Goal: Task Accomplishment & Management: Complete application form

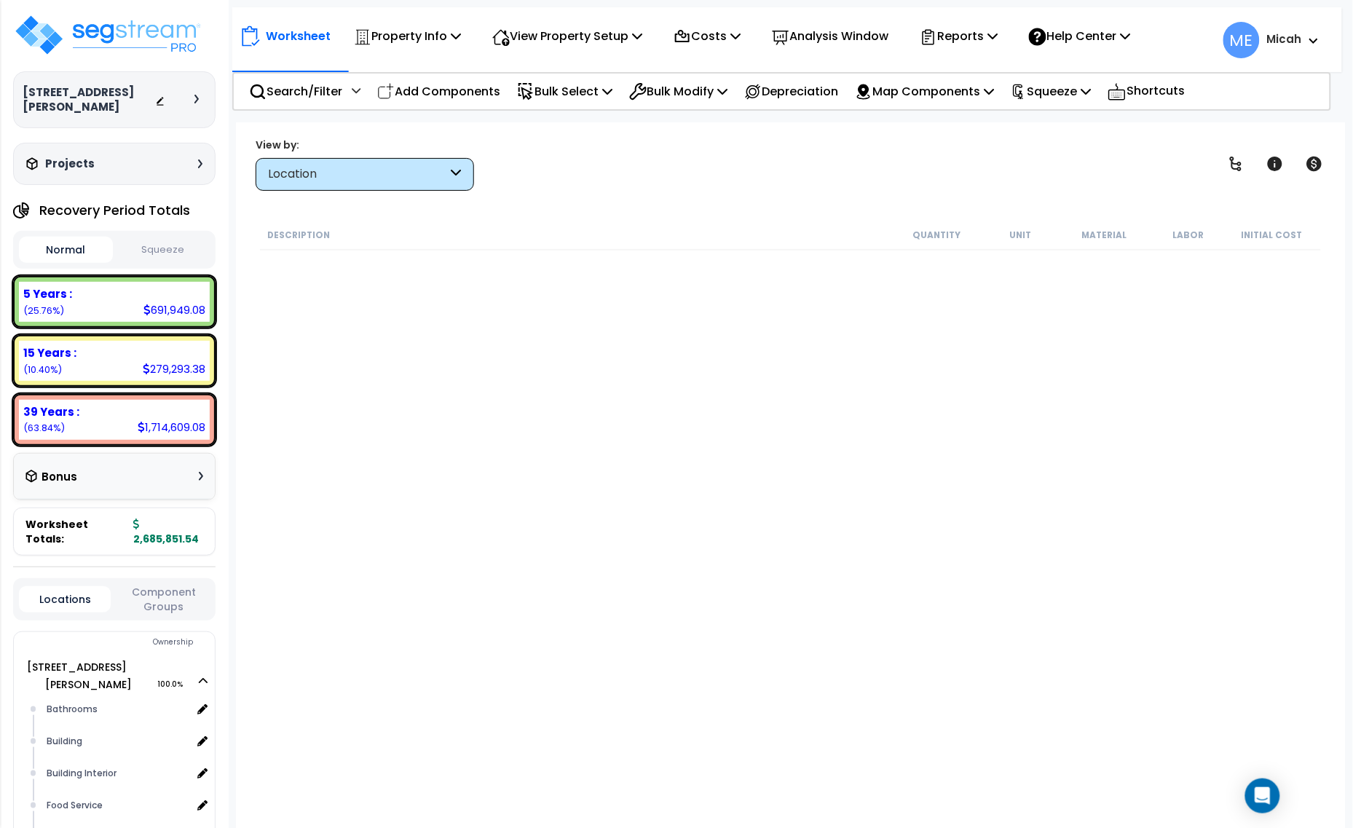
scroll to position [2003, 0]
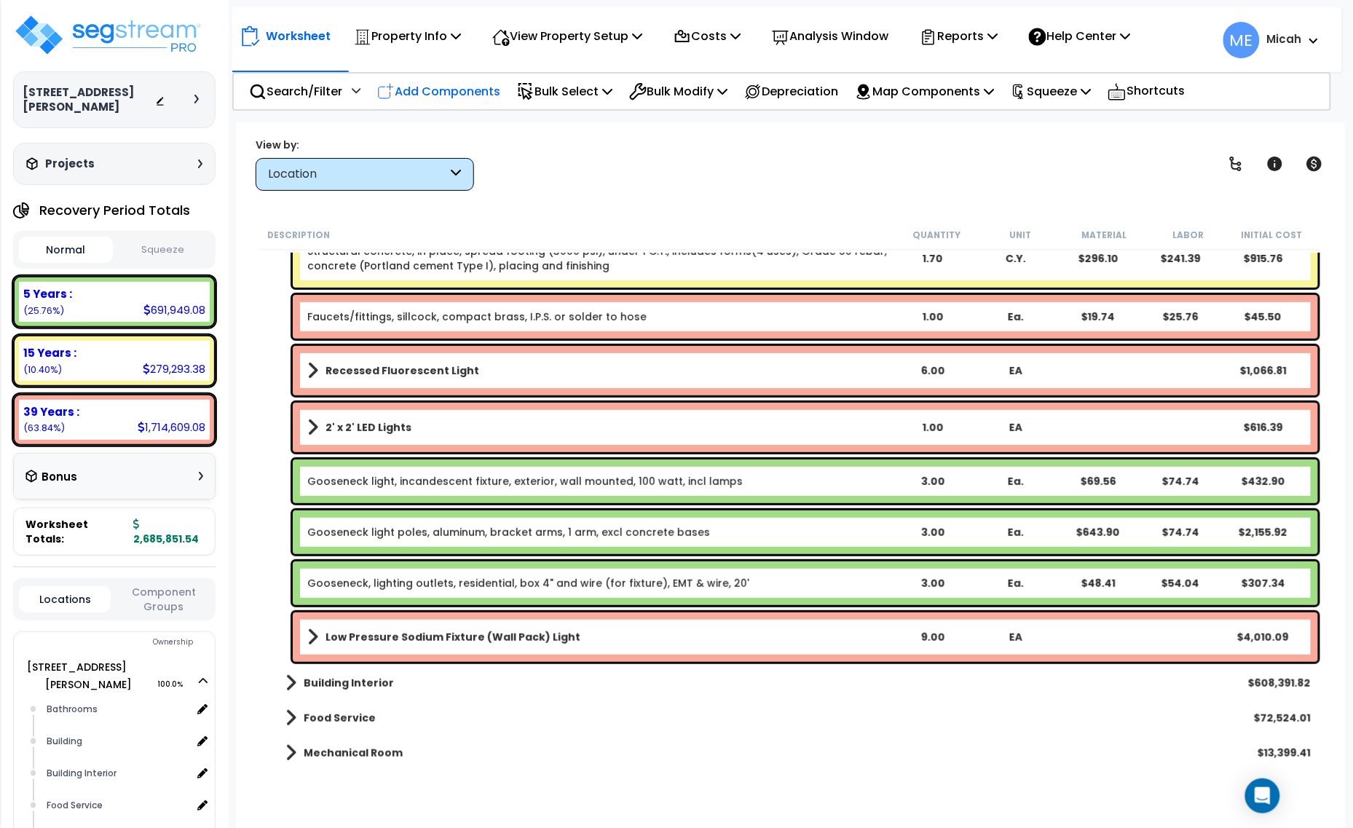
click at [485, 92] on p "Add Components" at bounding box center [438, 92] width 123 height 20
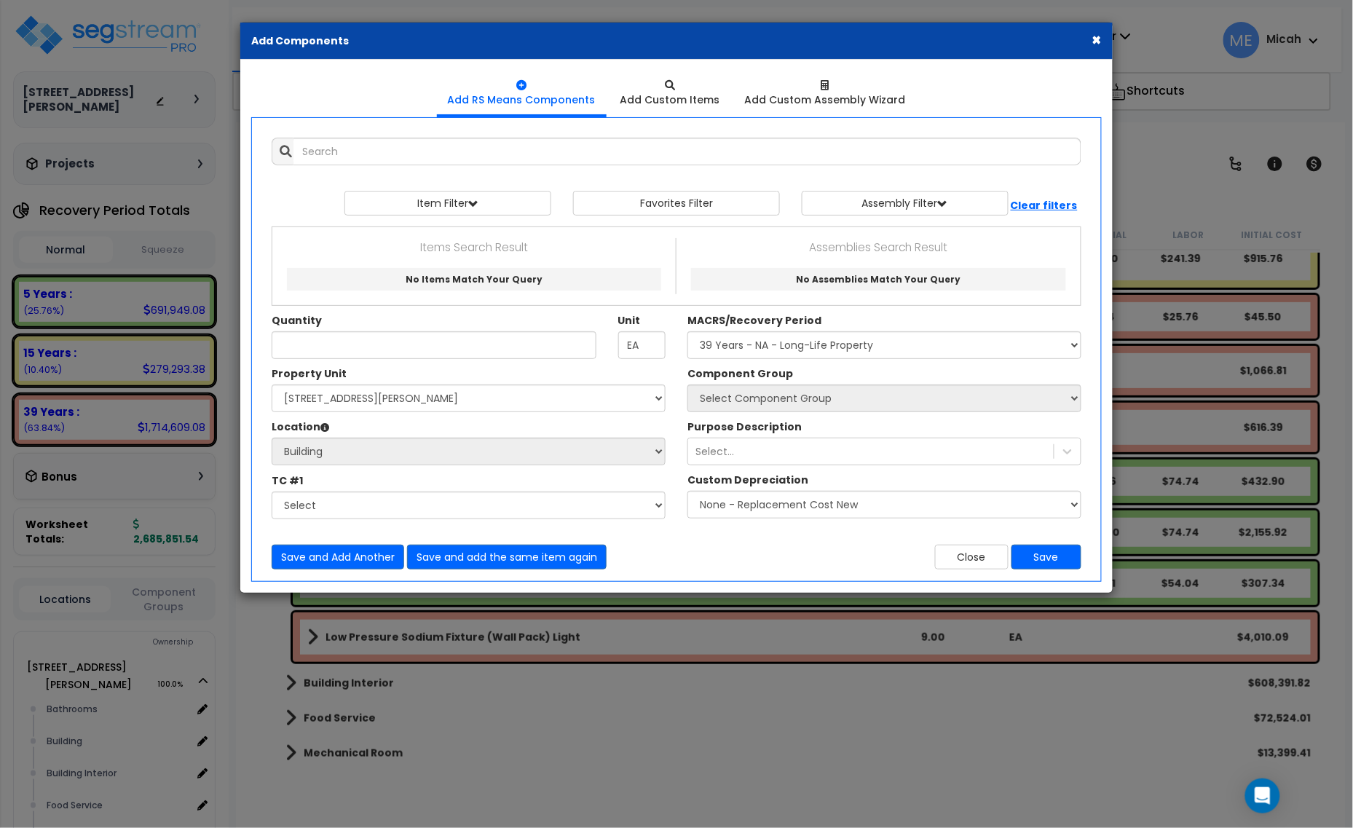
select select
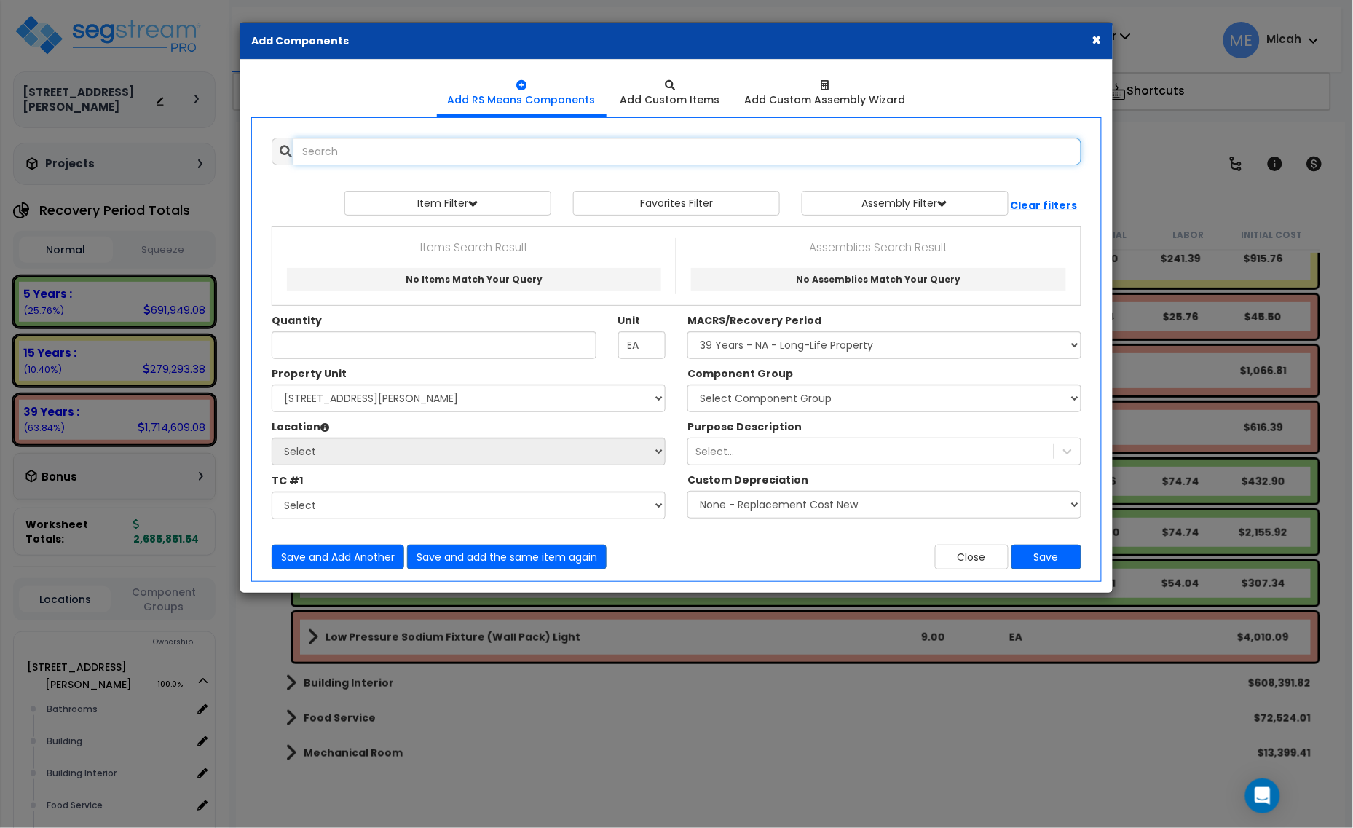
click at [432, 150] on input "text" at bounding box center [688, 152] width 788 height 28
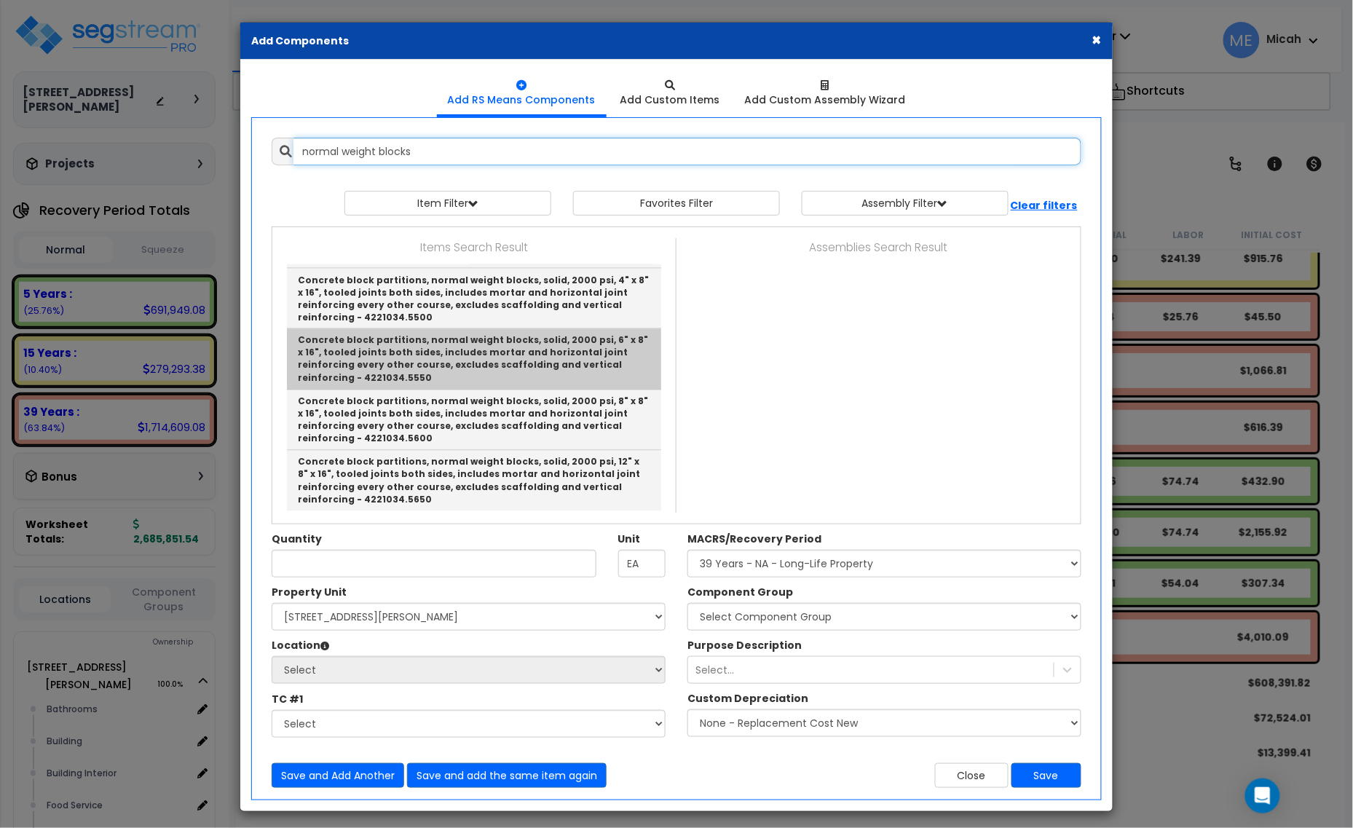
scroll to position [840, 0]
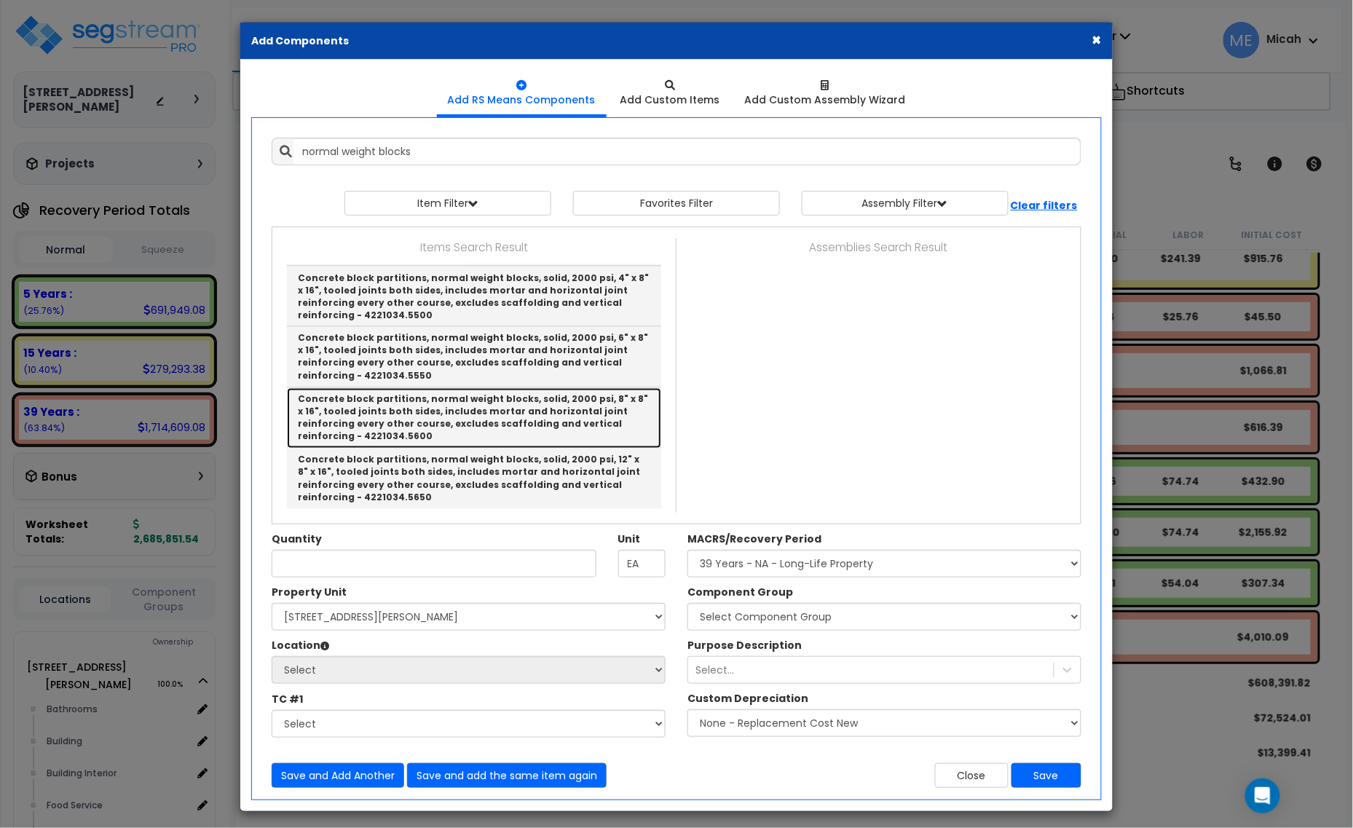
click at [578, 406] on link "Concrete block partitions, normal weight blocks, solid, 2000 psi, 8" x 8" x 16"…" at bounding box center [474, 418] width 374 height 61
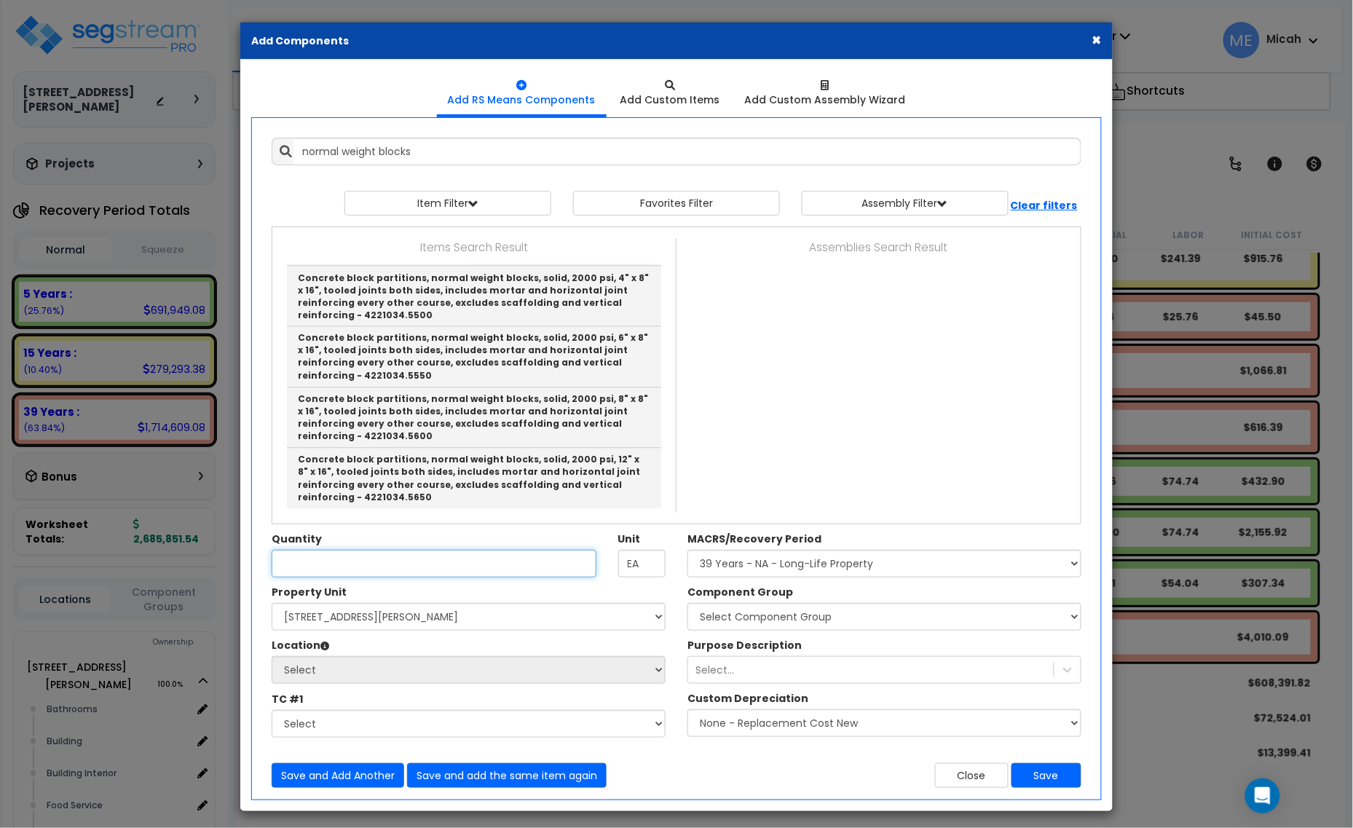
type input "Concrete block partitions, normal weight blocks, solid, 2000 psi, 8" x 8" x 16"…"
checkbox input "false"
type input "S.F."
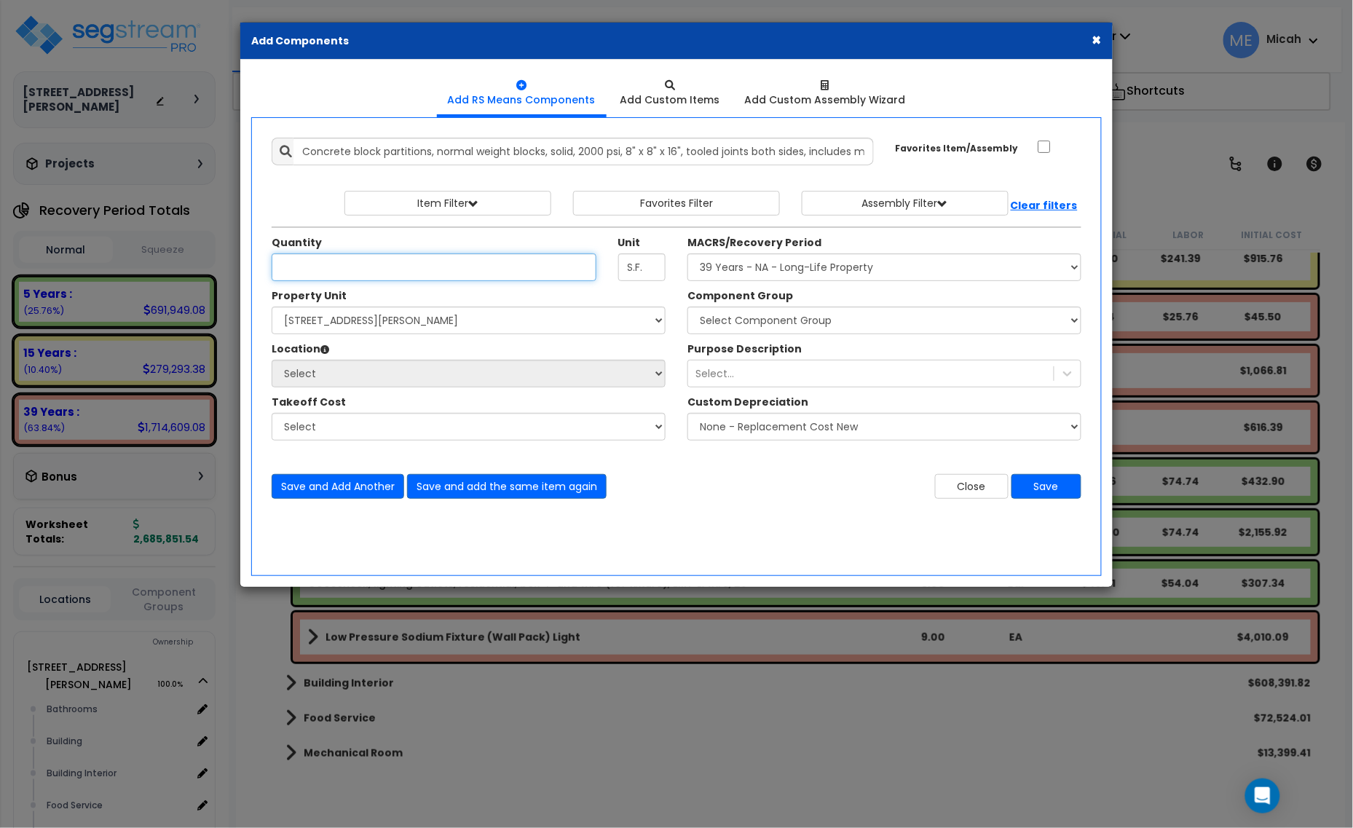
click at [328, 274] on input "Unit Quantity" at bounding box center [434, 267] width 325 height 28
type input "40"
click at [572, 328] on select "Select [STREET_ADDRESS][PERSON_NAME] Site Improvements" at bounding box center [469, 321] width 394 height 28
click at [272, 307] on select "Select [STREET_ADDRESS][PERSON_NAME] Site Improvements" at bounding box center [469, 321] width 394 height 28
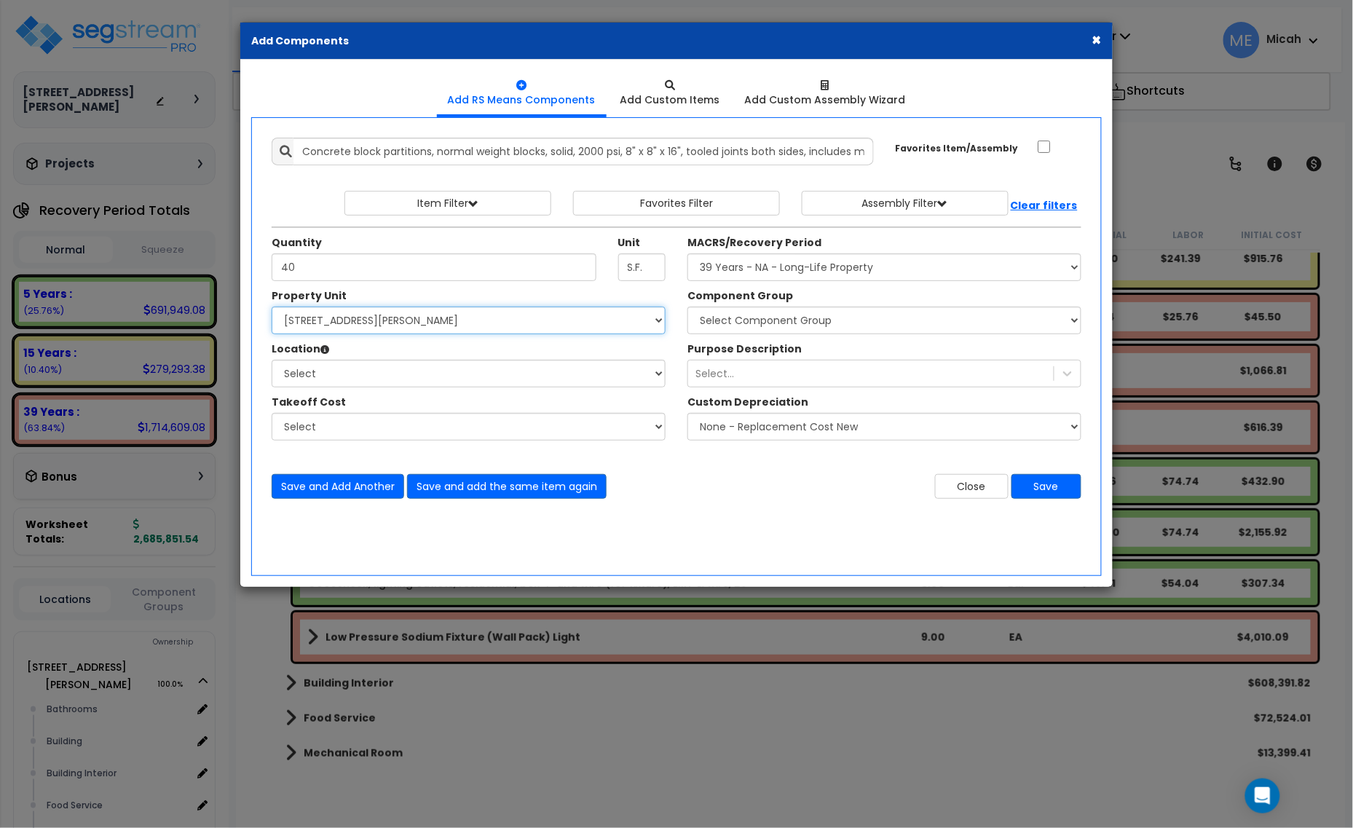
click at [470, 317] on select "Select [STREET_ADDRESS][PERSON_NAME] Site Improvements" at bounding box center [469, 321] width 394 height 28
select select "164426"
click at [272, 307] on select "Select [STREET_ADDRESS][PERSON_NAME] Site Improvements" at bounding box center [469, 321] width 394 height 28
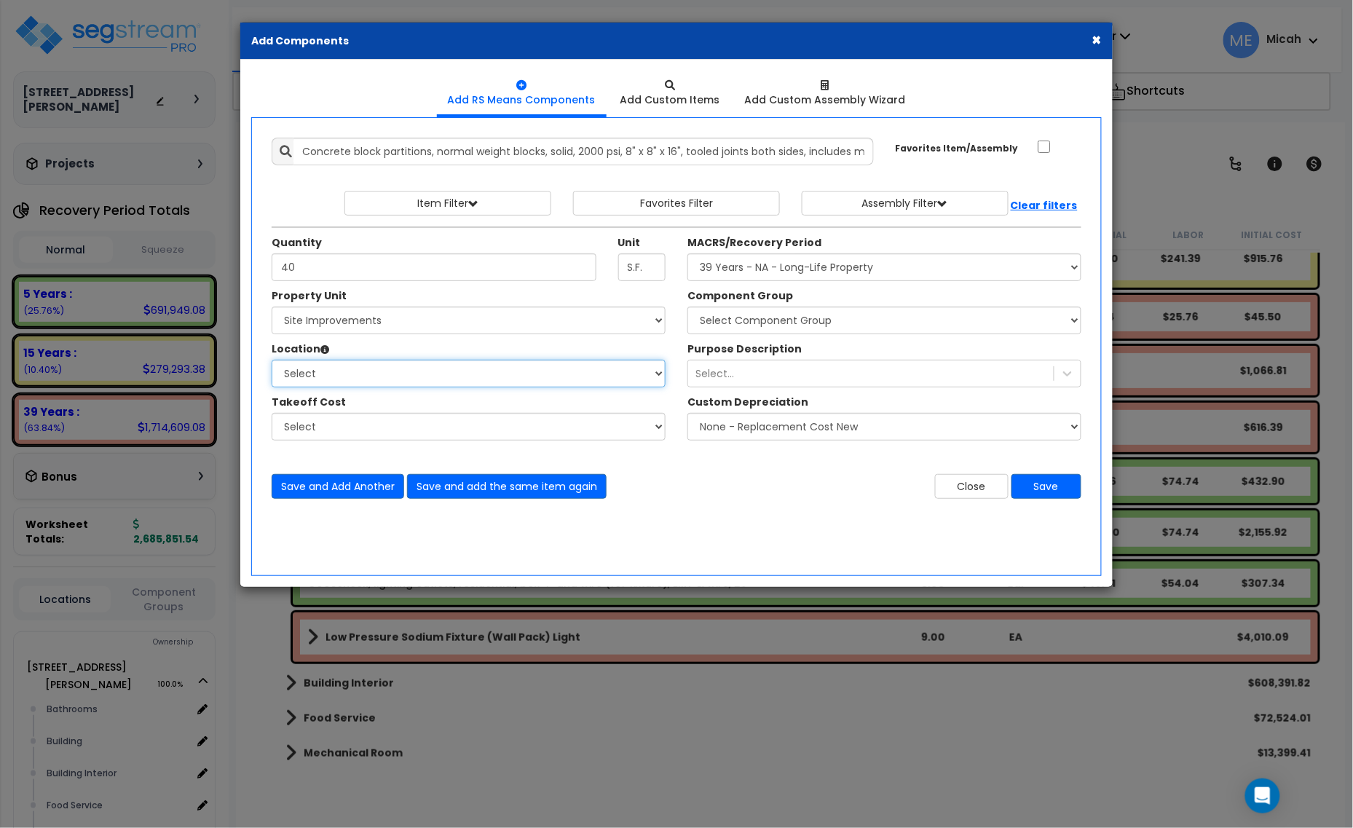
click at [452, 377] on select "Select Site Exterior Add Additional Location" at bounding box center [469, 374] width 394 height 28
select select "462"
click at [272, 361] on select "Select Site Exterior Add Additional Location" at bounding box center [469, 374] width 394 height 28
click at [865, 275] on select "Select MACRS/Recovery Period 5 Years - 57.0 - Distributive Trades & Services 5 …" at bounding box center [885, 267] width 394 height 28
select select "3669"
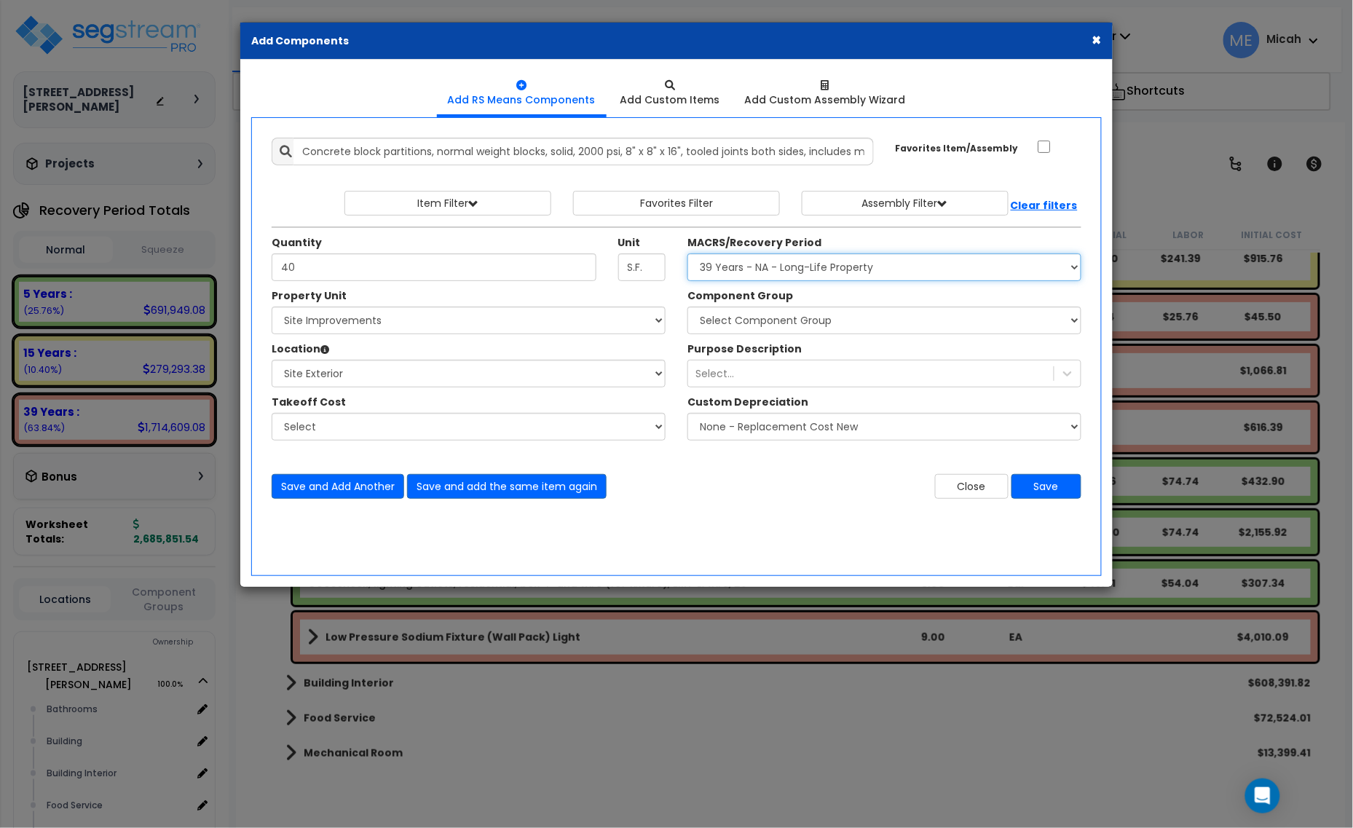
click at [688, 254] on select "Select MACRS/Recovery Period 5 Years - 57.0 - Distributive Trades & Services 5 …" at bounding box center [885, 267] width 394 height 28
click at [783, 326] on select "Select Component Group 143.00 - FIRE EXTINGUISHERS 350.00 - SITE FIRE PROTECTIO…" at bounding box center [885, 321] width 394 height 28
select select "56857"
click at [783, 326] on select "Select Component Group 143.00 - FIRE EXTINGUISHERS 350.00 - SITE FIRE PROTECTIO…" at bounding box center [885, 321] width 394 height 28
click at [322, 495] on button "Save and Add Another" at bounding box center [338, 486] width 133 height 25
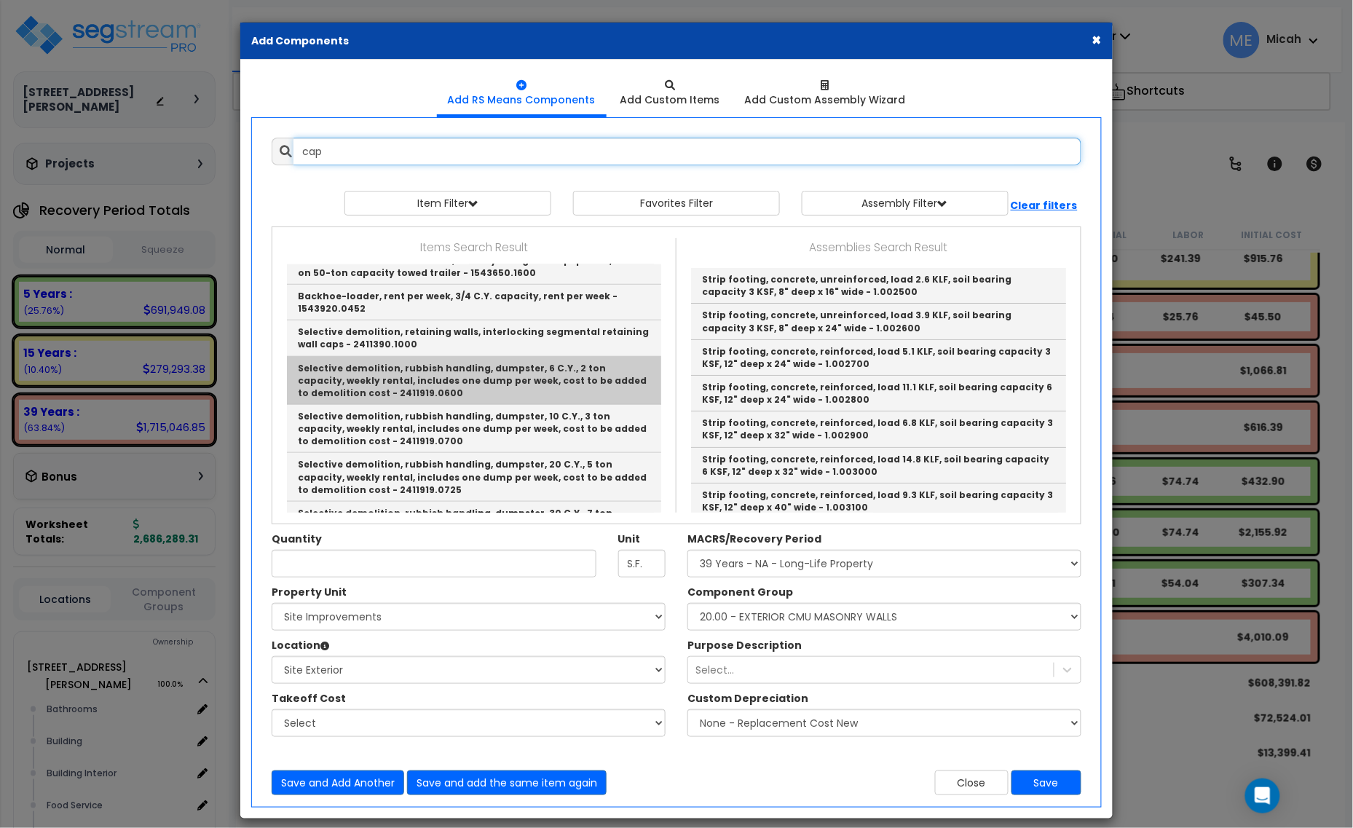
scroll to position [455, 0]
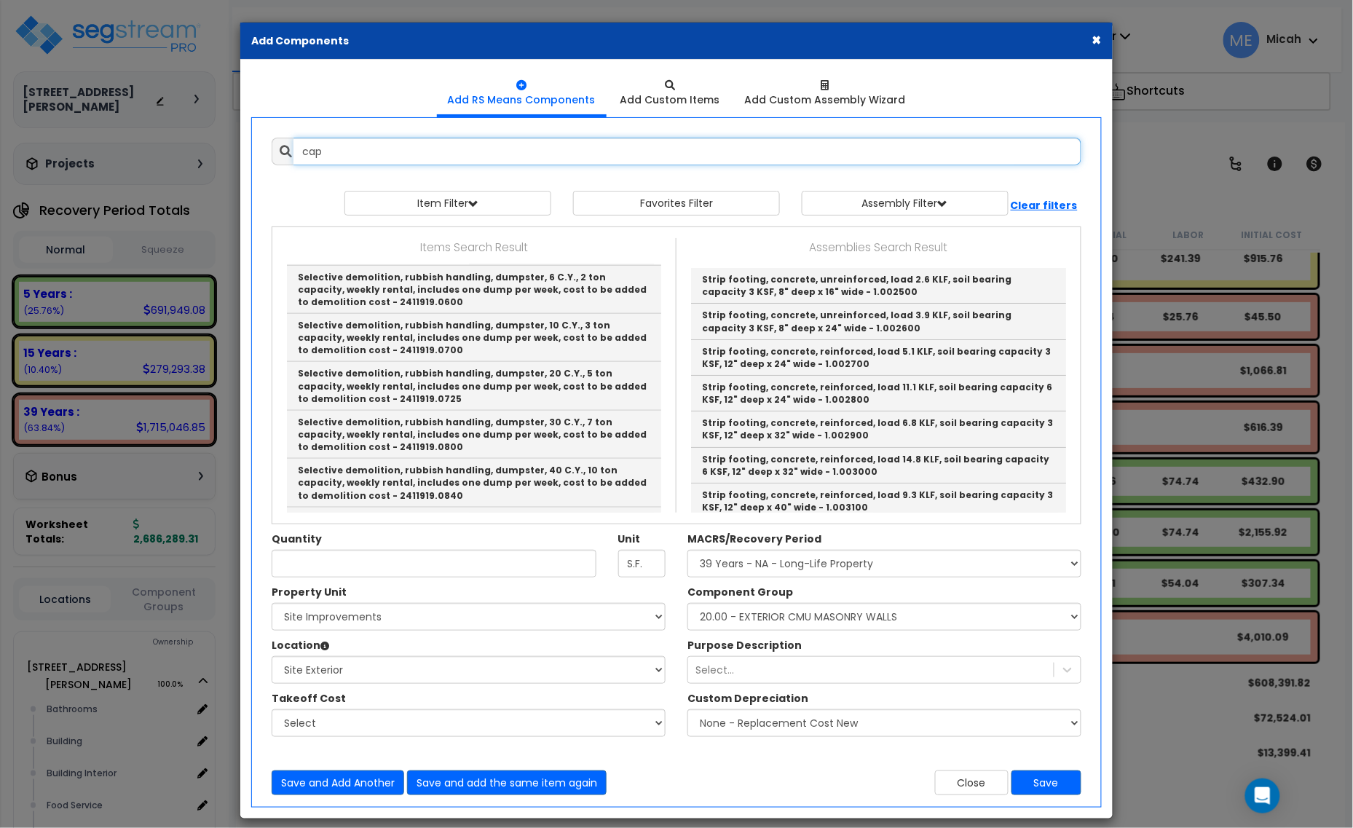
drag, startPoint x: 269, startPoint y: 146, endPoint x: 296, endPoint y: 168, distance: 34.2
click at [267, 146] on div "cap 9863608" at bounding box center [677, 152] width 832 height 28
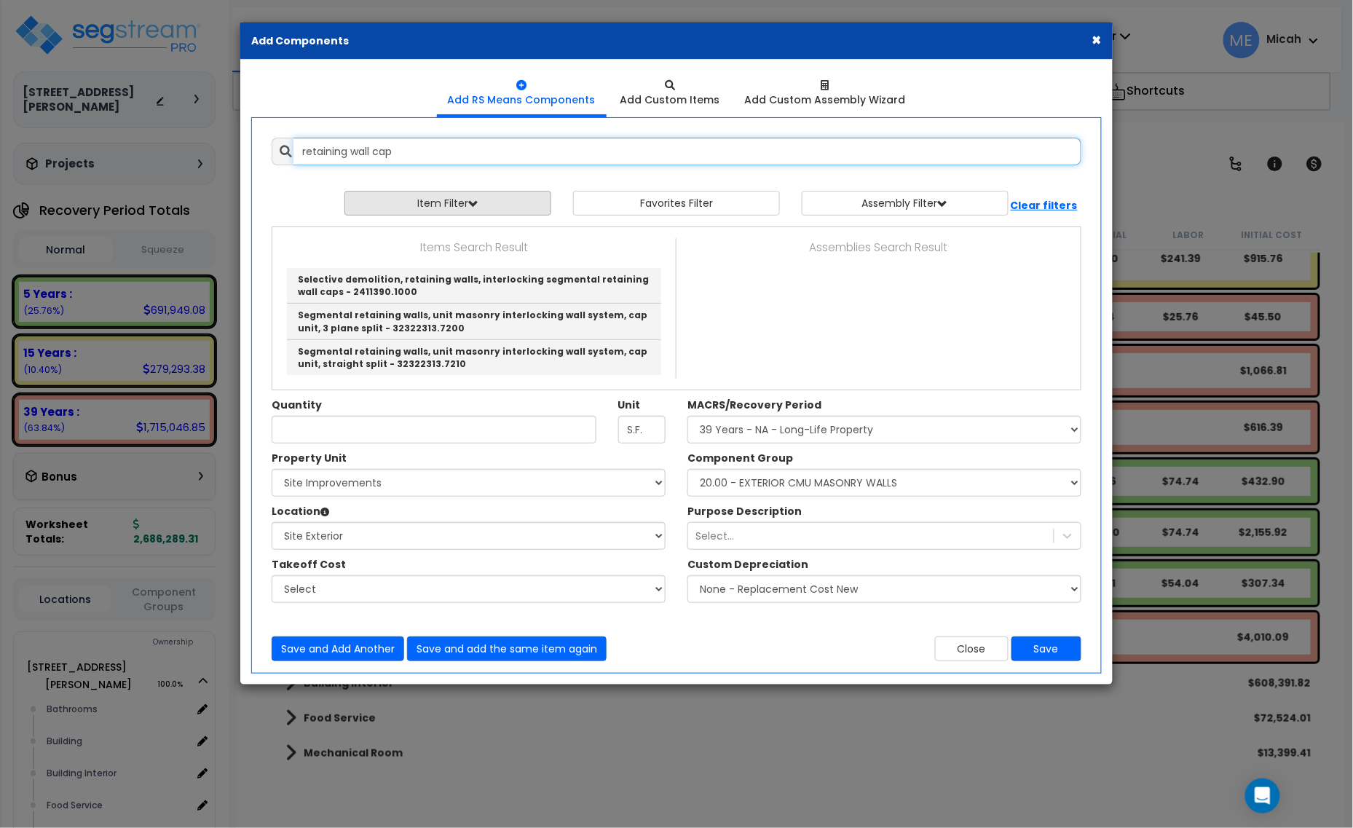
scroll to position [0, 0]
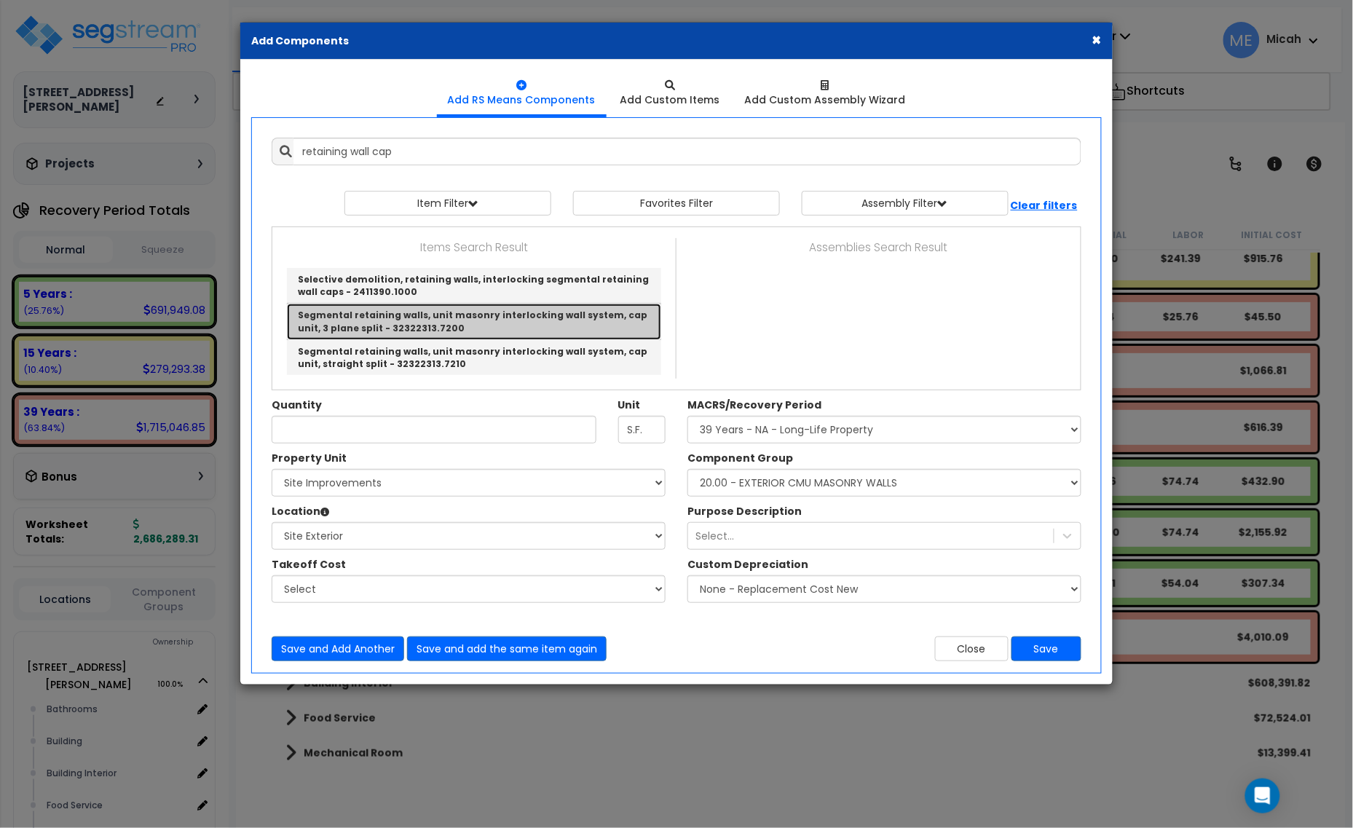
click at [479, 324] on link "Segmental retaining walls, unit masonry interlocking wall system, cap unit, 3 p…" at bounding box center [474, 322] width 374 height 36
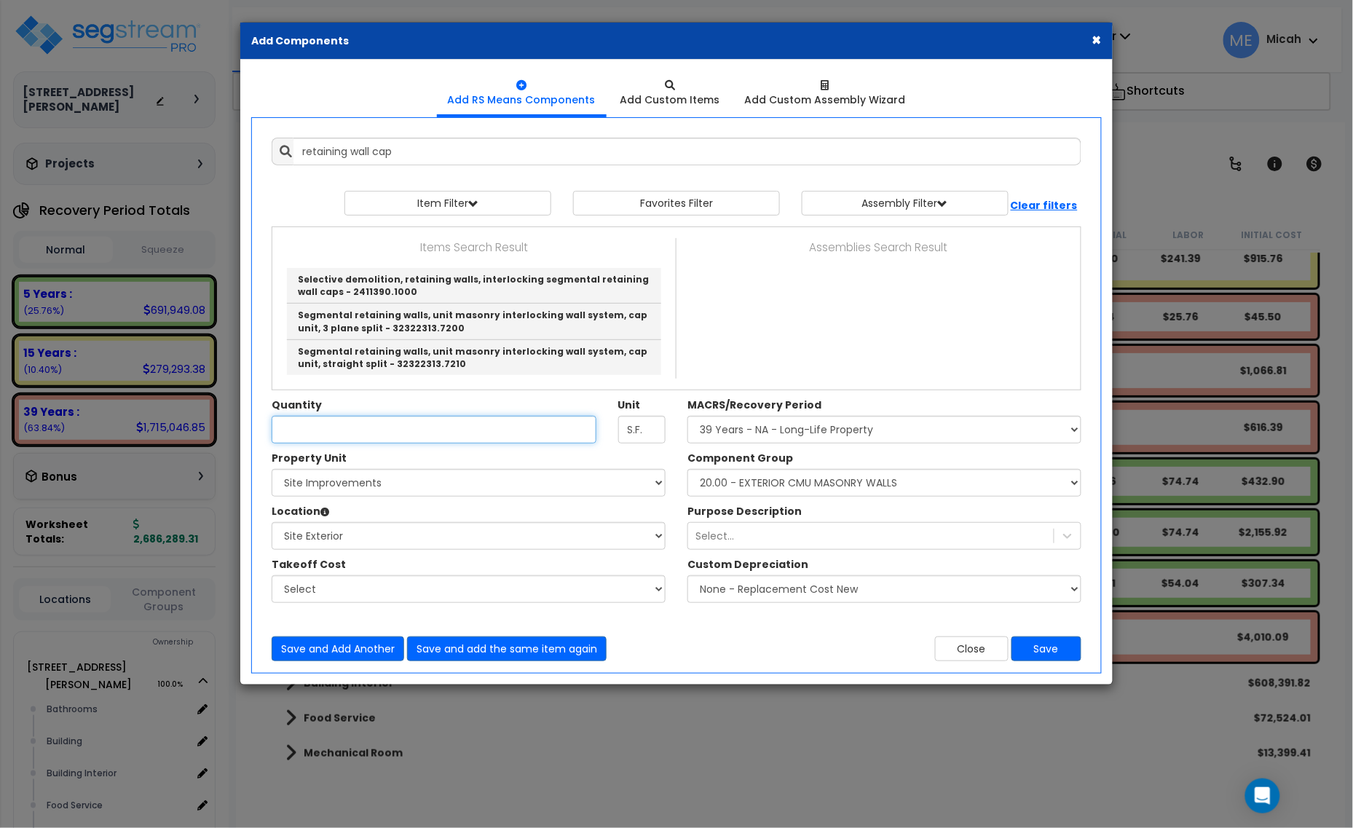
type input "Segmental retaining walls, unit masonry interlocking wall system, cap unit, 3 p…"
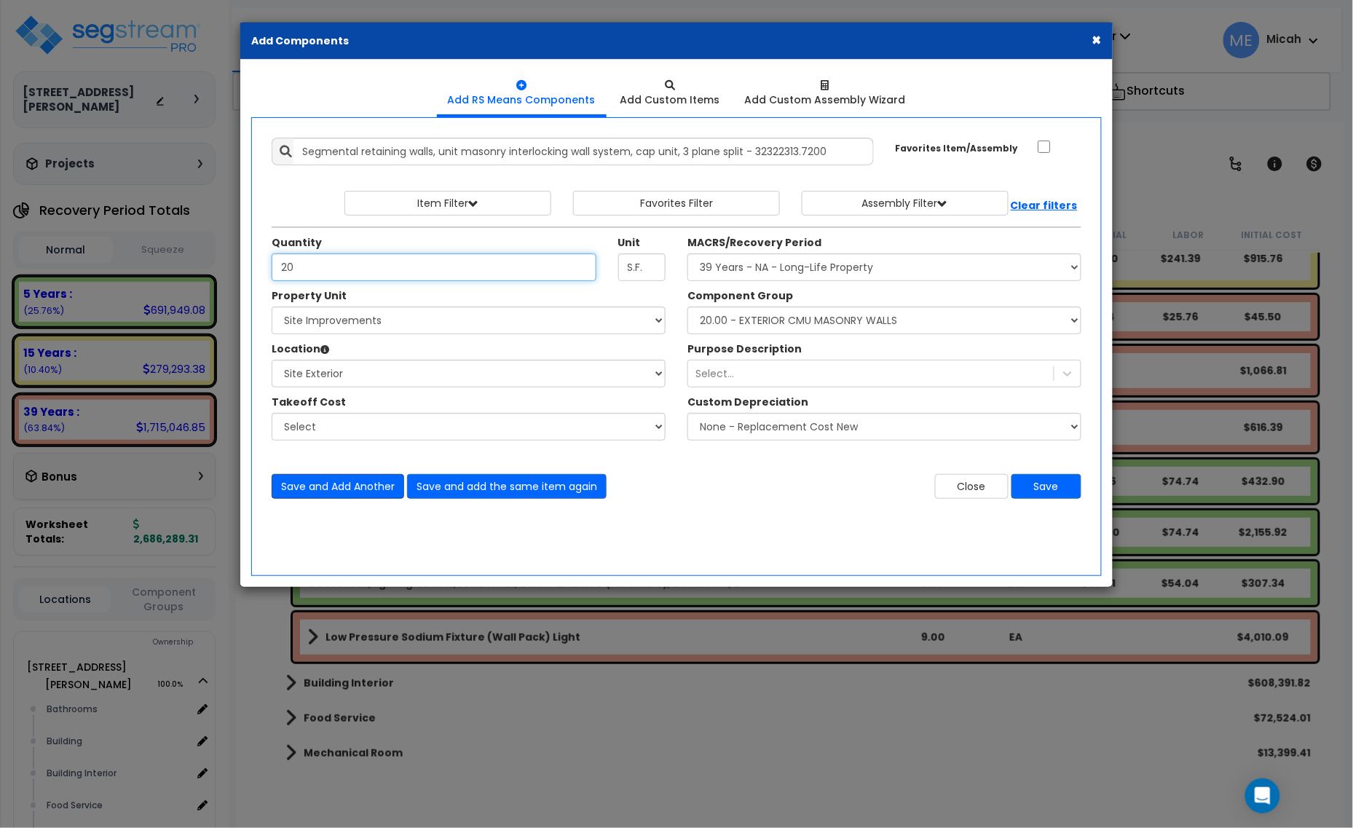
type input "20"
click at [366, 494] on button "Save and Add Another" at bounding box center [338, 486] width 133 height 25
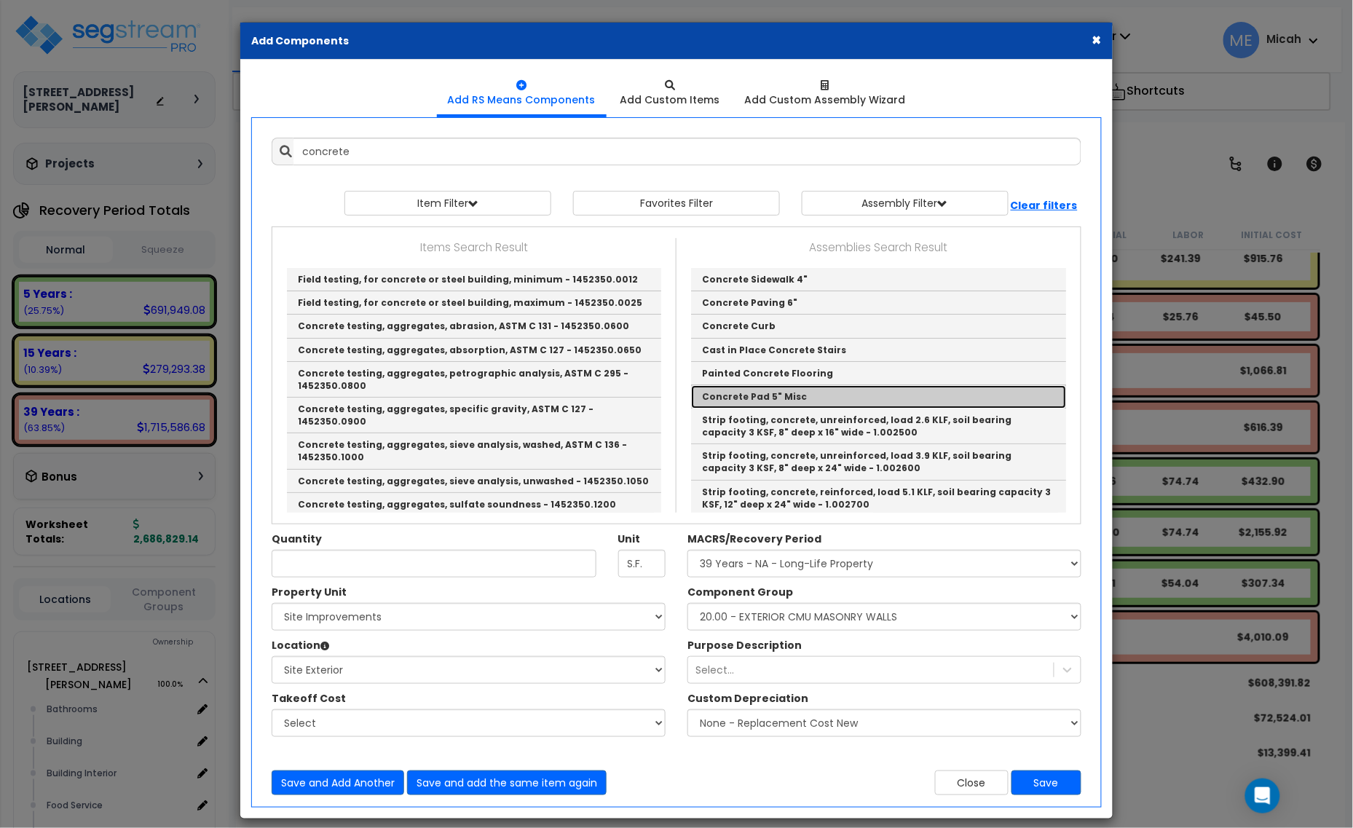
click at [840, 398] on link "Concrete Pad 5" Misc" at bounding box center [878, 396] width 375 height 23
type input "Concrete Pad 5" Misc"
checkbox input "true"
type input "EA"
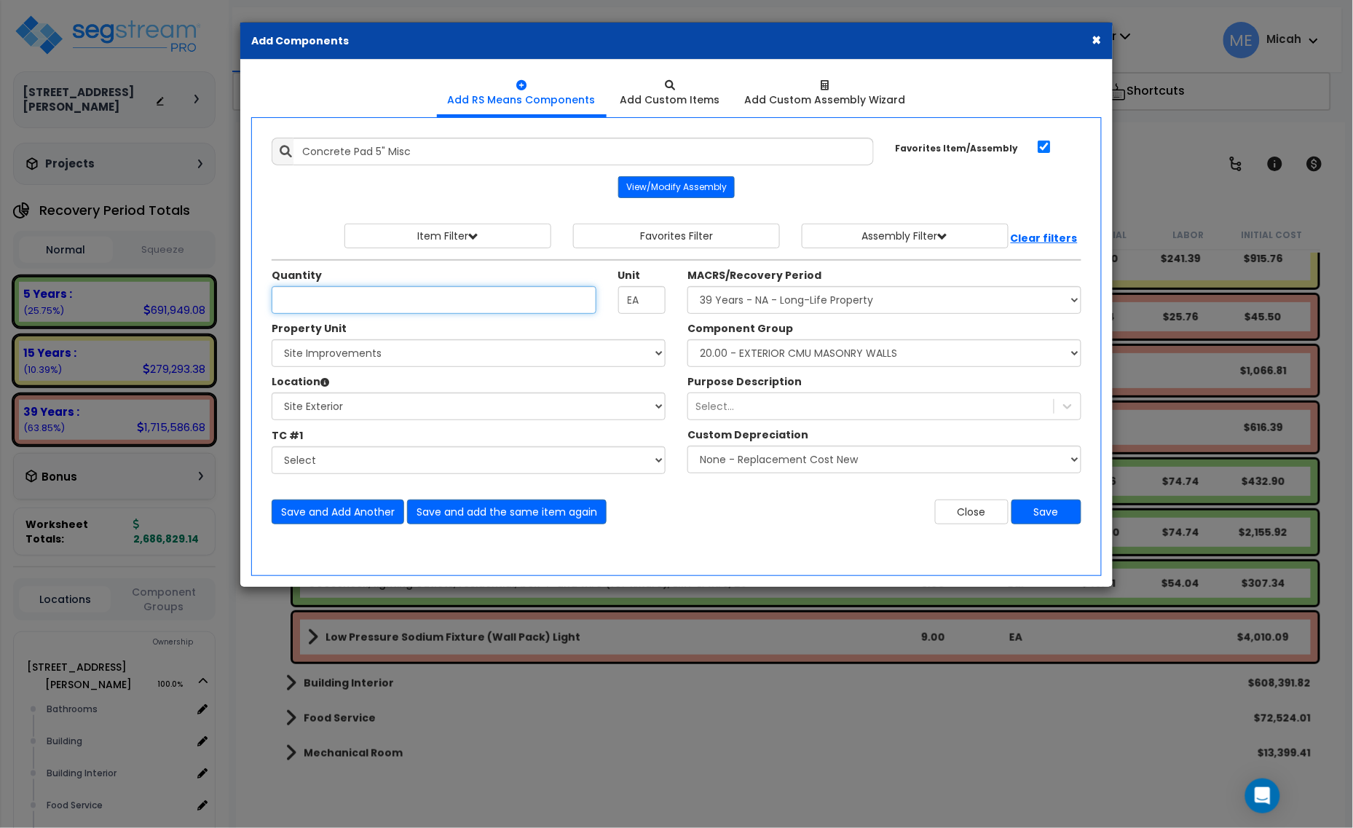
click at [347, 301] on input "Unit Quantity" at bounding box center [434, 300] width 325 height 28
type input "28"
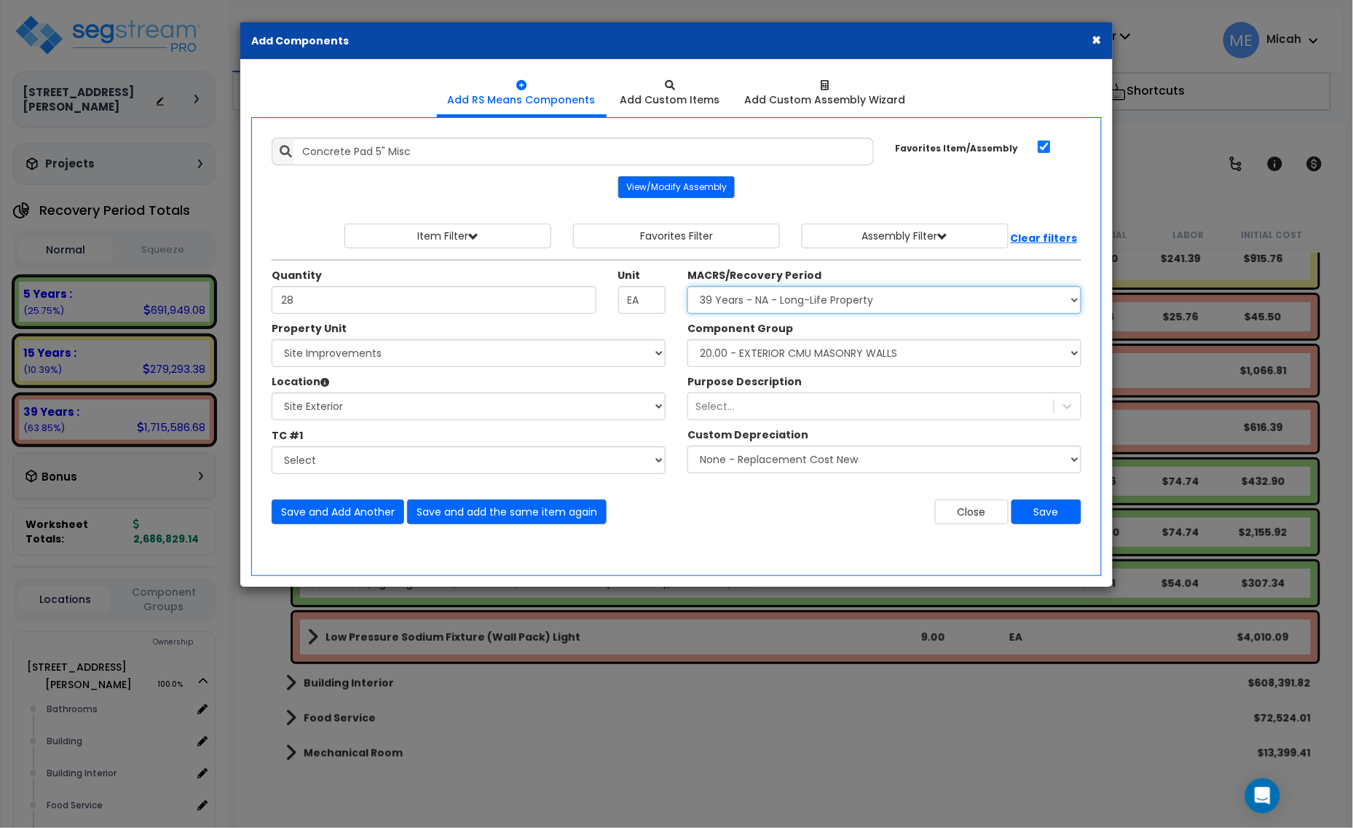
click at [865, 301] on select "Select MACRS/Recovery Period 5 Years - 57.0 - Distributive Trades & Services 5 …" at bounding box center [885, 300] width 394 height 28
select select "3666"
click at [688, 287] on select "Select MACRS/Recovery Period 5 Years - 57.0 - Distributive Trades & Services 5 …" at bounding box center [885, 300] width 394 height 28
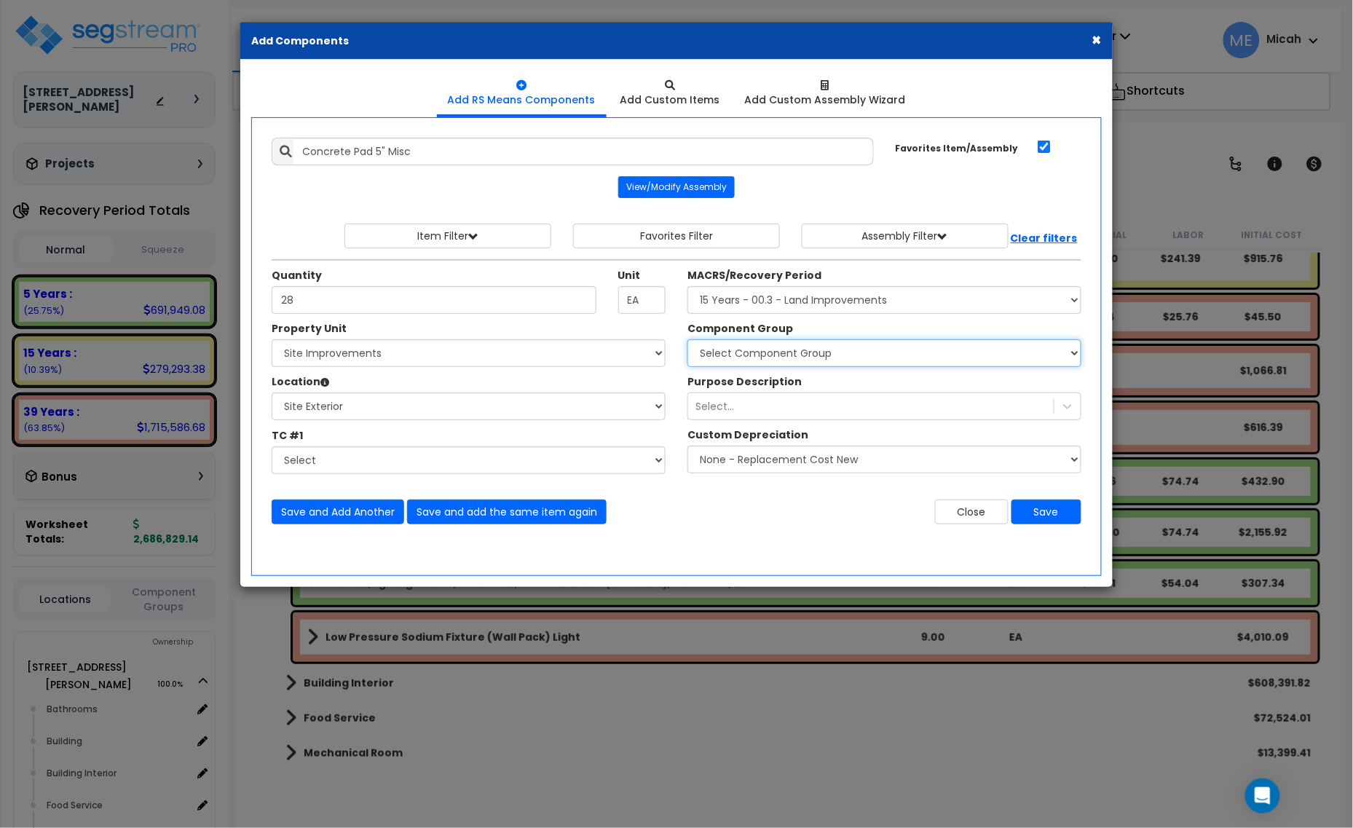
click at [829, 358] on select "Select Component Group 434.00 - SITE PRIVACY WALLS 447.00 - SITE SWIMMING POOLS…" at bounding box center [885, 353] width 394 height 28
select select "57163"
click at [829, 358] on select "Select Component Group 434.00 - SITE PRIVACY WALLS 447.00 - SITE SWIMMING POOLS…" at bounding box center [885, 353] width 394 height 28
click at [344, 515] on button "Save and Add Another" at bounding box center [338, 512] width 133 height 25
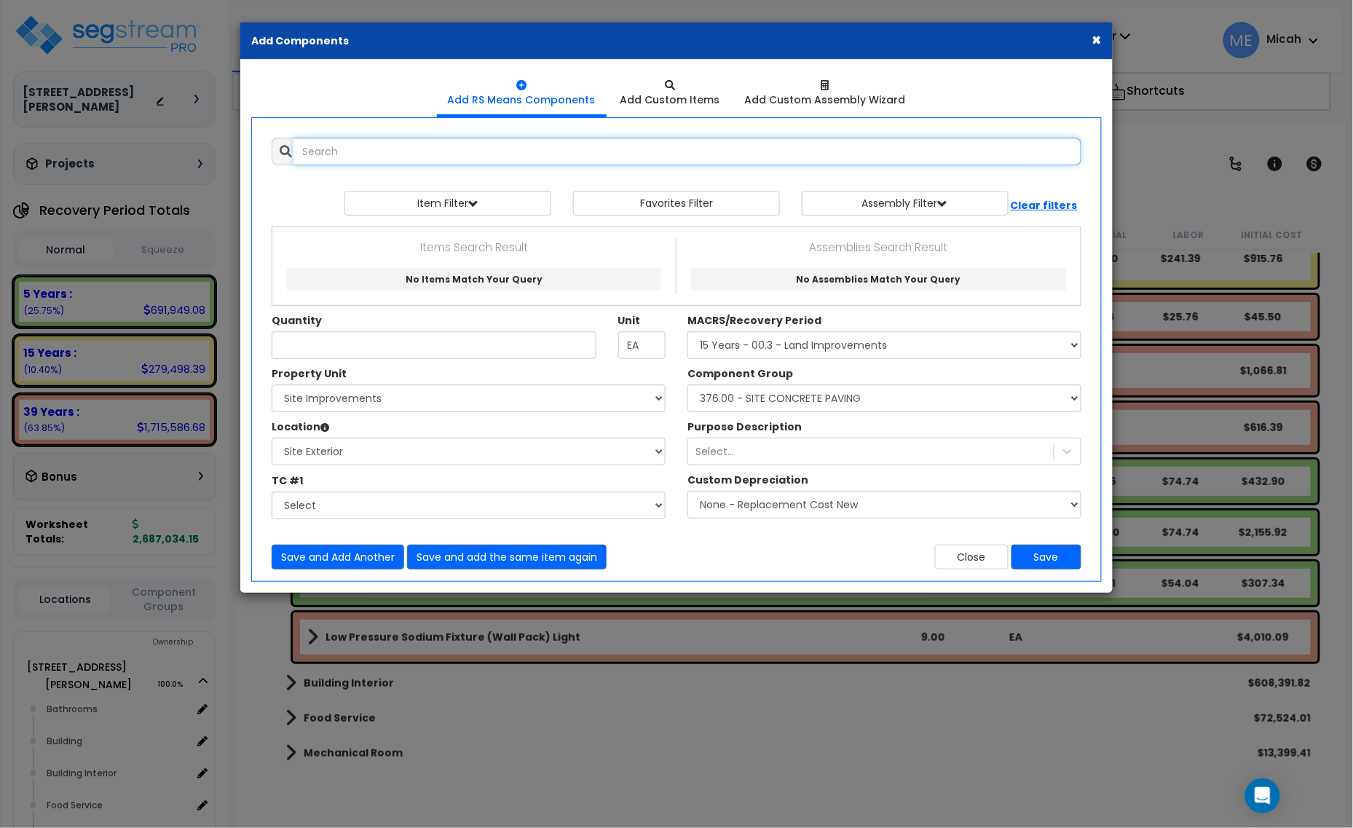
click at [411, 146] on input "text" at bounding box center [688, 152] width 788 height 28
type input "g"
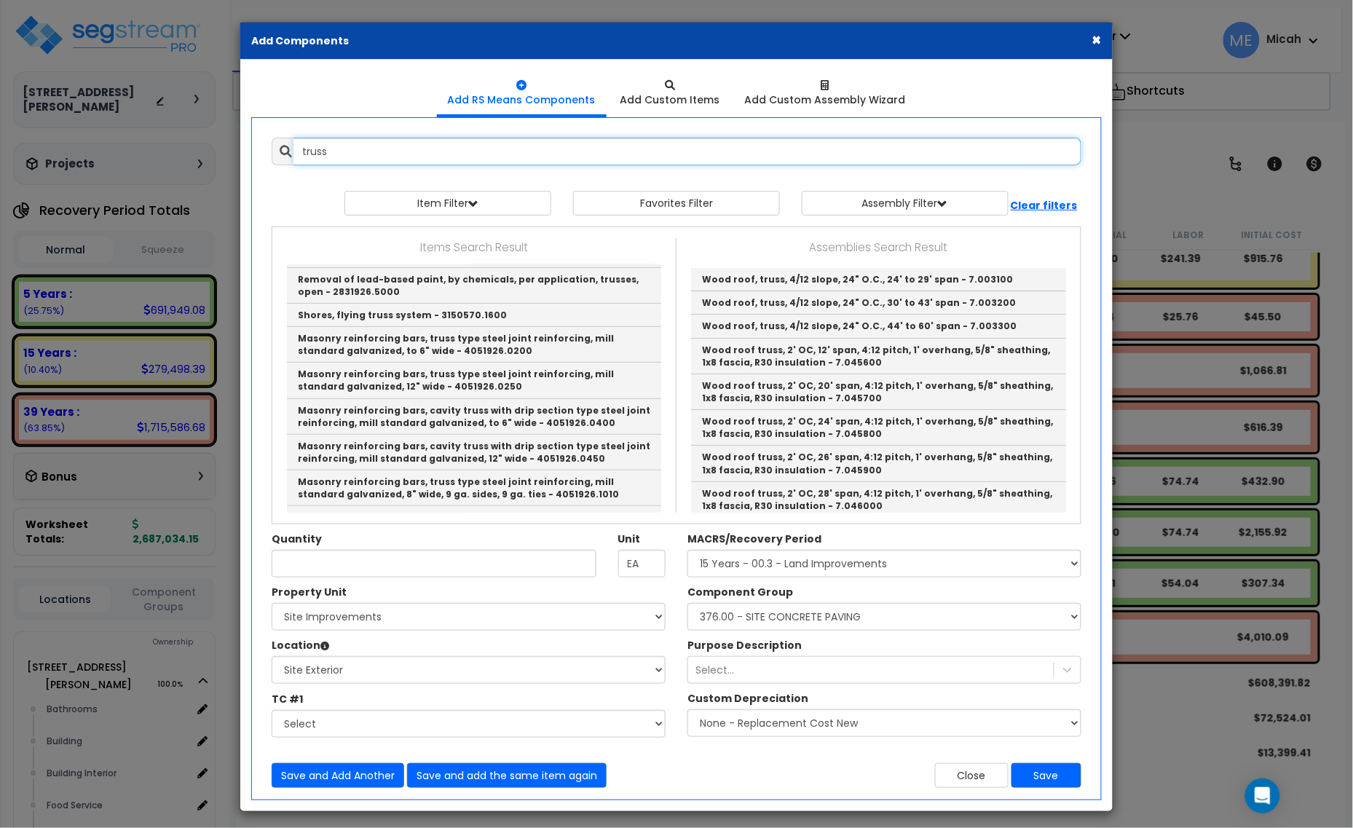
scroll to position [182, 0]
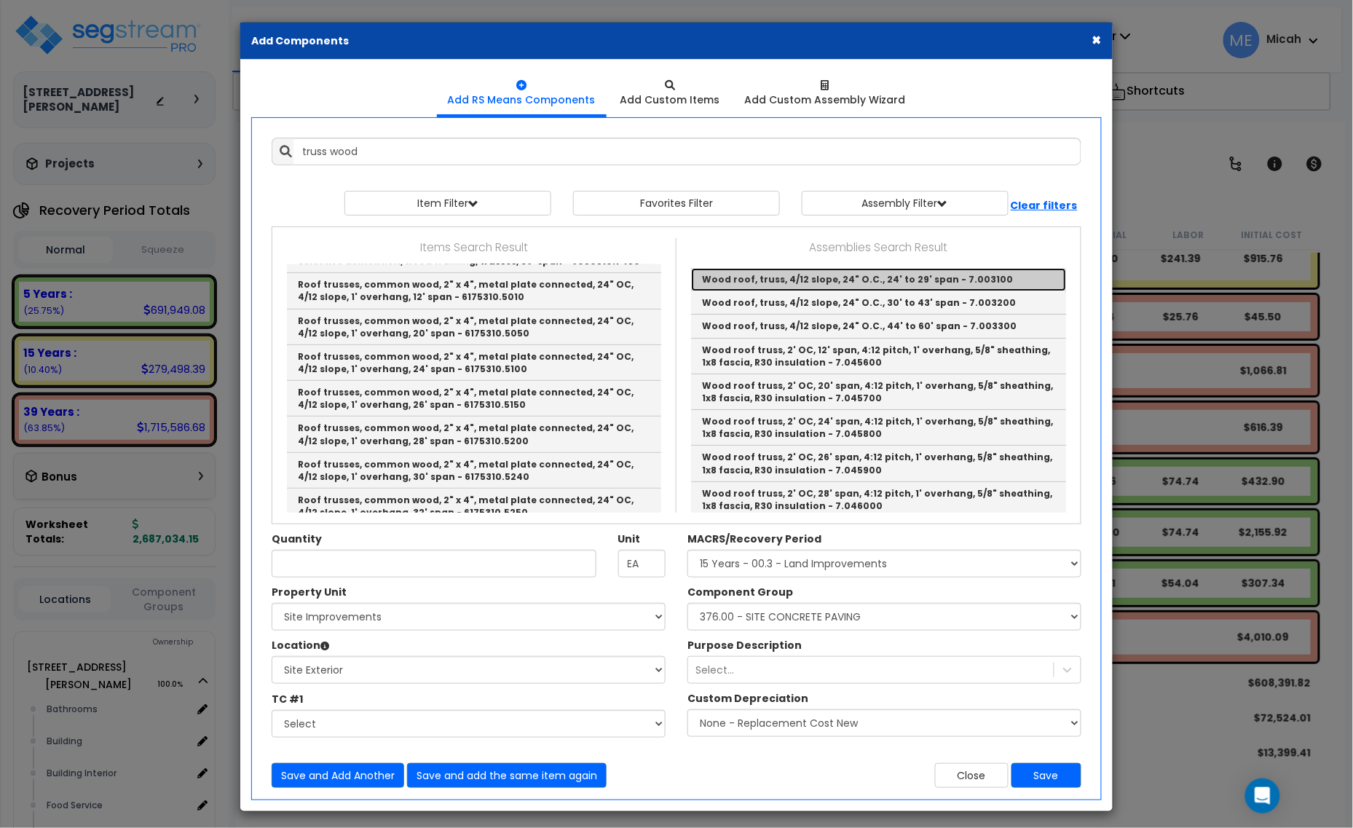
click at [926, 285] on link "Wood roof, truss, 4/12 slope, 24" O.C., 24' to 29' span - 7.003100" at bounding box center [878, 279] width 375 height 23
type input "Wood roof, truss, 4/12 slope, 24" O.C., 24' to 29' span - 7.003100"
checkbox input "false"
type input "S.F."
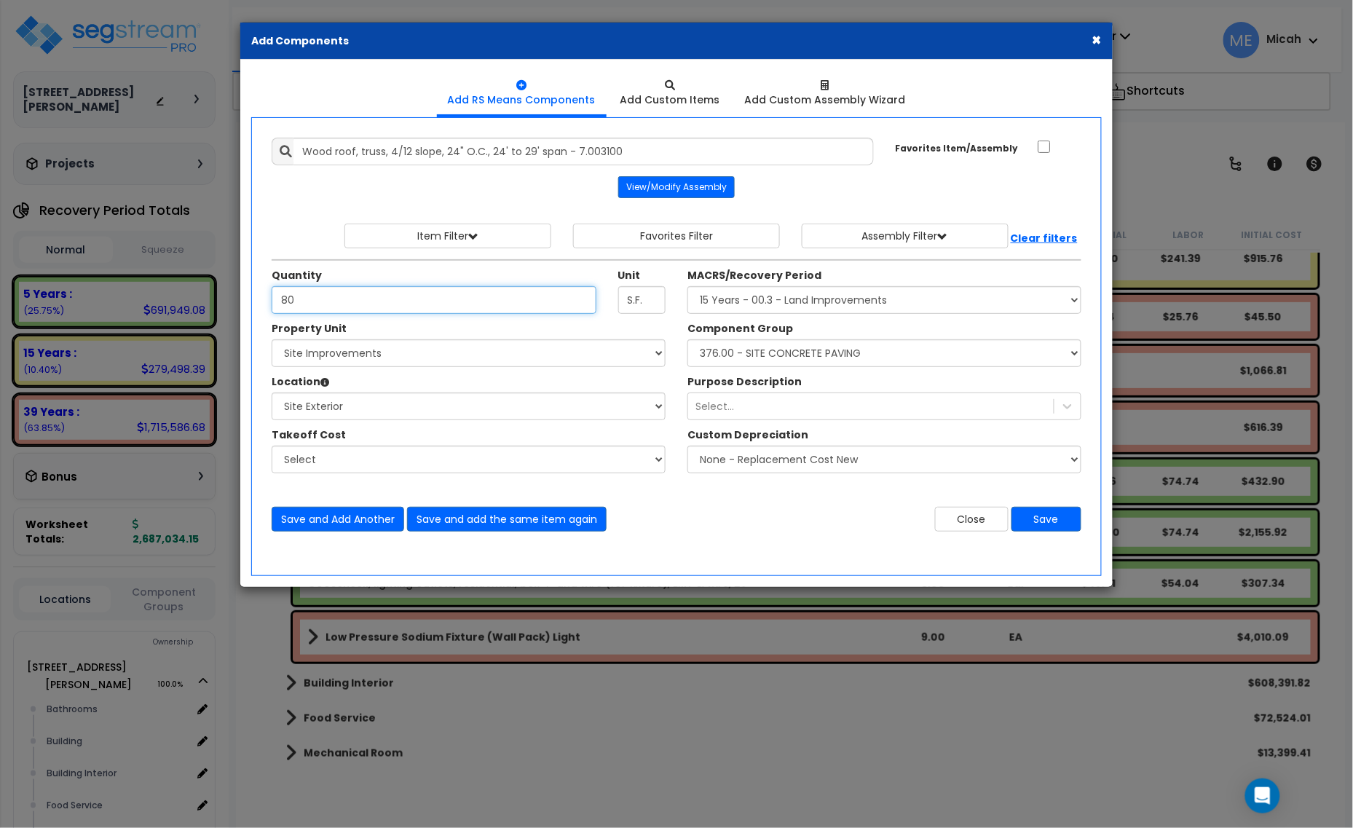
type input "80"
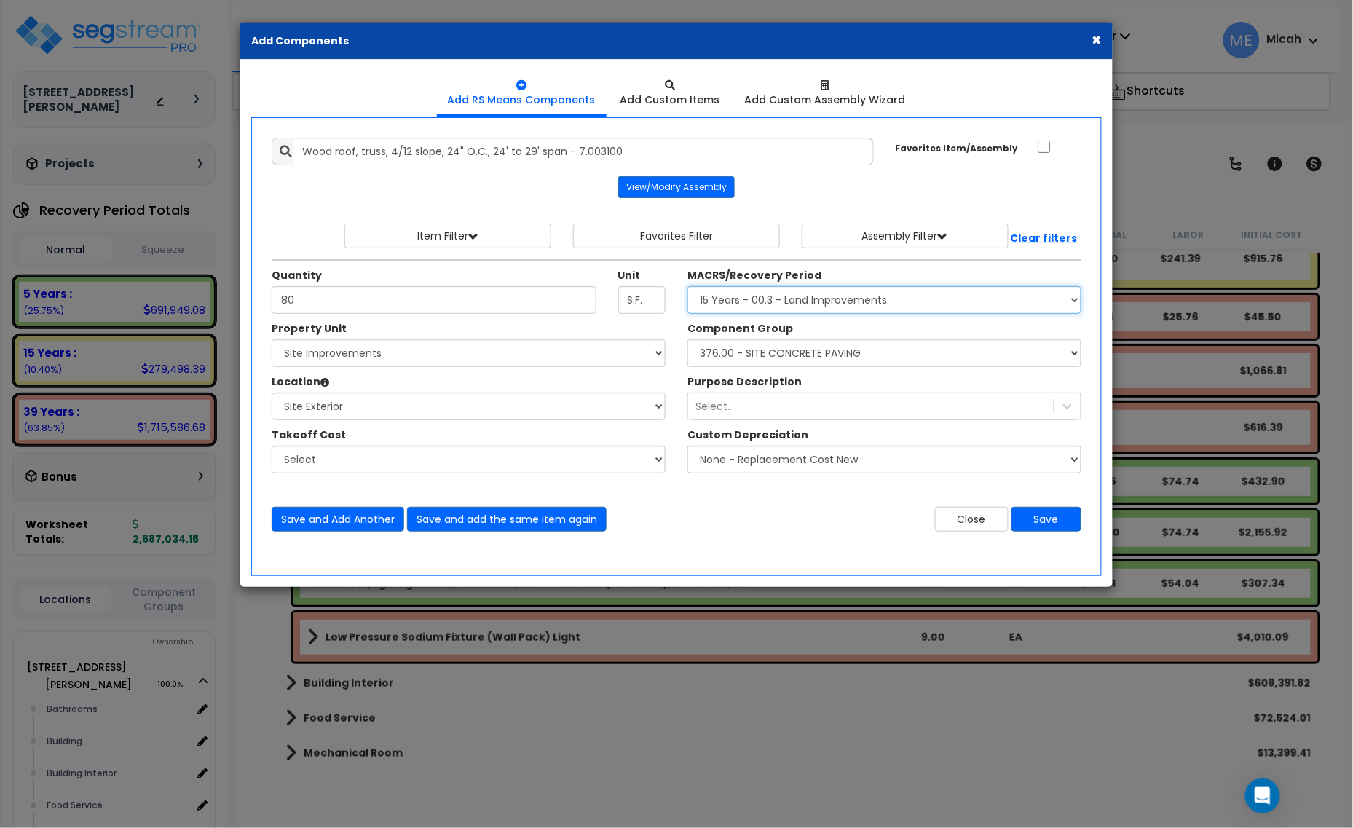
click at [886, 302] on select "Select MACRS/Recovery Period 5 Years - 57.0 - Distributive Trades & Services 5 …" at bounding box center [885, 300] width 394 height 28
select select "3669"
click at [688, 287] on select "Select MACRS/Recovery Period 5 Years - 57.0 - Distributive Trades & Services 5 …" at bounding box center [885, 300] width 394 height 28
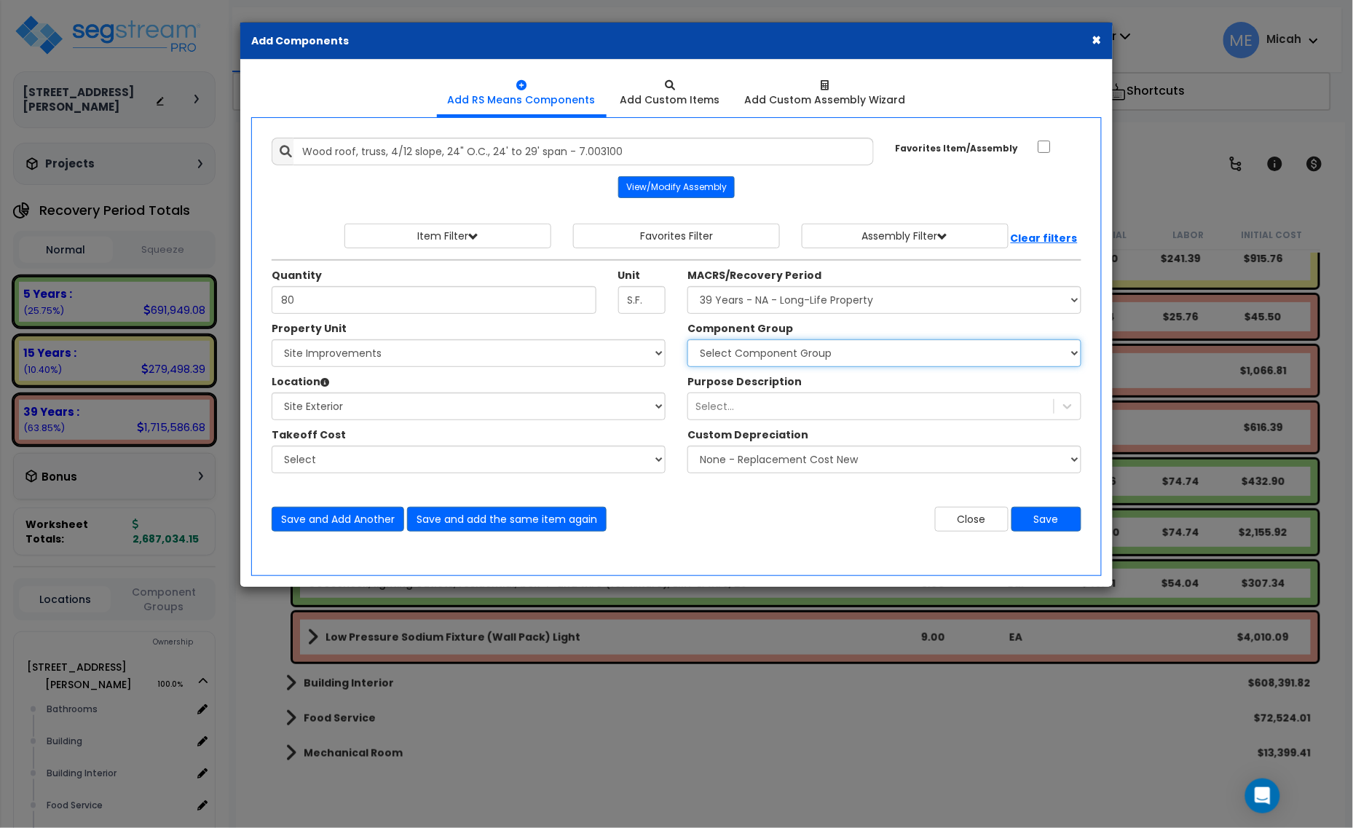
click at [836, 359] on select "Select Component Group 143.00 - FIRE EXTINGUISHERS 350.00 - SITE FIRE PROTECTIO…" at bounding box center [885, 353] width 394 height 28
select select "56845"
click at [688, 340] on select "Select Component Group 143.00 - FIRE EXTINGUISHERS 350.00 - SITE FIRE PROTECTIO…" at bounding box center [885, 353] width 394 height 28
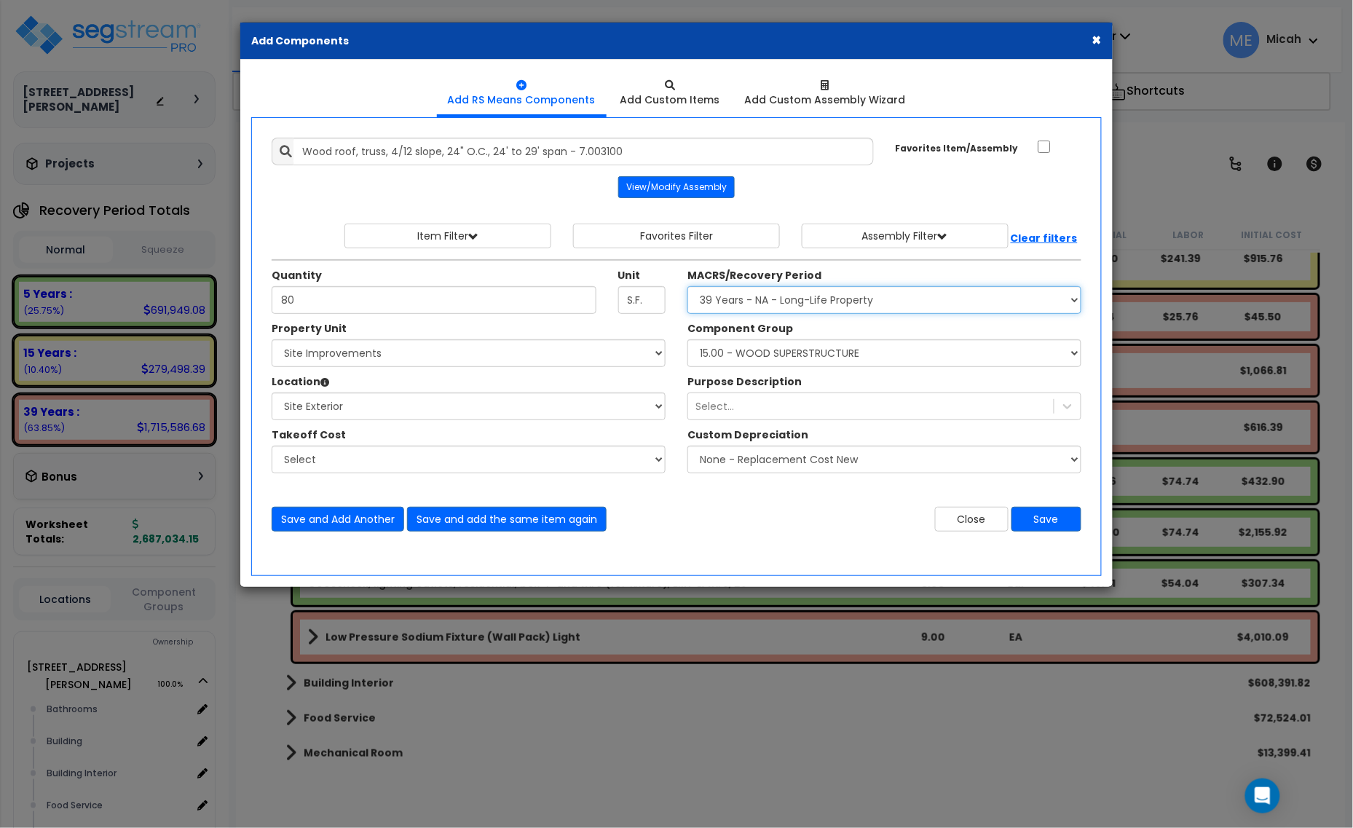
drag, startPoint x: 816, startPoint y: 304, endPoint x: 817, endPoint y: 311, distance: 7.3
click at [816, 304] on select "Select MACRS/Recovery Period 5 Years - 57.0 - Distributive Trades & Services 5 …" at bounding box center [885, 300] width 394 height 28
select select "46285"
click at [688, 287] on select "Select MACRS/Recovery Period 5 Years - 57.0 - Distributive Trades & Services 5 …" at bounding box center [885, 300] width 394 height 28
click at [787, 361] on select "Select Component Group 370.10 - SITE CARWASH STRUCTURE 370.11 - SITE CARWASH EQ…" at bounding box center [885, 353] width 394 height 28
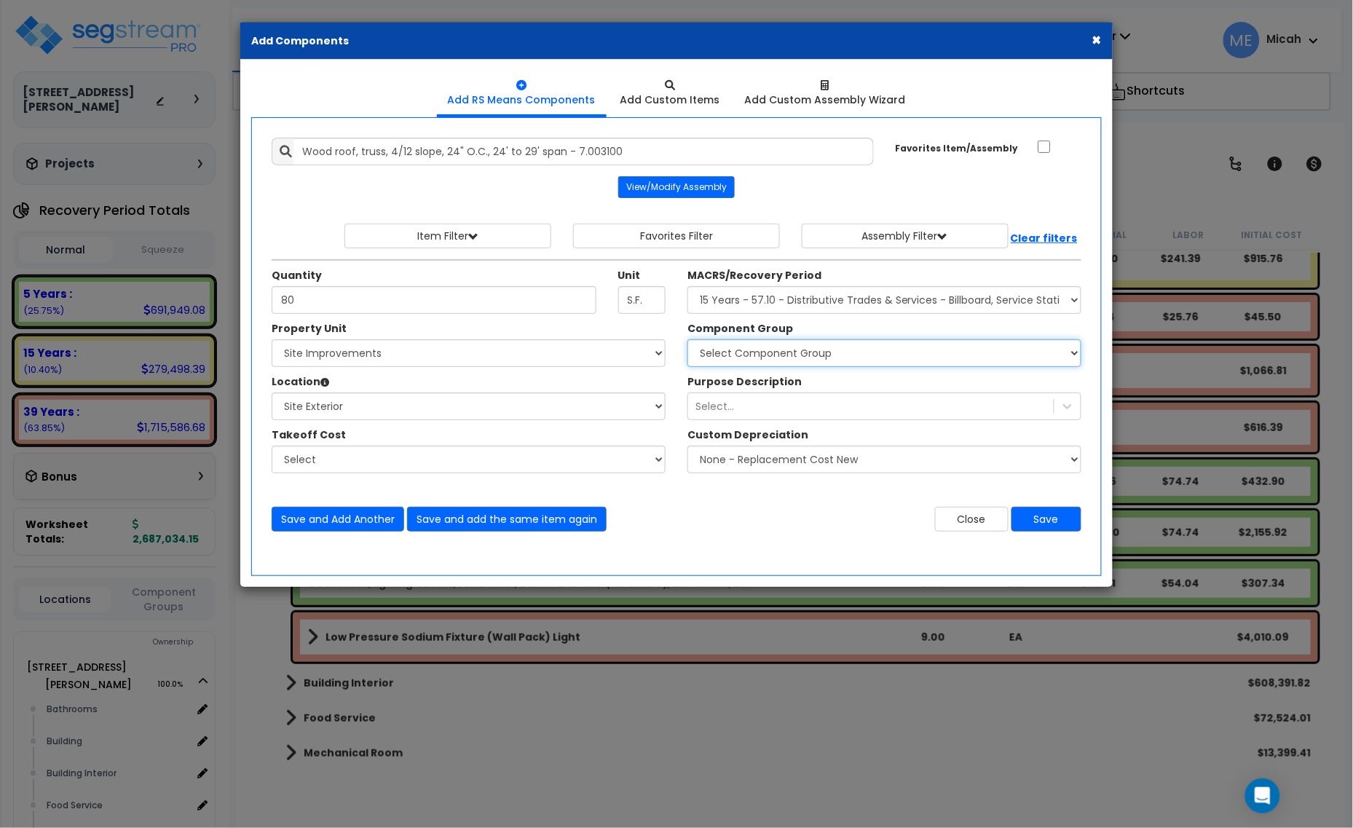
select select "57268"
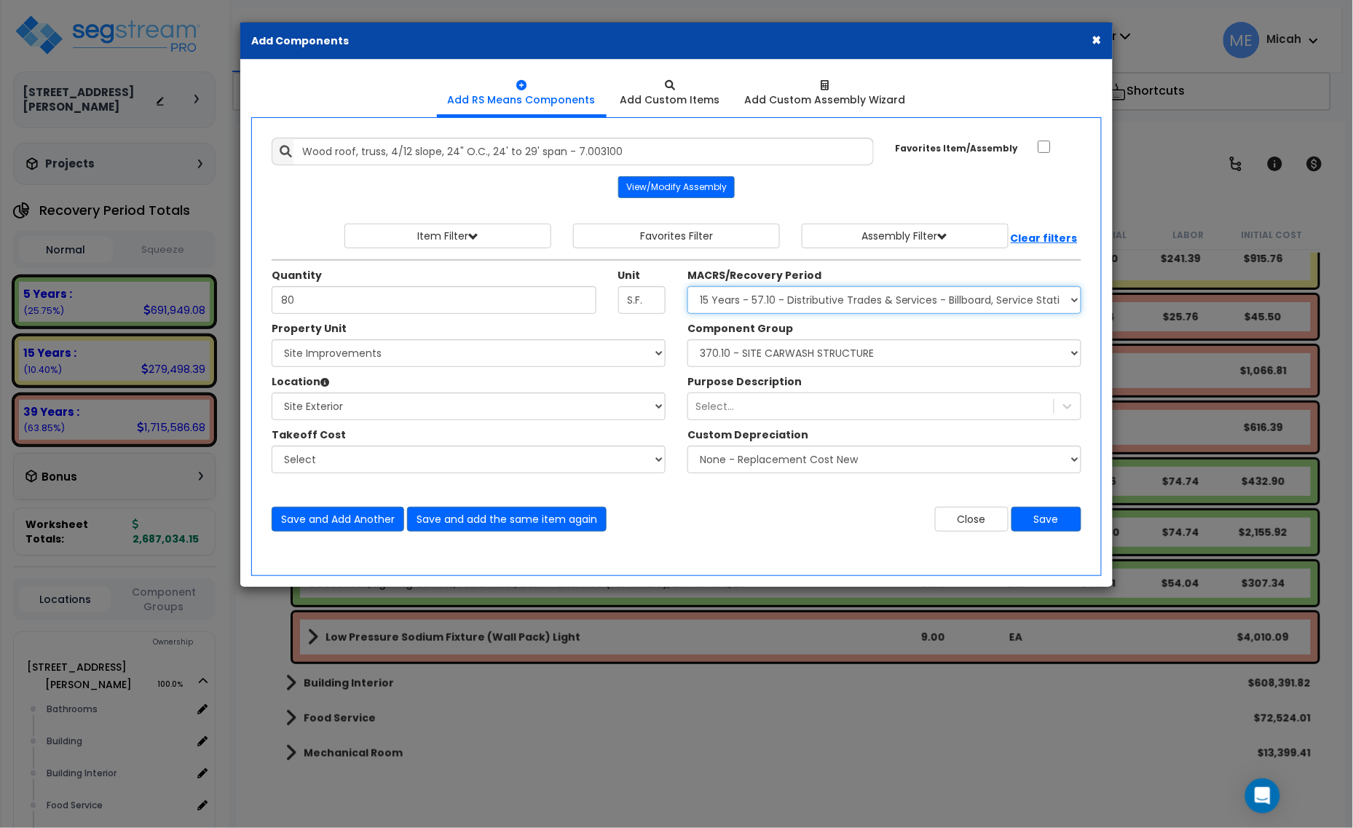
click at [756, 302] on select "Select MACRS/Recovery Period 5 Years - 57.0 - Distributive Trades & Services 5 …" at bounding box center [885, 300] width 394 height 28
select select "3667"
click at [688, 287] on select "Select MACRS/Recovery Period 5 Years - 57.0 - Distributive Trades & Services 5 …" at bounding box center [885, 300] width 394 height 28
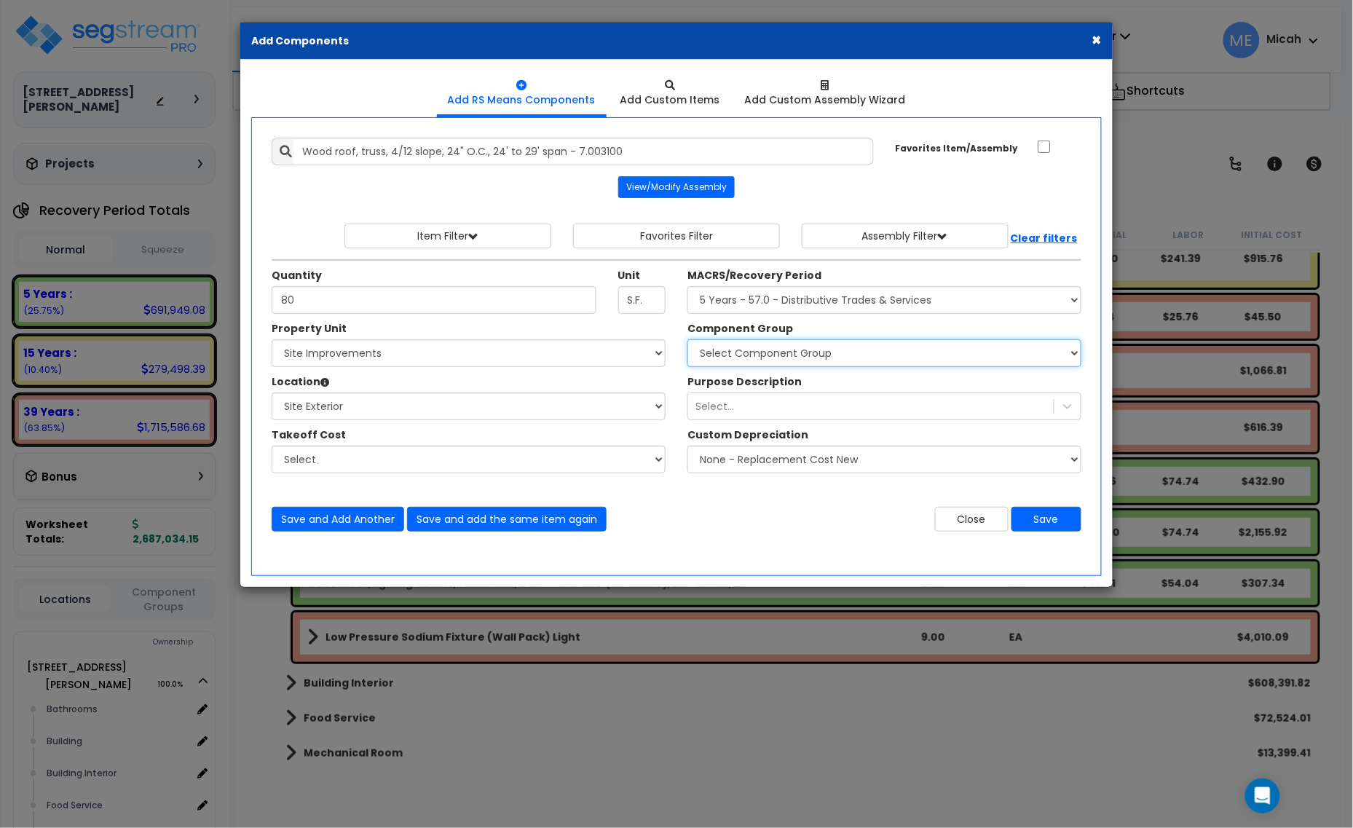
click at [767, 354] on select "Select Component Group 286.00 - LAUNDRY ELECTRICAL 284.00 - LAUNDRY PLUMBING 31…" at bounding box center [885, 353] width 394 height 28
select select "56810"
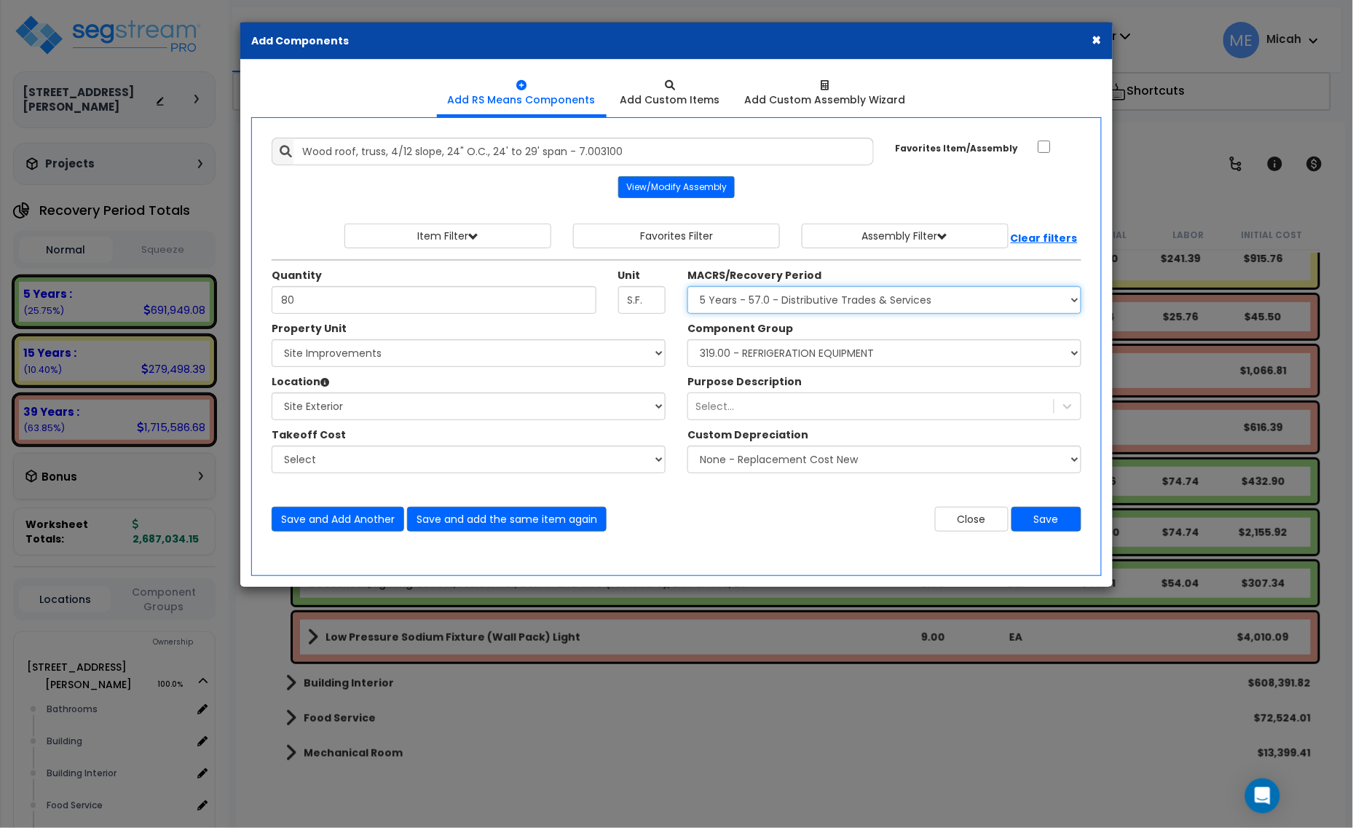
click at [741, 301] on select "Select MACRS/Recovery Period 5 Years - 57.0 - Distributive Trades & Services 5 …" at bounding box center [885, 300] width 394 height 28
click at [688, 287] on select "Select MACRS/Recovery Period 5 Years - 57.0 - Distributive Trades & Services 5 …" at bounding box center [885, 300] width 394 height 28
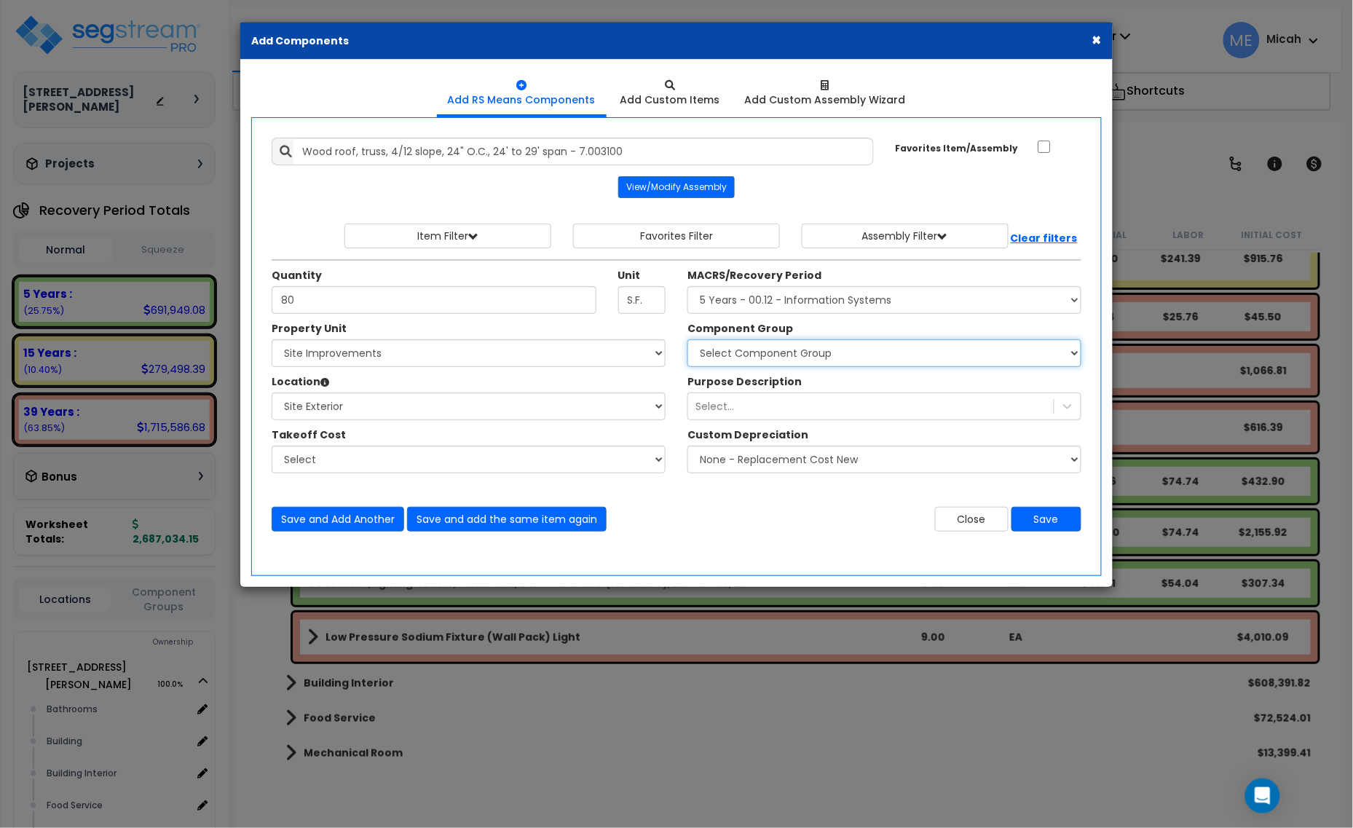
click at [739, 358] on select "Select Component Group 171.00 - ATM ELECTRICAL 170.00 - ATM EQUIPMENT 172.00 - …" at bounding box center [885, 353] width 394 height 28
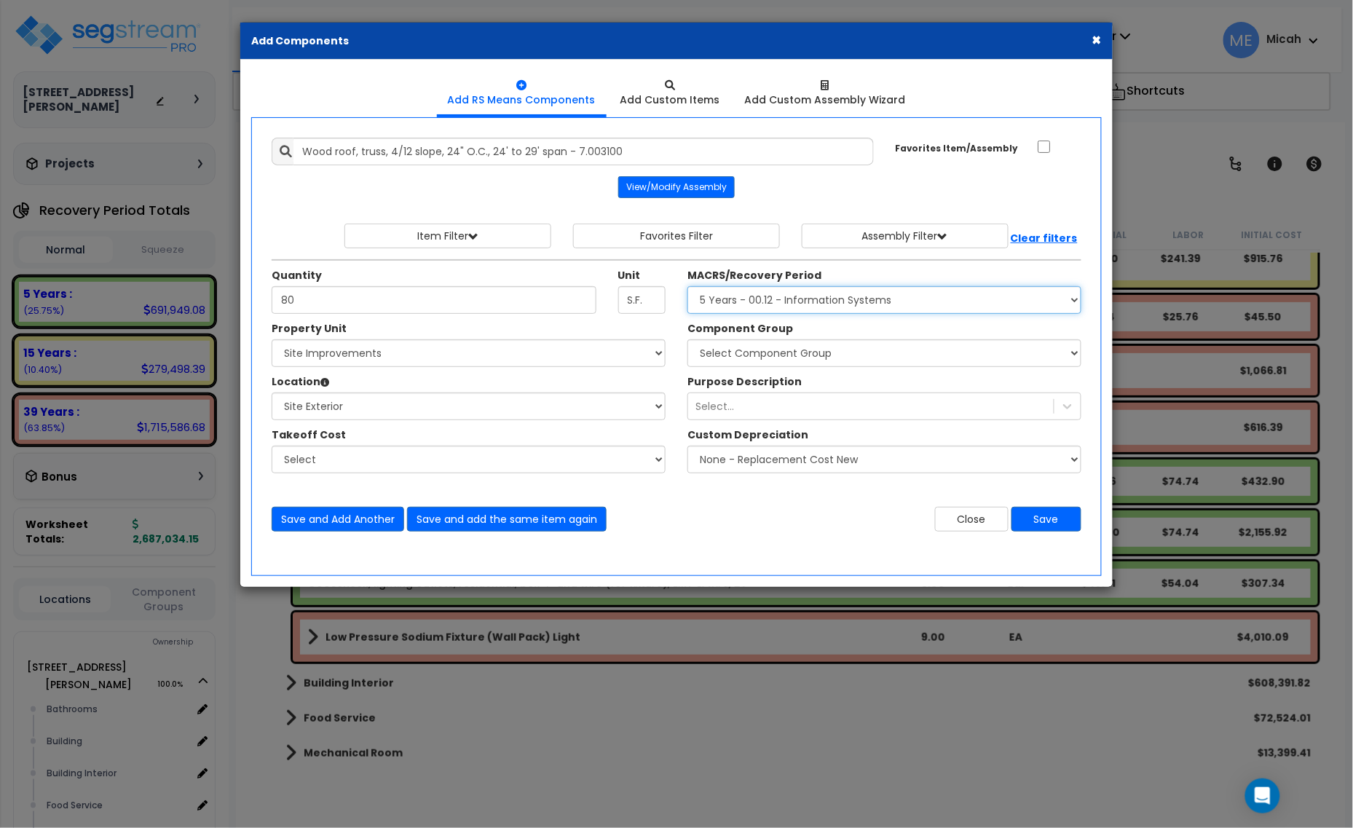
click at [719, 299] on select "Select MACRS/Recovery Period 5 Years - 57.0 - Distributive Trades & Services 5 …" at bounding box center [885, 300] width 394 height 28
click at [688, 287] on select "Select MACRS/Recovery Period 5 Years - 57.0 - Distributive Trades & Services 5 …" at bounding box center [885, 300] width 394 height 28
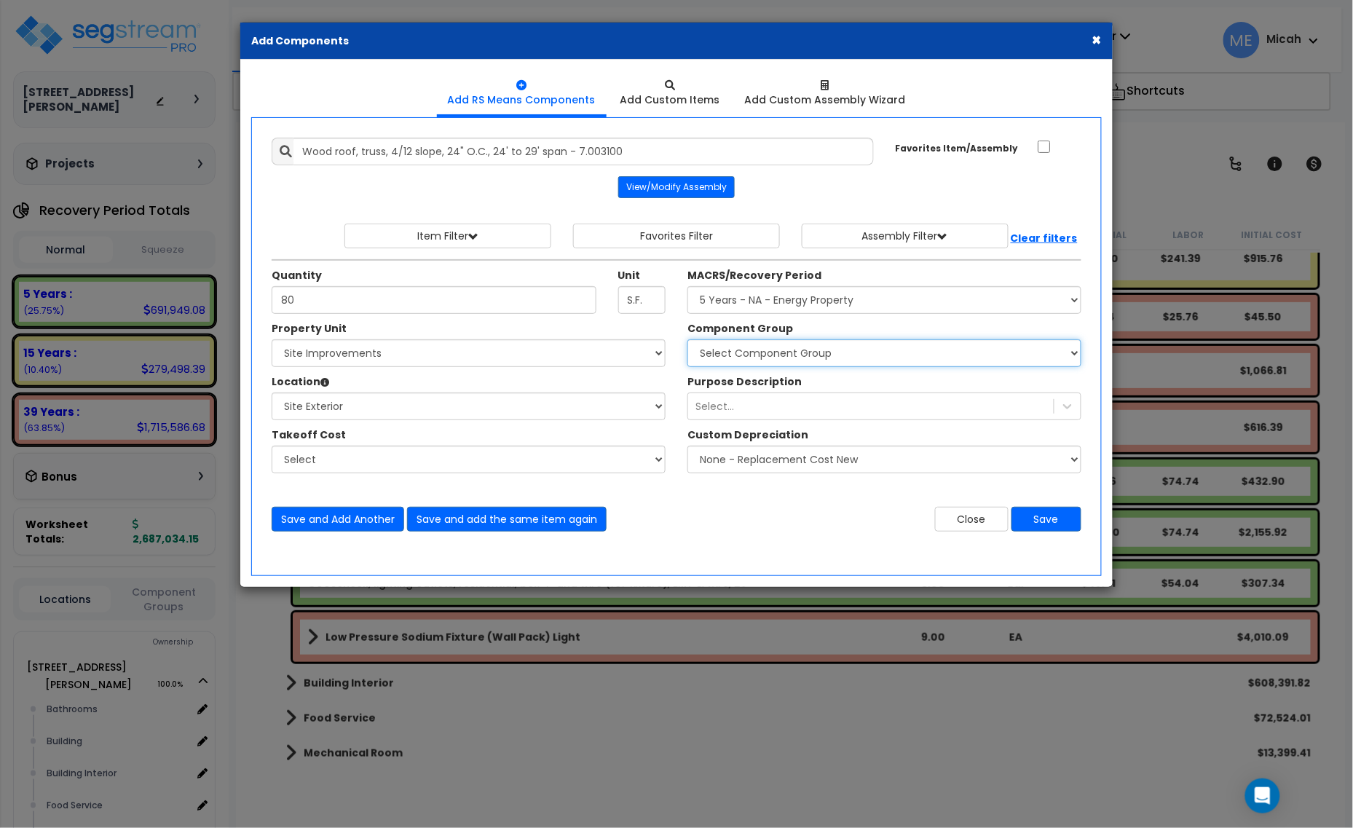
click at [744, 357] on select "Select Component Group 304.00 - PHOTOVOLTAIC SYSTEM 305.00 - PHOTOVOLTAIC SYSTE…" at bounding box center [885, 353] width 394 height 28
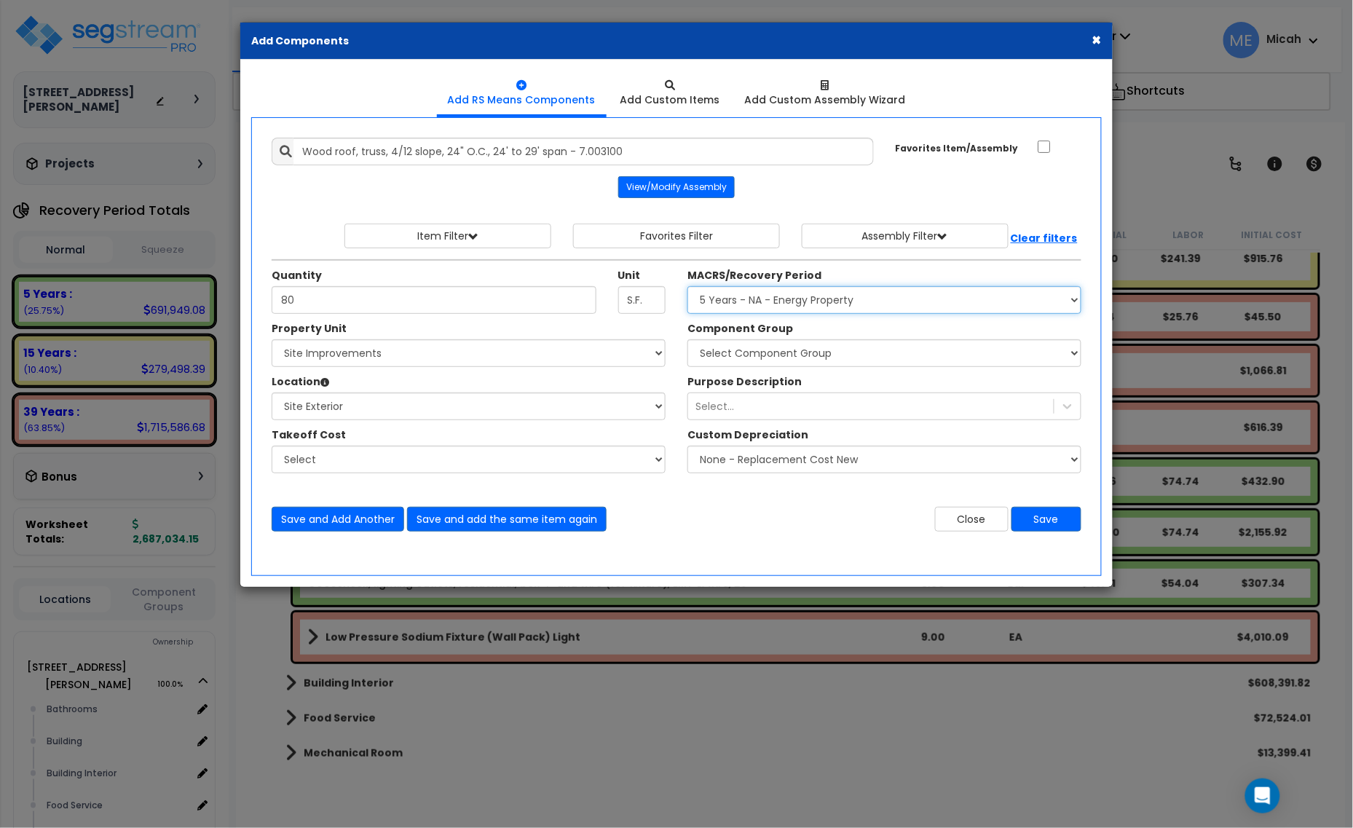
click at [743, 299] on select "Select MACRS/Recovery Period 5 Years - 57.0 - Distributive Trades & Services 5 …" at bounding box center [885, 300] width 394 height 28
select select "3669"
click at [688, 287] on select "Select MACRS/Recovery Period 5 Years - 57.0 - Distributive Trades & Services 5 …" at bounding box center [885, 300] width 394 height 28
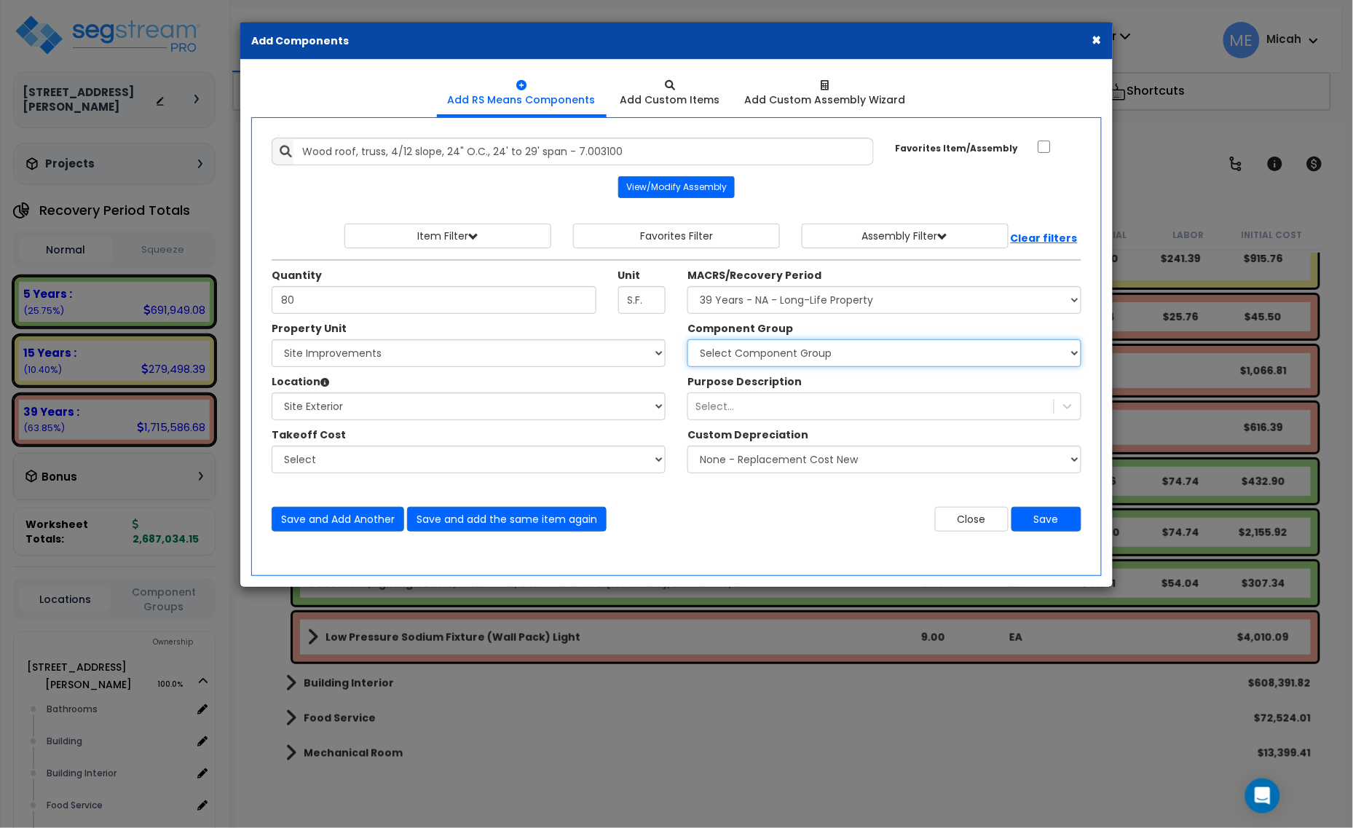
click at [762, 347] on select "Select Component Group 143.00 - FIRE EXTINGUISHERS 350.00 - SITE FIRE PROTECTIO…" at bounding box center [885, 353] width 394 height 28
select select "56863"
click at [688, 340] on select "Select Component Group 143.00 - FIRE EXTINGUISHERS 350.00 - SITE FIRE PROTECTIO…" at bounding box center [885, 353] width 394 height 28
click at [318, 523] on button "Save and Add Another" at bounding box center [338, 519] width 133 height 25
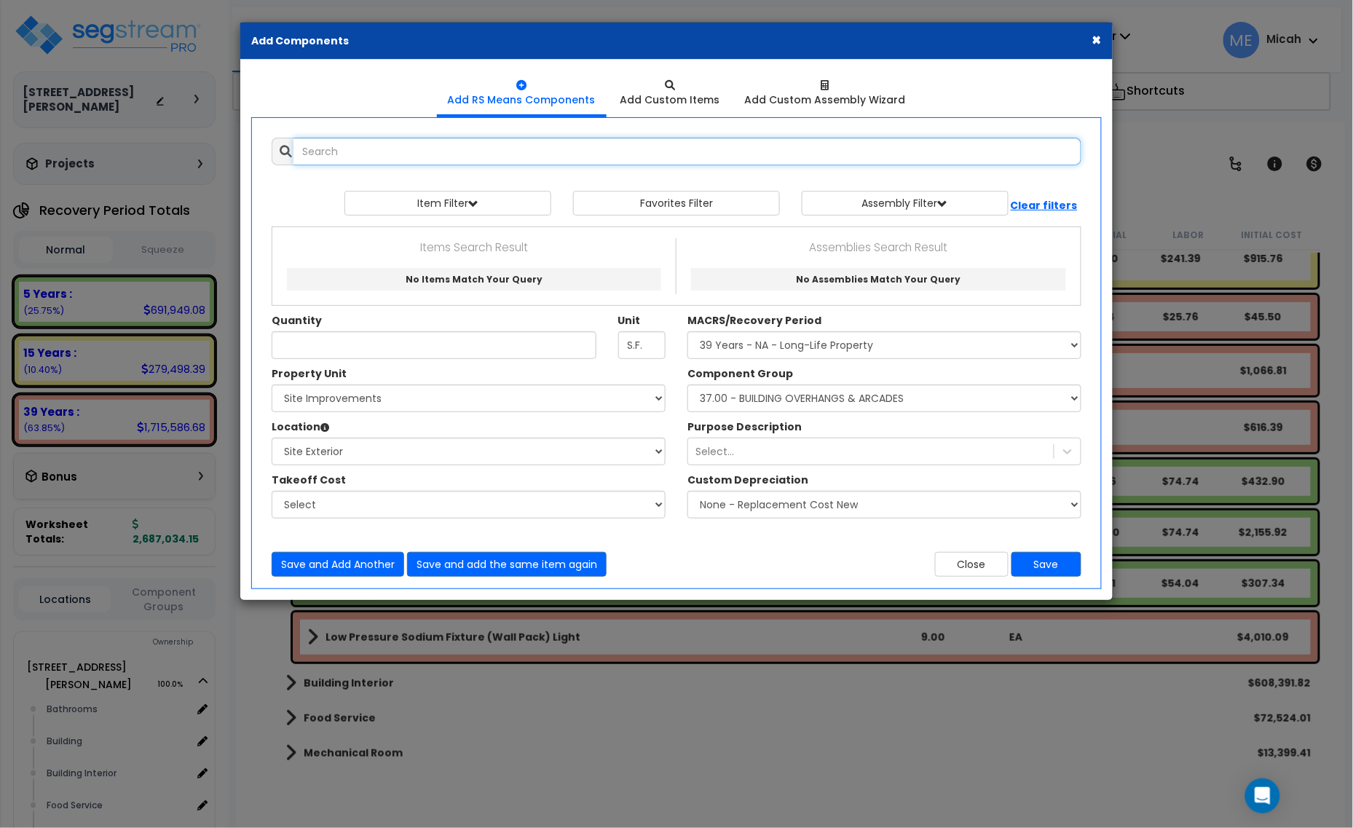
scroll to position [0, 0]
click at [392, 146] on input "text" at bounding box center [688, 152] width 788 height 28
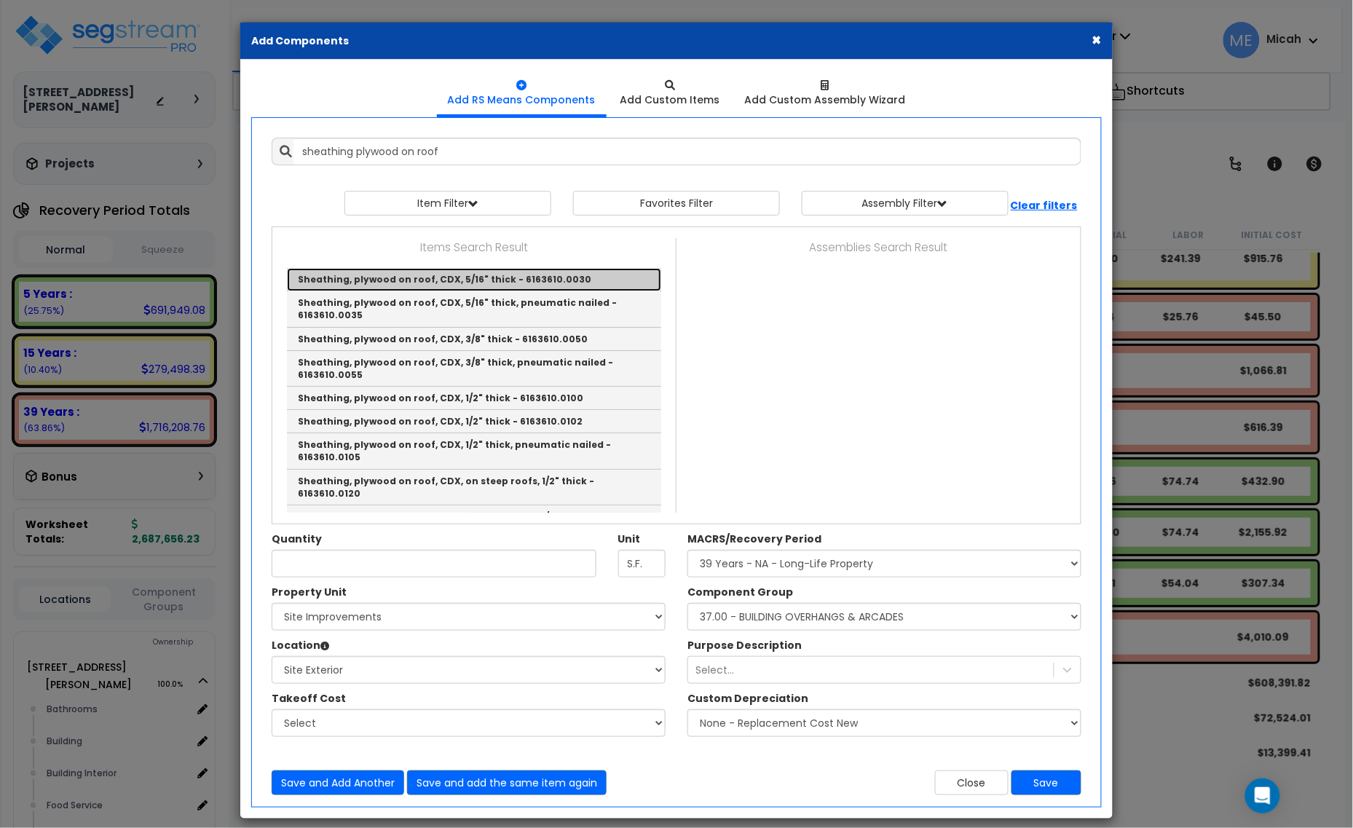
click at [397, 279] on link "Sheathing, plywood on roof, CDX, 5/16" thick - 6163610.0030" at bounding box center [474, 279] width 374 height 23
type input "Sheathing, plywood on roof, CDX, 5/16" thick - 6163610.0030"
type input "S.F."
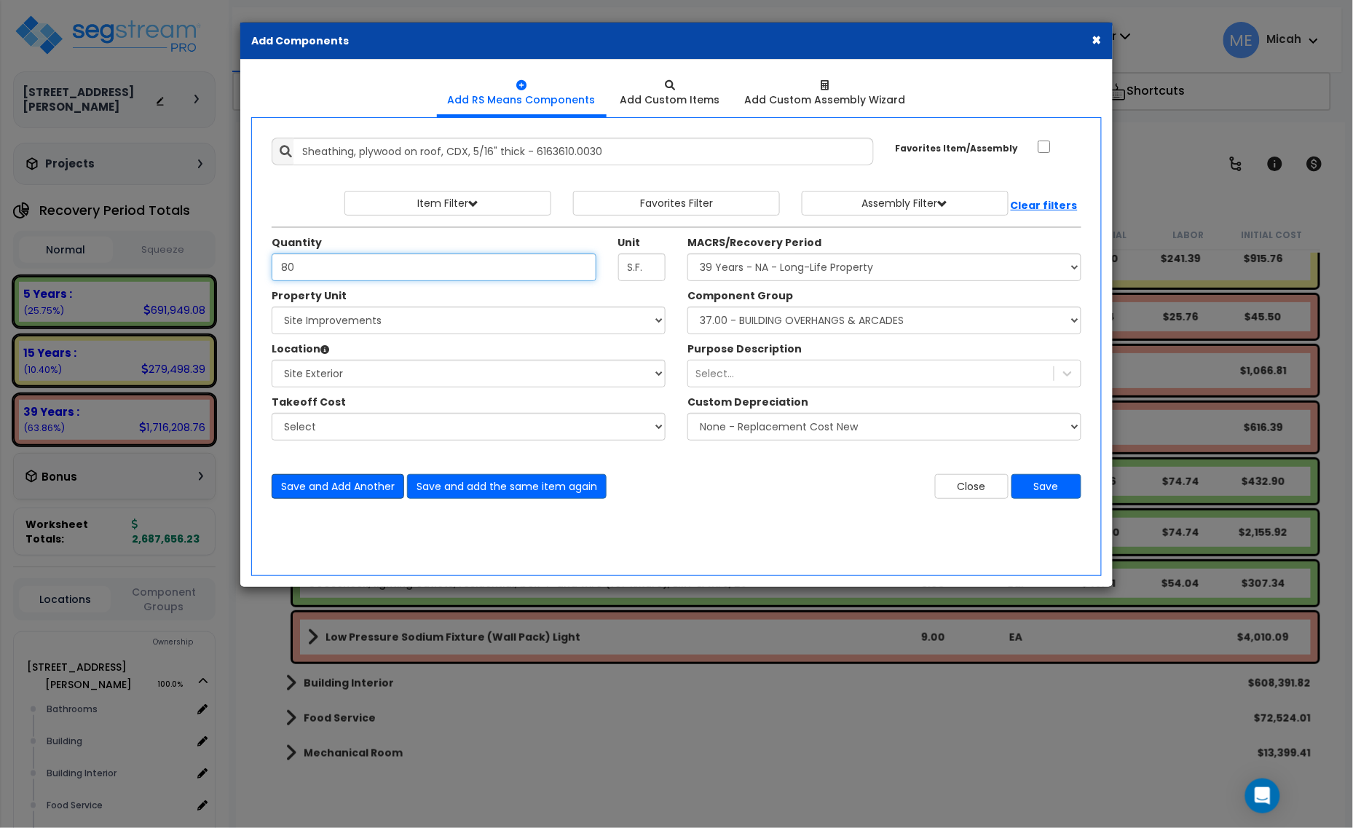
type input "80"
click at [325, 494] on button "Save and Add Another" at bounding box center [338, 486] width 133 height 25
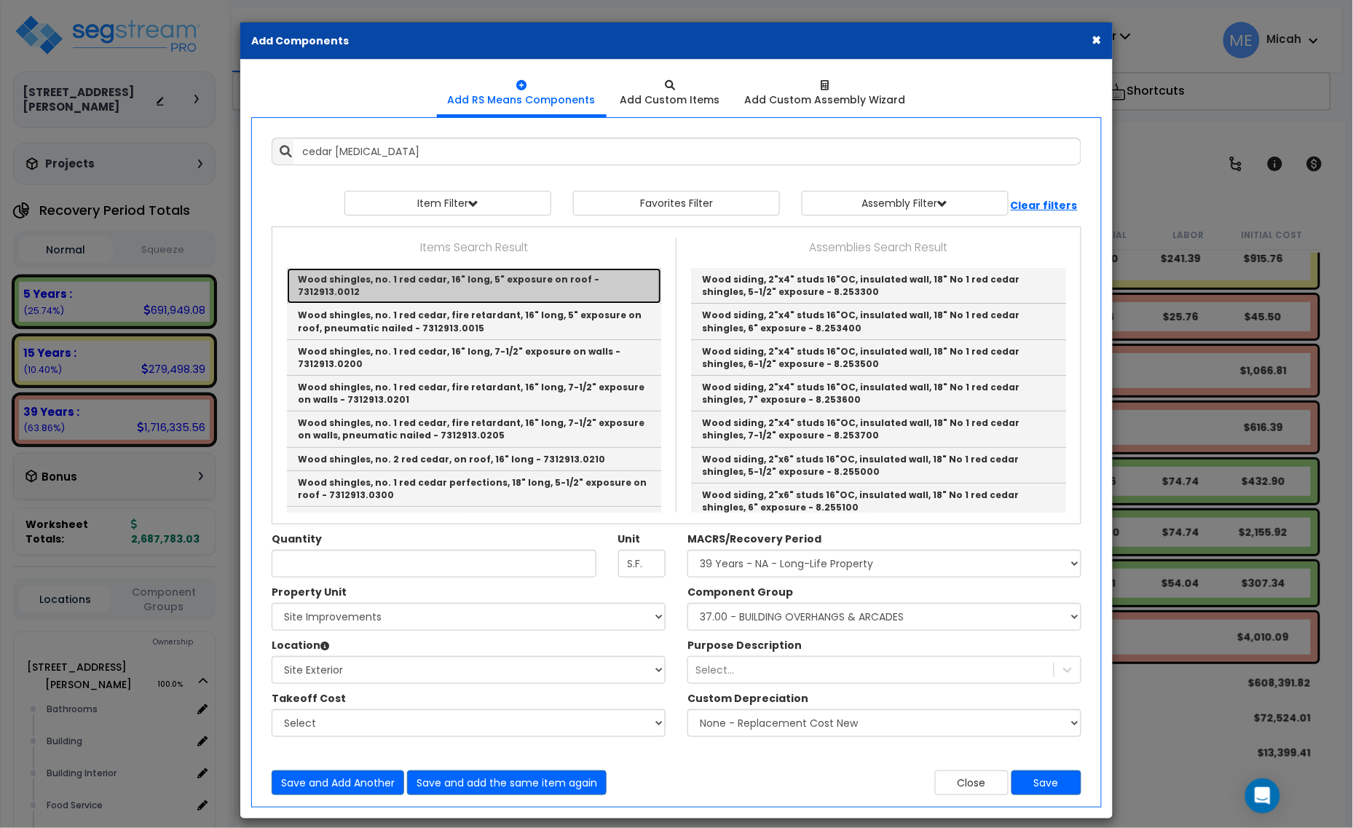
click at [448, 274] on link "Wood shingles, no. 1 red cedar, 16" long, 5" exposure on roof - 7312913.0012" at bounding box center [474, 286] width 374 height 36
type input "Wood shingles, no. 1 red cedar, 16" long, 5" exposure on roof - 7312913.0012"
type input "Sq."
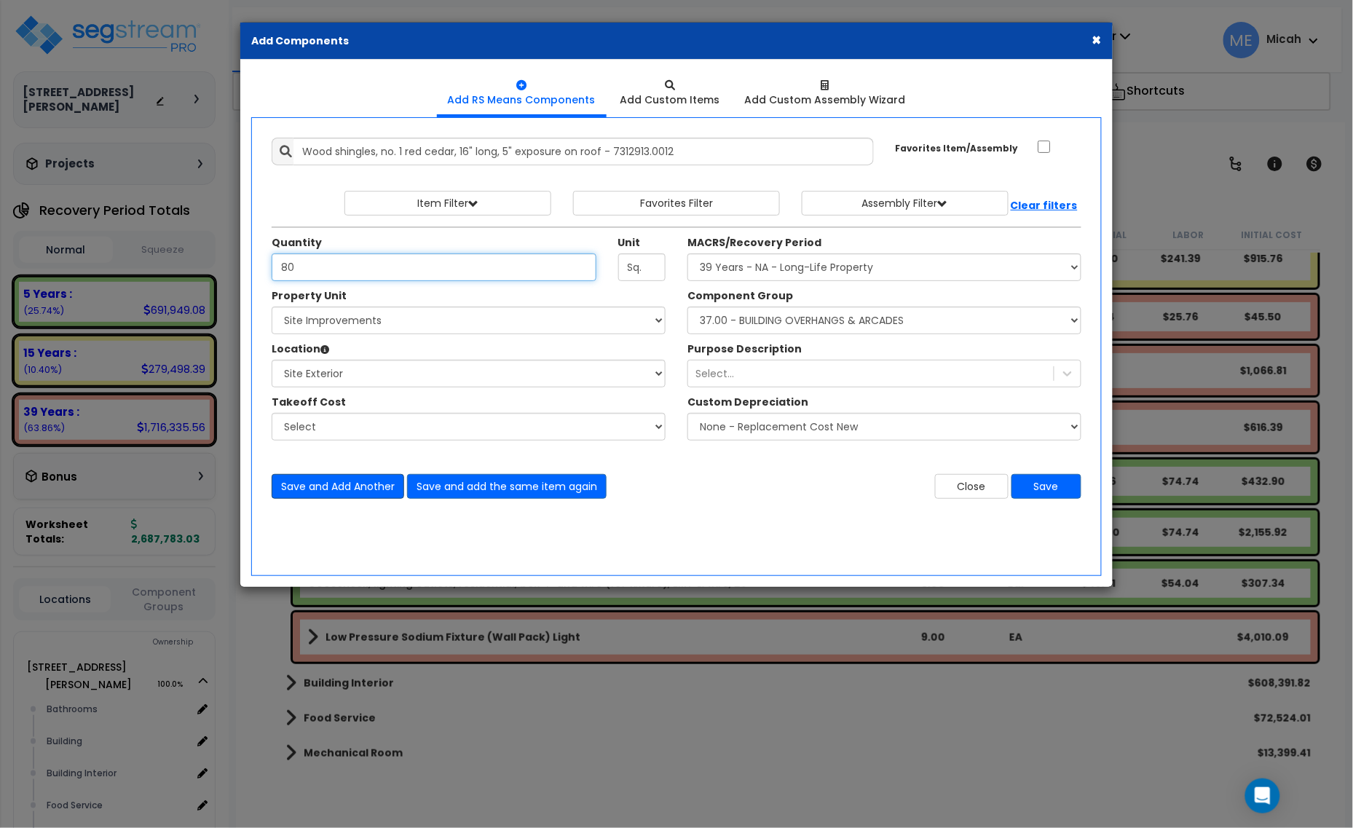
type input "80"
click at [368, 489] on button "Save and Add Another" at bounding box center [338, 486] width 133 height 25
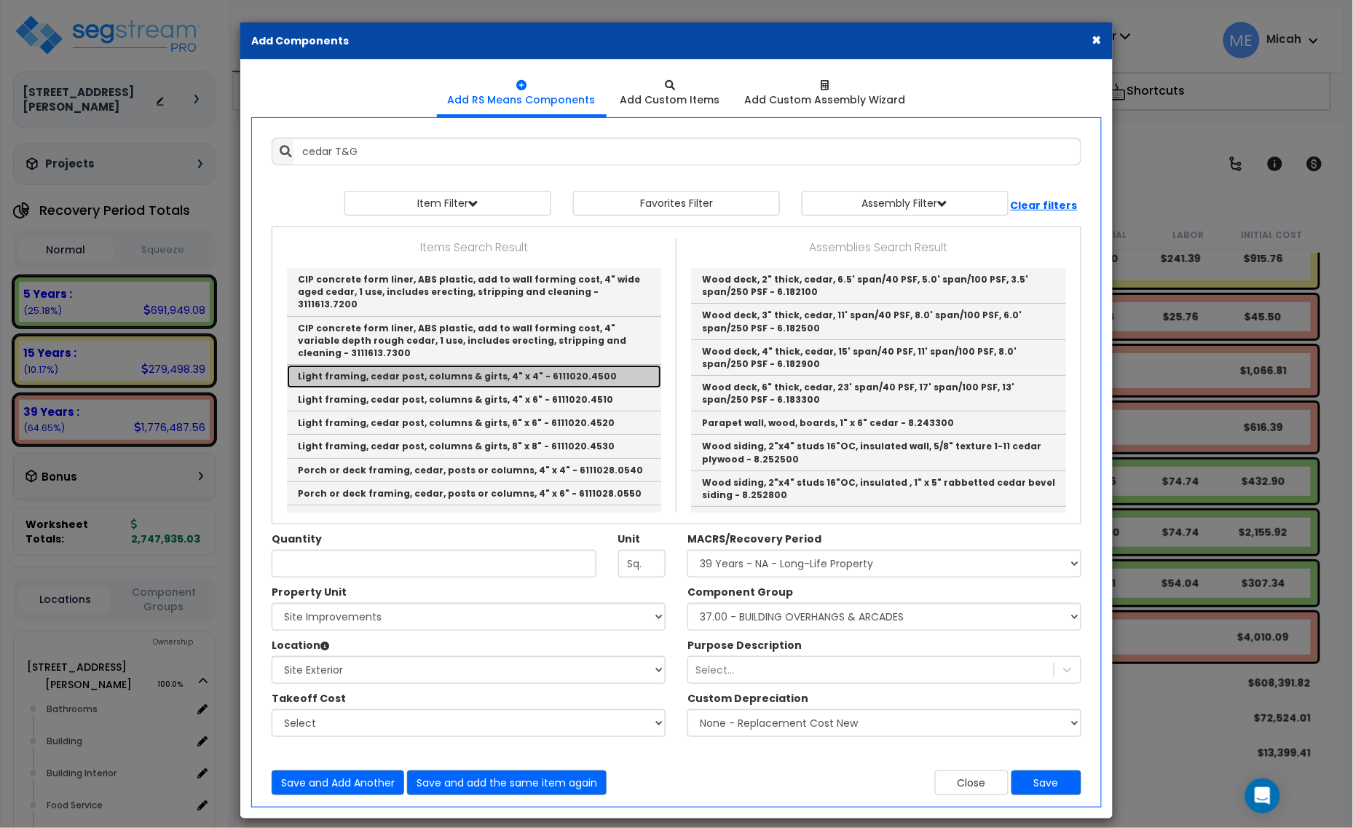
click at [530, 365] on link "Light framing, cedar post, columns & girts, 4" x 4" - 6111020.4500" at bounding box center [474, 376] width 374 height 23
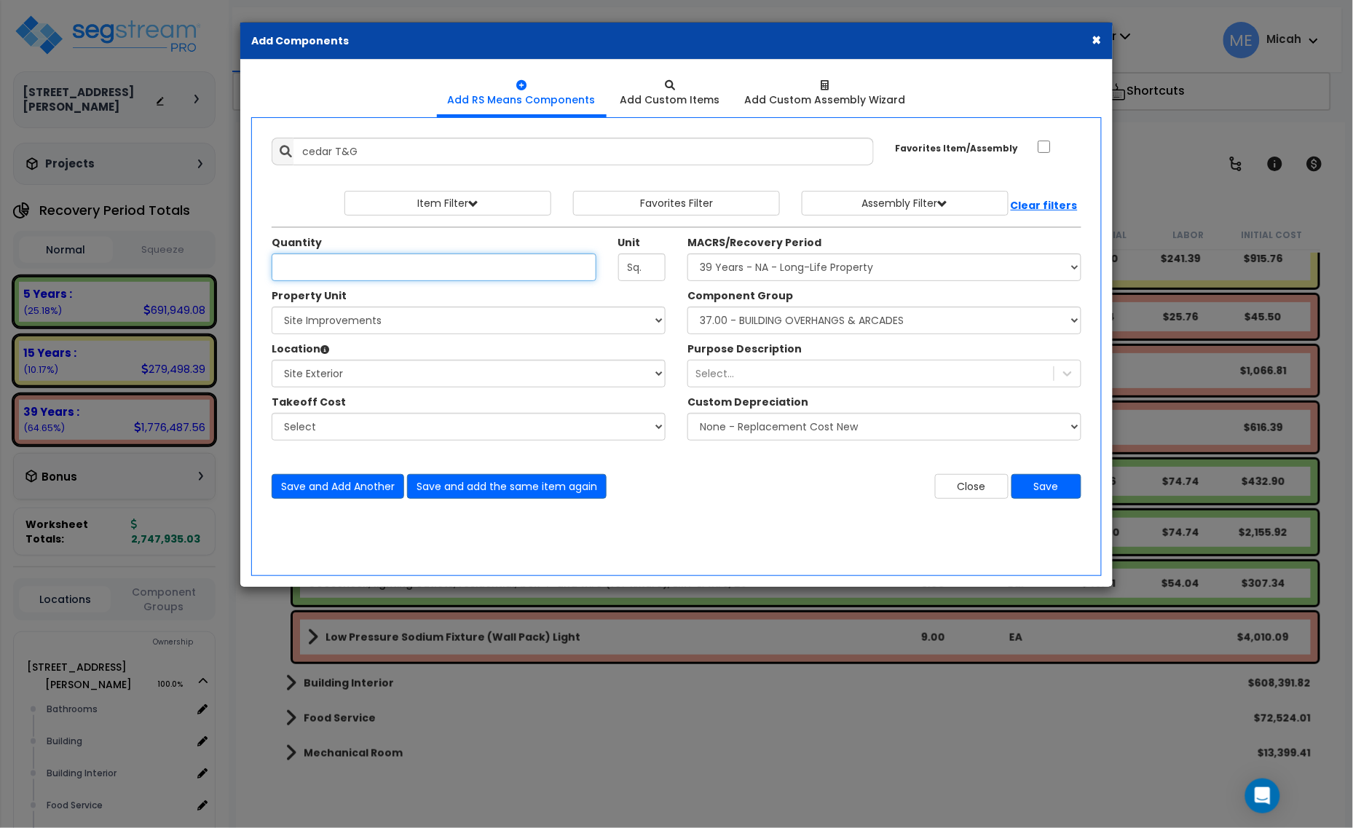
type input "Light framing, cedar post, columns & girts, 4" x 4" - 6111020.4500"
type input "M.B.F."
type input "24"
click at [336, 484] on button "Save and Add Another" at bounding box center [338, 486] width 133 height 25
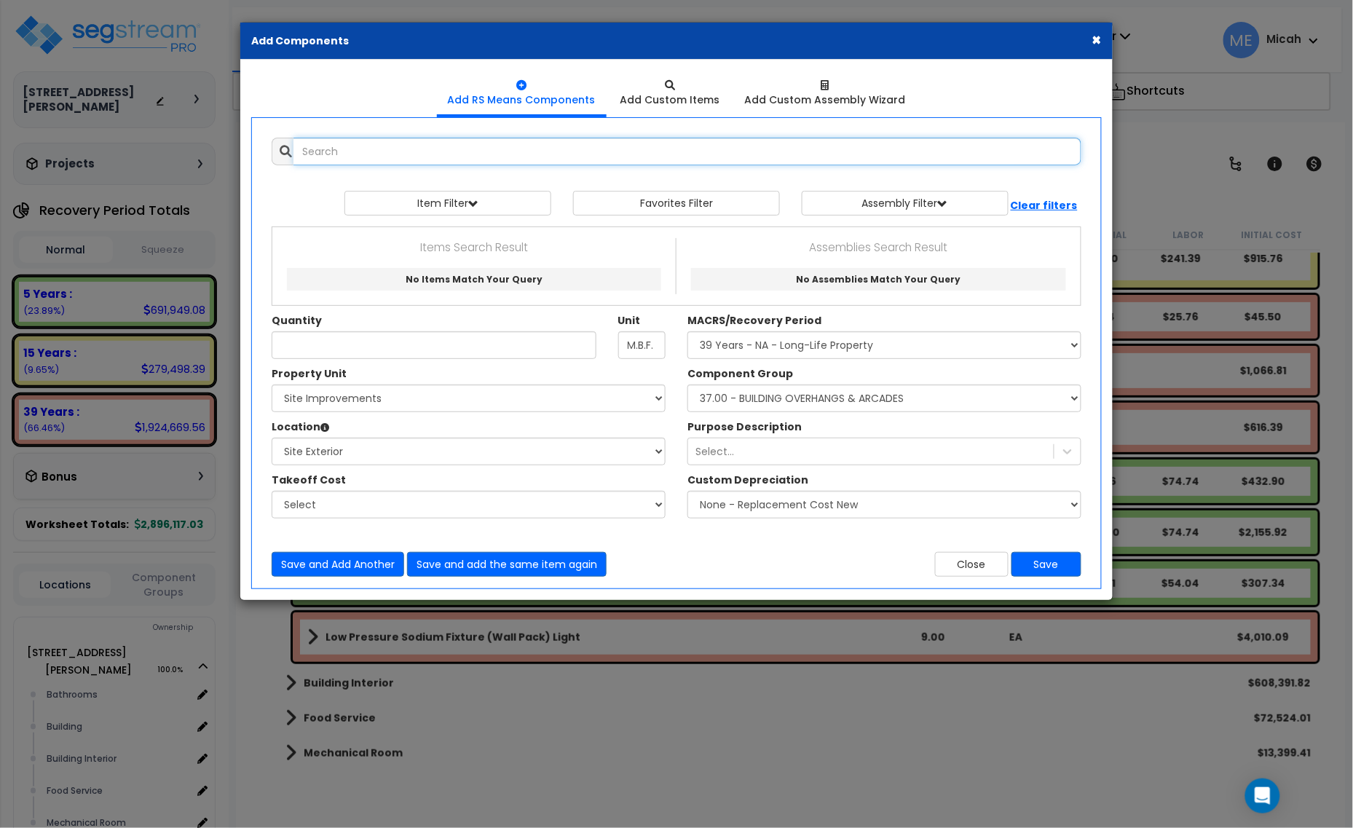
type input "e"
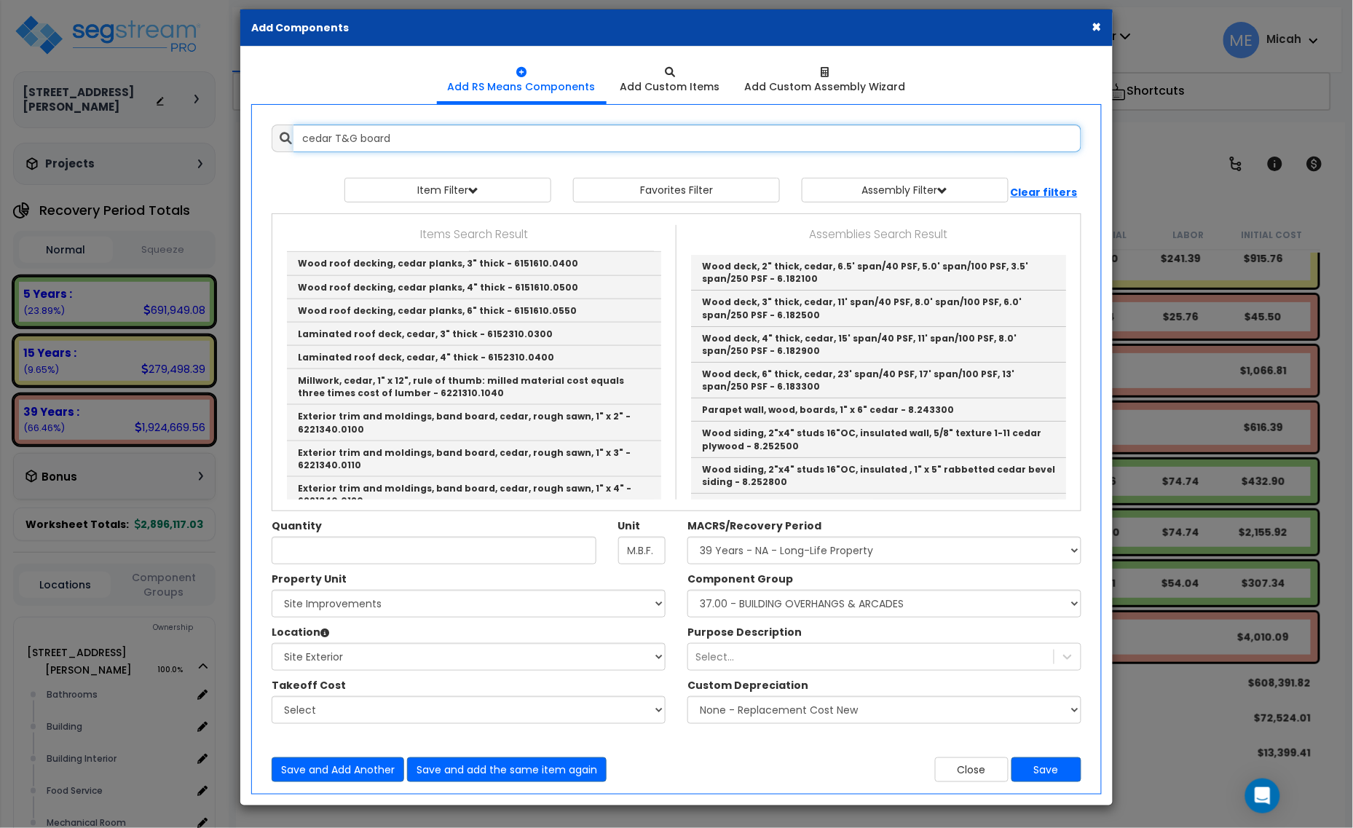
scroll to position [395, 0]
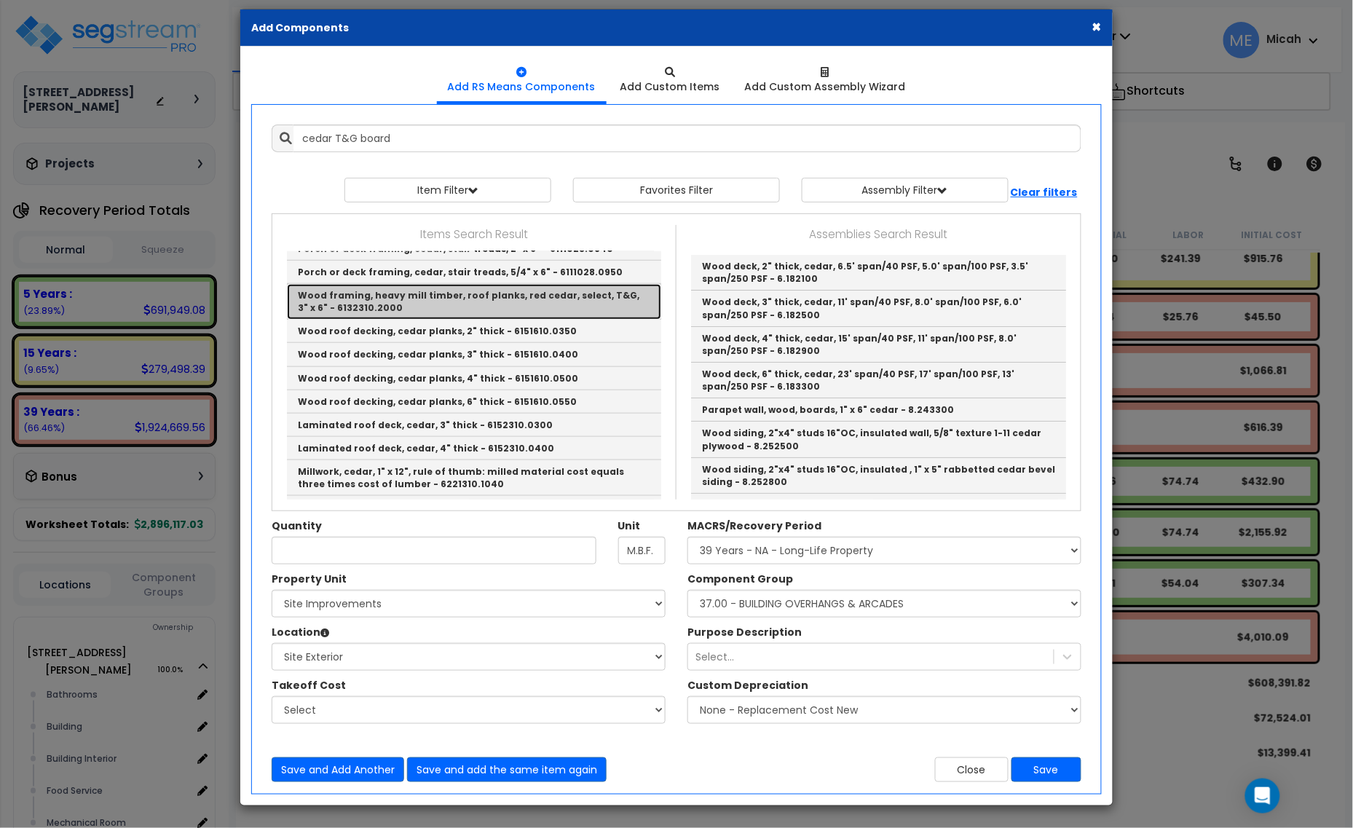
click at [527, 296] on link "Wood framing, heavy mill timber, roof planks, red cedar, select, T&G, 3" x 6" -…" at bounding box center [474, 302] width 374 height 36
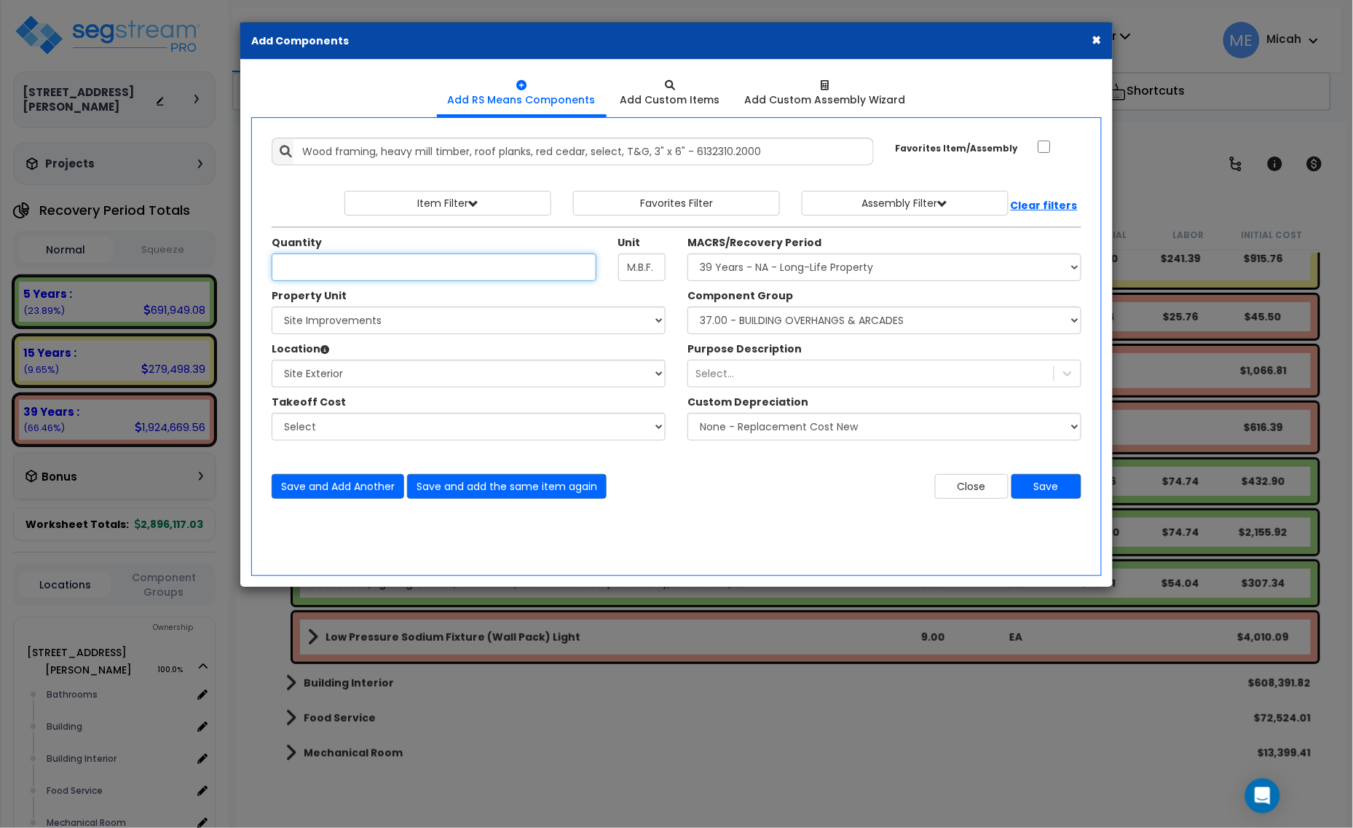
scroll to position [0, 0]
drag, startPoint x: 785, startPoint y: 146, endPoint x: 133, endPoint y: 153, distance: 651.9
click at [133, 153] on div "× Add Components Add RS Means Components Add Custom Items Add Items" at bounding box center [676, 414] width 1353 height 828
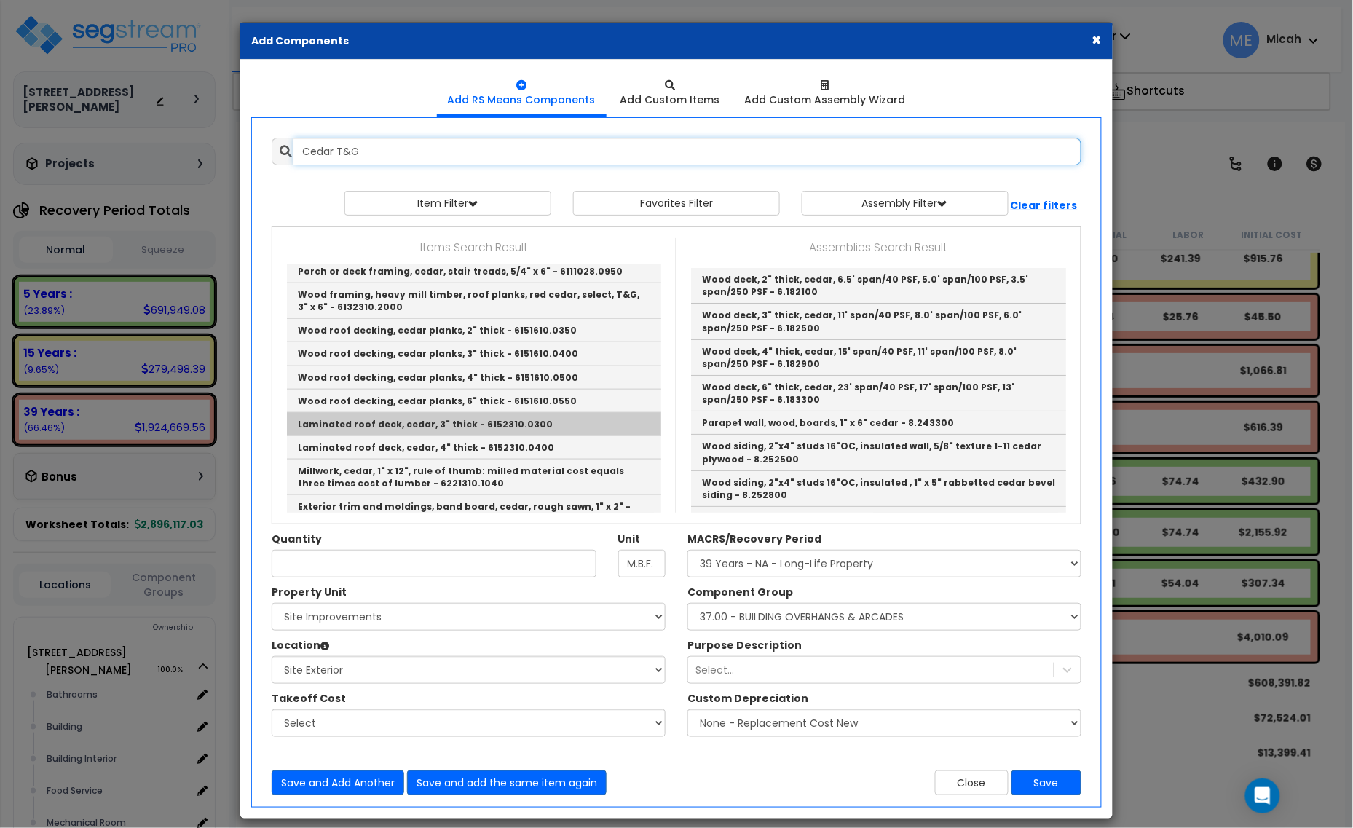
scroll to position [455, 0]
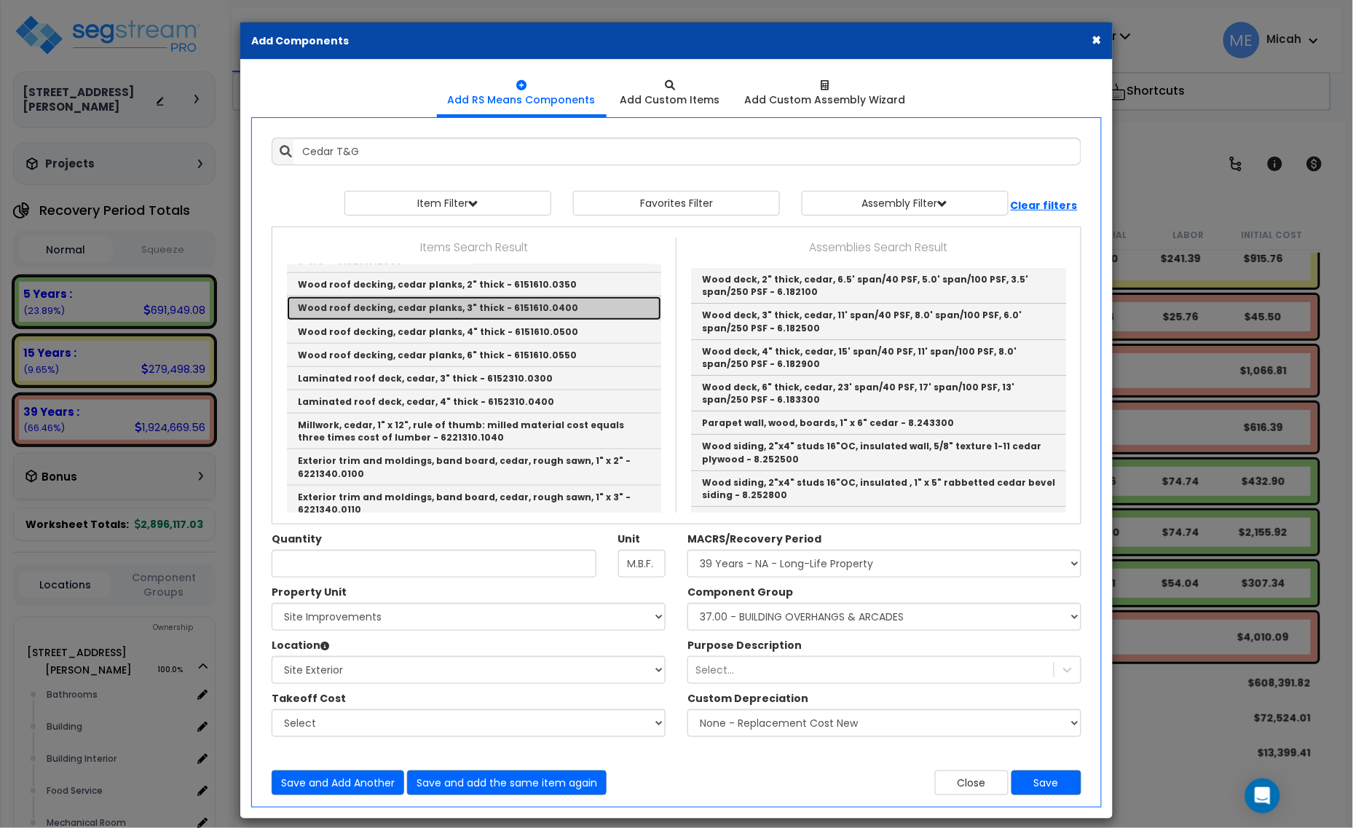
click at [441, 296] on link "Wood roof decking, cedar planks, 3" thick - 6151610.0400" at bounding box center [474, 307] width 374 height 23
type input "Wood roof decking, cedar planks, 3" thick - 6151610.0400"
type input "S.F."
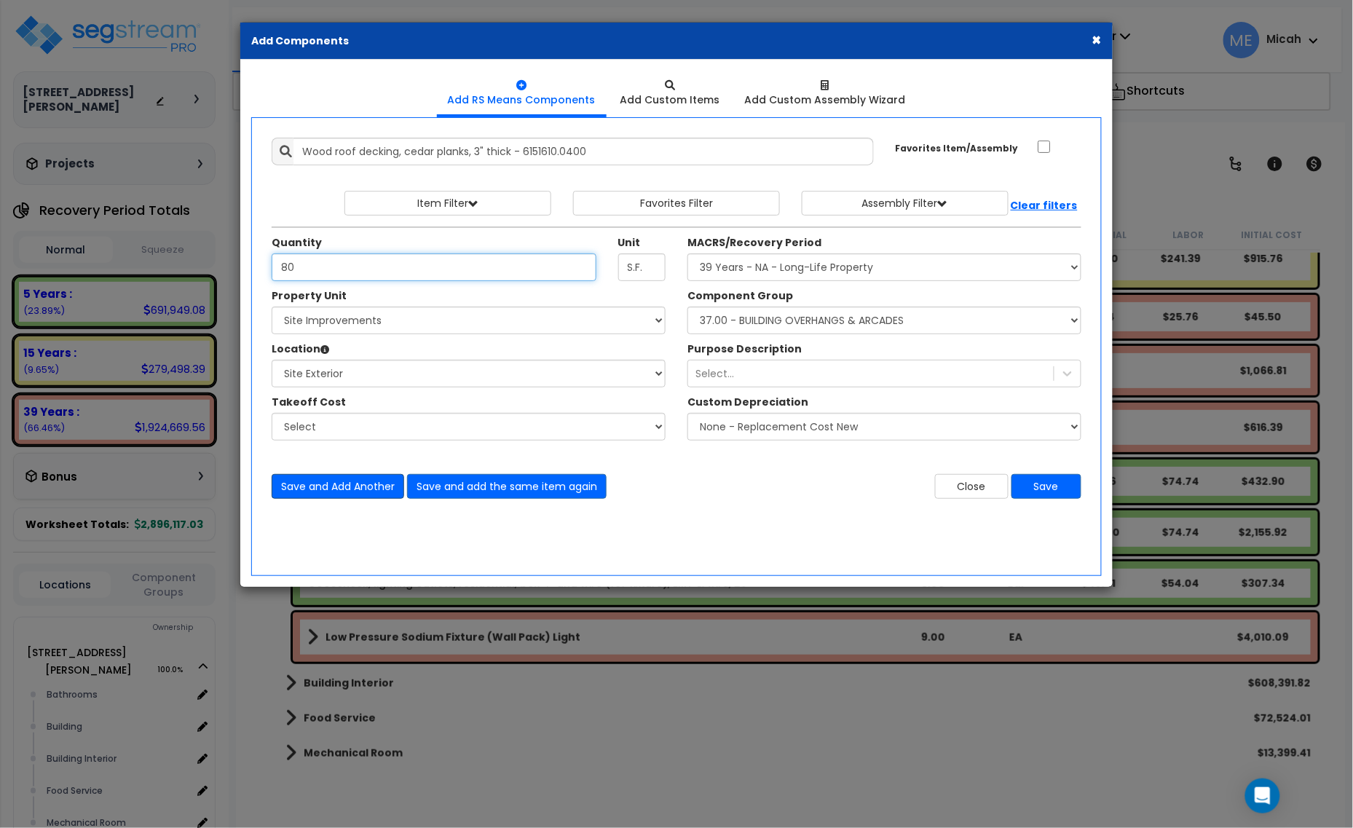
type input "80"
click at [366, 484] on button "Save and Add Another" at bounding box center [338, 486] width 133 height 25
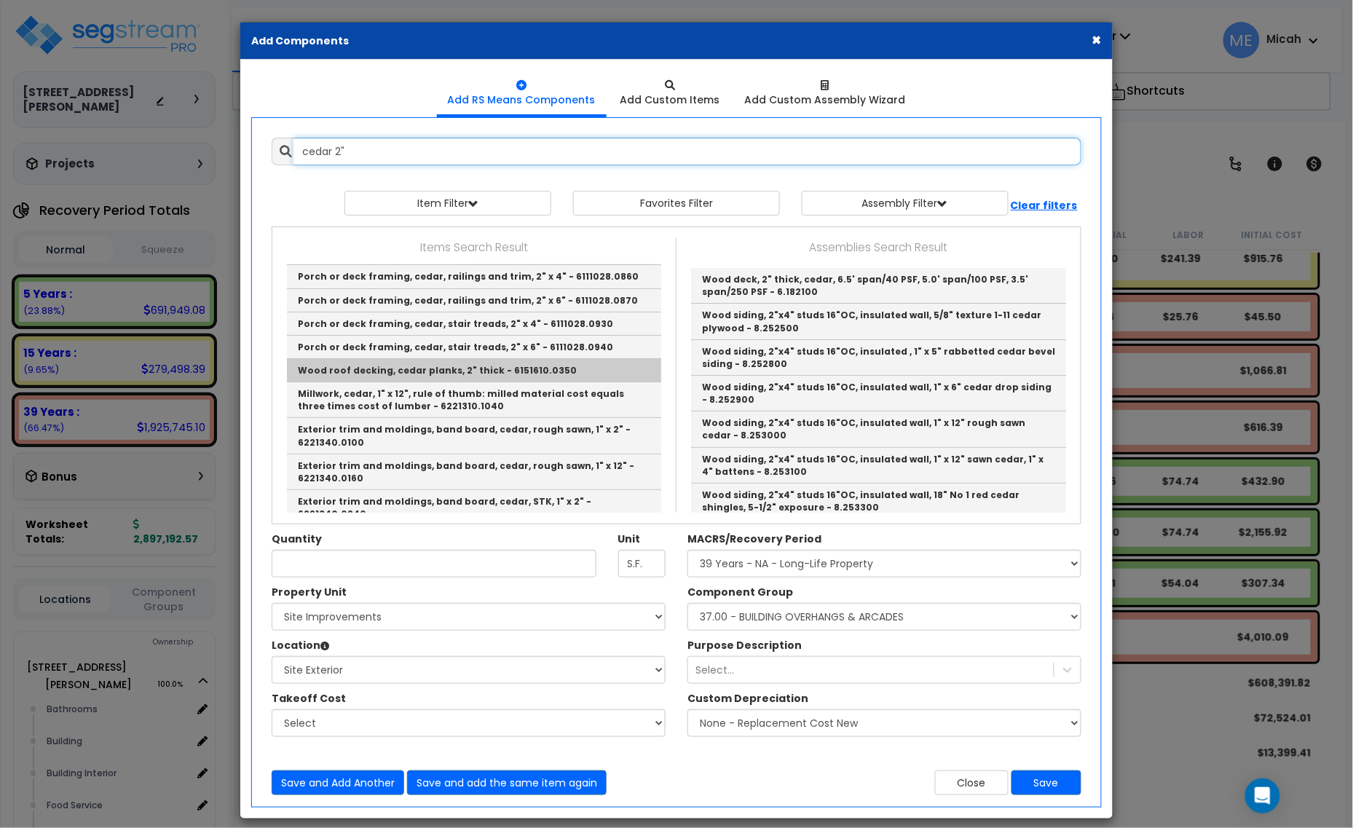
scroll to position [91, 0]
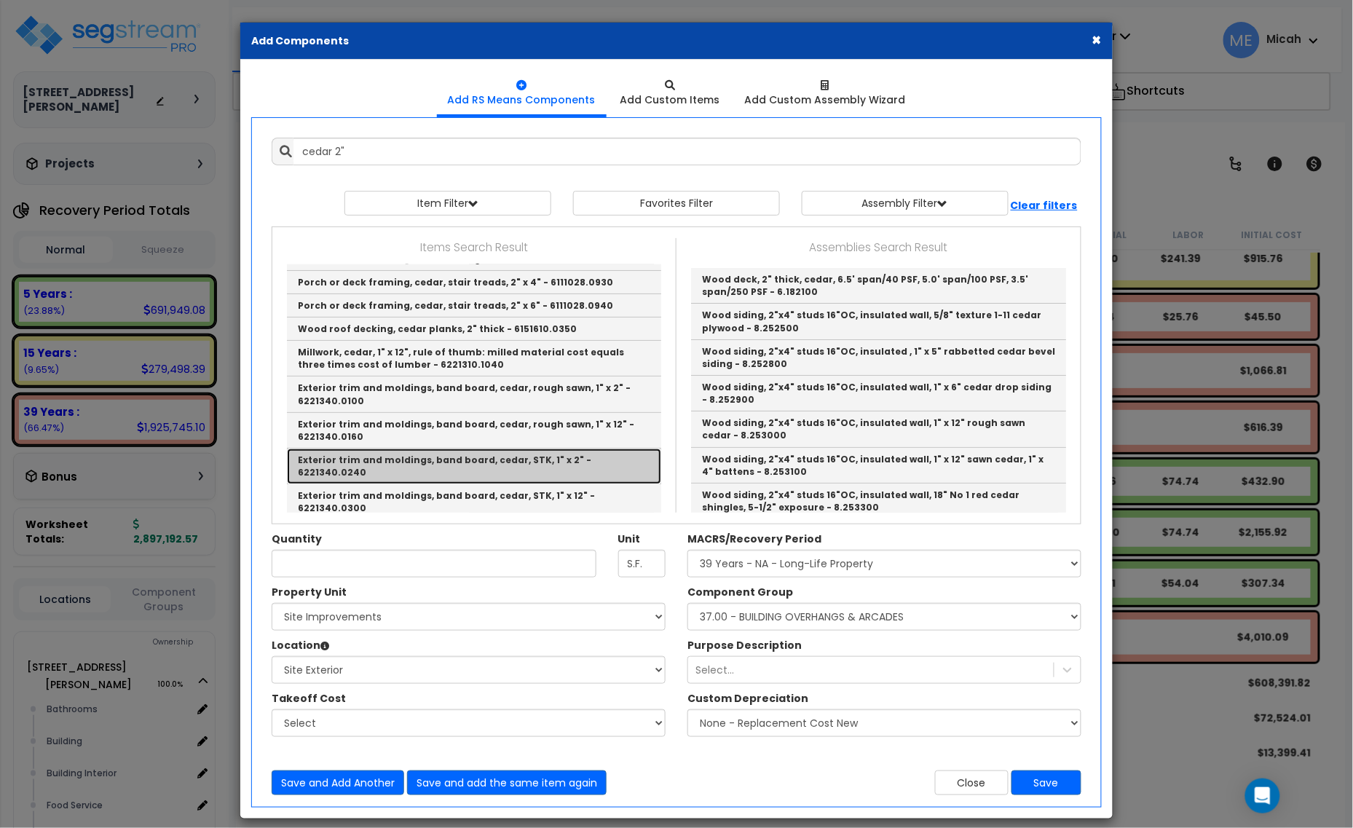
click at [495, 460] on link "Exterior trim and moldings, band board, cedar, STK, 1" x 2" - 6221340.0240" at bounding box center [474, 467] width 374 height 36
type input "Exterior trim and moldings, band board, cedar, STK, 1" x 2" - 6221340.0240"
type input "L.F."
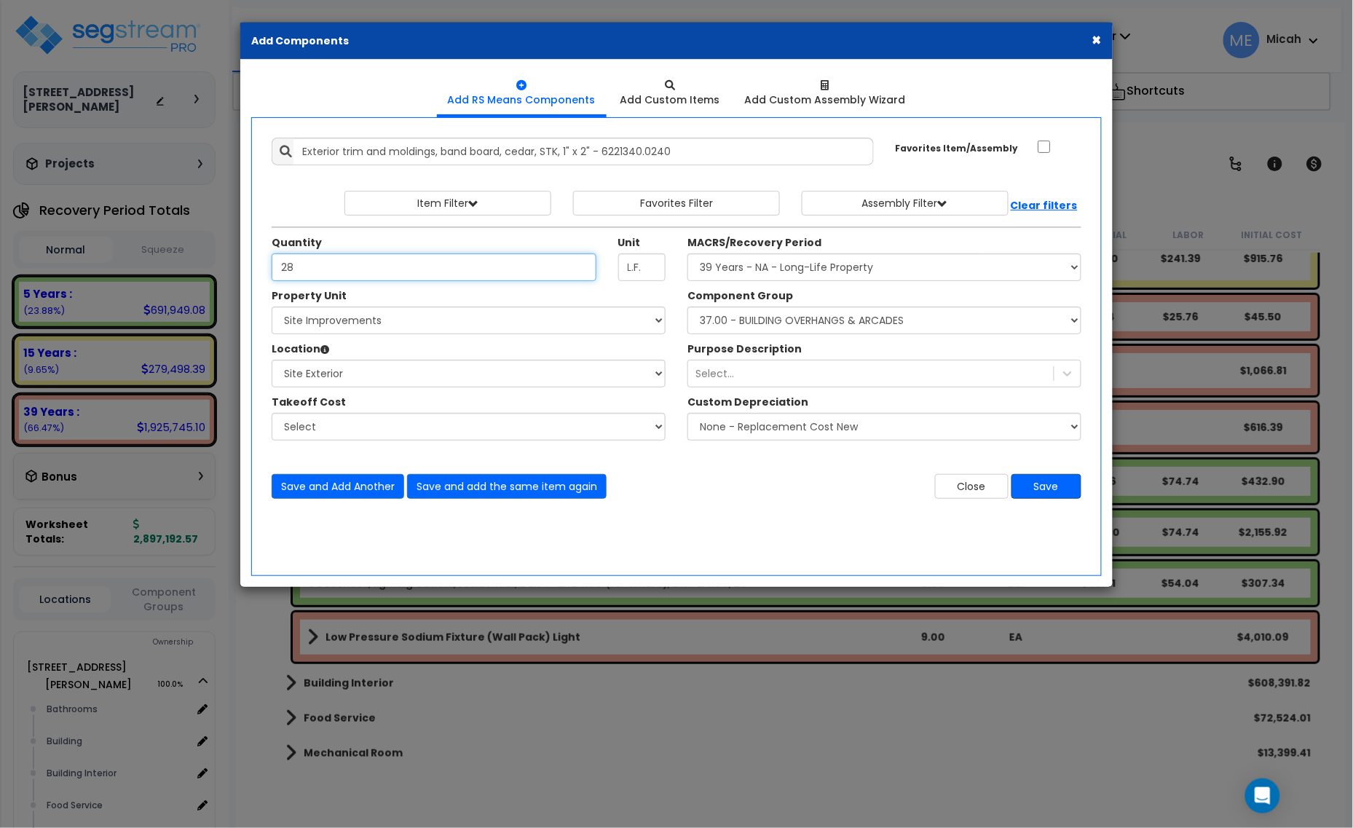
type input "28"
click at [1054, 481] on button "Save" at bounding box center [1047, 486] width 70 height 25
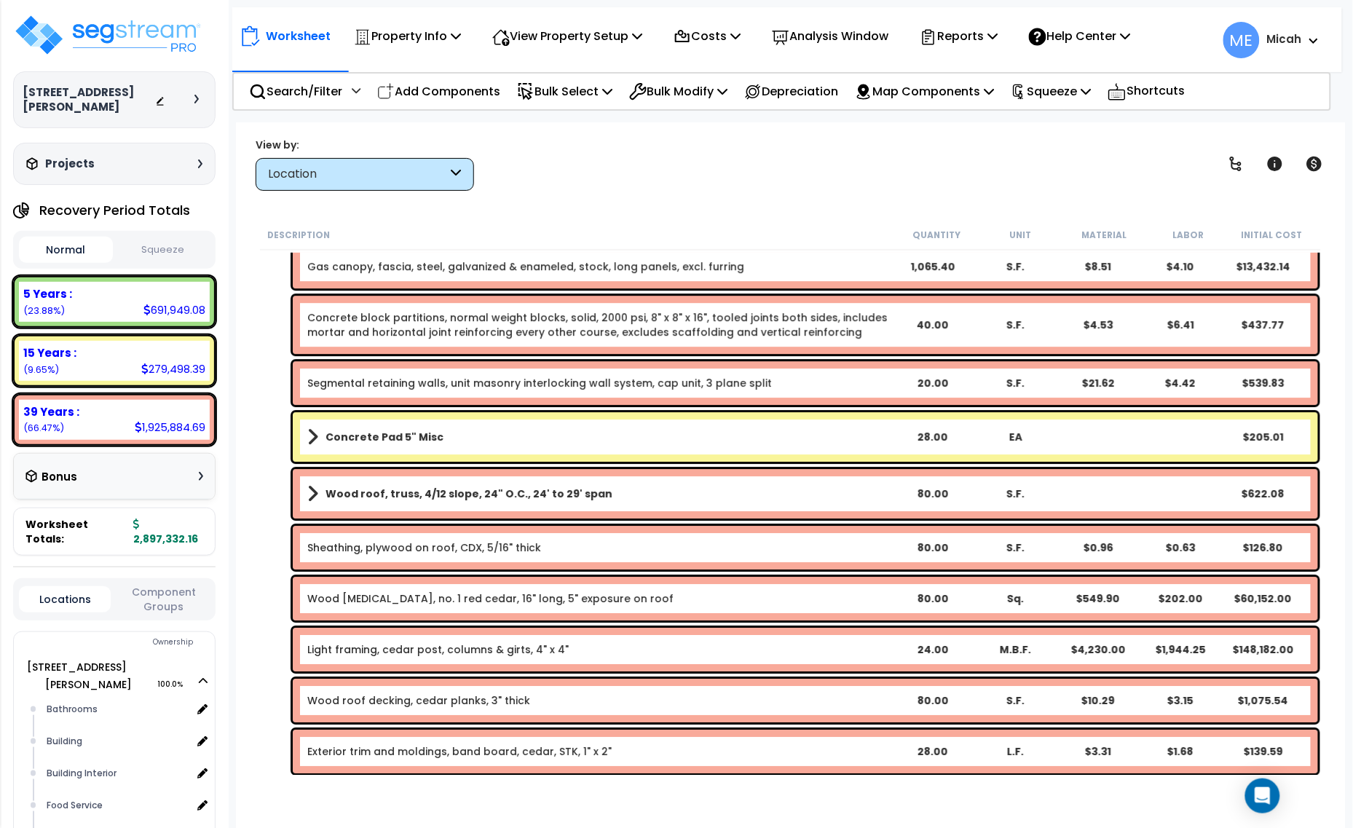
scroll to position [5073, 0]
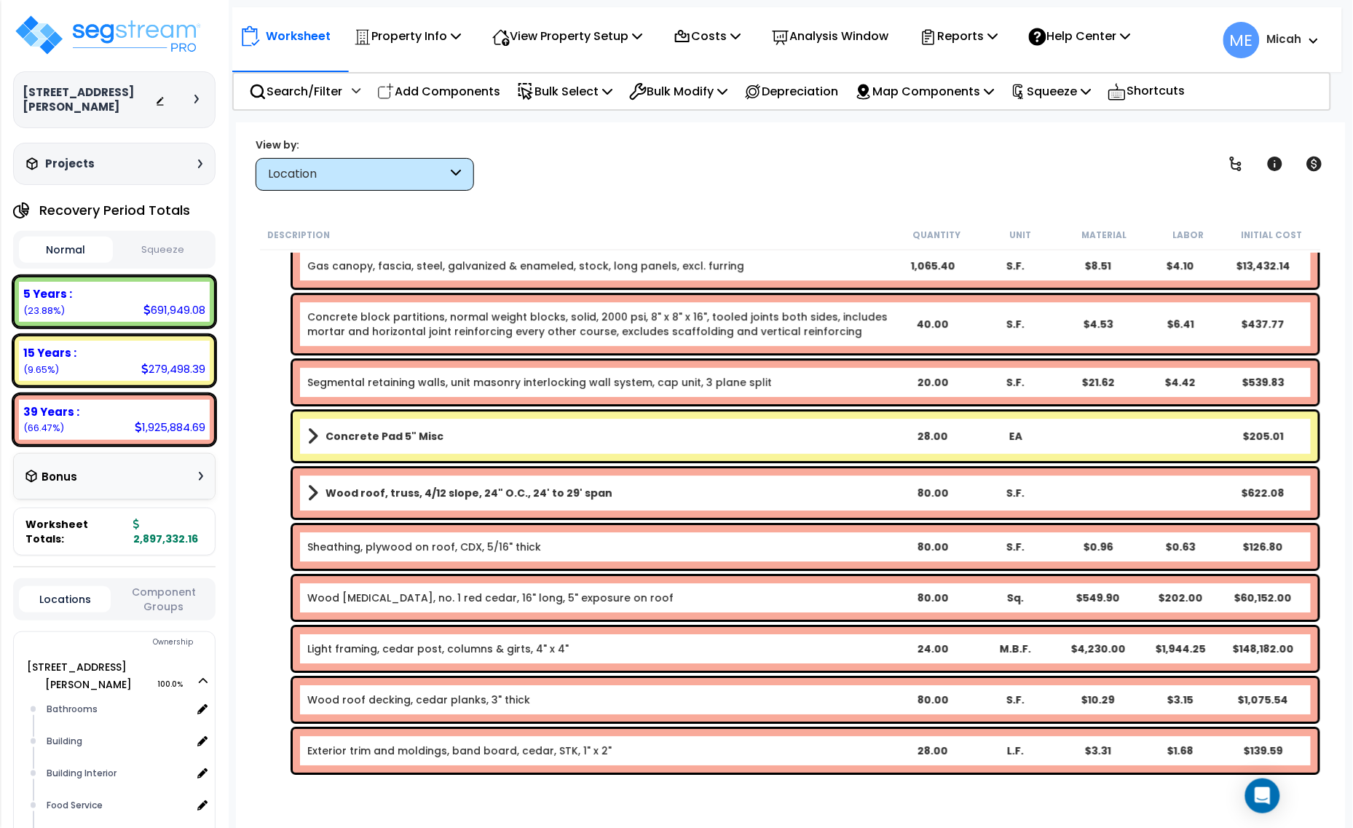
click at [384, 438] on b "Concrete Pad 5" Misc" at bounding box center [385, 436] width 118 height 15
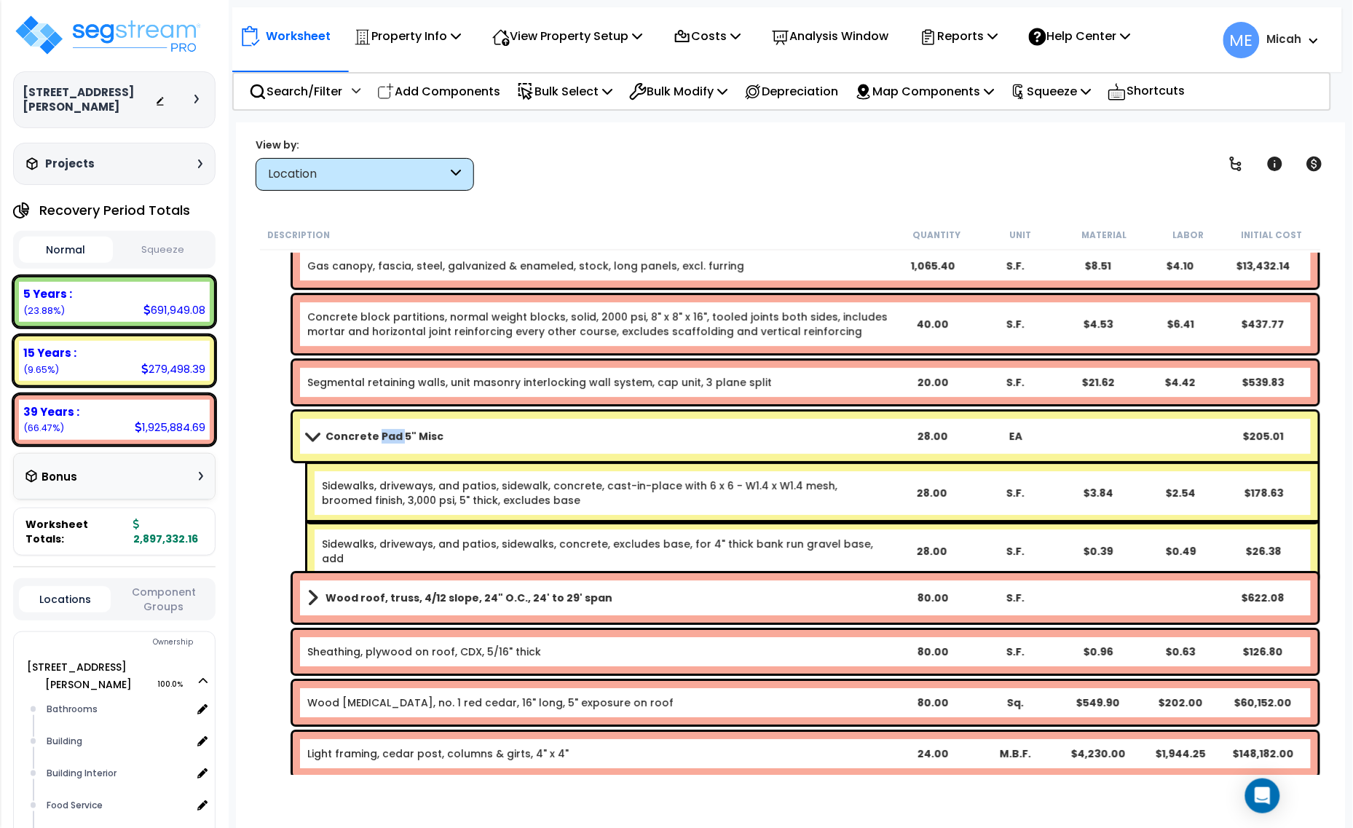
click at [384, 438] on b "Concrete Pad 5" Misc" at bounding box center [385, 436] width 118 height 15
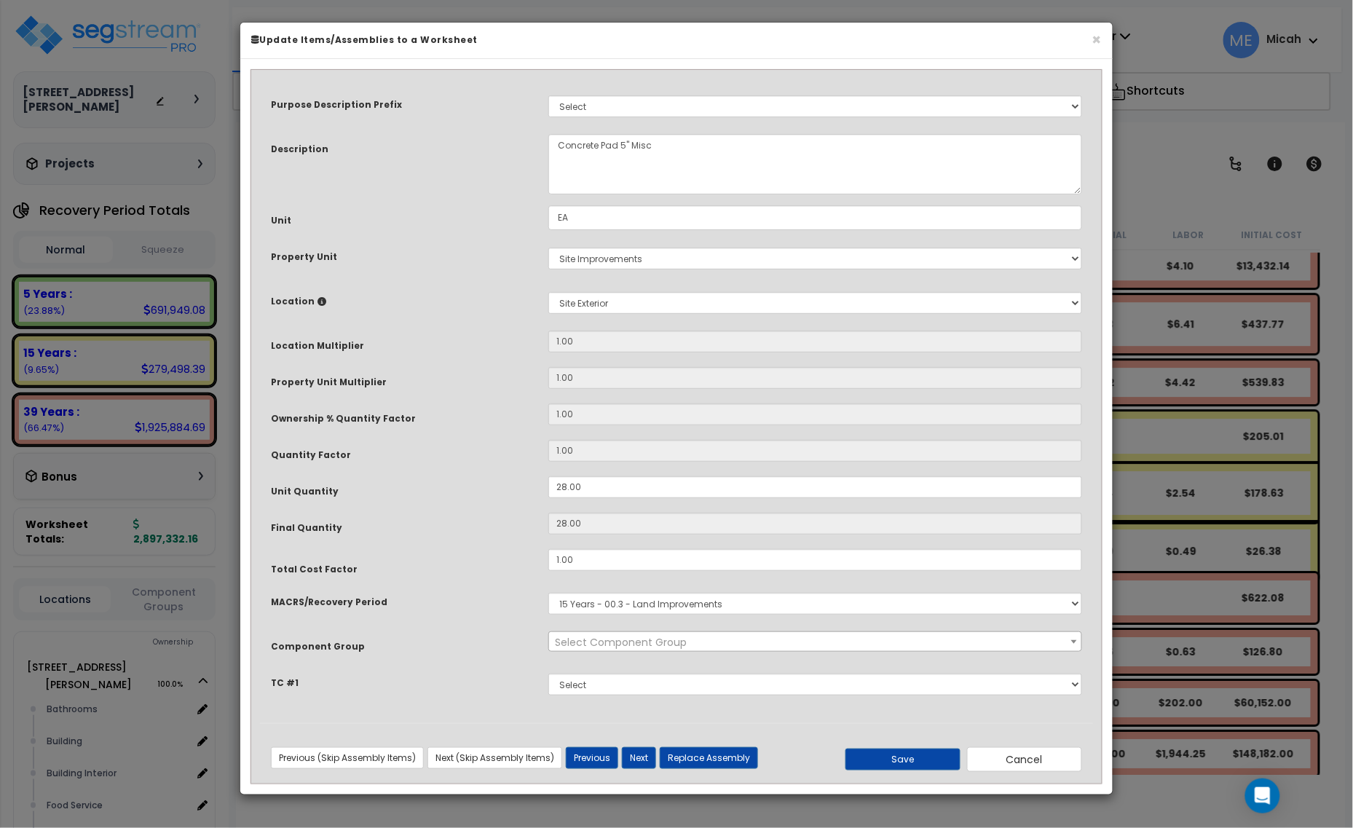
scroll to position [0, 0]
select select "57163"
click at [663, 151] on textarea "Concrete Pad 5" Misc" at bounding box center [815, 164] width 534 height 60
type textarea "Concrete Pad"
click at [878, 762] on button "Save" at bounding box center [903, 760] width 115 height 22
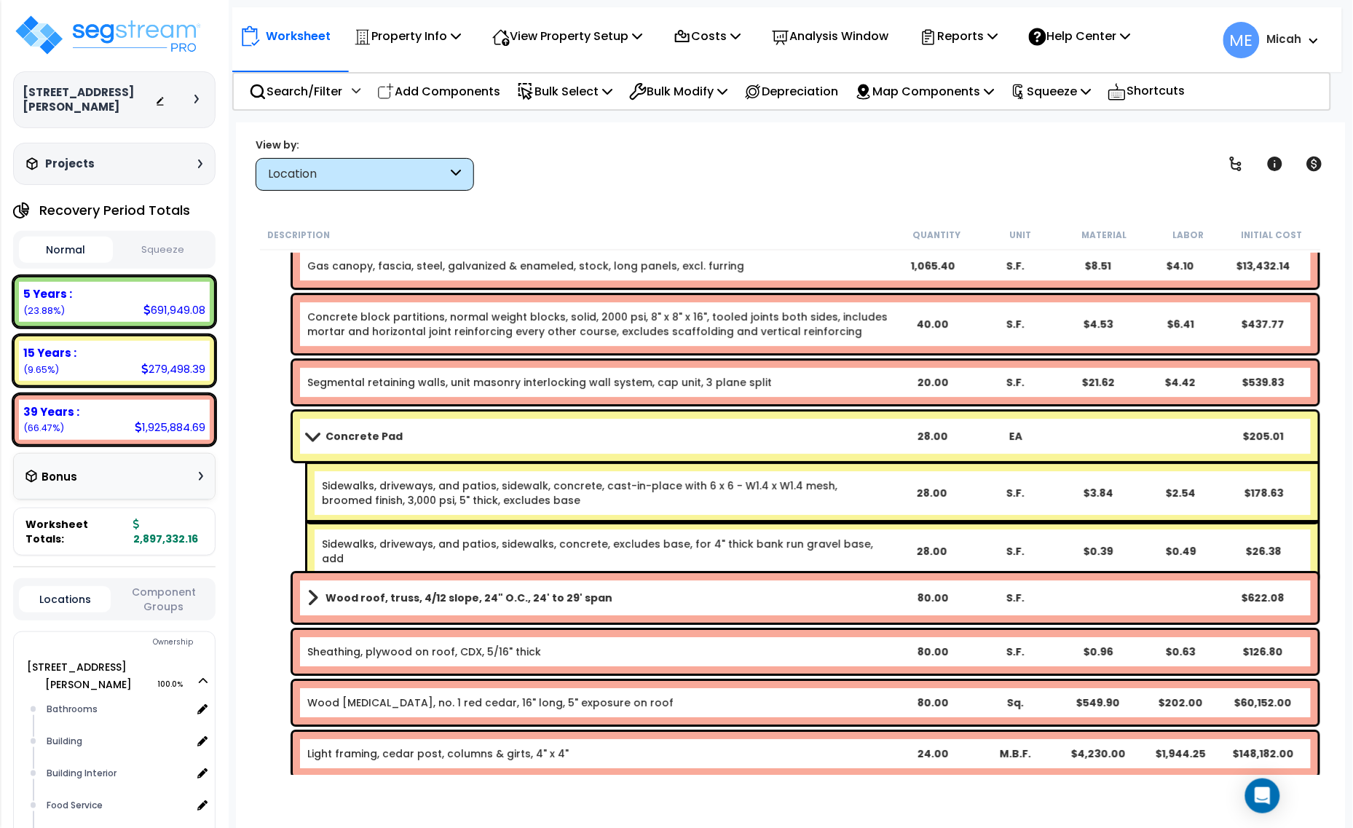
click at [481, 492] on link "Sidewalks, driveways, and patios, sidewalk, concrete, cast-in-place with 6 x 6 …" at bounding box center [605, 493] width 567 height 29
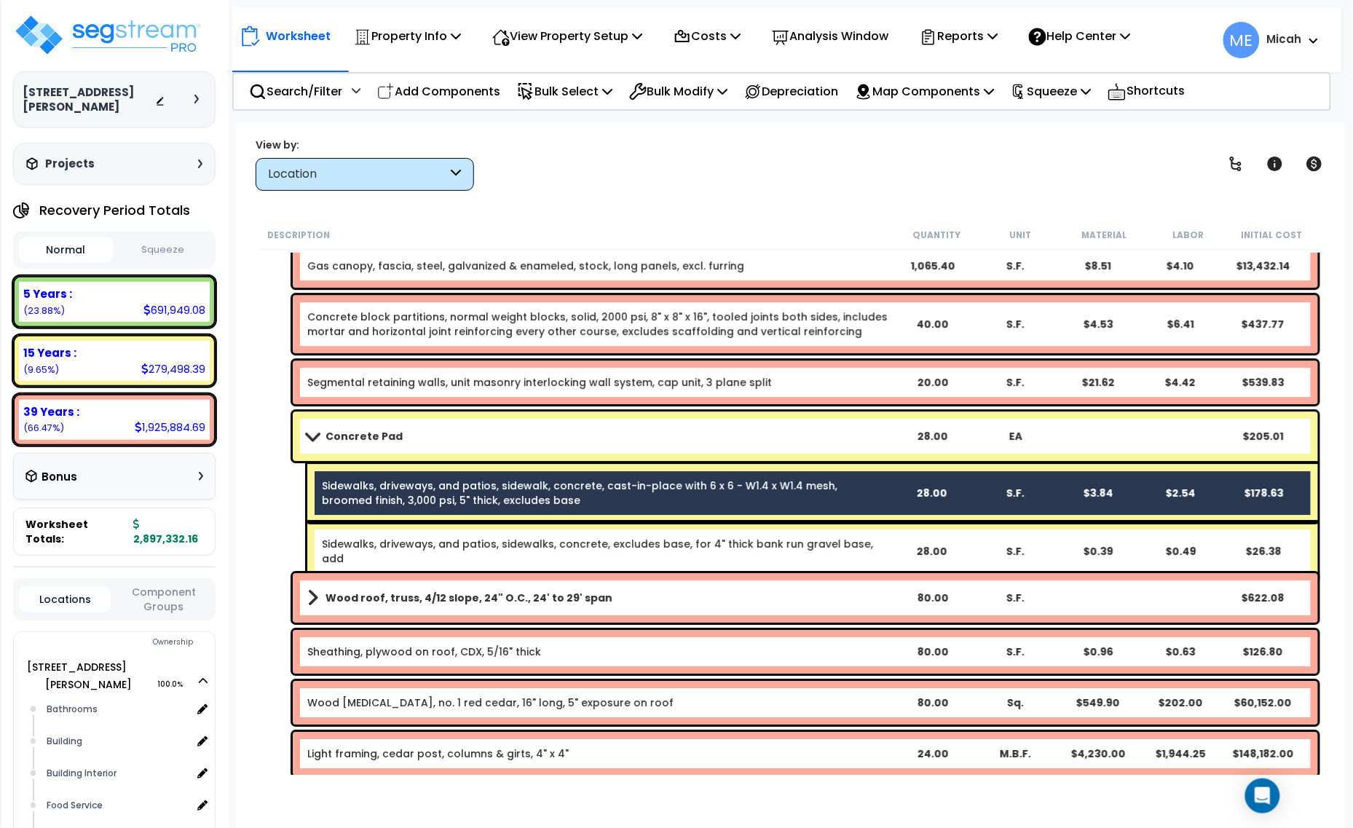
click at [493, 540] on link "Sidewalks, driveways, and patios, sidewalks, concrete, excludes base, for 4" th…" at bounding box center [605, 551] width 567 height 29
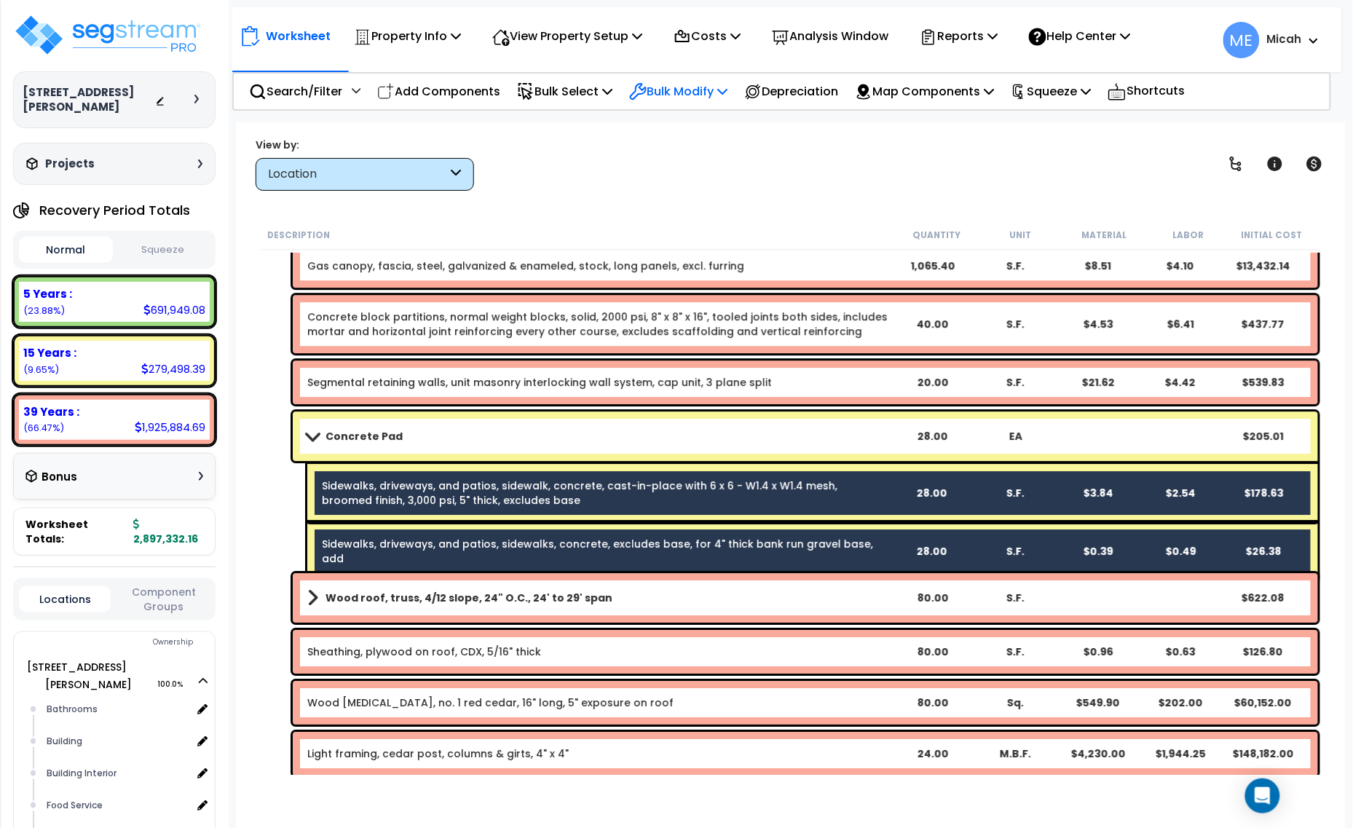
click at [728, 89] on icon at bounding box center [722, 91] width 10 height 12
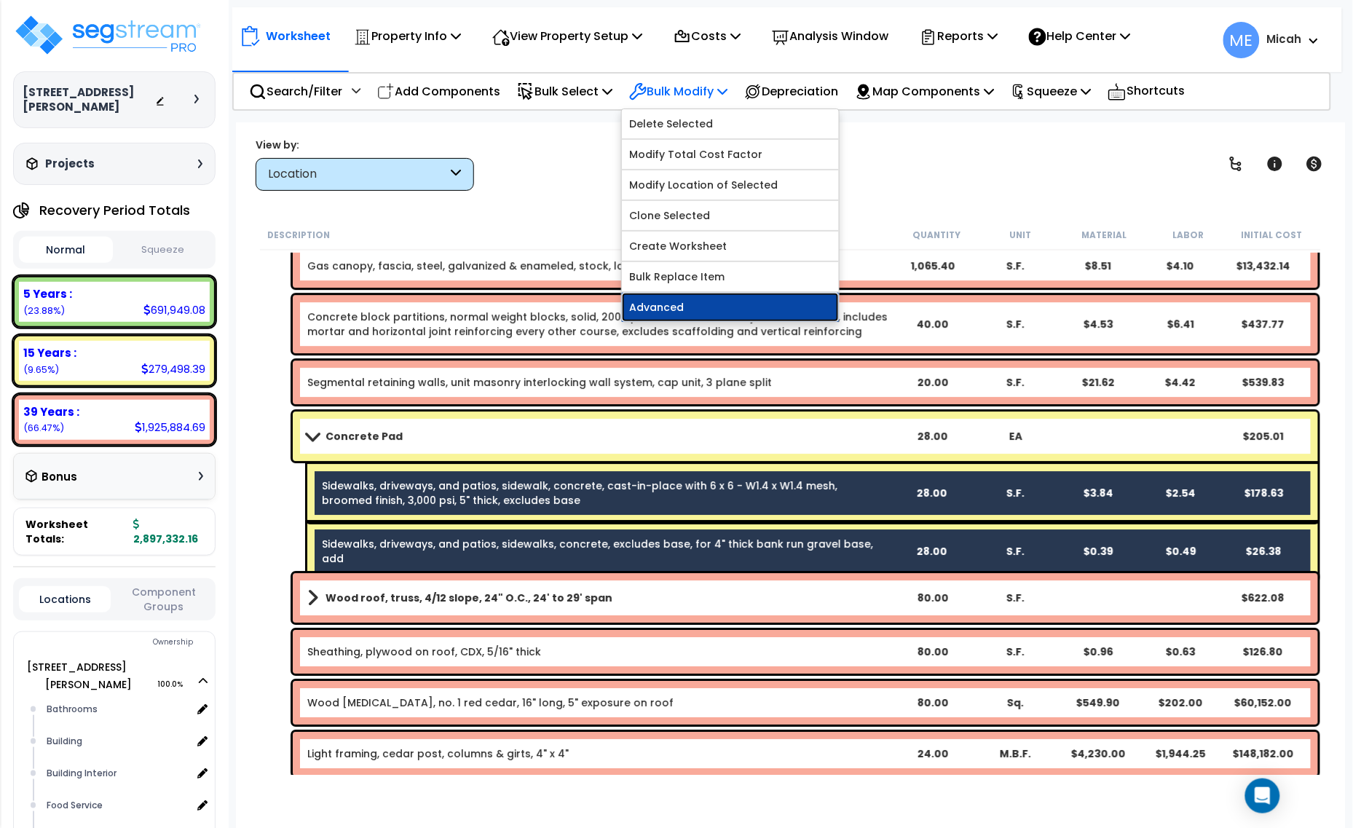
click at [739, 303] on link "Advanced" at bounding box center [730, 307] width 217 height 29
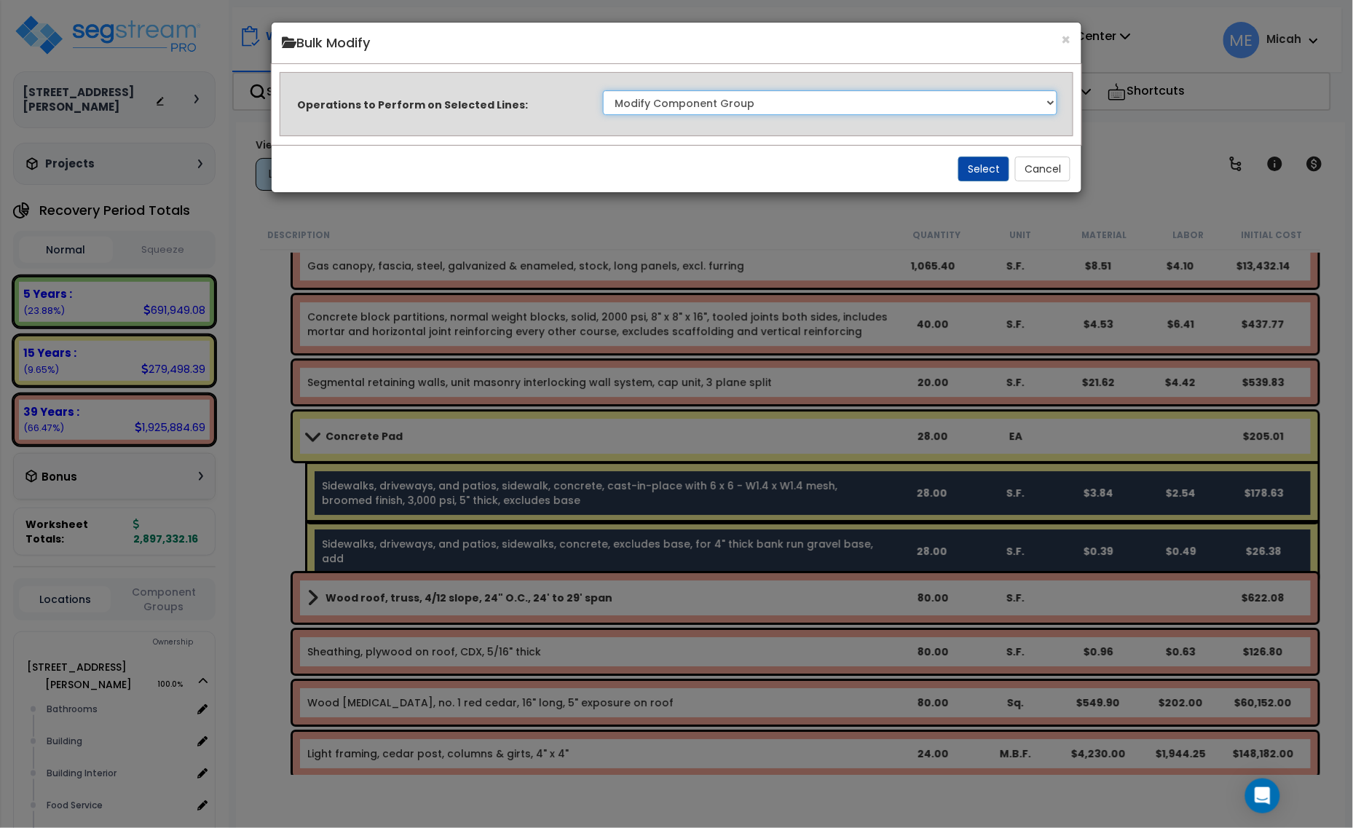
drag, startPoint x: 1036, startPoint y: 102, endPoint x: 1031, endPoint y: 114, distance: 13.1
click at [1036, 102] on select "Clone Delete Delete Zero Quantities Modify Component Group Modify Recovery Peri…" at bounding box center [830, 102] width 455 height 25
select select "updateReplaceKeyword"
click at [603, 90] on select "Clone Delete Delete Zero Quantities Modify Component Group Modify Recovery Peri…" at bounding box center [830, 102] width 455 height 25
click at [965, 162] on button "Select" at bounding box center [983, 169] width 51 height 25
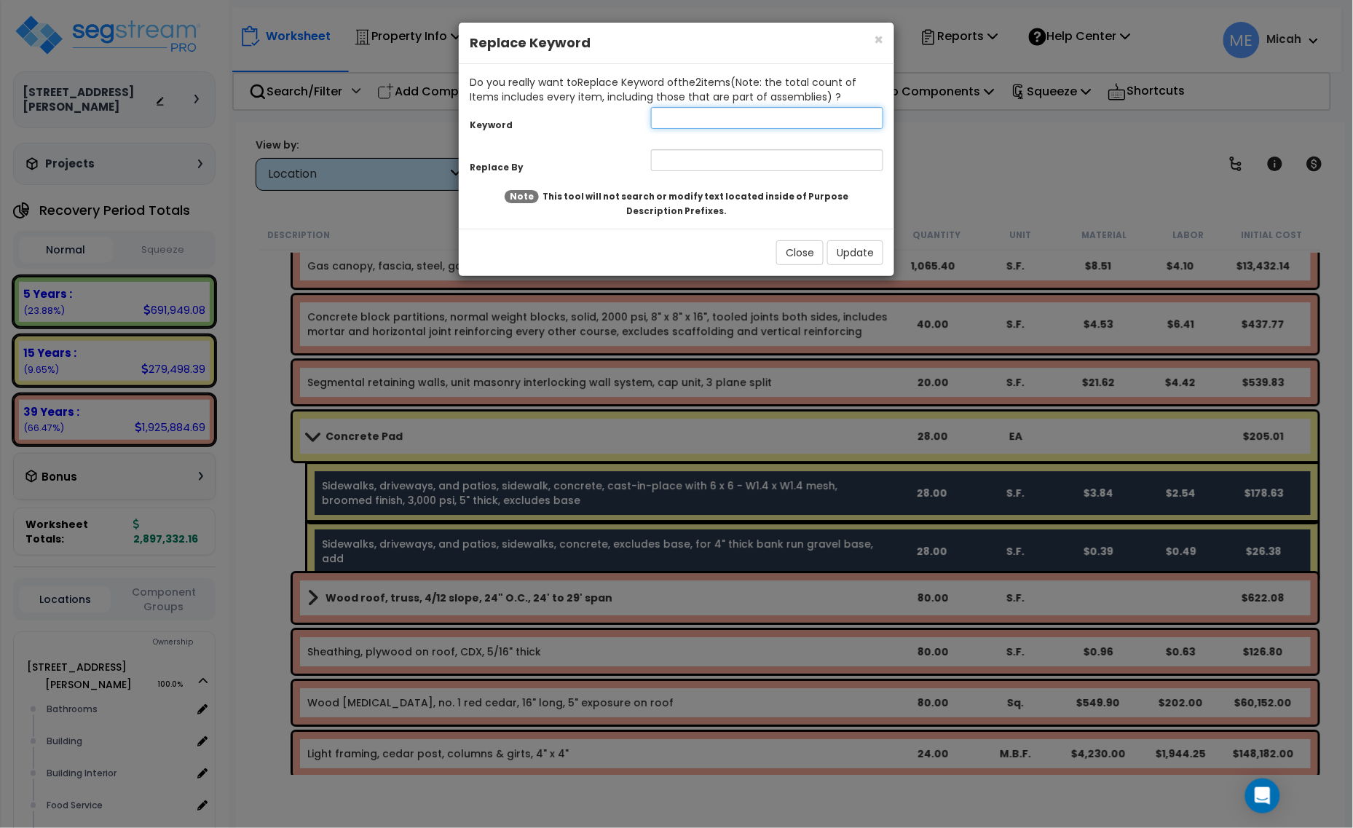
click at [667, 119] on input "text" at bounding box center [767, 118] width 232 height 22
type input "sidewalks, driveways, and patios, sidewalk"
click at [668, 161] on input "text" at bounding box center [767, 160] width 232 height 22
type input "Concrete pad"
click at [876, 255] on button "Update" at bounding box center [855, 252] width 56 height 25
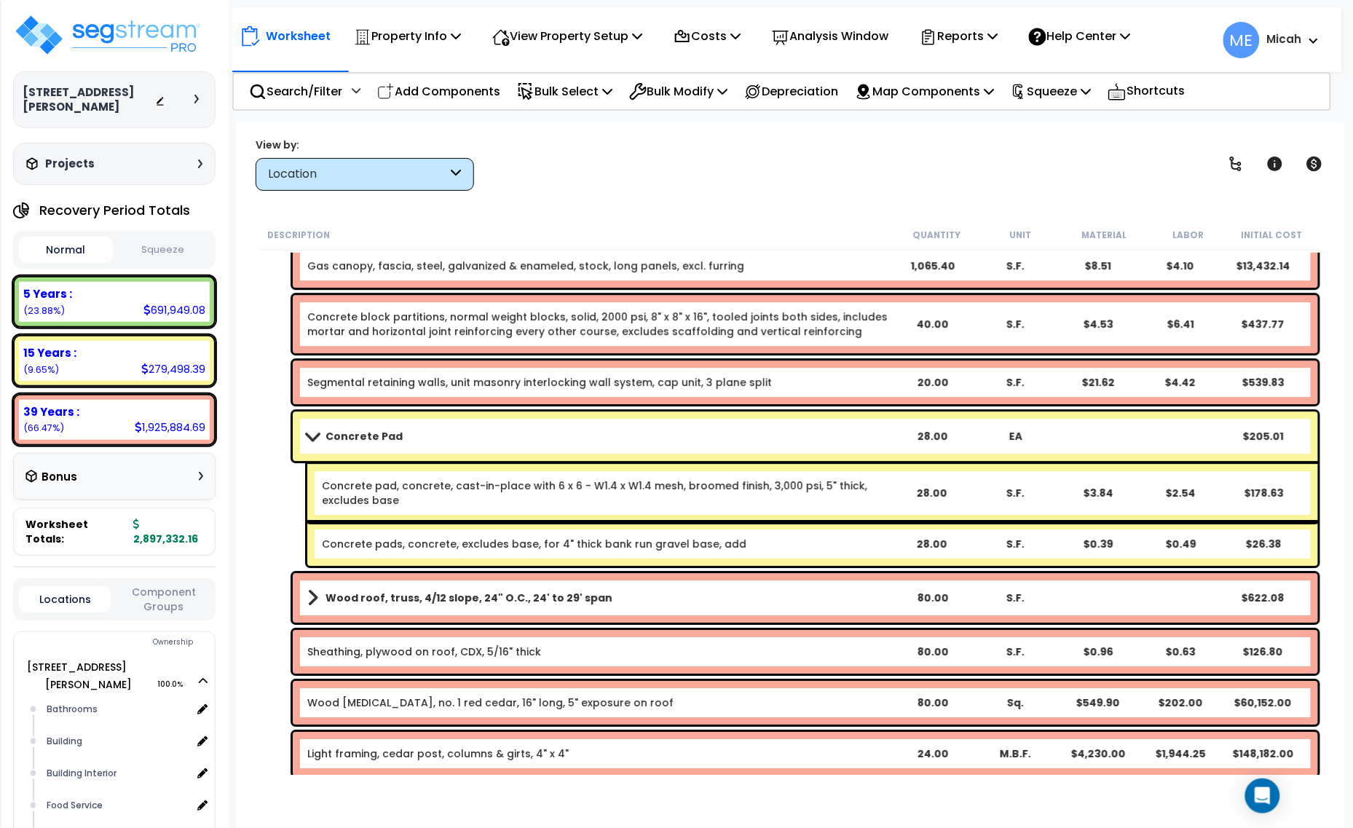
click at [318, 431] on span at bounding box center [312, 435] width 20 height 11
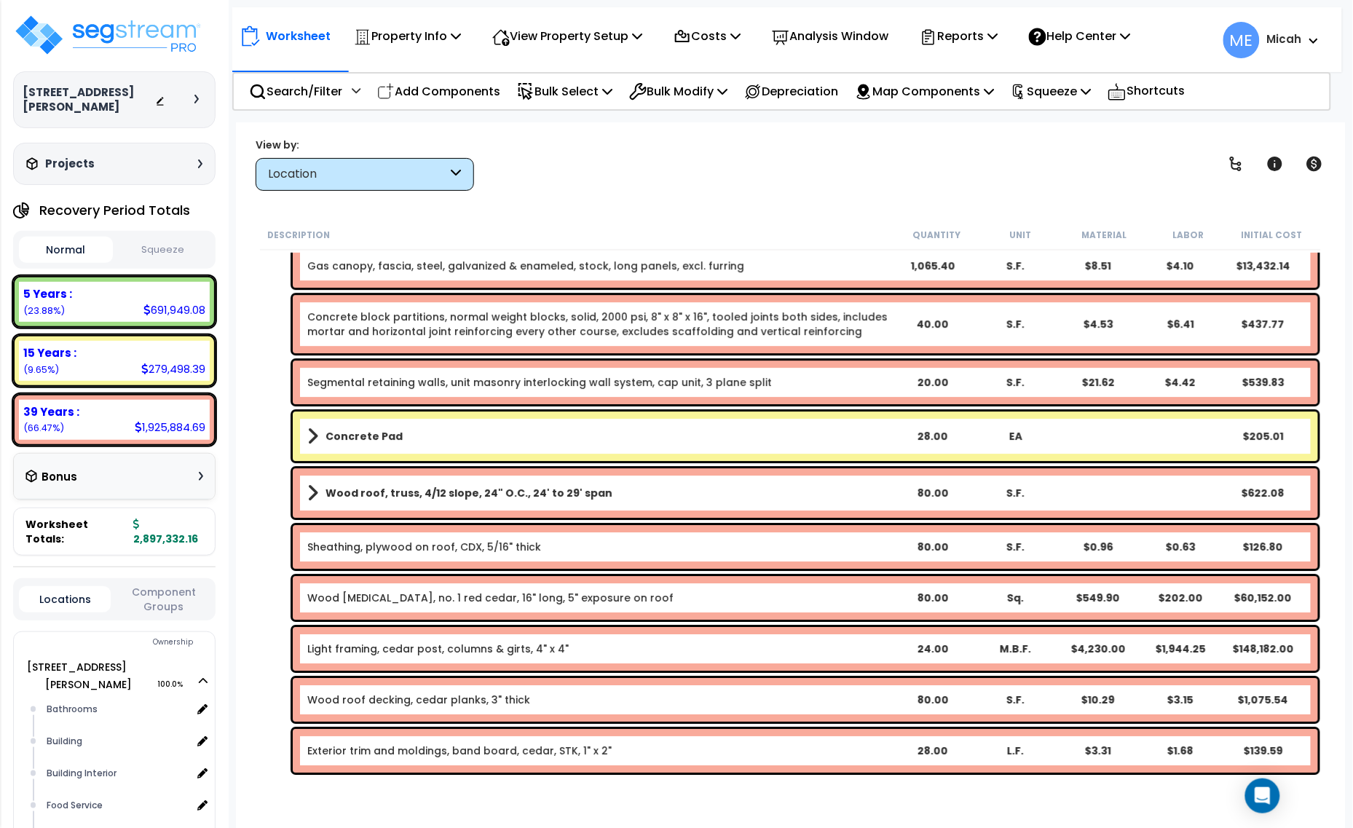
scroll to position [63, 0]
click at [320, 489] on link "Wood roof, truss, 4/12 slope, 24" O.C., 24' to 29' span" at bounding box center [598, 493] width 583 height 20
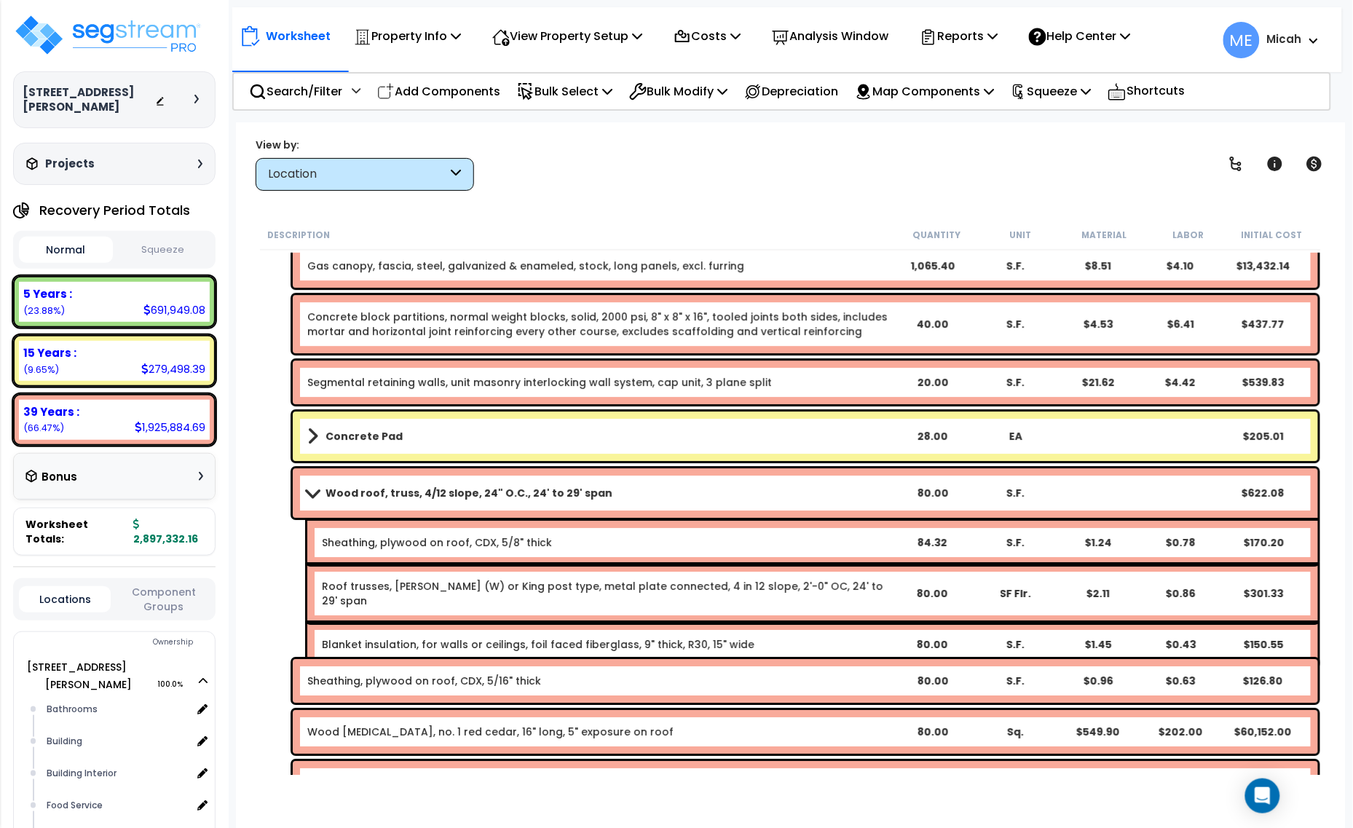
click at [361, 496] on b "Wood roof, truss, 4/12 slope, 24" O.C., 24' to 29' span" at bounding box center [469, 493] width 287 height 15
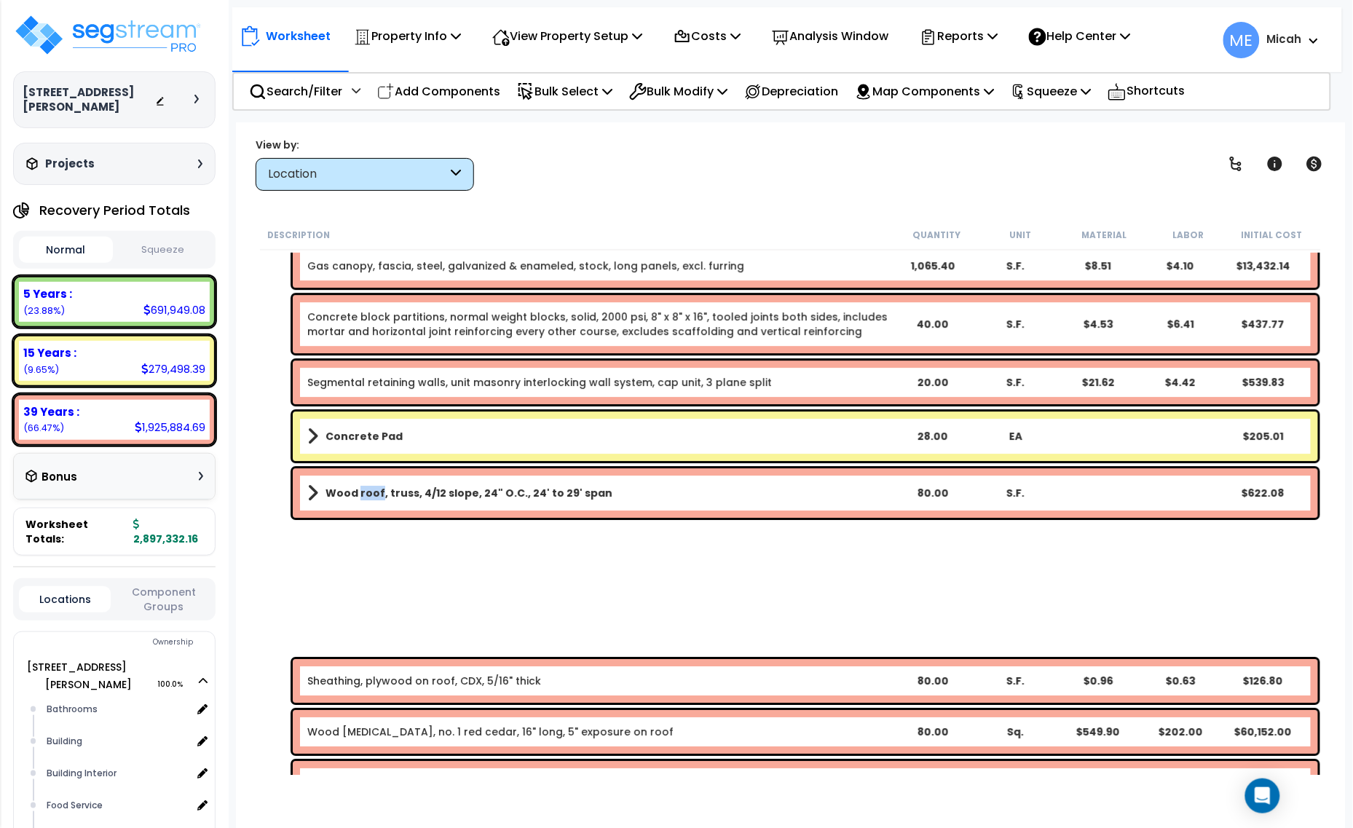
click at [361, 496] on b "Wood roof, truss, 4/12 slope, 24" O.C., 24' to 29' span" at bounding box center [469, 493] width 287 height 15
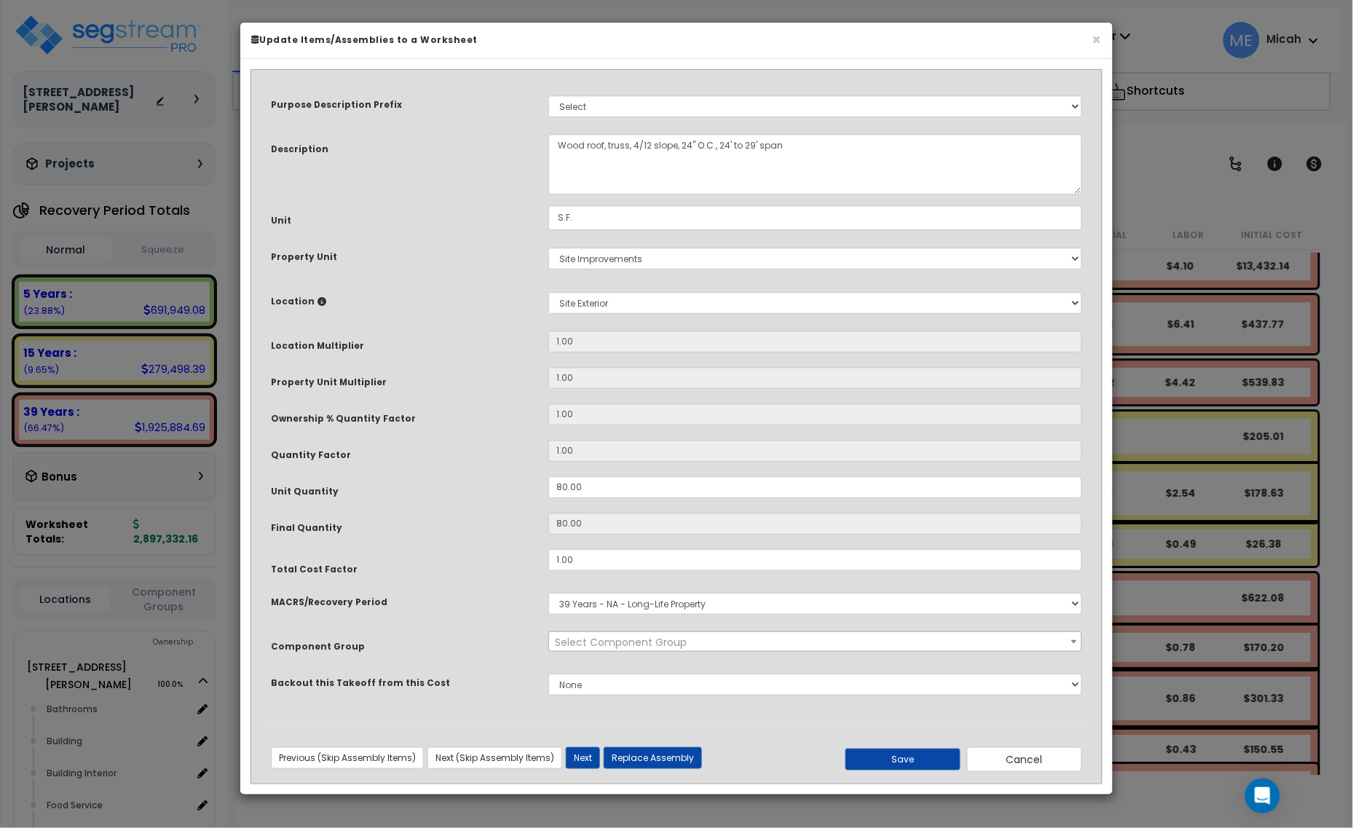
select select "56863"
click at [559, 142] on textarea "Wood roof, truss, 4/12 slope, 24" O.C., 24' to 29' span" at bounding box center [815, 164] width 534 height 60
type textarea "Wood awning, wood roof, truss, 4/12 slope, 24" O.C., 24' to 29' span"
click at [878, 762] on button "Save" at bounding box center [903, 760] width 115 height 22
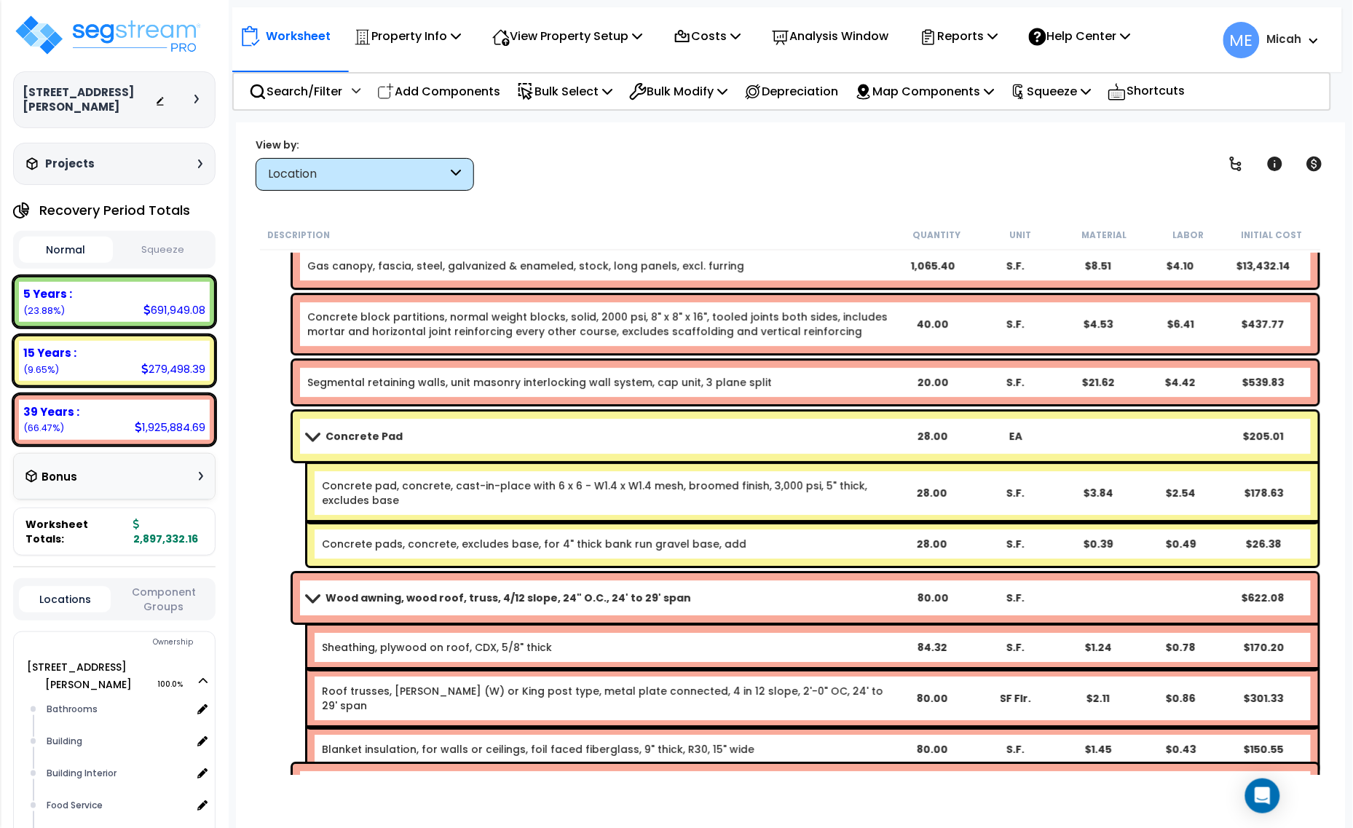
click at [315, 441] on span at bounding box center [312, 435] width 20 height 11
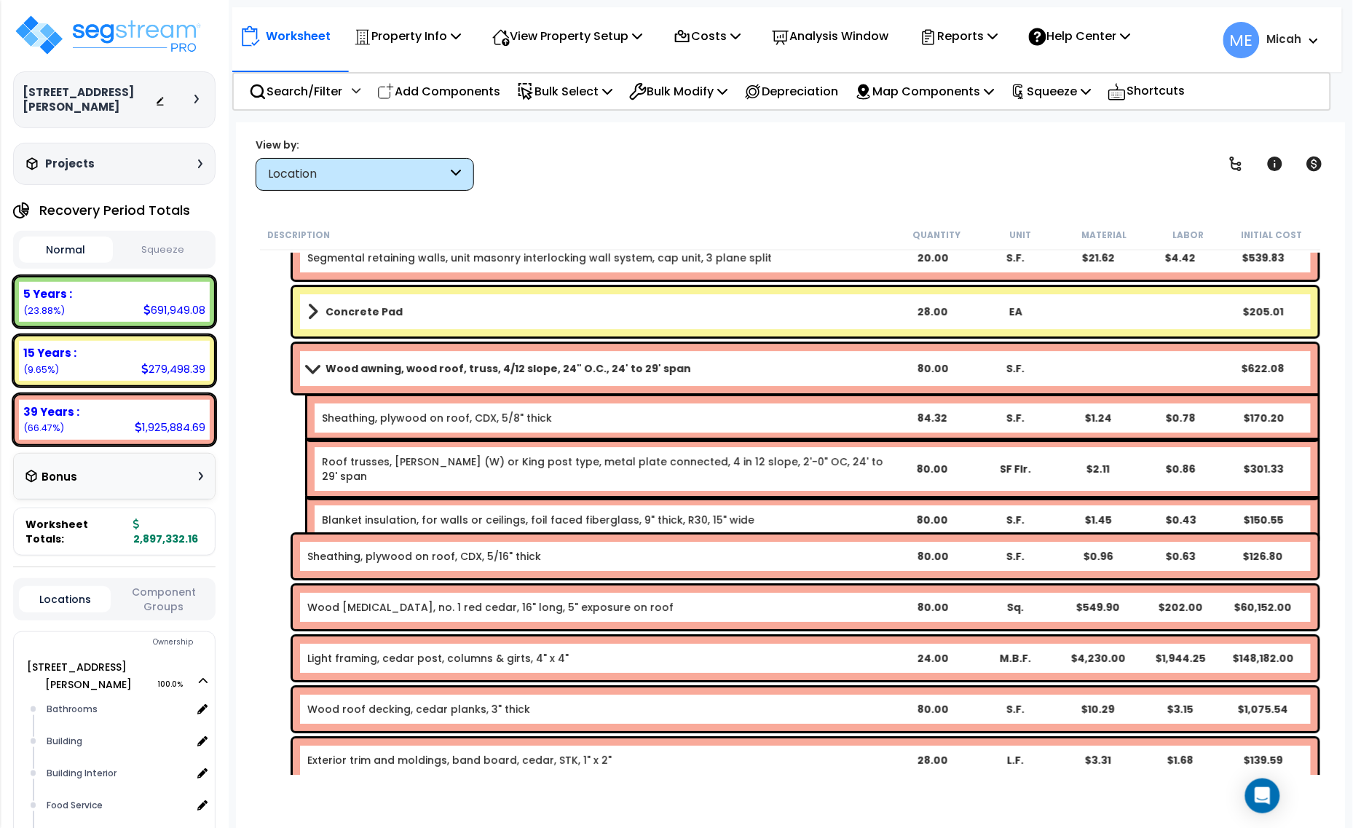
scroll to position [5208, 0]
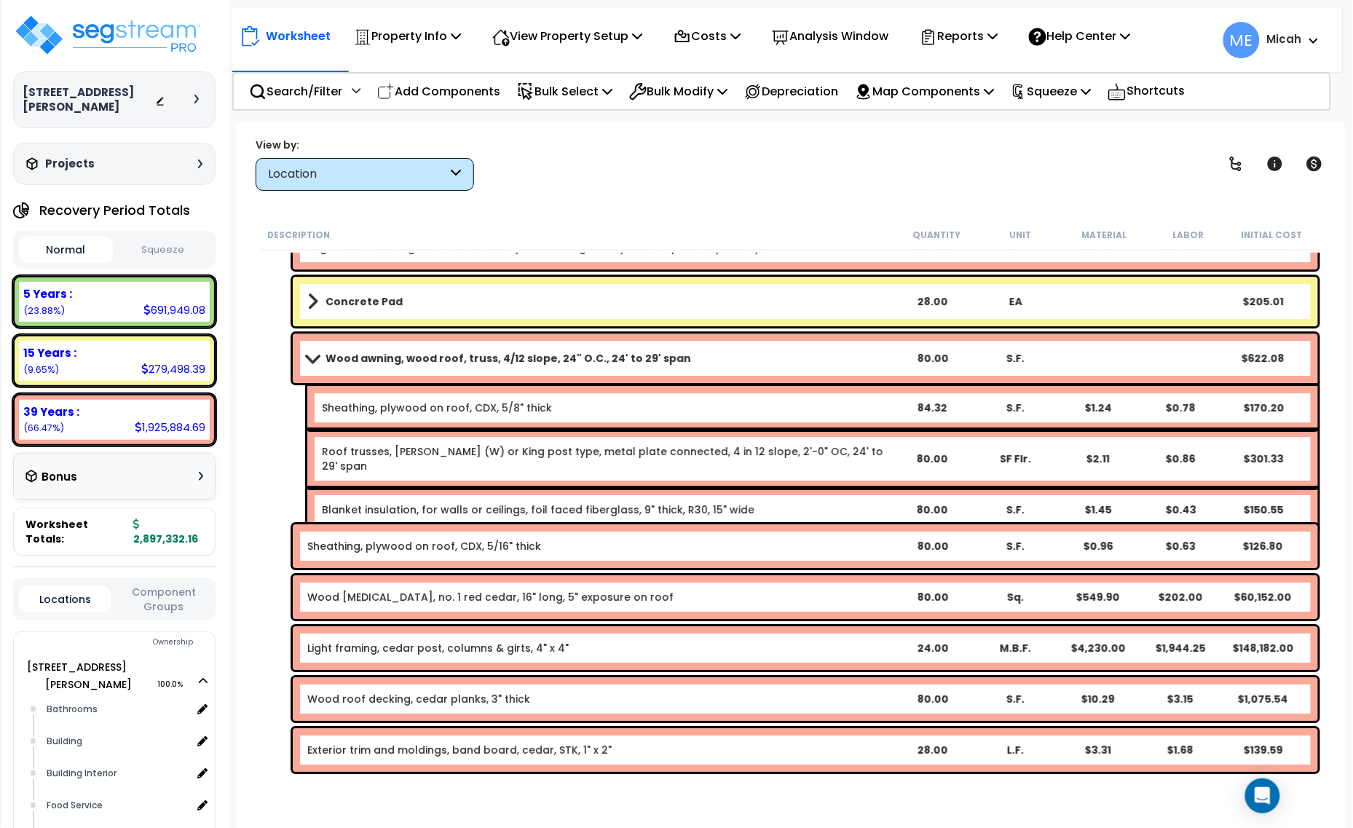
click at [384, 414] on link "Sheathing, plywood on roof, CDX, 5/8" thick" at bounding box center [437, 408] width 230 height 15
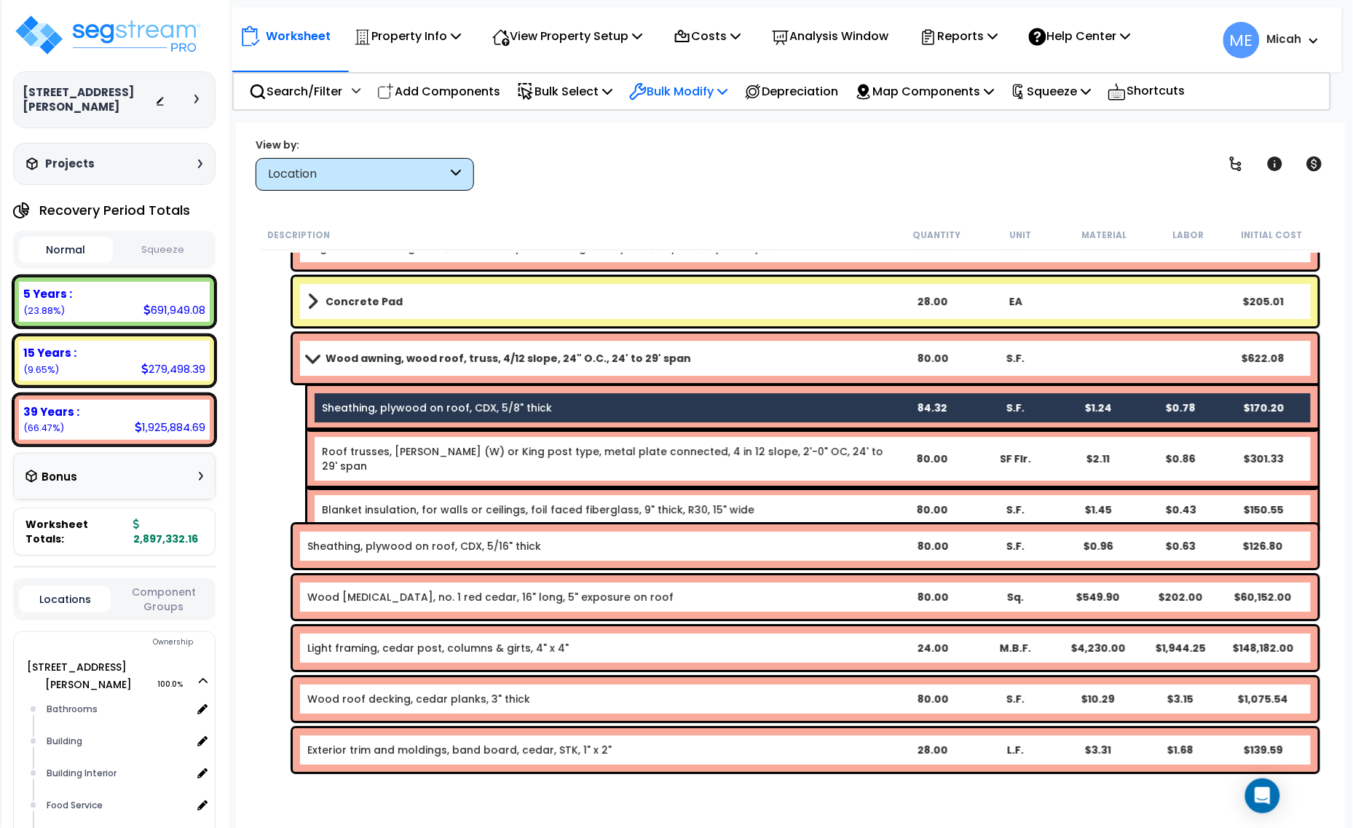
click at [723, 87] on p "Bulk Modify" at bounding box center [678, 92] width 98 height 20
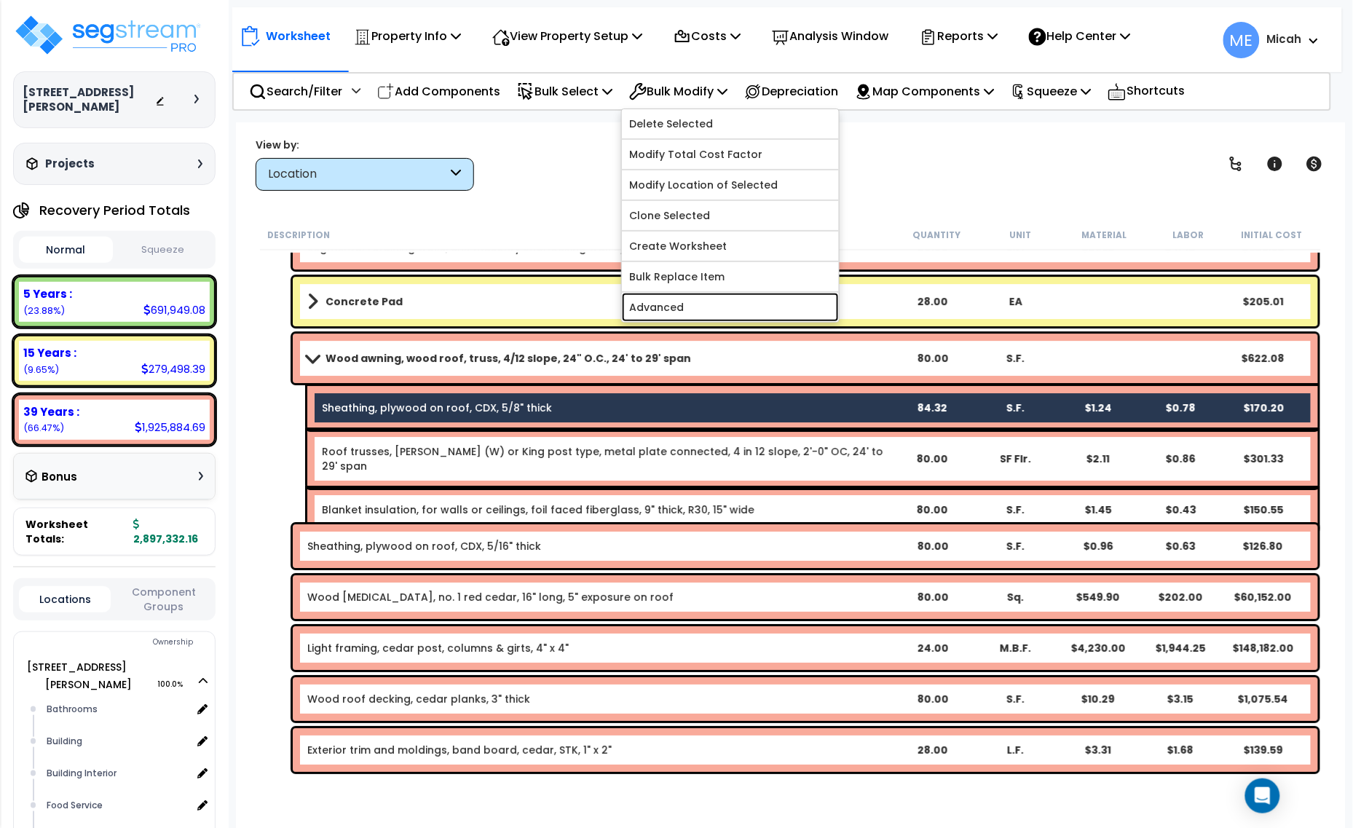
click at [747, 308] on link "Advanced" at bounding box center [730, 307] width 217 height 29
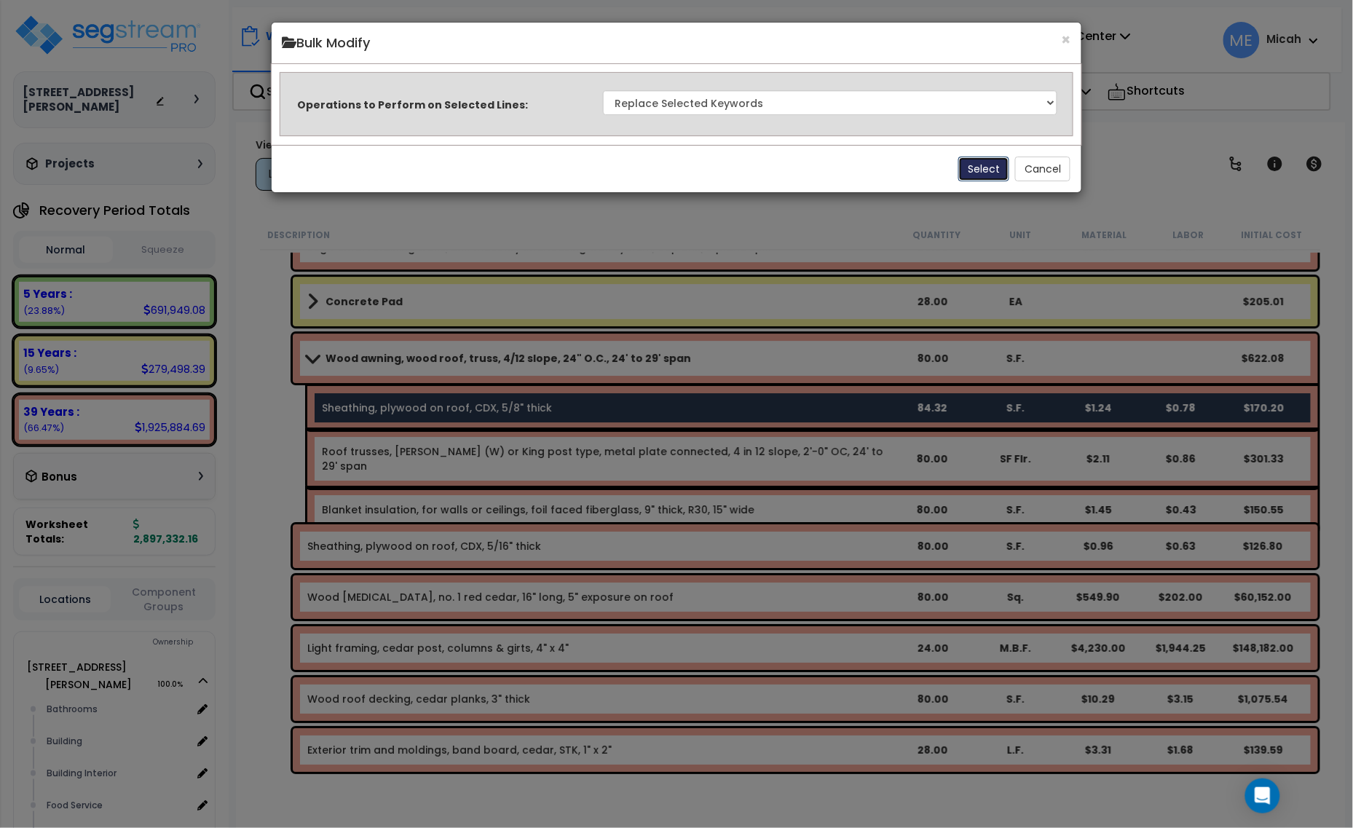
click at [974, 169] on button "Select" at bounding box center [983, 169] width 51 height 25
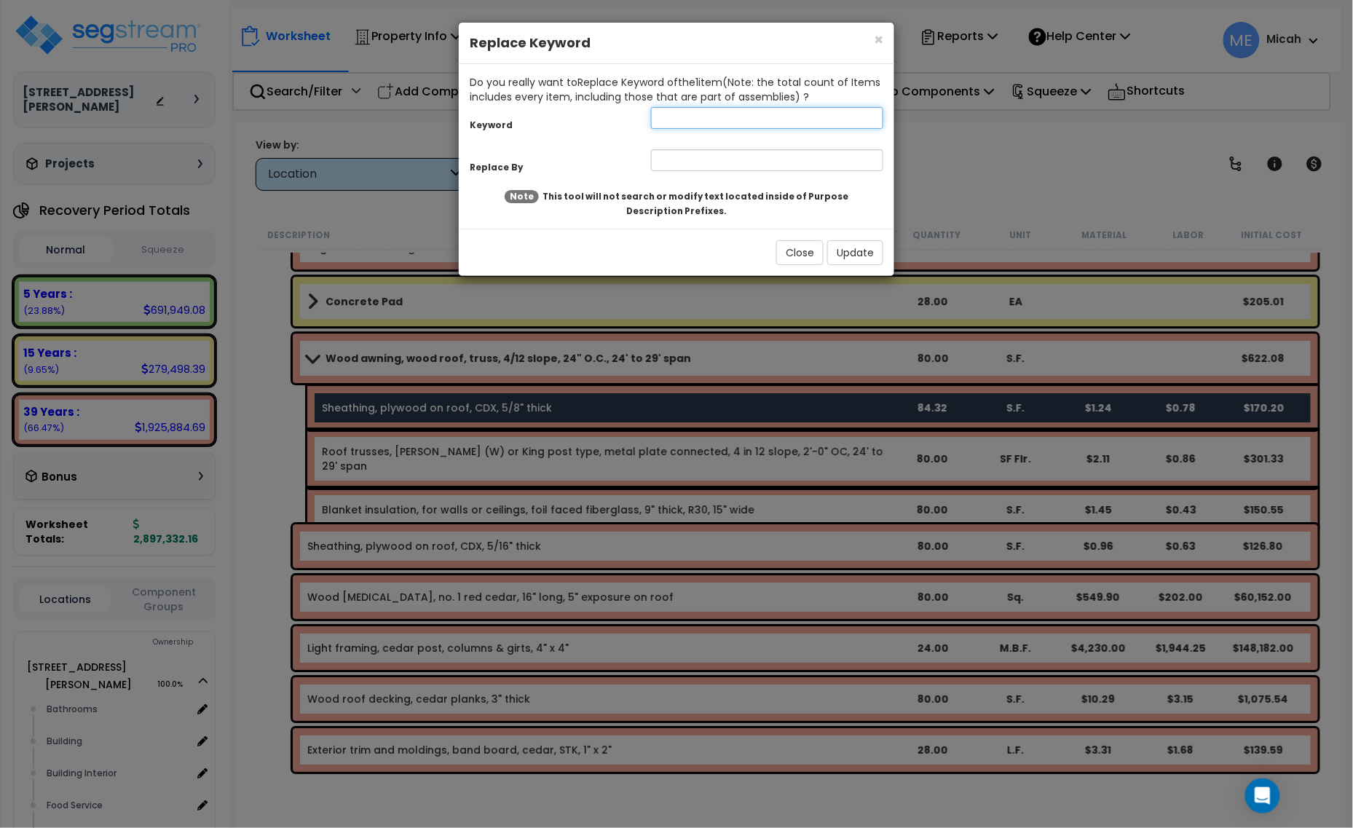
click at [661, 111] on input "text" at bounding box center [767, 118] width 232 height 22
type input "Sheathing"
click at [685, 164] on input "text" at bounding box center [767, 160] width 232 height 22
type input "Wood awning"
click at [862, 260] on button "Update" at bounding box center [855, 252] width 56 height 25
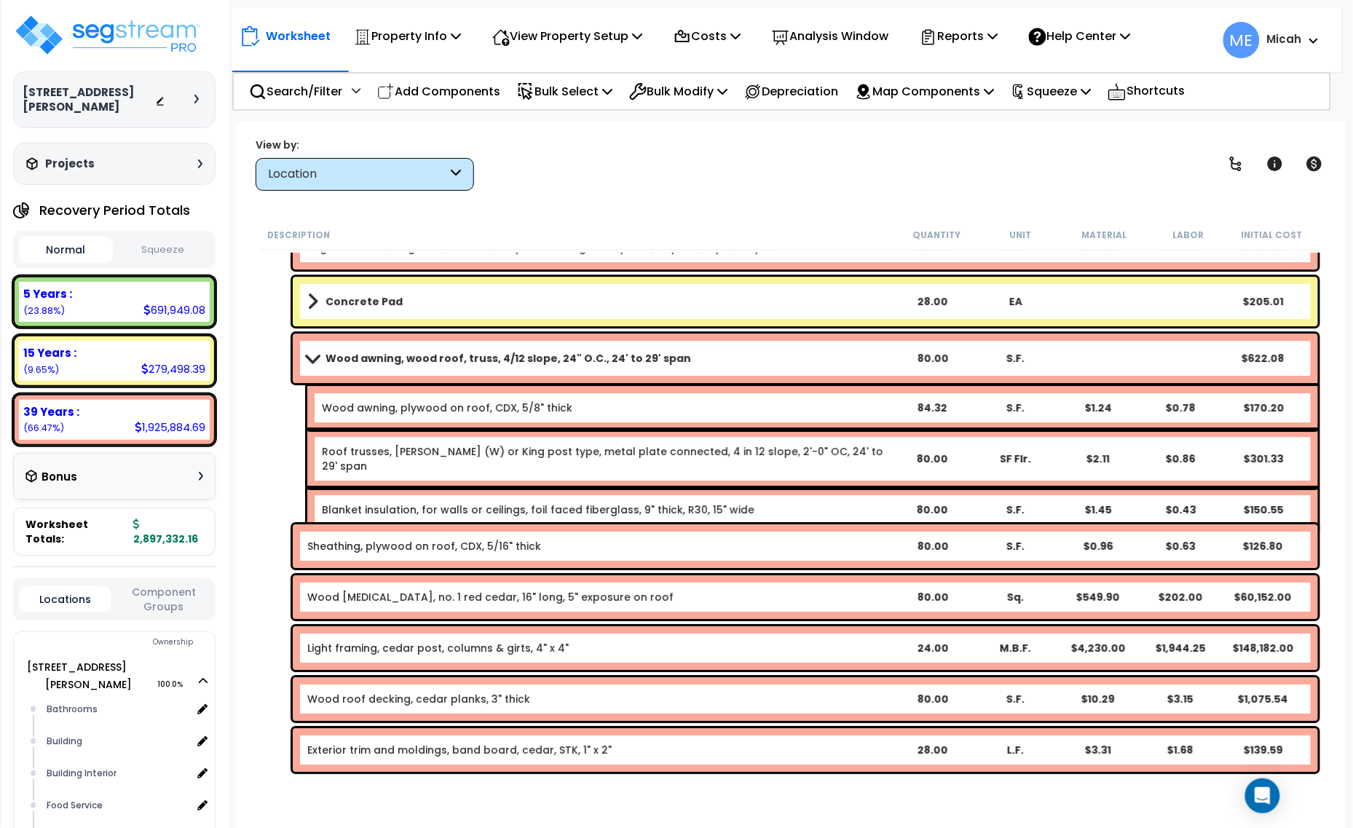
click at [358, 448] on link "Roof trusses, fink (W) or King post type, metal plate connected, 4 in 12 slope,…" at bounding box center [605, 458] width 567 height 29
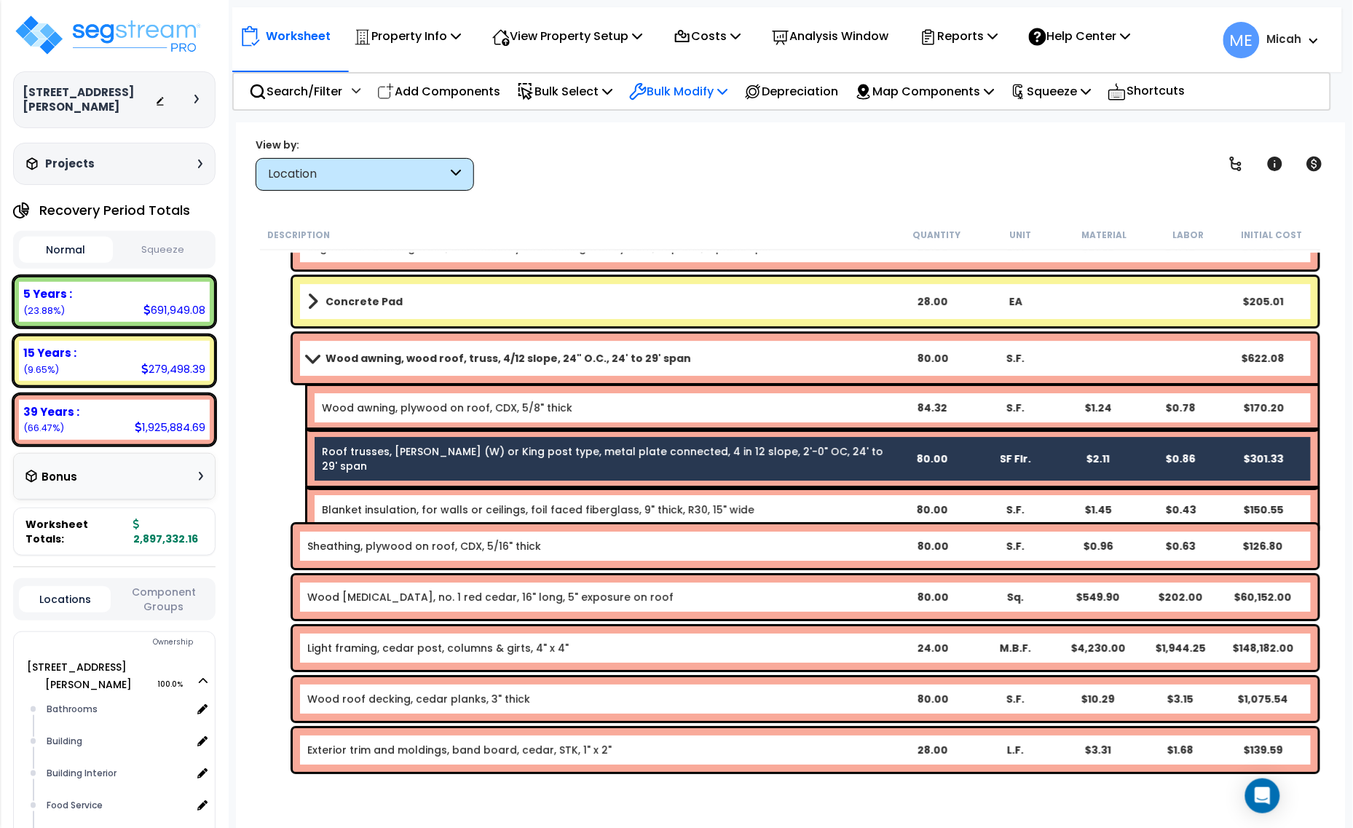
click at [712, 84] on p "Bulk Modify" at bounding box center [678, 92] width 98 height 20
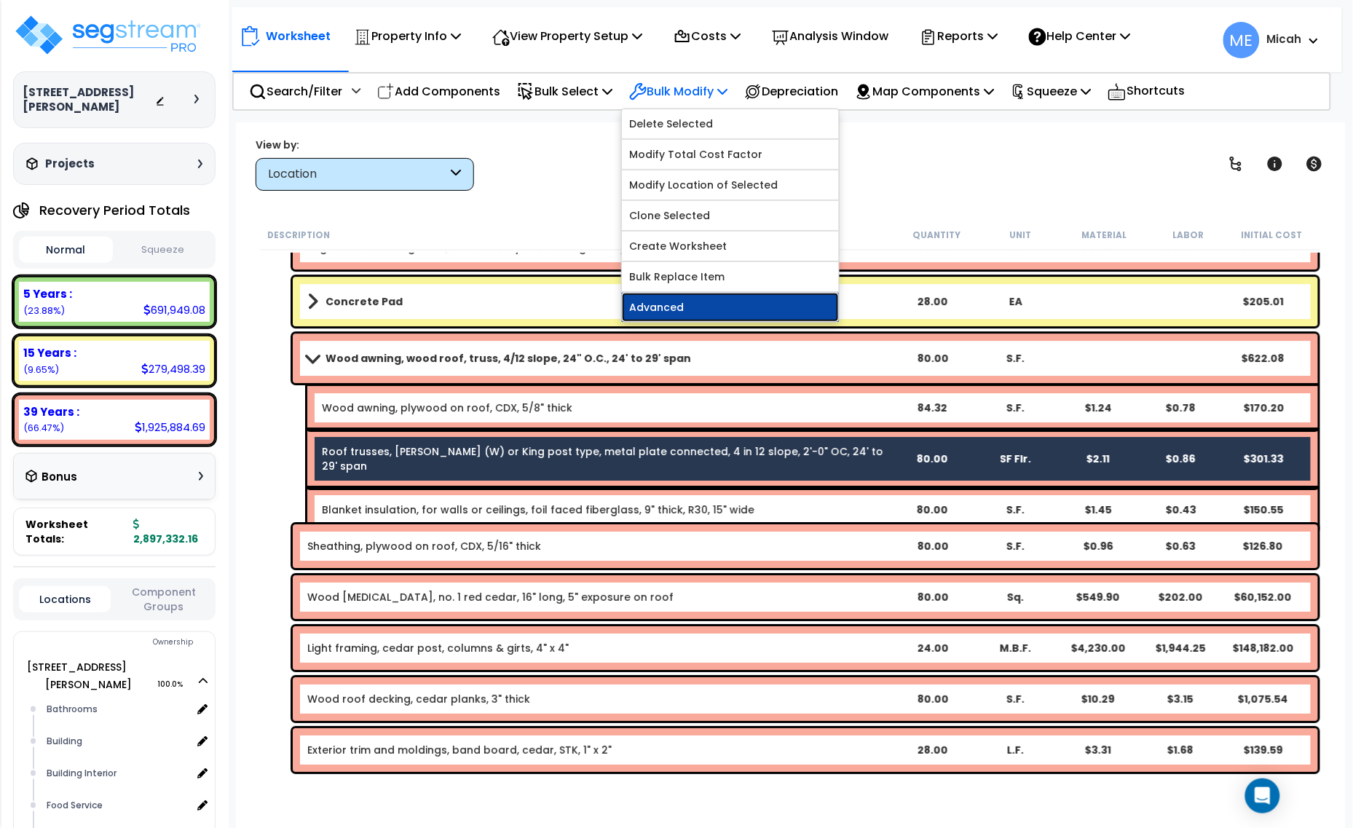
click at [700, 307] on link "Advanced" at bounding box center [730, 307] width 217 height 29
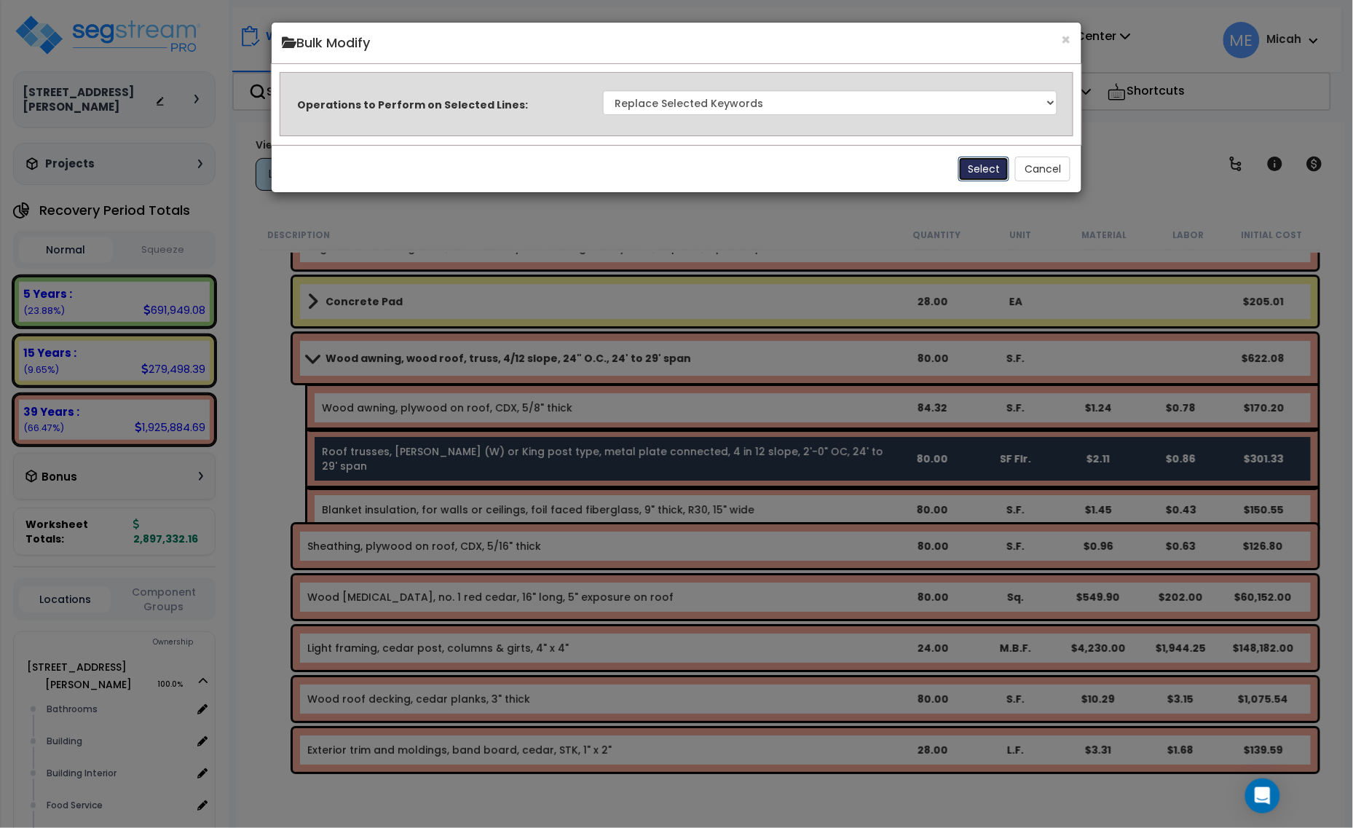
click at [966, 165] on button "Select" at bounding box center [983, 169] width 51 height 25
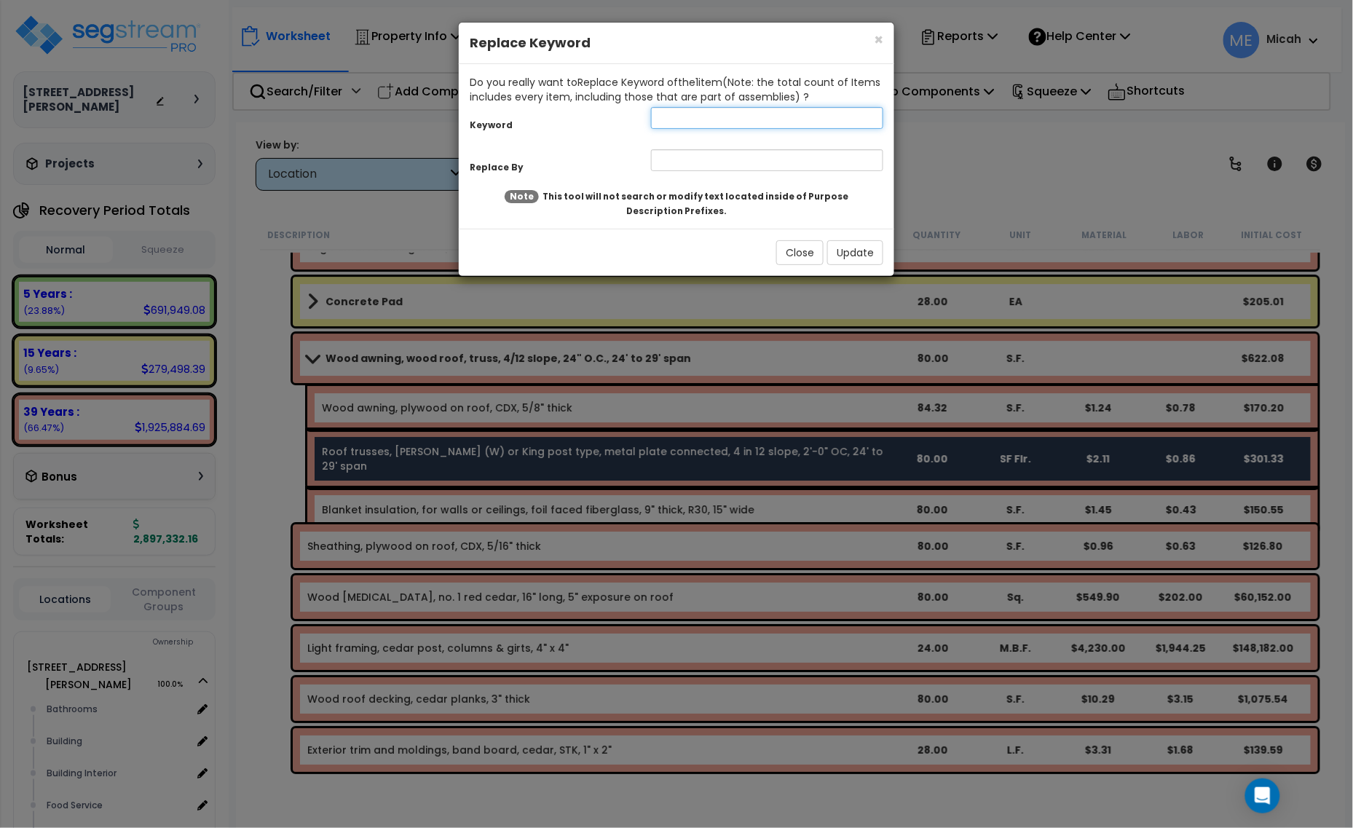
click at [670, 125] on input "text" at bounding box center [767, 118] width 232 height 22
type input "roof"
click at [685, 157] on input "text" at bounding box center [767, 160] width 232 height 22
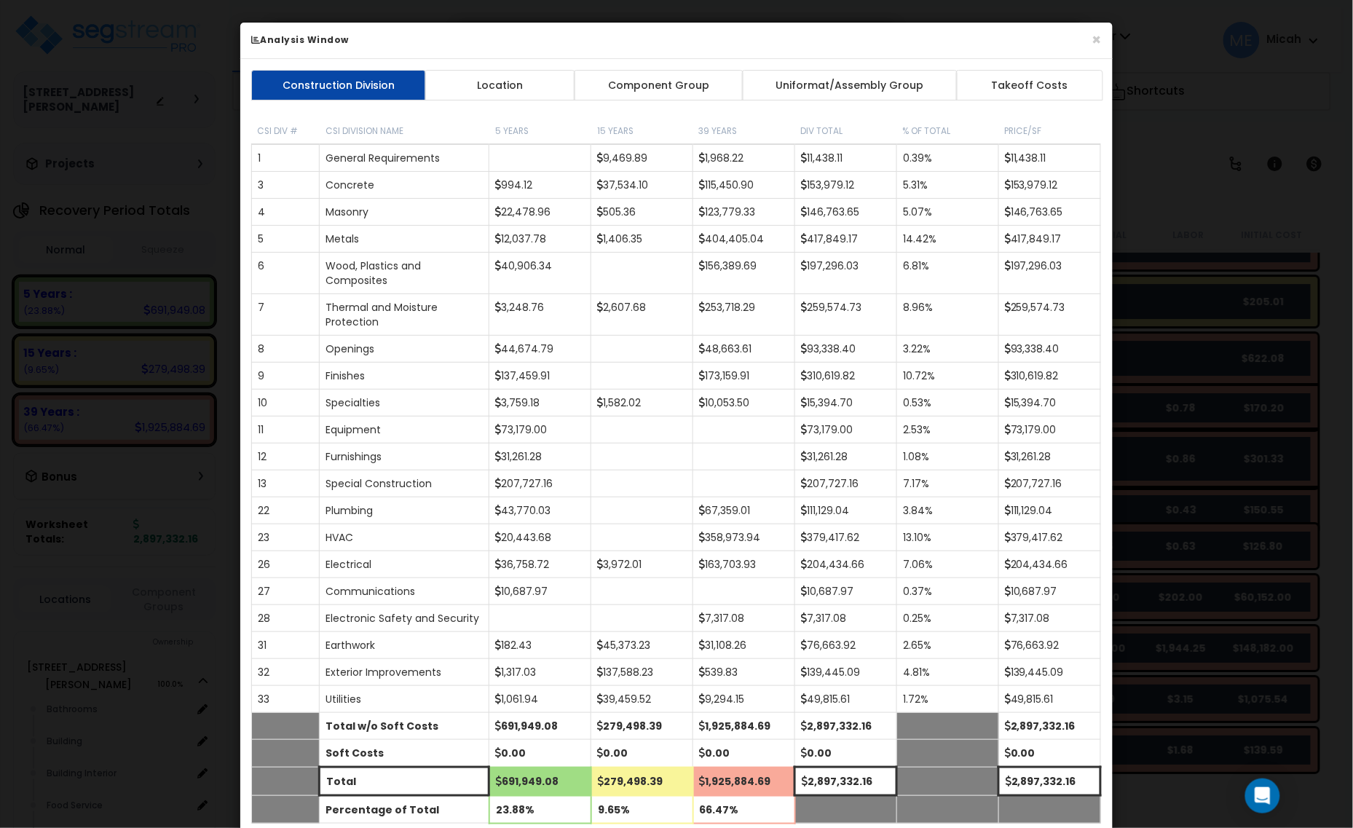
click at [1100, 32] on button "×" at bounding box center [1096, 39] width 9 height 15
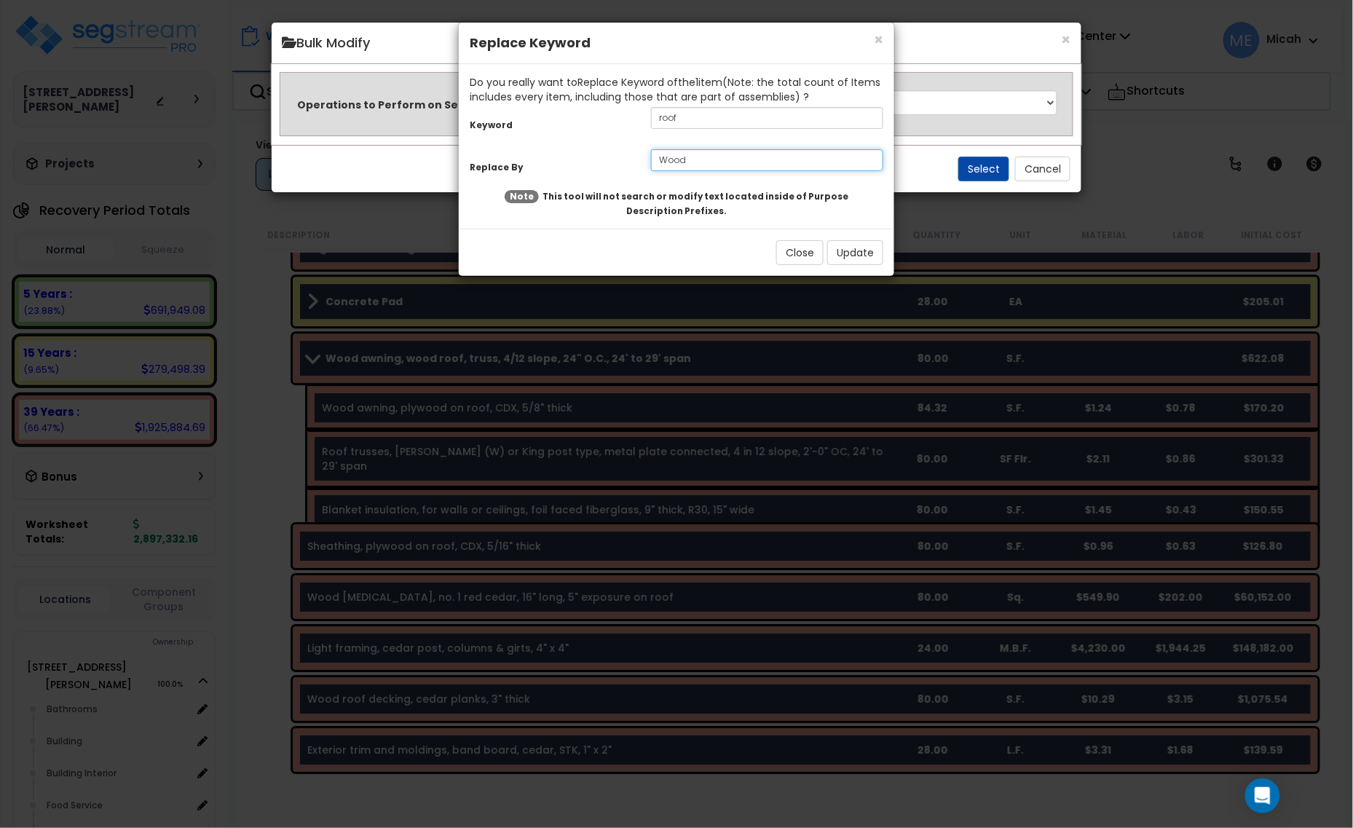
click at [725, 157] on input "Wood" at bounding box center [767, 160] width 232 height 22
type input "Wood awning"
click at [847, 255] on button "Update" at bounding box center [855, 252] width 56 height 25
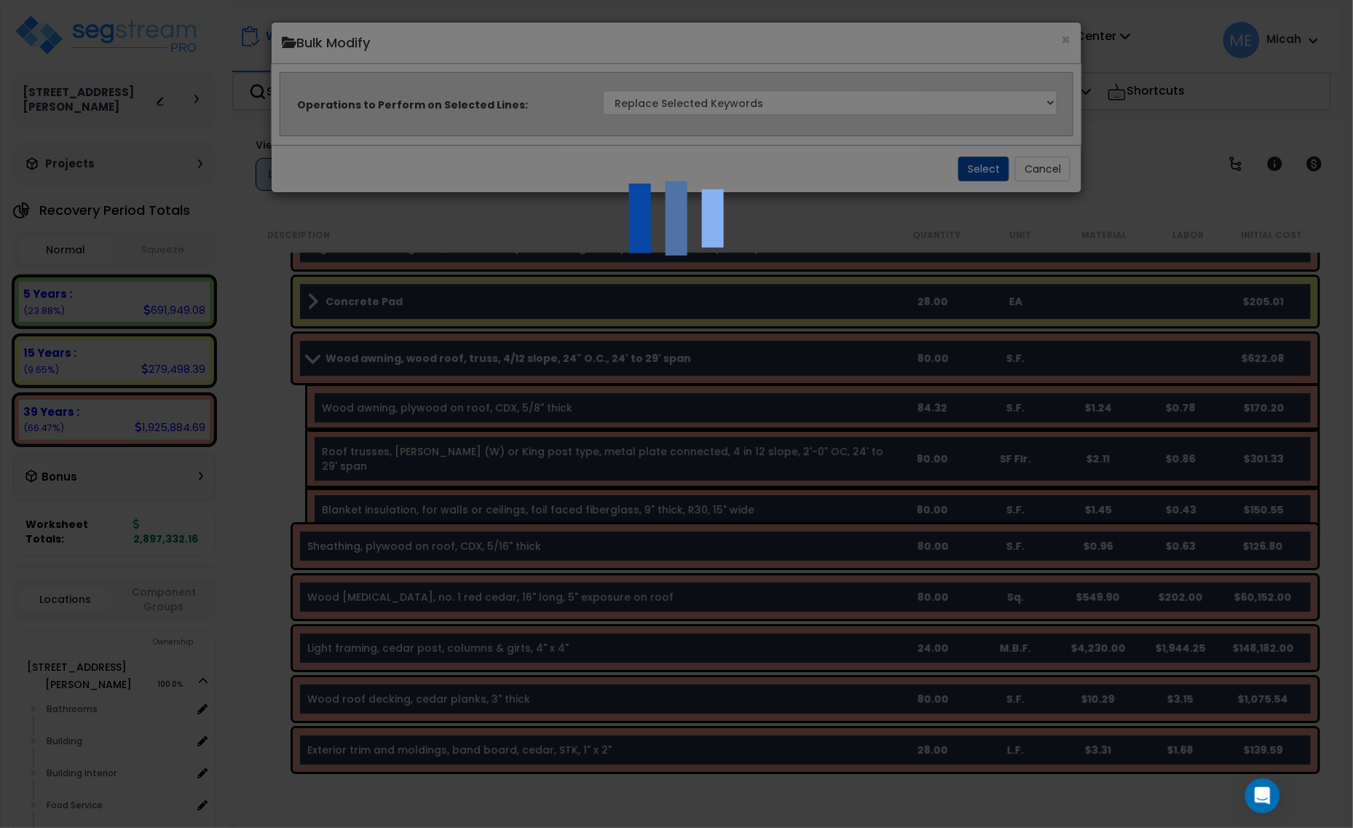
click at [1047, 177] on div at bounding box center [676, 414] width 1353 height 828
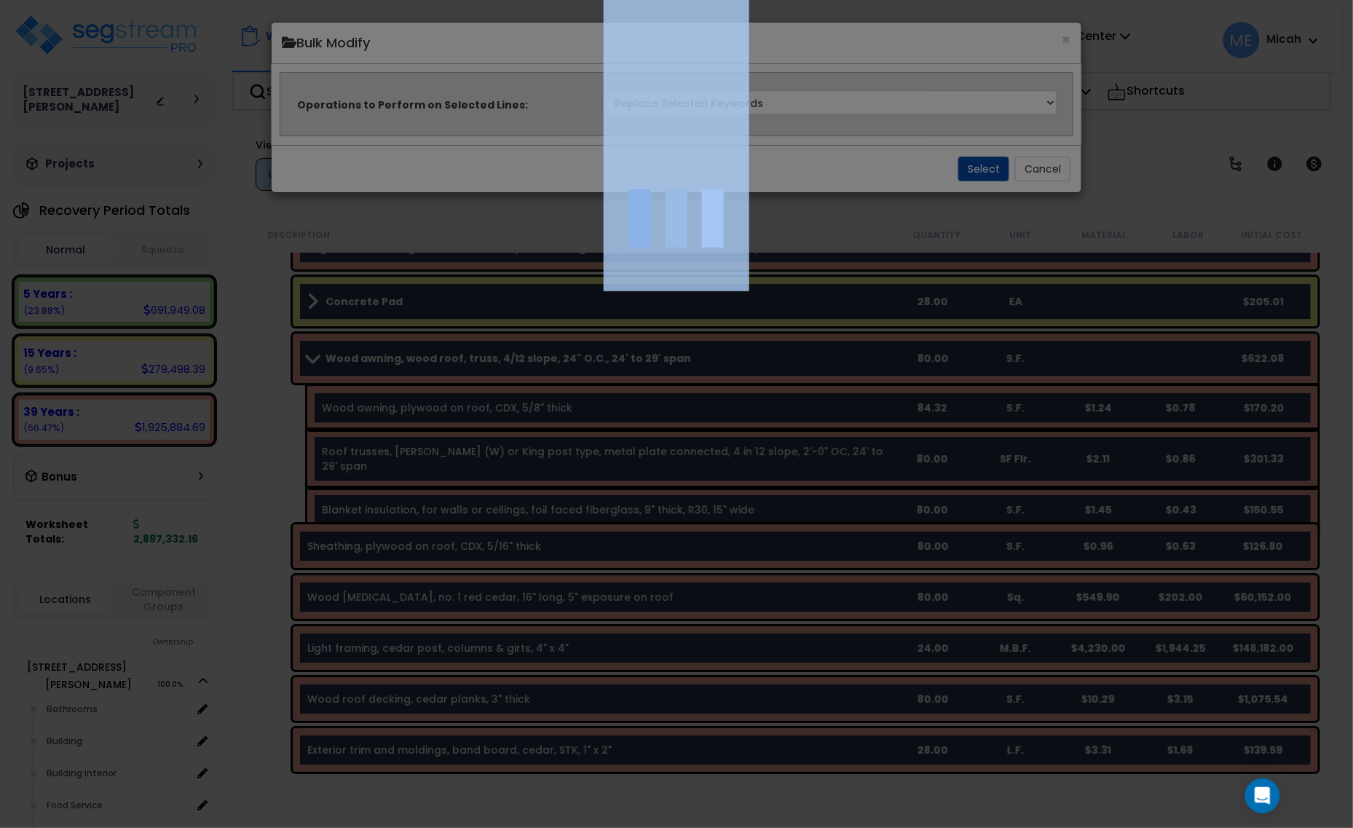
click at [1047, 177] on div at bounding box center [676, 414] width 1353 height 828
drag, startPoint x: 1047, startPoint y: 177, endPoint x: 1047, endPoint y: 188, distance: 10.9
click at [1047, 188] on div at bounding box center [676, 414] width 1353 height 828
click at [1166, 165] on div at bounding box center [676, 414] width 1353 height 828
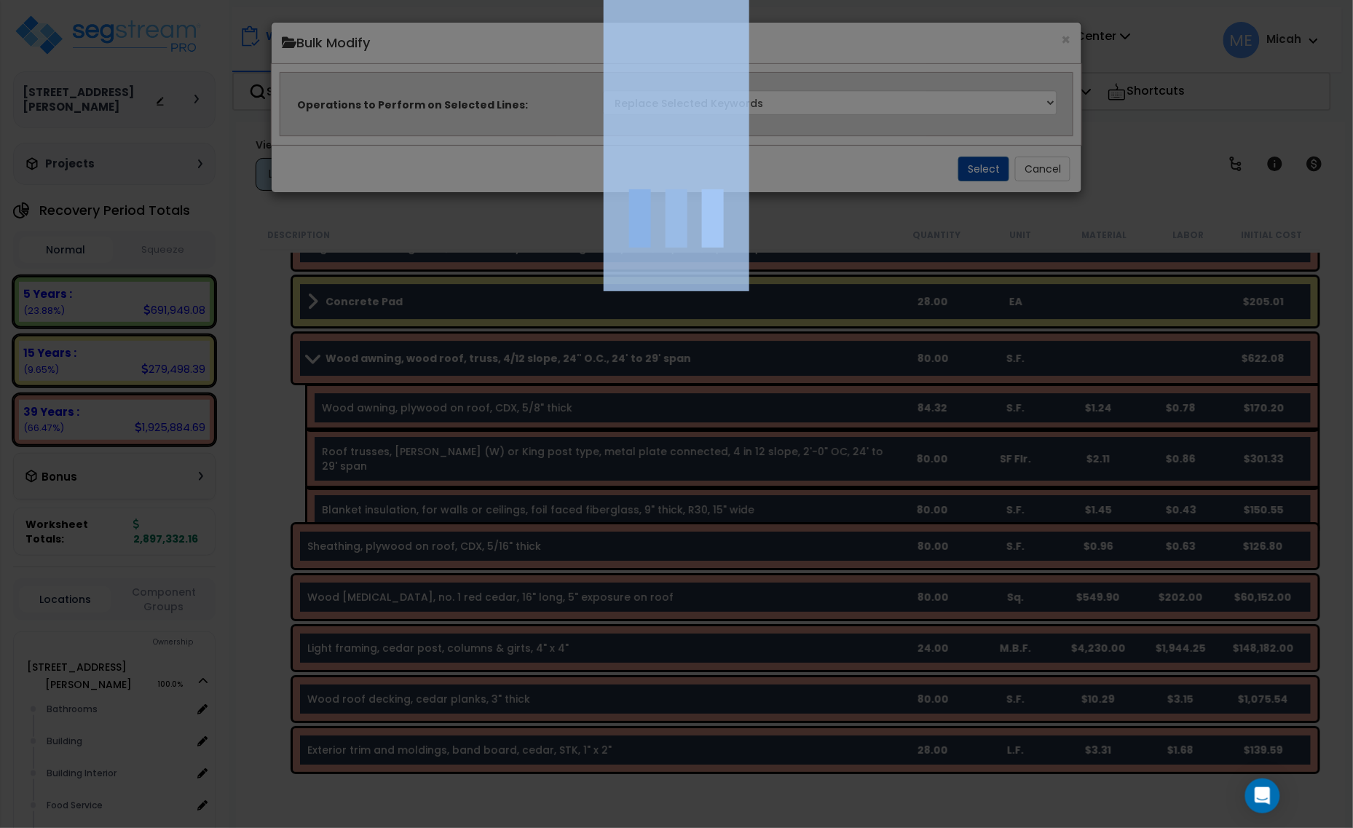
click at [1166, 165] on div at bounding box center [676, 414] width 1353 height 828
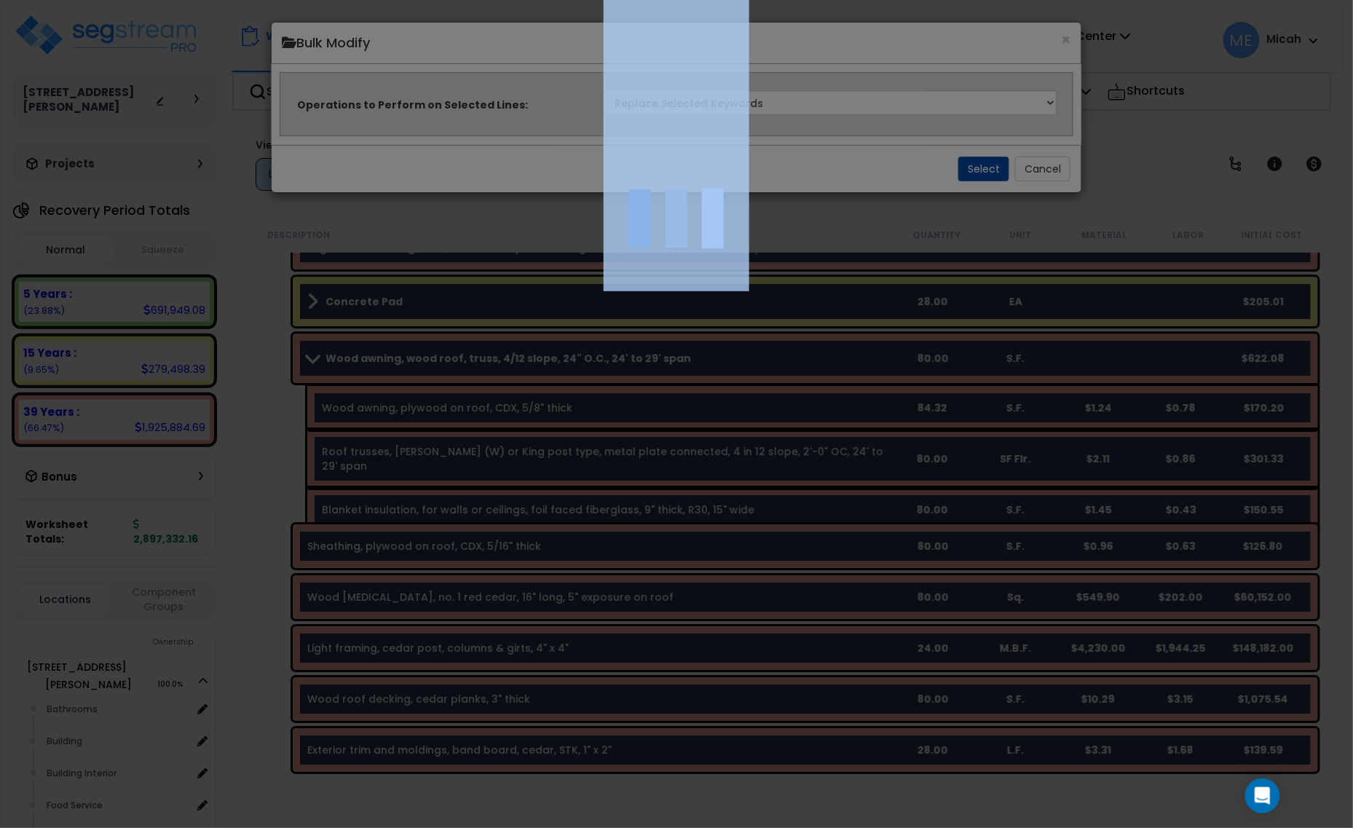
click at [1166, 165] on div at bounding box center [676, 414] width 1353 height 828
click at [1166, 161] on div at bounding box center [676, 414] width 1353 height 828
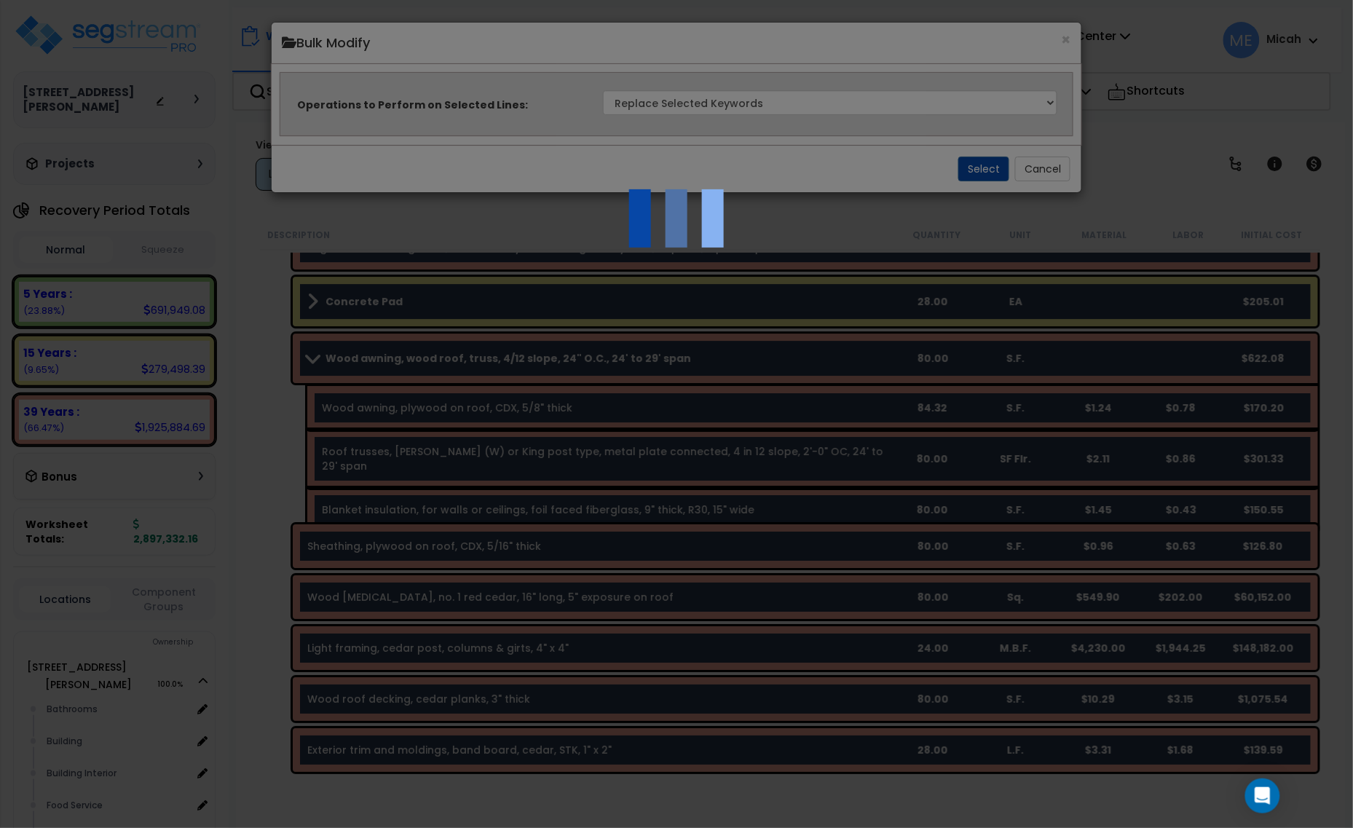
click at [1165, 164] on div at bounding box center [676, 414] width 1353 height 828
click at [1163, 154] on div at bounding box center [676, 414] width 1353 height 828
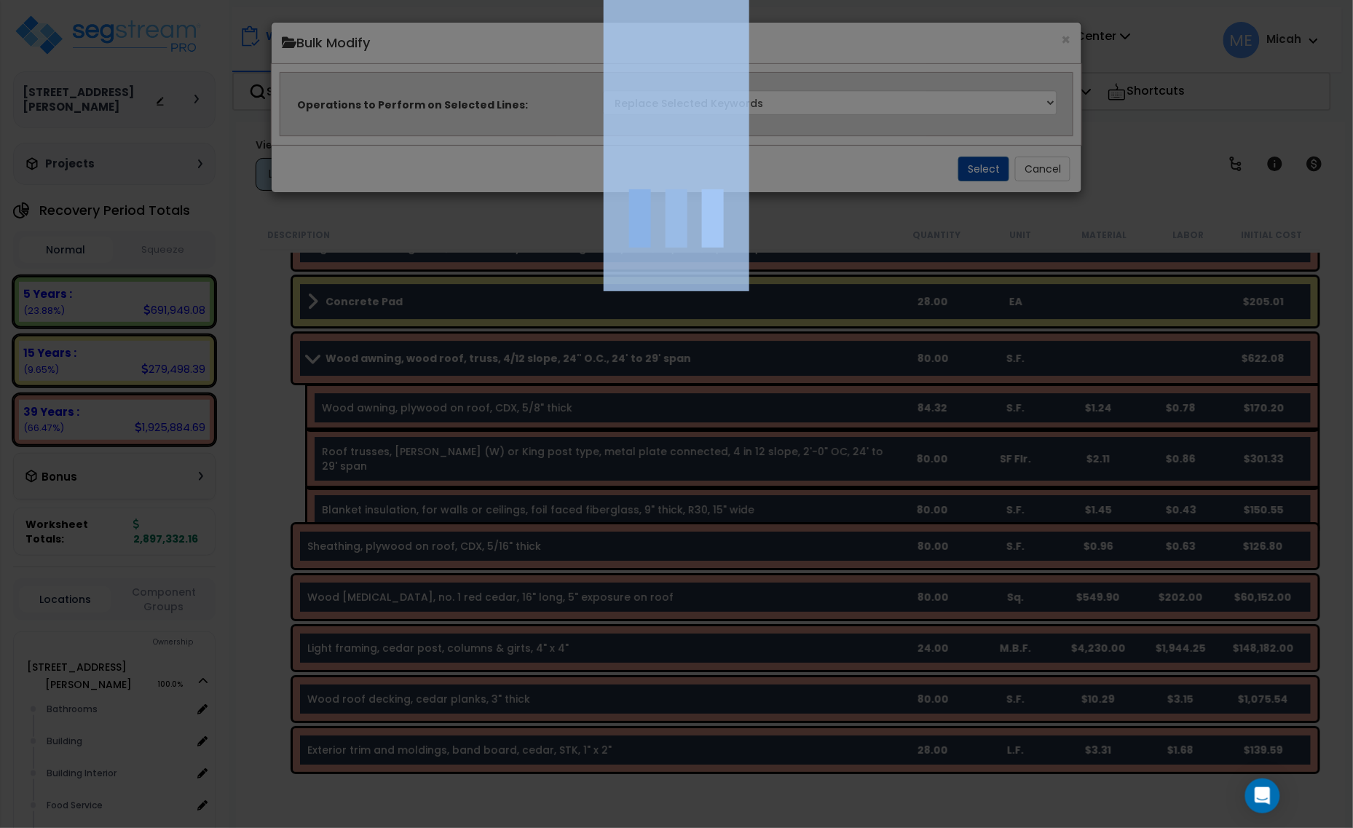
click at [1159, 164] on div at bounding box center [676, 414] width 1353 height 828
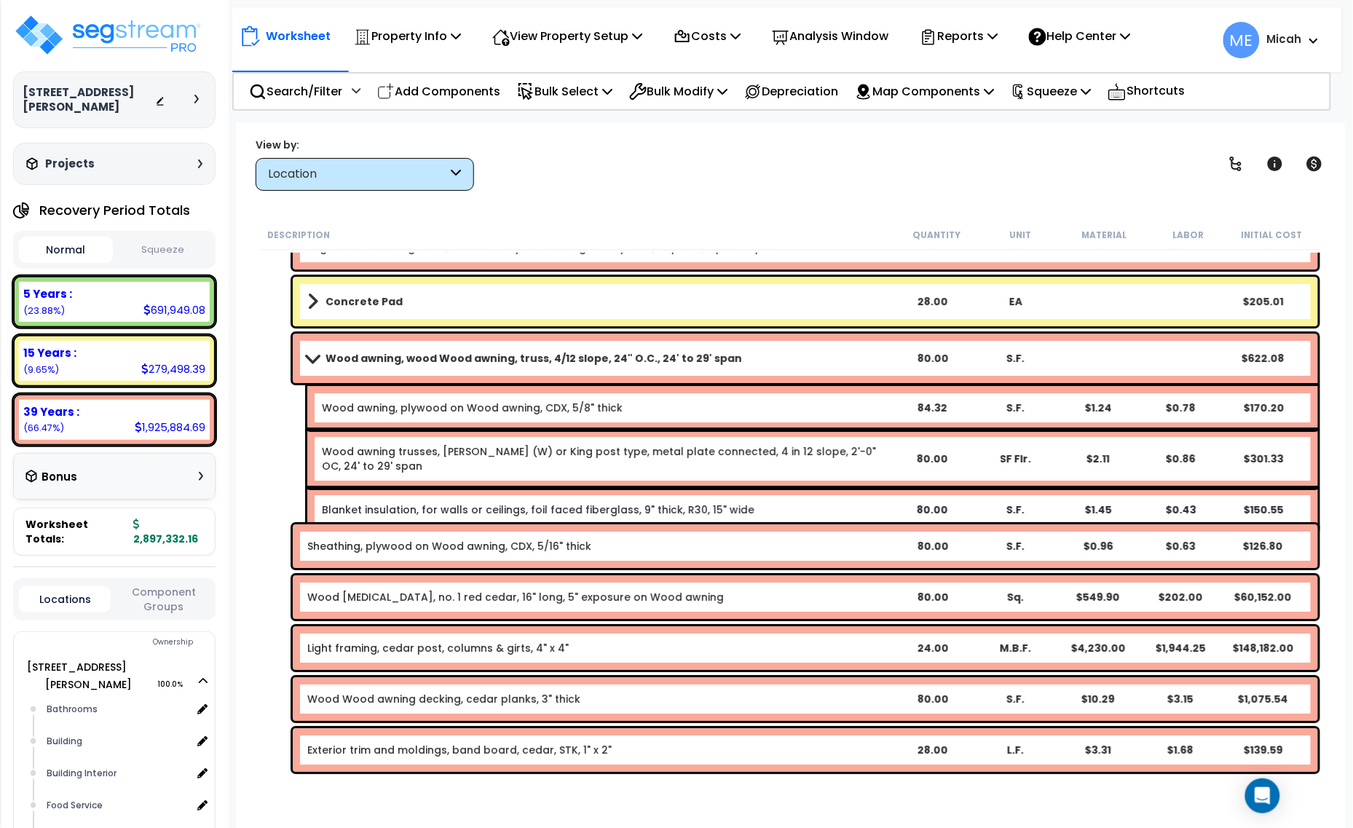
click at [353, 503] on link "Blanket insulation, for walls or ceilings, foil faced fiberglass, 9" thick, R30…" at bounding box center [538, 510] width 433 height 15
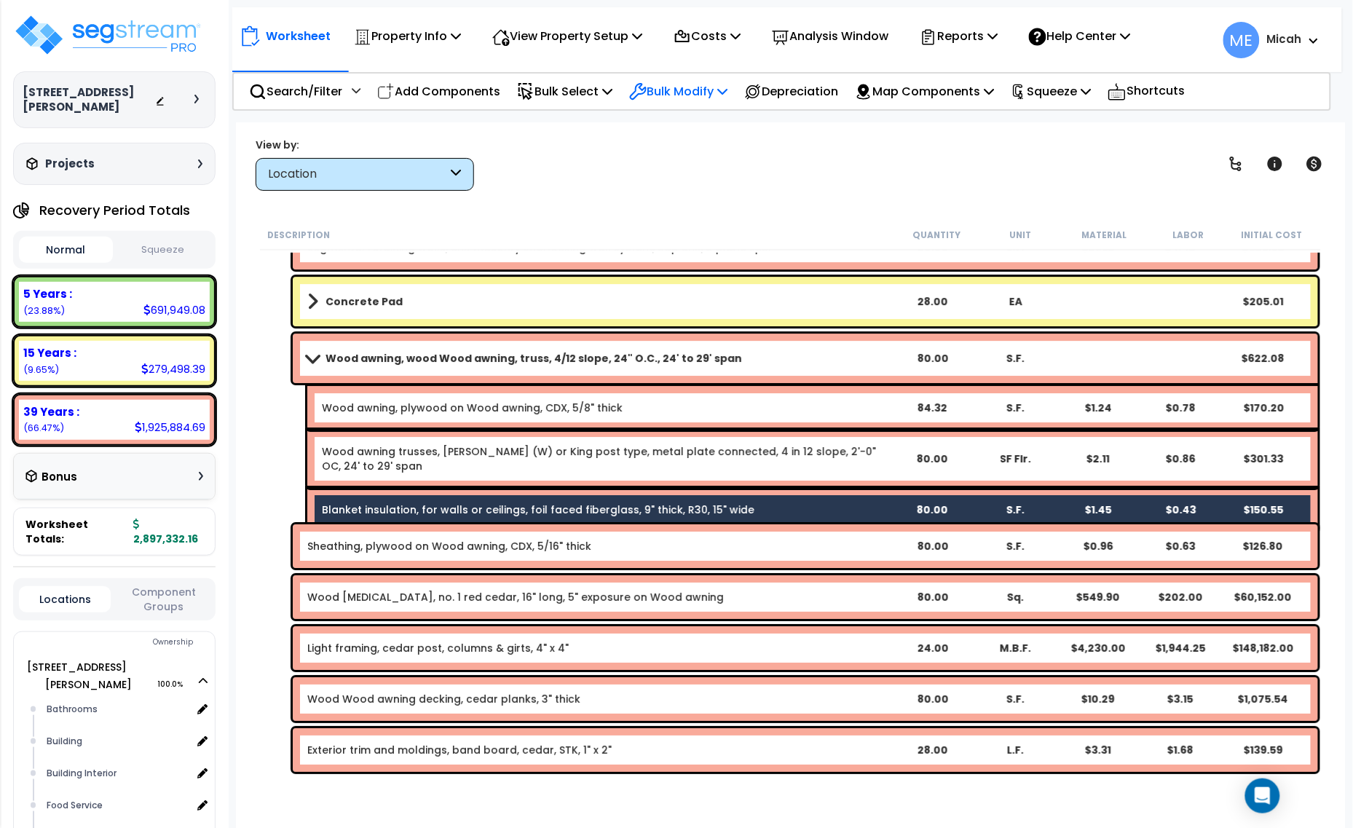
click at [725, 93] on p "Bulk Modify" at bounding box center [678, 92] width 98 height 20
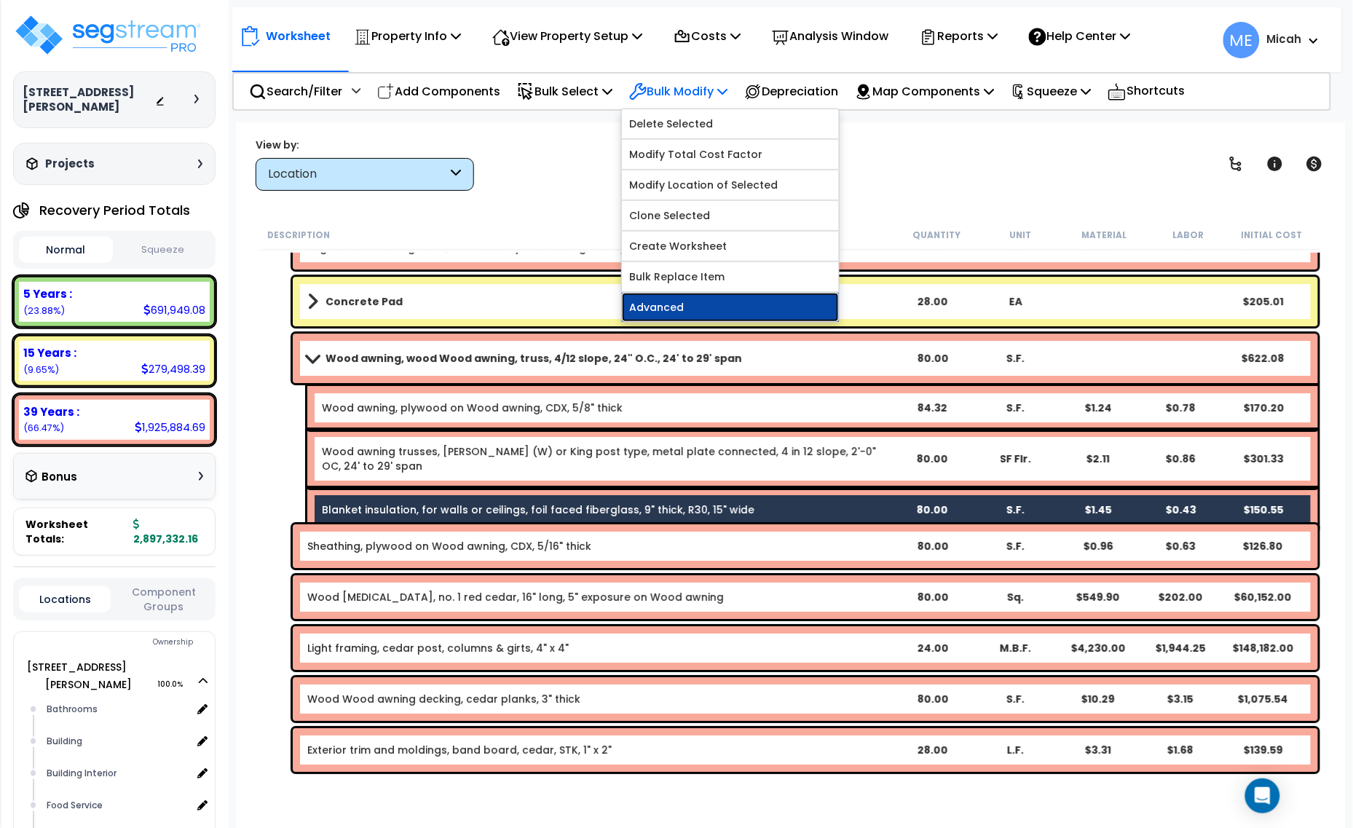
click at [733, 307] on link "Advanced" at bounding box center [730, 307] width 217 height 29
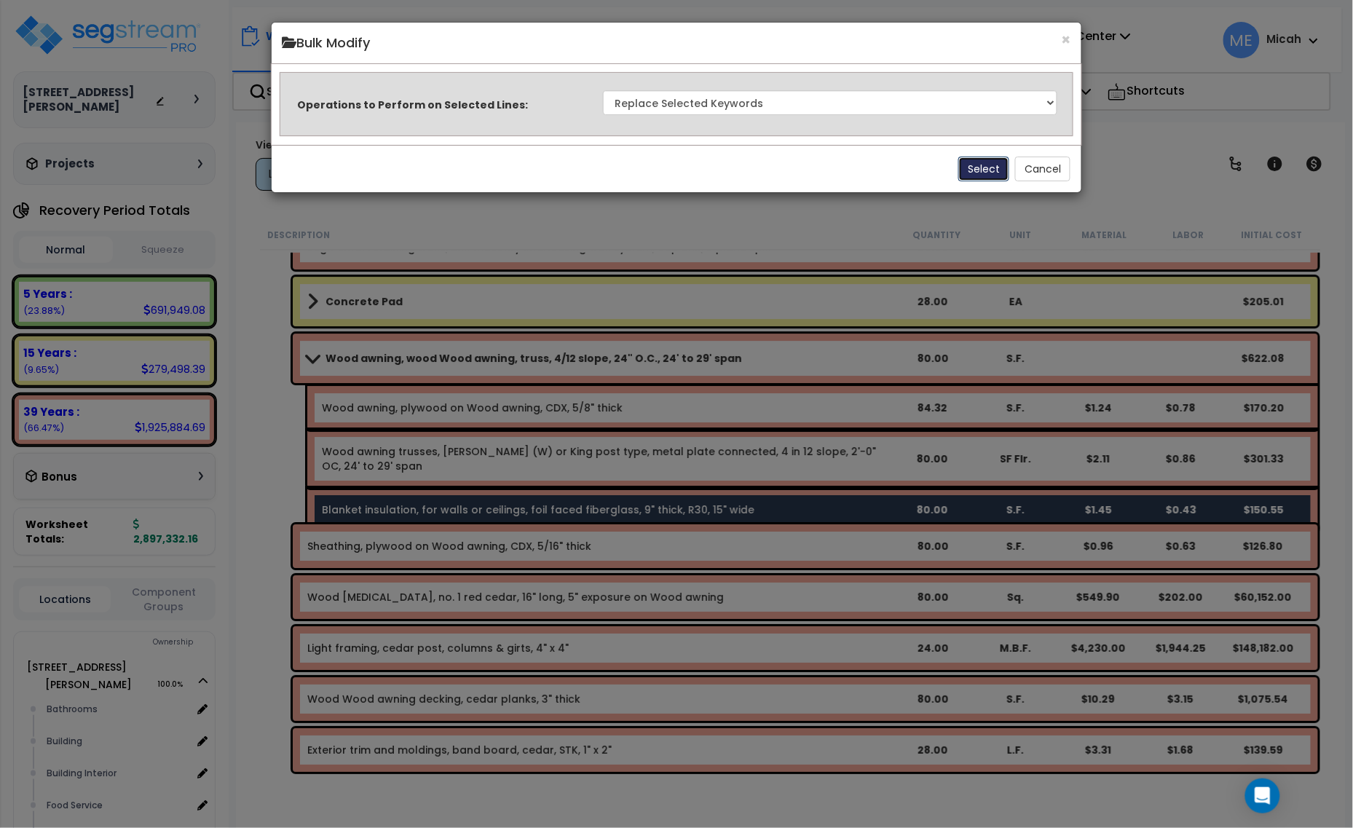
click at [995, 172] on button "Select" at bounding box center [983, 169] width 51 height 25
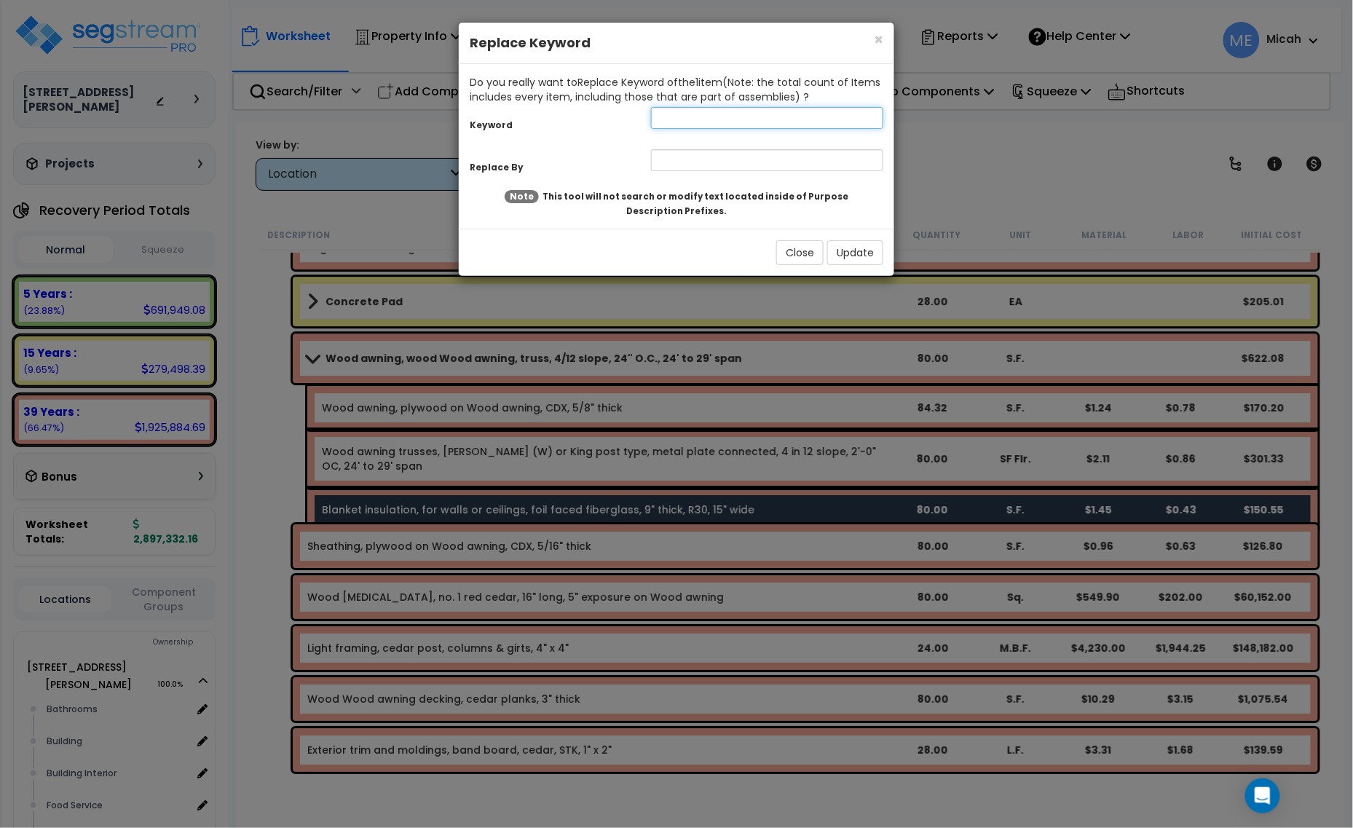
click at [706, 117] on input "text" at bounding box center [767, 118] width 232 height 22
type input "blanket"
click at [694, 158] on input "text" at bounding box center [767, 160] width 232 height 22
type input "Wood awning"
click at [860, 249] on button "Update" at bounding box center [855, 252] width 56 height 25
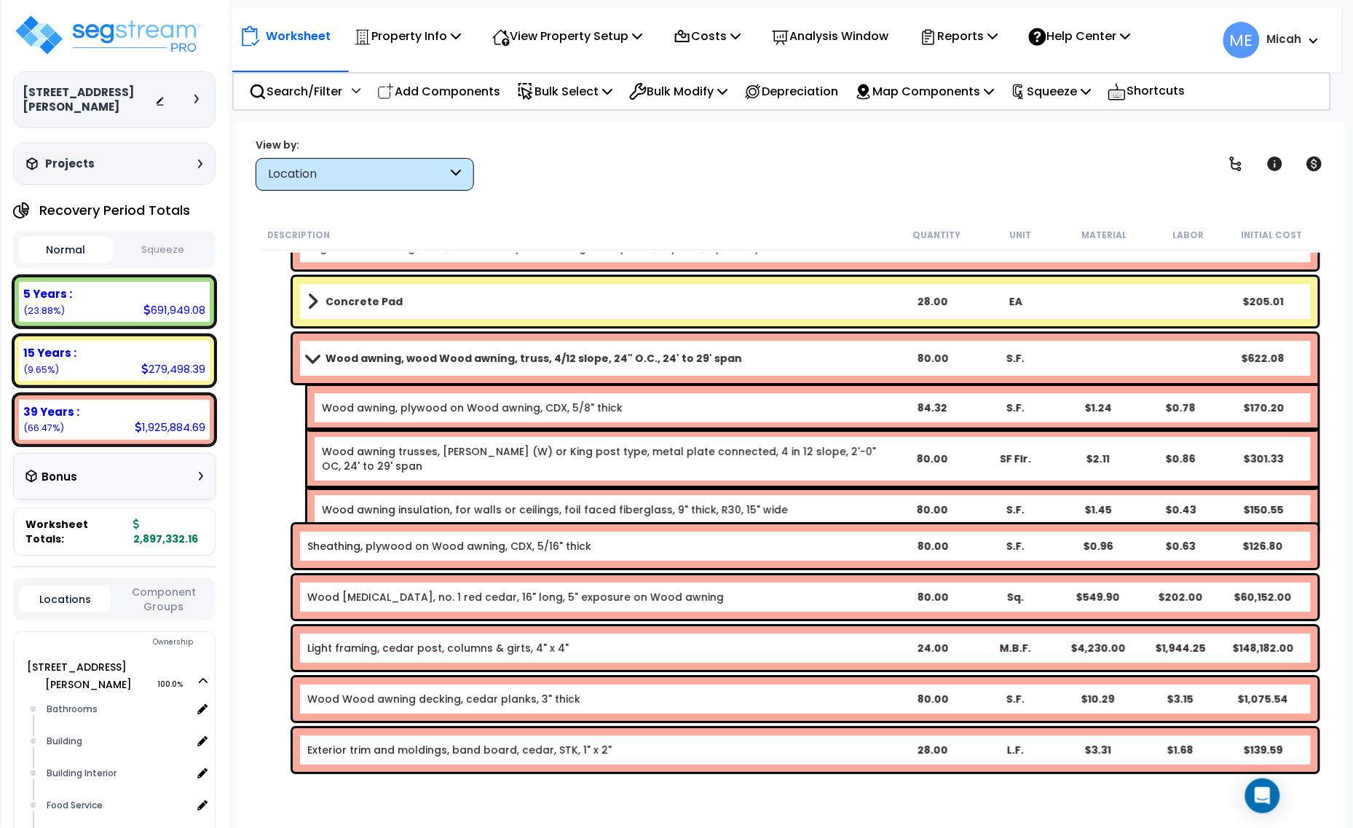
click at [307, 351] on link "Wood awning, wood Wood awning, truss, 4/12 slope, 24" O.C., 24' to 29' span" at bounding box center [598, 358] width 583 height 20
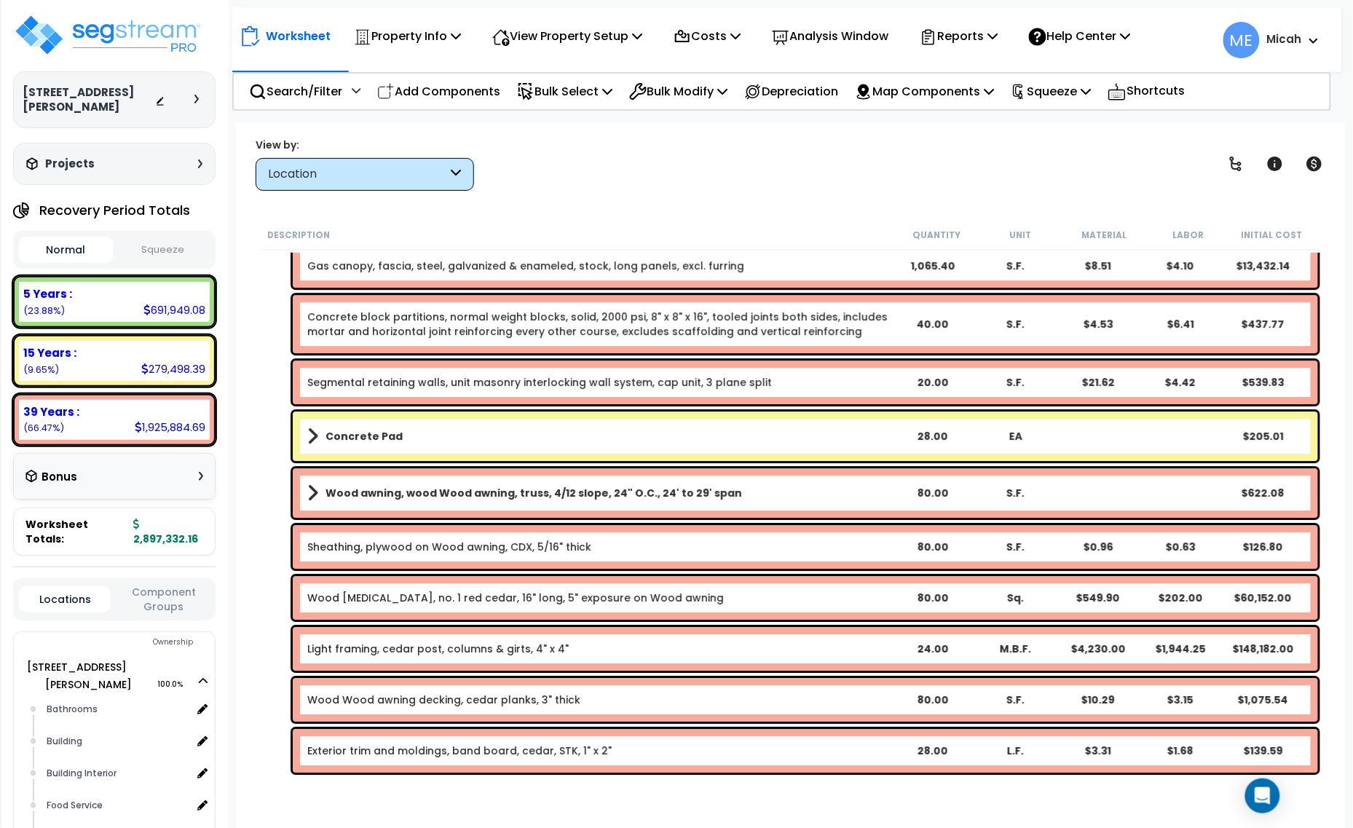
click at [307, 488] on span at bounding box center [312, 493] width 11 height 20
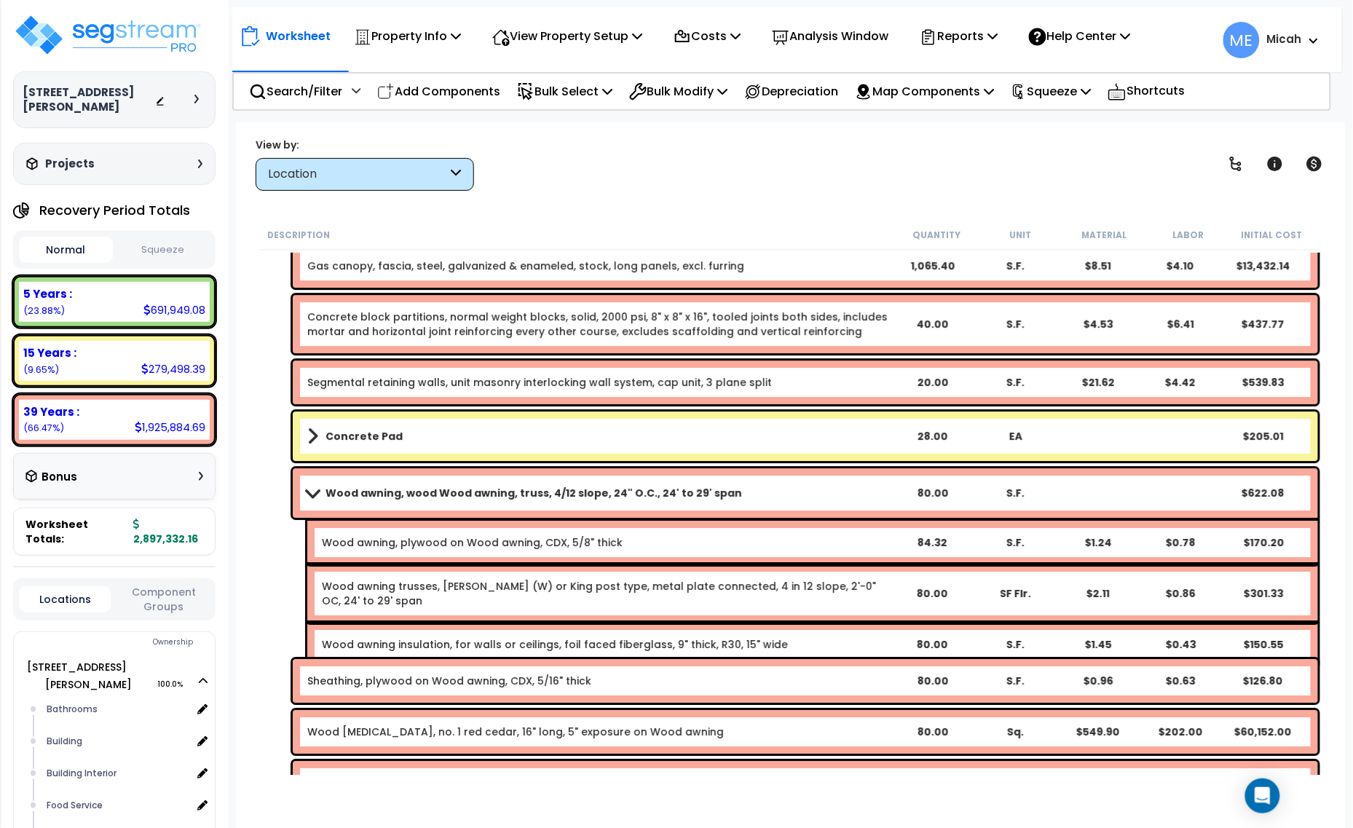
scroll to position [5164, 0]
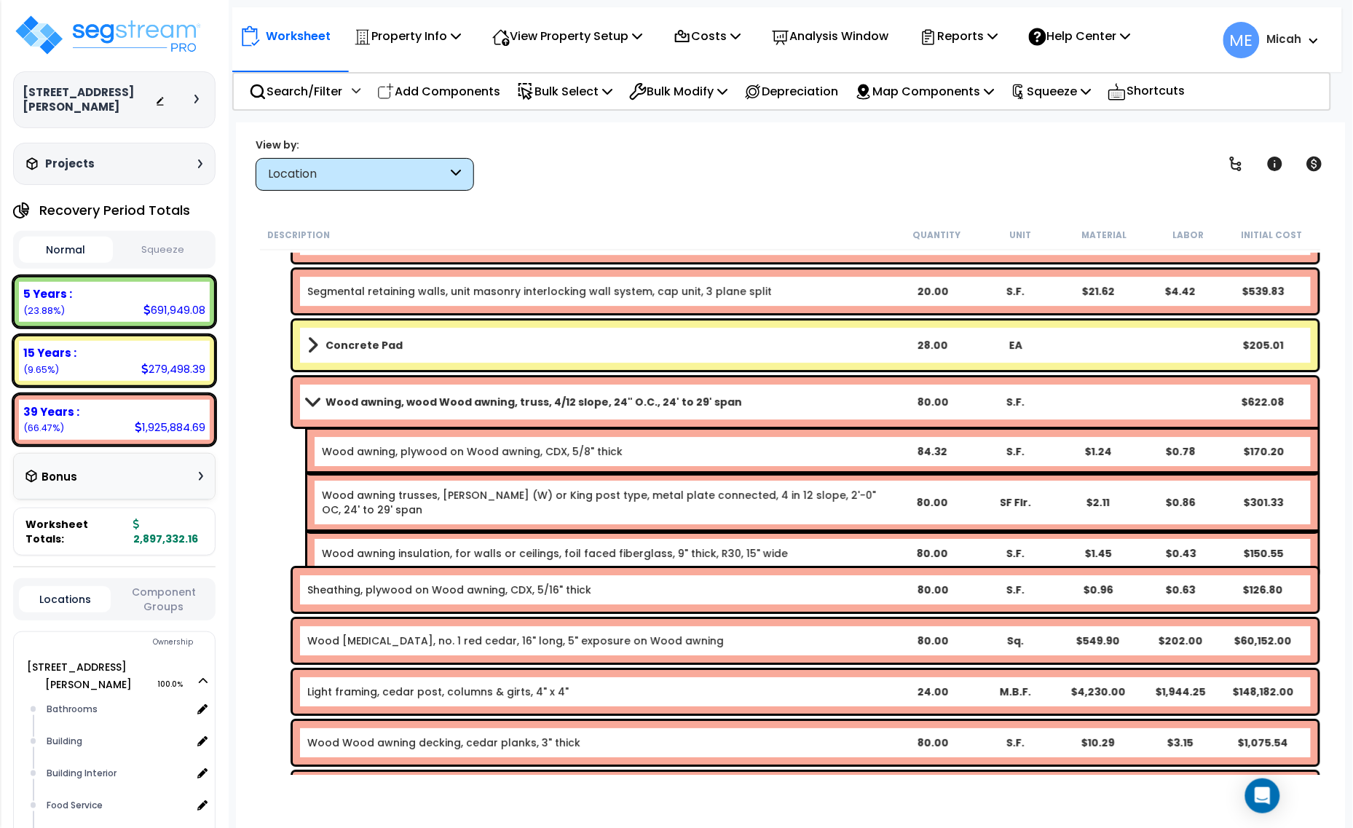
click at [438, 588] on link "Sheathing, plywood on Wood awning, CDX, 5/16" thick" at bounding box center [449, 590] width 284 height 15
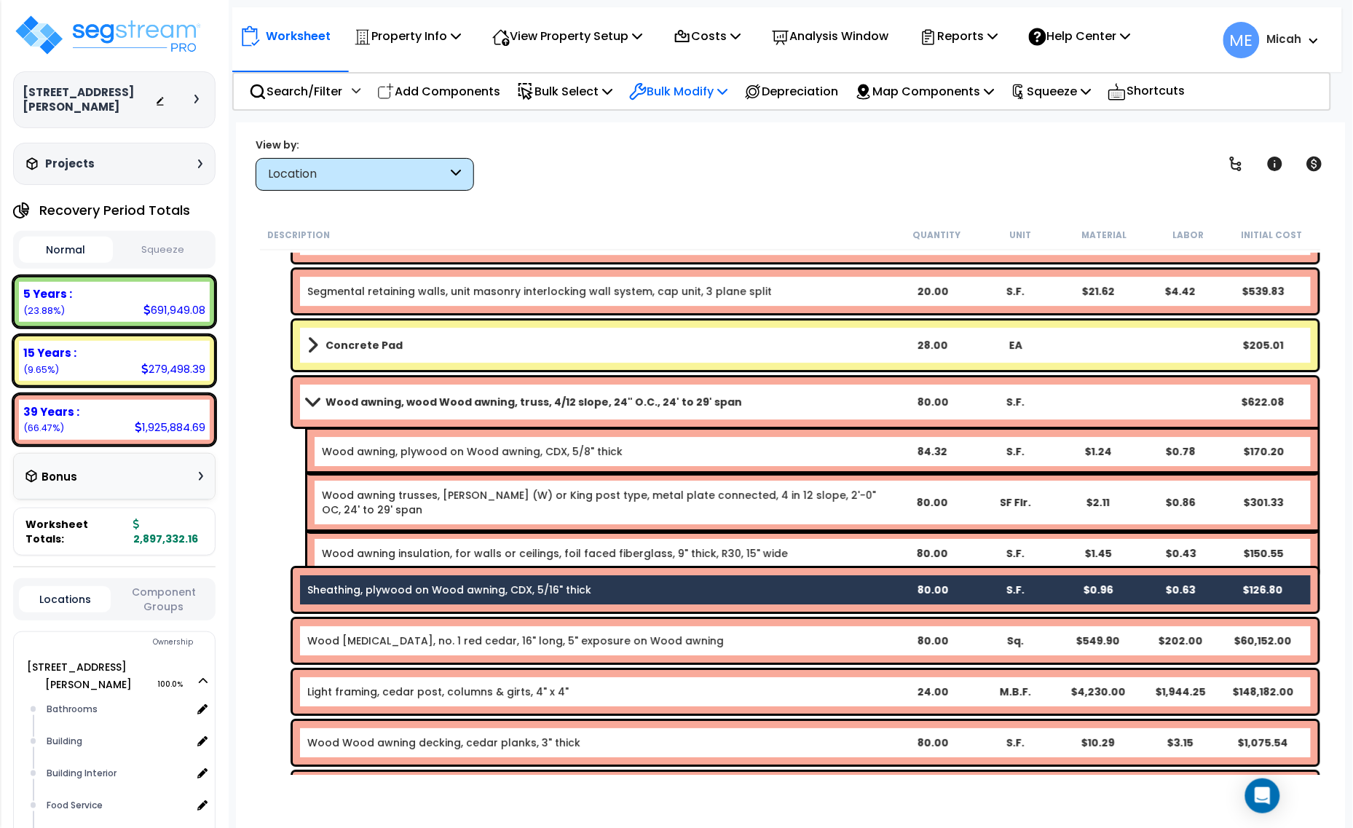
click at [728, 90] on icon at bounding box center [722, 91] width 10 height 12
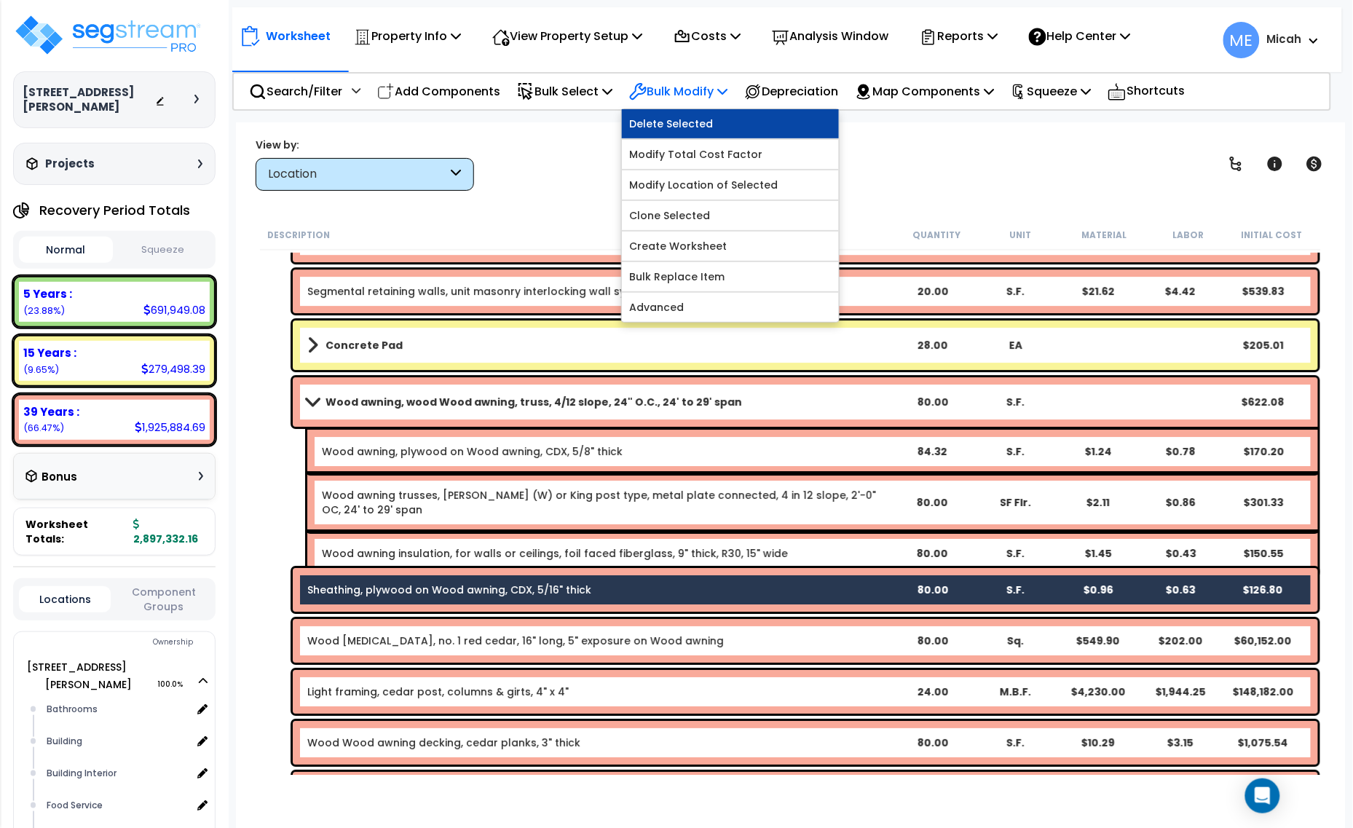
click at [731, 128] on link "Delete Selected" at bounding box center [730, 123] width 217 height 29
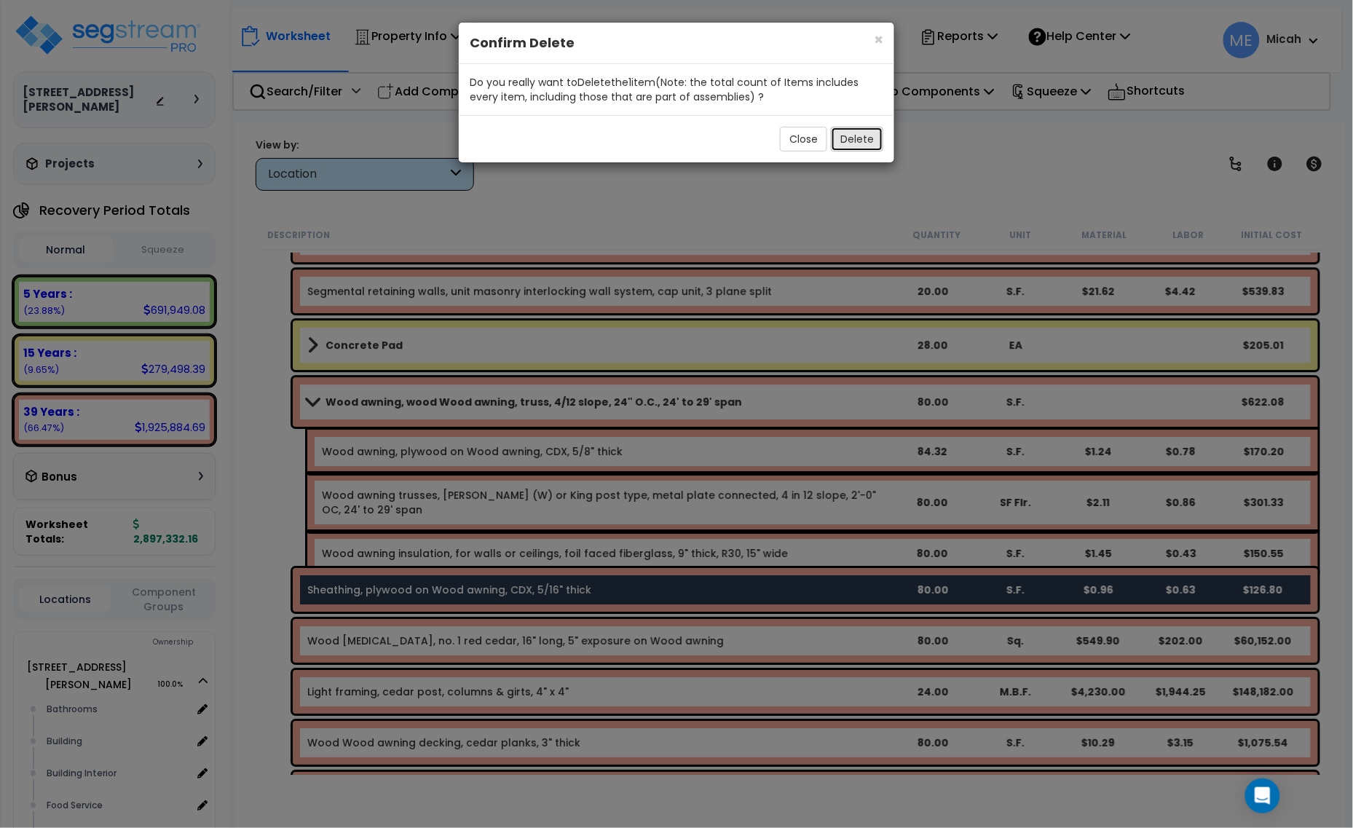
click at [862, 142] on button "Delete" at bounding box center [857, 139] width 52 height 25
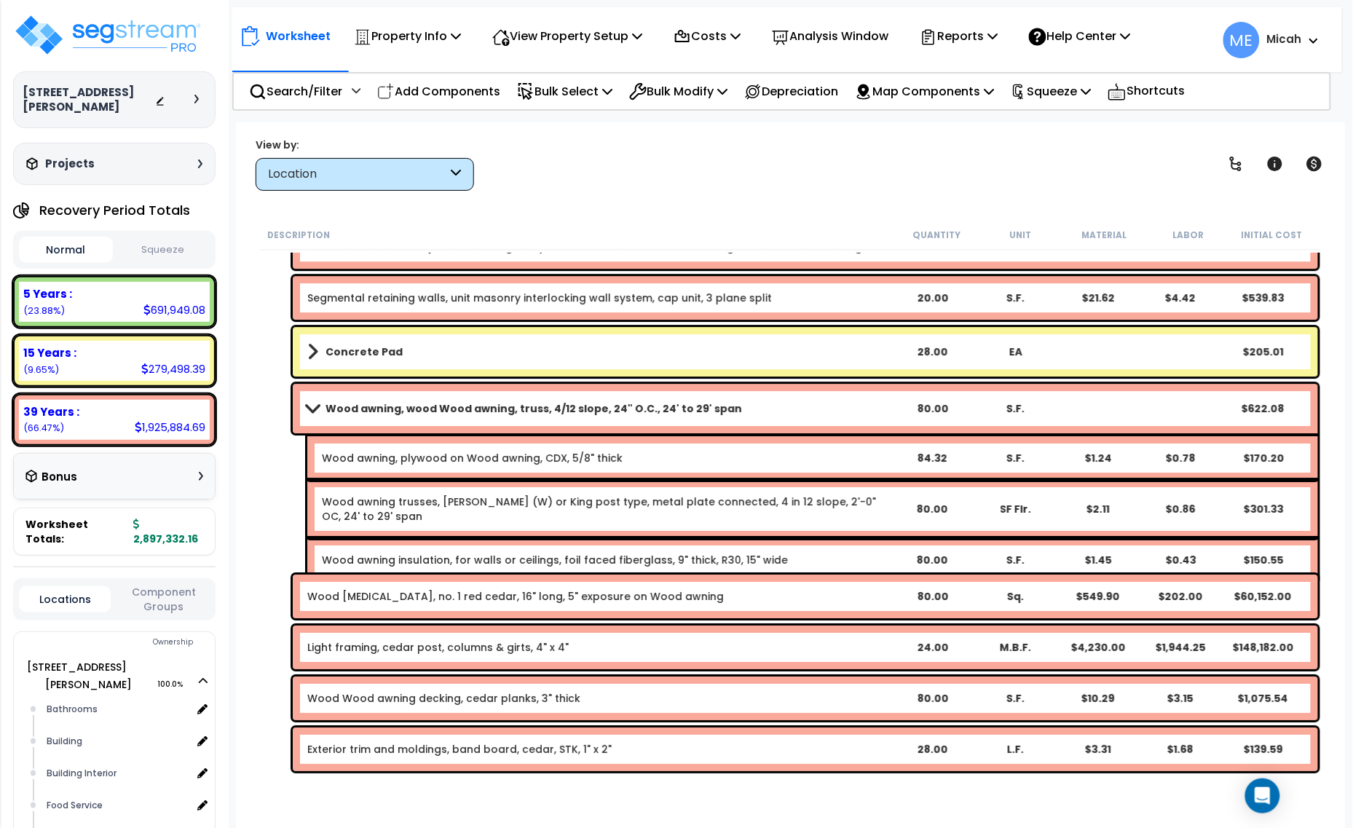
scroll to position [5157, 0]
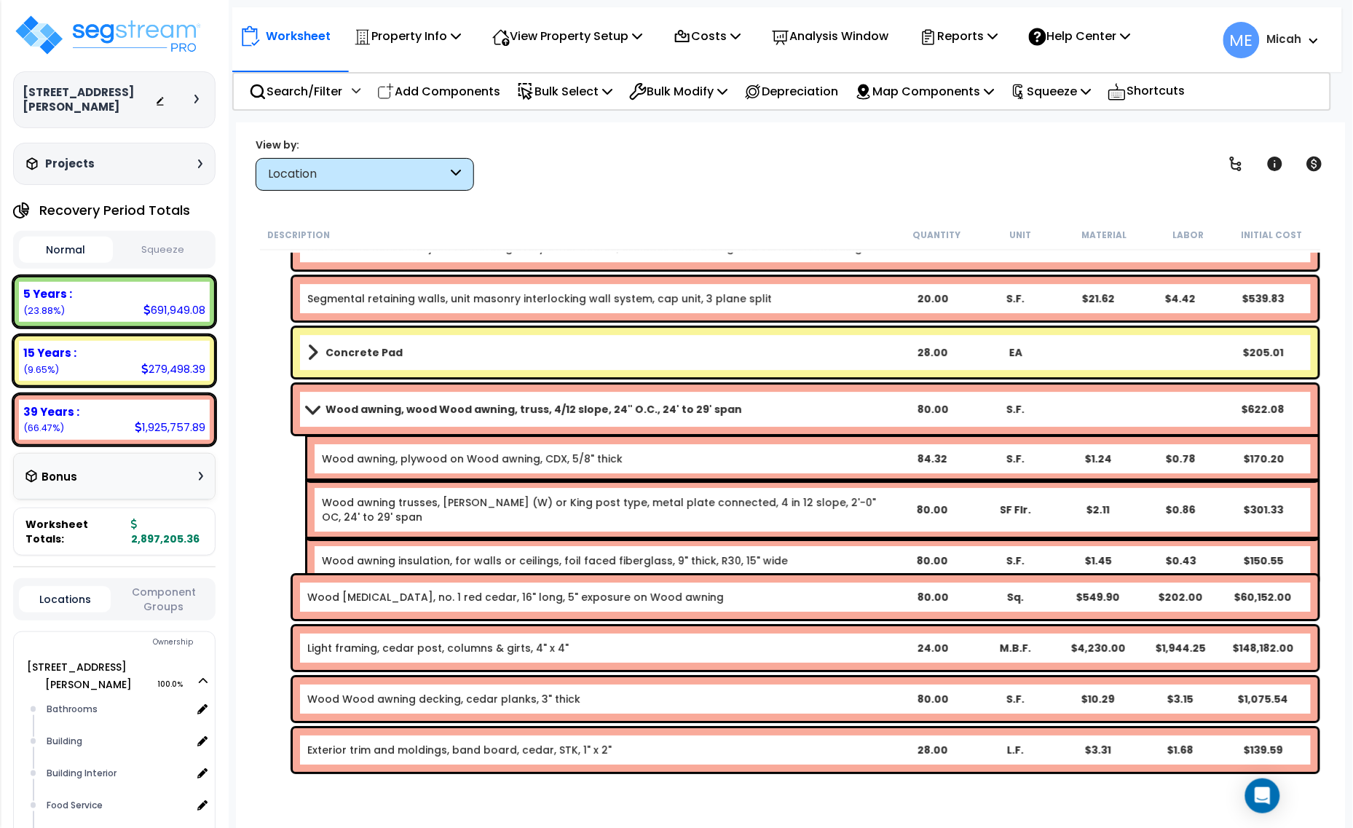
click at [434, 599] on link "Wood shingles, no. 1 red cedar, 16" long, 5" exposure on Wood awning" at bounding box center [515, 597] width 417 height 15
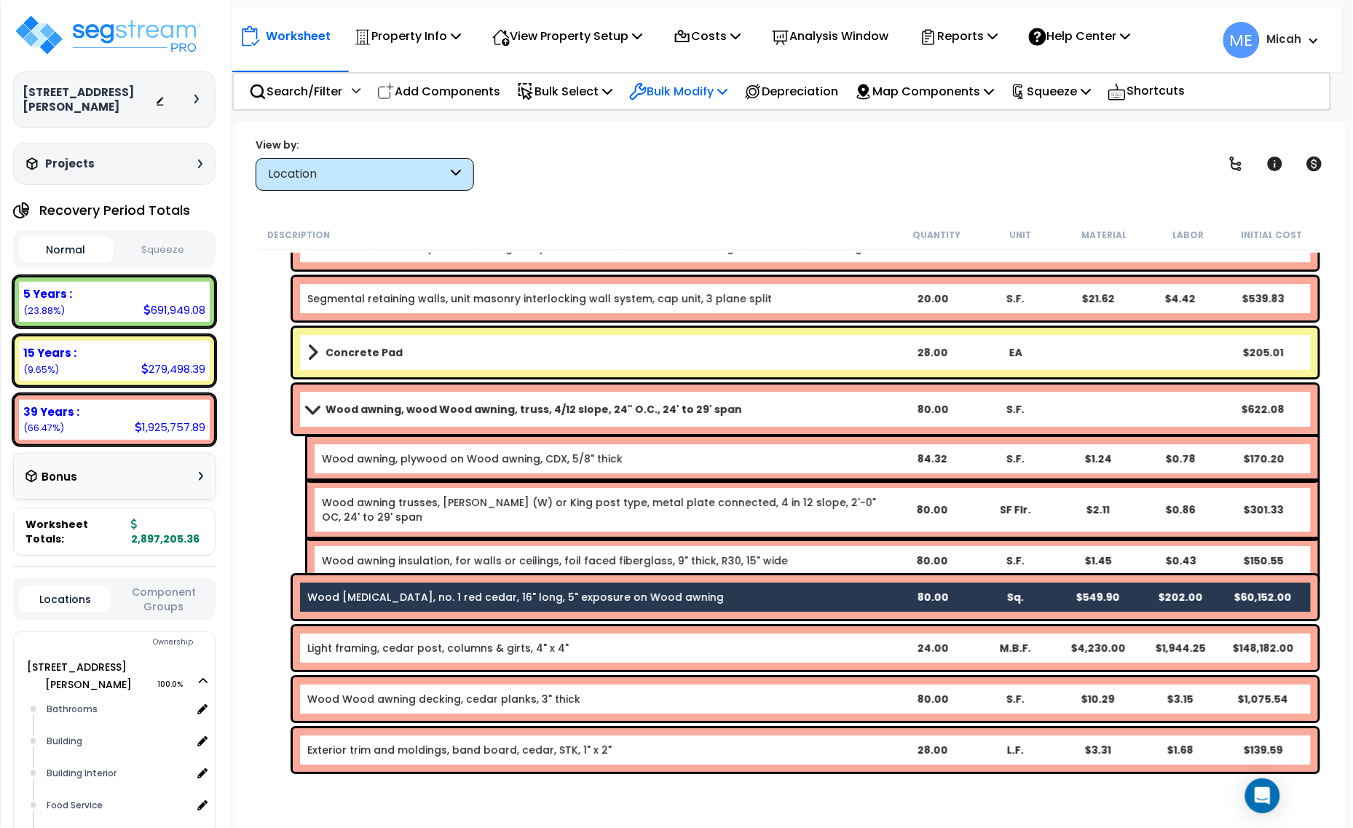
click at [718, 86] on p "Bulk Modify" at bounding box center [678, 92] width 98 height 20
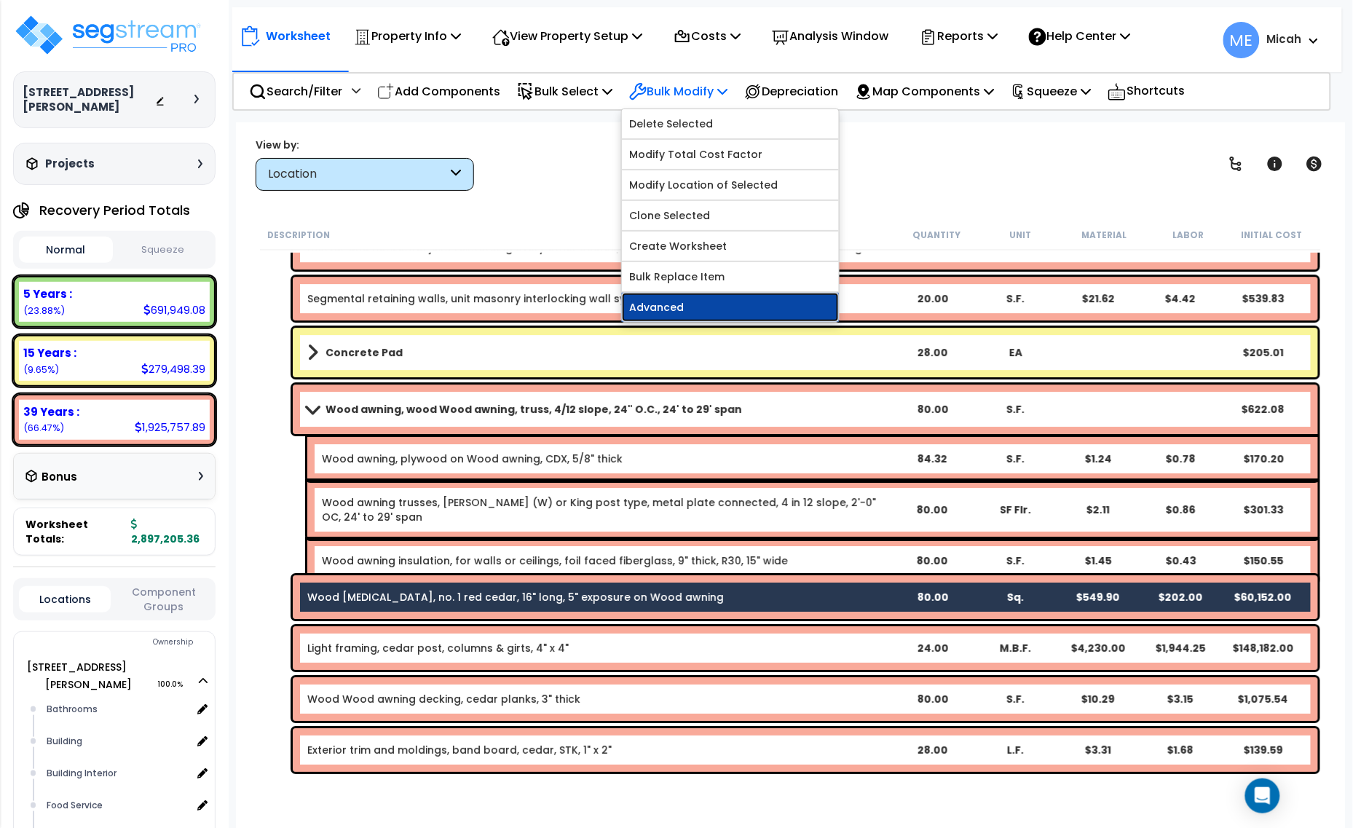
click at [714, 313] on link "Advanced" at bounding box center [730, 307] width 217 height 29
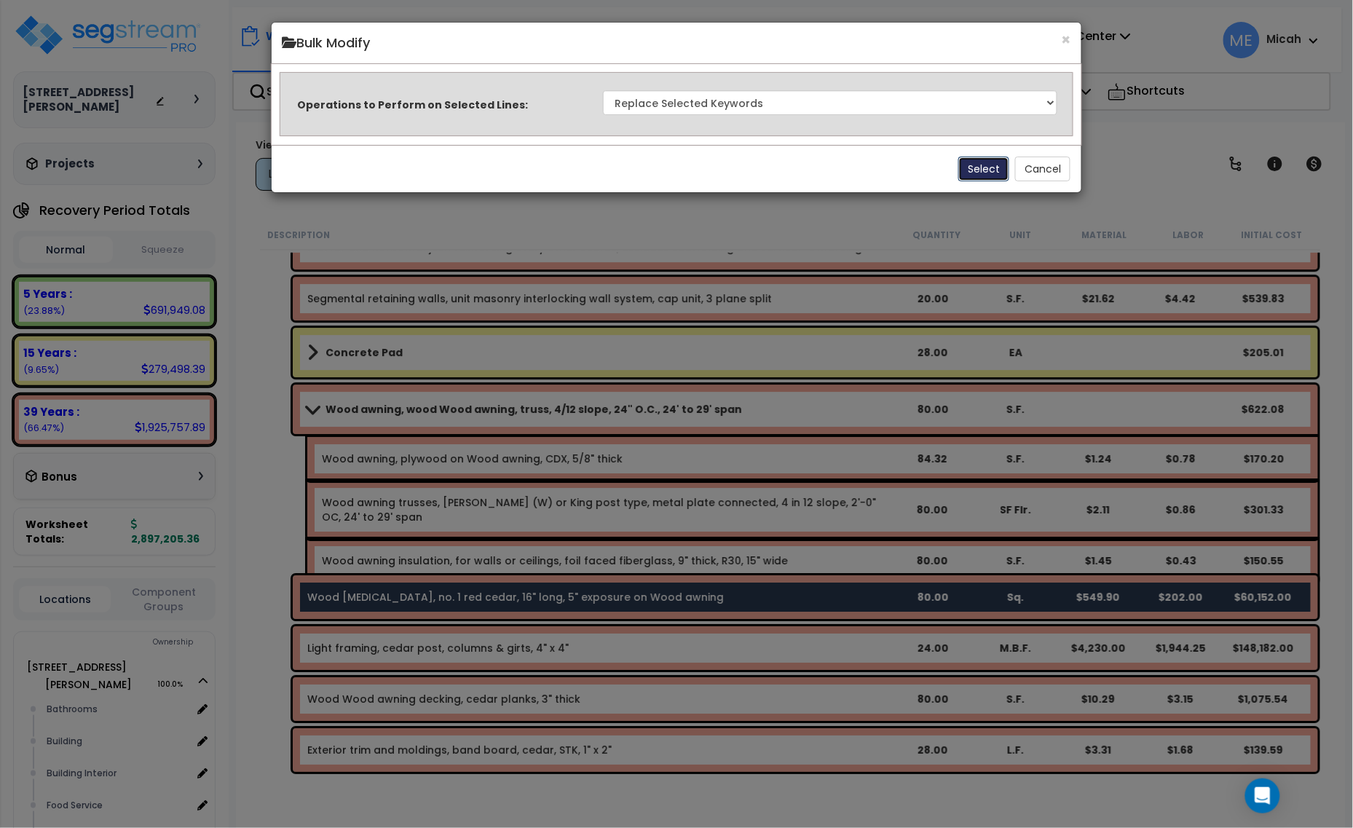
click at [978, 172] on button "Select" at bounding box center [983, 169] width 51 height 25
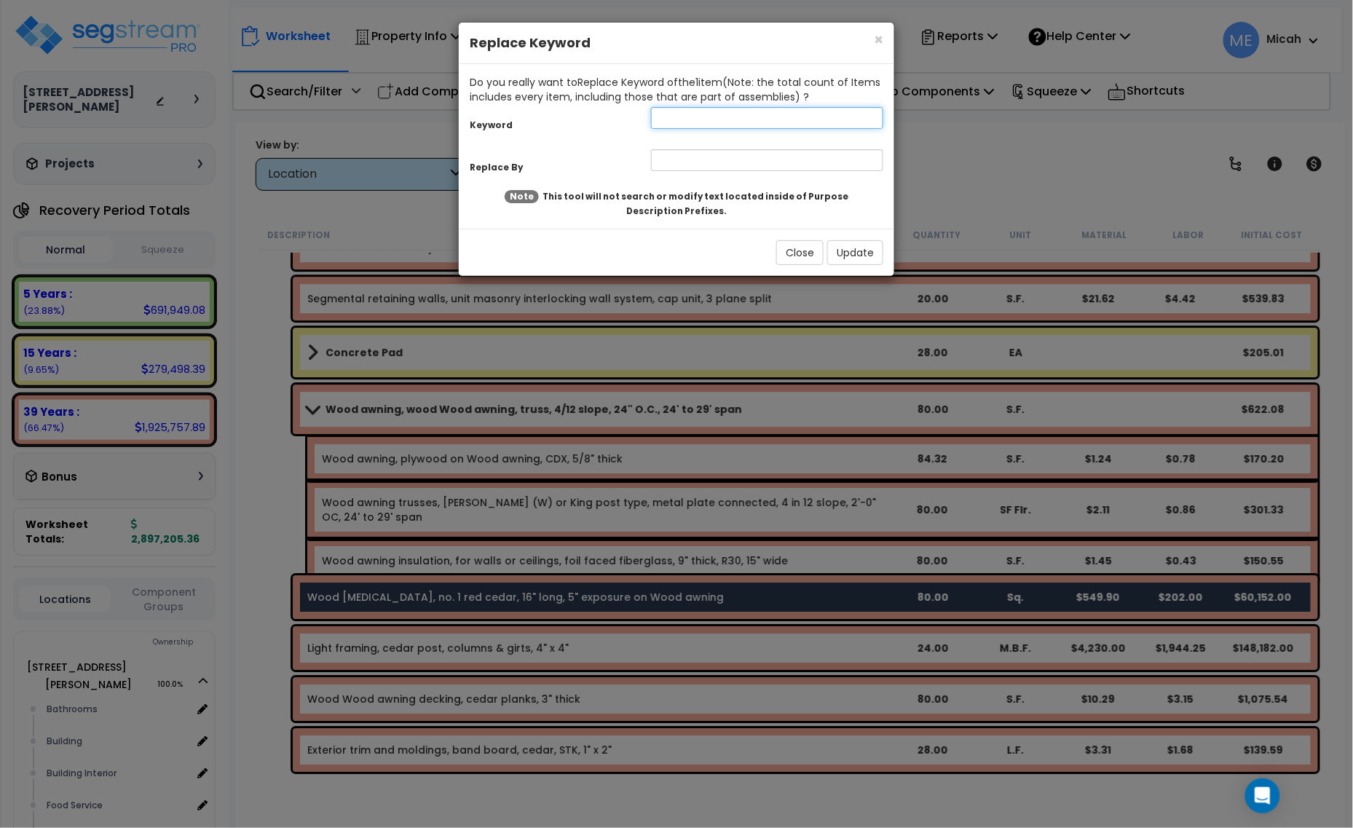
click at [661, 117] on input "text" at bounding box center [767, 118] width 232 height 22
type input "Wood"
click at [671, 160] on input "text" at bounding box center [767, 160] width 232 height 22
type input "Wood awning, wood"
click at [858, 253] on button "Update" at bounding box center [855, 252] width 56 height 25
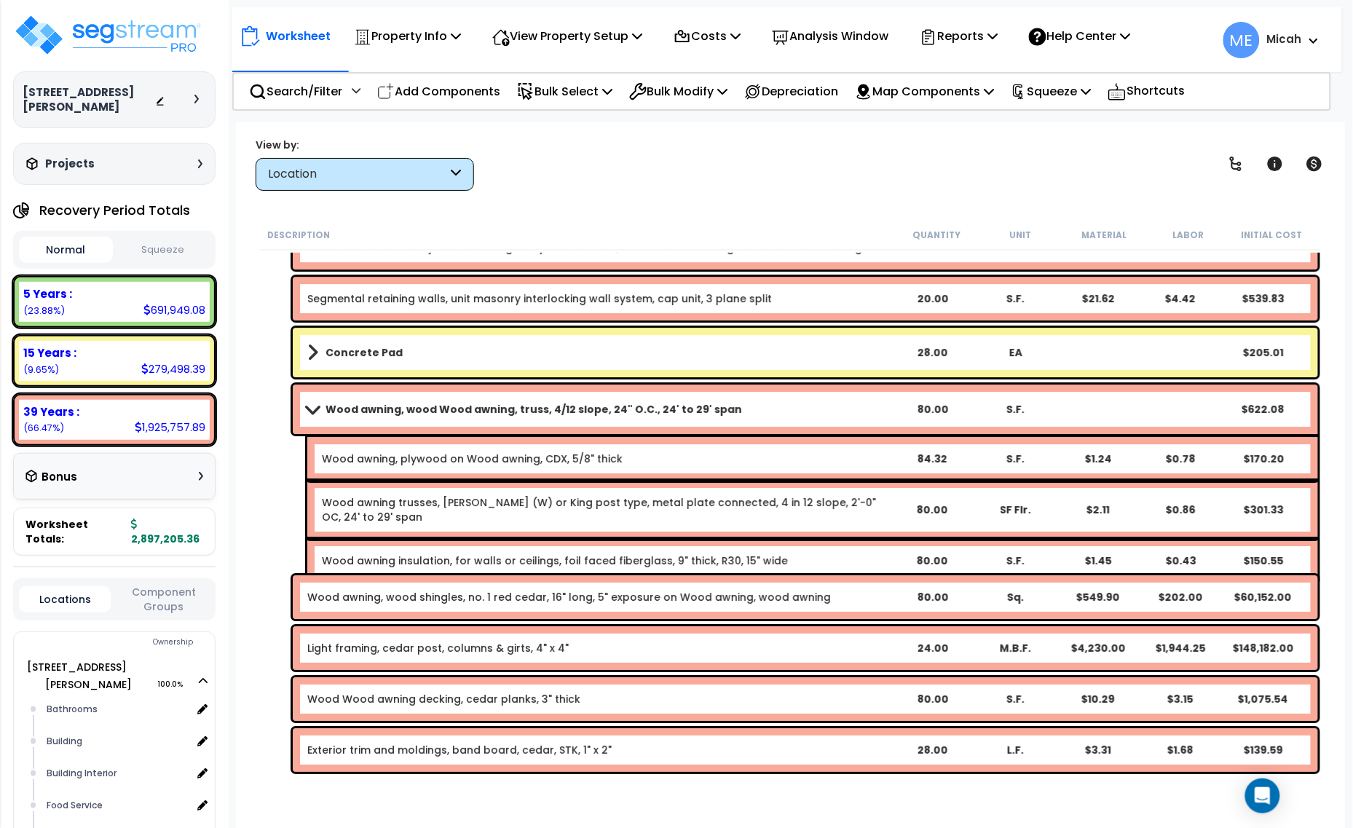
click at [355, 642] on link "Light framing, cedar post, columns & girts, 4" x 4"" at bounding box center [437, 648] width 261 height 15
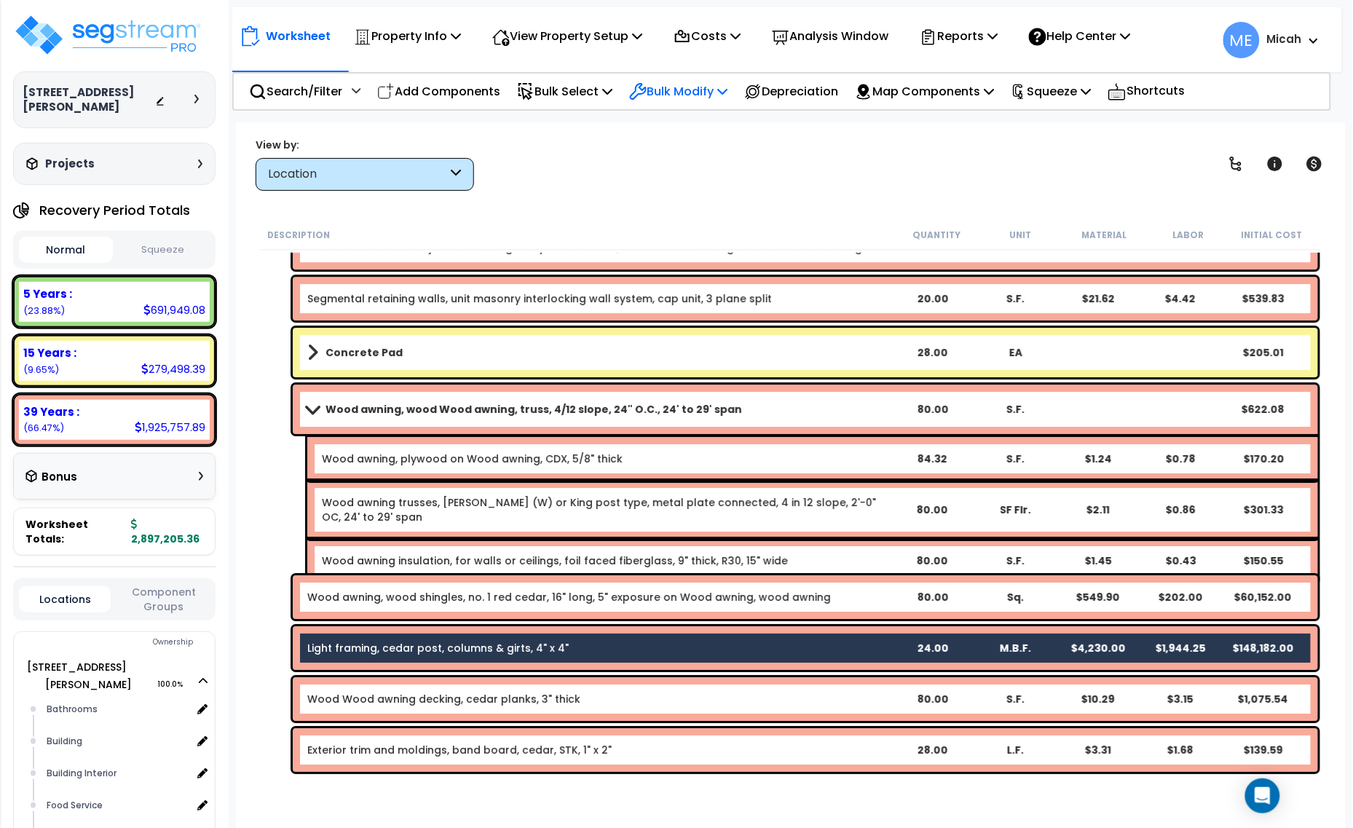
click at [728, 92] on p "Bulk Modify" at bounding box center [678, 92] width 98 height 20
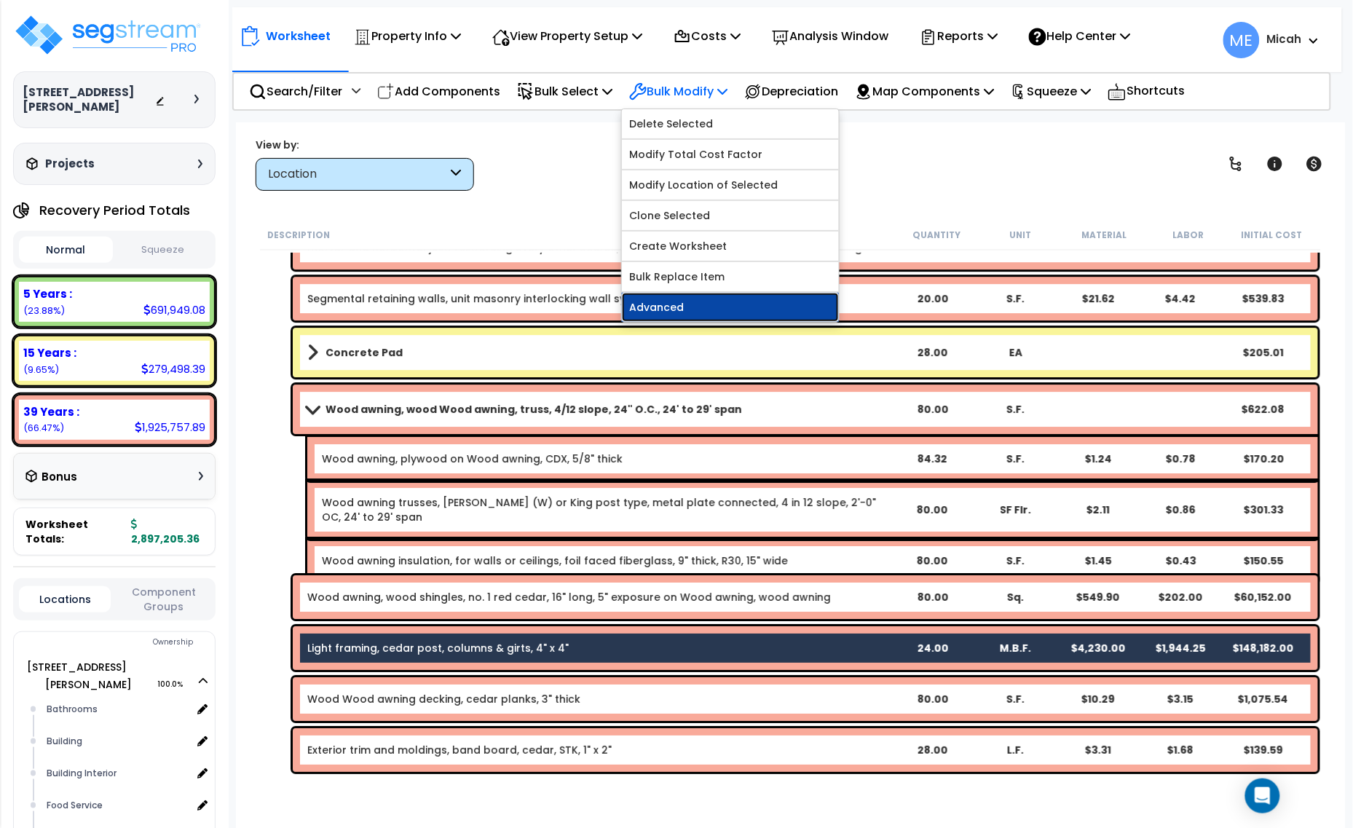
click at [685, 303] on link "Advanced" at bounding box center [730, 307] width 217 height 29
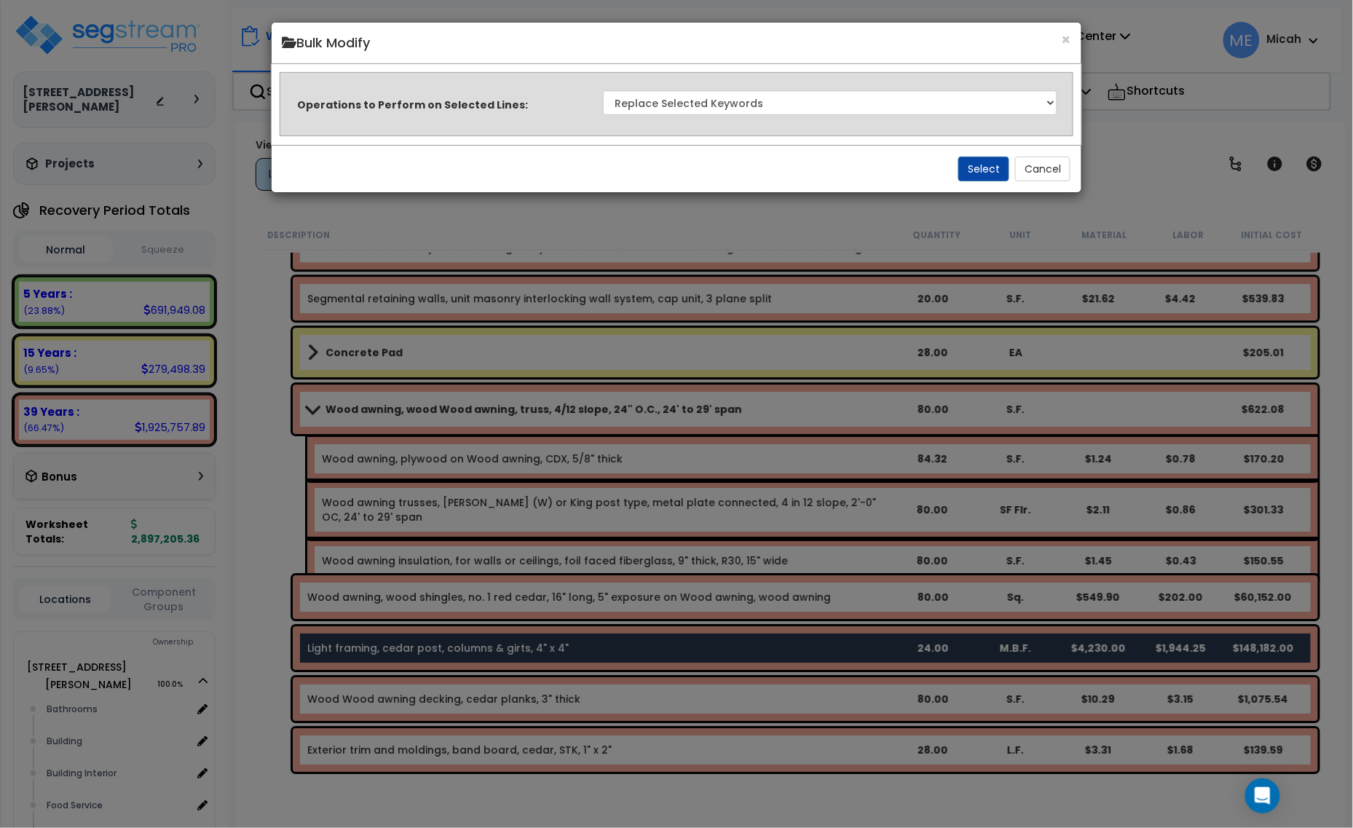
click at [956, 171] on div "Select Cancel" at bounding box center [677, 168] width 811 height 47
click at [971, 171] on button "Select" at bounding box center [987, 169] width 51 height 25
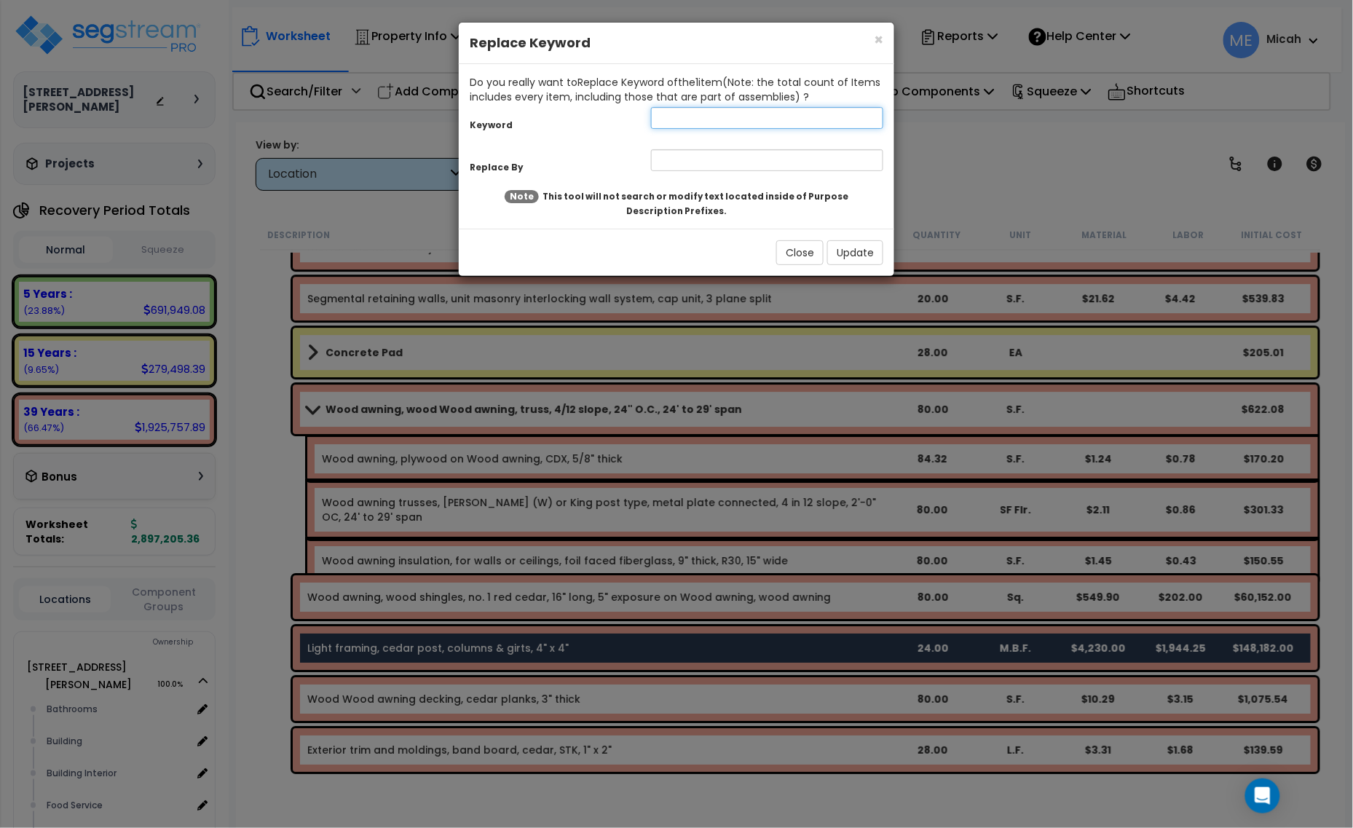
click at [677, 121] on input "text" at bounding box center [767, 118] width 232 height 22
type input "Light"
click at [681, 158] on input "text" at bounding box center [767, 160] width 232 height 22
type input "Wood awning, light"
click at [835, 243] on button "Update" at bounding box center [855, 252] width 56 height 25
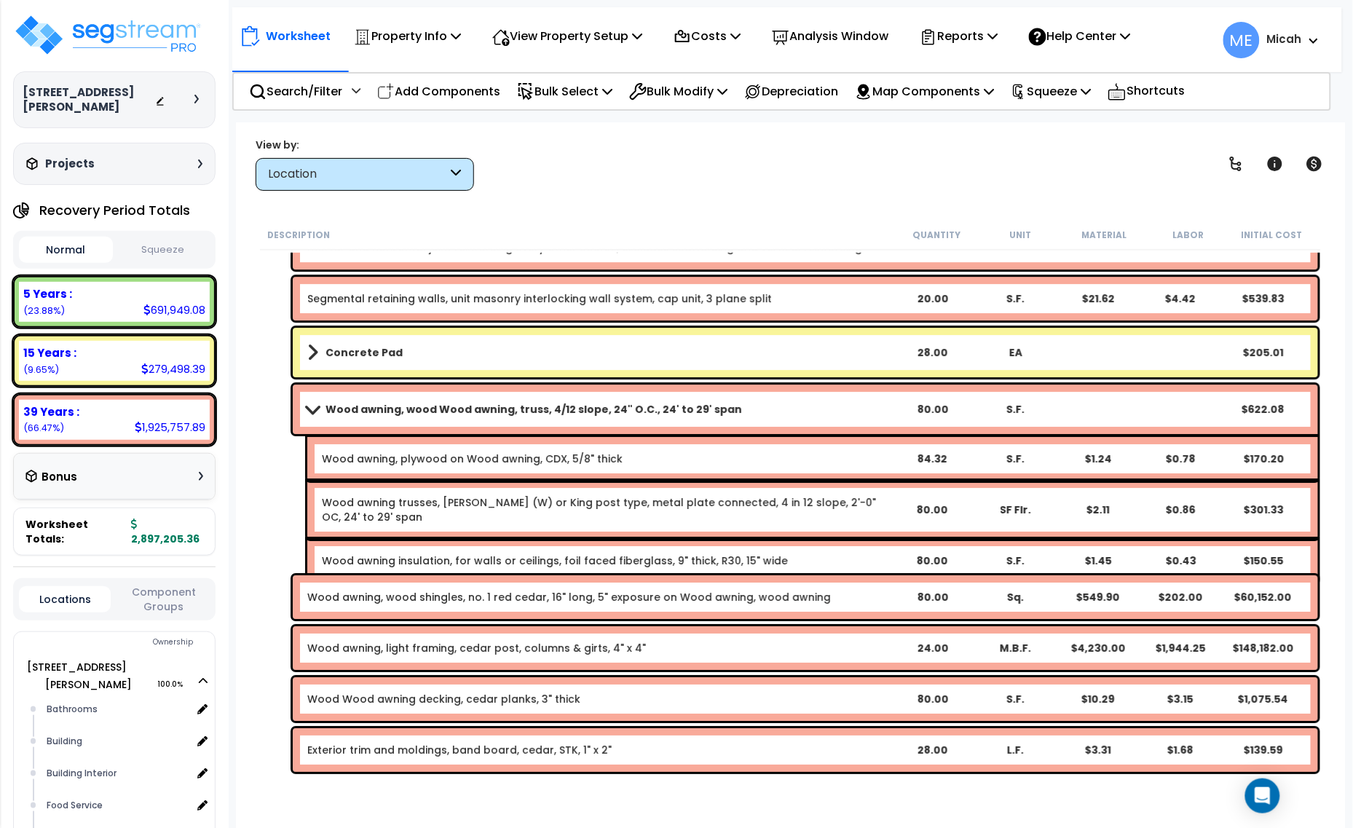
click at [395, 703] on link "Wood Wood awning decking, cedar planks, 3" thick" at bounding box center [443, 699] width 273 height 15
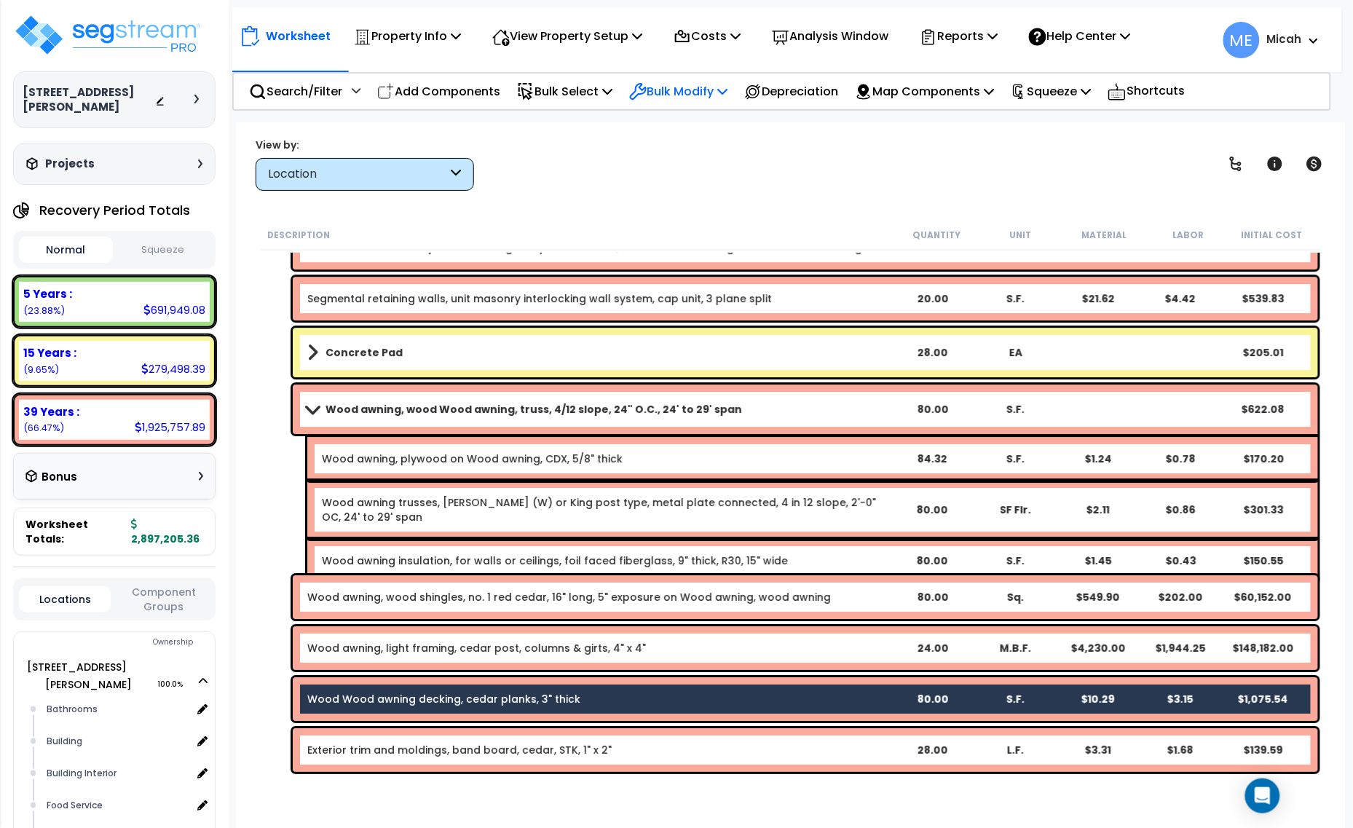
click at [736, 93] on div "Bulk Modify Delete Selected Modify Total Cost Factor Modify Location of Selecte…" at bounding box center [678, 91] width 114 height 34
click at [721, 88] on p "Bulk Modify" at bounding box center [678, 92] width 98 height 20
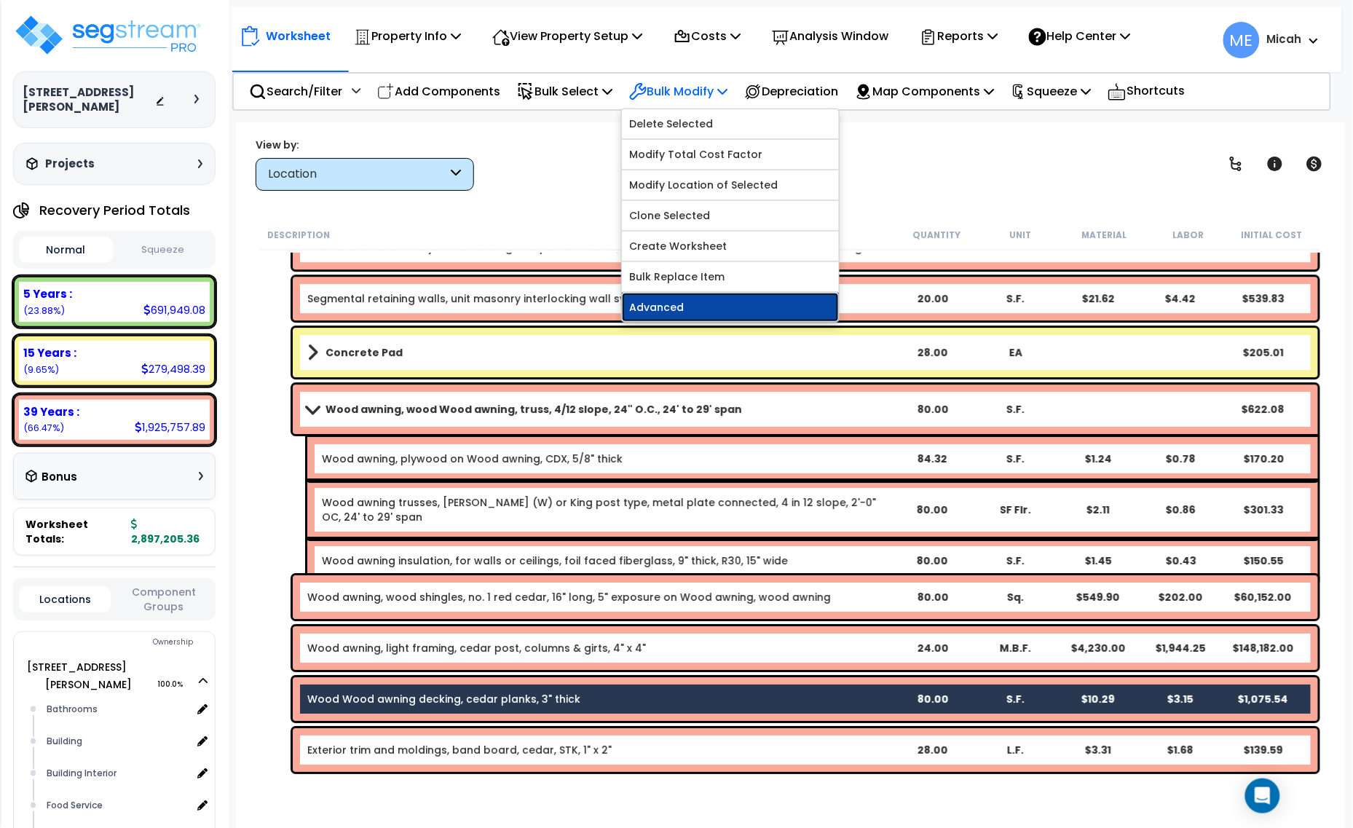
click at [705, 303] on link "Advanced" at bounding box center [730, 307] width 217 height 29
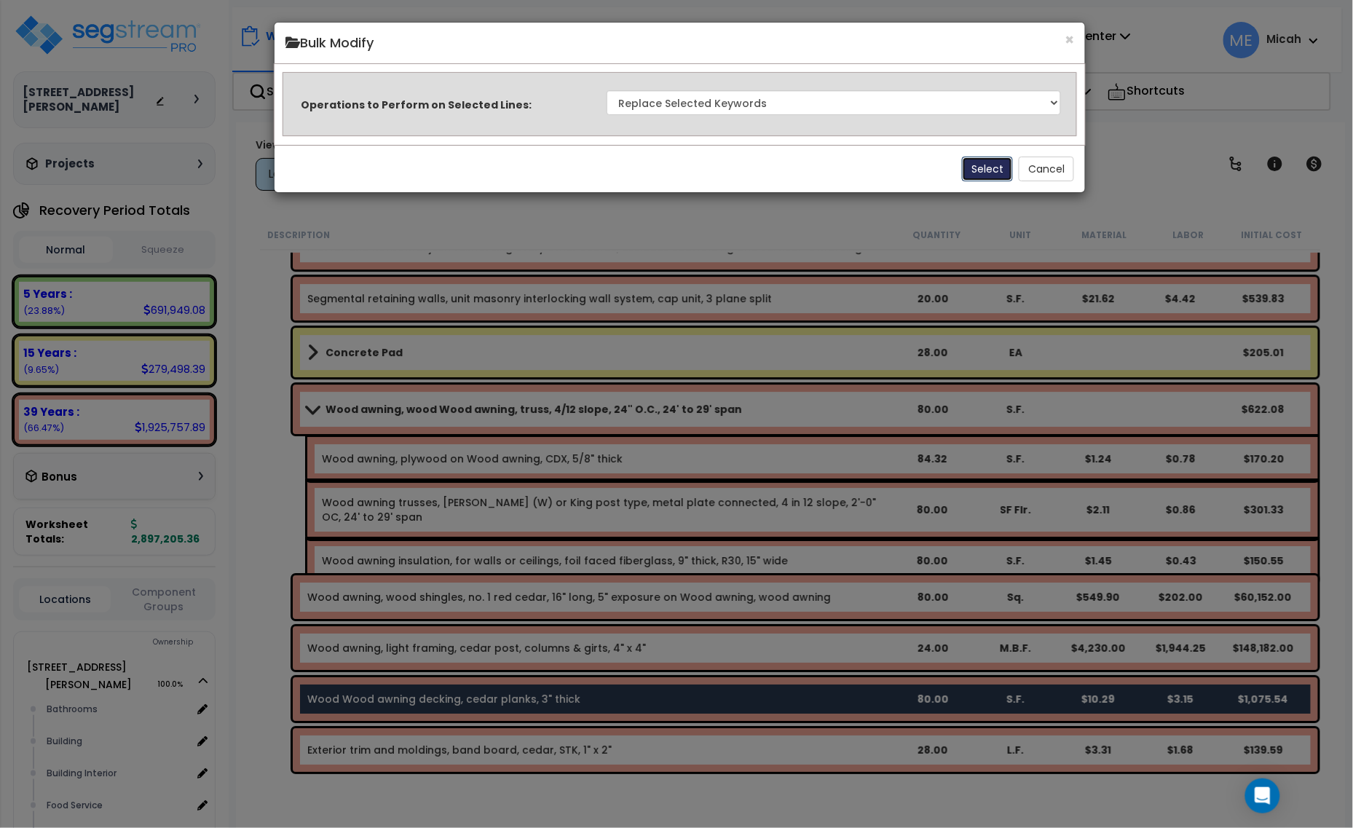
click at [992, 165] on button "Select" at bounding box center [987, 169] width 51 height 25
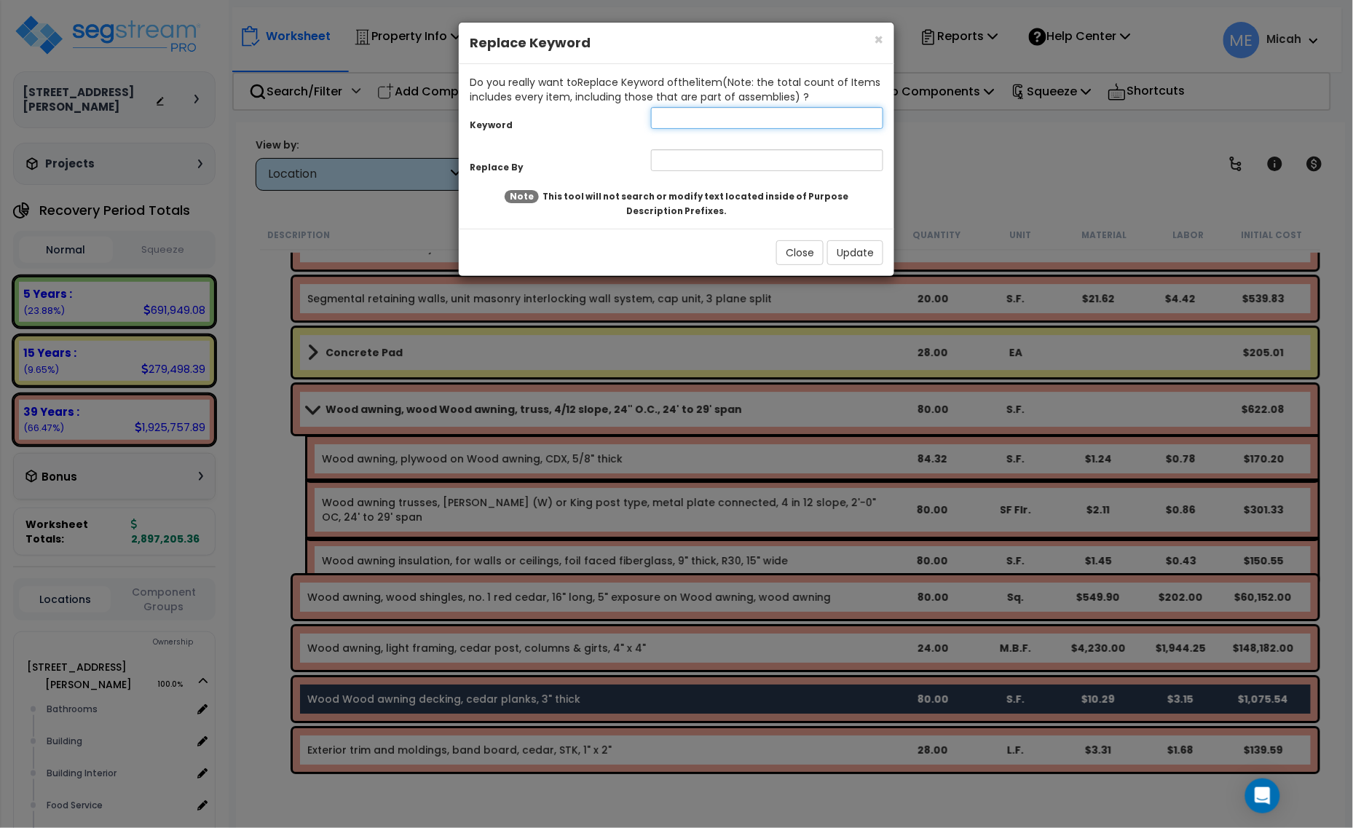
click at [697, 115] on input "text" at bounding box center [767, 118] width 232 height 22
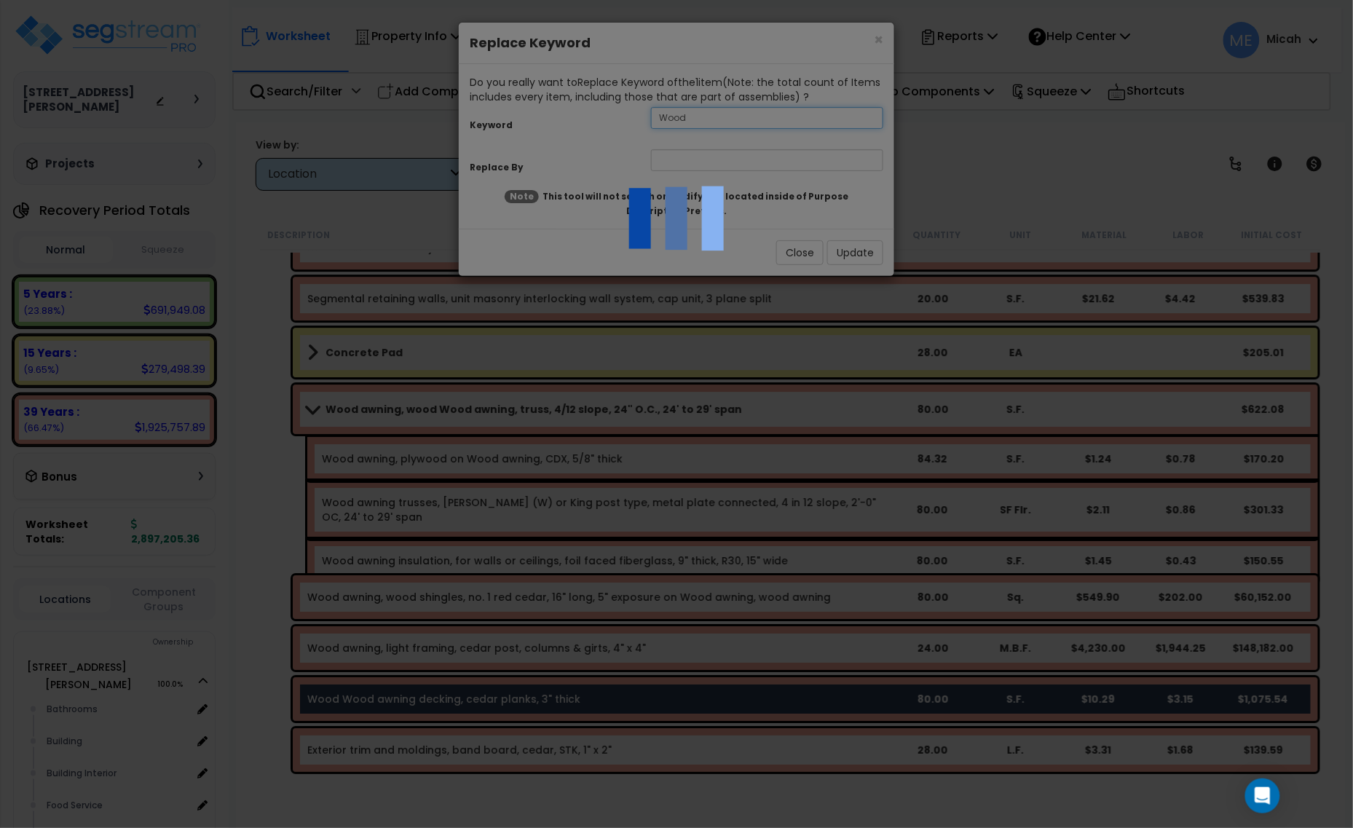
type input "Wood"
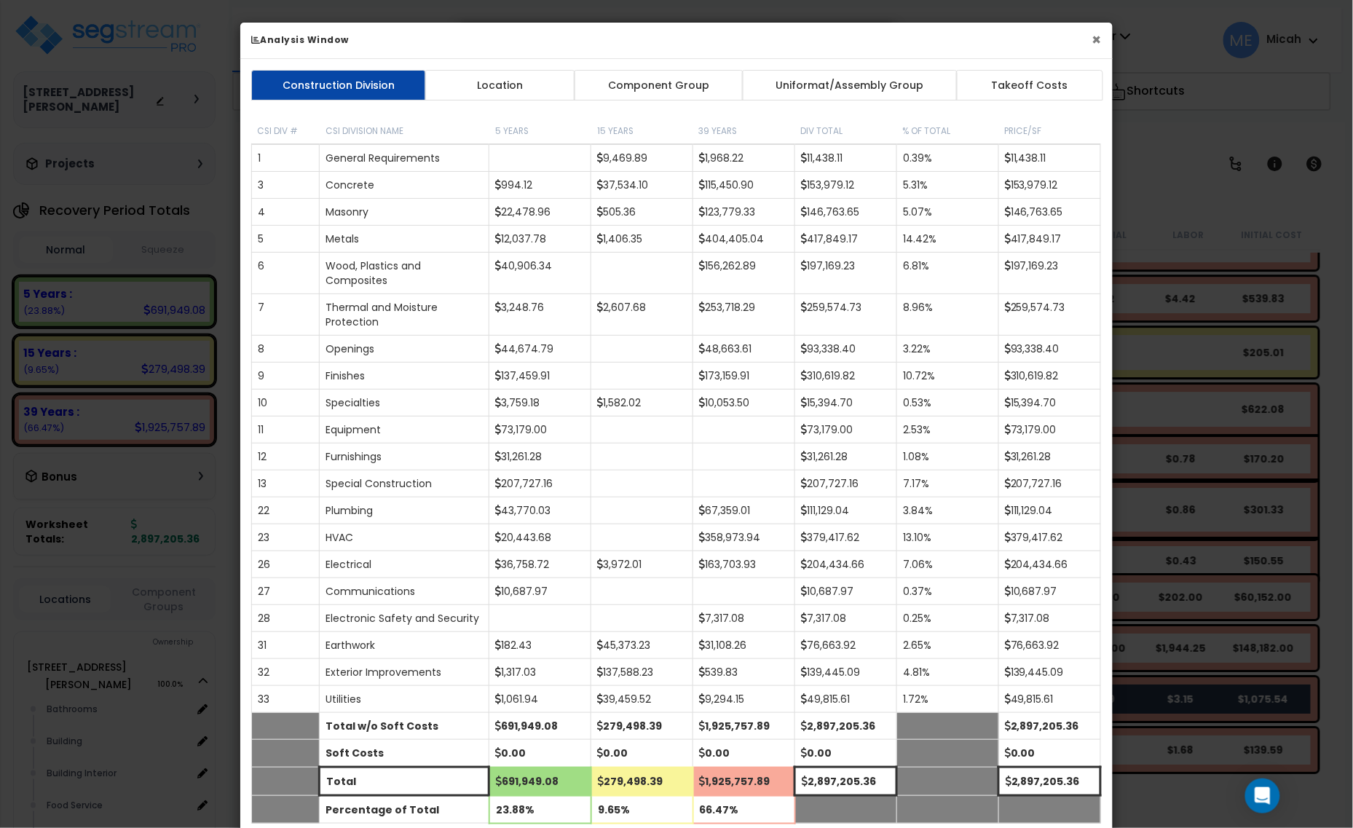
click at [1098, 40] on button "×" at bounding box center [1096, 39] width 9 height 15
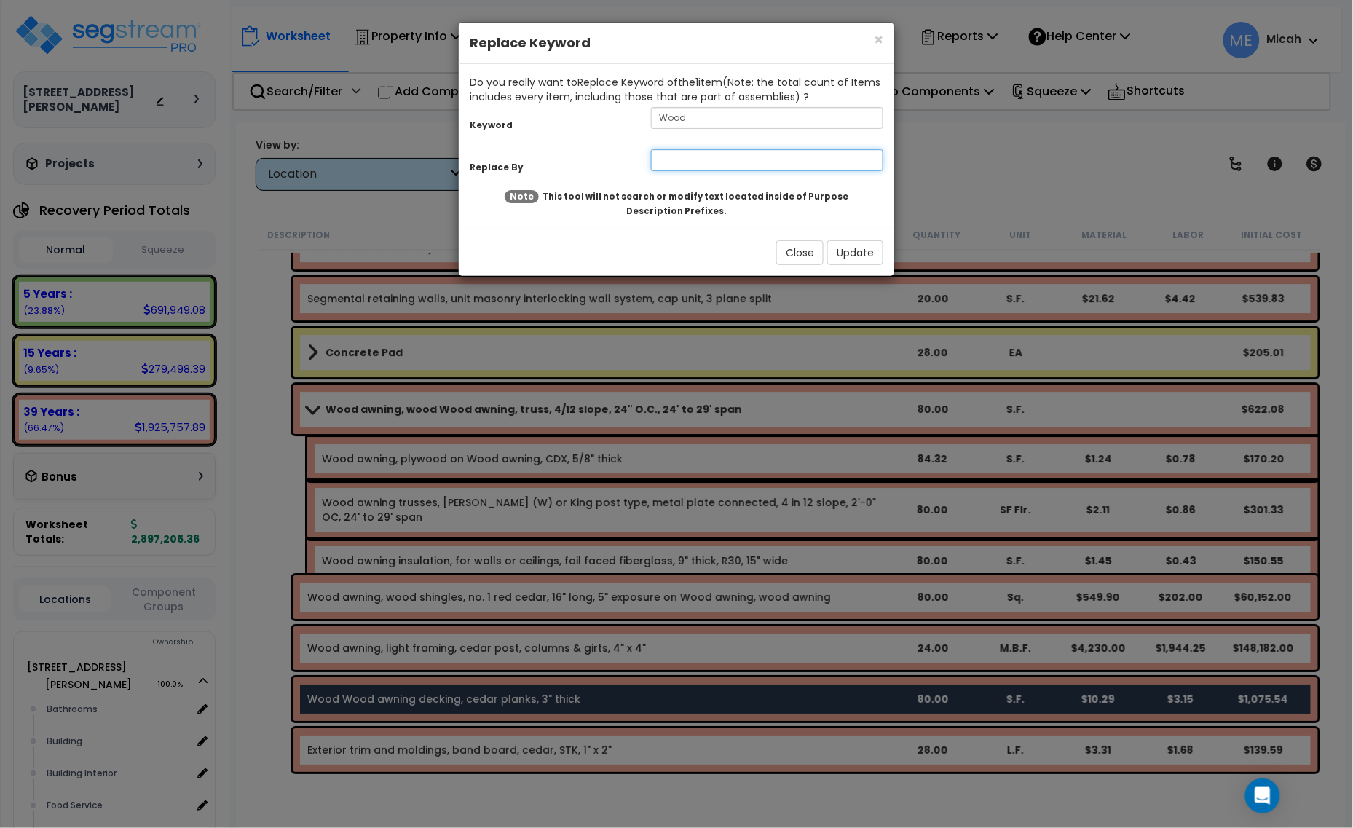
click at [678, 164] on input "text" at bounding box center [767, 160] width 232 height 22
click at [861, 264] on button "Update" at bounding box center [855, 252] width 56 height 25
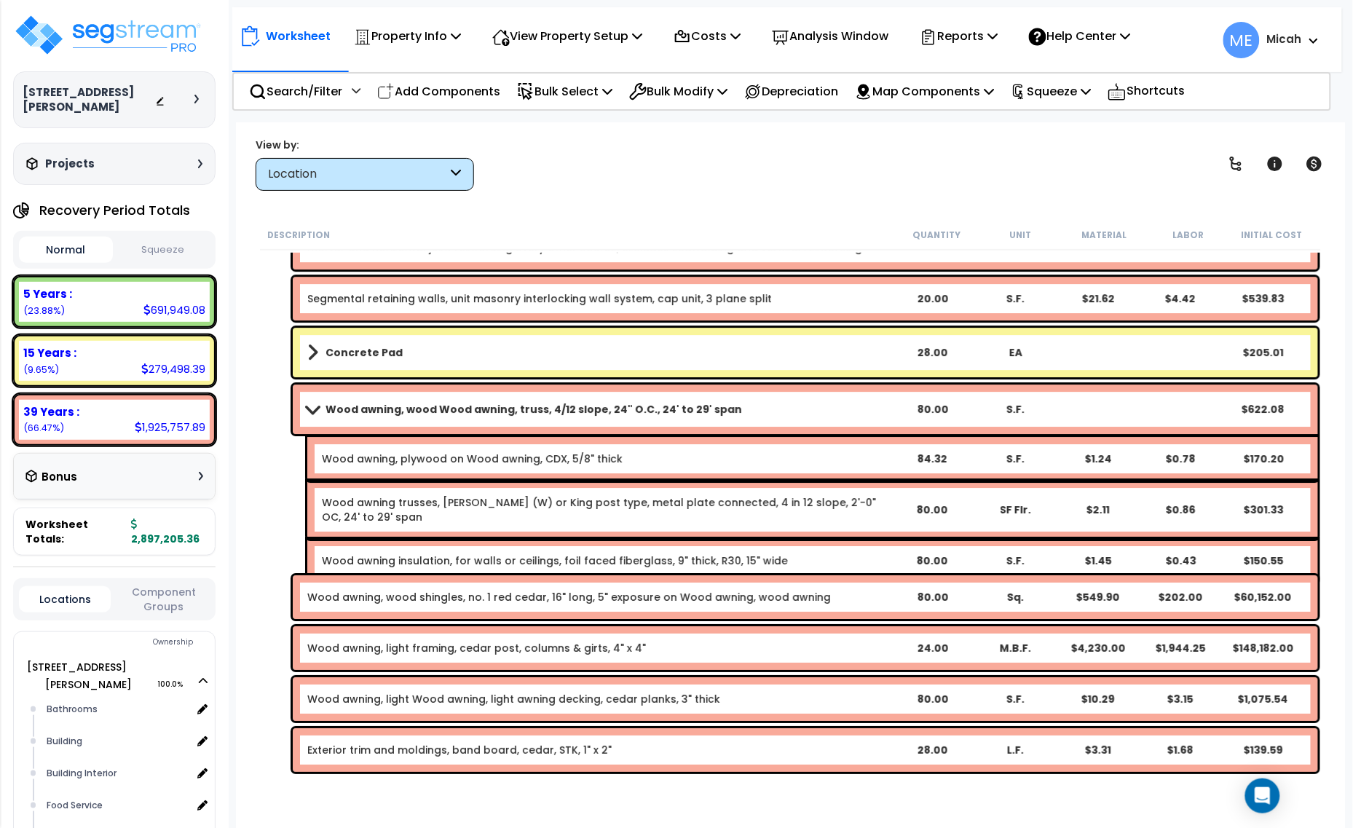
click at [395, 752] on link "Exterior trim and moldings, band board, cedar, STK, 1" x 2"" at bounding box center [459, 750] width 304 height 15
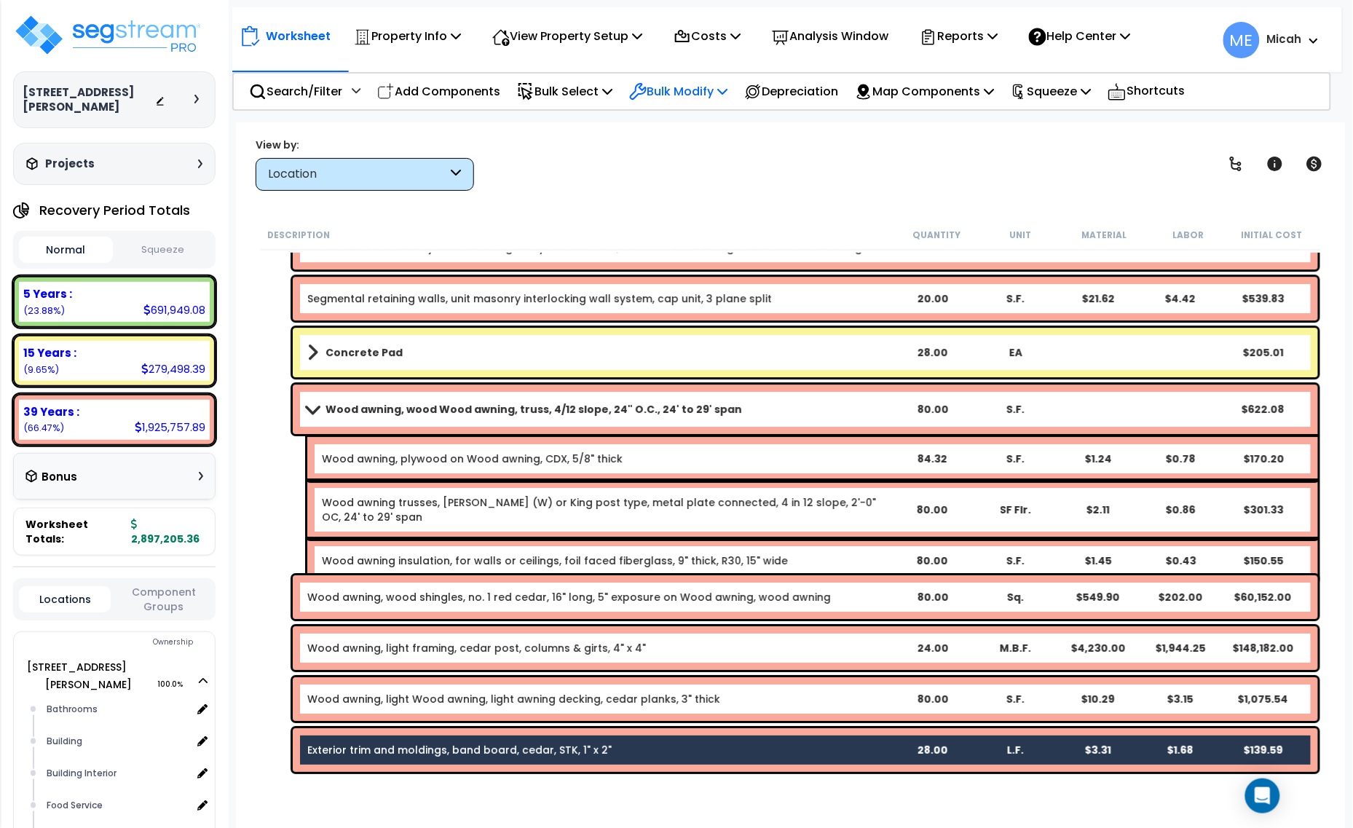
click at [728, 87] on p "Bulk Modify" at bounding box center [678, 92] width 98 height 20
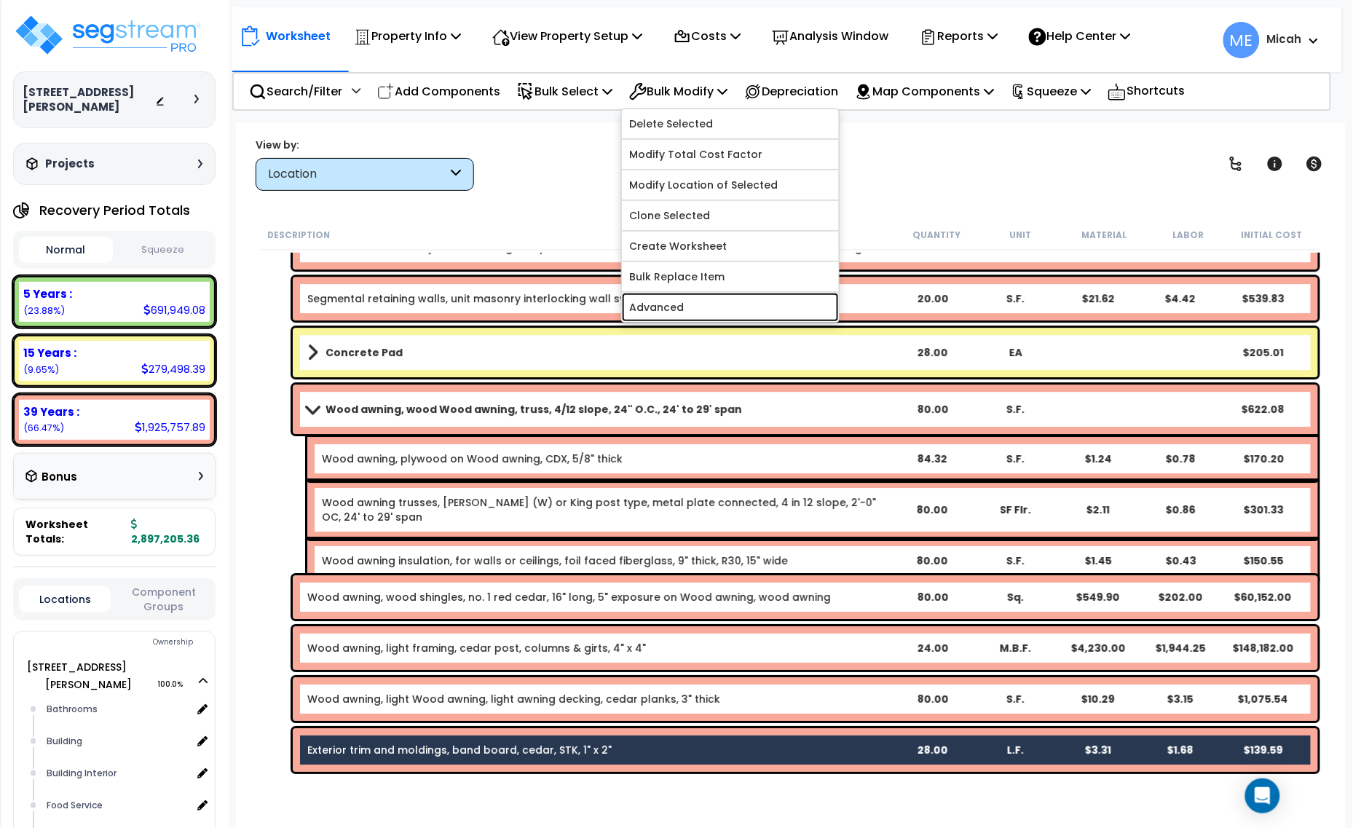
click at [726, 297] on link "Advanced" at bounding box center [730, 307] width 217 height 29
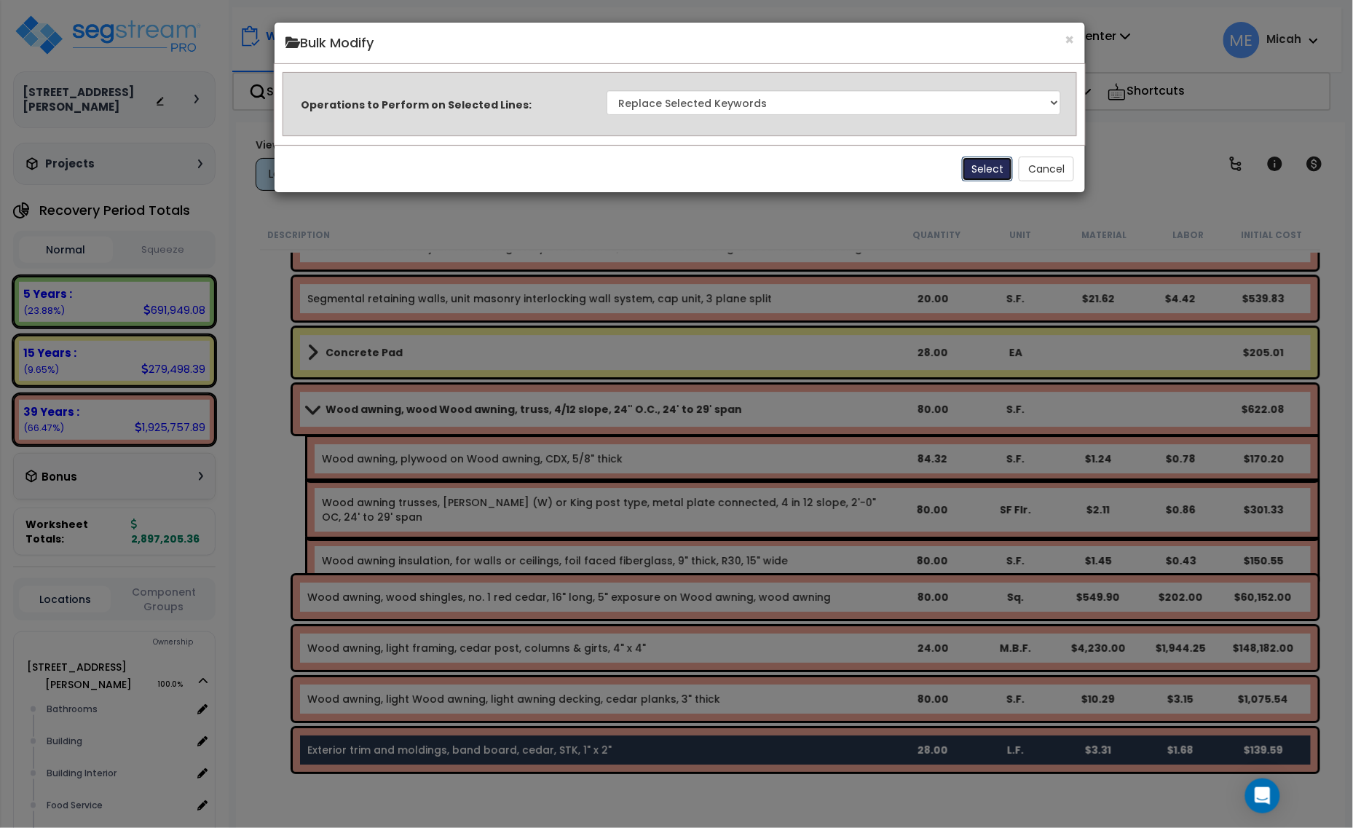
click at [988, 162] on button "Select" at bounding box center [987, 169] width 51 height 25
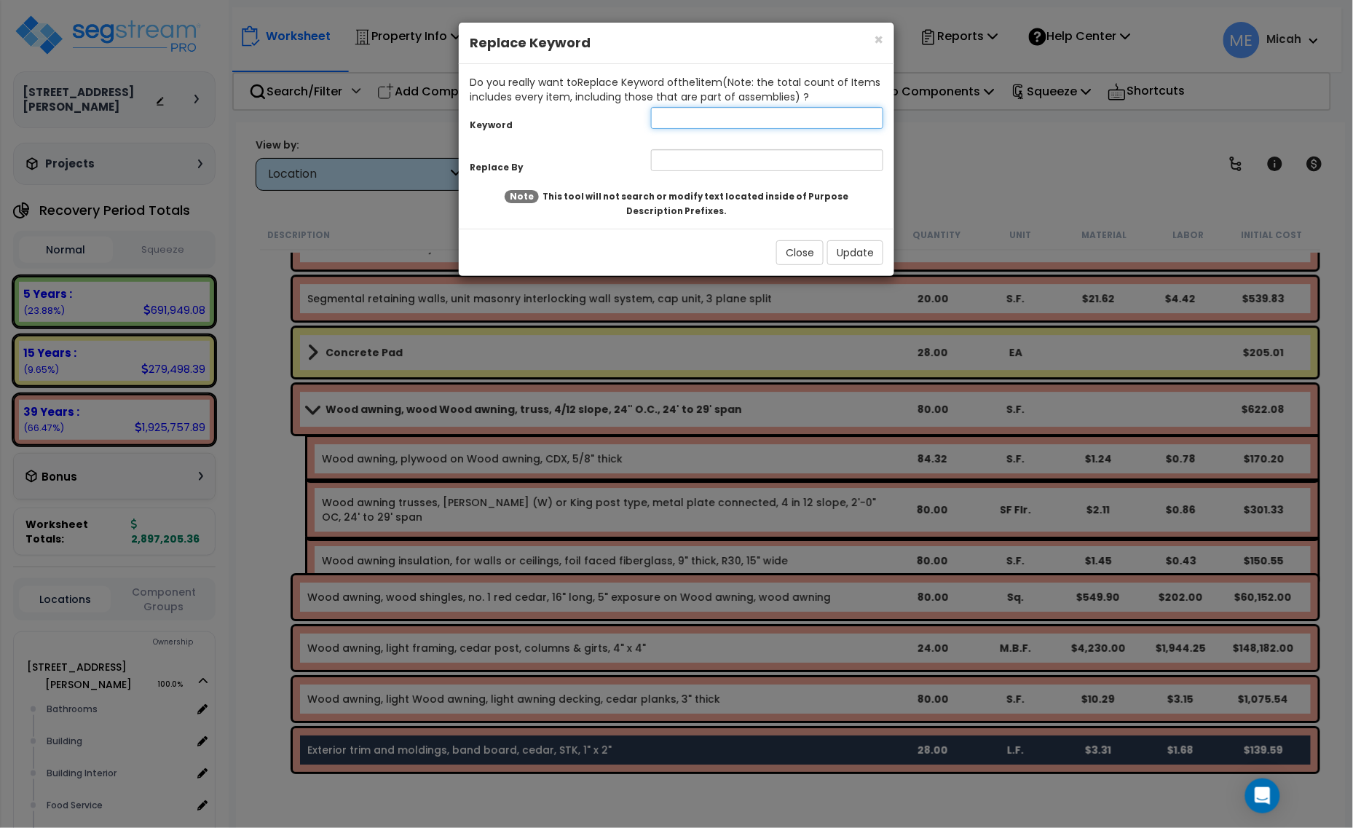
click at [708, 122] on input "text" at bounding box center [767, 118] width 232 height 22
type input "Exterior"
click at [700, 171] on input "text" at bounding box center [767, 160] width 232 height 22
type input "Wood awning, exterior"
click at [868, 252] on button "Update" at bounding box center [855, 252] width 56 height 25
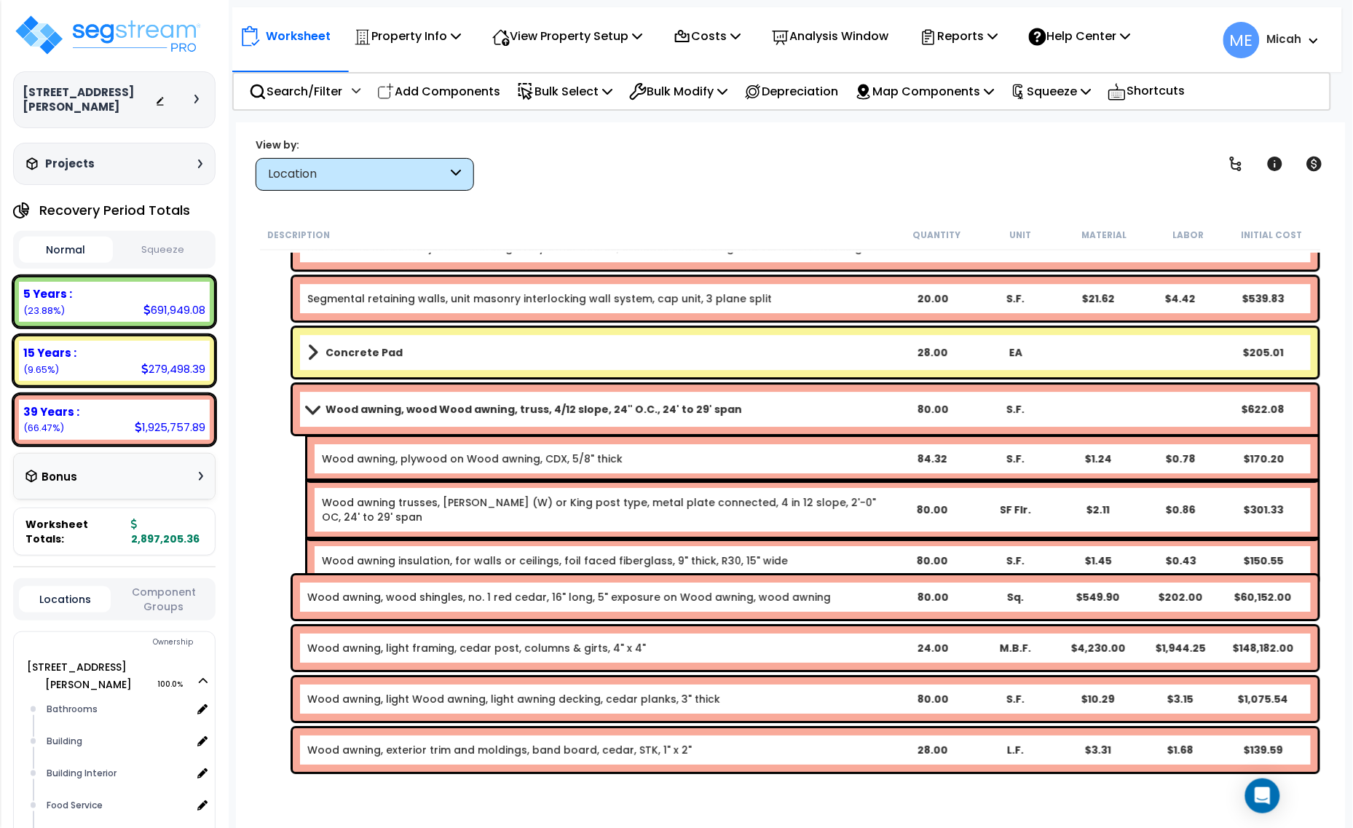
click at [315, 406] on span at bounding box center [312, 408] width 20 height 11
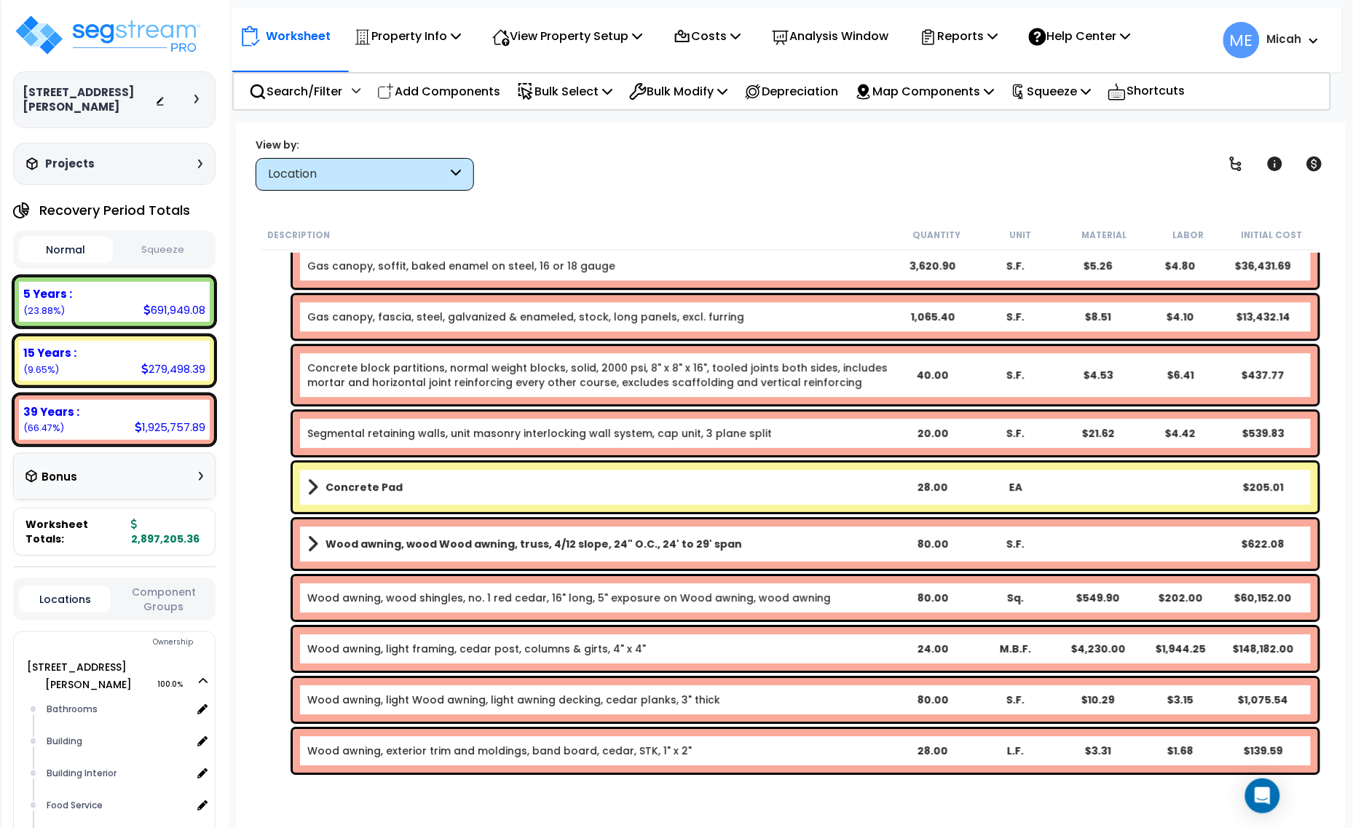
click at [445, 545] on b "Wood awning, wood Wood awning, truss, 4/12 slope, 24" O.C., 24' to 29' span" at bounding box center [534, 544] width 417 height 15
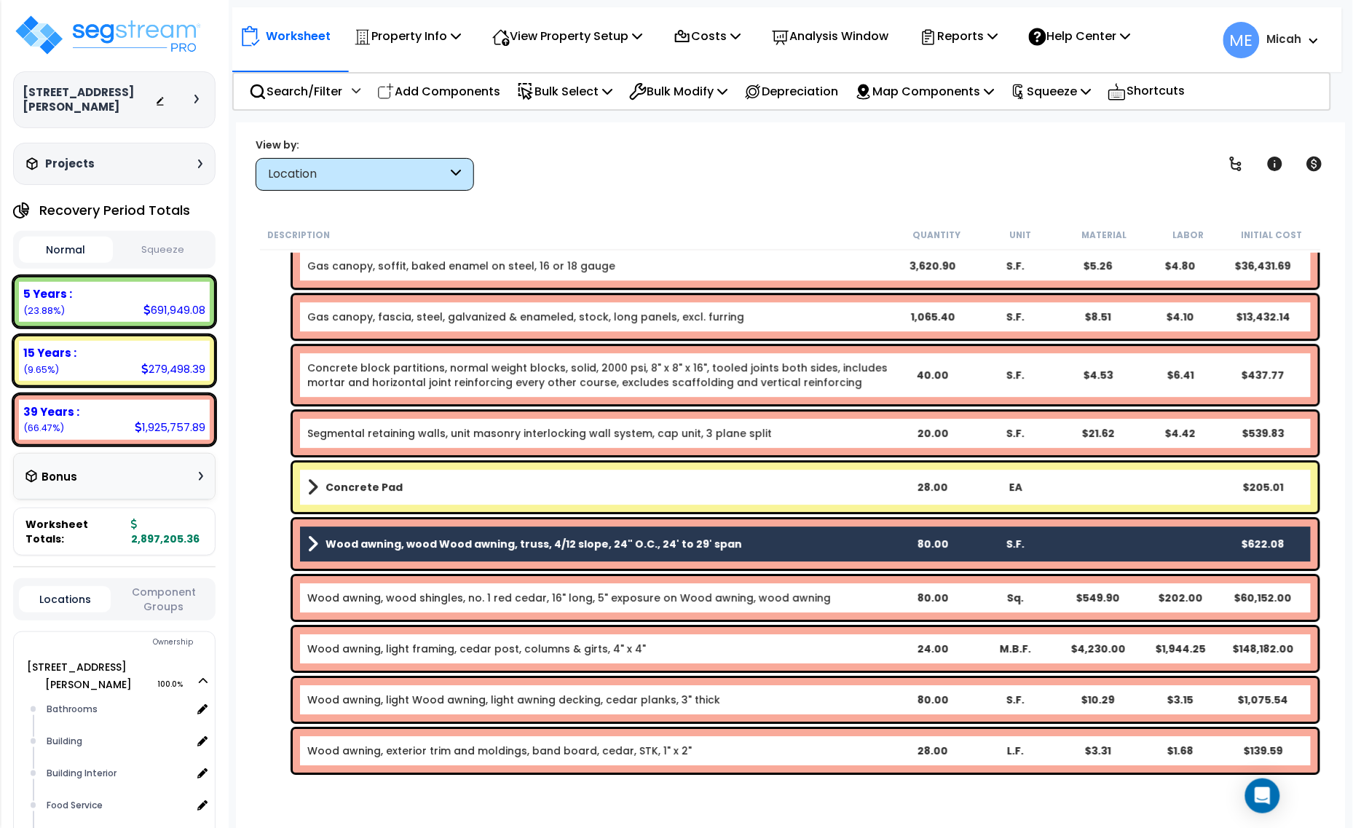
click at [427, 594] on link "Wood awning, wood shingles, no. 1 red cedar, 16" long, 5" exposure on Wood awni…" at bounding box center [569, 598] width 524 height 15
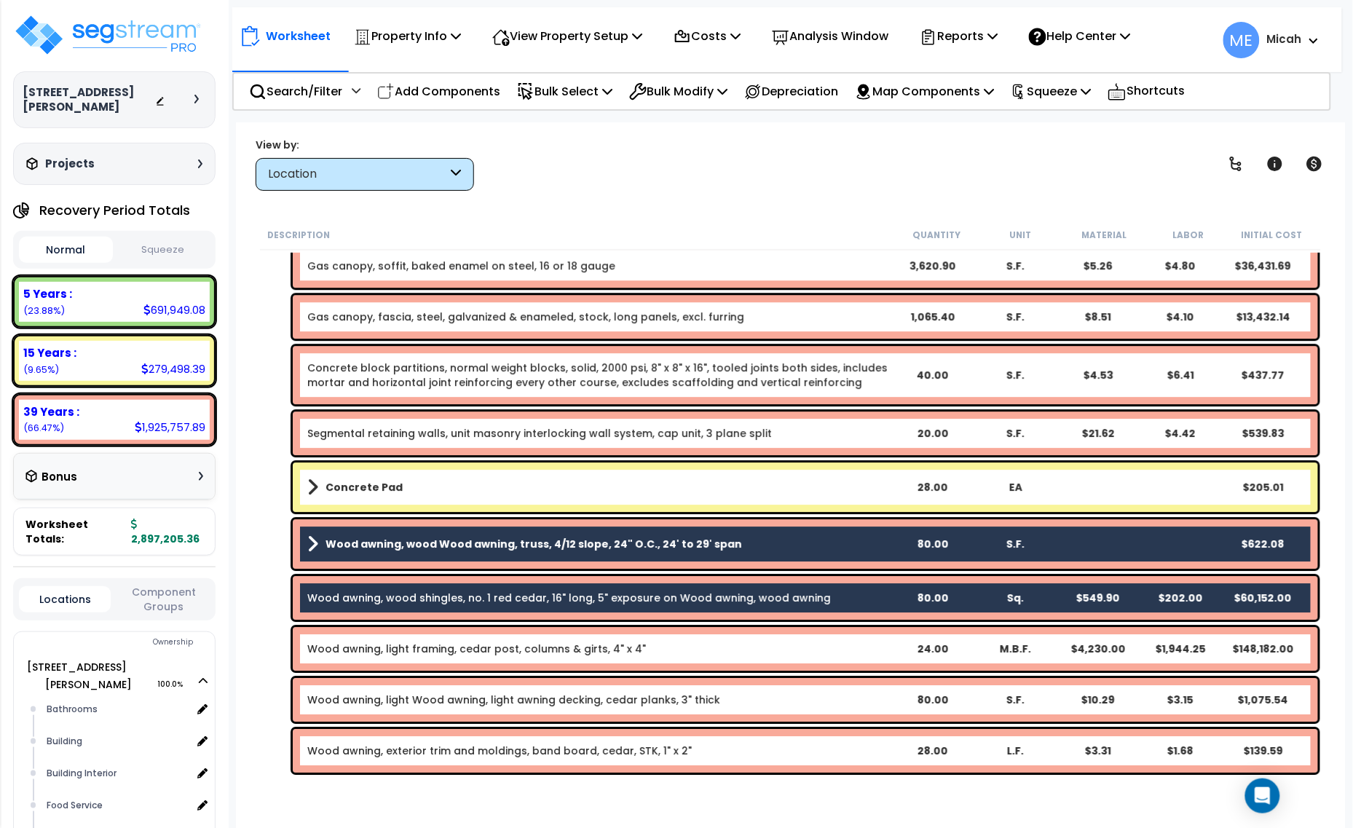
click at [422, 654] on link "Wood awning, light framing, cedar post, columns & girts, 4" x 4"" at bounding box center [476, 649] width 339 height 15
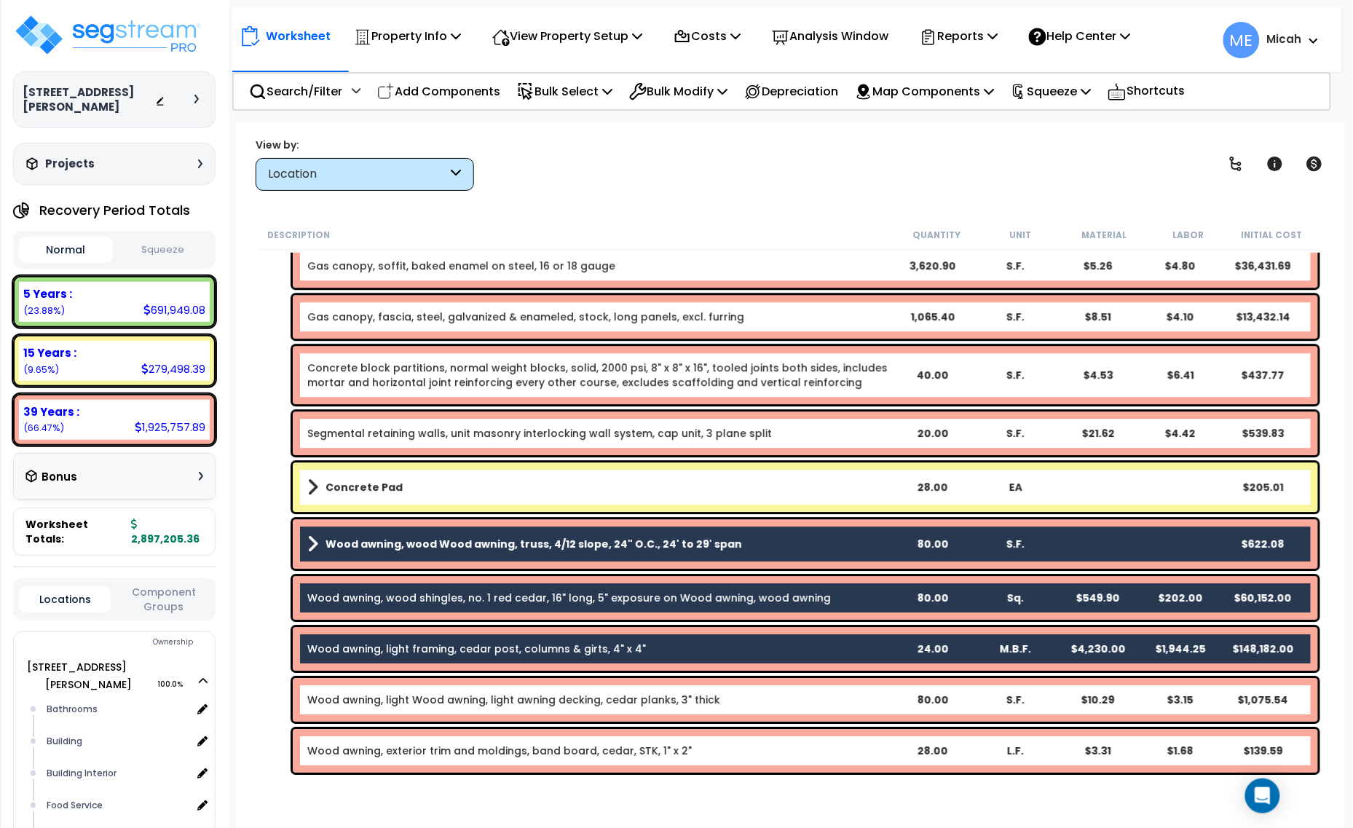
click at [426, 700] on link "Wood awning, light Wood awning, light awning decking, cedar planks, 3" thick" at bounding box center [513, 700] width 413 height 15
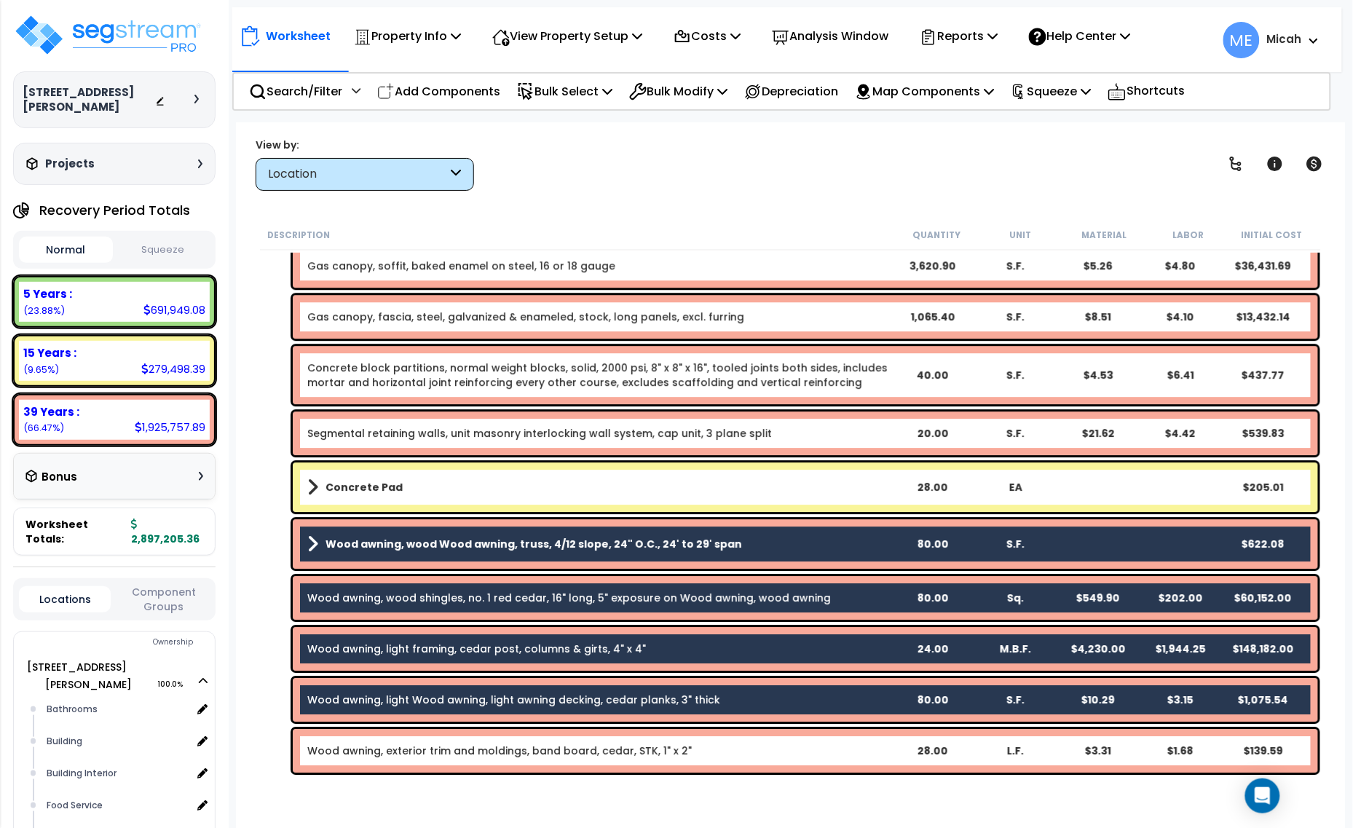
click at [432, 748] on link "Wood awning, exterior trim and moldings, band board, cedar, STK, 1" x 2"" at bounding box center [499, 751] width 385 height 15
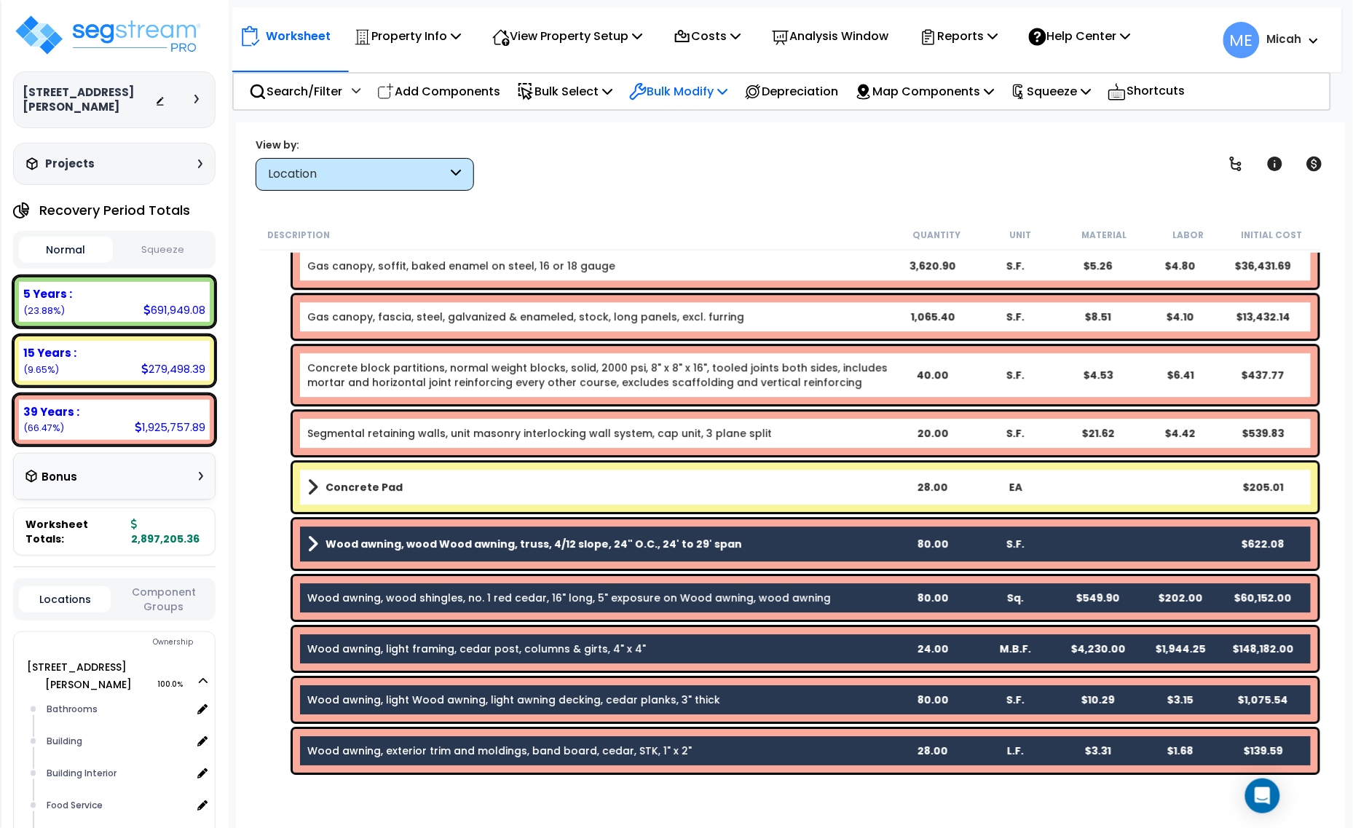
click at [728, 89] on p "Bulk Modify" at bounding box center [678, 92] width 98 height 20
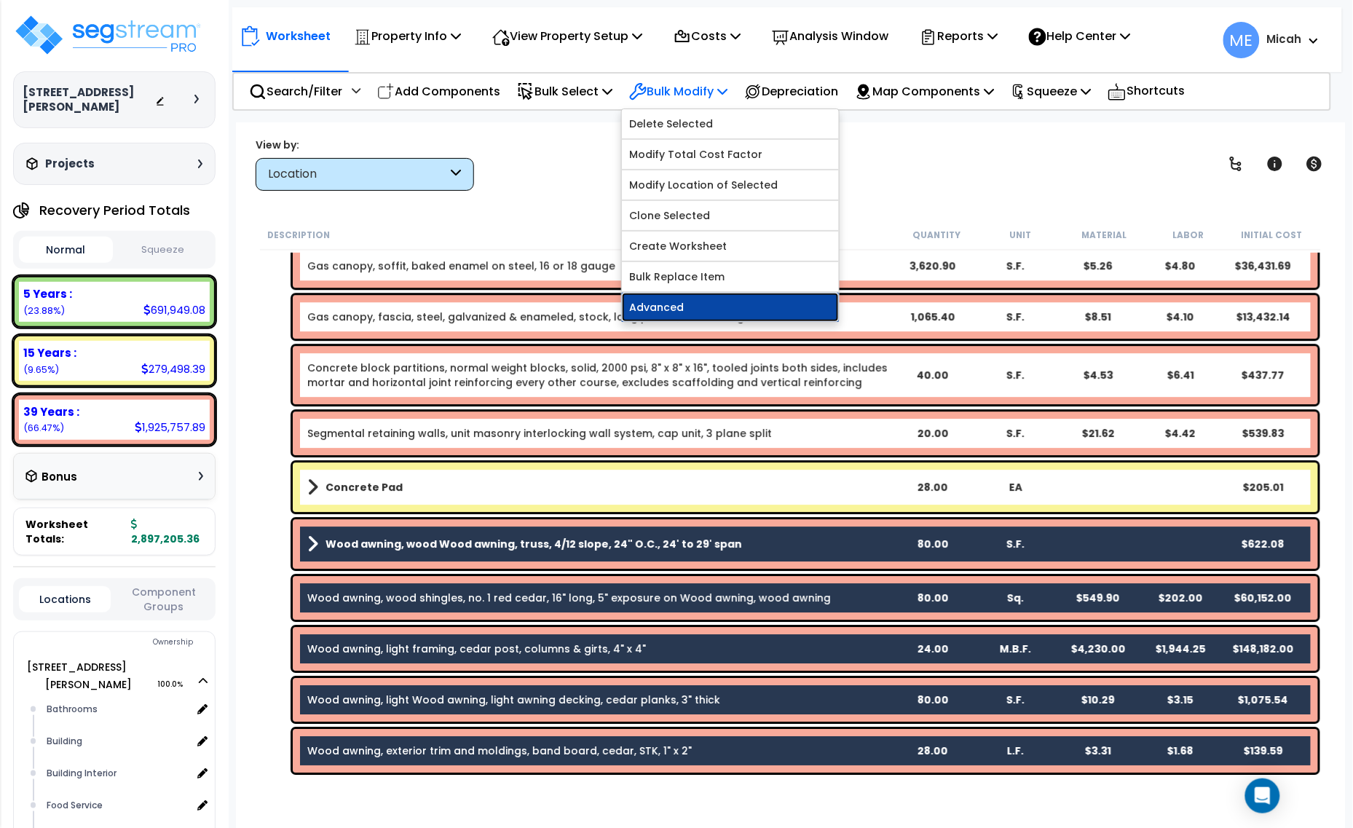
click at [722, 301] on link "Advanced" at bounding box center [730, 307] width 217 height 29
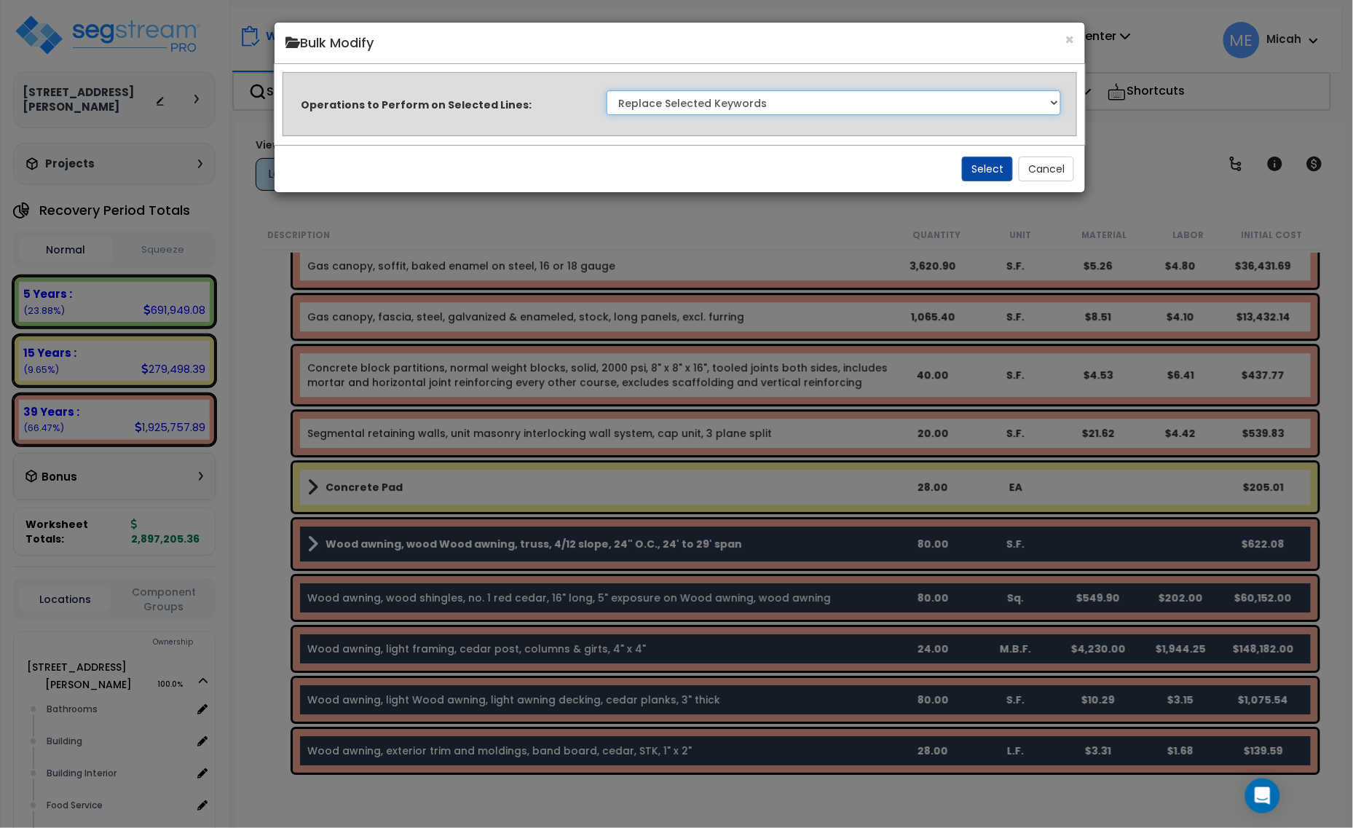
click at [902, 111] on select "Clone Delete Delete Zero Quantities Modify Component Group Modify Recovery Peri…" at bounding box center [834, 102] width 455 height 25
select select "modifyLocation"
click at [607, 90] on select "Clone Delete Delete Zero Quantities Modify Component Group Modify Recovery Peri…" at bounding box center [834, 102] width 455 height 25
click at [969, 170] on button "Select" at bounding box center [987, 169] width 51 height 25
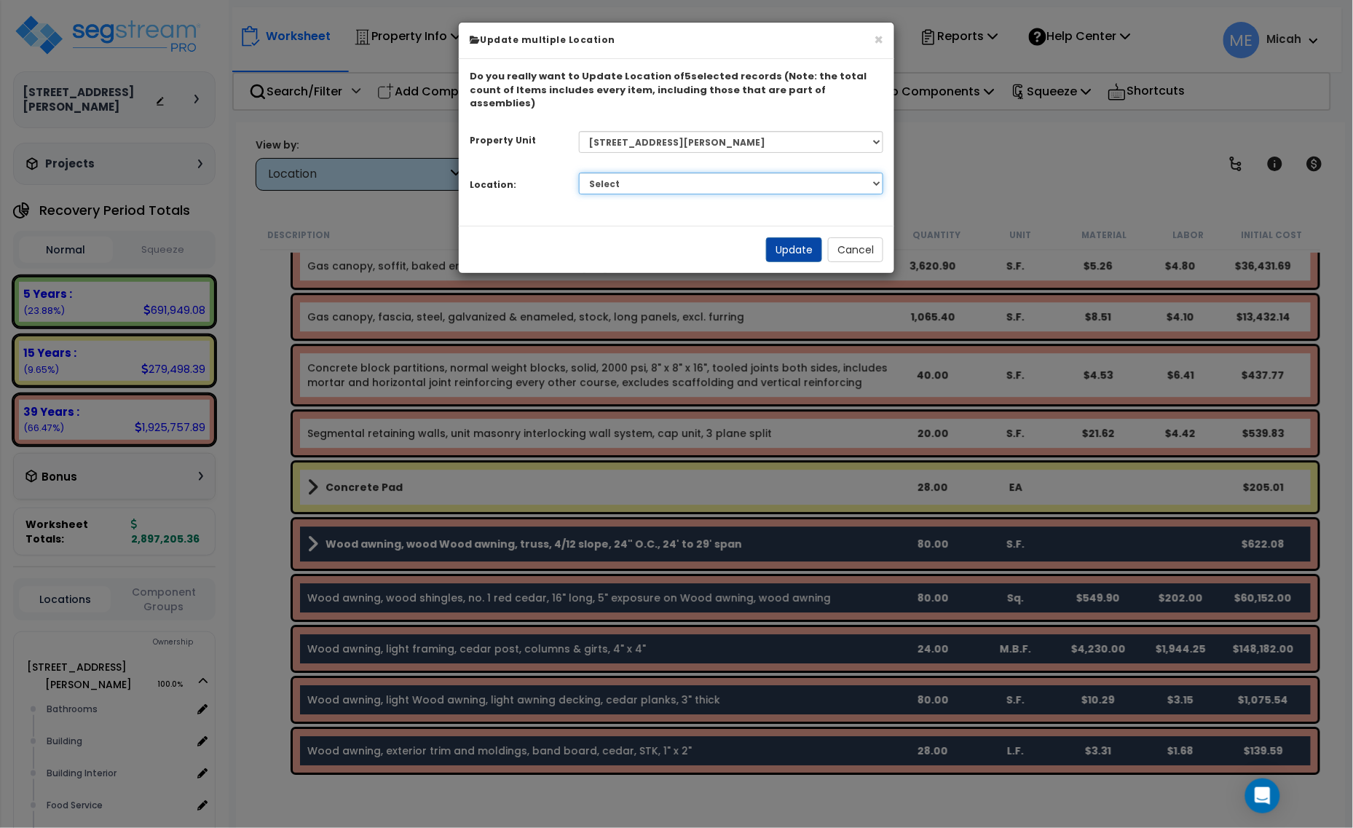
click at [715, 173] on select "Select Bathrooms Building Building Interior Food Service Mechanical Room Office…" at bounding box center [731, 184] width 305 height 22
select select "6"
click at [579, 173] on select "Select Bathrooms Building Building Interior Food Service Mechanical Room Office…" at bounding box center [731, 184] width 305 height 22
click at [800, 237] on button "Update" at bounding box center [794, 249] width 56 height 25
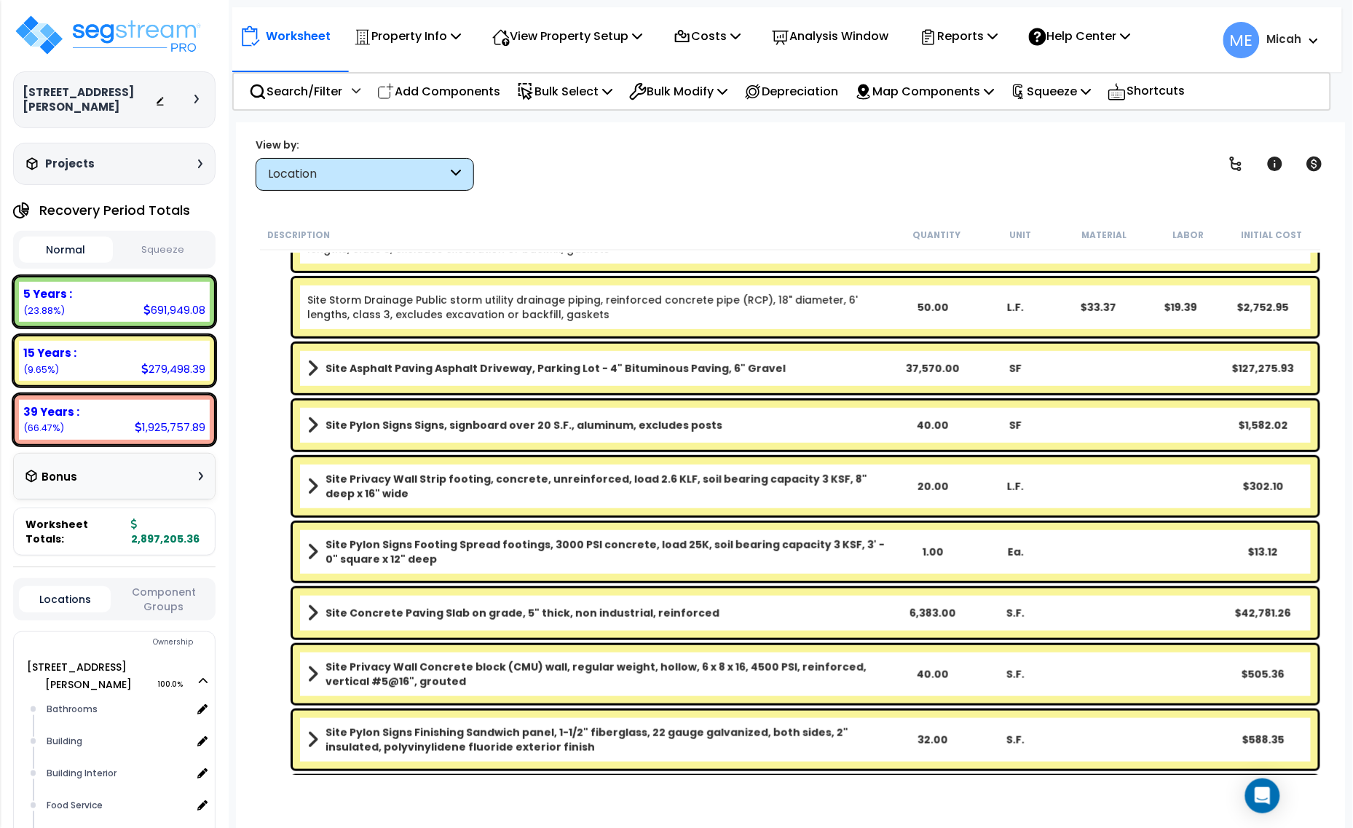
scroll to position [3857, 0]
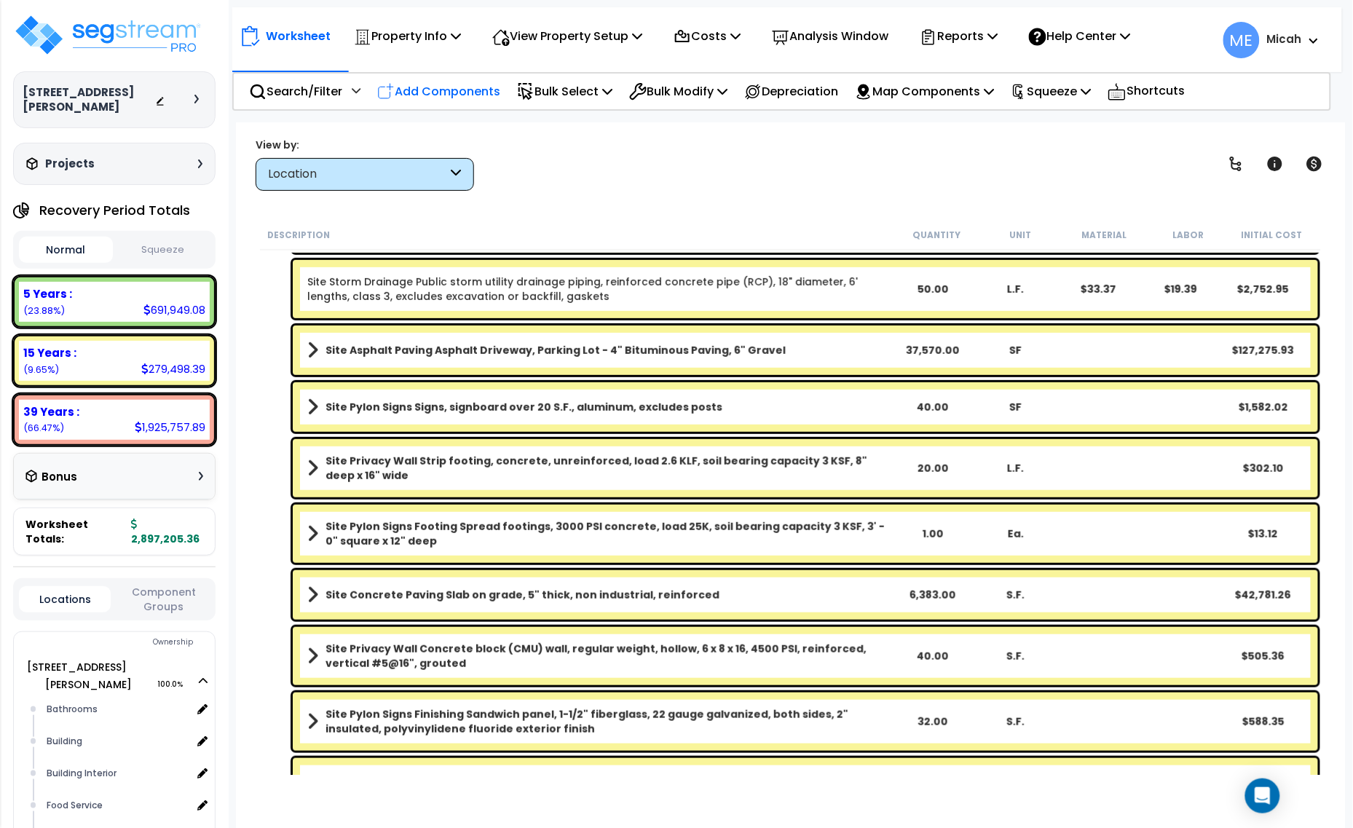
click at [467, 84] on p "Add Components" at bounding box center [438, 92] width 123 height 20
select select
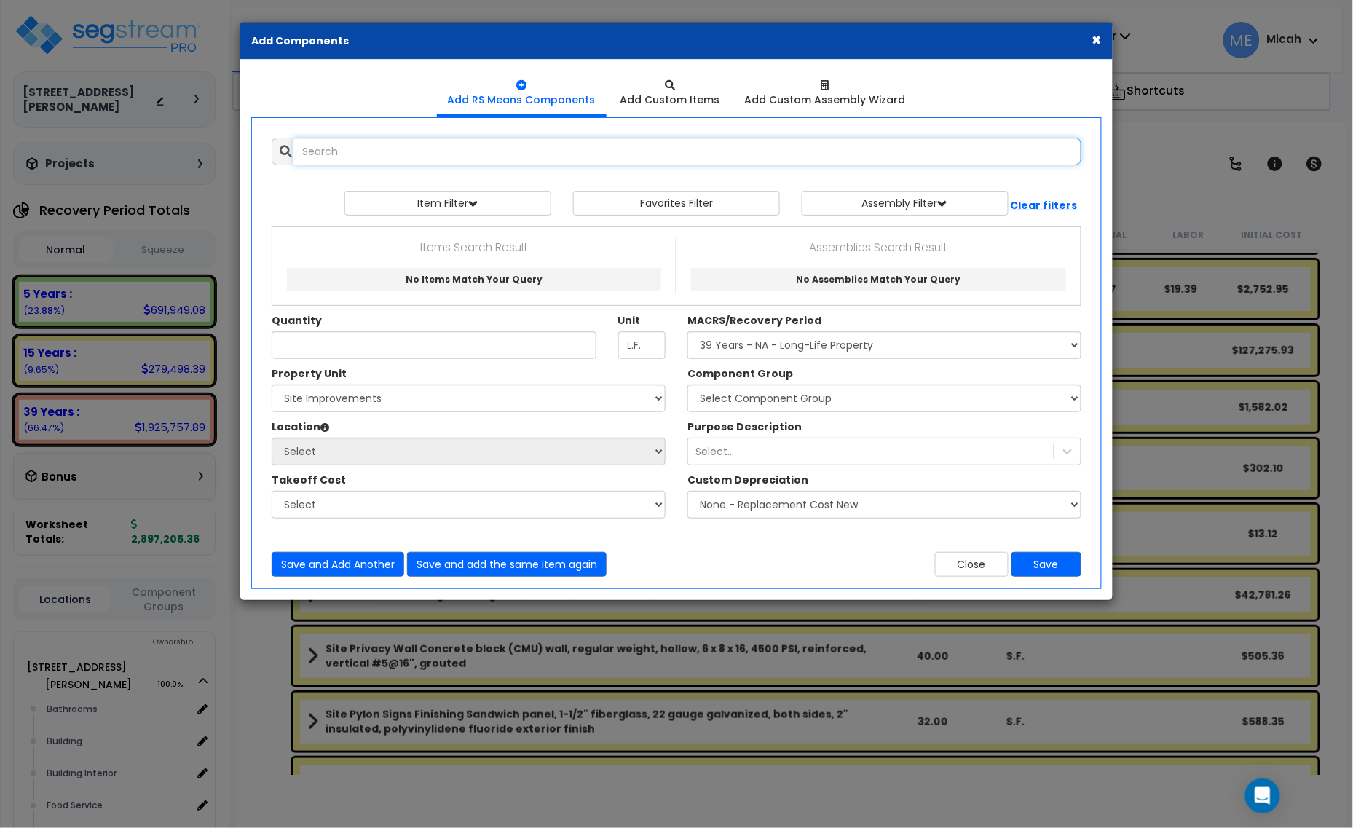
select select
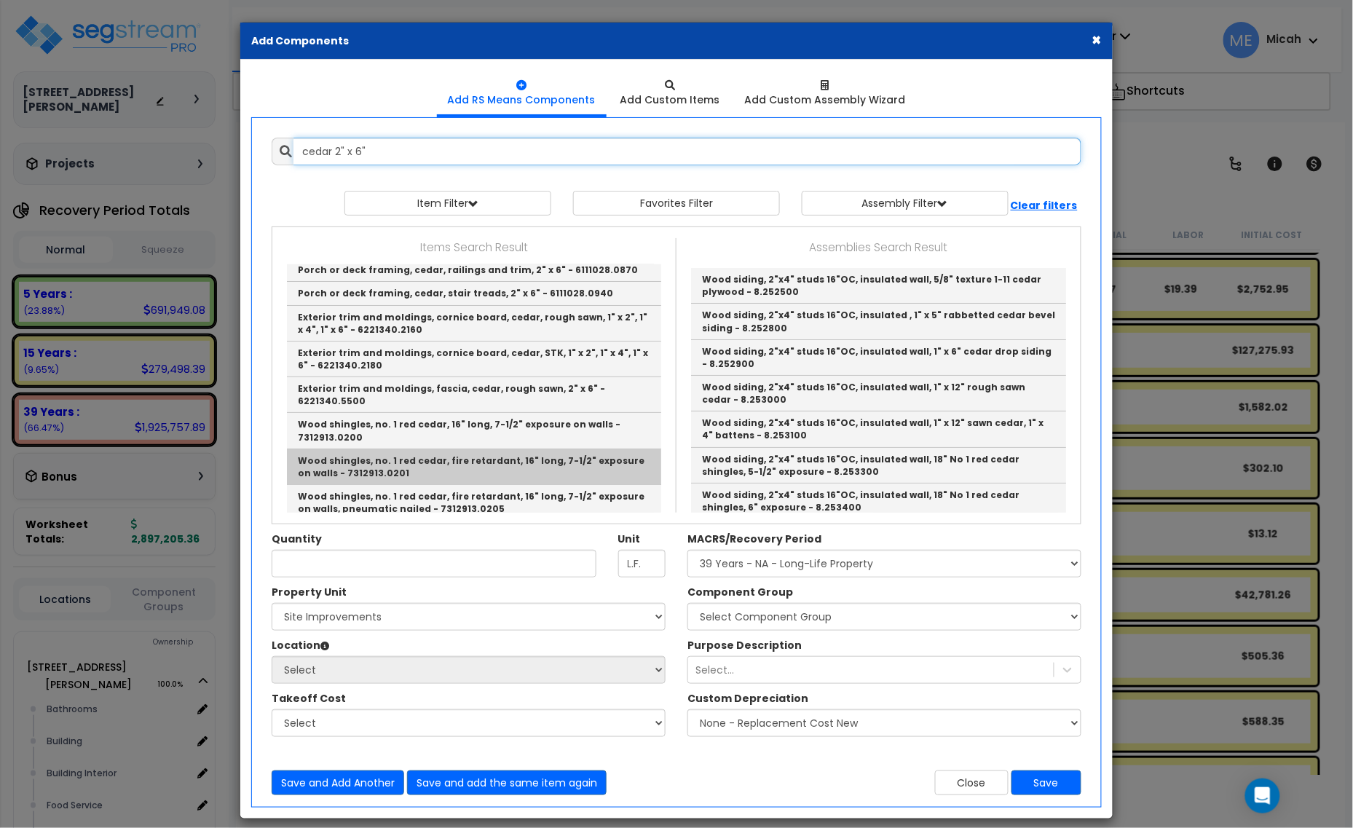
scroll to position [1, 0]
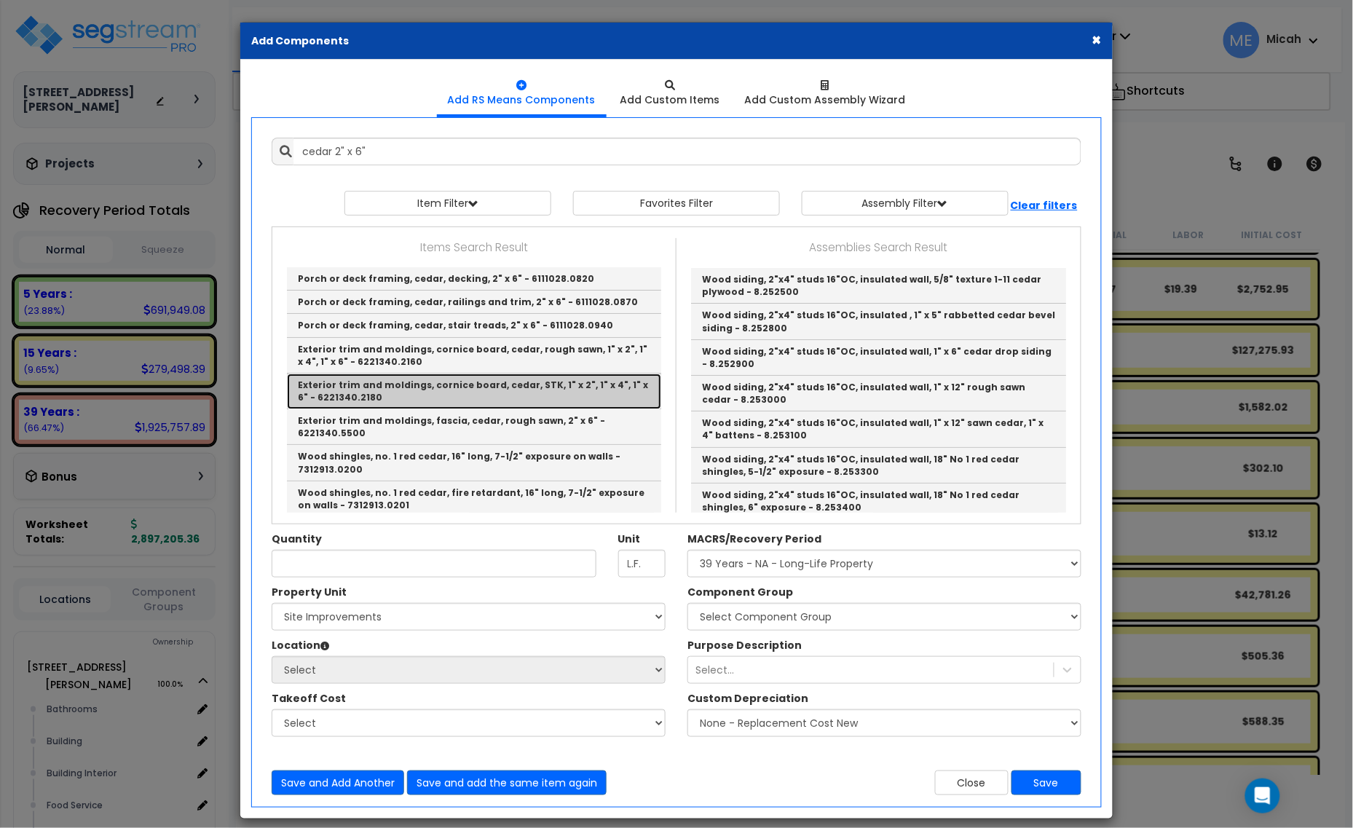
click at [586, 379] on link "Exterior trim and moldings, cornice board, cedar, STK, 1" x 2", 1" x 4", 1" x 6…" at bounding box center [474, 392] width 374 height 36
type input "Exterior trim and moldings, cornice board, cedar, STK, 1" x 2", 1" x 4", 1" x 6…"
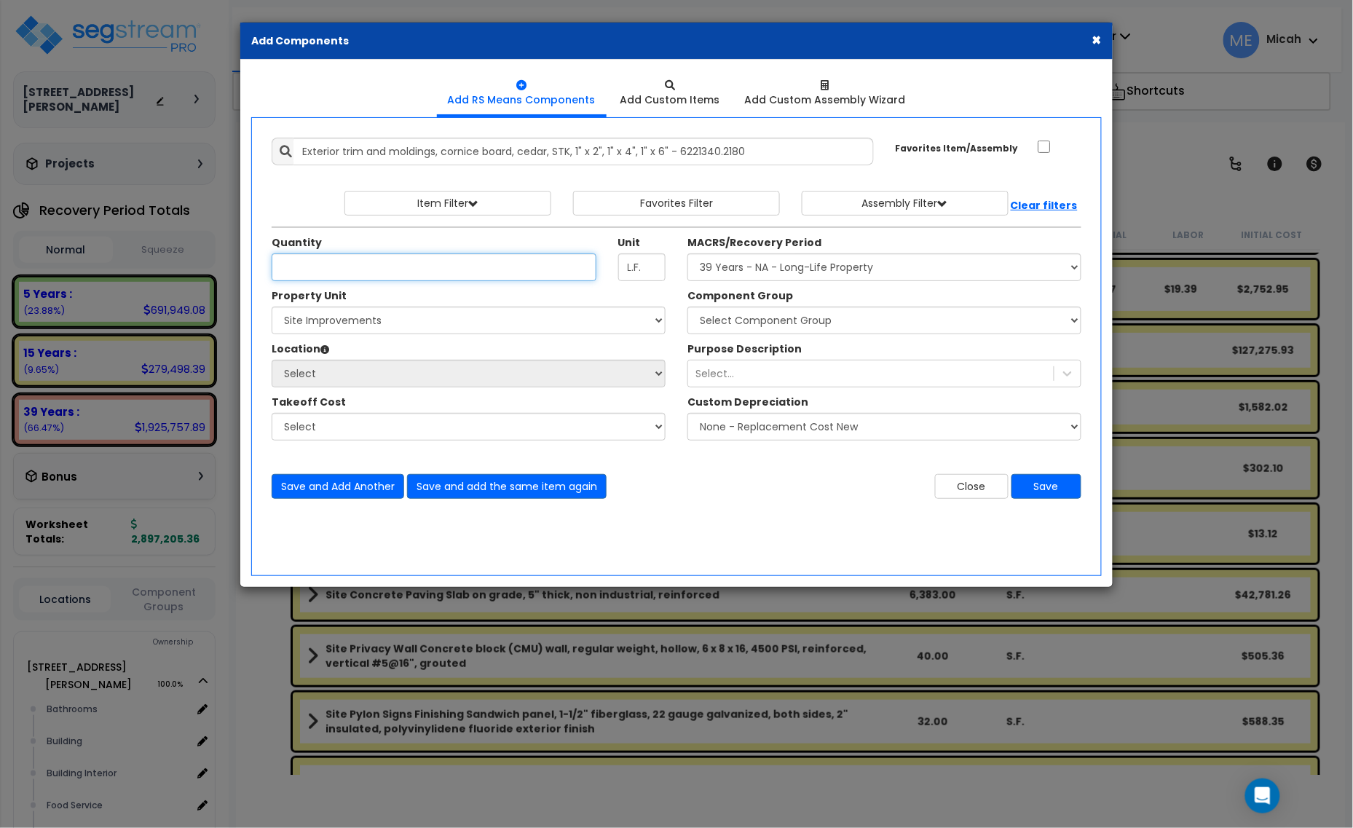
scroll to position [0, 0]
type input "77"
click at [446, 321] on select "Select [STREET_ADDRESS][PERSON_NAME] Site Improvements" at bounding box center [469, 321] width 394 height 28
select select "164425"
click at [272, 307] on select "Select [STREET_ADDRESS][PERSON_NAME] Site Improvements" at bounding box center [469, 321] width 394 height 28
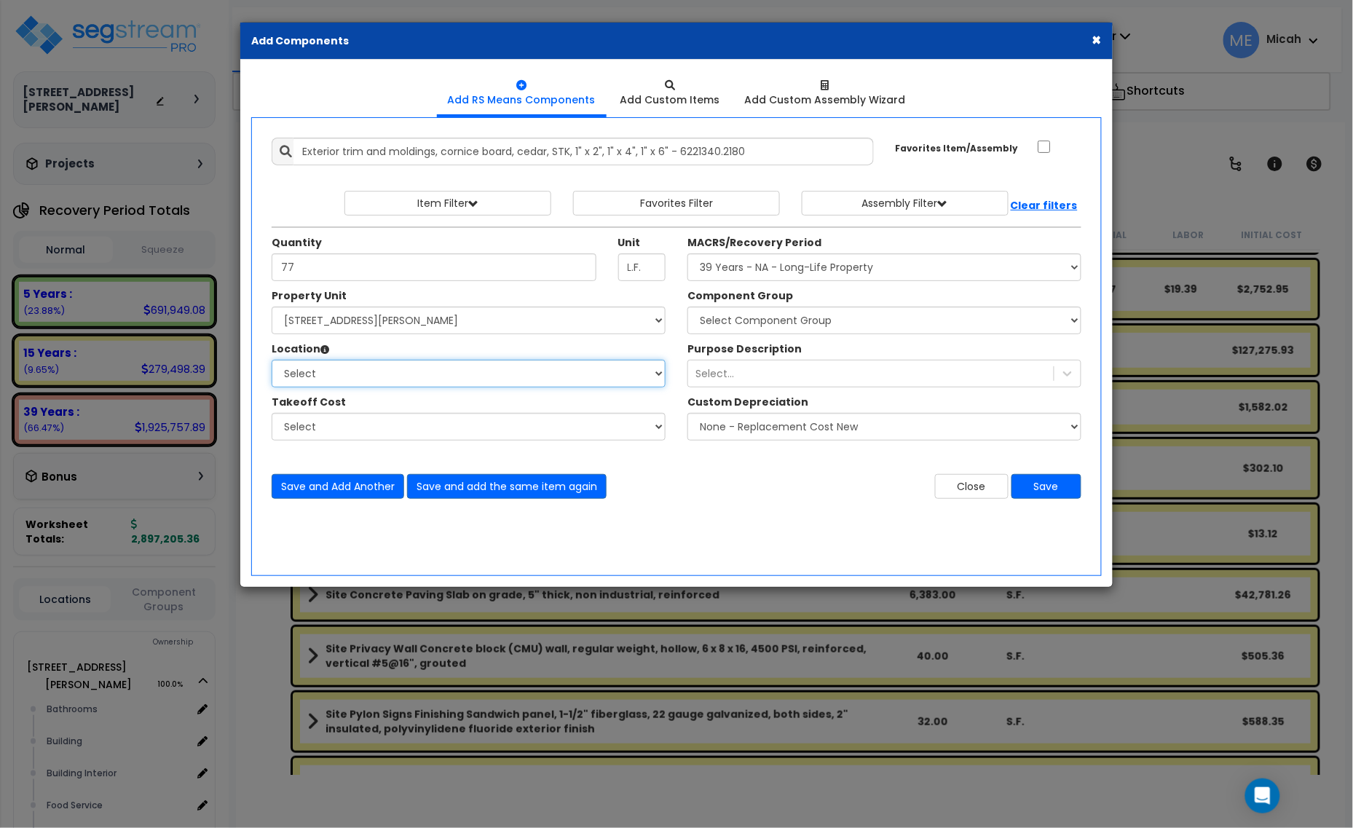
click at [430, 371] on select "Select Bathrooms Building Building Interior Food Service Mechanical Room Office…" at bounding box center [469, 374] width 394 height 28
select select "6"
click at [272, 361] on select "Select Bathrooms Building Building Interior Food Service Mechanical Room Office…" at bounding box center [469, 374] width 394 height 28
click at [726, 267] on select "Select MACRS/Recovery Period 5 Years - 57.0 - Distributive Trades & Services 5 …" at bounding box center [885, 267] width 394 height 28
select select "3669"
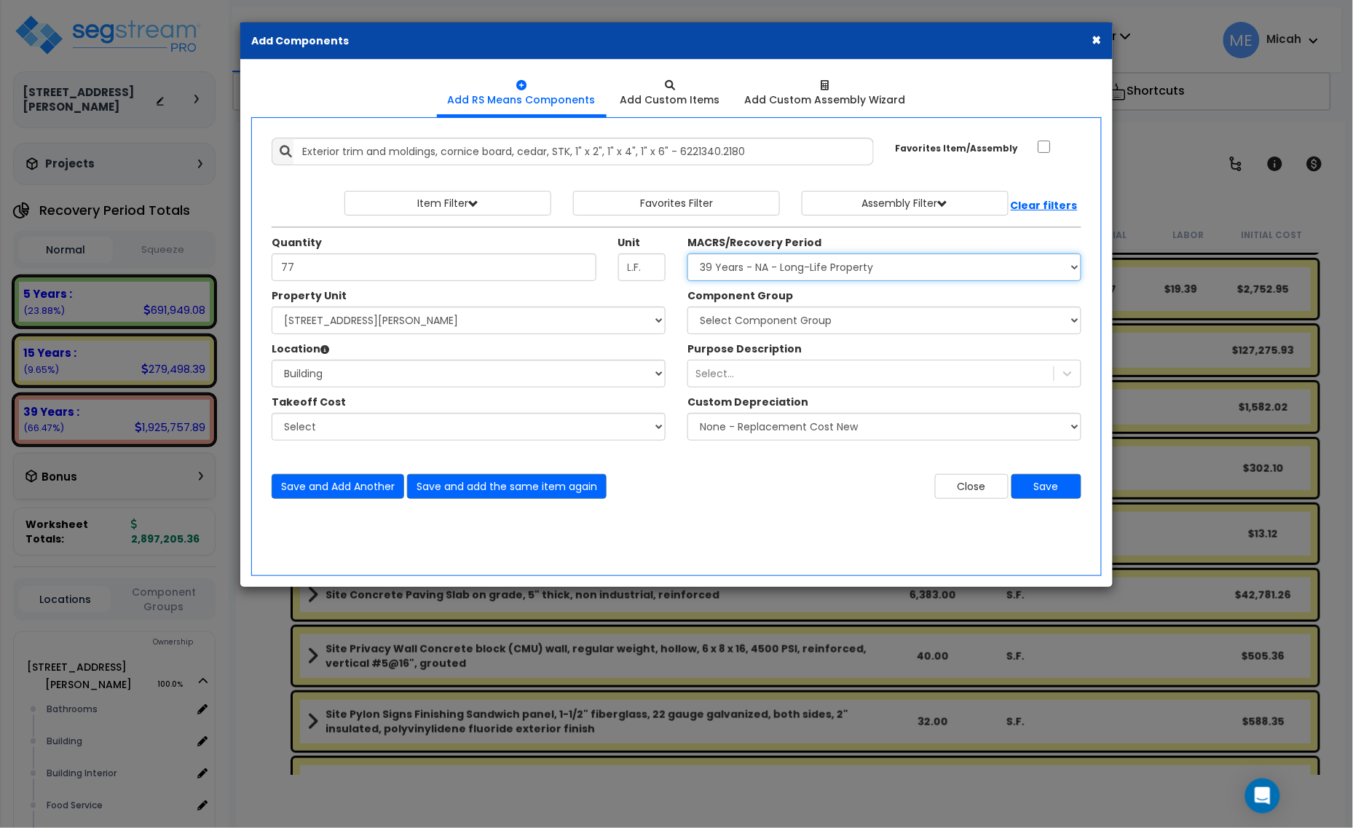
click at [688, 254] on select "Select MACRS/Recovery Period 5 Years - 57.0 - Distributive Trades & Services 5 …" at bounding box center [885, 267] width 394 height 28
click at [819, 323] on select "Select Component Group 143.00 - FIRE EXTINGUISHERS 350.00 - SITE FIRE PROTECTIO…" at bounding box center [885, 321] width 394 height 28
click at [785, 319] on select "Select Component Group 143.00 - FIRE EXTINGUISHERS 350.00 - SITE FIRE PROTECTIO…" at bounding box center [885, 321] width 394 height 28
select select "57245"
click at [688, 307] on select "Select Component Group 143.00 - FIRE EXTINGUISHERS 350.00 - SITE FIRE PROTECTIO…" at bounding box center [885, 321] width 394 height 28
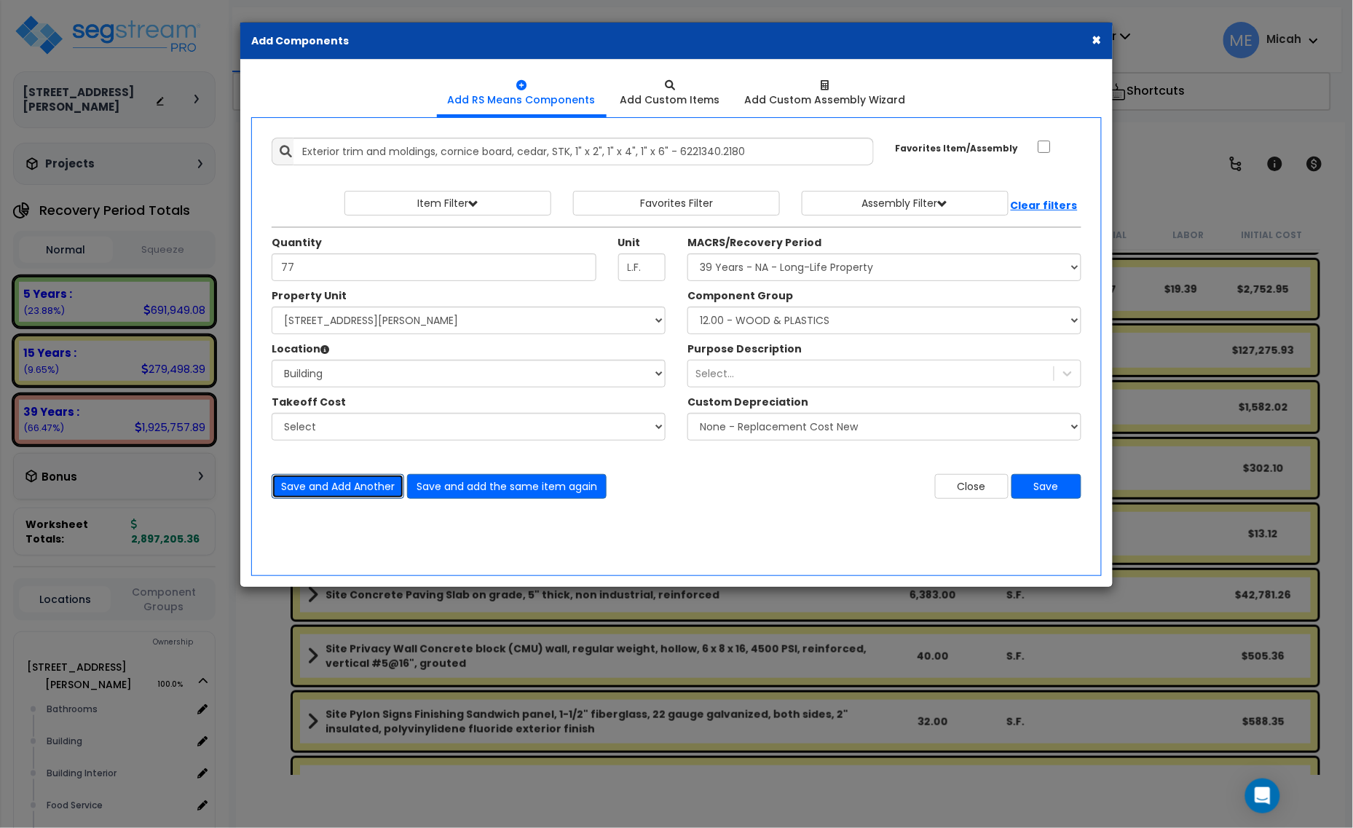
click at [306, 488] on button "Save and Add Another" at bounding box center [338, 486] width 133 height 25
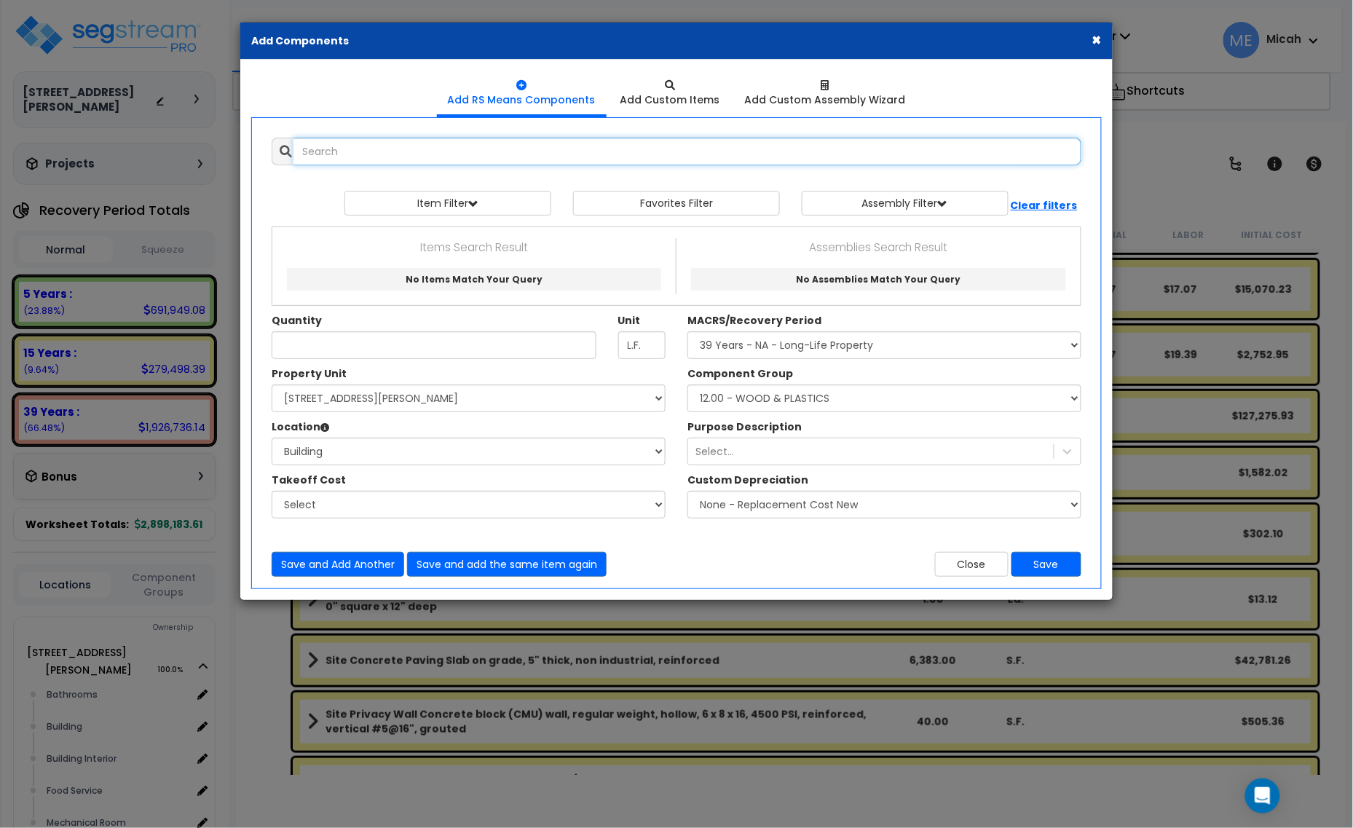
click at [364, 143] on input "text" at bounding box center [688, 152] width 788 height 28
drag, startPoint x: 449, startPoint y: 153, endPoint x: 359, endPoint y: 155, distance: 89.6
click at [359, 155] on input "paints trim exterior moldings stain" at bounding box center [688, 152] width 788 height 28
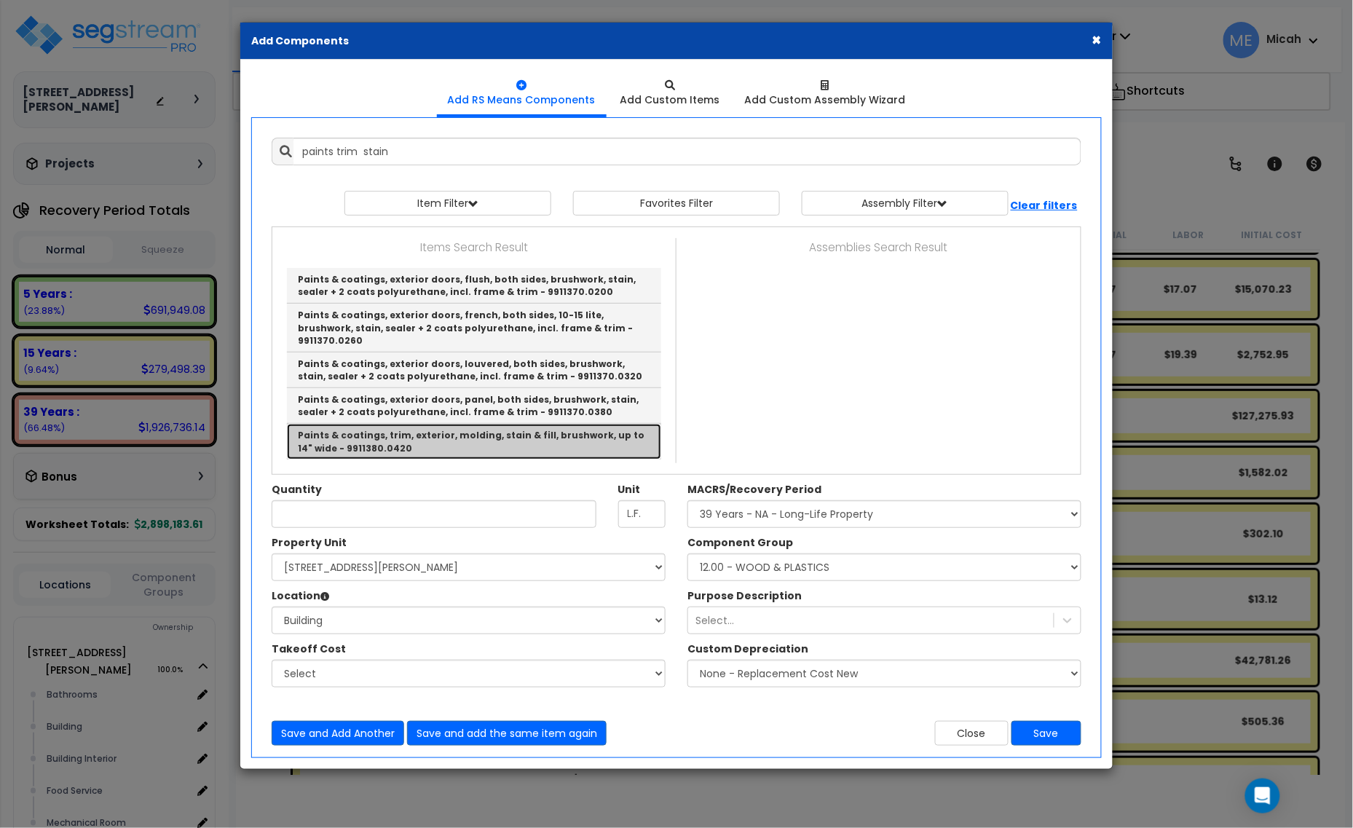
click at [461, 428] on link "Paints & coatings, trim, exterior, molding, stain & fill, brushwork, up to 14" …" at bounding box center [474, 441] width 374 height 35
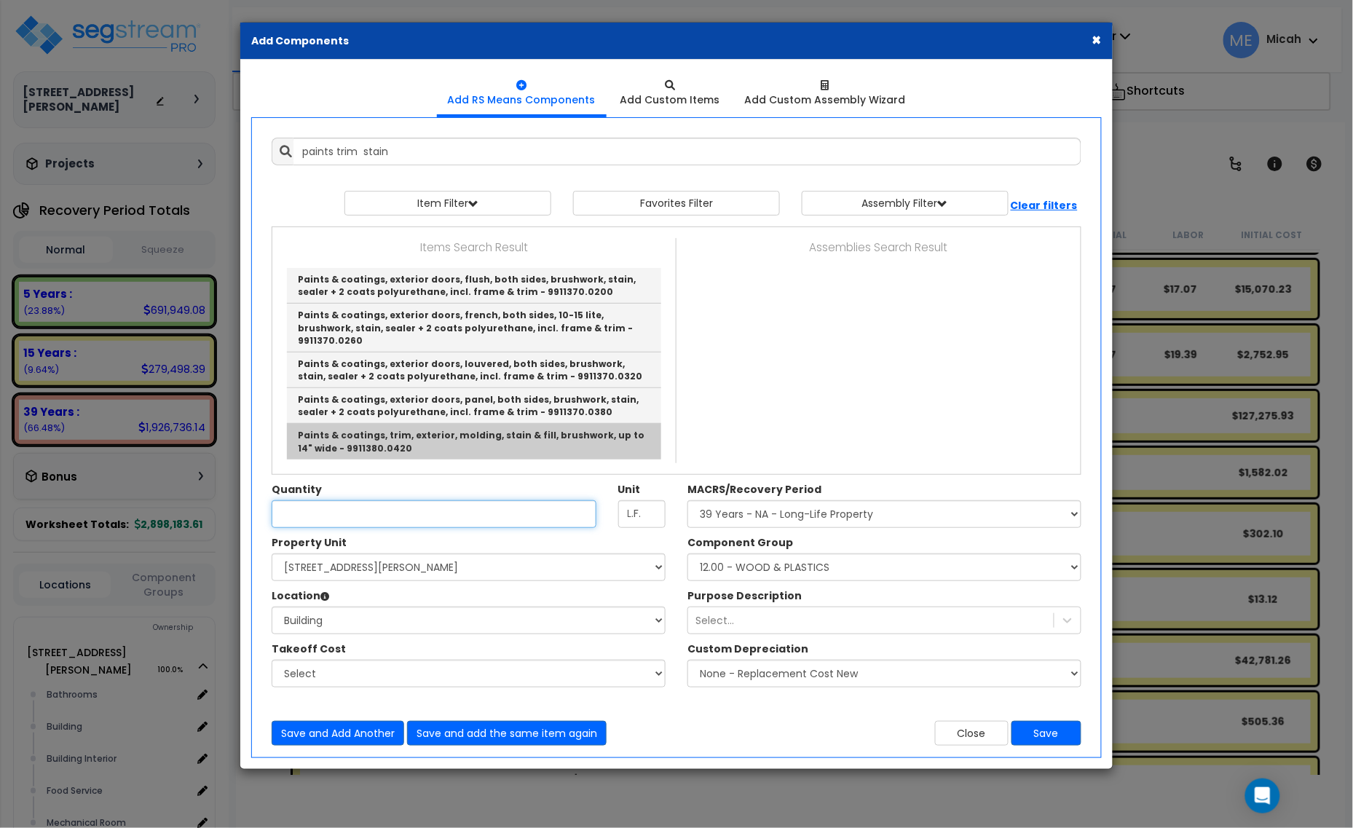
type input "Paints & coatings, trim, exterior, molding, stain & fill, brushwork, up to 14" …"
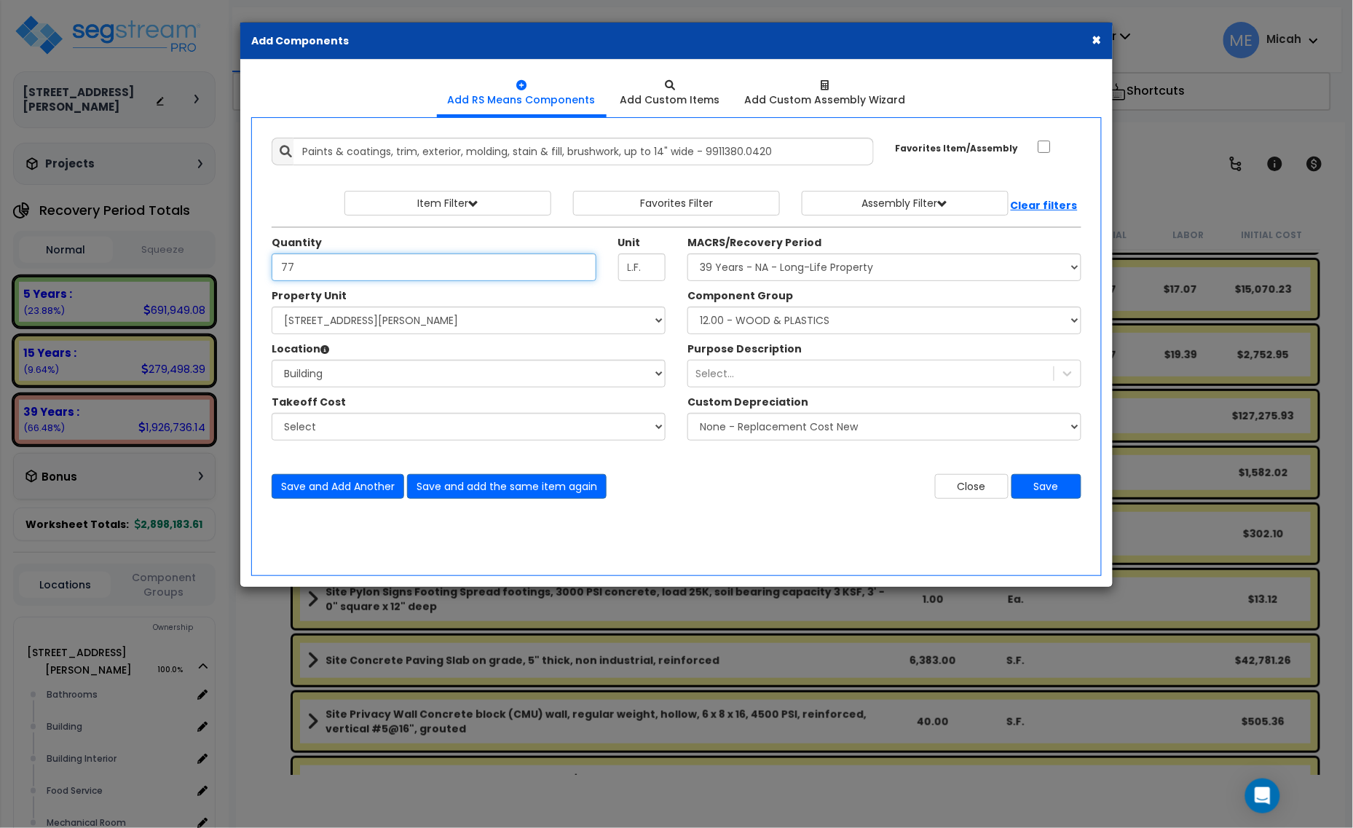
type input "77"
click at [747, 324] on select "Select Component Group 143.00 - FIRE EXTINGUISHERS 350.00 - SITE FIRE PROTECTIO…" at bounding box center [885, 321] width 394 height 28
select select "56926"
click at [688, 307] on select "Select Component Group 143.00 - FIRE EXTINGUISHERS 350.00 - SITE FIRE PROTECTIO…" at bounding box center [885, 321] width 394 height 28
click at [1036, 479] on button "Save" at bounding box center [1047, 486] width 70 height 25
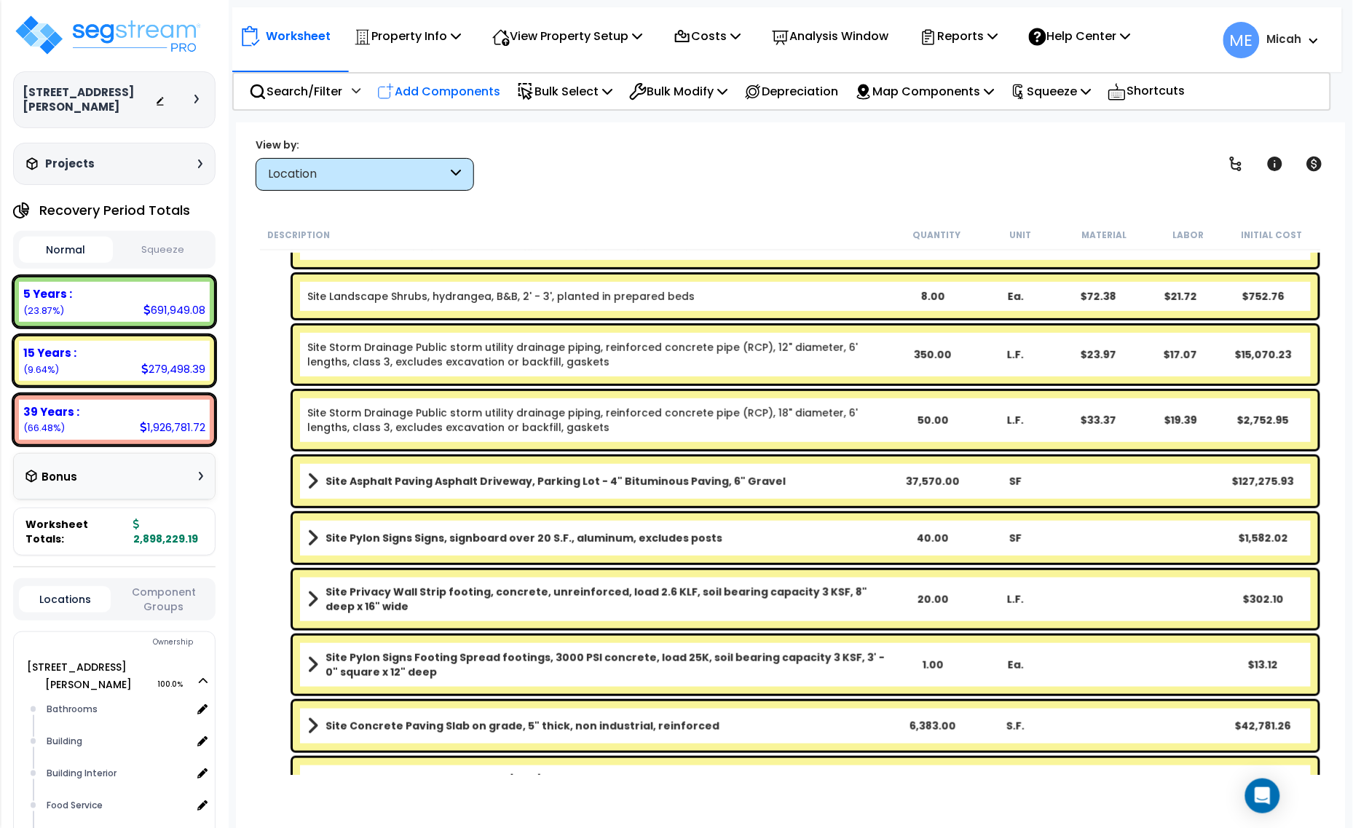
click at [472, 96] on p "Add Components" at bounding box center [438, 92] width 123 height 20
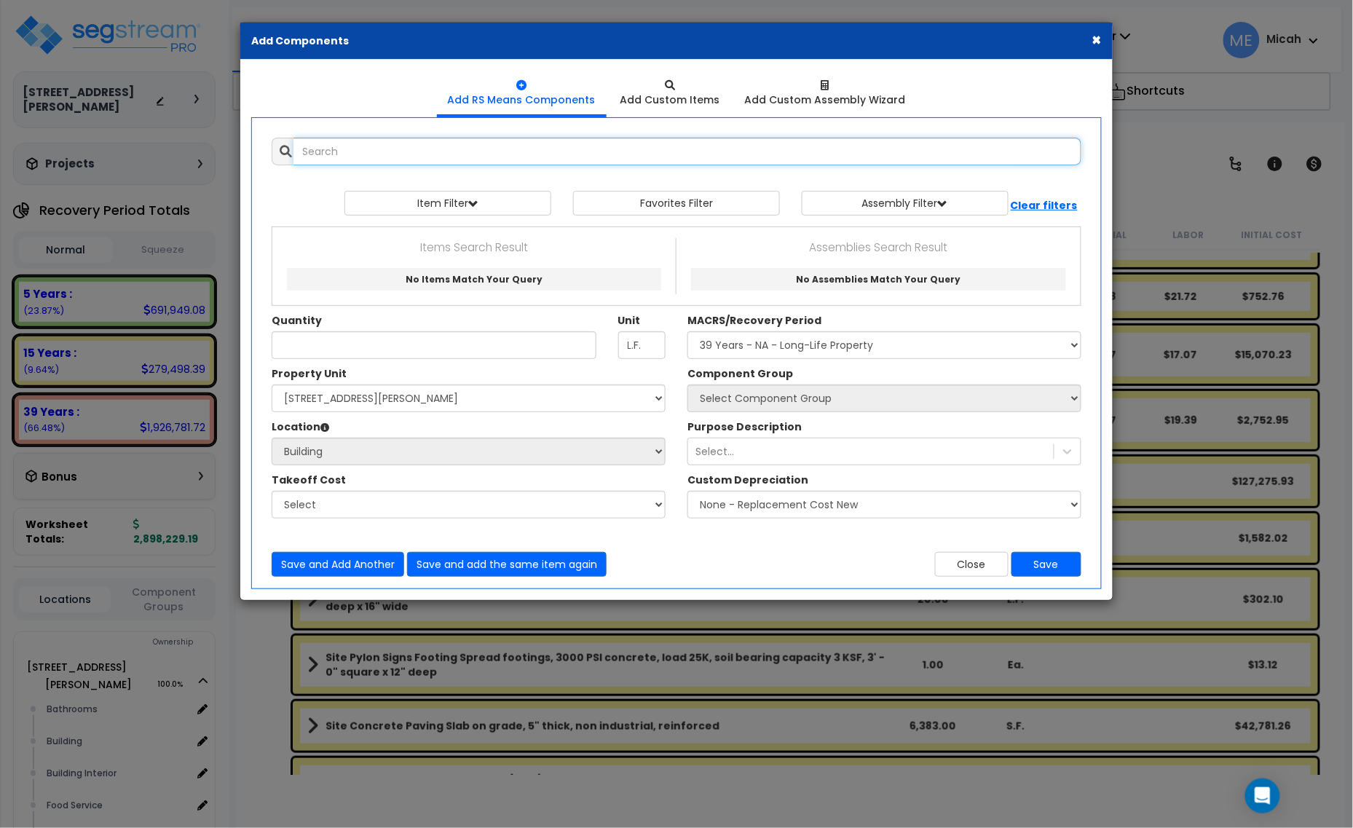
select select
click at [459, 151] on input "text" at bounding box center [688, 152] width 788 height 28
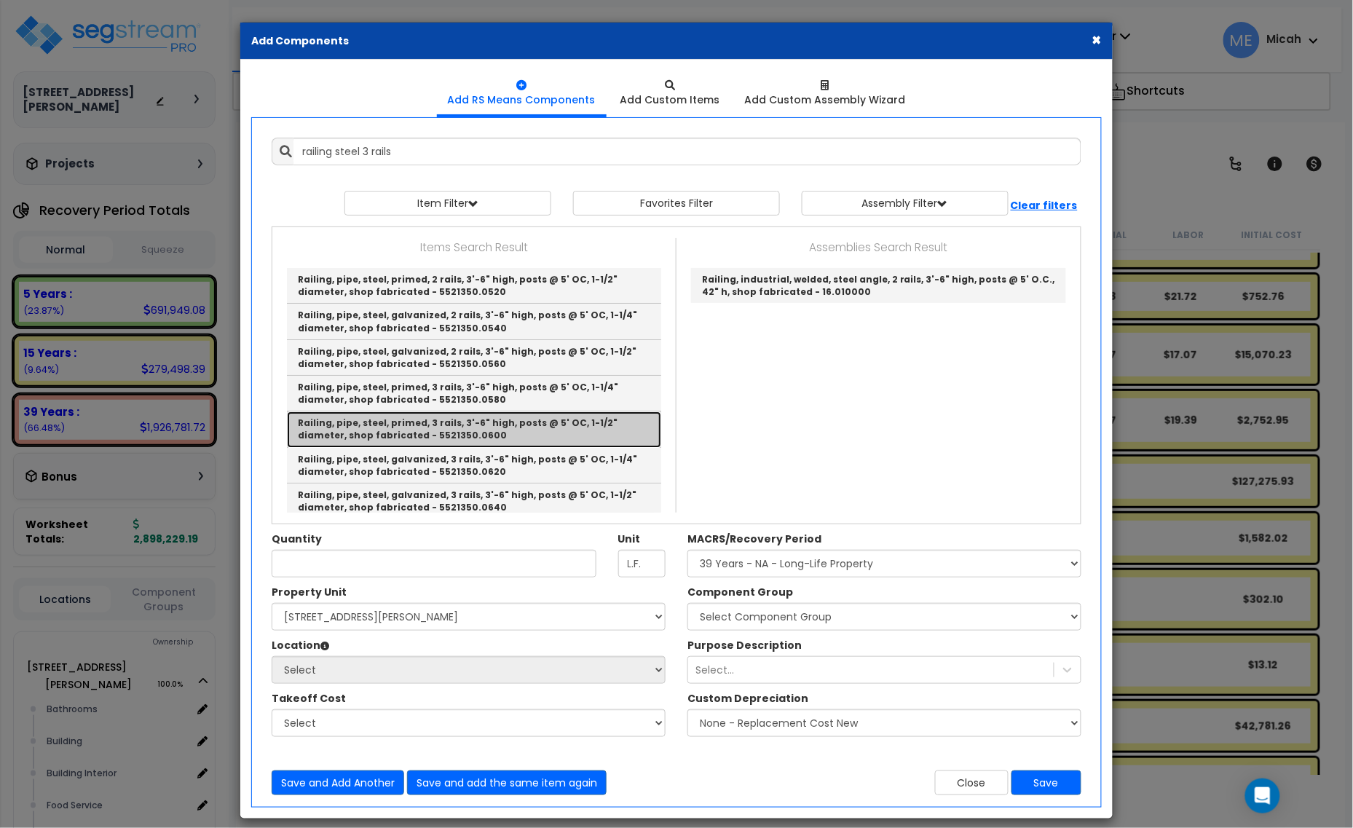
click at [565, 428] on link "Railing, pipe, steel, primed, 3 rails, 3'-6" high, posts @ 5' OC, 1-1/2" diamet…" at bounding box center [474, 429] width 374 height 36
type input "Railing, pipe, steel, primed, 3 rails, 3'-6" high, posts @ 5' OC, 1-1/2" diamet…"
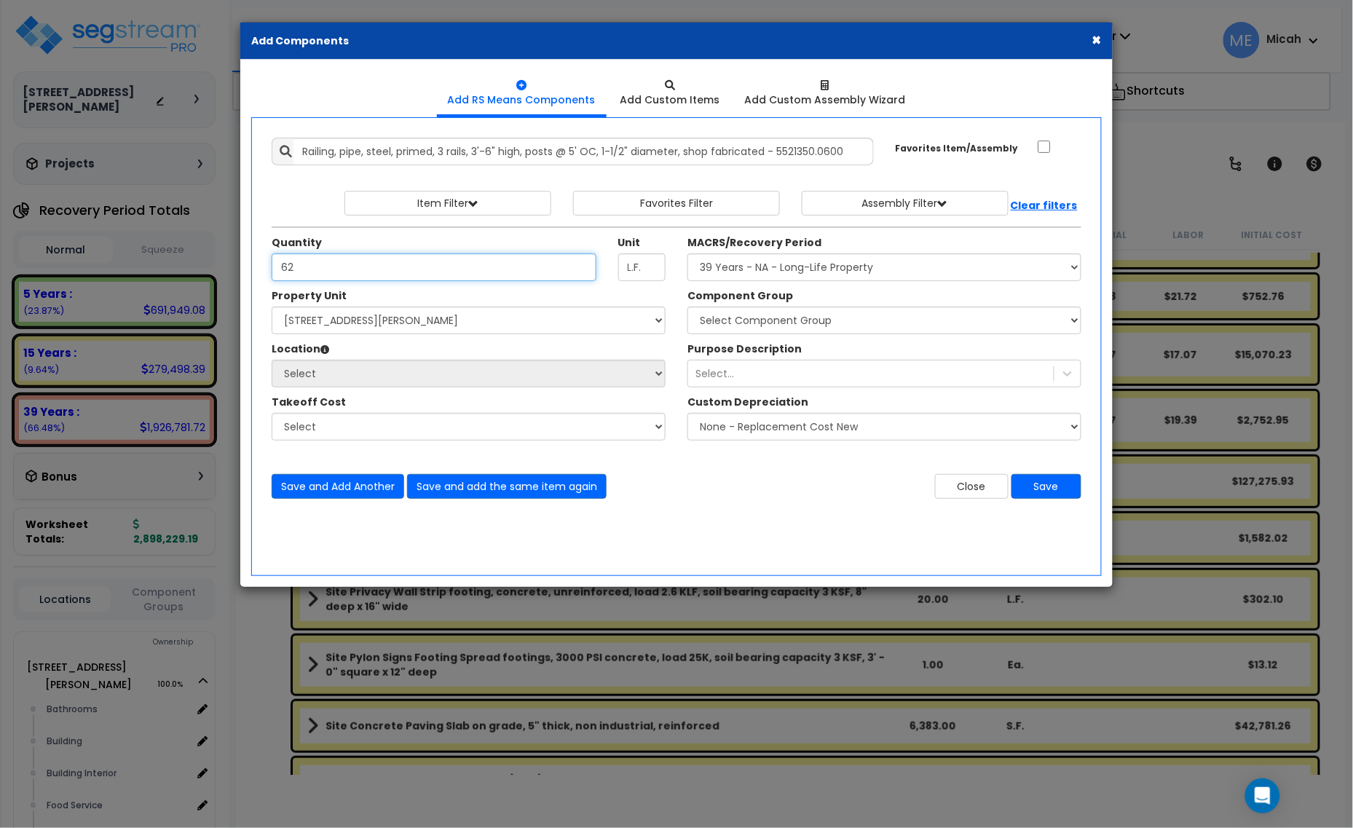
type input "62"
click at [470, 315] on select "Select [STREET_ADDRESS][PERSON_NAME] Site Improvements" at bounding box center [469, 321] width 394 height 28
select select "164426"
click at [272, 307] on select "Select [STREET_ADDRESS][PERSON_NAME] Site Improvements" at bounding box center [469, 321] width 394 height 28
click at [433, 380] on select "Select Site Exterior Add Additional Location" at bounding box center [469, 374] width 394 height 28
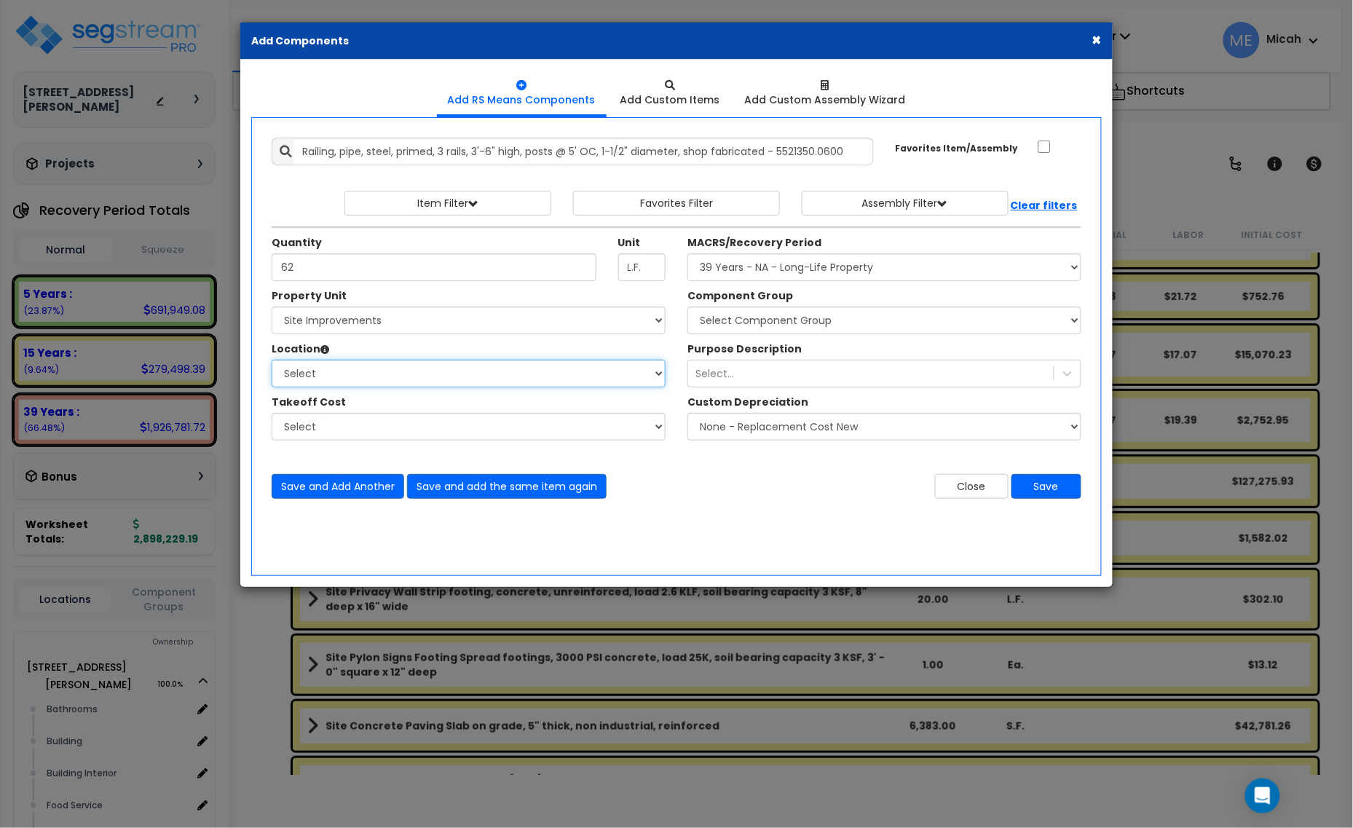
select select "462"
click at [272, 361] on select "Select Site Exterior Add Additional Location" at bounding box center [469, 374] width 394 height 28
click at [858, 270] on select "Select MACRS/Recovery Period 5 Years - 57.0 - Distributive Trades & Services 5 …" at bounding box center [885, 267] width 394 height 28
select select "3669"
click at [688, 254] on select "Select MACRS/Recovery Period 5 Years - 57.0 - Distributive Trades & Services 5 …" at bounding box center [885, 267] width 394 height 28
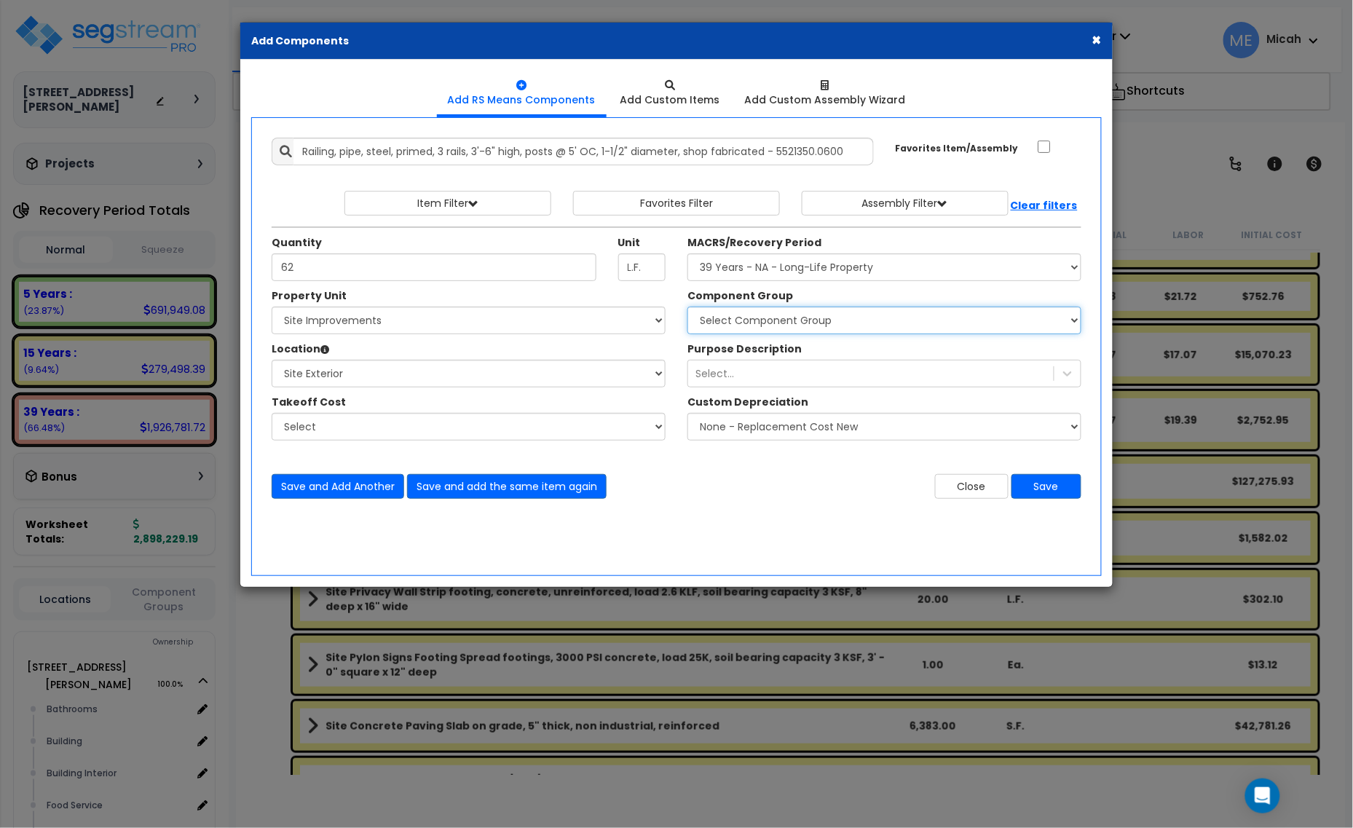
click at [795, 326] on select "Select Component Group 143.00 - FIRE EXTINGUISHERS 350.00 - SITE FIRE PROTECTIO…" at bounding box center [885, 321] width 394 height 28
select select "56922"
click at [795, 326] on select "Select Component Group 143.00 - FIRE EXTINGUISHERS 350.00 - SITE FIRE PROTECTIO…" at bounding box center [885, 321] width 394 height 28
click at [346, 495] on button "Save and Add Another" at bounding box center [338, 486] width 133 height 25
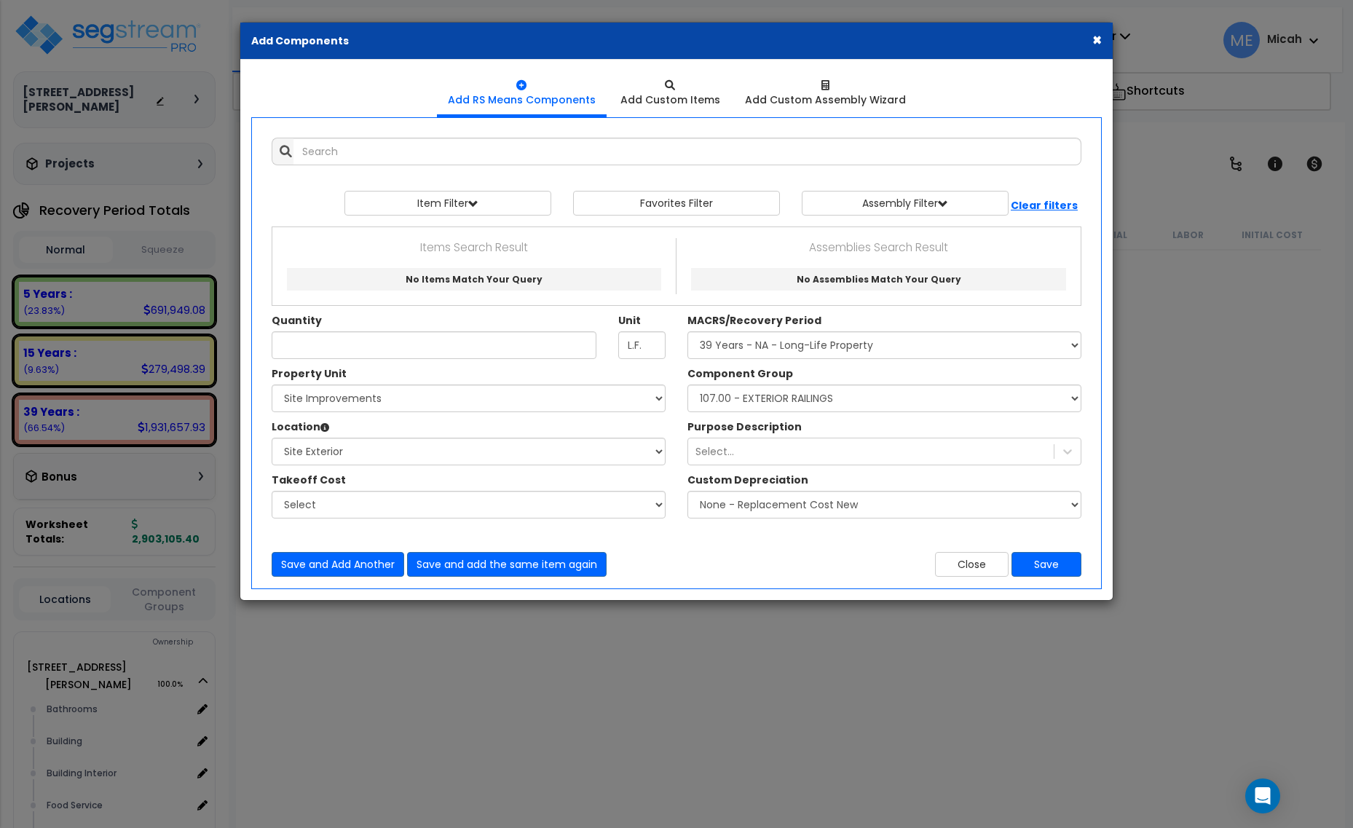
select select "3669"
select select "164426"
select select "462"
select select "56922"
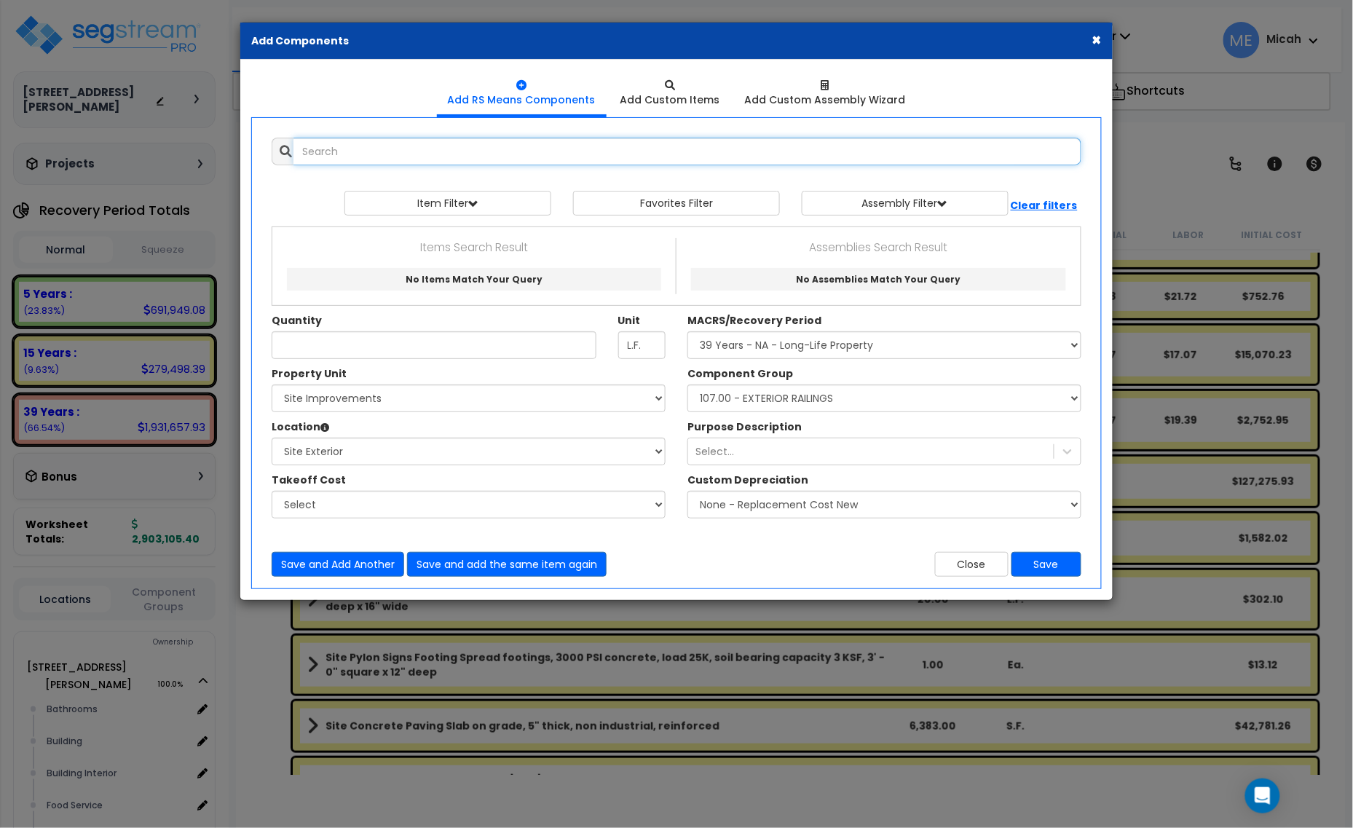
click at [328, 154] on input "text" at bounding box center [688, 152] width 788 height 28
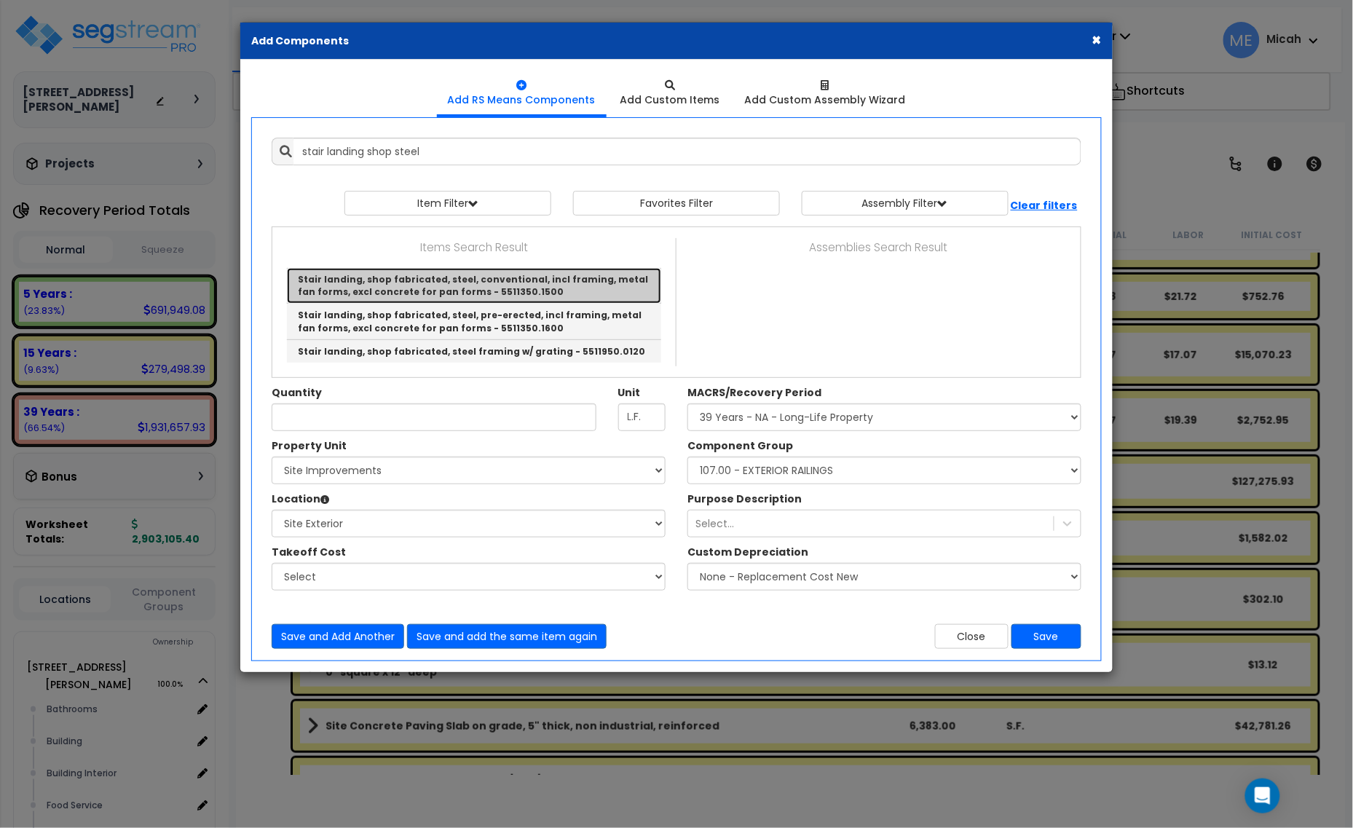
click at [481, 290] on link "Stair landing, shop fabricated, steel, conventional, incl framing, metal fan fo…" at bounding box center [474, 286] width 374 height 36
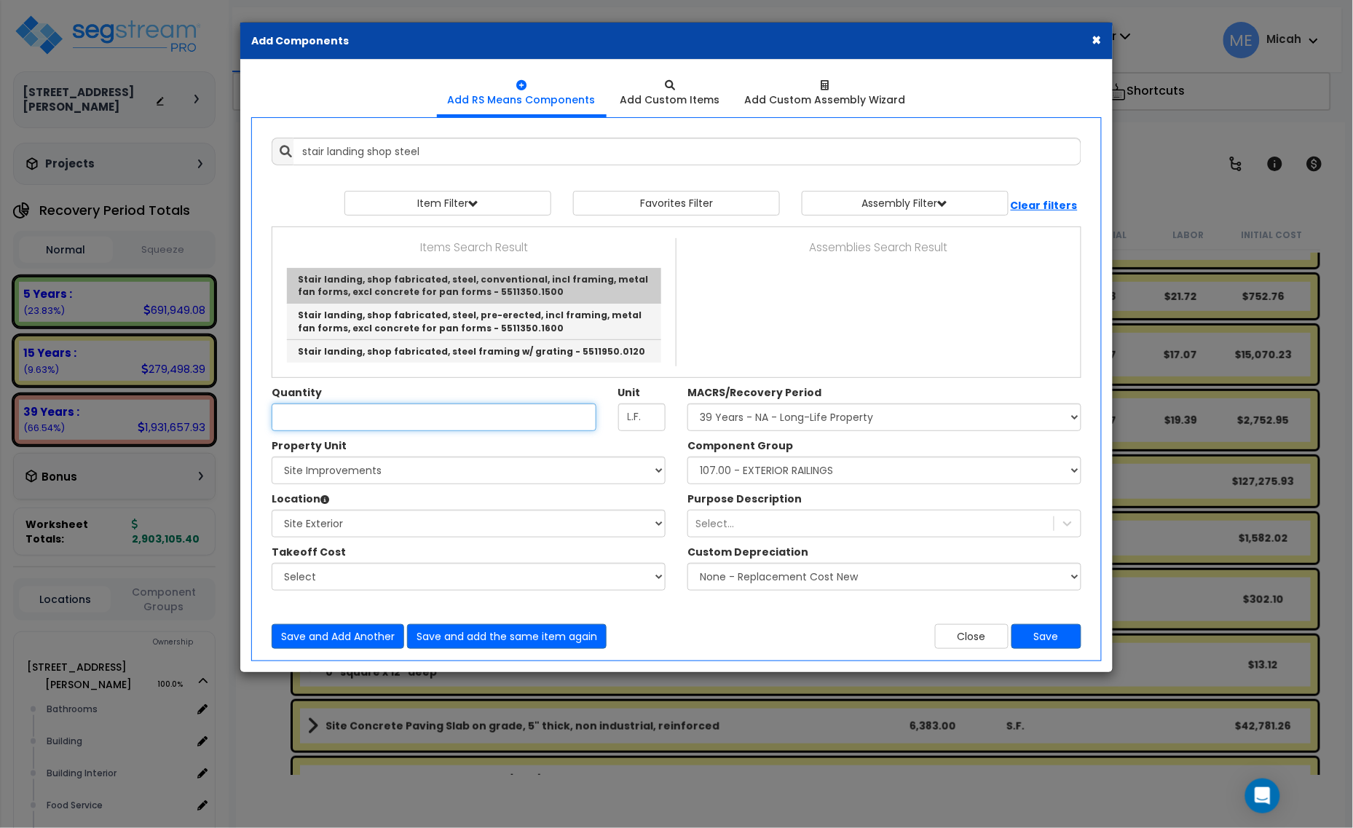
type input "Stair landing, shop fabricated, steel, conventional, incl framing, metal fan fo…"
type input "S.F."
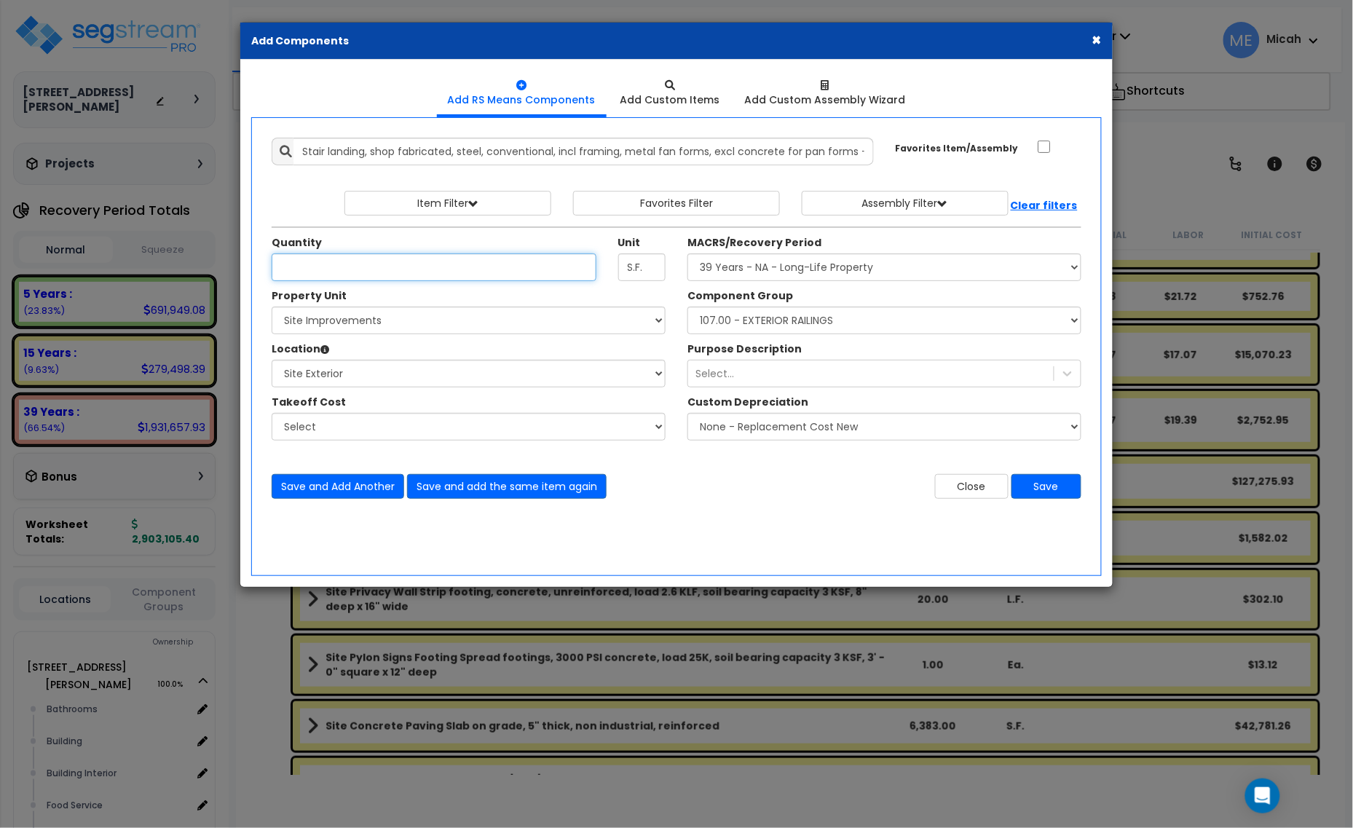
click at [319, 264] on input "Unit Quantity" at bounding box center [434, 267] width 325 height 28
type input "12"
click at [856, 320] on select "Select Component Group 143.00 - FIRE EXTINGUISHERS 350.00 - SITE FIRE PROTECTIO…" at bounding box center [885, 321] width 394 height 28
select select "56921"
click at [688, 307] on select "Select Component Group 143.00 - FIRE EXTINGUISHERS 350.00 - SITE FIRE PROTECTIO…" at bounding box center [885, 321] width 394 height 28
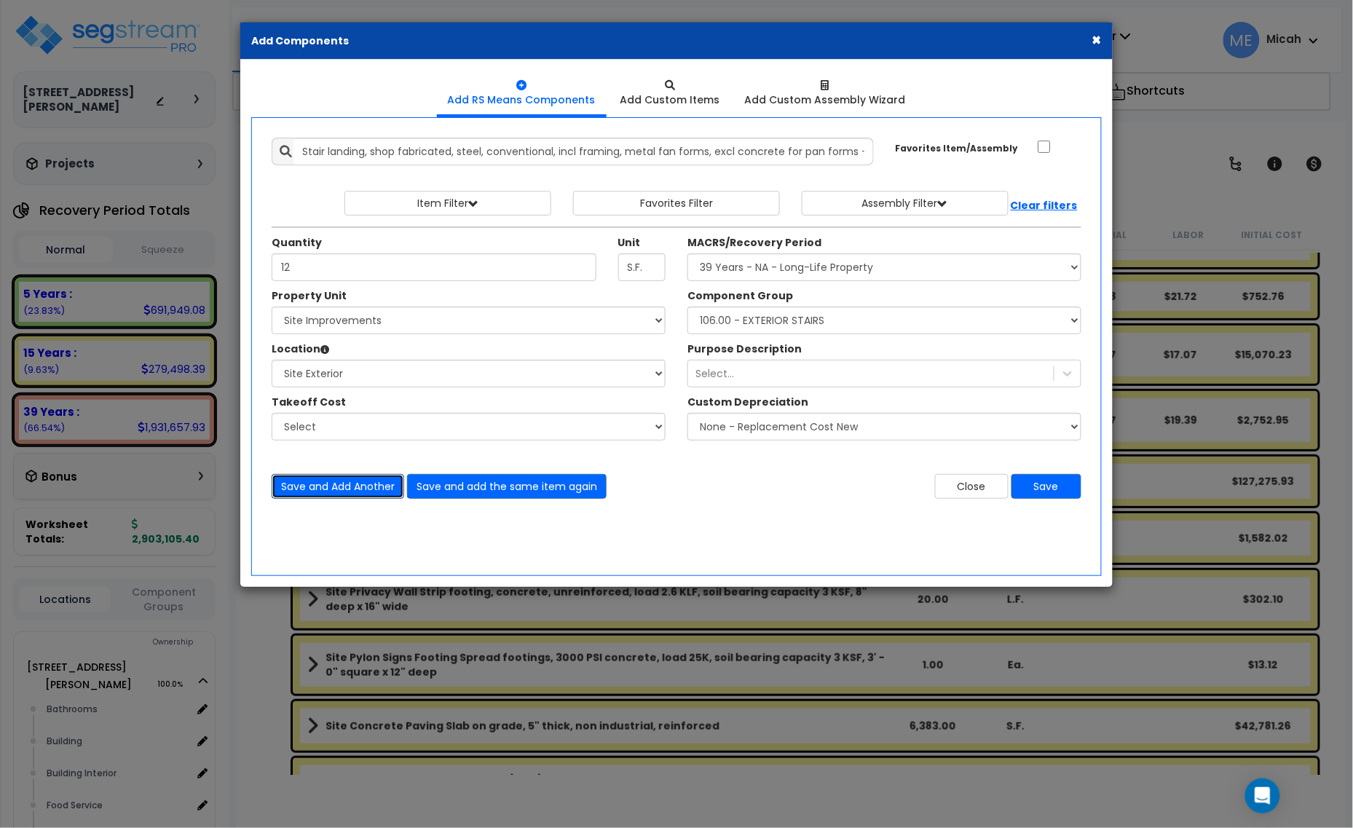
click at [329, 490] on button "Save and Add Another" at bounding box center [338, 486] width 133 height 25
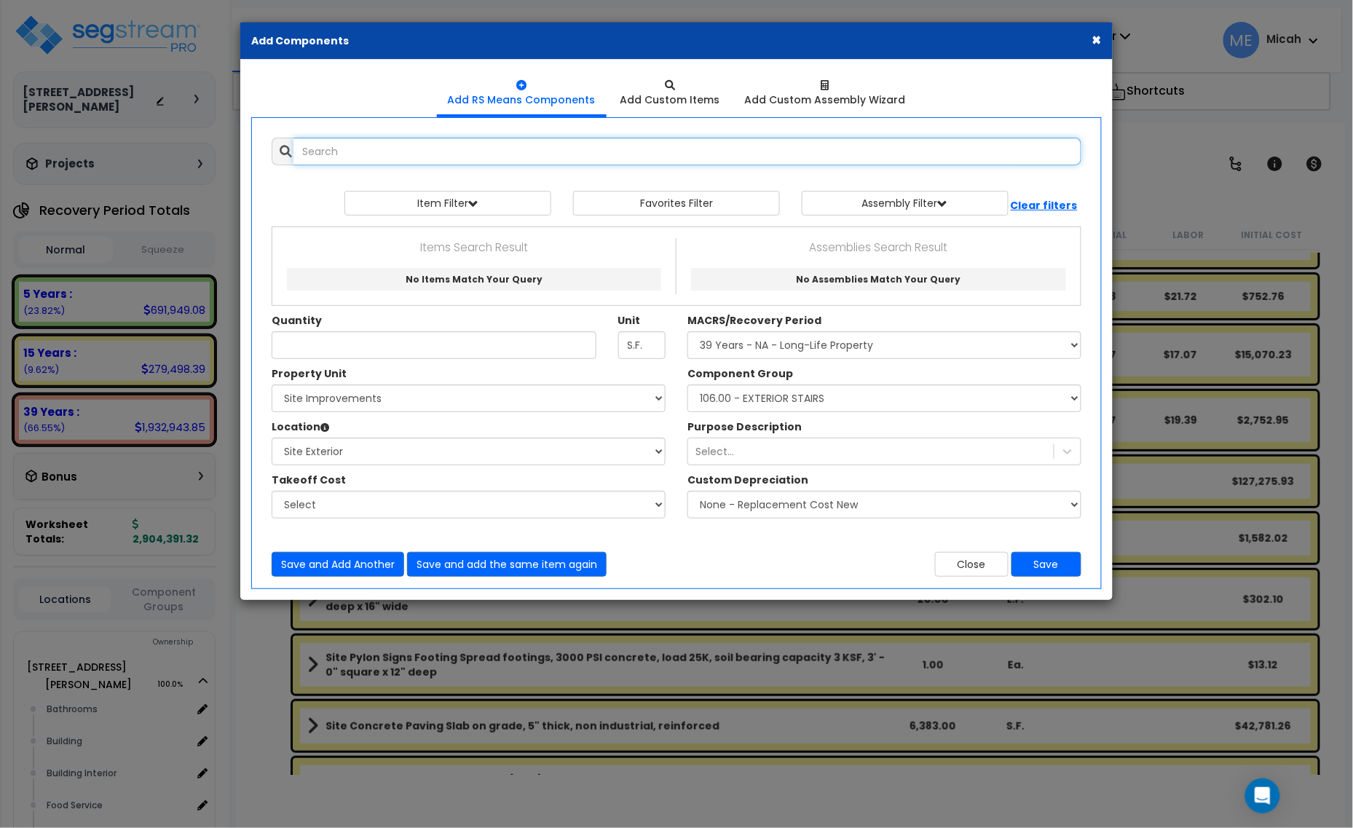
click at [411, 153] on input "text" at bounding box center [688, 152] width 788 height 28
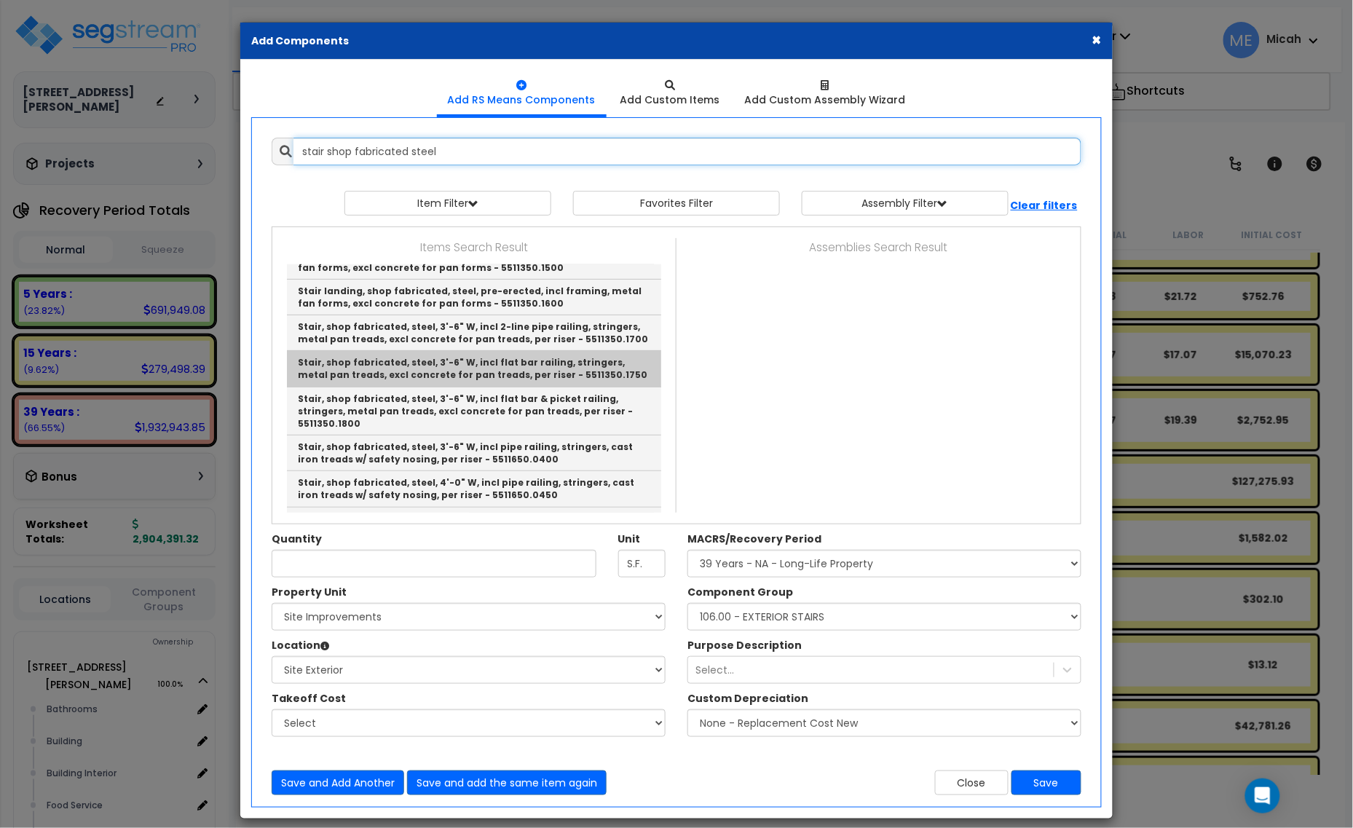
scroll to position [182, 0]
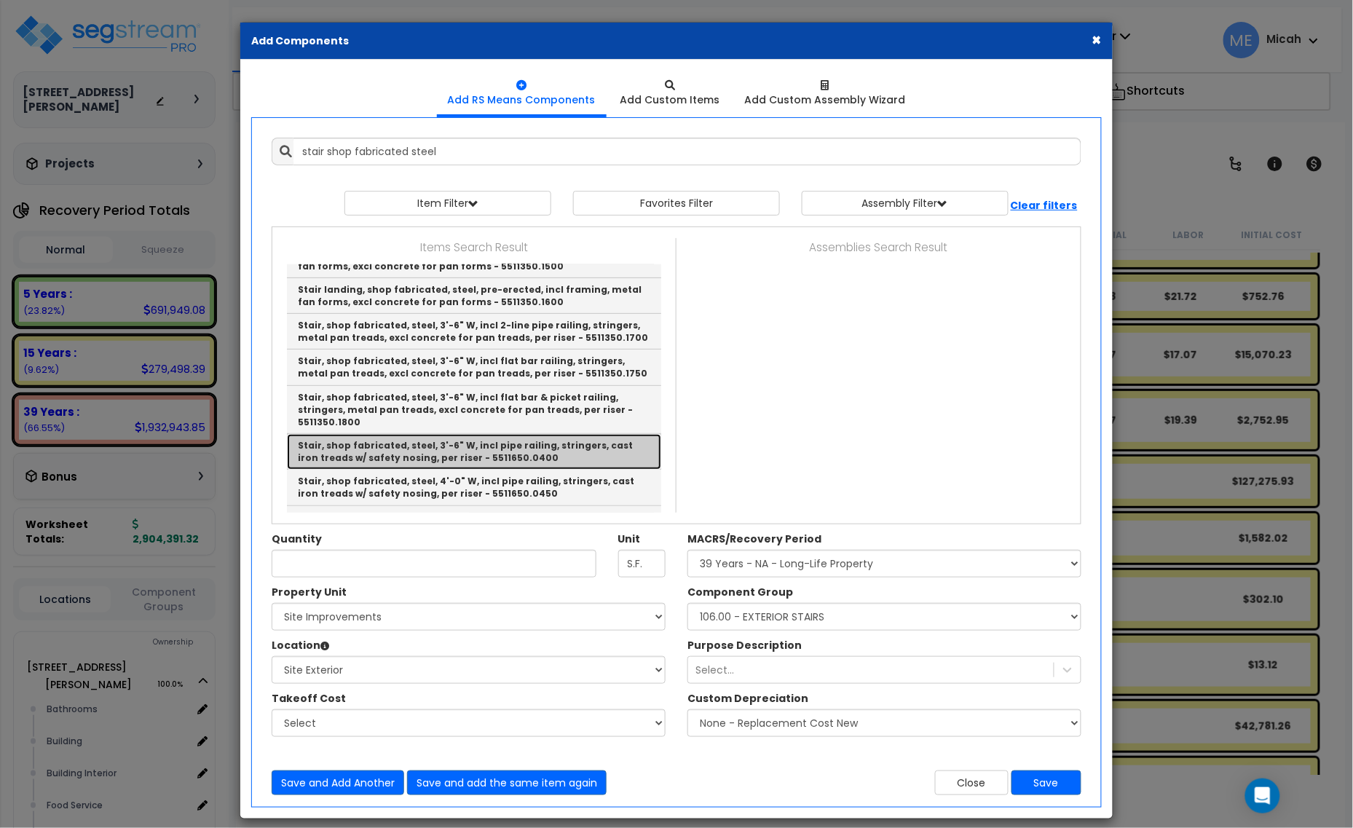
click at [441, 434] on link "Stair, shop fabricated, steel, 3'-6" W, incl pipe railing, stringers, cast iron…" at bounding box center [474, 452] width 374 height 36
type input "Stair, shop fabricated, steel, 3'-6" W, incl pipe railing, stringers, cast iron…"
type input "Riser"
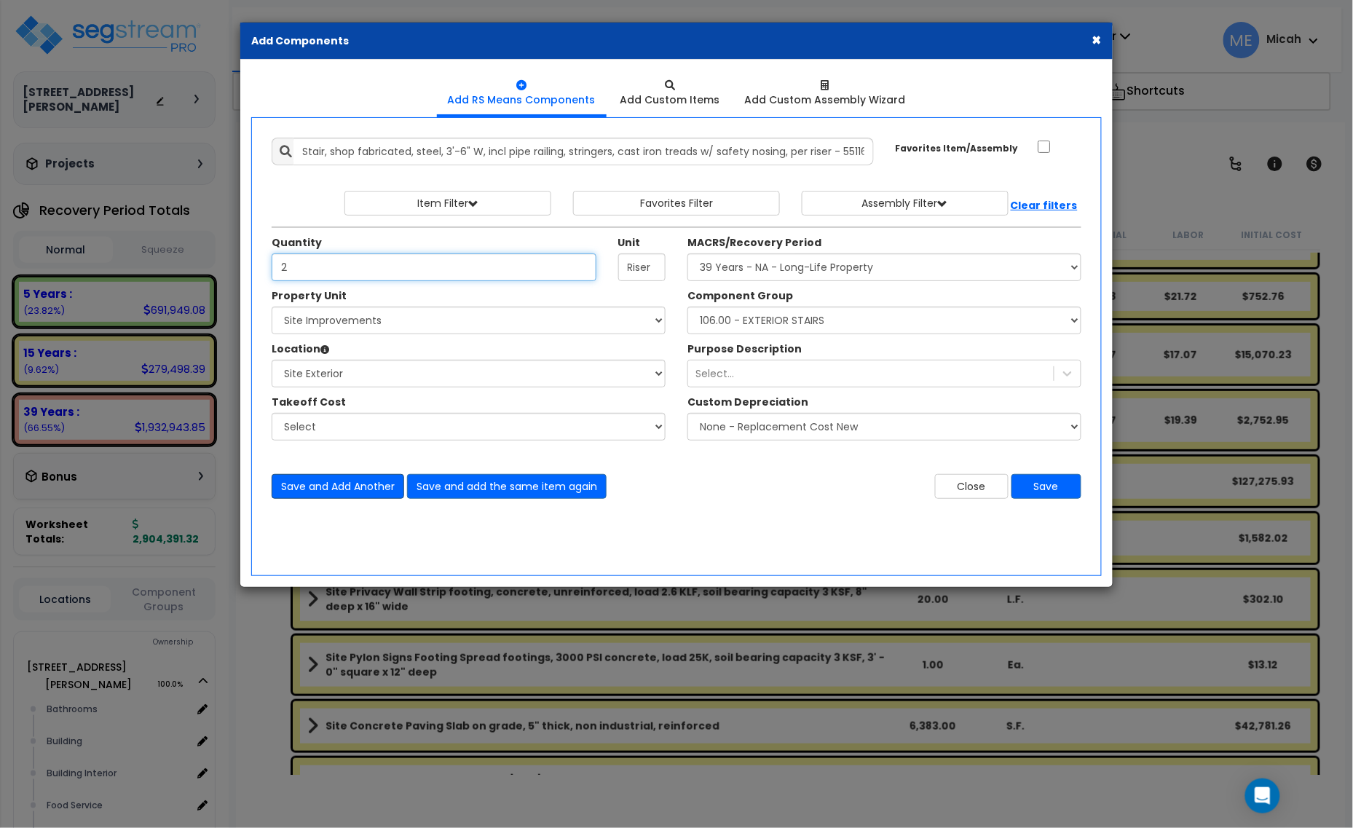
type input "2"
click at [339, 492] on button "Save and Add Another" at bounding box center [338, 486] width 133 height 25
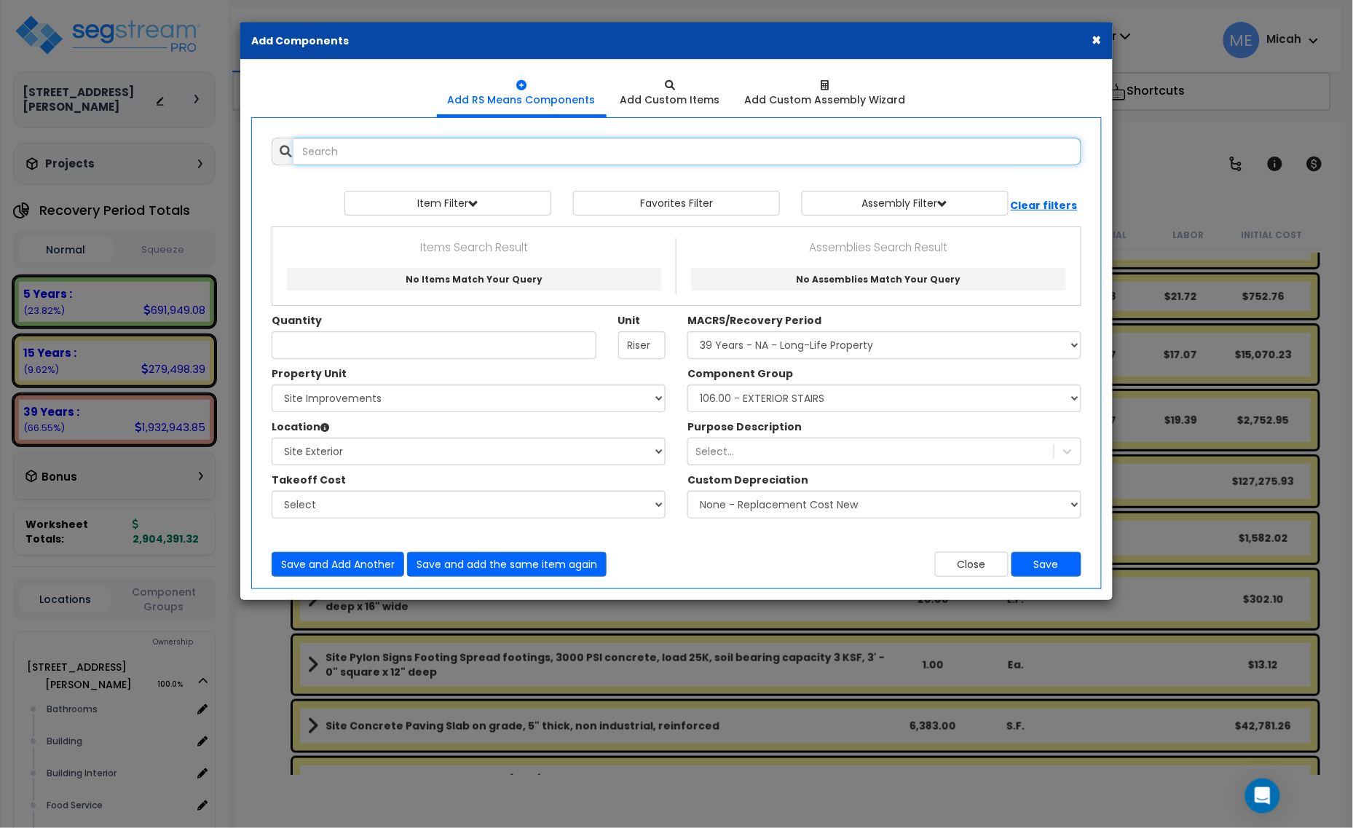
scroll to position [0, 0]
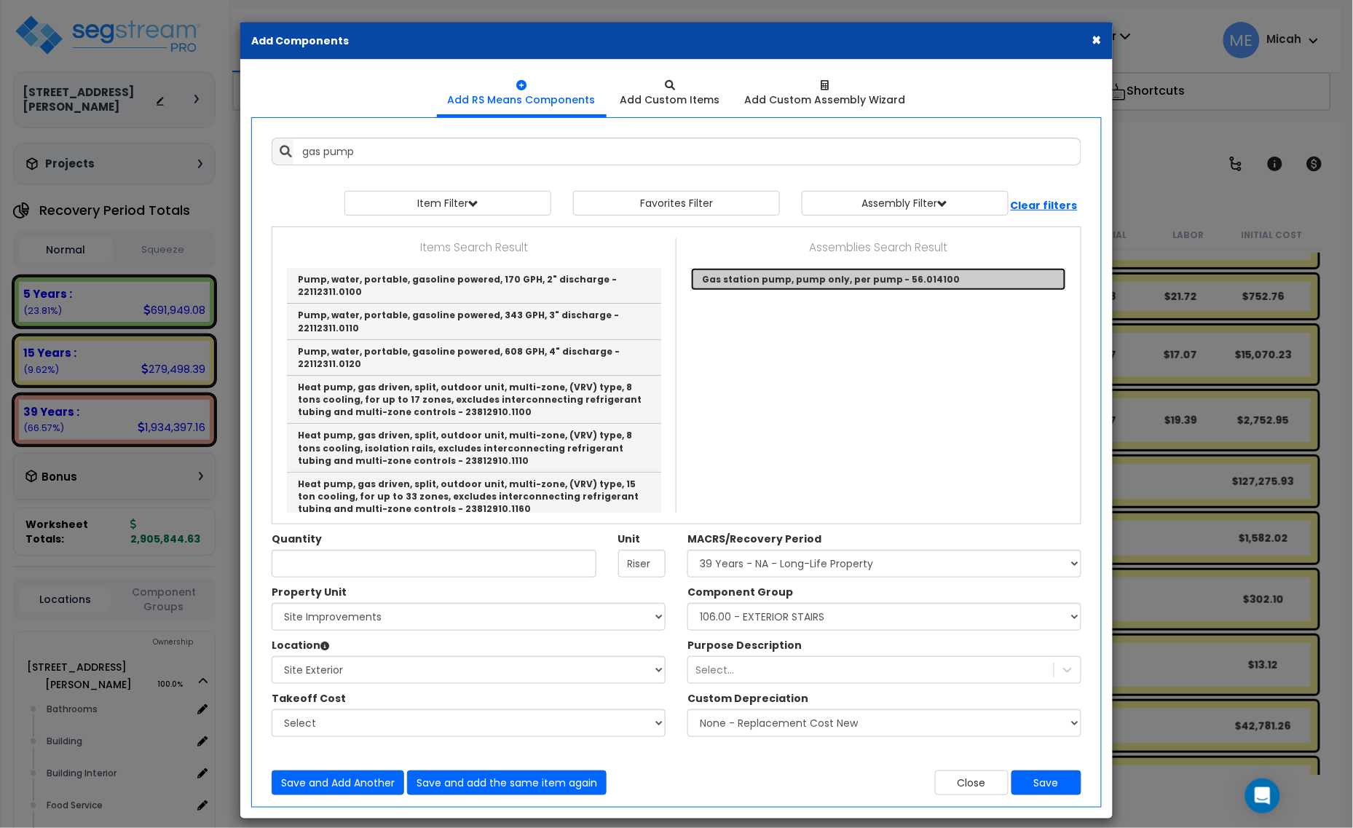
click at [830, 283] on link "Gas station pump, pump only, per pump - 56.014100" at bounding box center [878, 279] width 375 height 23
type input "Gas station pump, pump only, per pump - 56.014100"
type input "Ea."
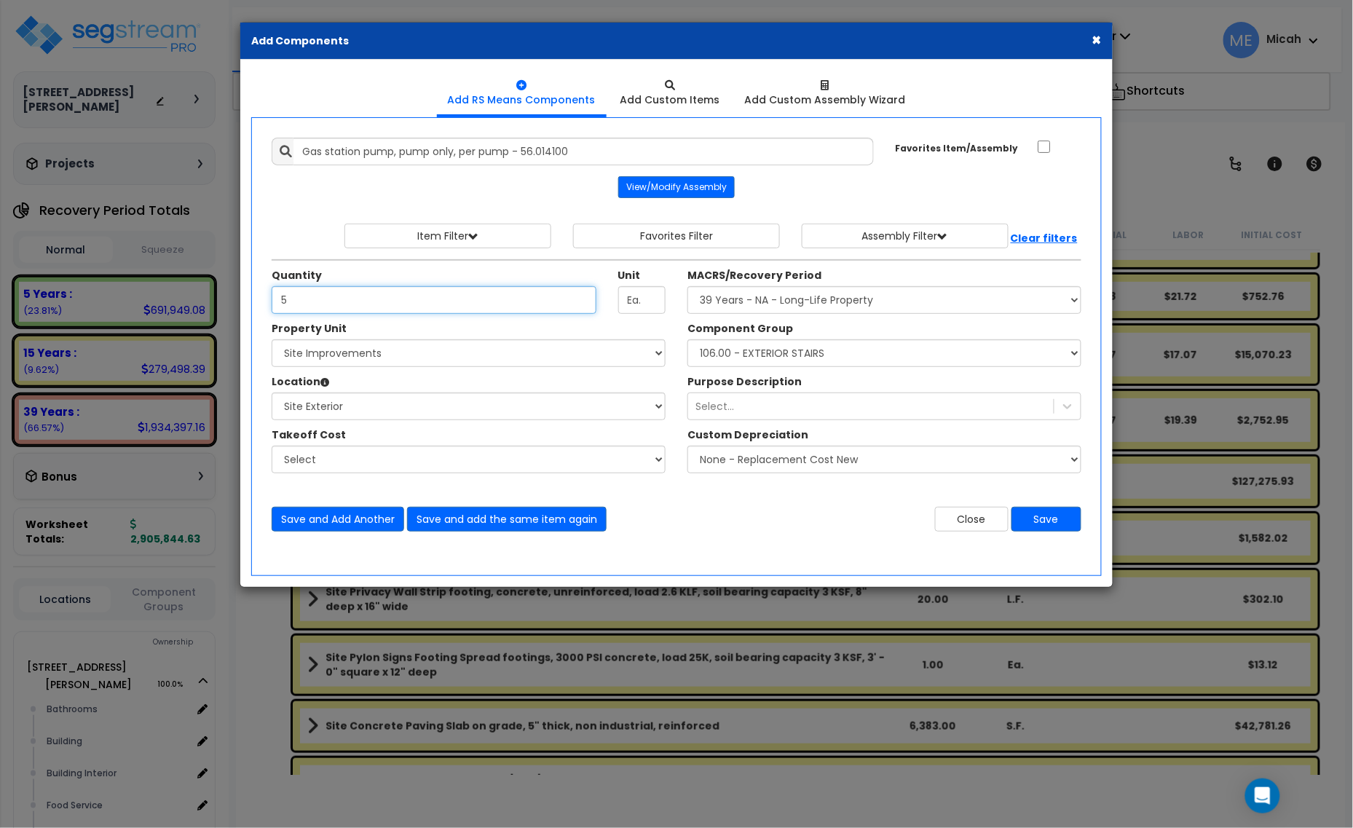
type input "5"
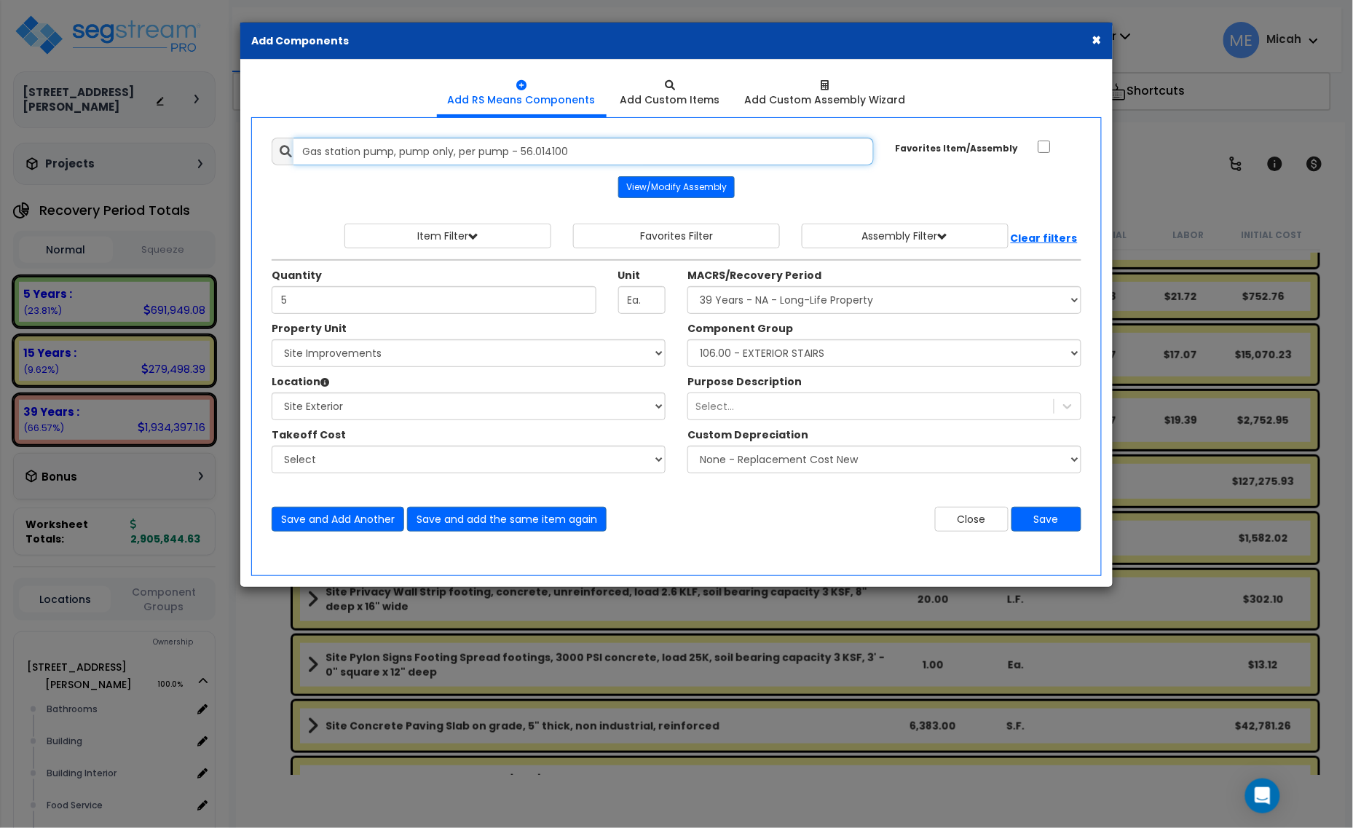
drag, startPoint x: 645, startPoint y: 151, endPoint x: 302, endPoint y: 127, distance: 343.2
click at [302, 127] on div "Add Items Add Assemblies Both 10061166 Select 5" at bounding box center [677, 335] width 832 height 416
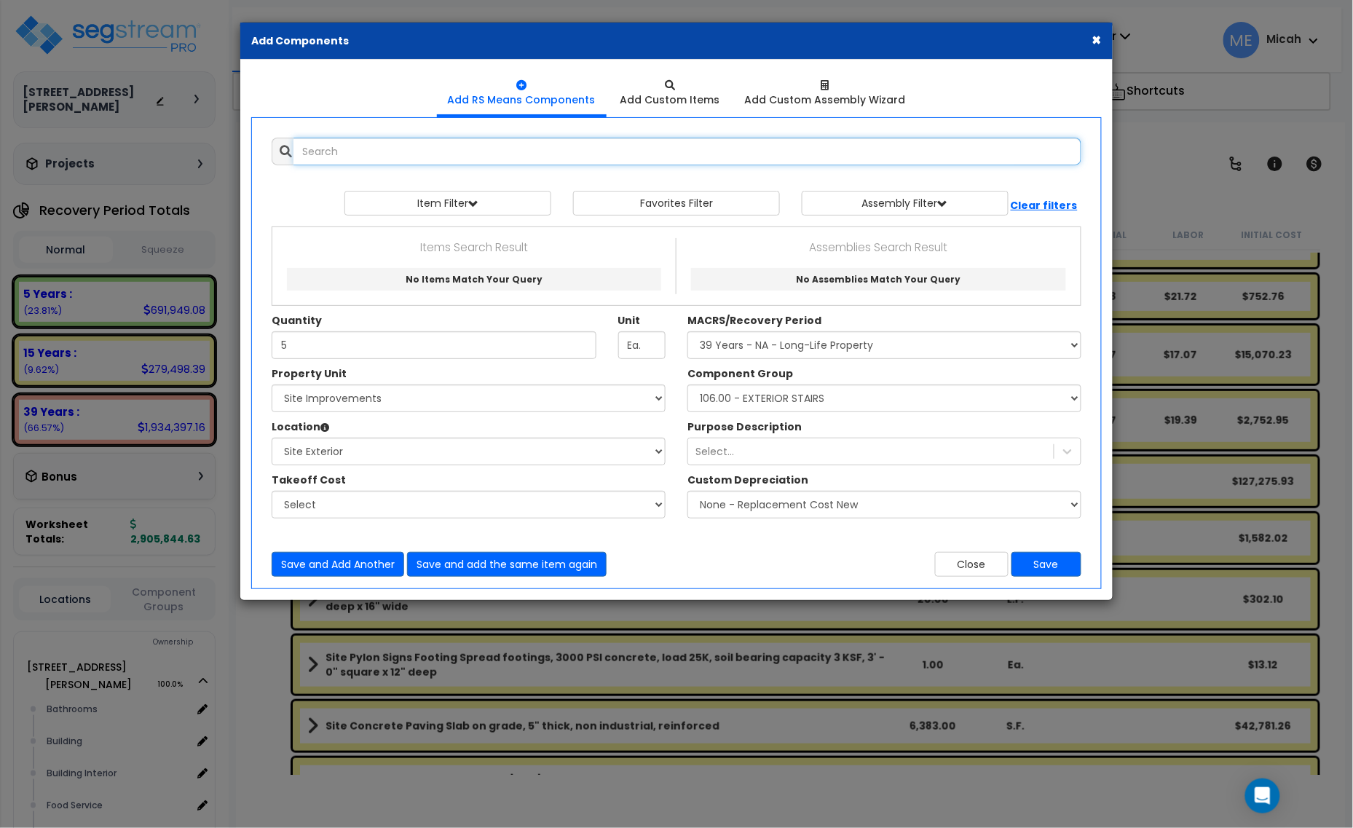
click at [432, 159] on input "text" at bounding box center [688, 152] width 788 height 28
click at [399, 149] on input "exterior LED fixtures downlight" at bounding box center [688, 152] width 788 height 28
drag, startPoint x: 497, startPoint y: 150, endPoint x: 404, endPoint y: 150, distance: 93.2
click at [404, 150] on input "exterior LED fixtures downlight" at bounding box center [688, 152] width 788 height 28
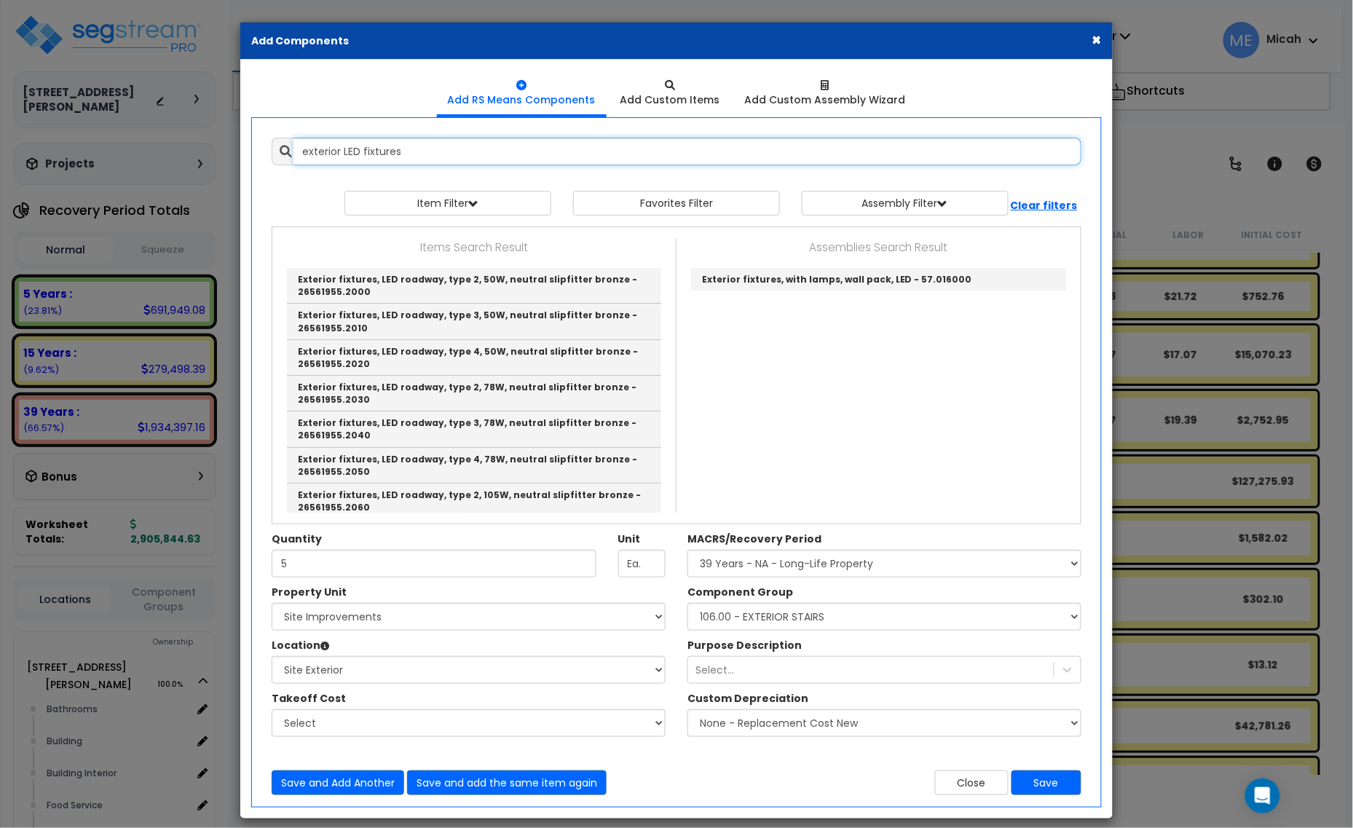
drag, startPoint x: 420, startPoint y: 153, endPoint x: 368, endPoint y: 154, distance: 51.7
click at [368, 154] on input "exterior LED fixtures" at bounding box center [688, 152] width 788 height 28
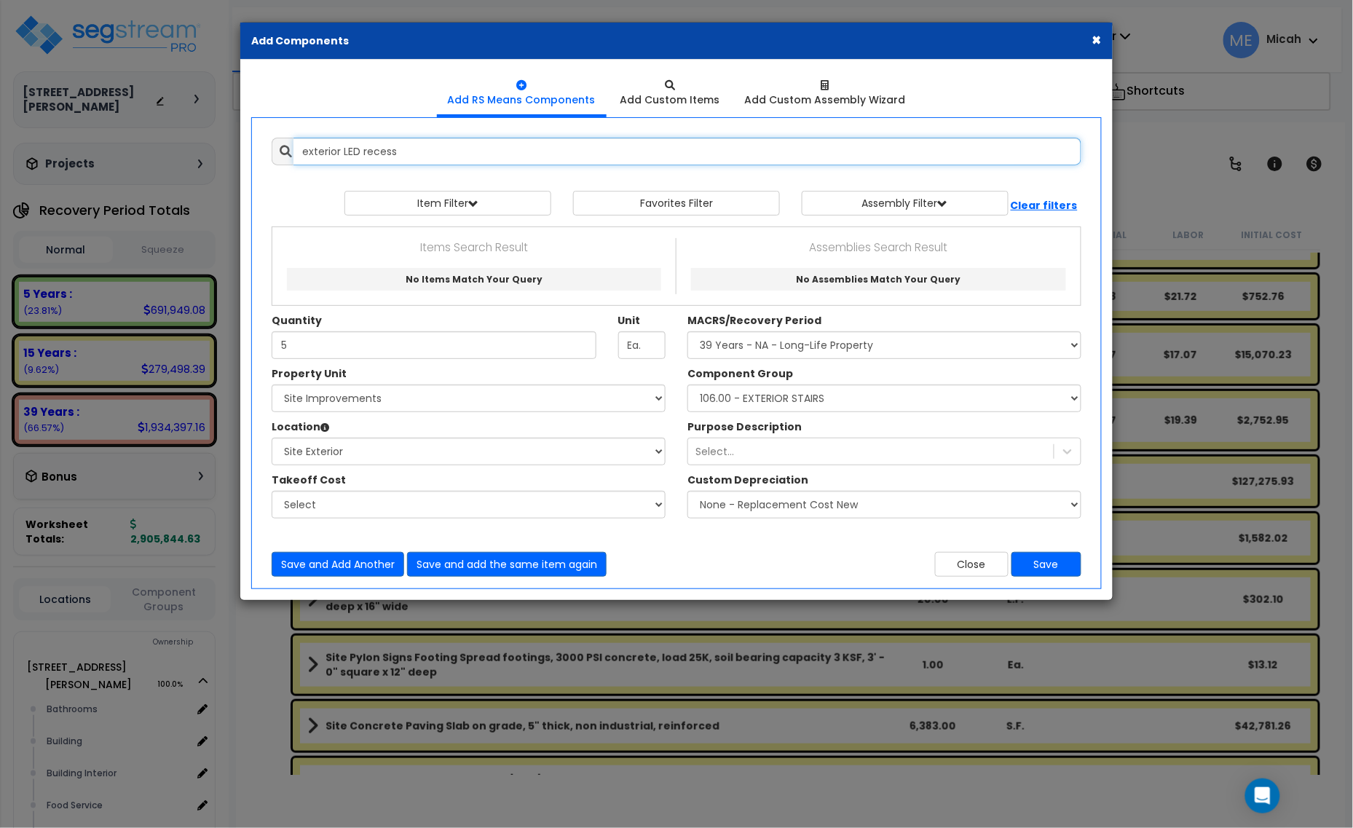
drag, startPoint x: 438, startPoint y: 150, endPoint x: 79, endPoint y: 166, distance: 359.4
click at [79, 166] on div "× Add Components Add RS Means Components Add Custom Items Add Items" at bounding box center [676, 414] width 1353 height 828
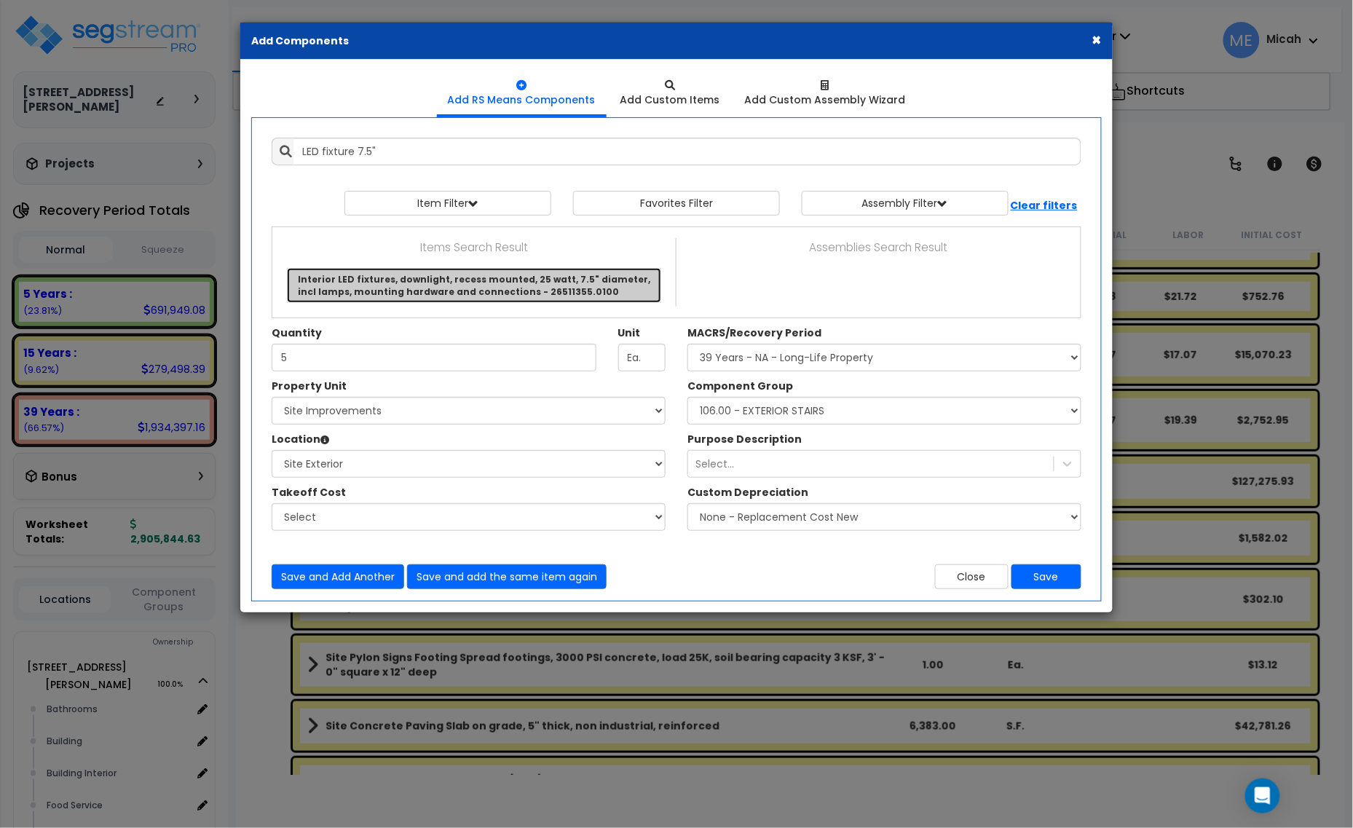
click at [503, 285] on link "Interior LED fixtures, downlight, recess mounted, 25 watt, 7.5" diameter, incl …" at bounding box center [474, 285] width 374 height 35
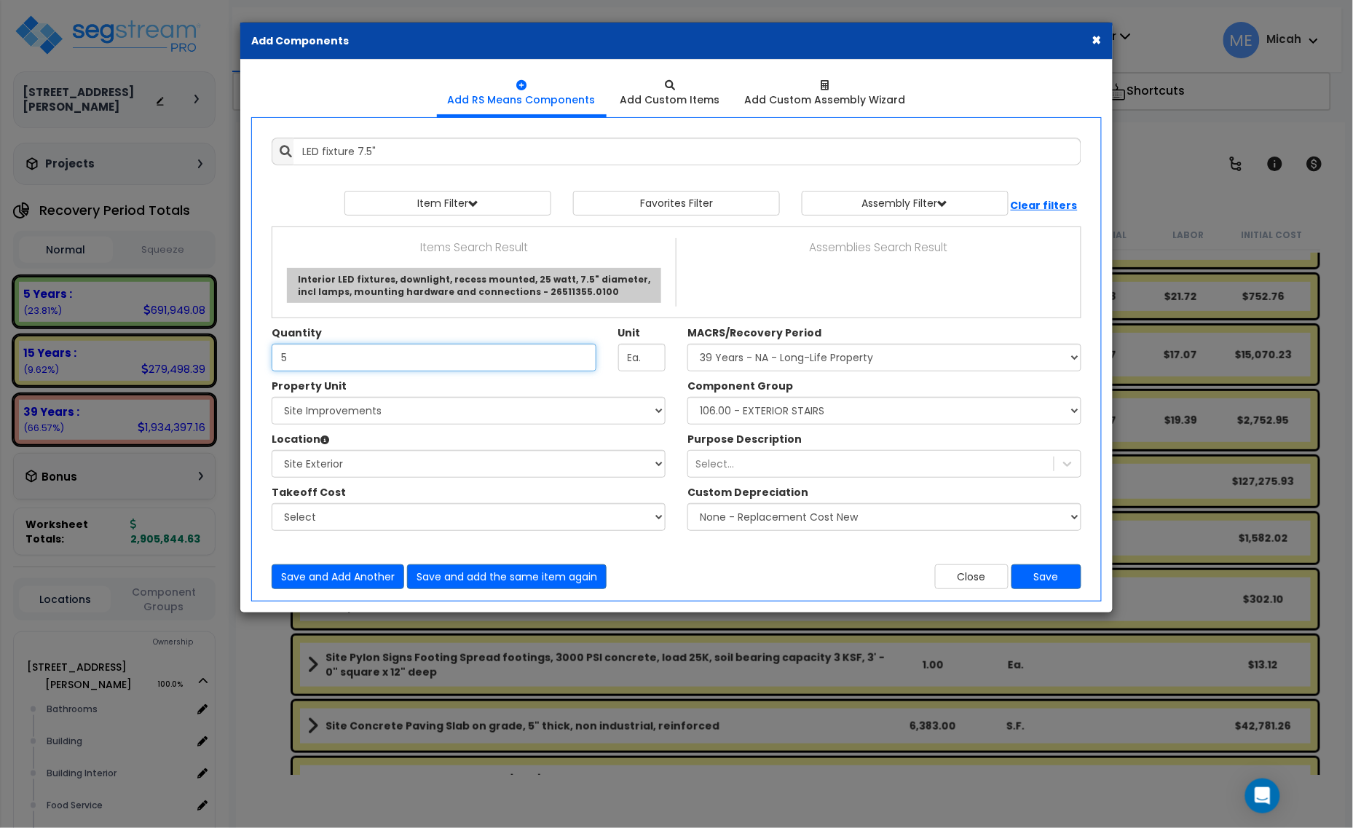
type input "Interior LED fixtures, downlight, recess mounted, 25 watt, 7.5" diameter, incl …"
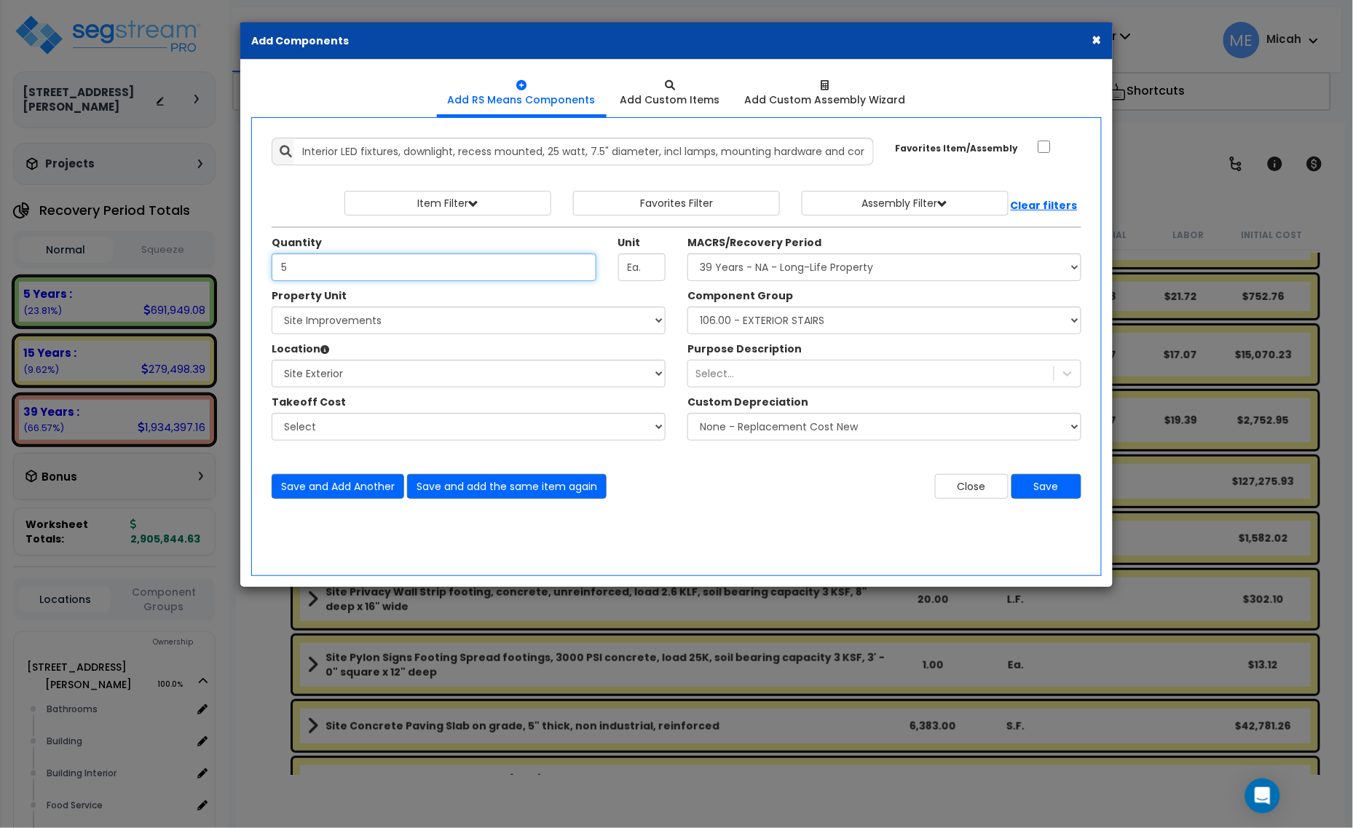
drag, startPoint x: 308, startPoint y: 263, endPoint x: 267, endPoint y: 271, distance: 41.6
click at [267, 271] on div "Quantity 5" at bounding box center [434, 258] width 347 height 46
type input "20"
click at [725, 317] on select "Select Component Group 143.00 - FIRE EXTINGUISHERS 350.00 - SITE FIRE PROTECTIO…" at bounding box center [885, 321] width 394 height 28
select select "56962"
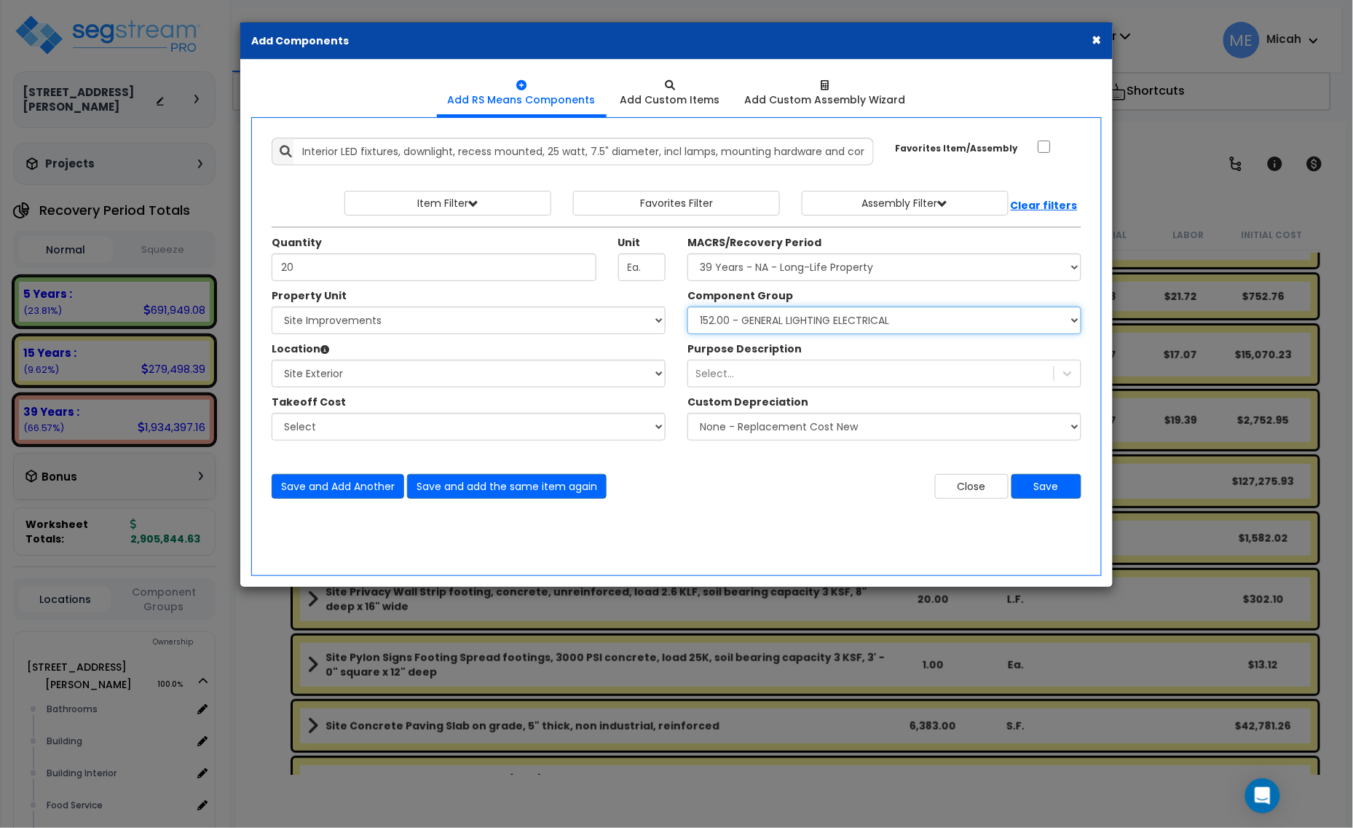
click at [688, 307] on select "Select Component Group 143.00 - FIRE EXTINGUISHERS 350.00 - SITE FIRE PROTECTIO…" at bounding box center [885, 321] width 394 height 28
click at [308, 479] on button "Save and Add Another" at bounding box center [338, 486] width 133 height 25
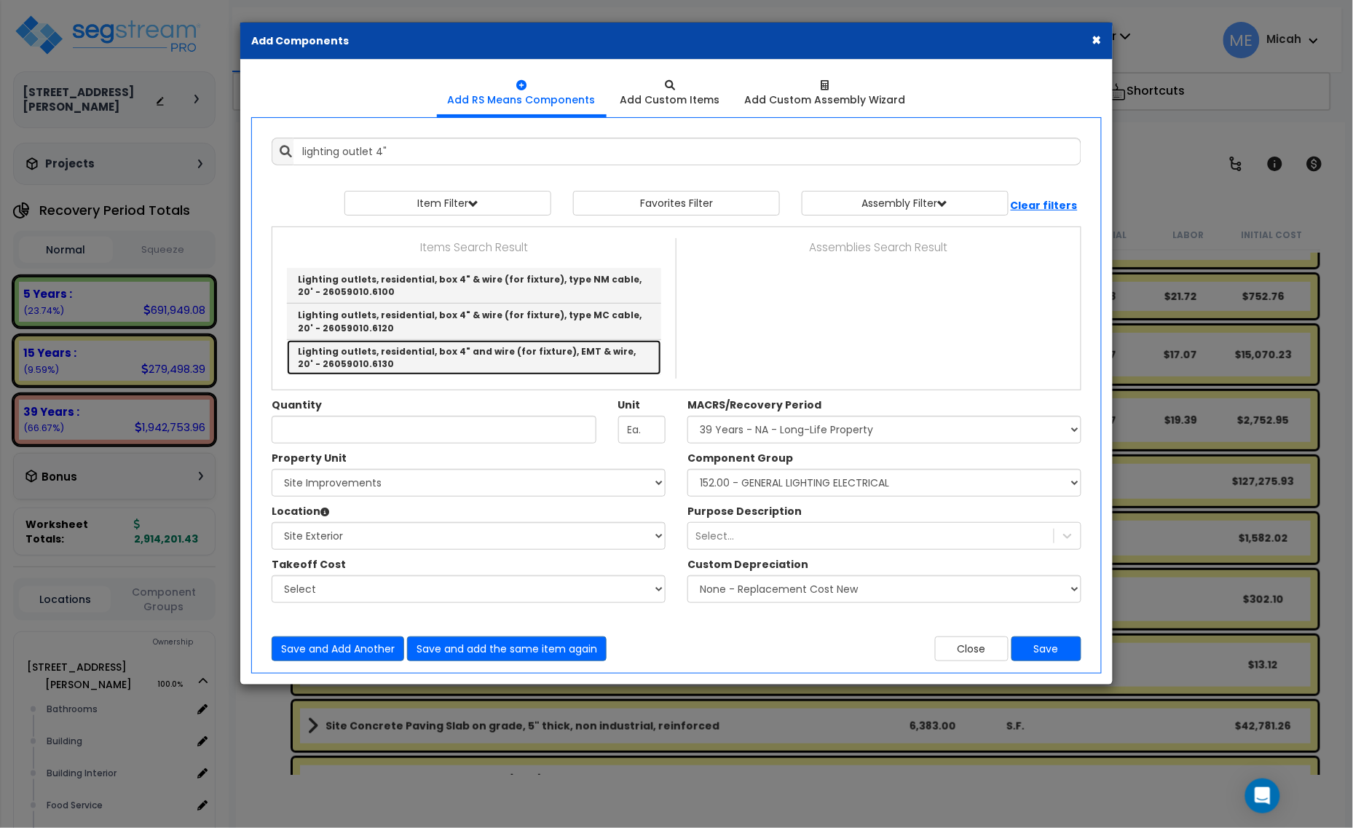
click at [536, 365] on link "Lighting outlets, residential, box 4" and wire (for fixture), EMT & wire, 20' -…" at bounding box center [474, 357] width 374 height 35
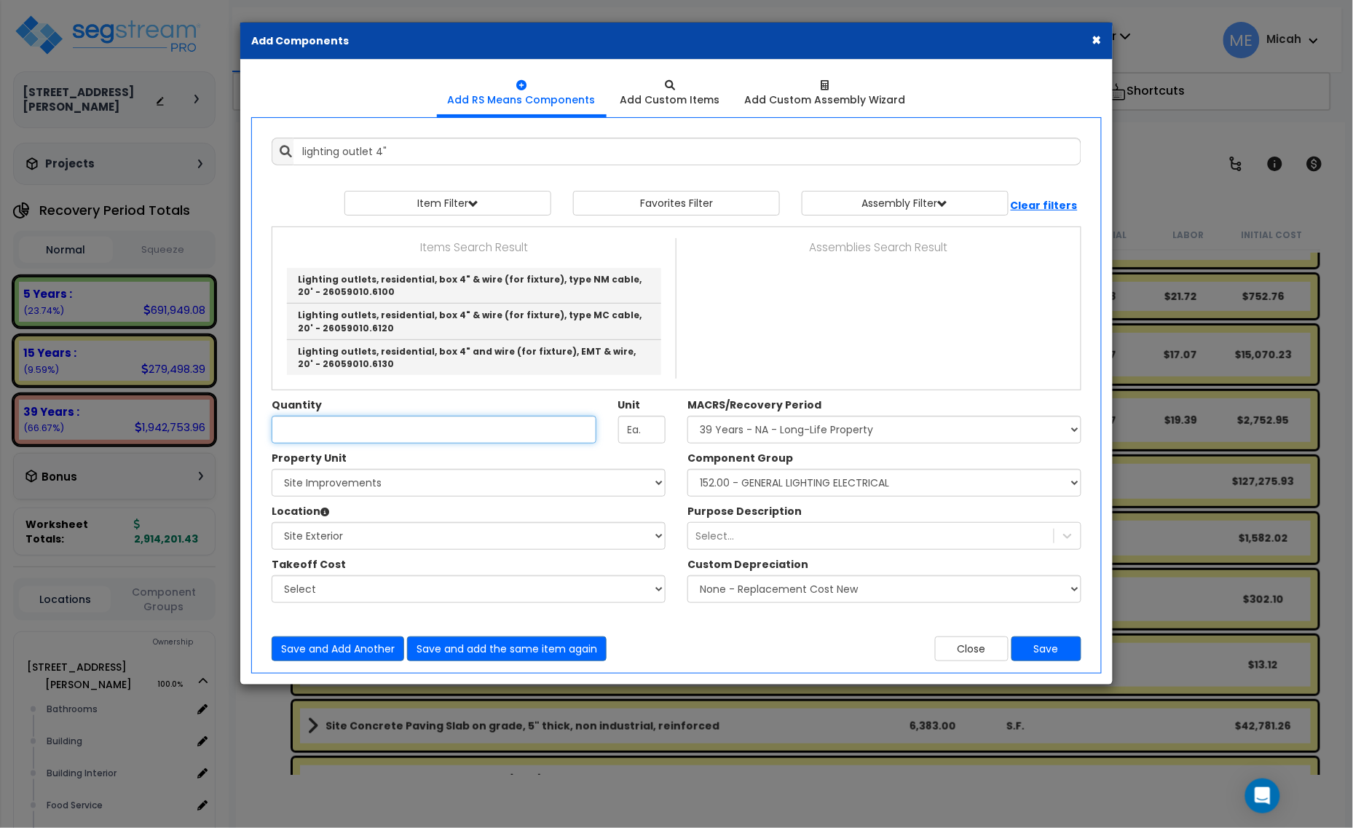
type input "Lighting outlets, residential, box 4" and wire (for fixture), EMT & wire, 20' -…"
checkbox input "true"
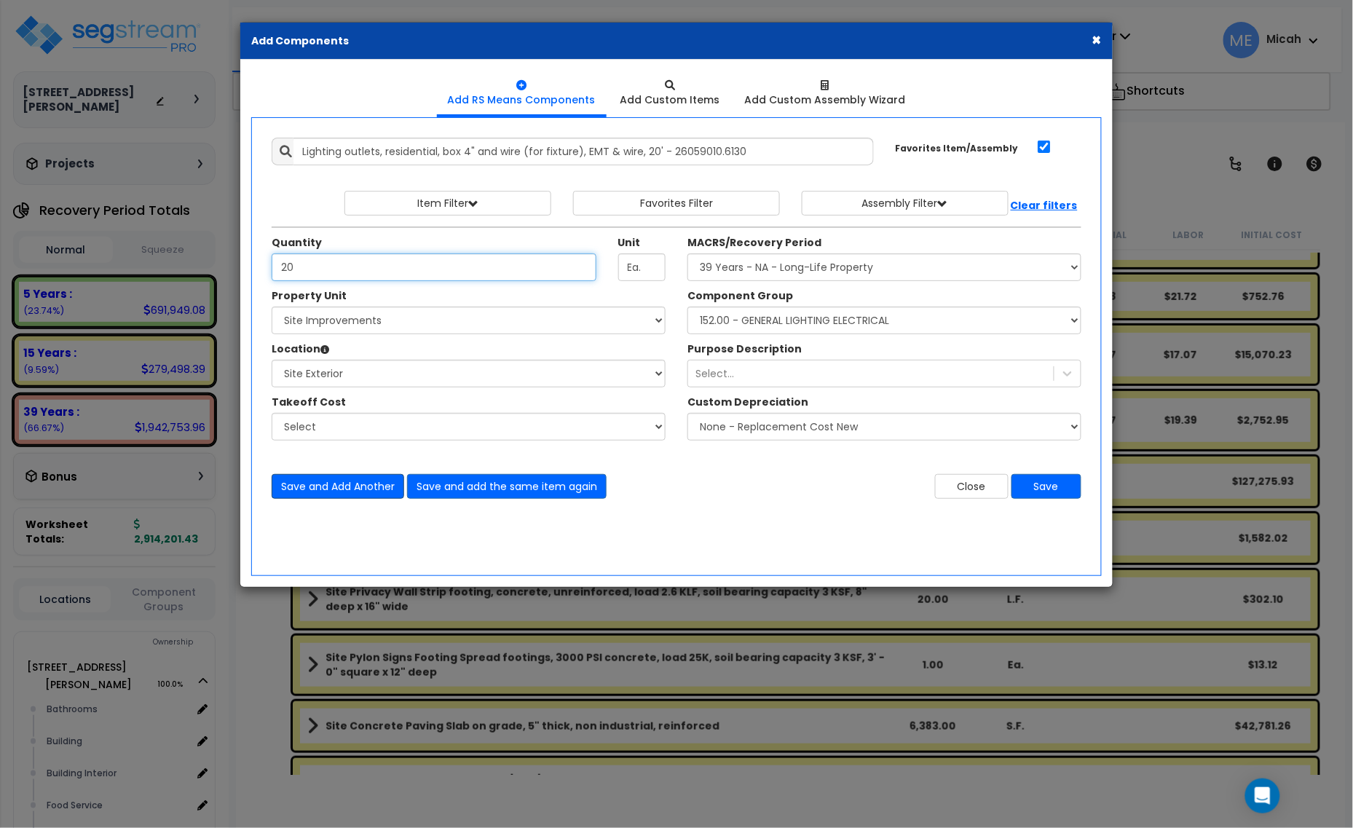
type input "20"
click at [355, 490] on button "Save and Add Another" at bounding box center [338, 486] width 133 height 25
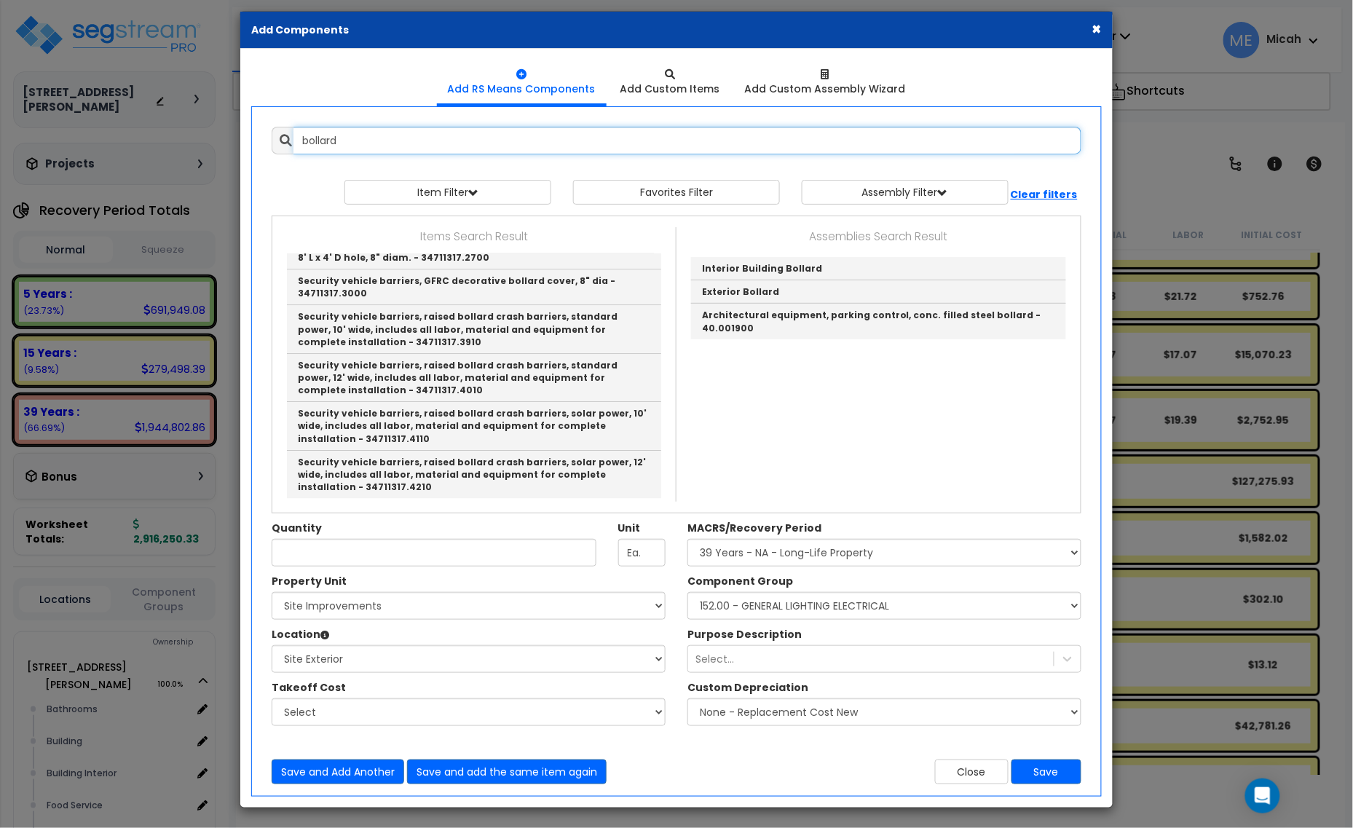
scroll to position [15, 0]
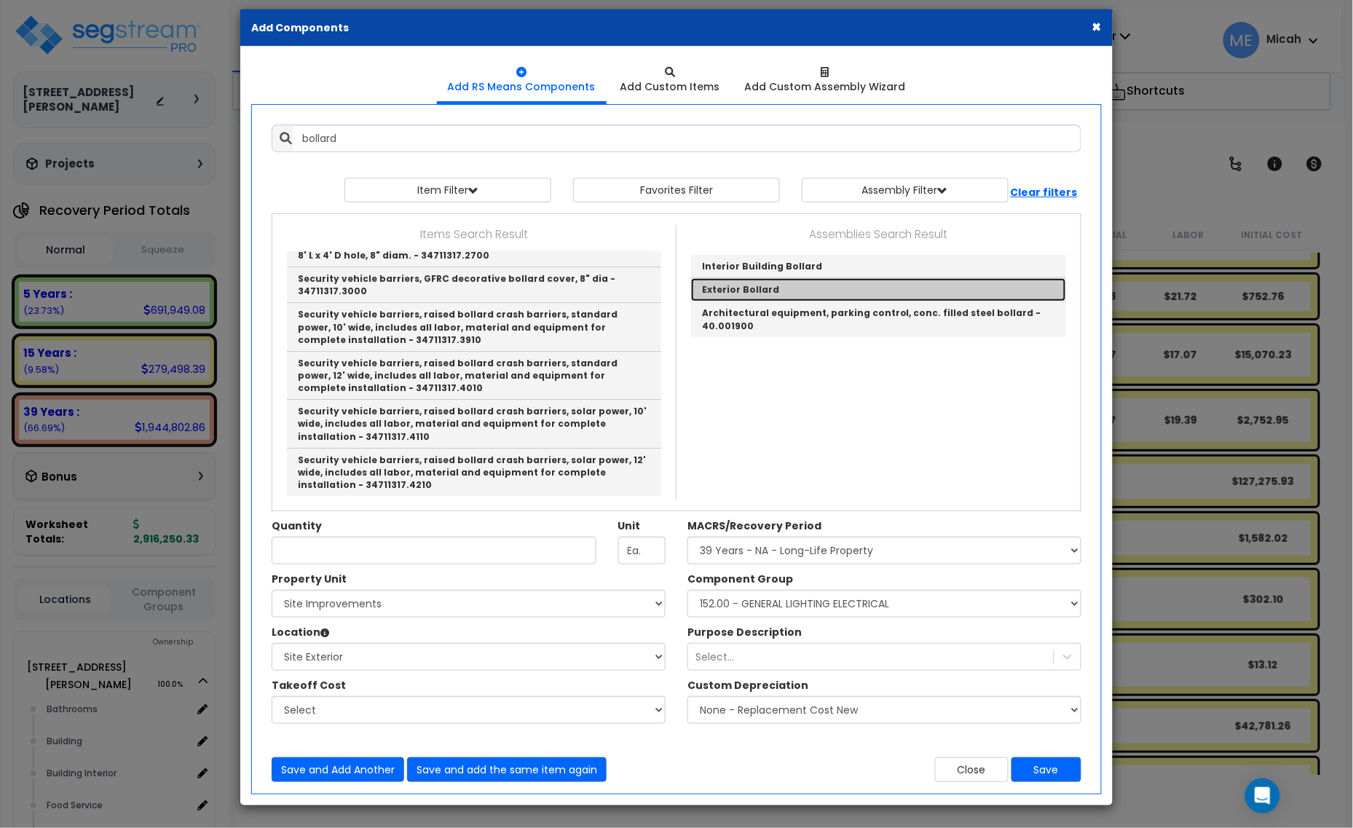
click at [773, 285] on link "Exterior Bollard" at bounding box center [878, 289] width 375 height 23
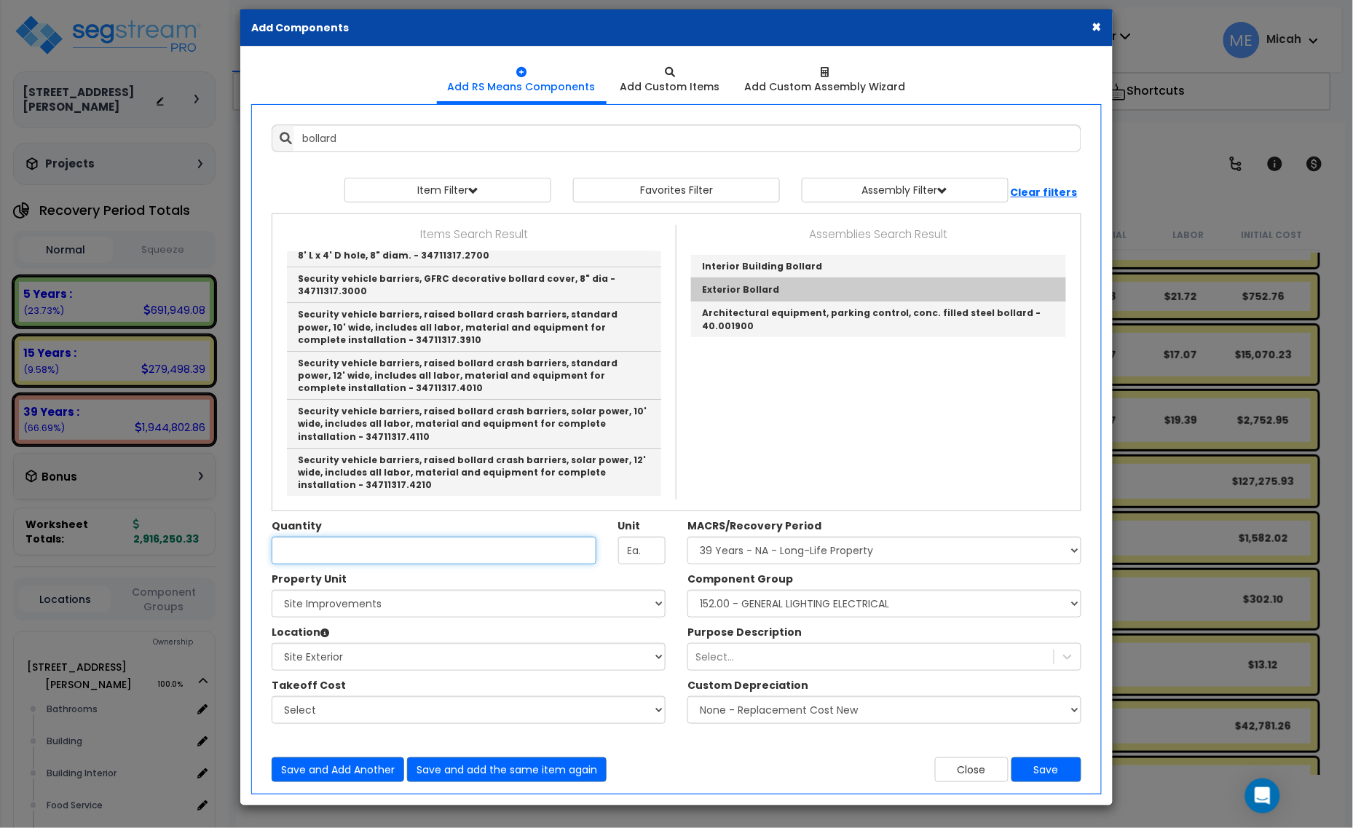
type input "Exterior Bollard"
type input "EA"
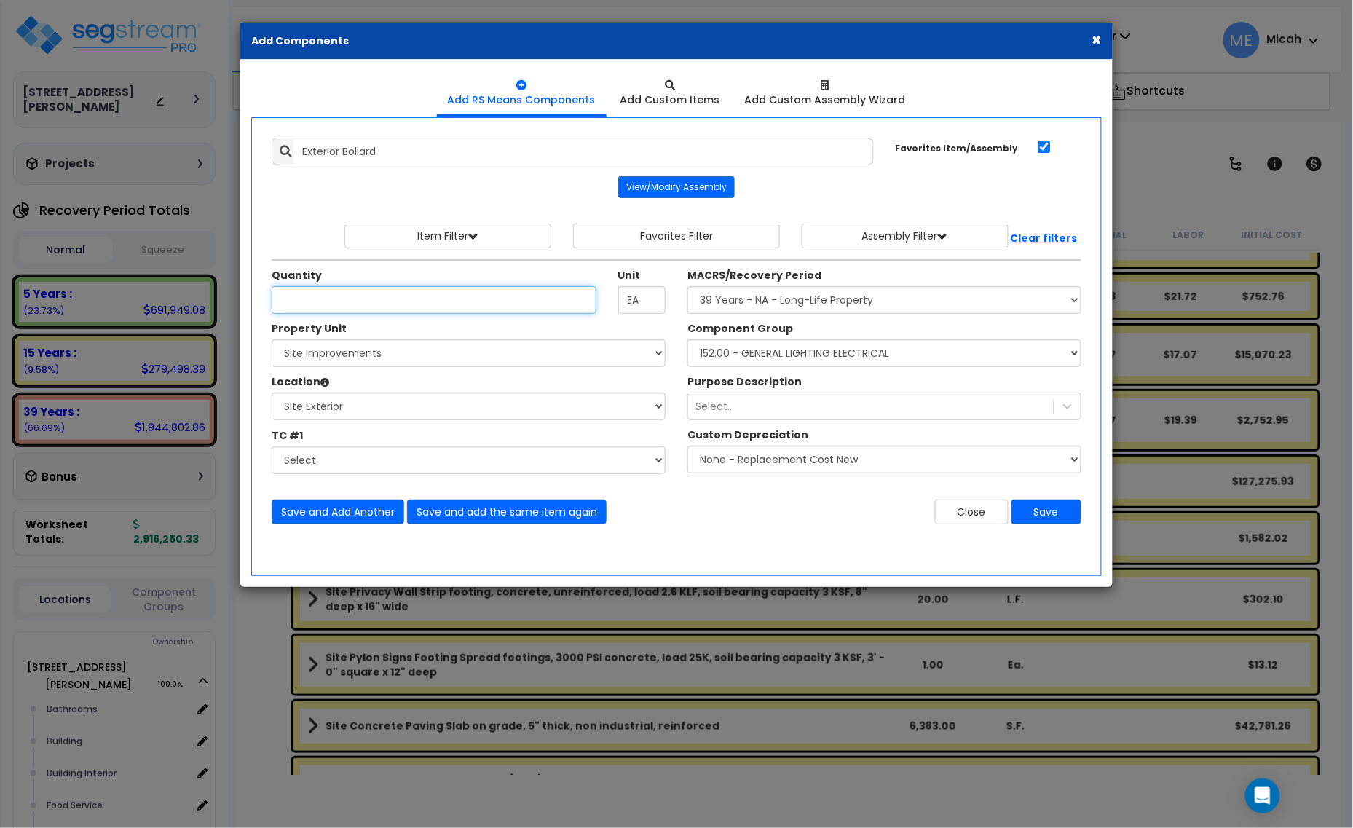
scroll to position [0, 0]
type input "10"
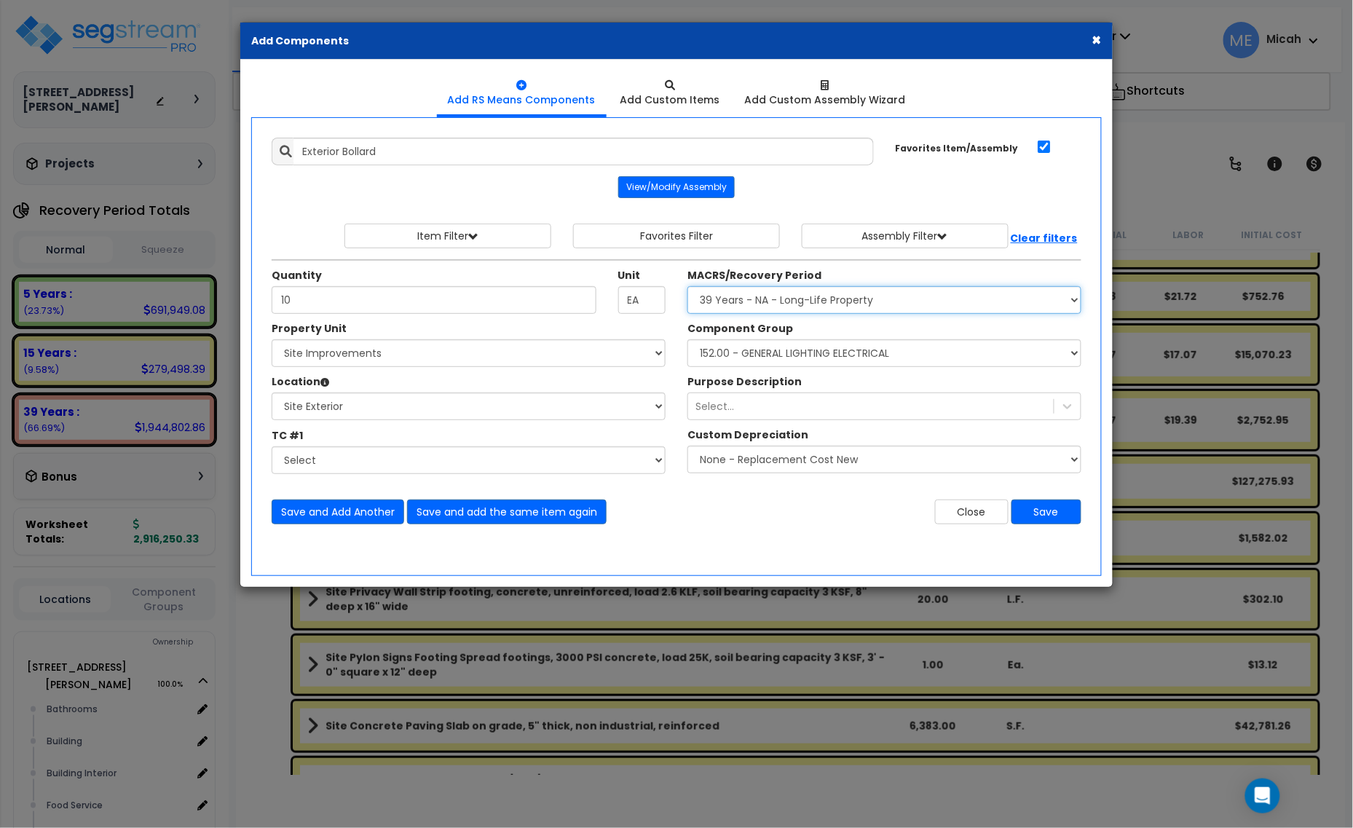
click at [802, 307] on select "Select MACRS/Recovery Period 5 Years - 57.0 - Distributive Trades & Services 5 …" at bounding box center [885, 300] width 394 height 28
select select "3666"
click at [688, 287] on select "Select MACRS/Recovery Period 5 Years - 57.0 - Distributive Trades & Services 5 …" at bounding box center [885, 300] width 394 height 28
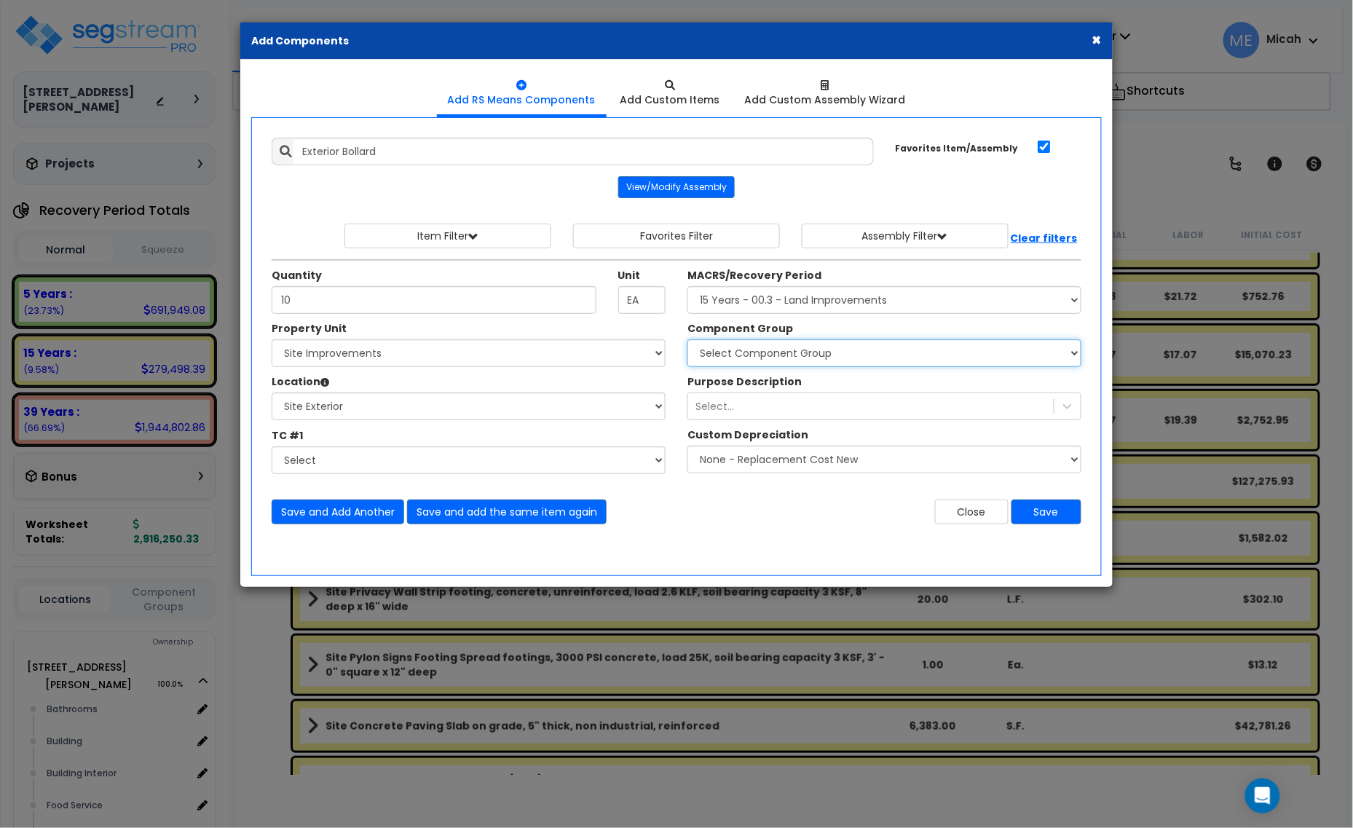
click at [794, 358] on select "Select Component Group 434.00 - SITE PRIVACY WALLS 447.00 - SITE SWIMMING POOLS…" at bounding box center [885, 353] width 394 height 28
select select "57154"
click at [794, 358] on select "Select Component Group 434.00 - SITE PRIVACY WALLS 447.00 - SITE SWIMMING POOLS…" at bounding box center [885, 353] width 394 height 28
click at [1060, 512] on button "Save" at bounding box center [1047, 512] width 70 height 25
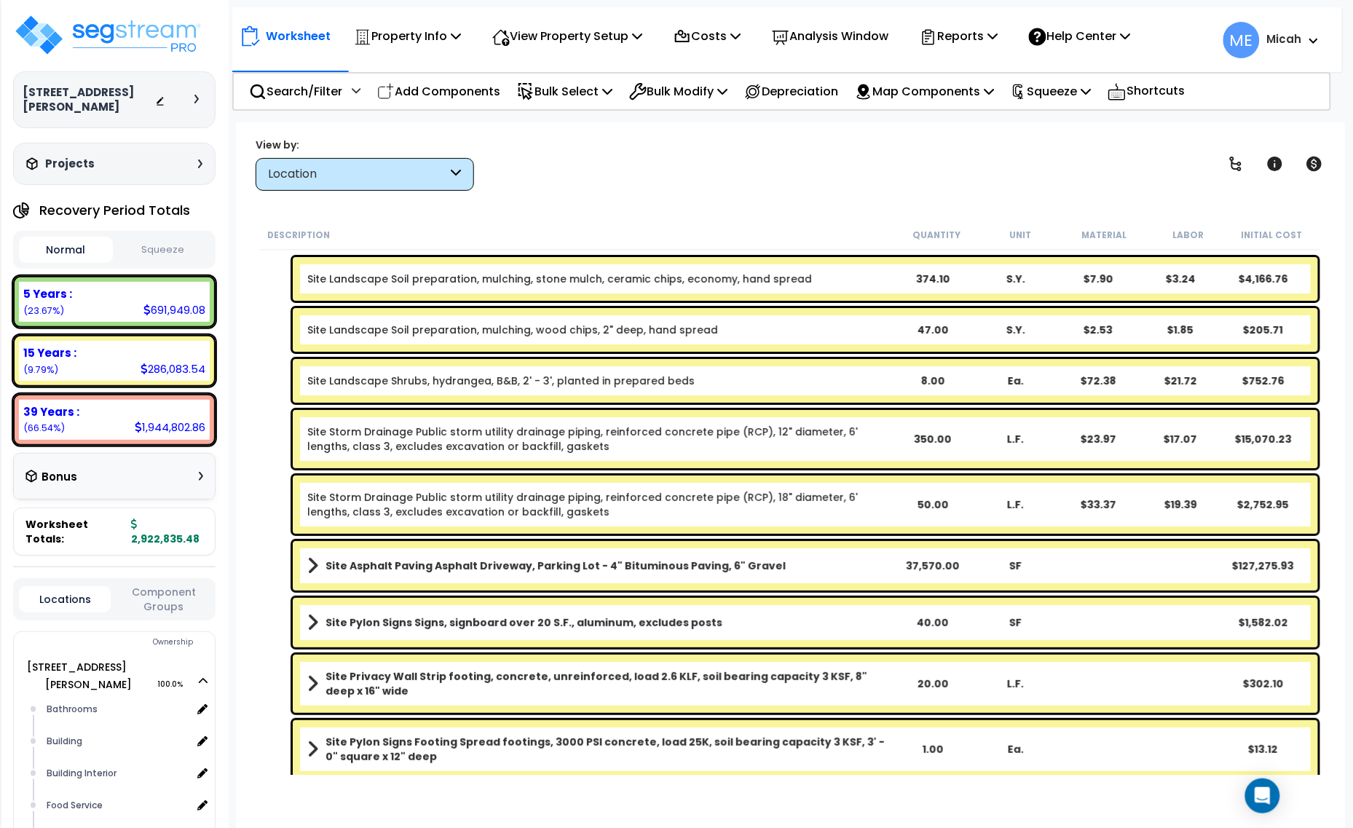
scroll to position [3675, 0]
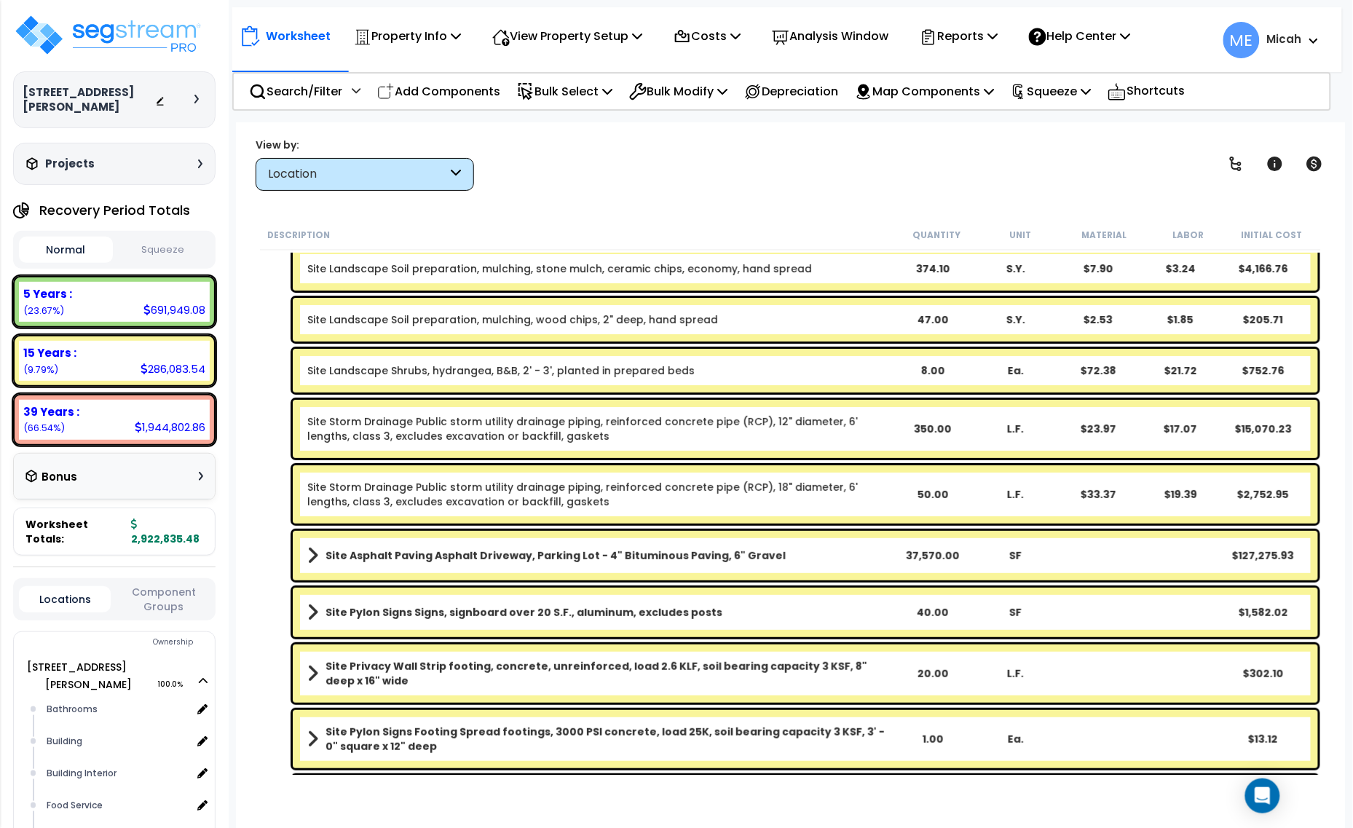
click at [307, 618] on span at bounding box center [312, 612] width 11 height 20
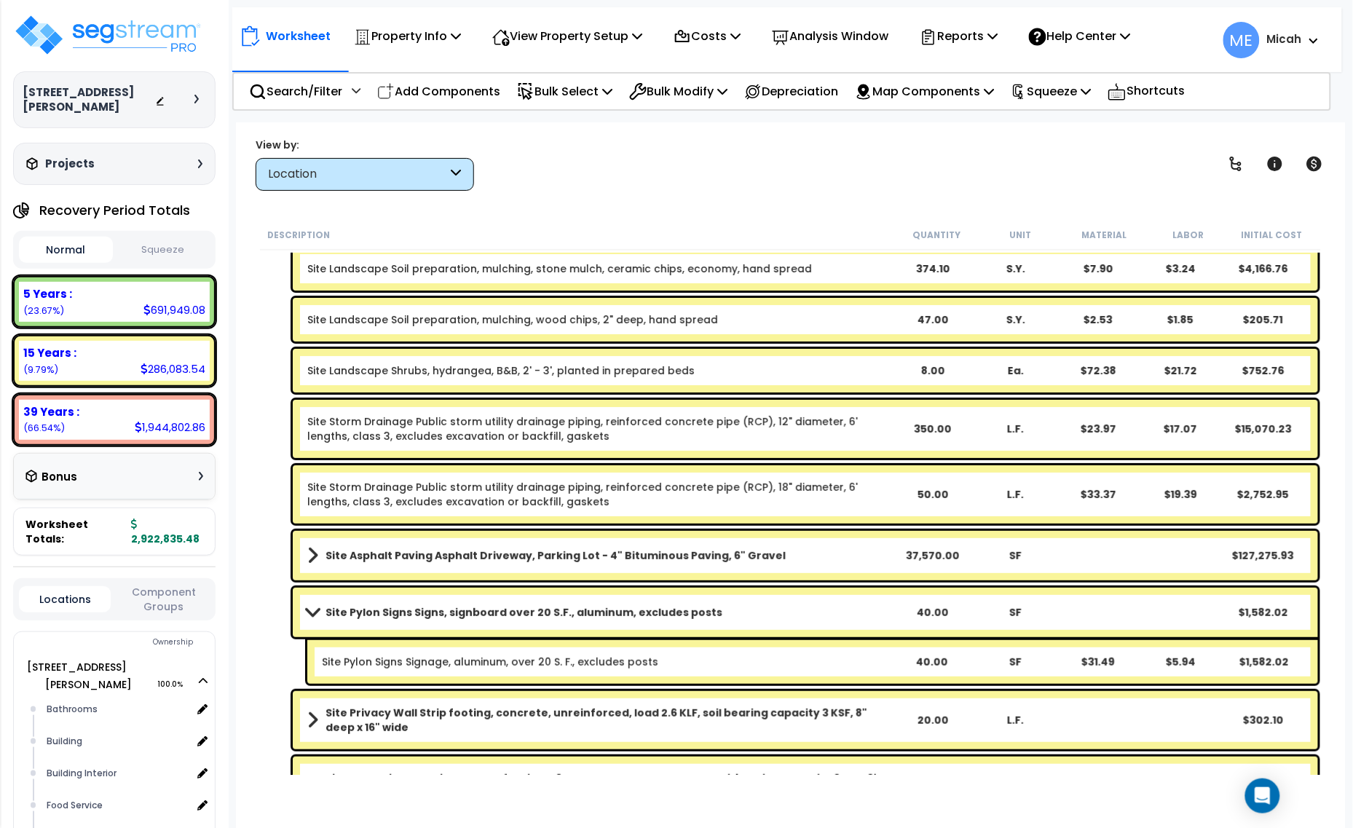
click at [307, 618] on link "Site Pylon Signs Signs, signboard over 20 S.F., aluminum, excludes posts" at bounding box center [598, 612] width 583 height 20
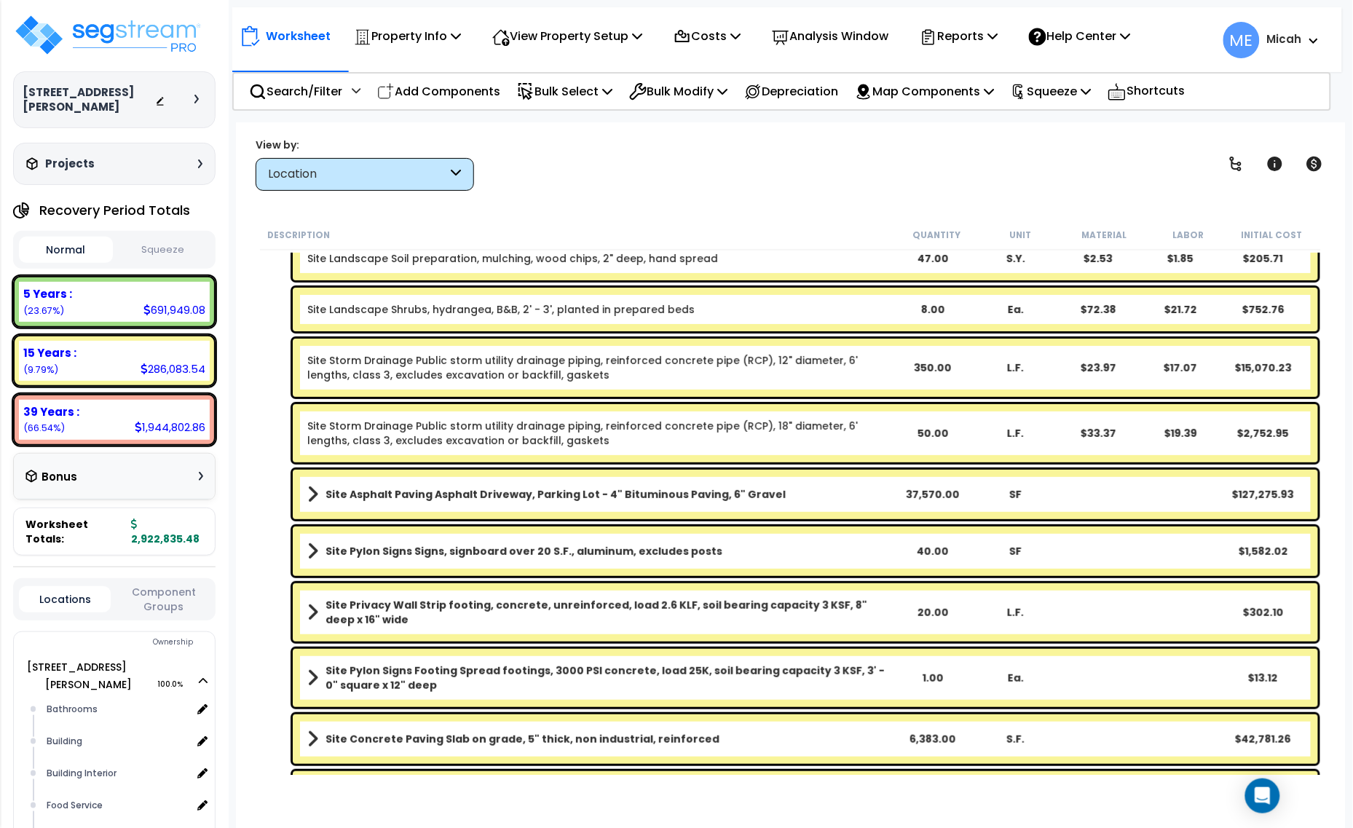
scroll to position [3766, 0]
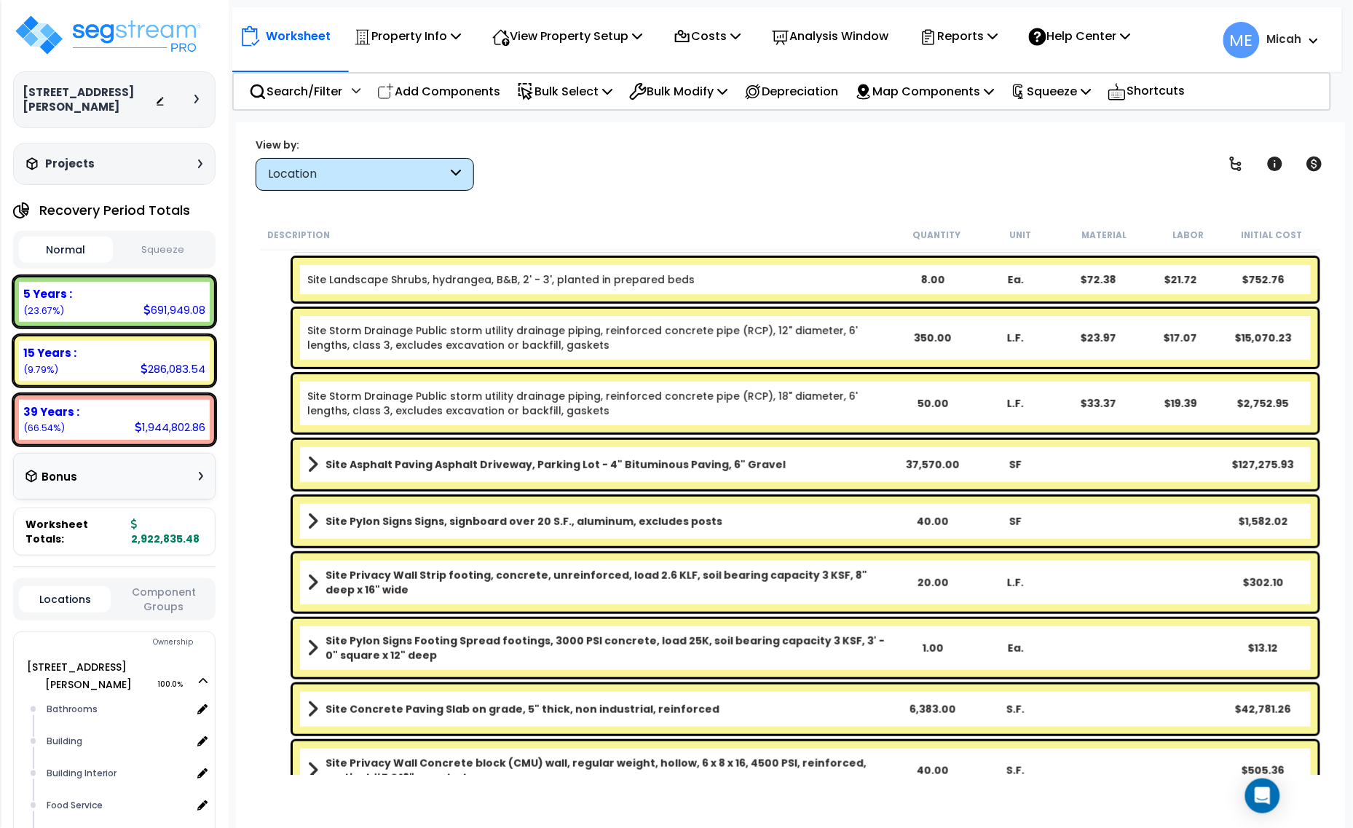
click at [311, 580] on span at bounding box center [312, 582] width 11 height 20
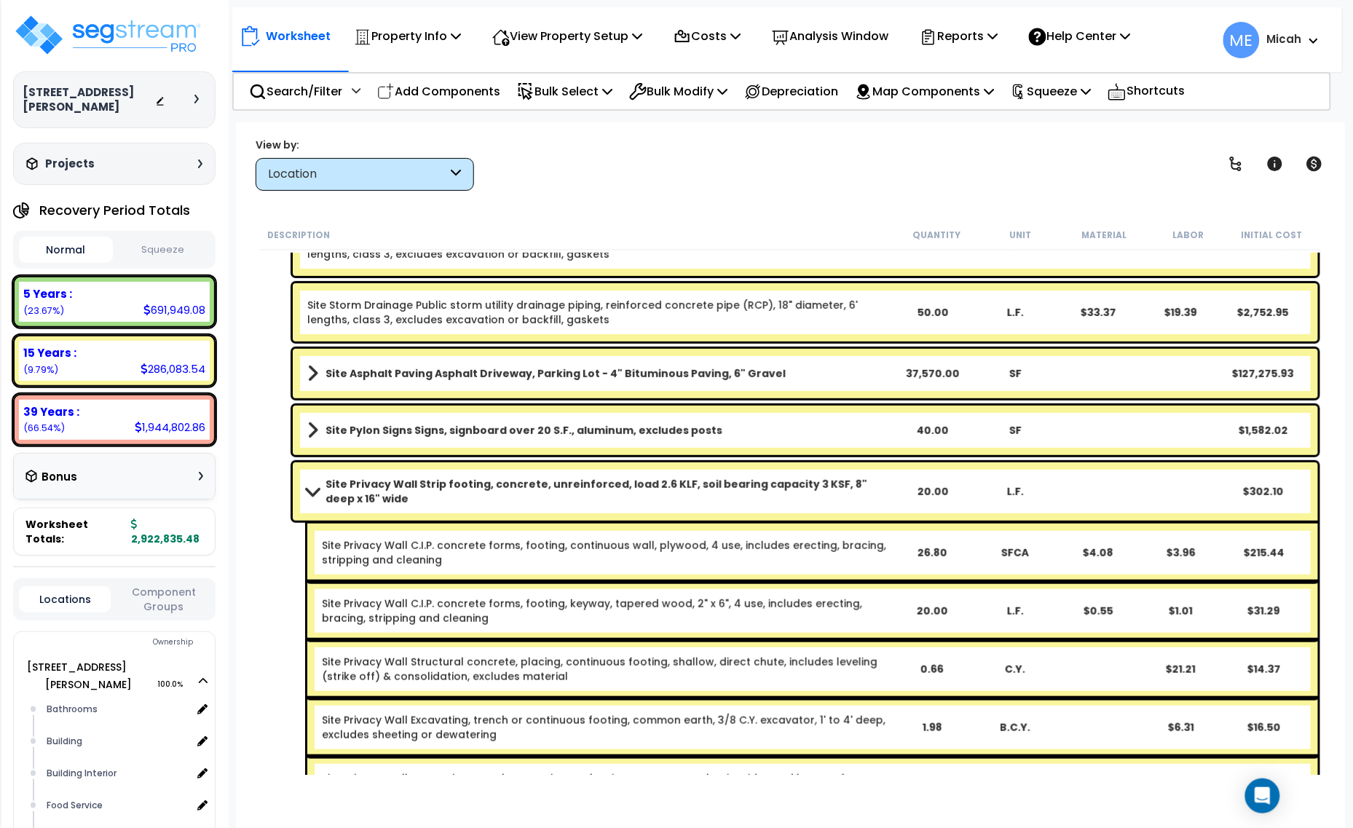
scroll to position [3948, 0]
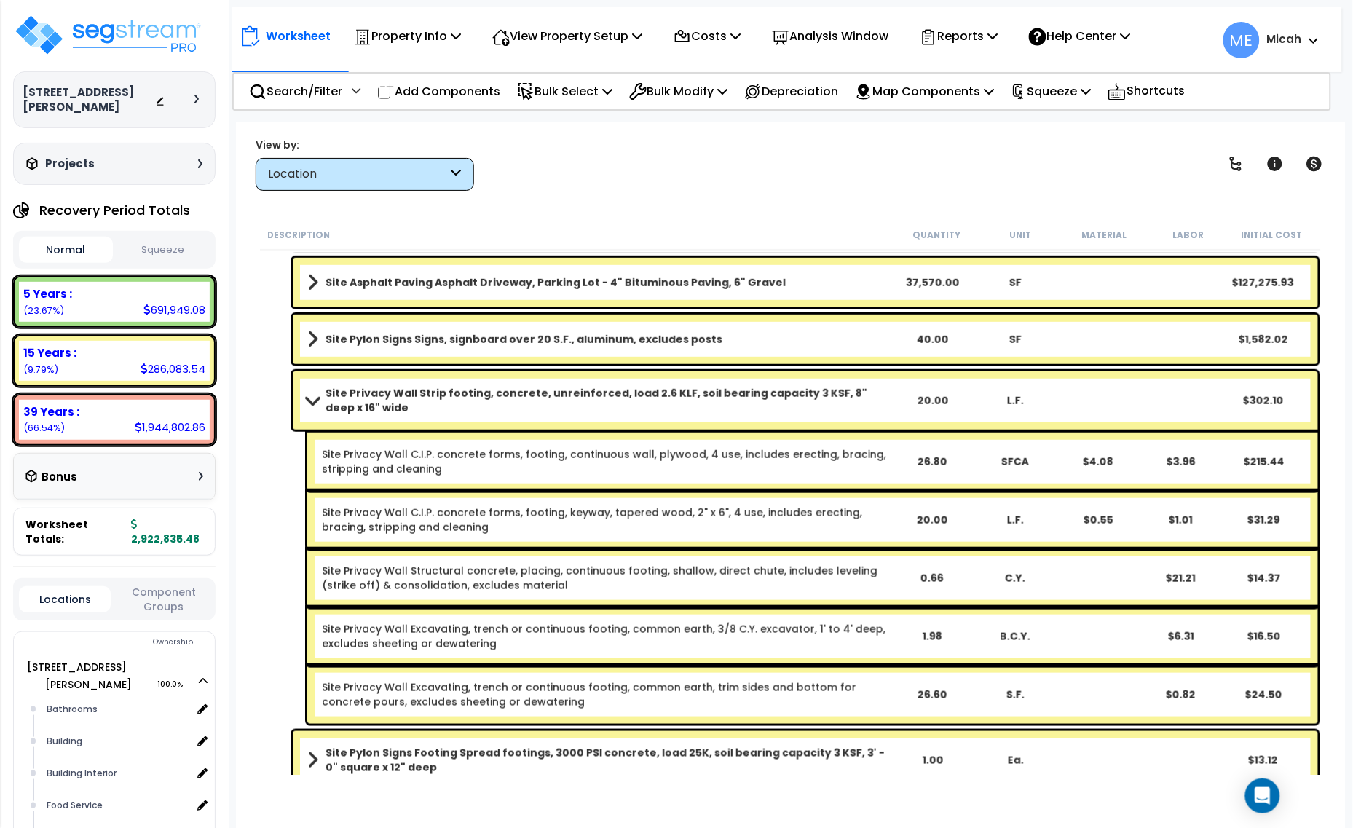
click at [321, 401] on span at bounding box center [312, 400] width 20 height 11
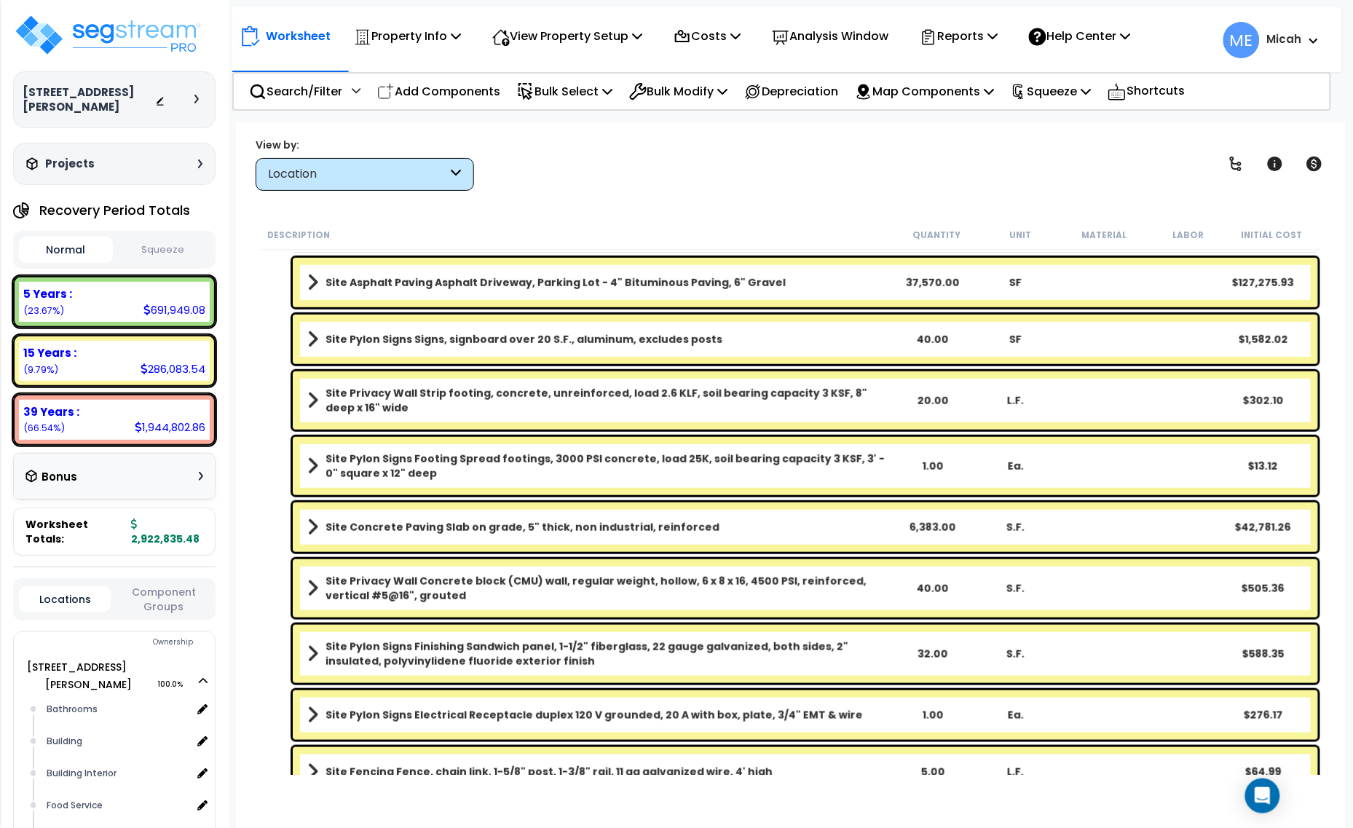
click at [379, 408] on b "Site Privacy Wall Strip footing, concrete, unreinforced, load 2.6 KLF, soil bea…" at bounding box center [608, 400] width 565 height 29
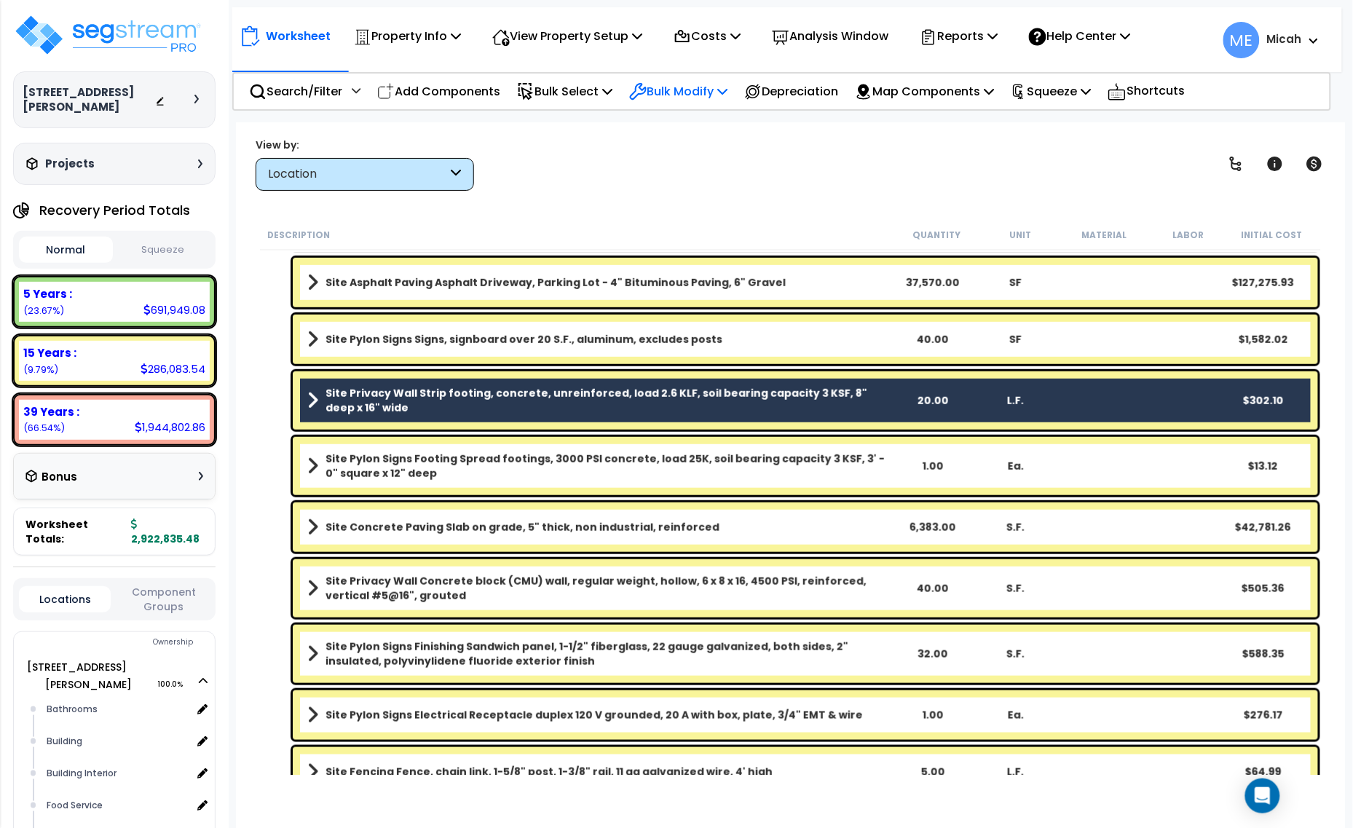
click at [728, 96] on p "Bulk Modify" at bounding box center [678, 92] width 98 height 20
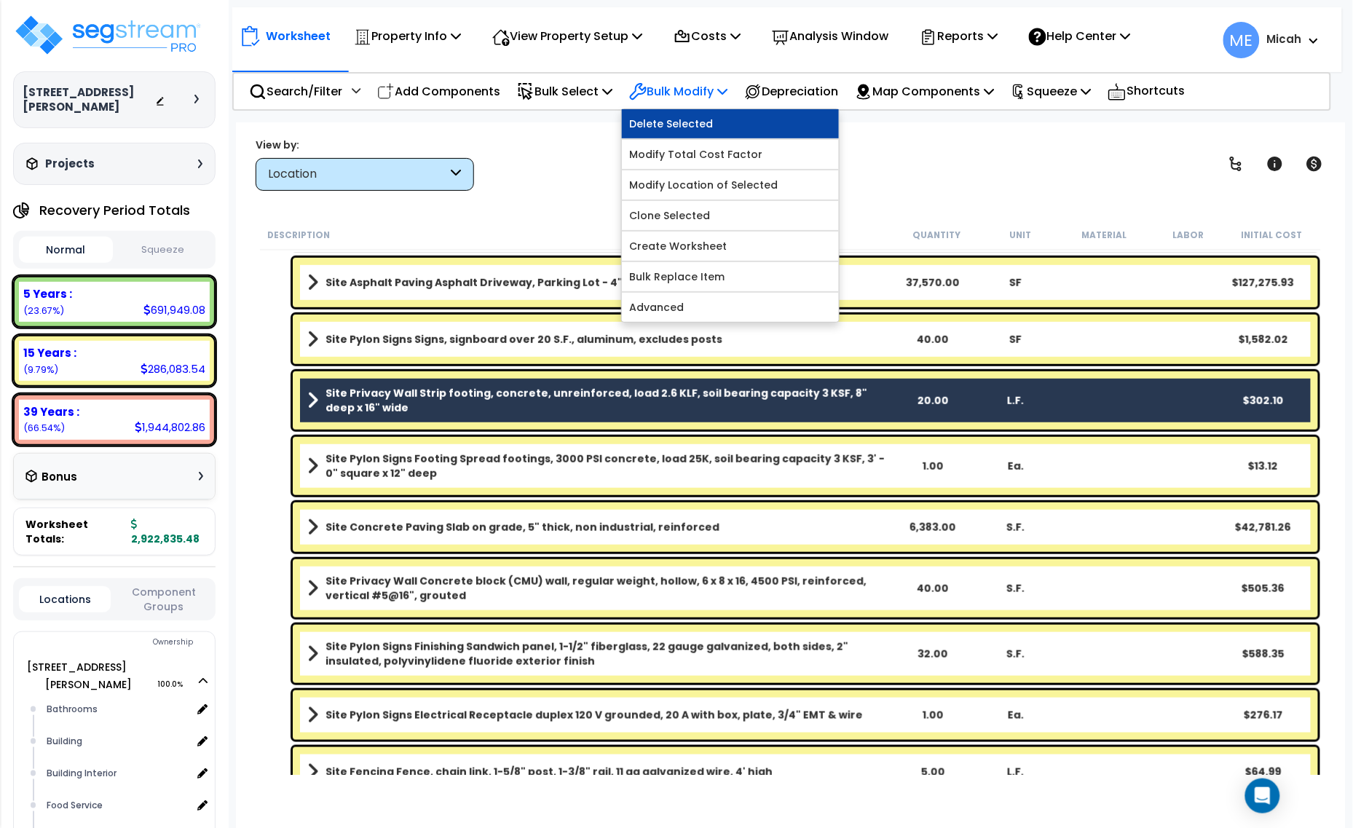
click at [709, 125] on link "Delete Selected" at bounding box center [730, 123] width 217 height 29
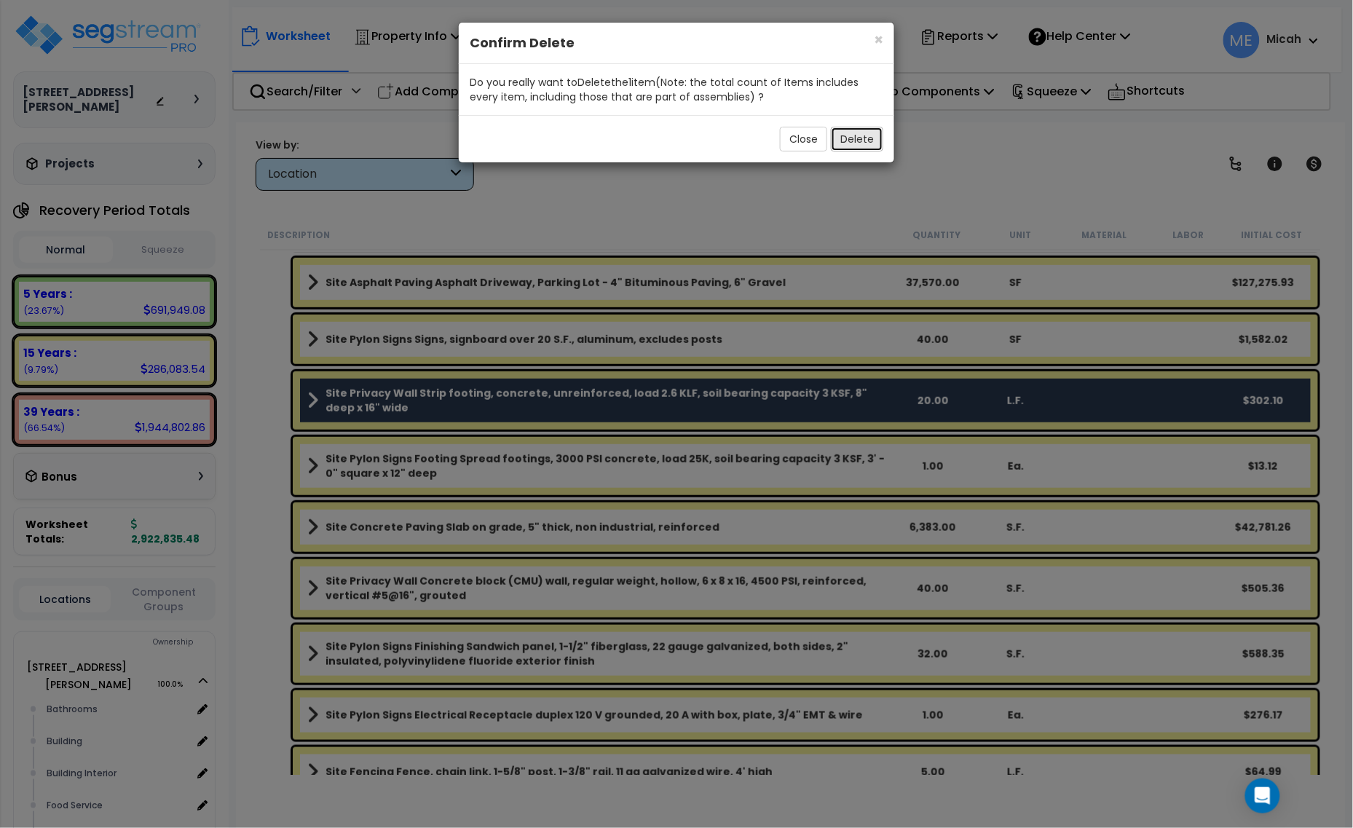
click at [854, 150] on button "Delete" at bounding box center [857, 139] width 52 height 25
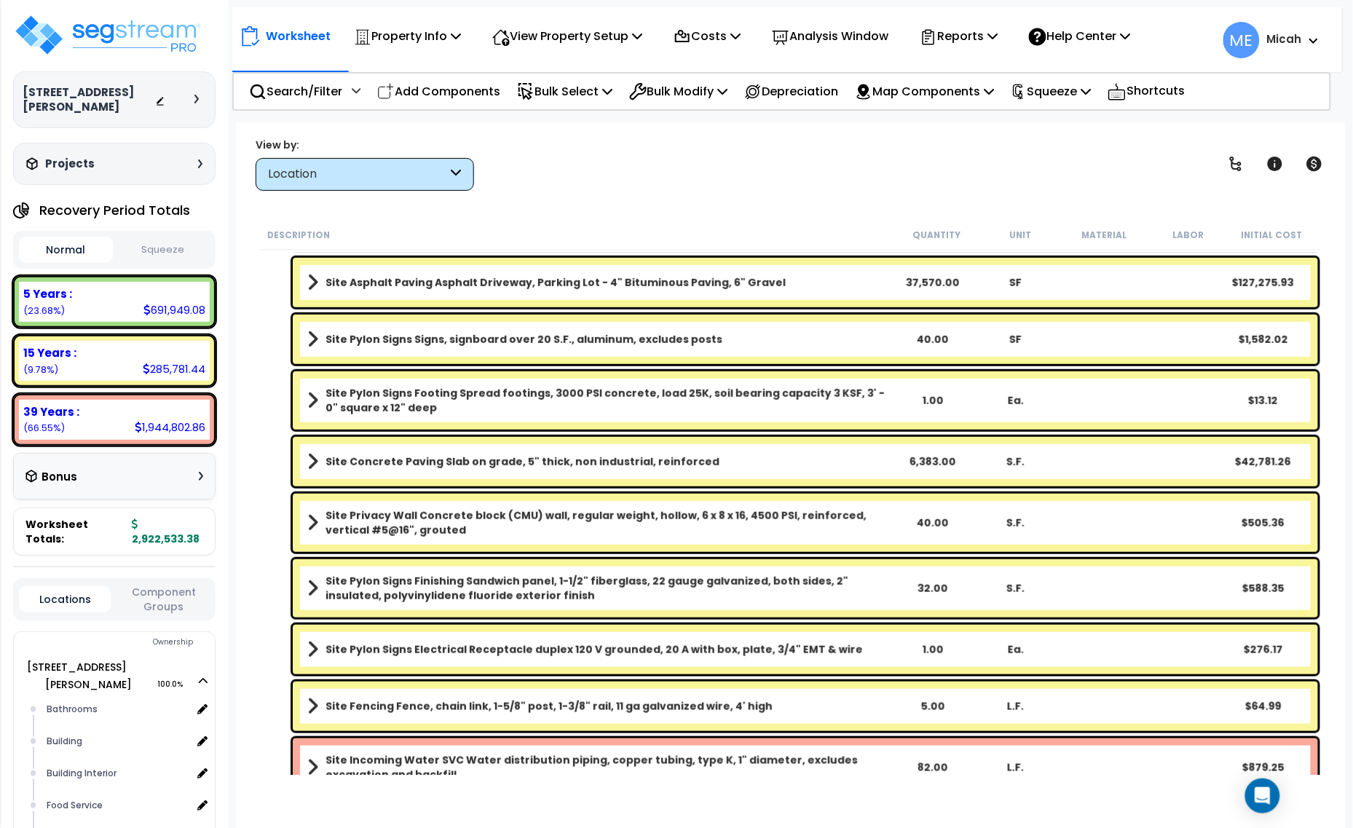
click at [312, 403] on span at bounding box center [312, 400] width 11 height 20
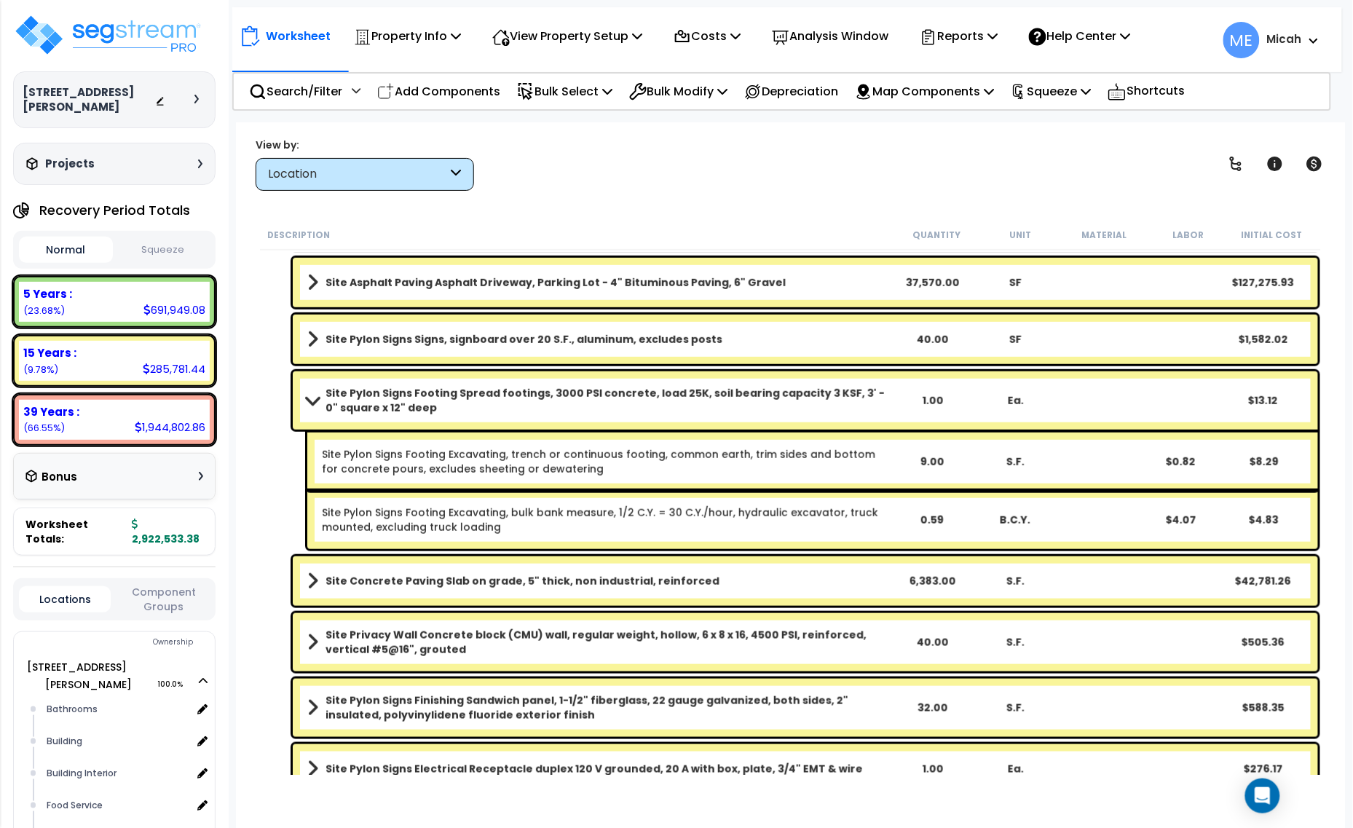
click at [312, 403] on span at bounding box center [312, 400] width 20 height 11
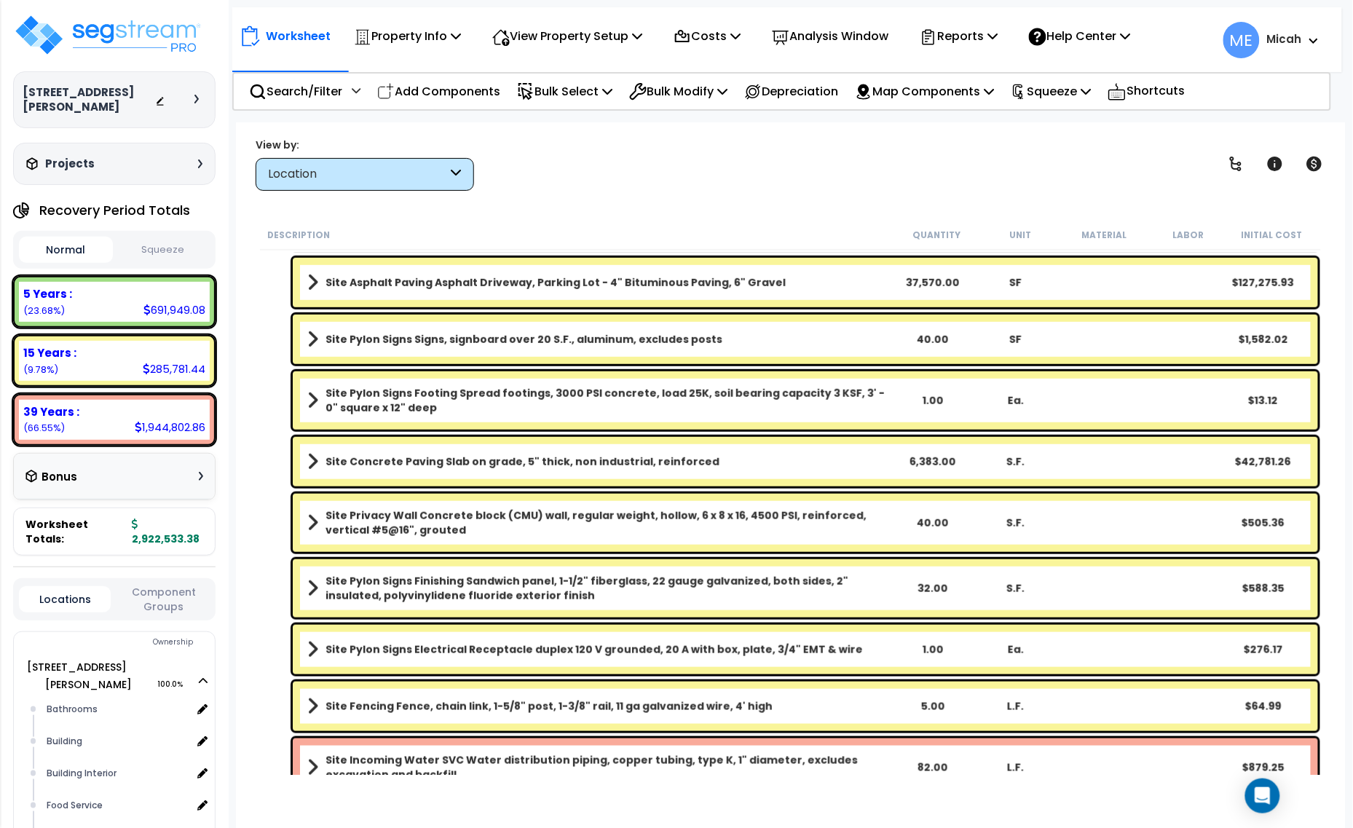
click at [306, 465] on div "Site Concrete Paving Slab on grade, 5" thick, non industrial, reinforced 6,383.…" at bounding box center [805, 462] width 1025 height 50
click at [311, 463] on span at bounding box center [312, 462] width 11 height 20
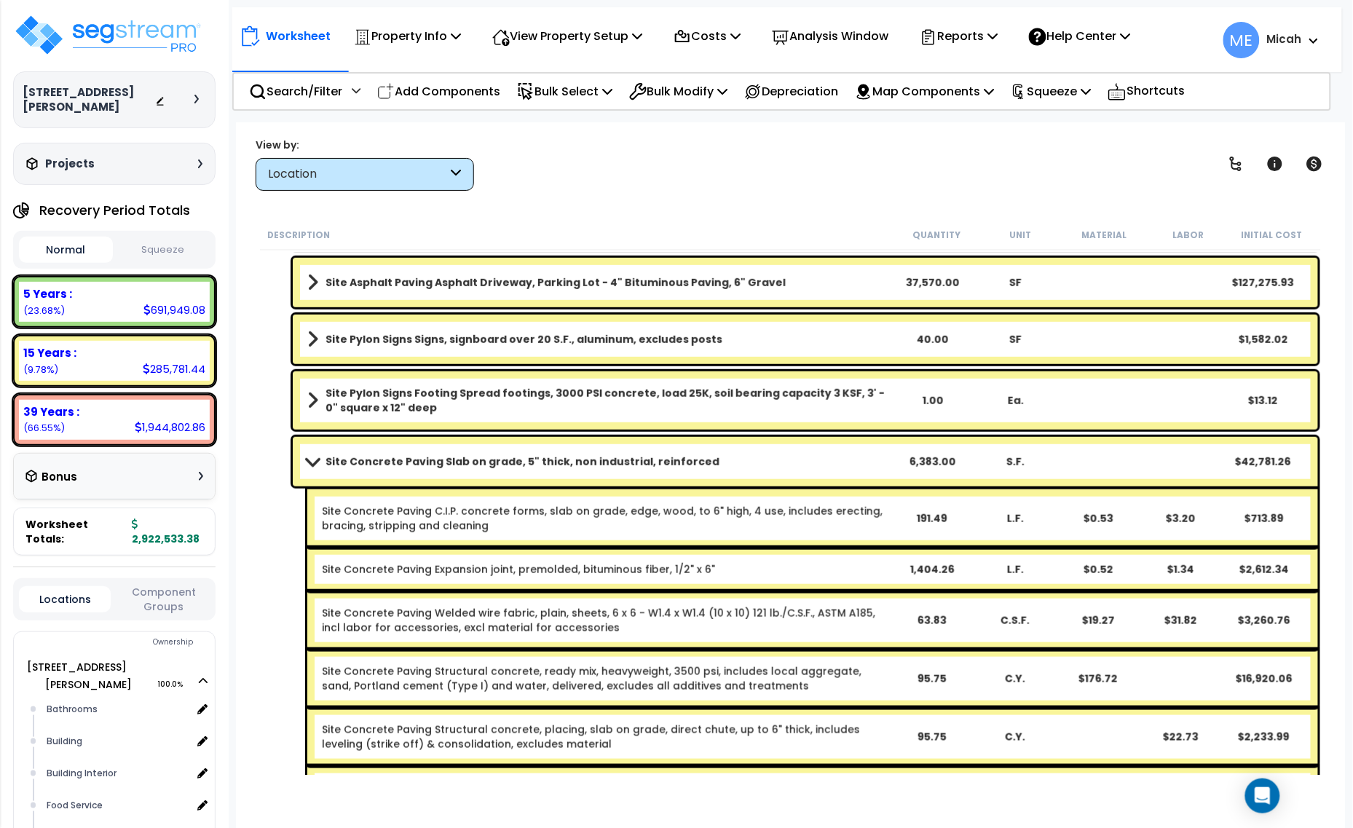
click at [311, 463] on span at bounding box center [312, 461] width 20 height 11
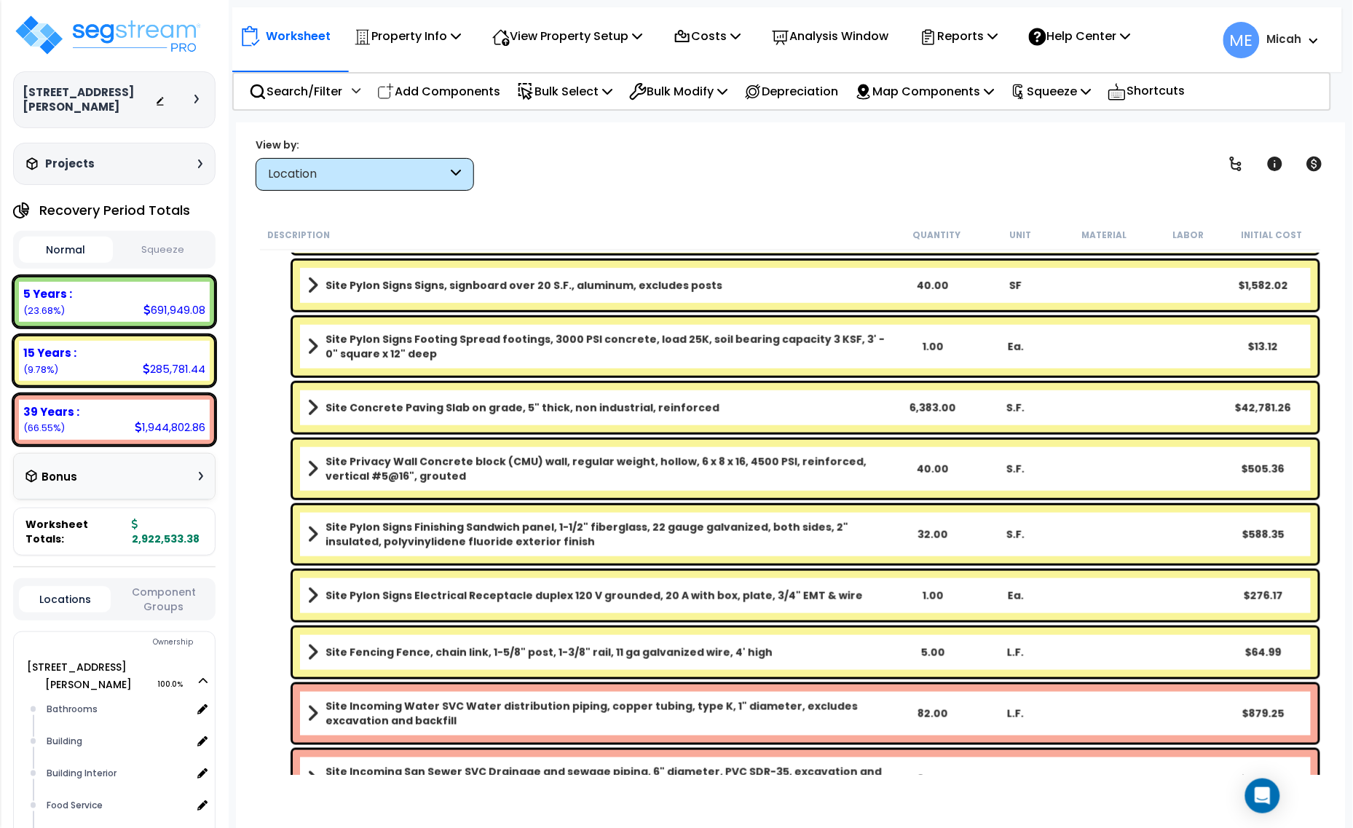
scroll to position [4039, 0]
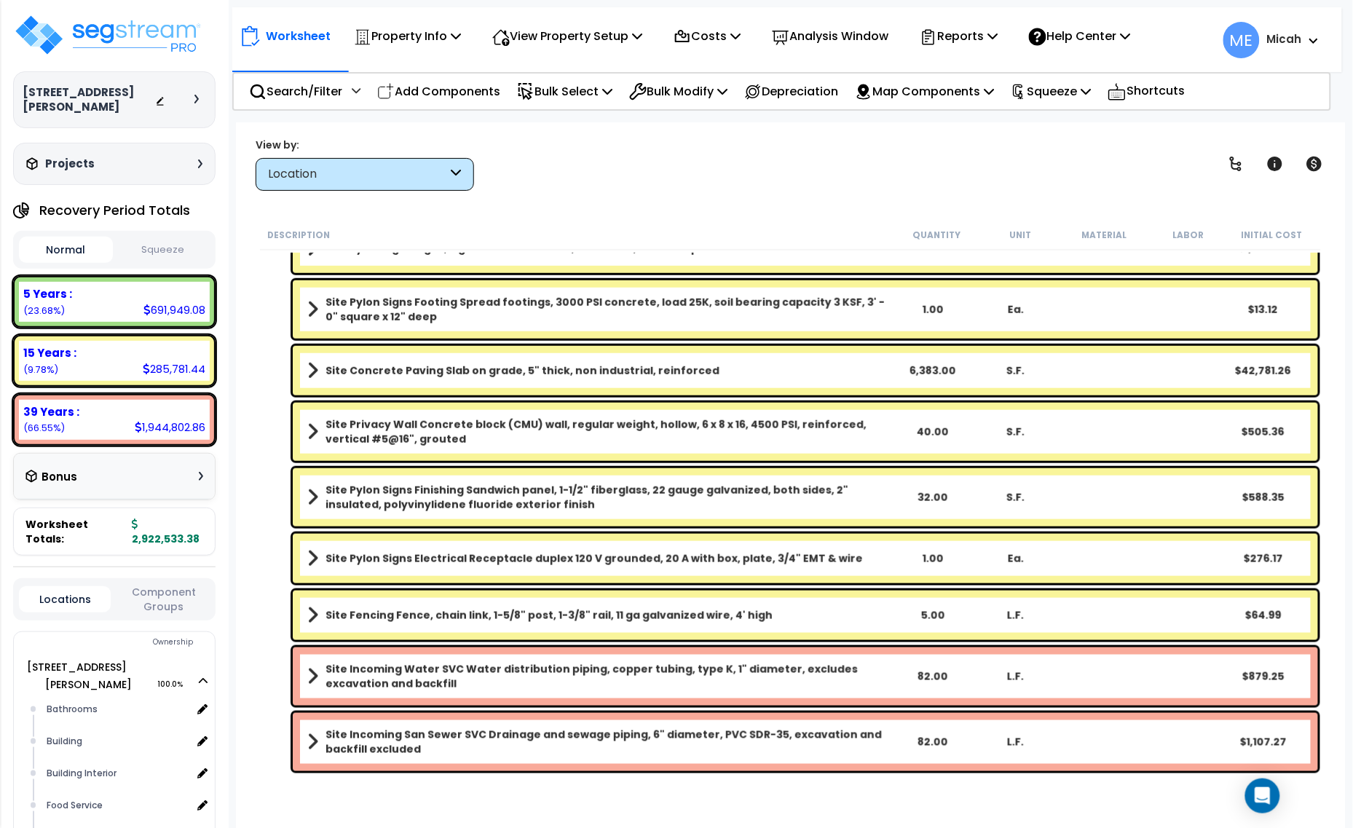
click at [310, 428] on span at bounding box center [312, 432] width 11 height 20
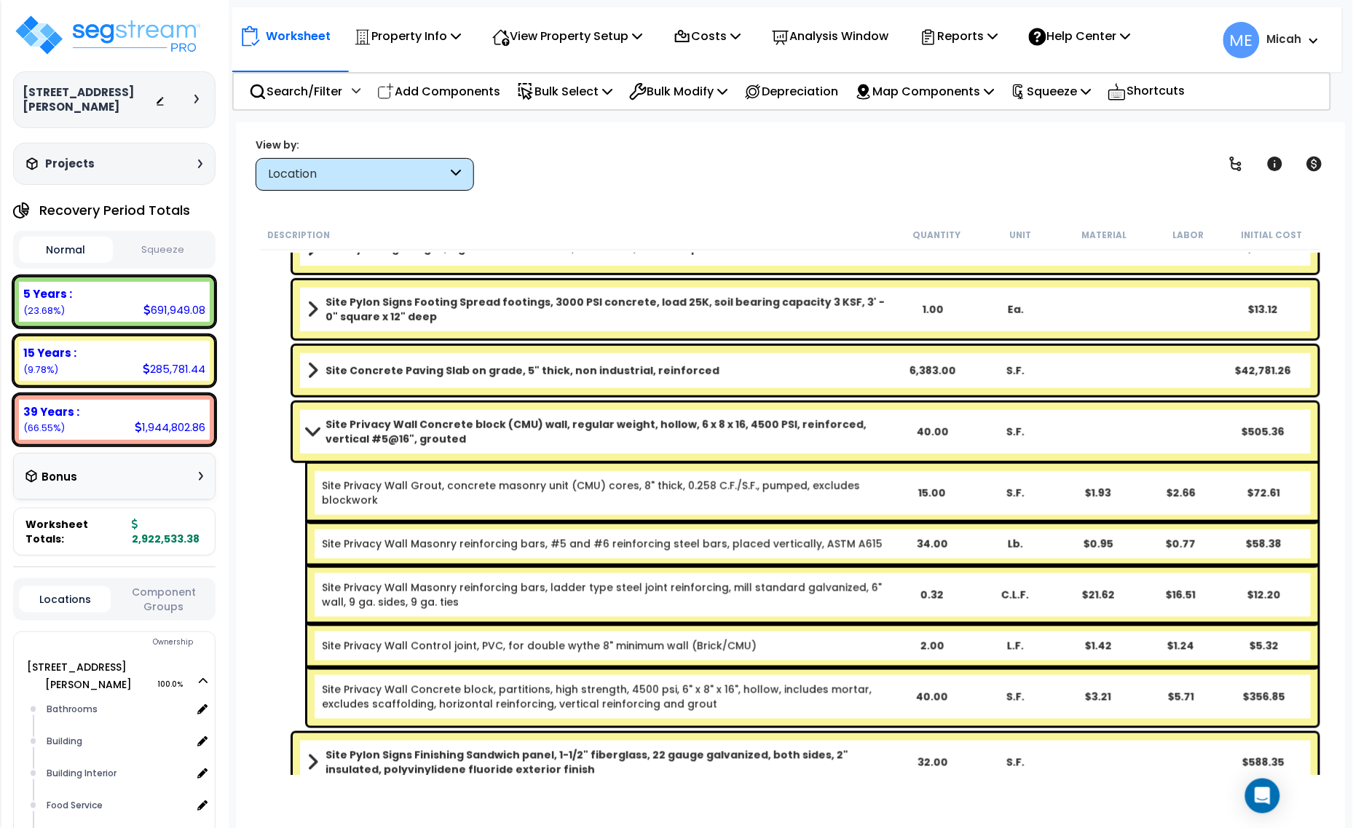
click at [314, 430] on span at bounding box center [312, 431] width 20 height 11
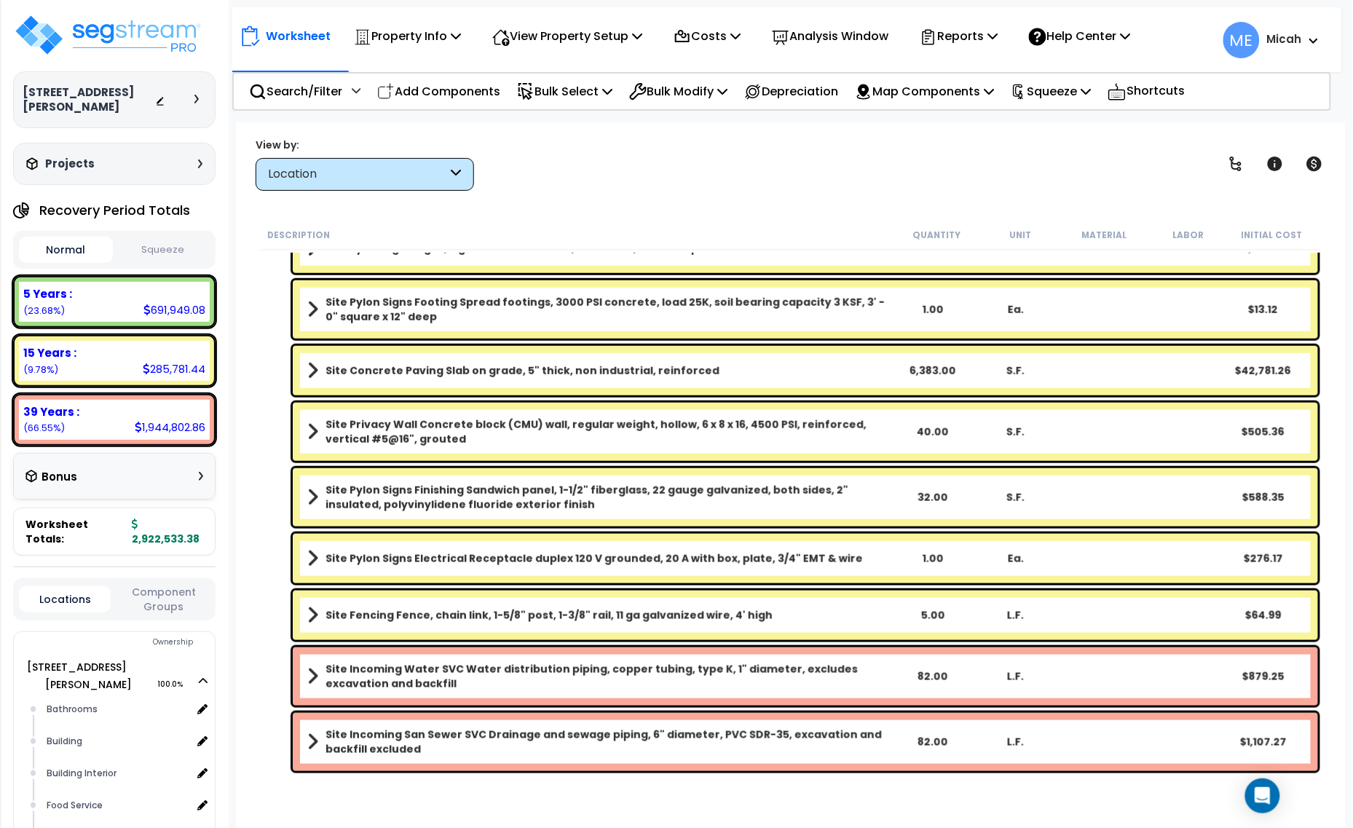
click at [552, 420] on b "Site Privacy Wall Concrete block (CMU) wall, regular weight, hollow, 6 x 8 x 16…" at bounding box center [608, 431] width 565 height 29
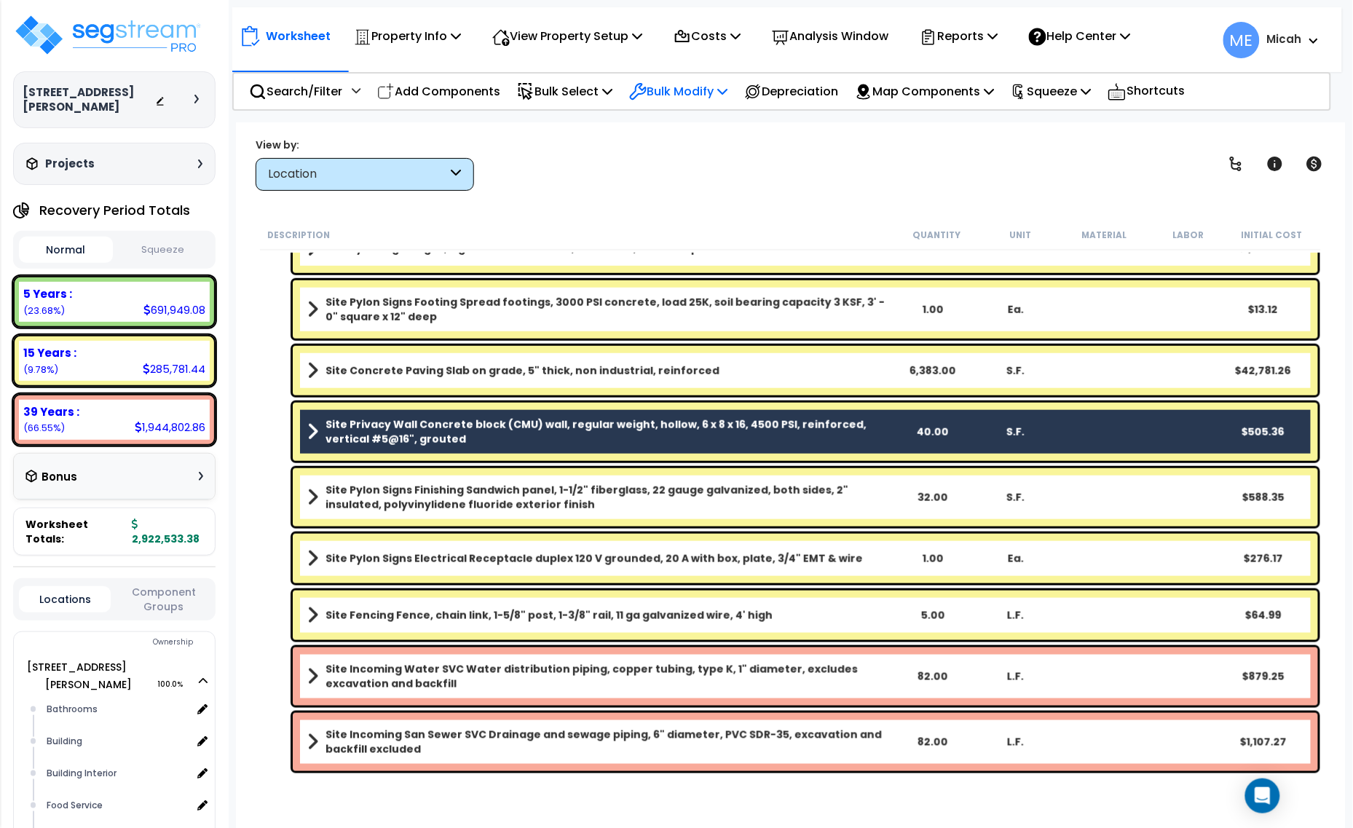
click at [728, 90] on icon at bounding box center [722, 91] width 10 height 12
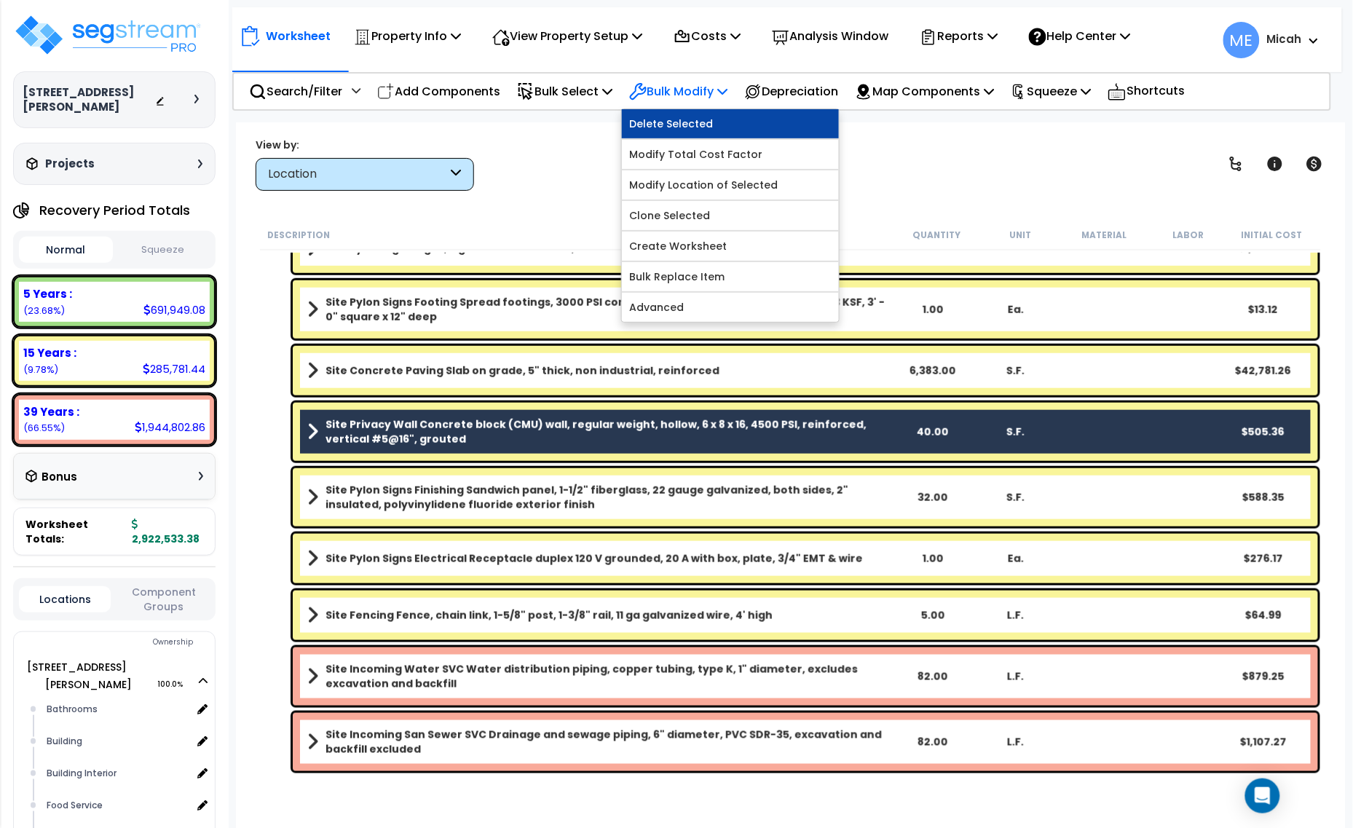
click at [732, 119] on link "Delete Selected" at bounding box center [730, 123] width 217 height 29
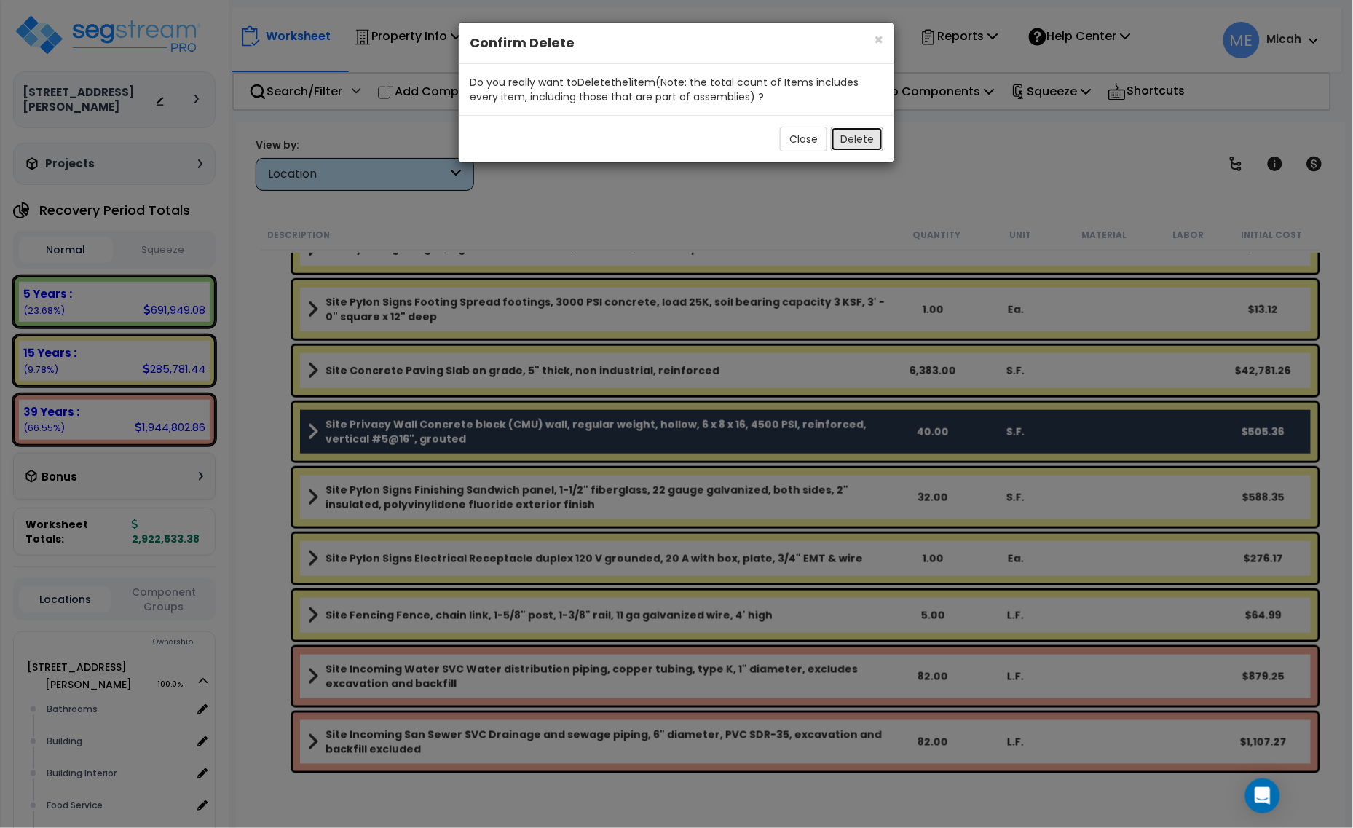
click at [853, 138] on button "Delete" at bounding box center [857, 139] width 52 height 25
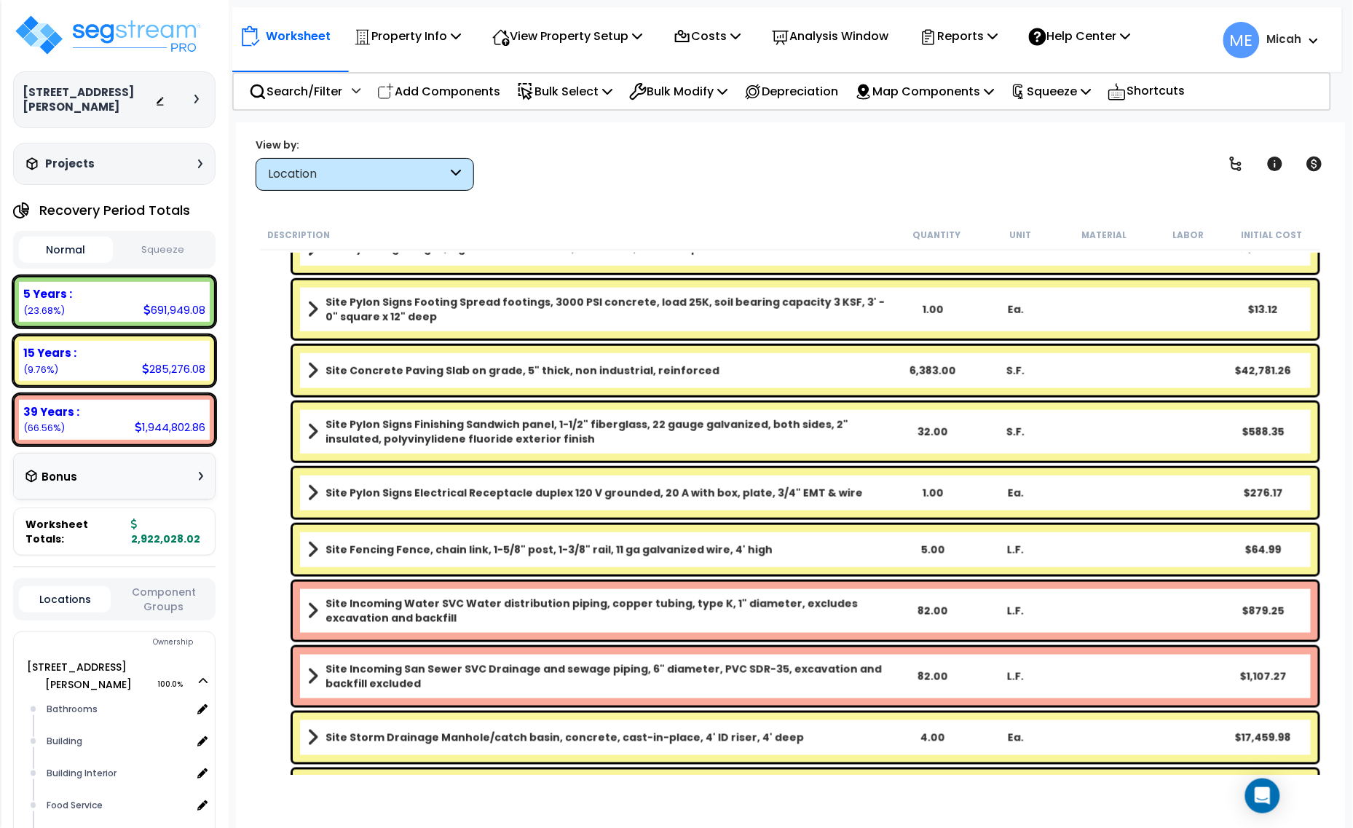
click at [315, 426] on span at bounding box center [312, 432] width 11 height 20
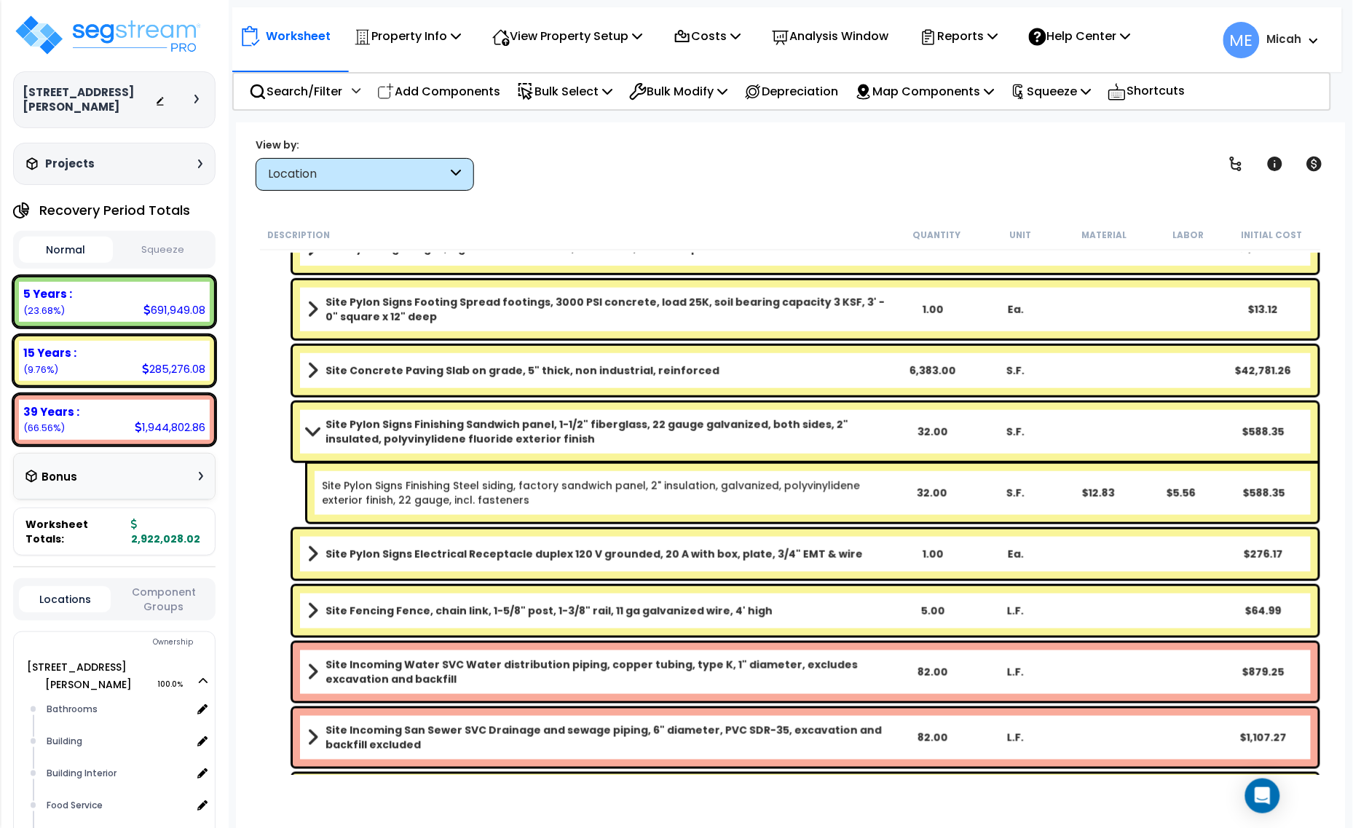
click at [310, 427] on span at bounding box center [312, 431] width 20 height 11
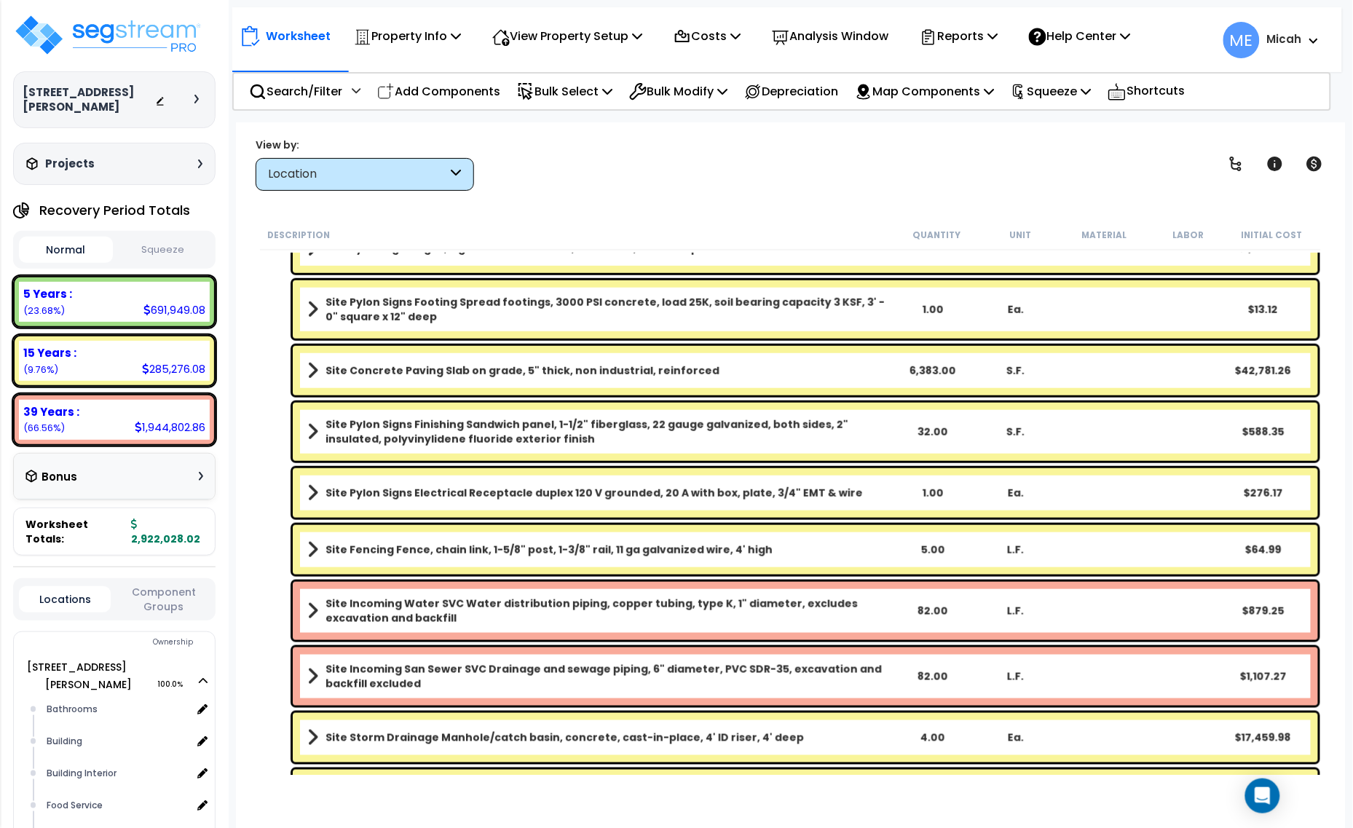
click at [313, 494] on span at bounding box center [312, 493] width 11 height 20
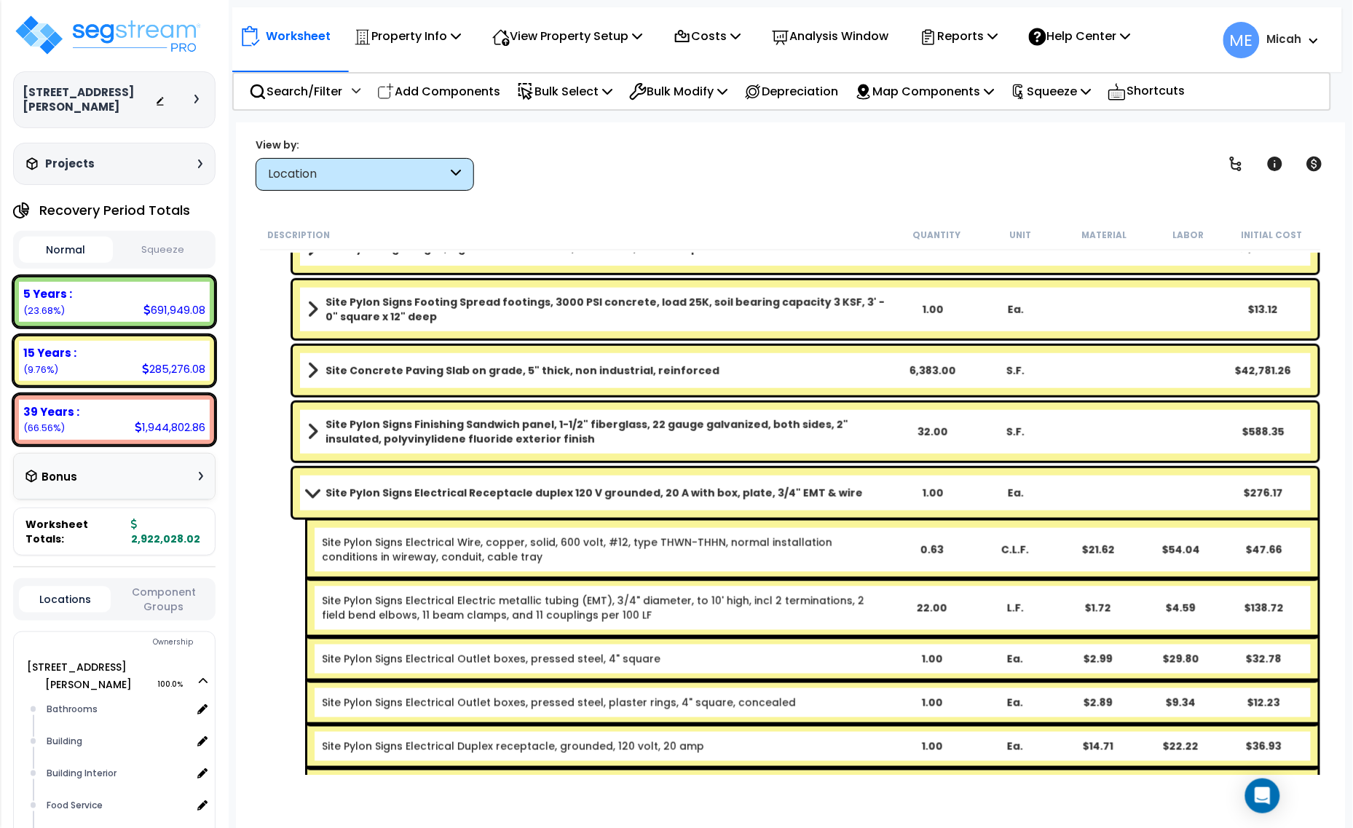
click at [313, 494] on span at bounding box center [312, 492] width 20 height 11
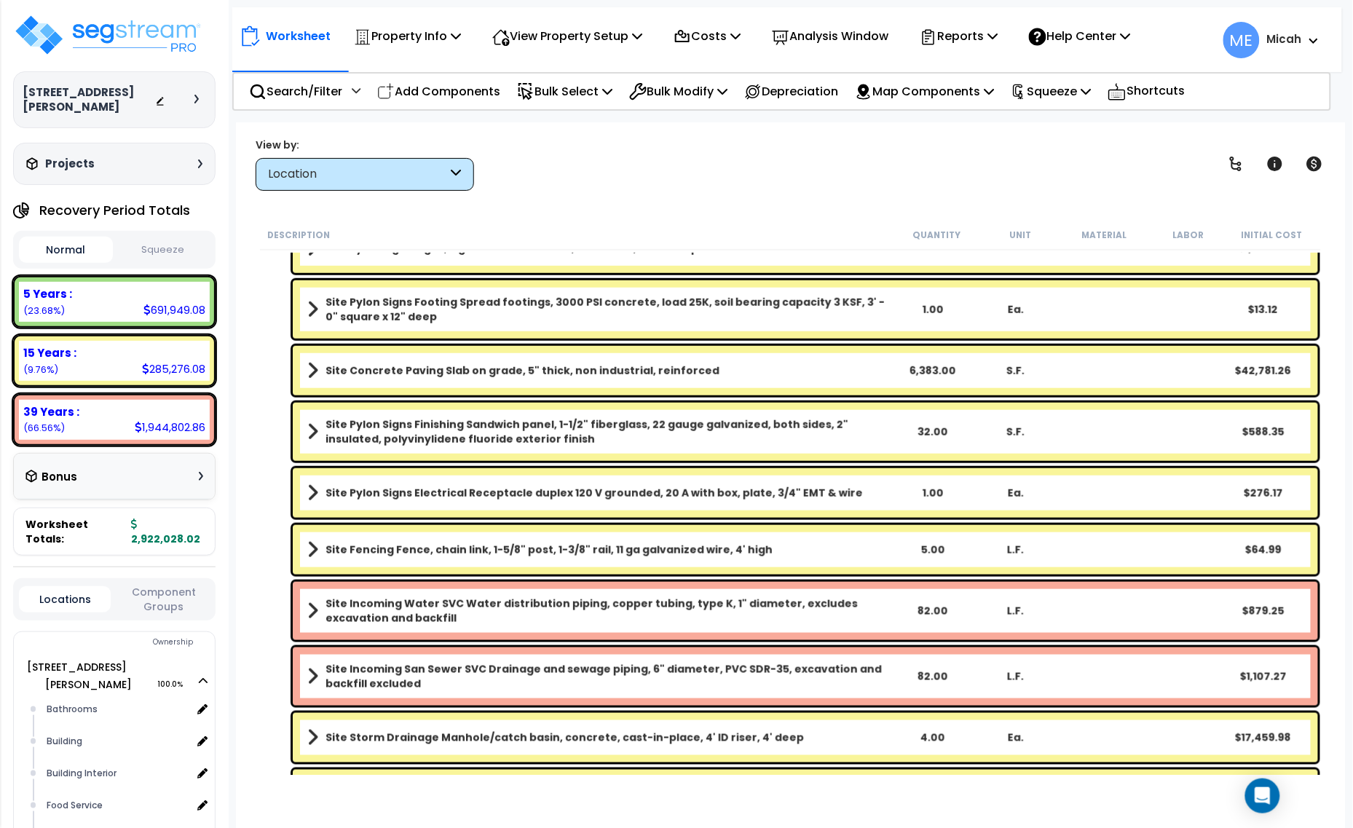
scroll to position [4130, 0]
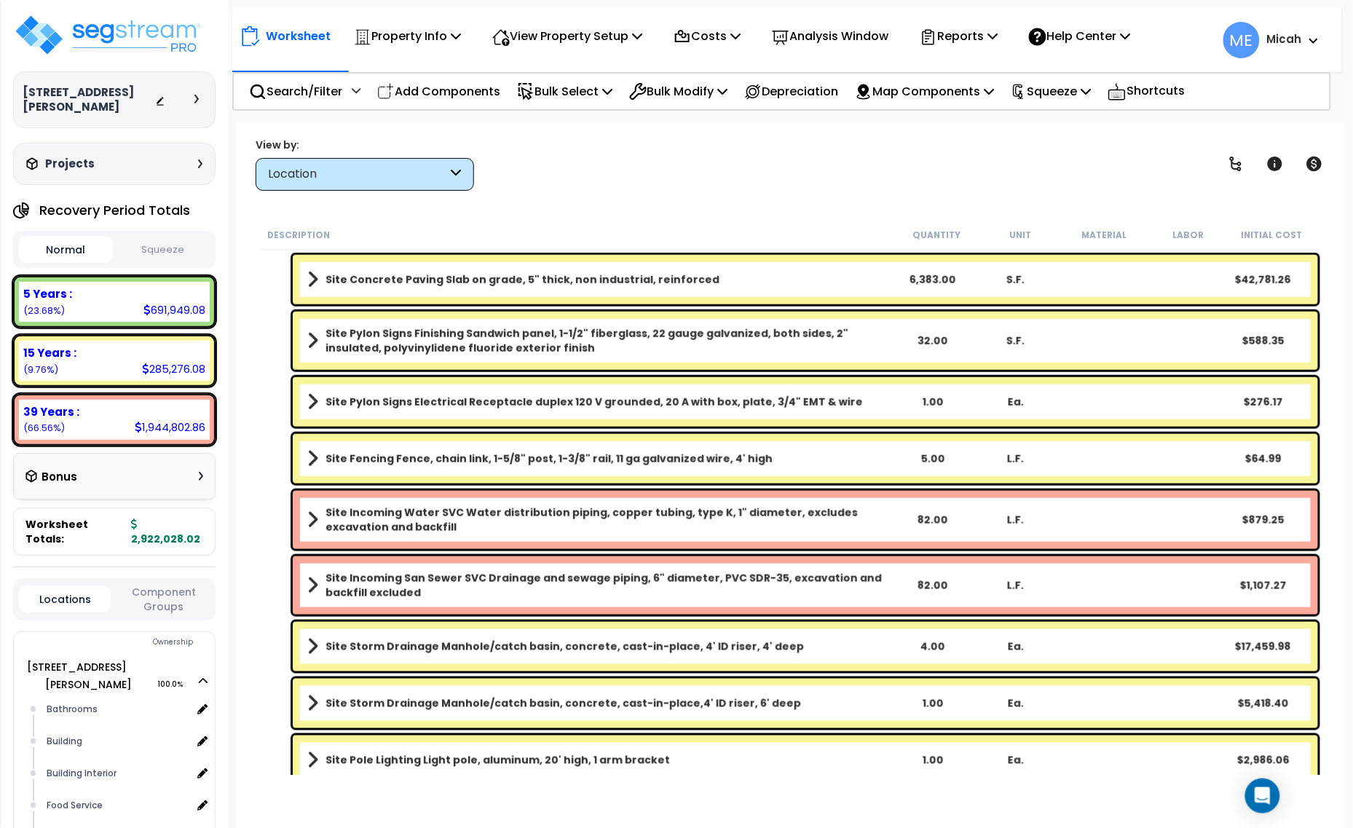
click at [315, 454] on span at bounding box center [312, 459] width 11 height 20
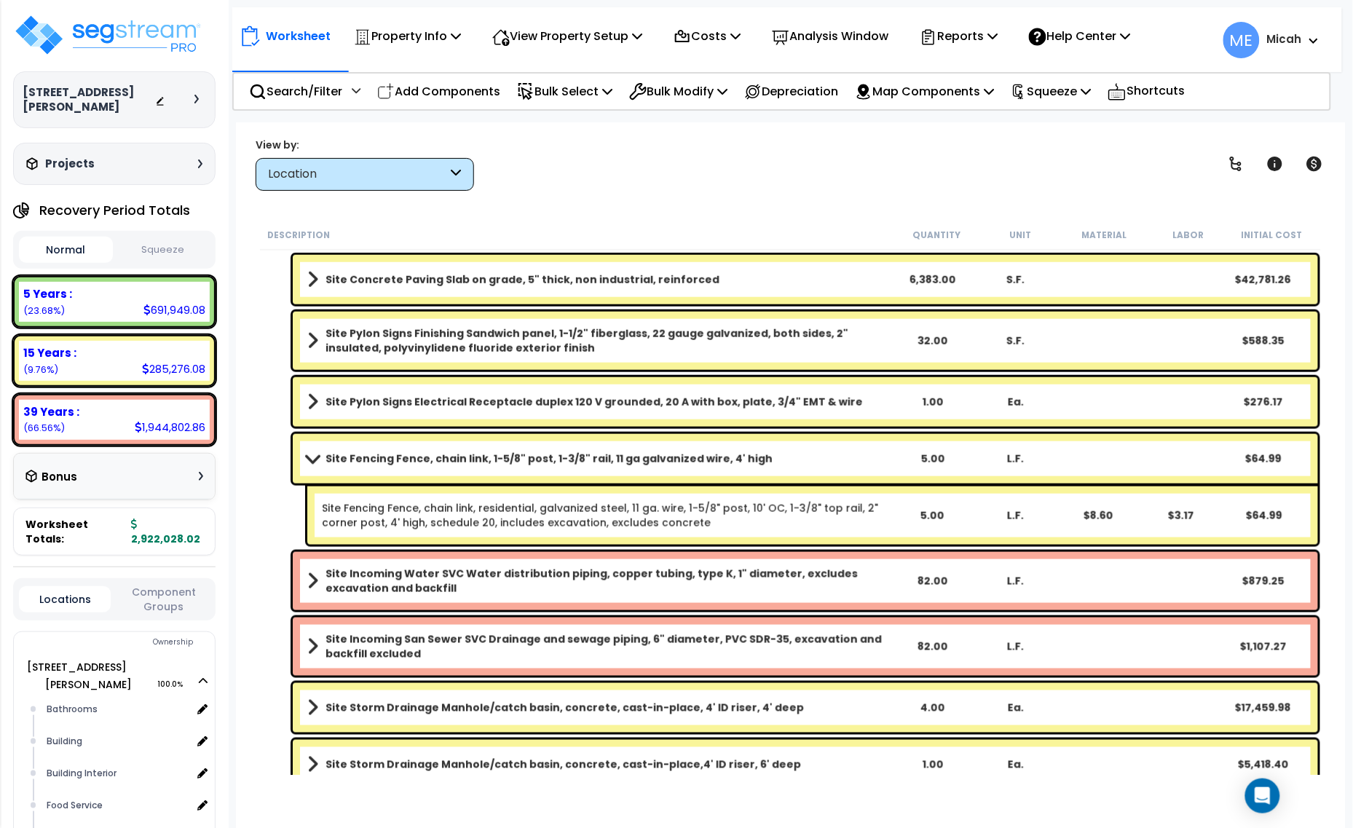
click at [315, 454] on span at bounding box center [312, 458] width 20 height 11
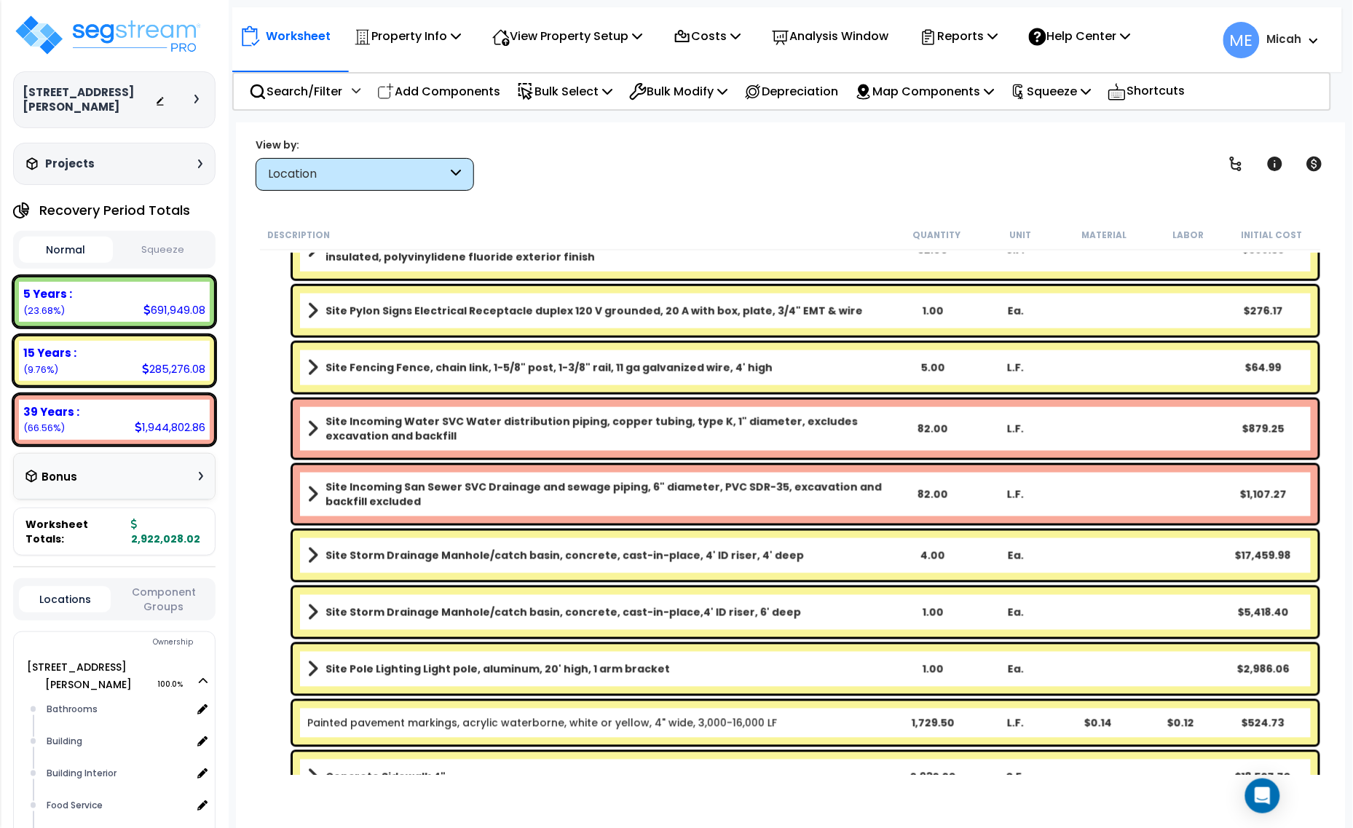
scroll to position [4312, 0]
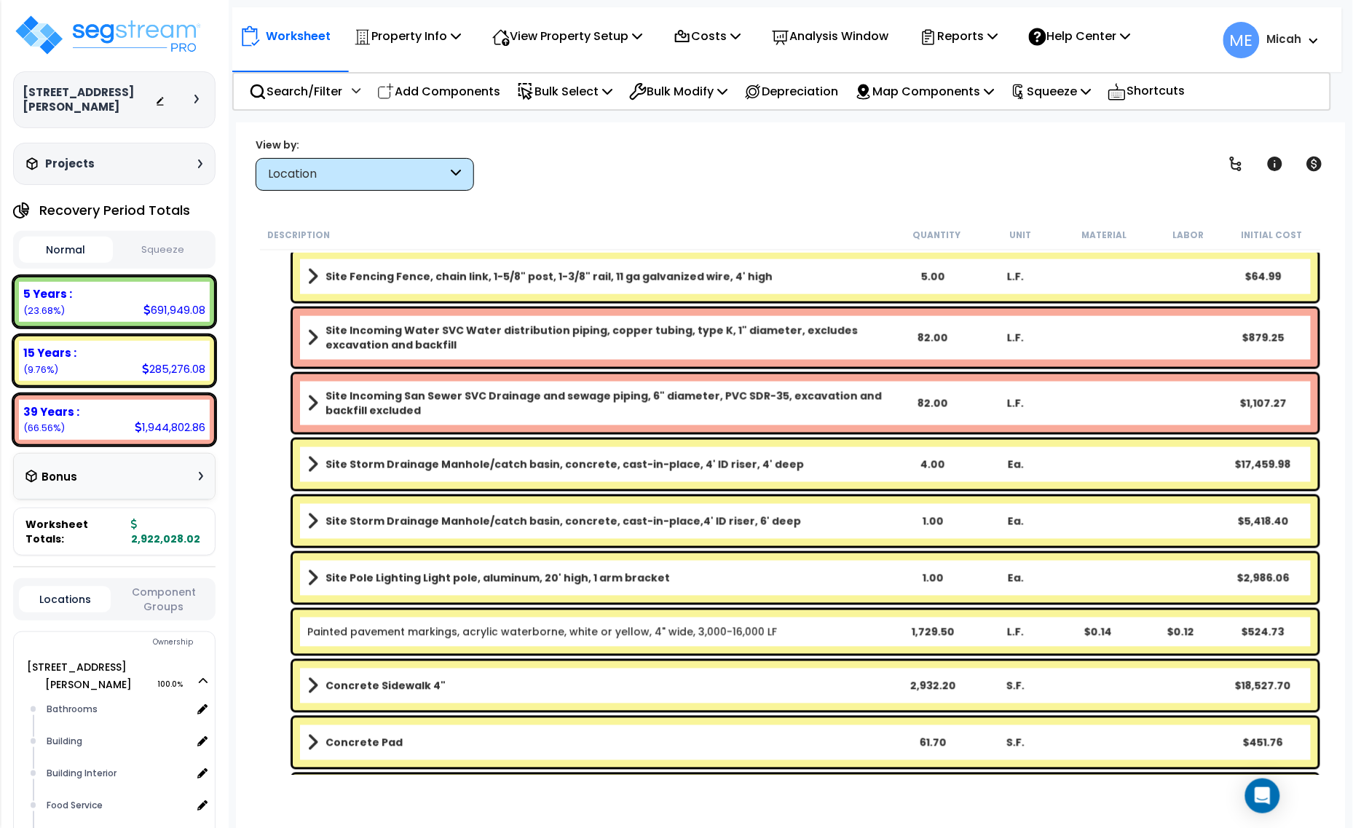
click at [315, 464] on span at bounding box center [312, 464] width 11 height 20
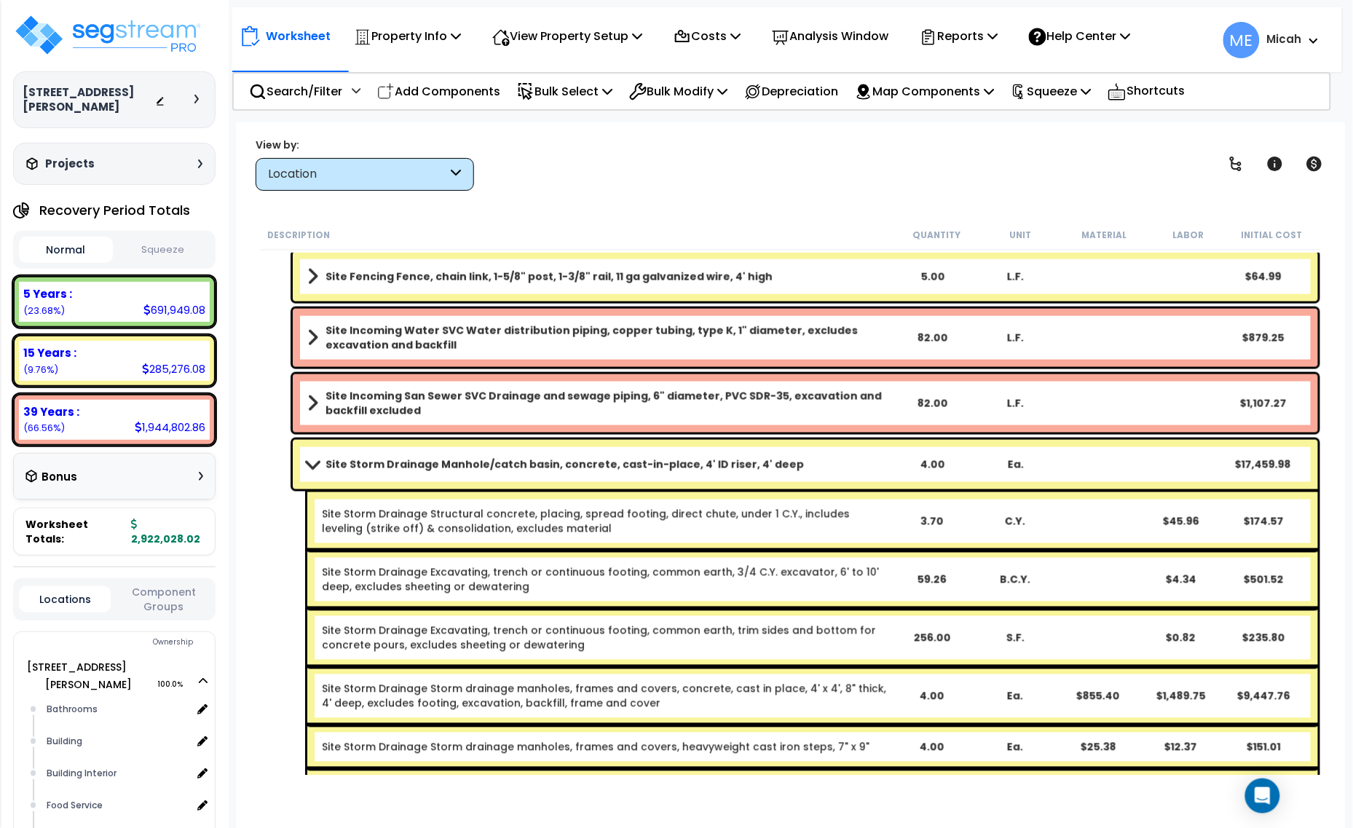
click at [310, 460] on span at bounding box center [312, 464] width 20 height 11
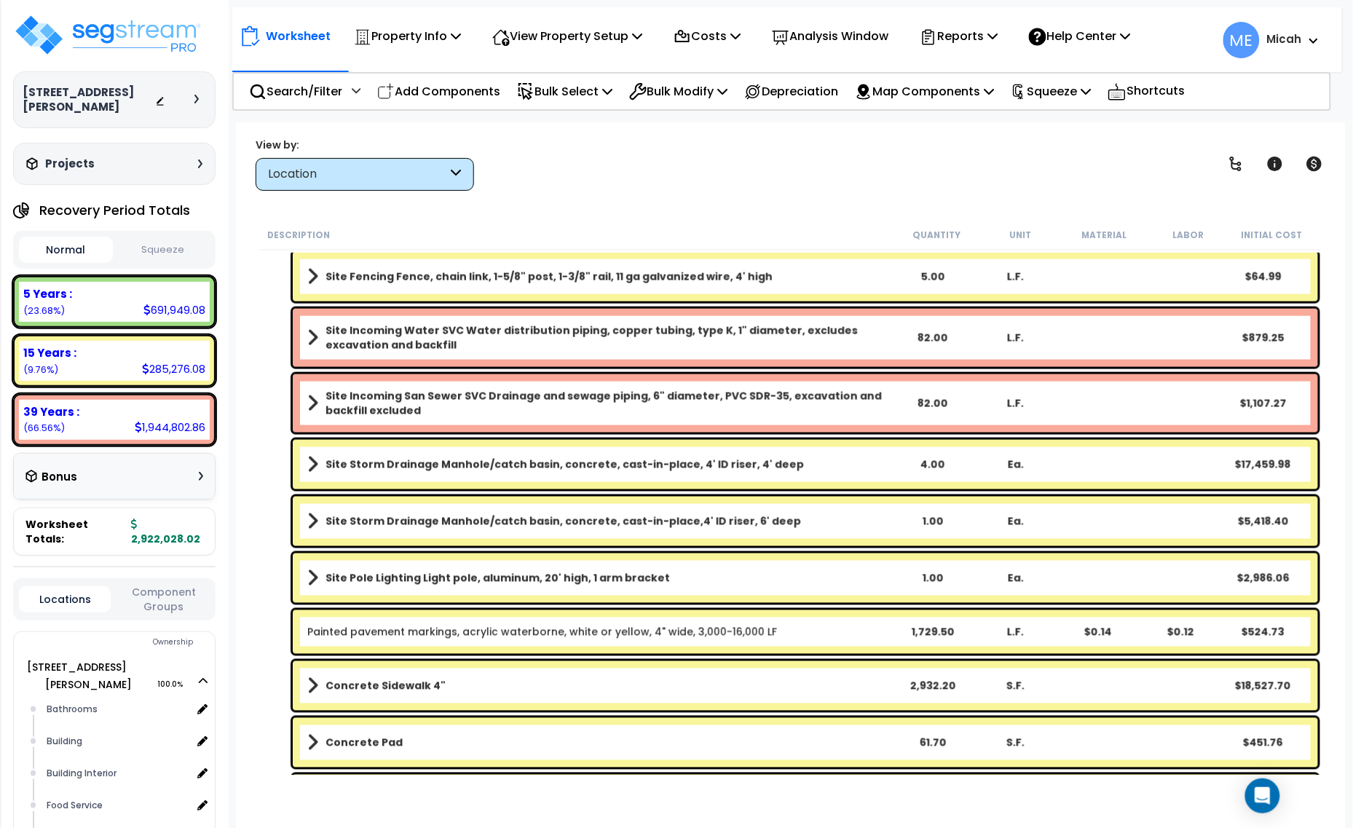
click at [311, 518] on span at bounding box center [312, 521] width 11 height 20
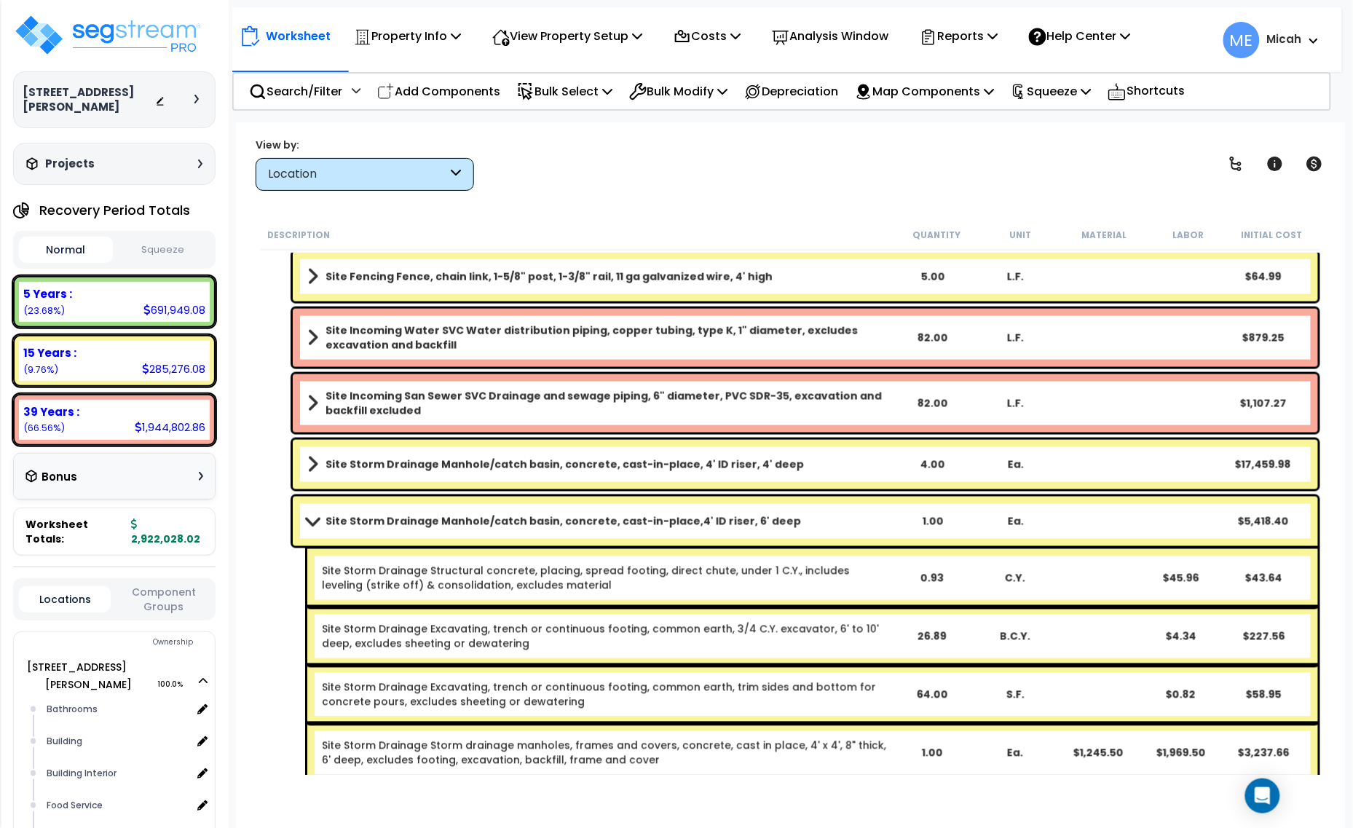
click at [311, 518] on span at bounding box center [312, 521] width 20 height 11
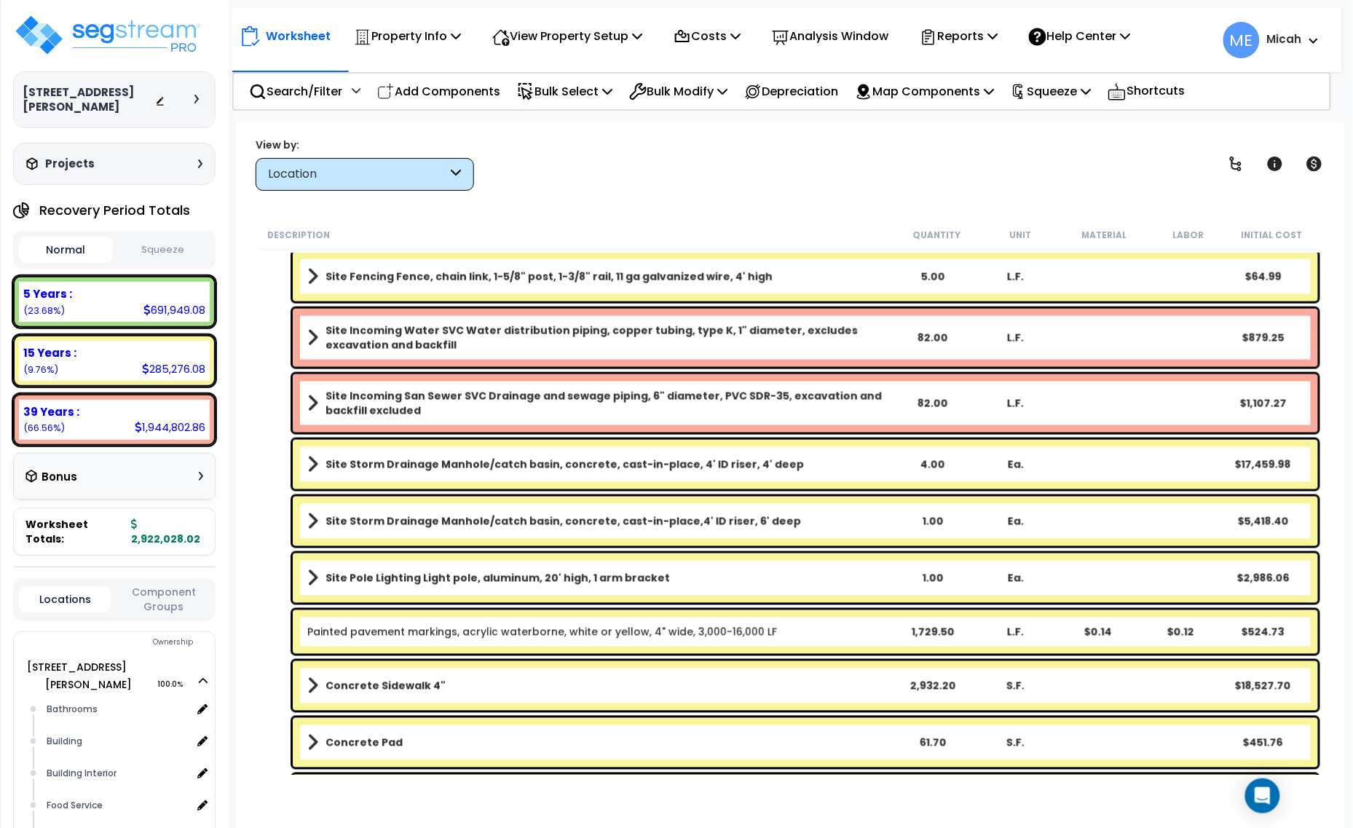
click at [304, 580] on div "Site Pole Lighting Light pole, aluminum, 20' high, 1 arm bracket 1.00 Ea. $2,98…" at bounding box center [805, 579] width 1025 height 50
click at [314, 578] on span at bounding box center [312, 578] width 11 height 20
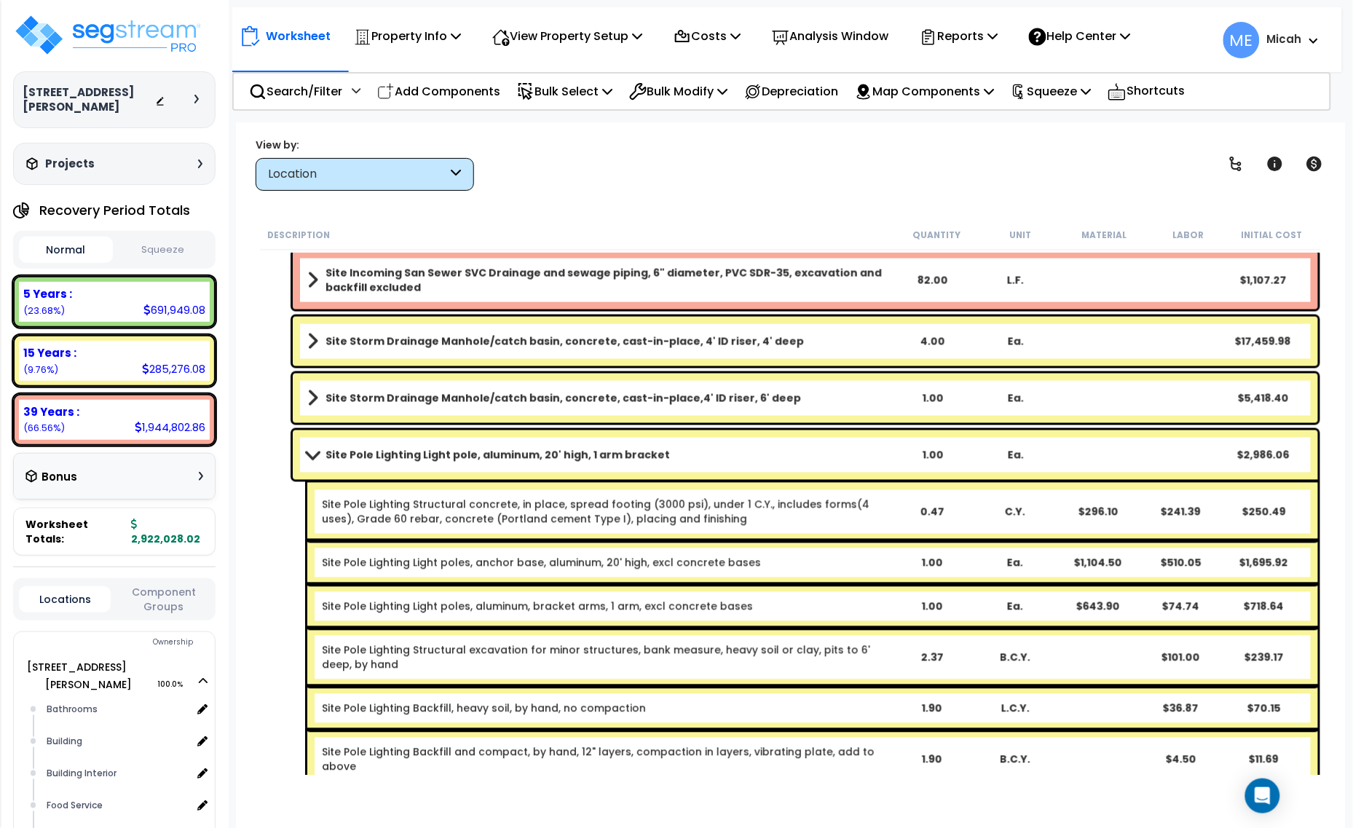
scroll to position [4403, 0]
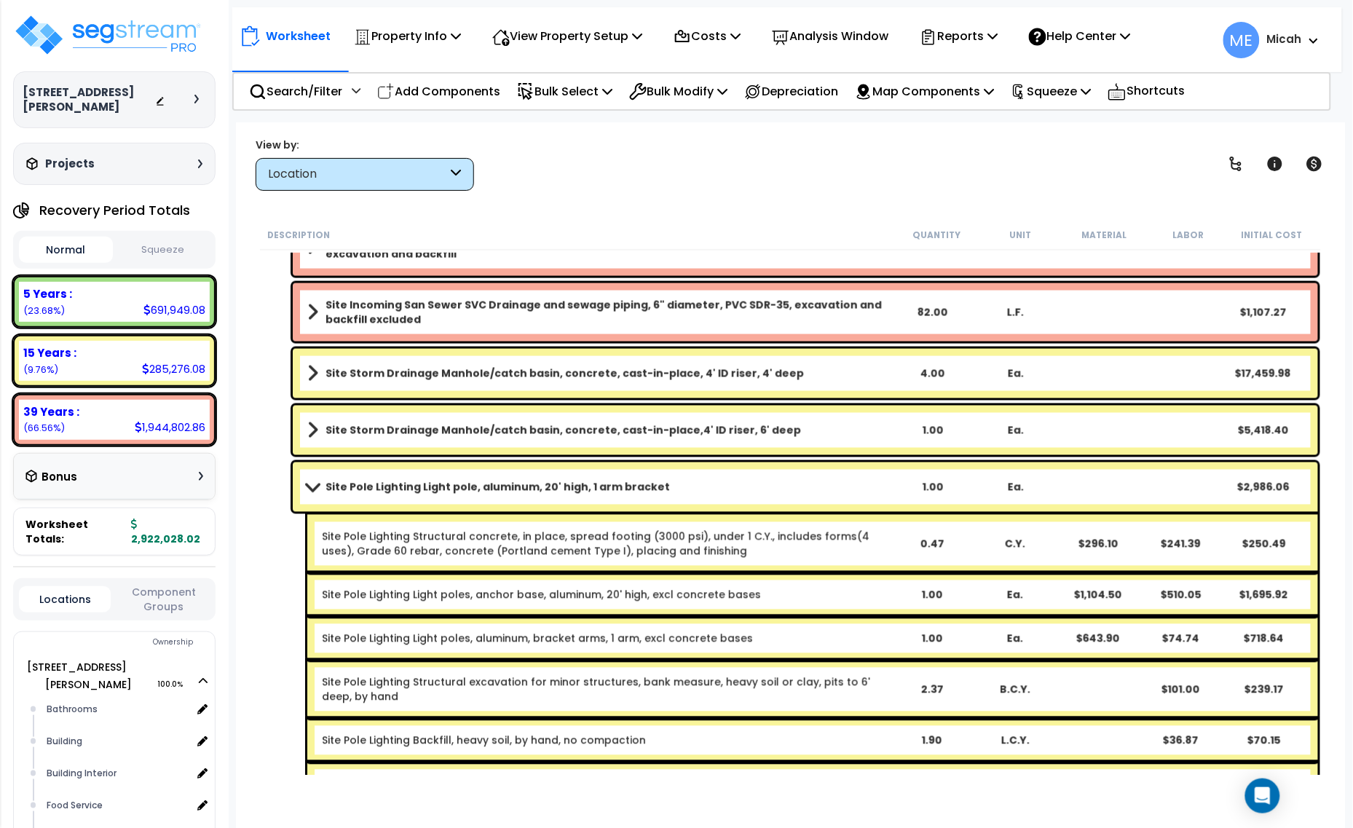
click at [310, 483] on span at bounding box center [312, 486] width 20 height 11
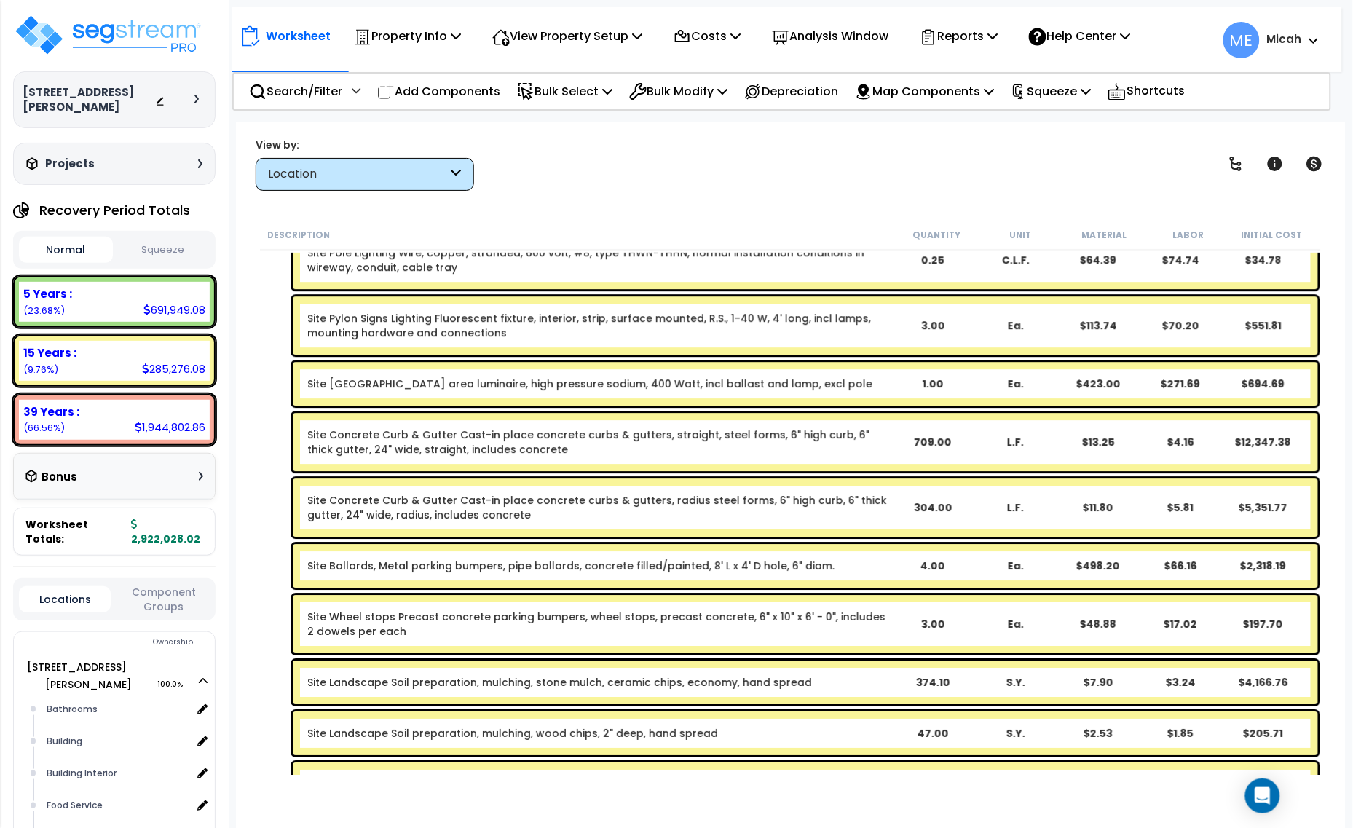
scroll to position [3220, 0]
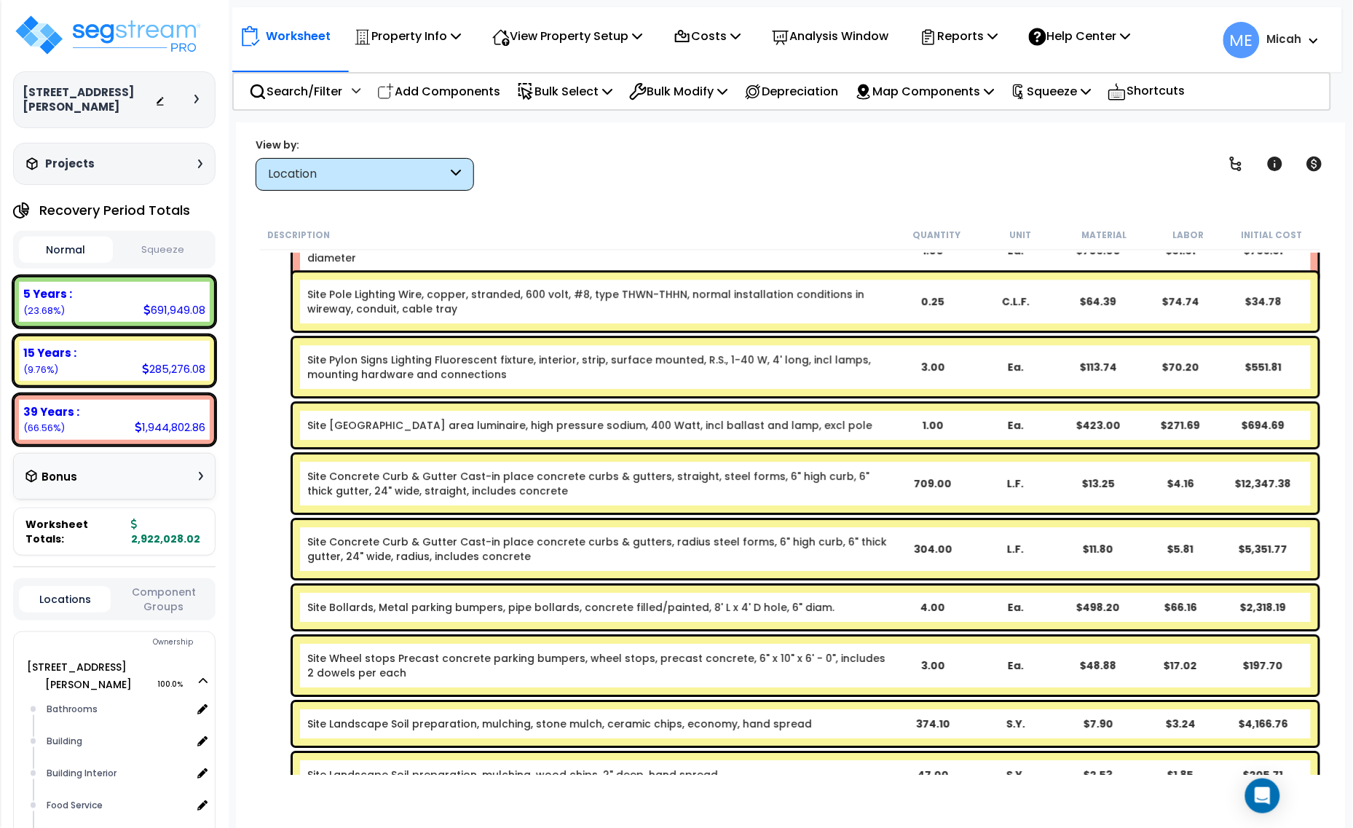
click at [613, 421] on link "Site [GEOGRAPHIC_DATA] area luminaire, high pressure sodium, 400 Watt, incl bal…" at bounding box center [589, 425] width 565 height 15
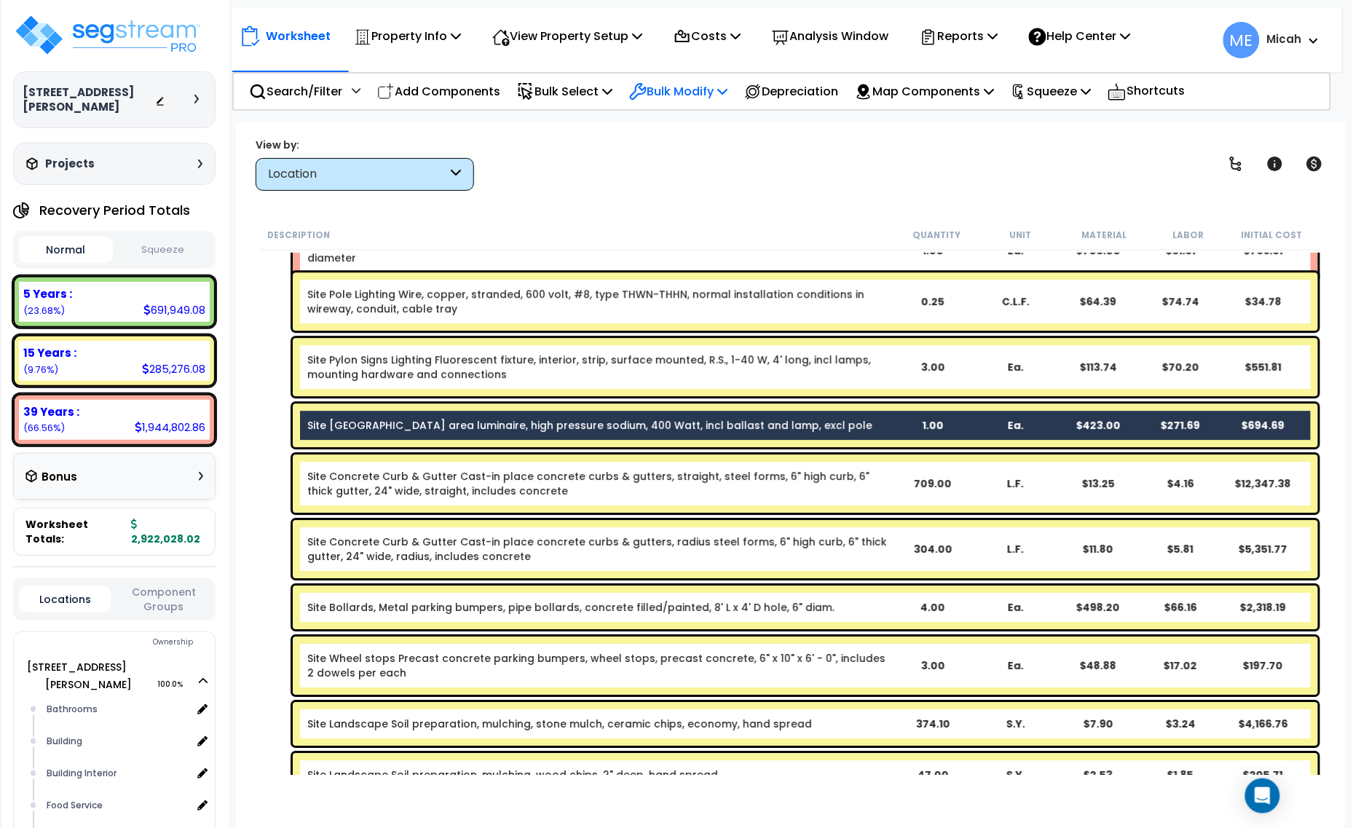
click at [728, 84] on p "Bulk Modify" at bounding box center [678, 92] width 98 height 20
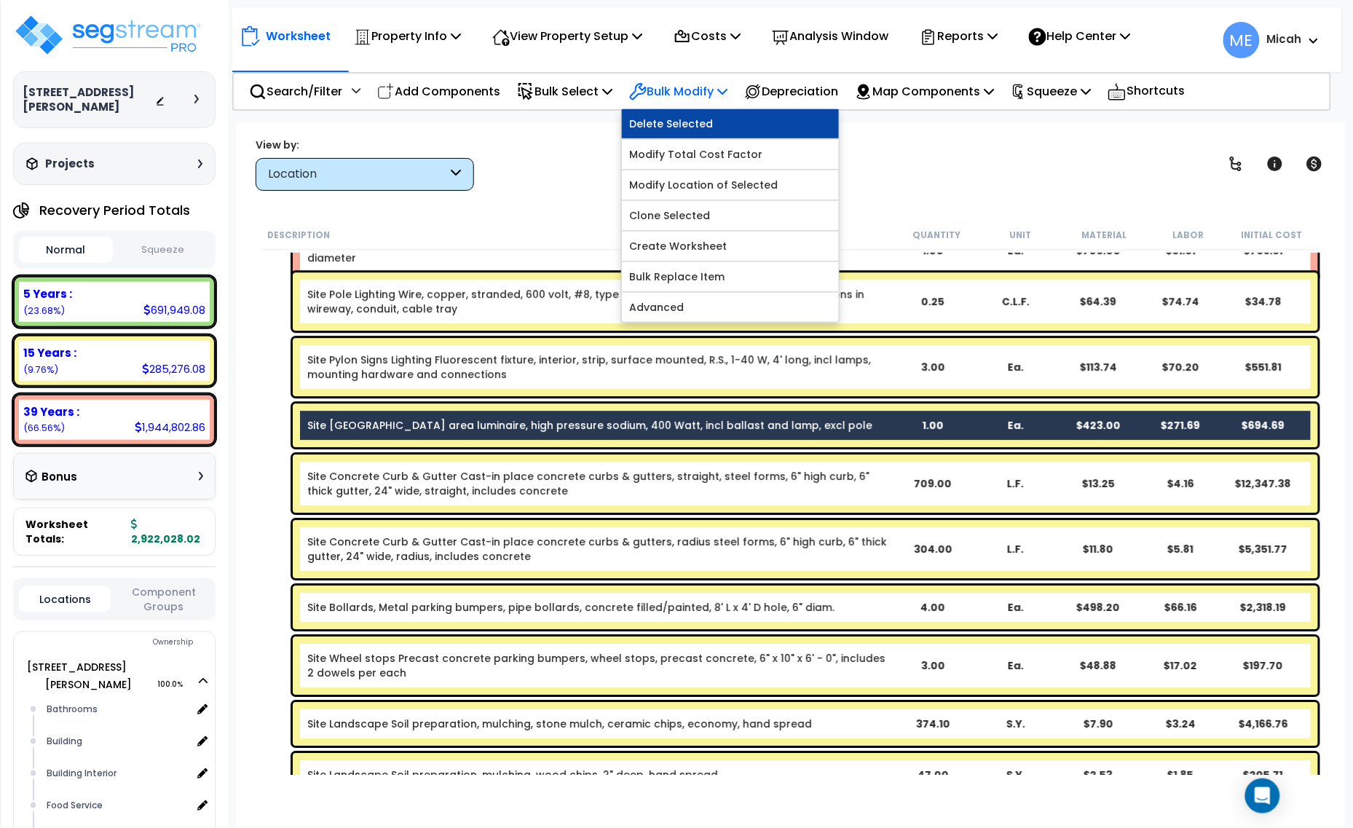
click at [729, 118] on link "Delete Selected" at bounding box center [730, 123] width 217 height 29
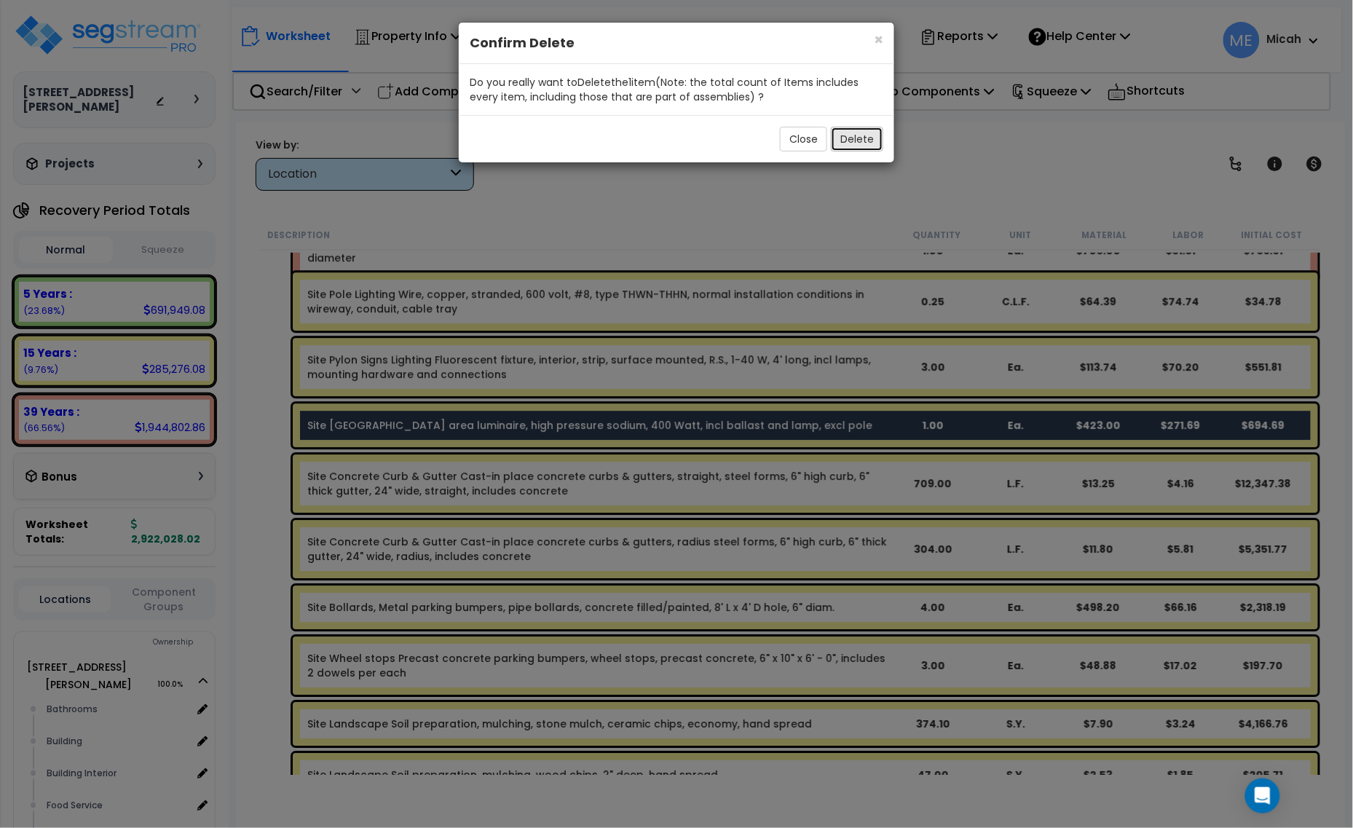
click at [856, 142] on button "Delete" at bounding box center [857, 139] width 52 height 25
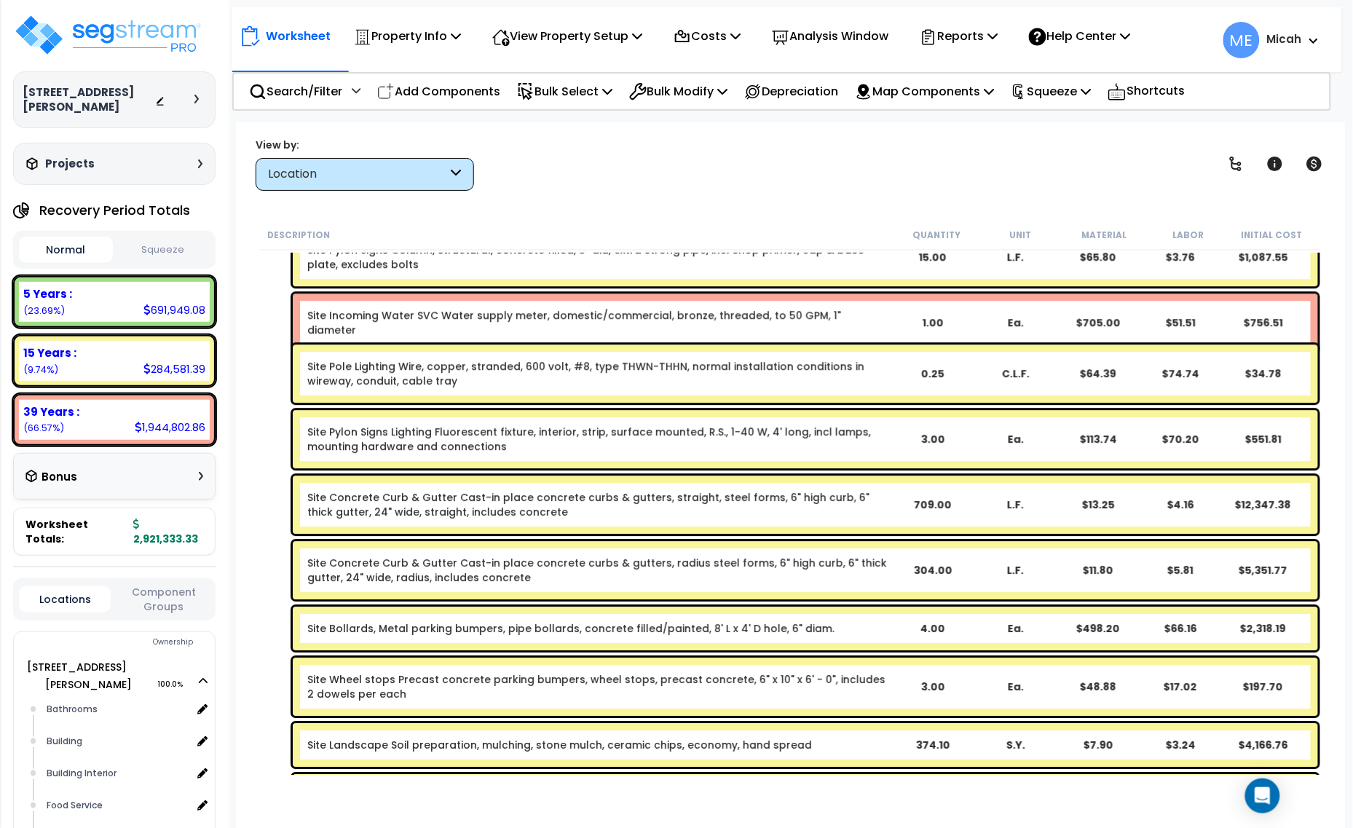
scroll to position [3129, 0]
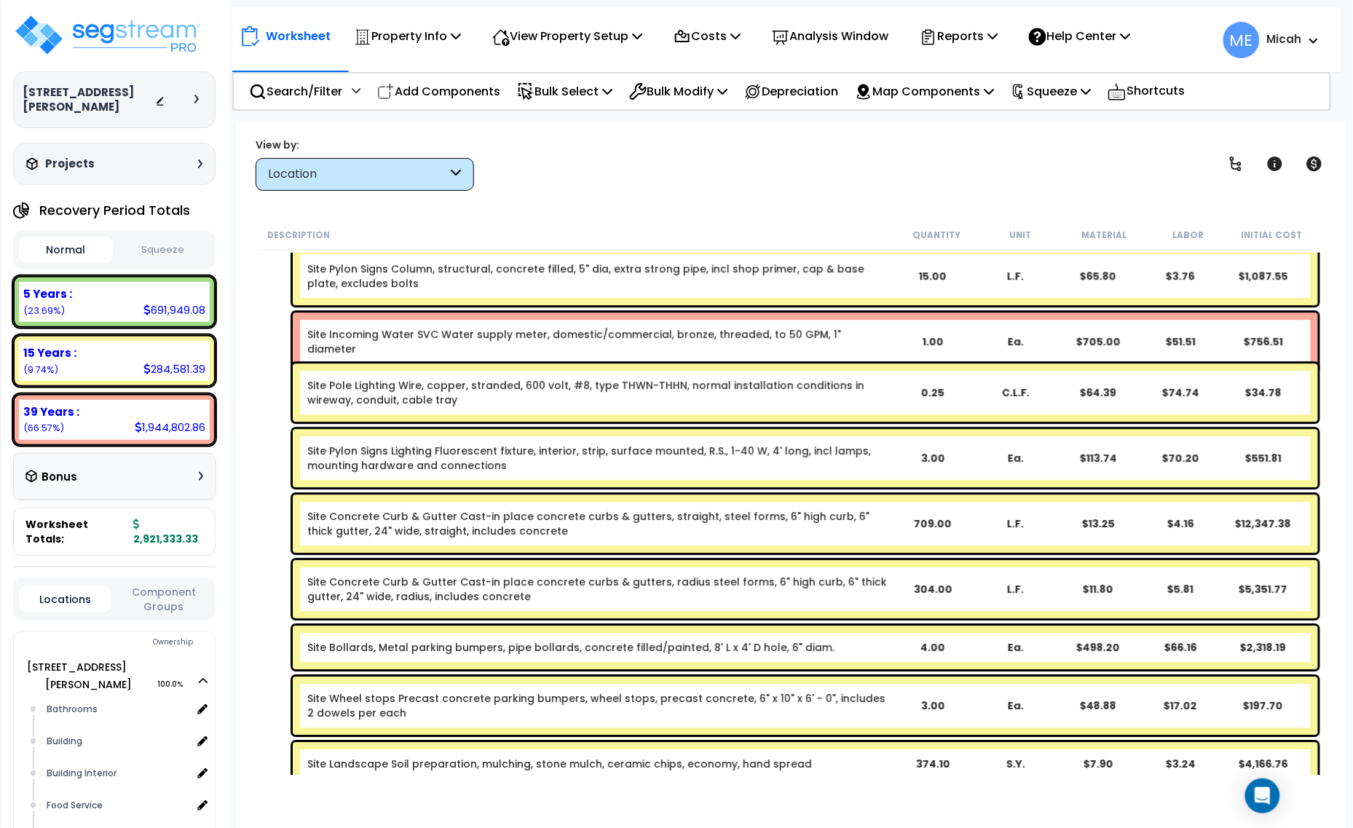
click at [415, 398] on link "Site Pole Lighting Wire, copper, stranded, 600 volt, #8, type THWN-THHN, normal…" at bounding box center [598, 392] width 583 height 29
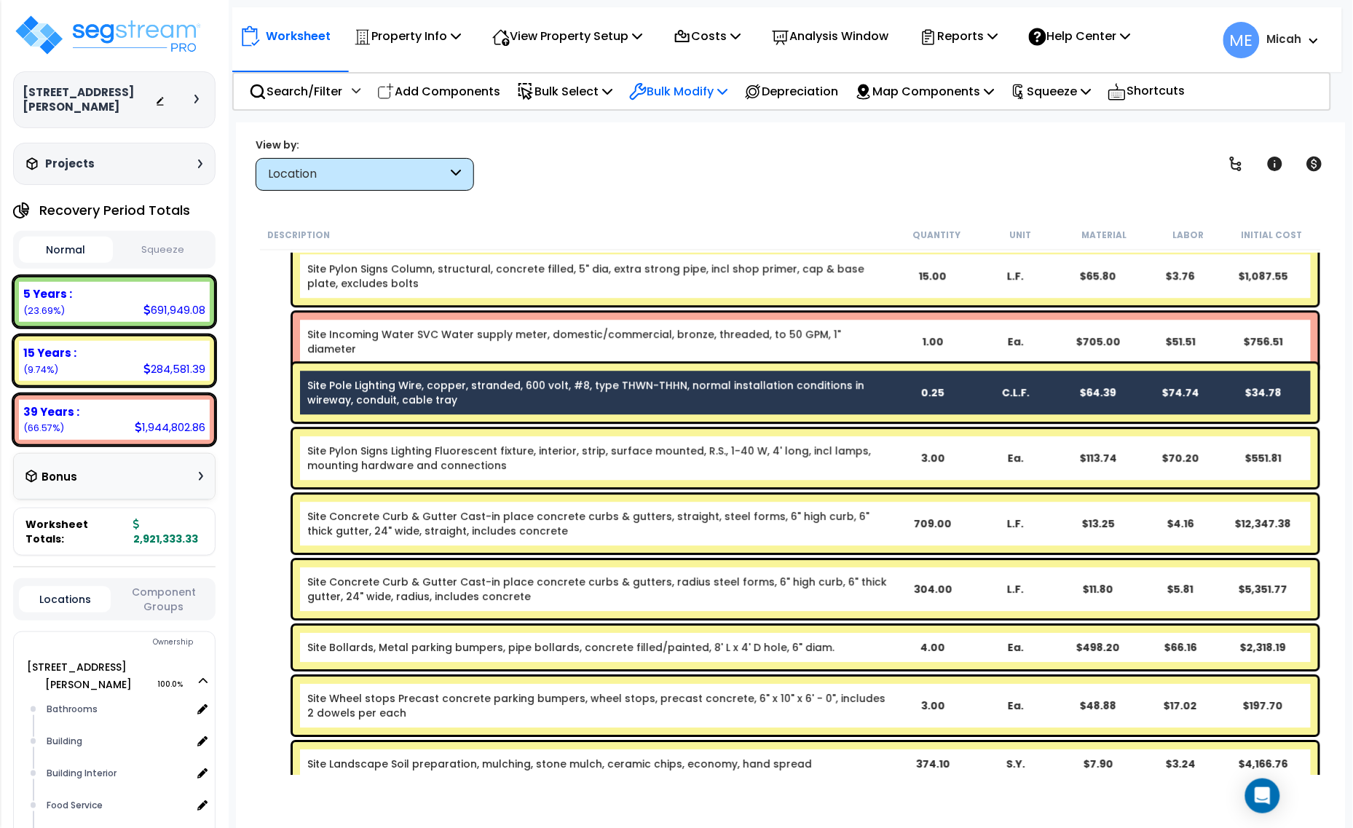
click at [728, 85] on icon at bounding box center [722, 91] width 10 height 12
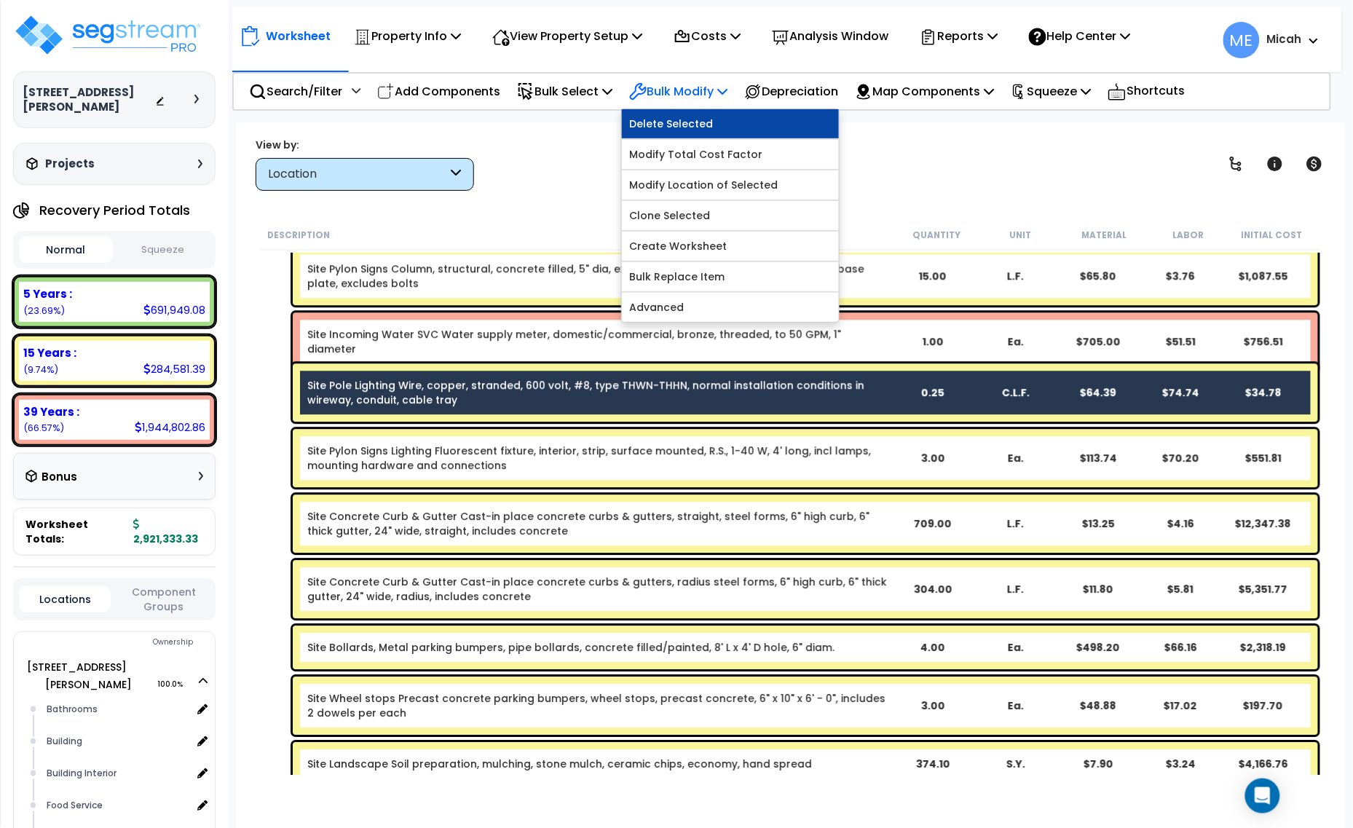
click at [701, 127] on link "Delete Selected" at bounding box center [730, 123] width 217 height 29
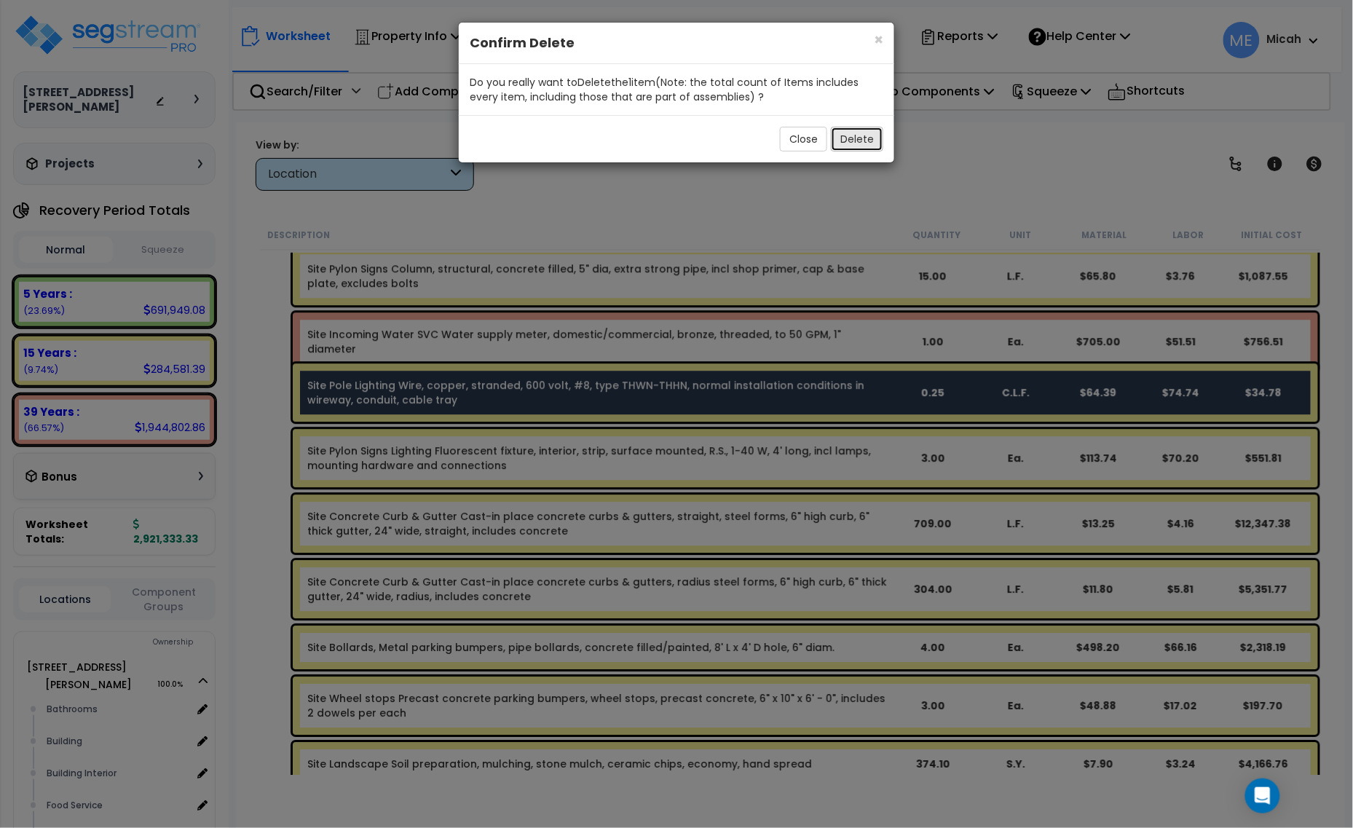
click at [848, 140] on button "Delete" at bounding box center [857, 139] width 52 height 25
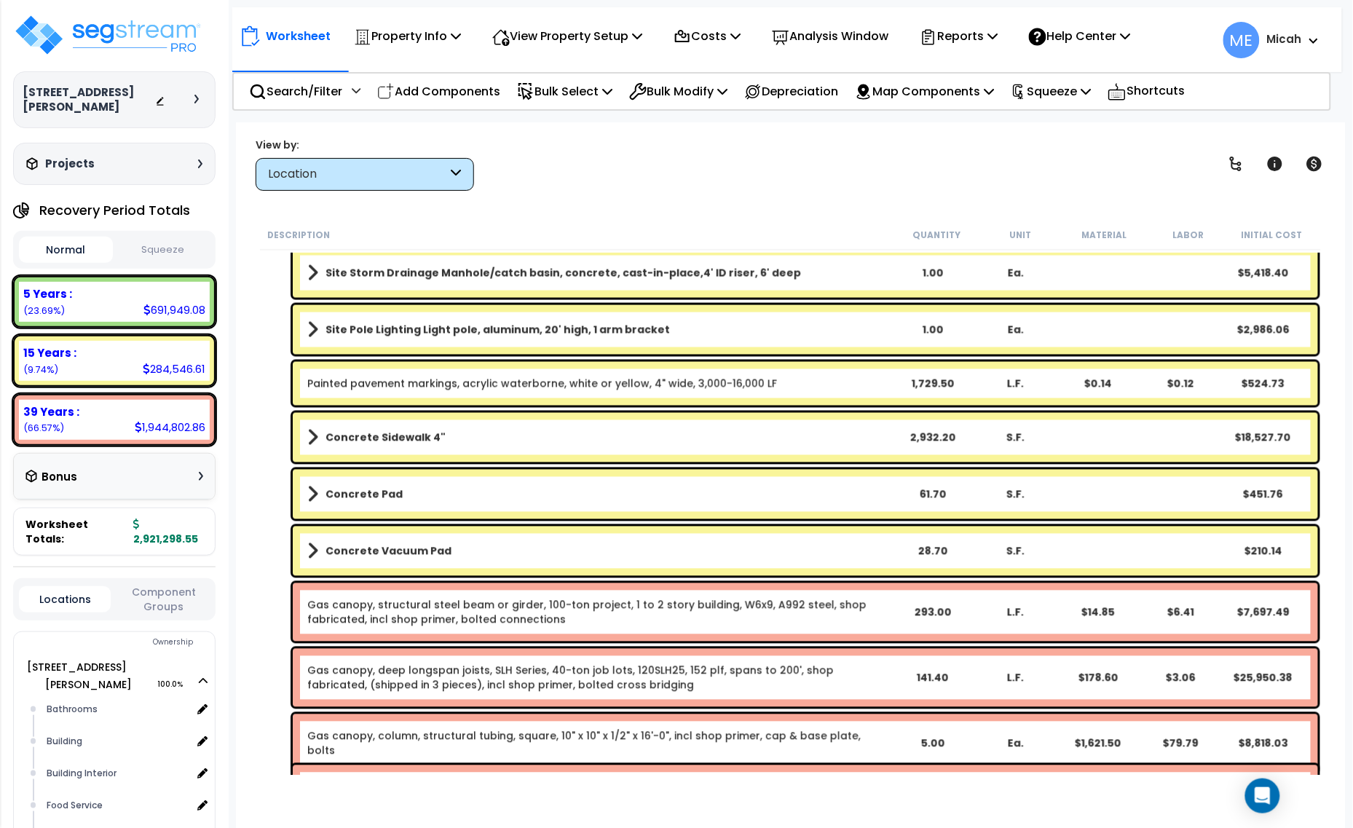
scroll to position [4494, 0]
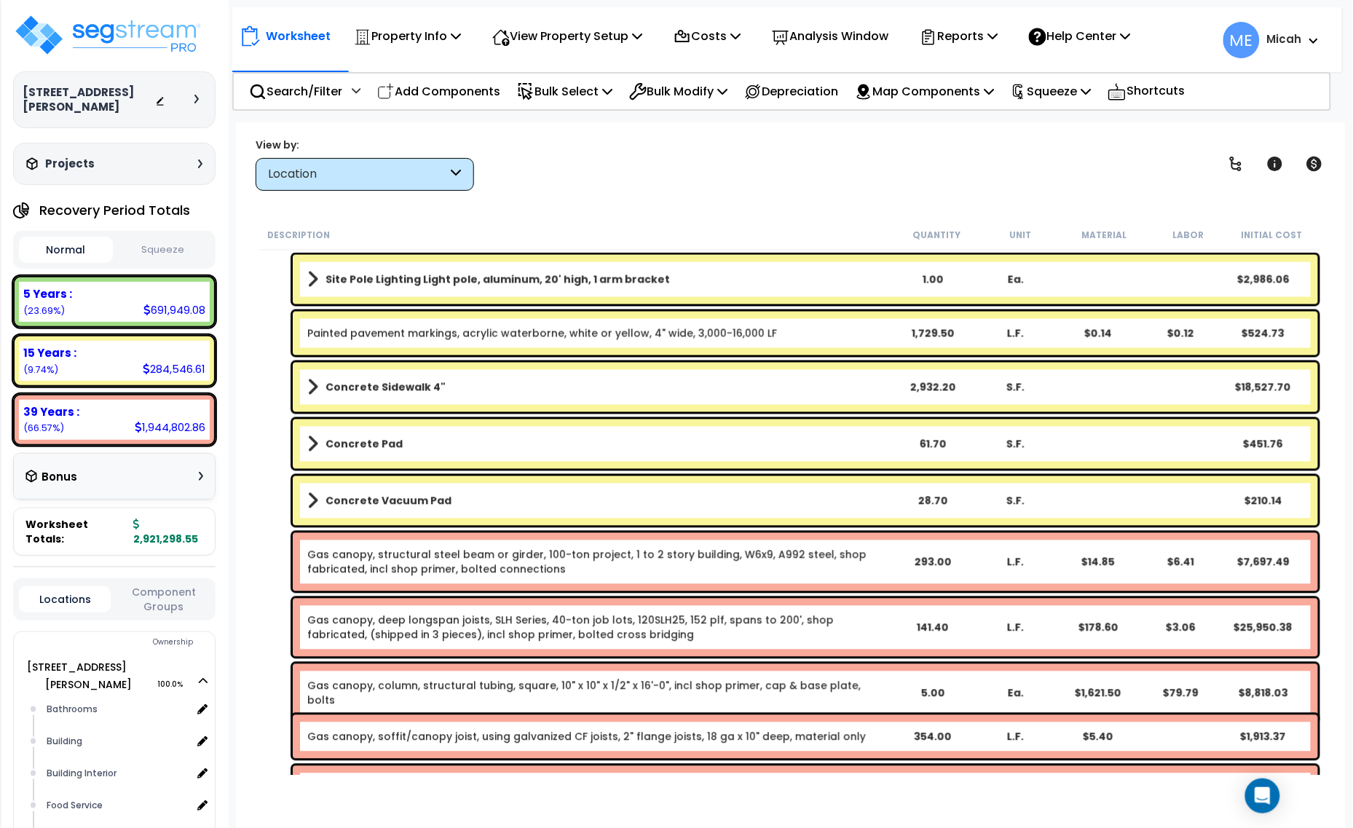
click at [313, 379] on span at bounding box center [312, 387] width 11 height 20
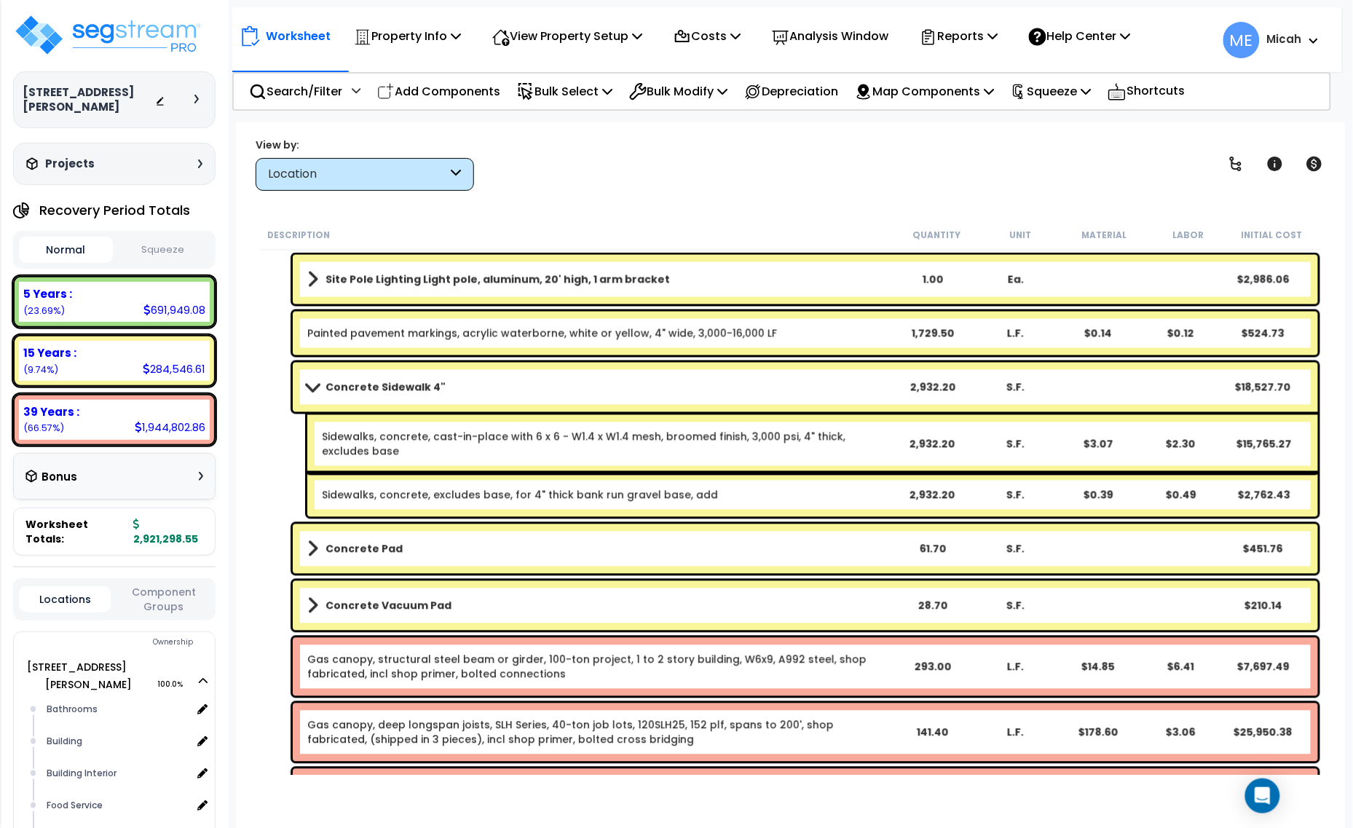
click at [311, 384] on span at bounding box center [312, 387] width 20 height 11
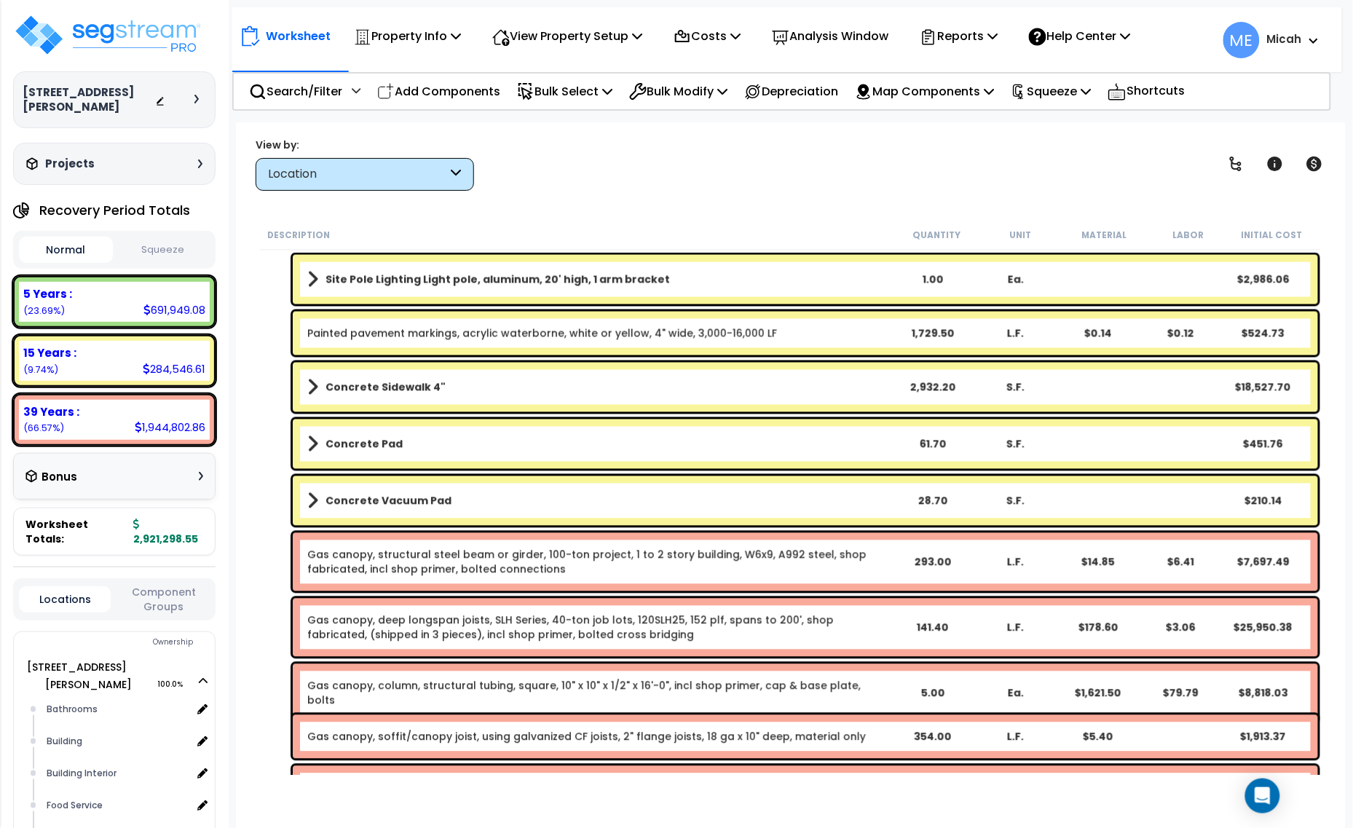
click at [304, 450] on div "Concrete Pad 61.70 S.F. $451.76" at bounding box center [805, 445] width 1025 height 50
click at [307, 444] on span at bounding box center [312, 444] width 11 height 20
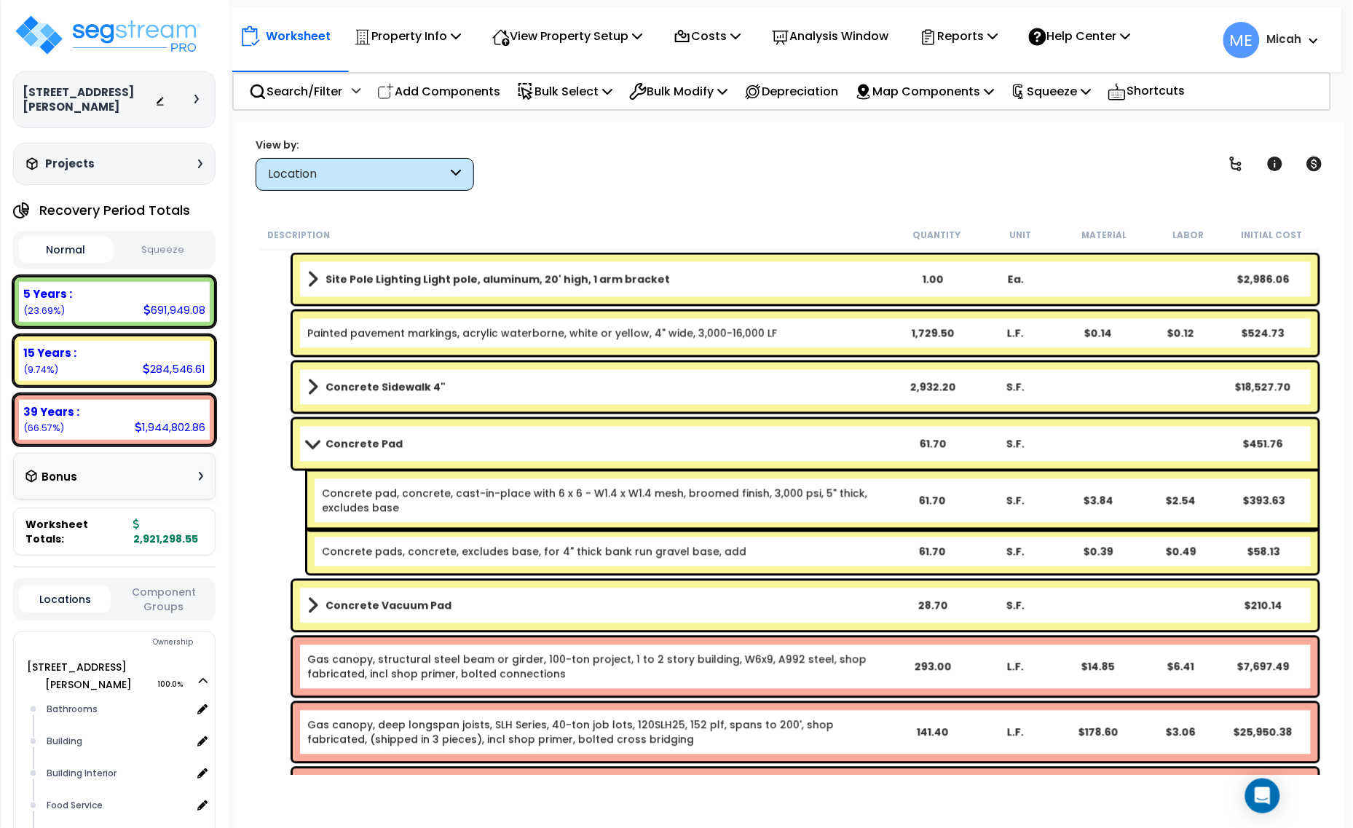
click at [307, 446] on span at bounding box center [312, 443] width 20 height 11
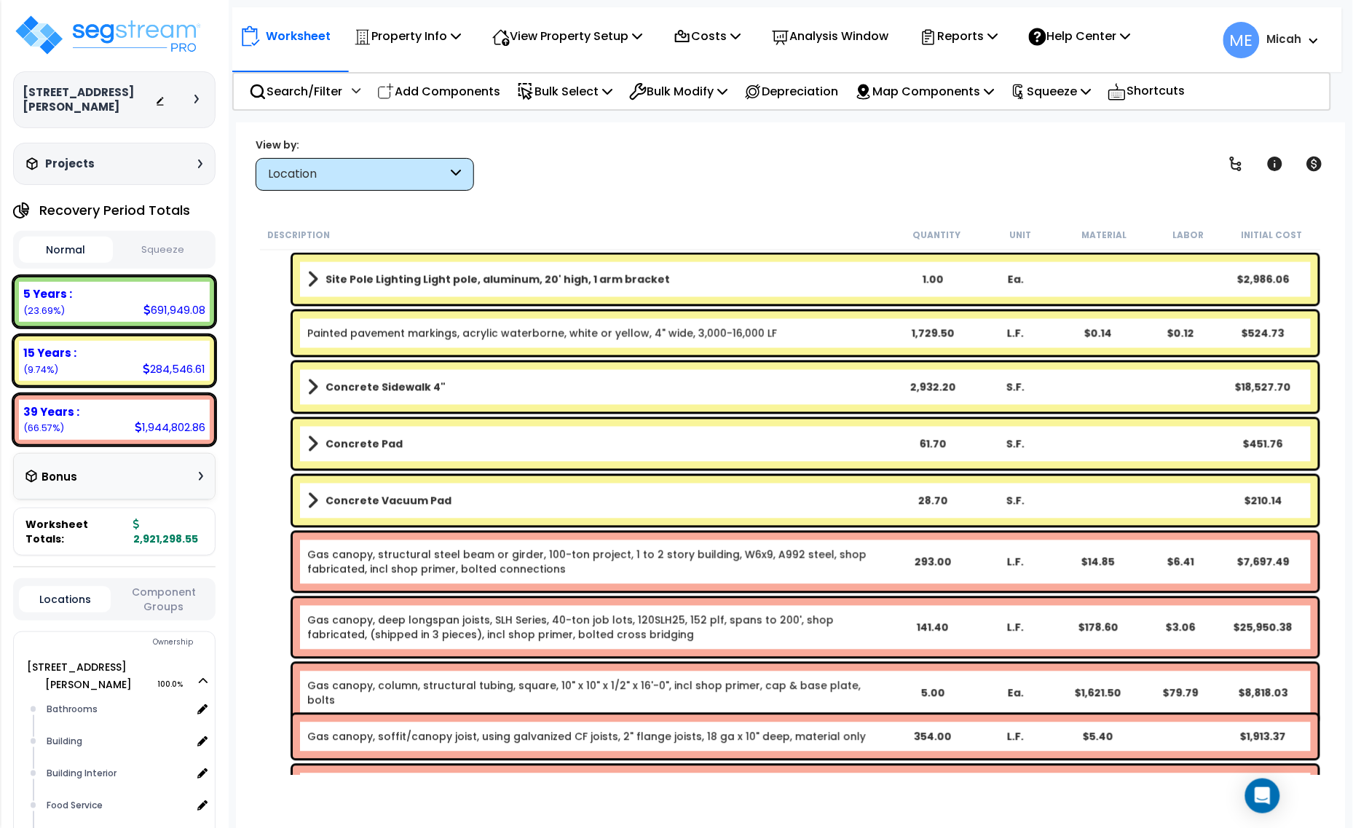
click at [308, 497] on span at bounding box center [312, 501] width 11 height 20
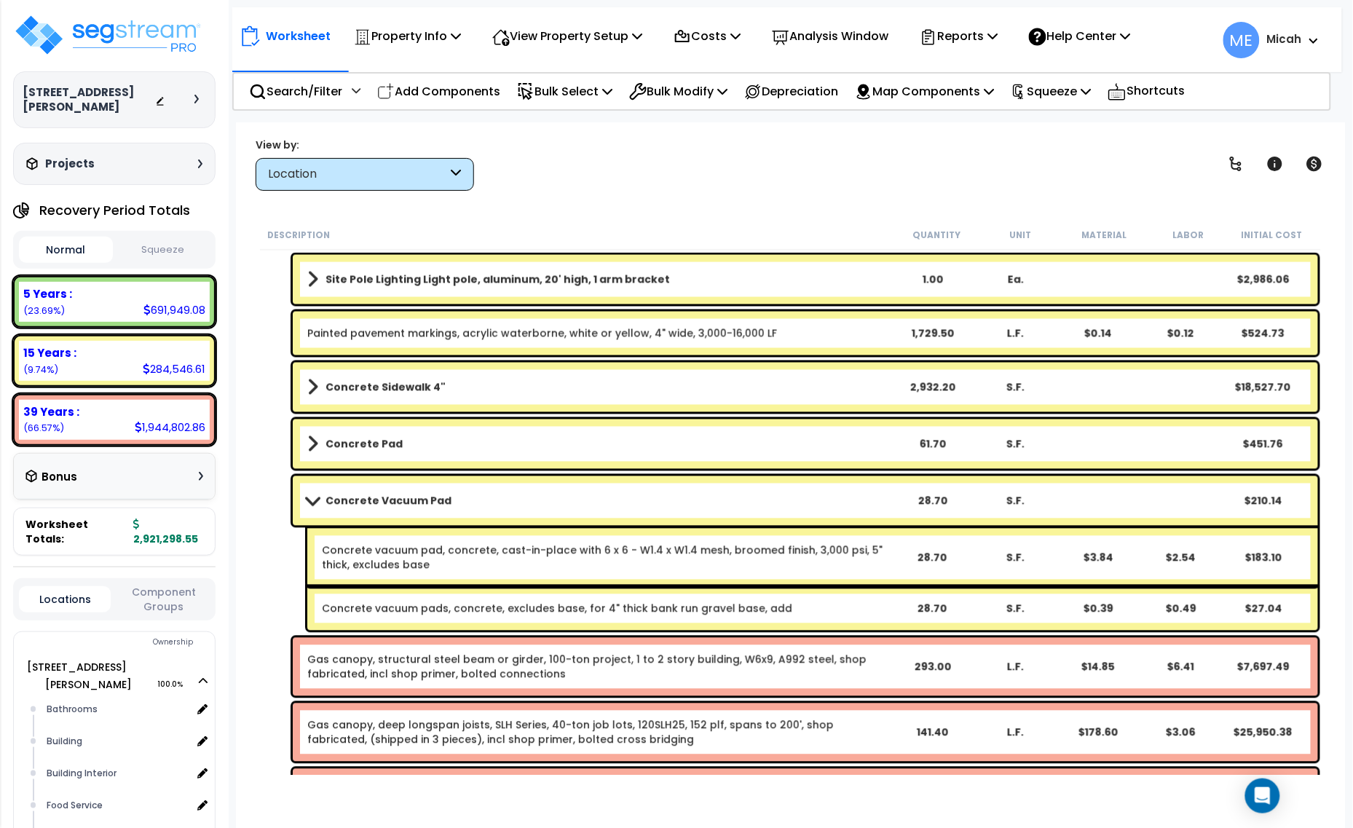
click at [308, 497] on span at bounding box center [312, 500] width 20 height 11
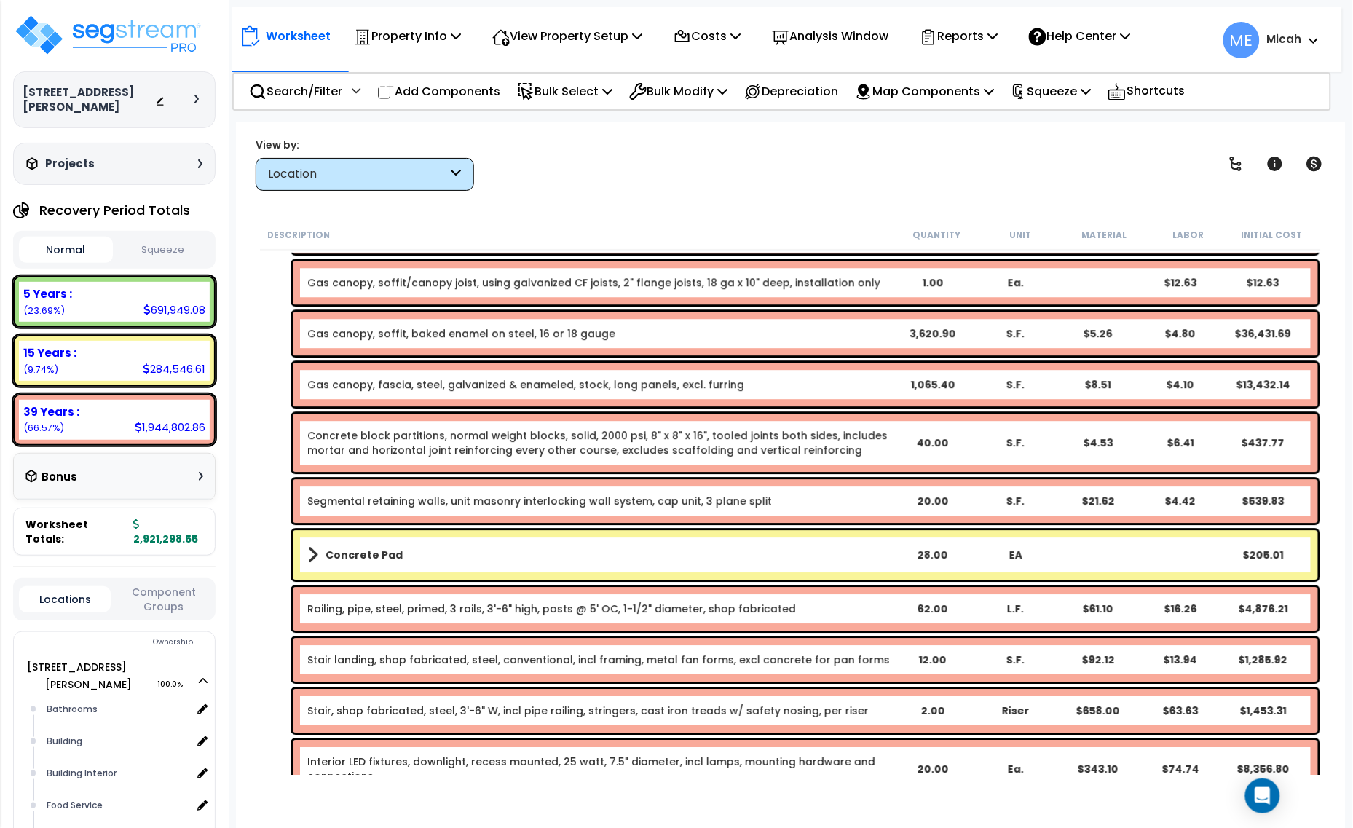
scroll to position [5041, 0]
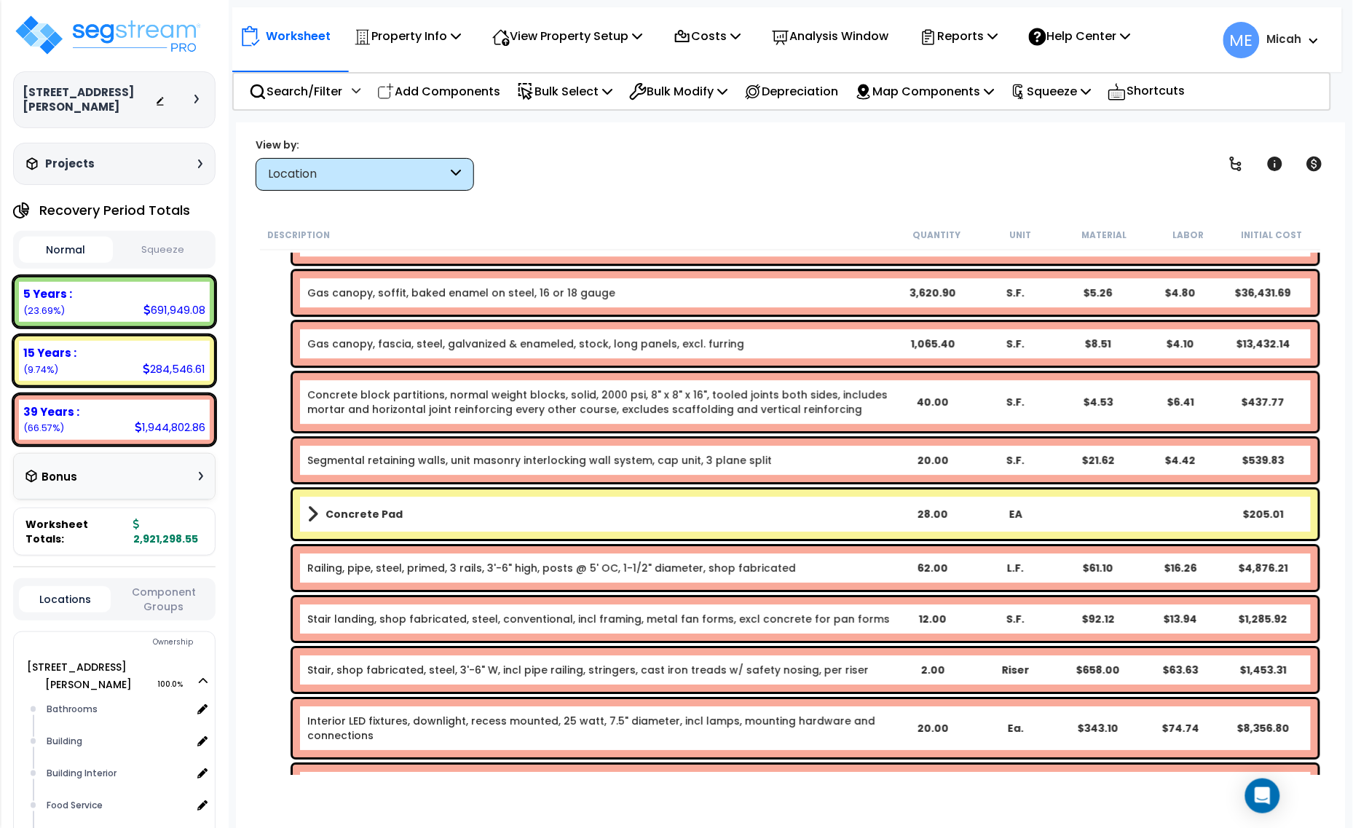
click at [310, 508] on span at bounding box center [312, 514] width 11 height 20
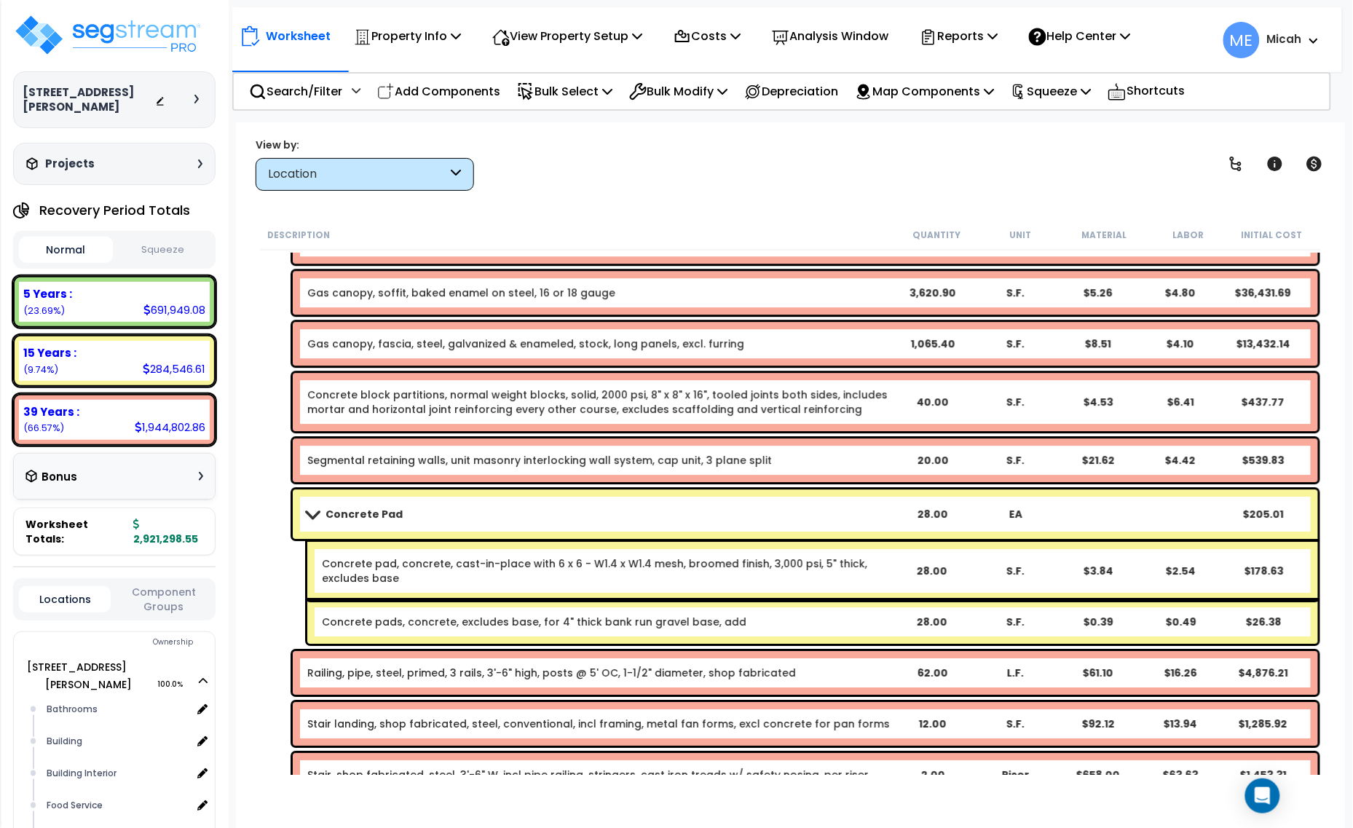
click at [310, 508] on span at bounding box center [312, 513] width 20 height 11
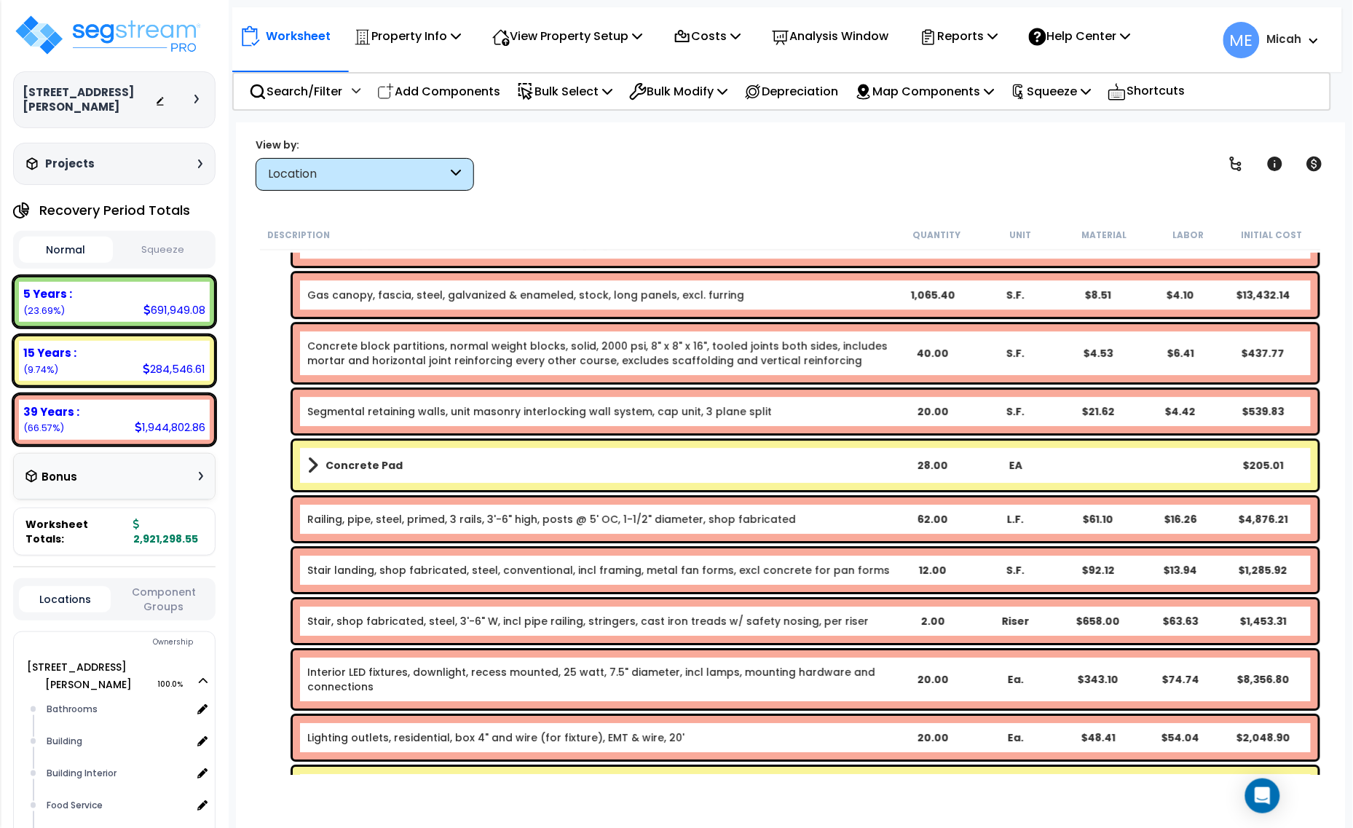
scroll to position [5132, 0]
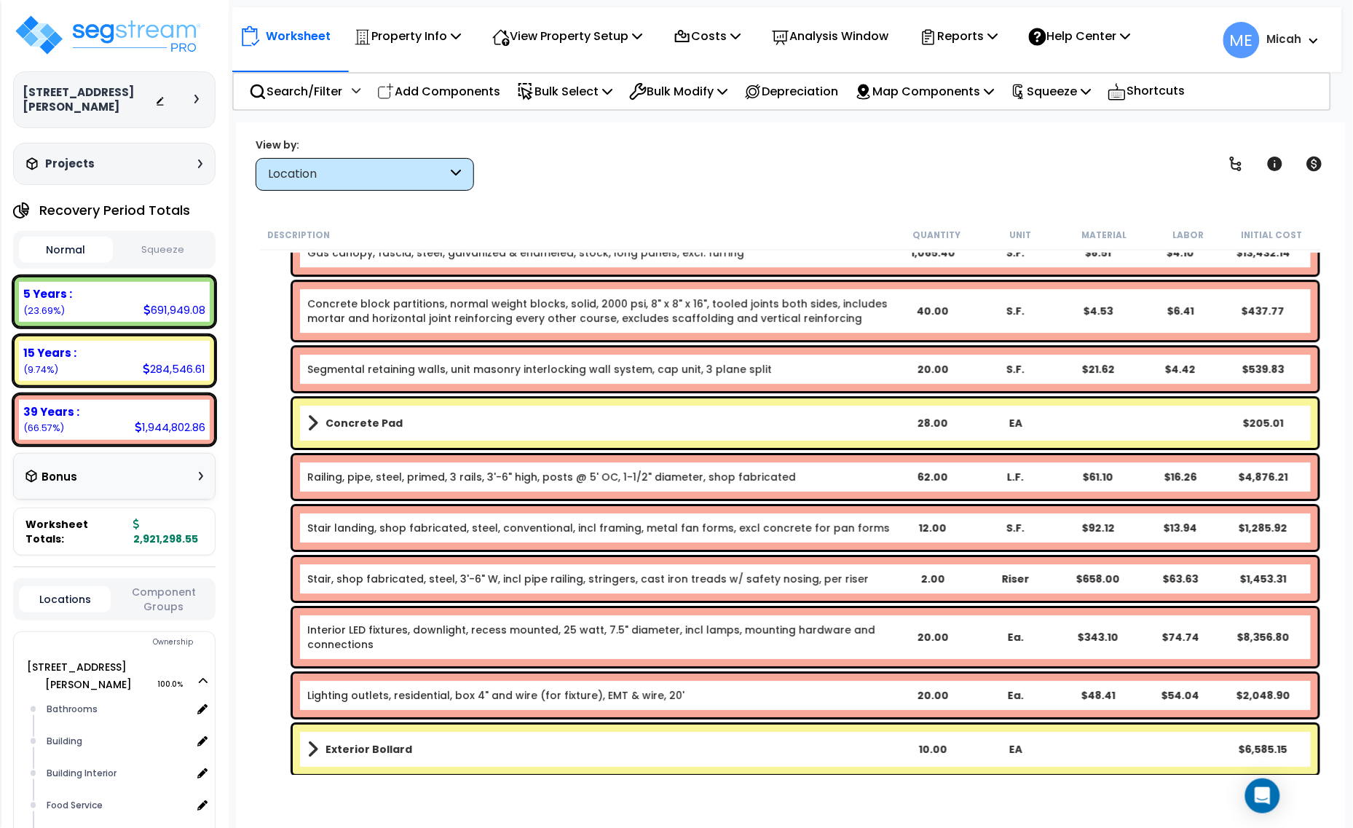
click at [930, 529] on div "12.00" at bounding box center [932, 528] width 79 height 15
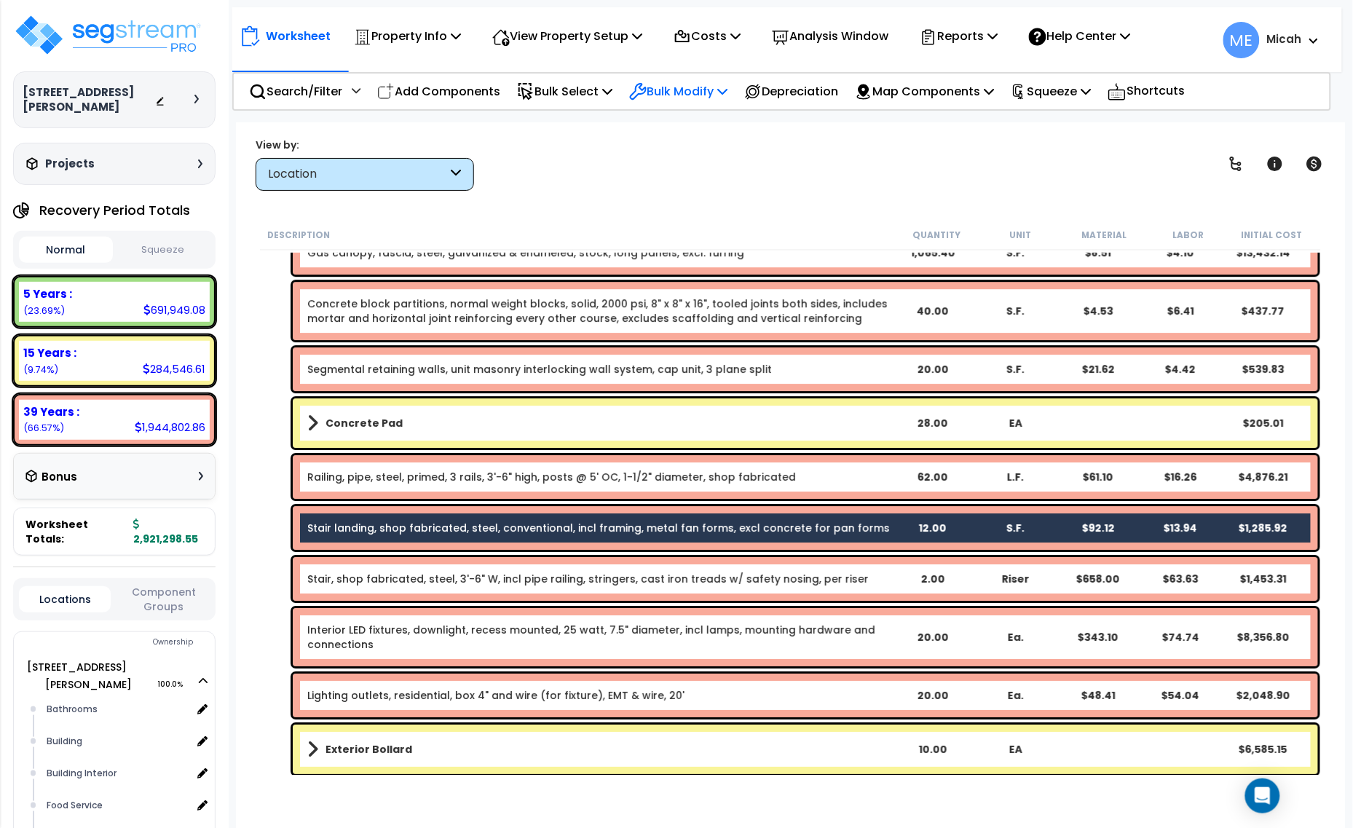
click at [708, 89] on p "Bulk Modify" at bounding box center [678, 92] width 98 height 20
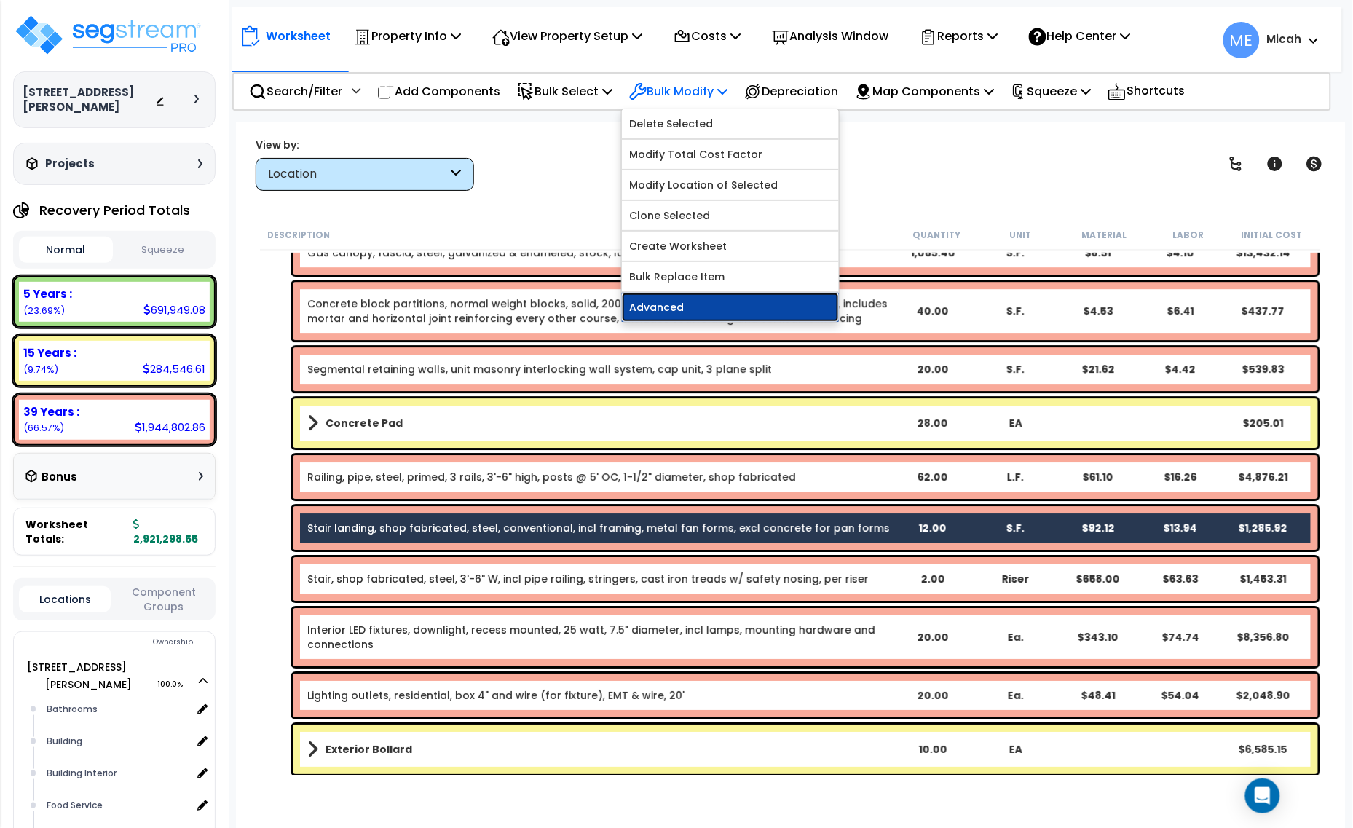
click at [736, 304] on link "Advanced" at bounding box center [730, 307] width 217 height 29
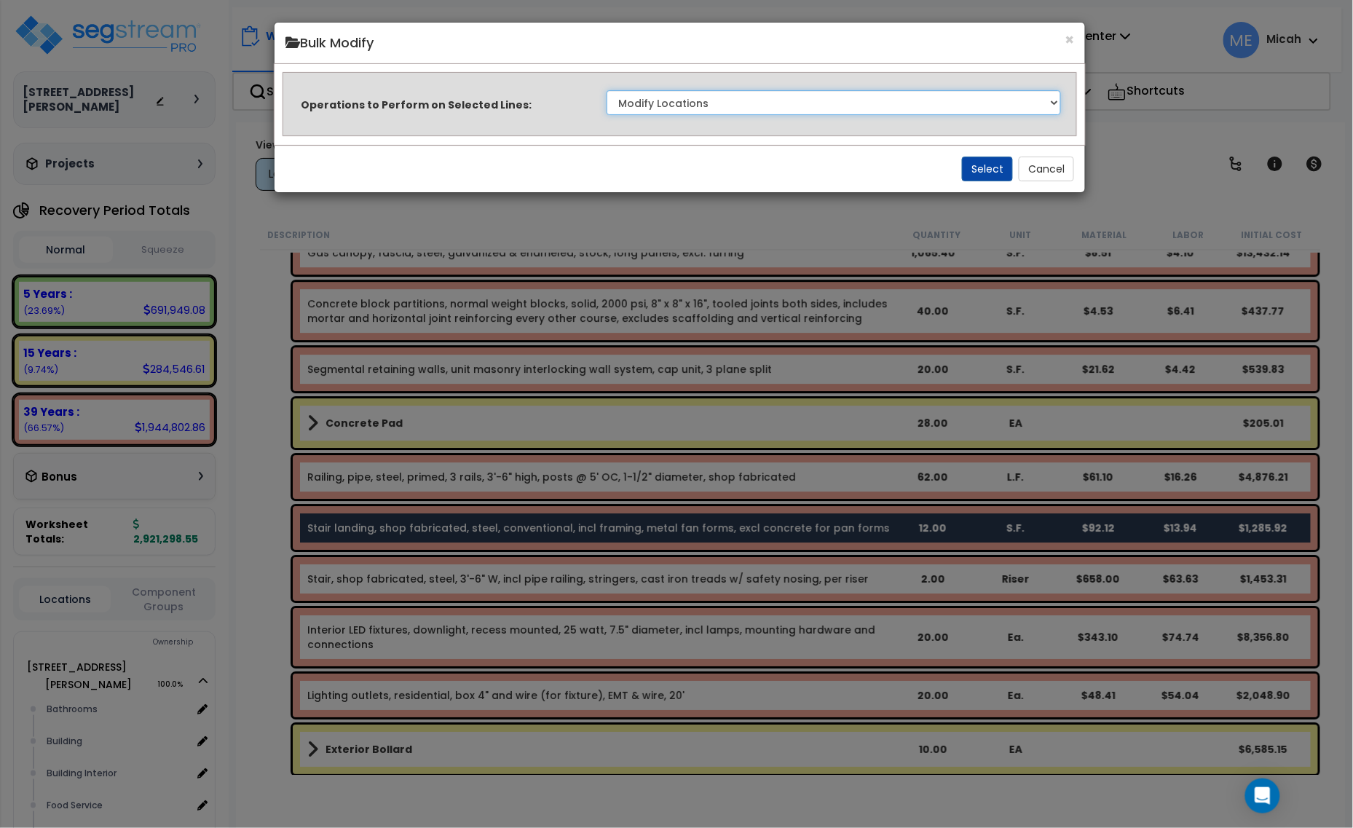
click at [951, 106] on select "Clone Delete Delete Zero Quantities Modify Component Group Modify Recovery Peri…" at bounding box center [834, 102] width 455 height 25
select select "update_quantity"
click at [607, 90] on select "Clone Delete Delete Zero Quantities Modify Component Group Modify Recovery Peri…" at bounding box center [834, 102] width 455 height 25
click at [969, 172] on button "Select" at bounding box center [987, 169] width 51 height 25
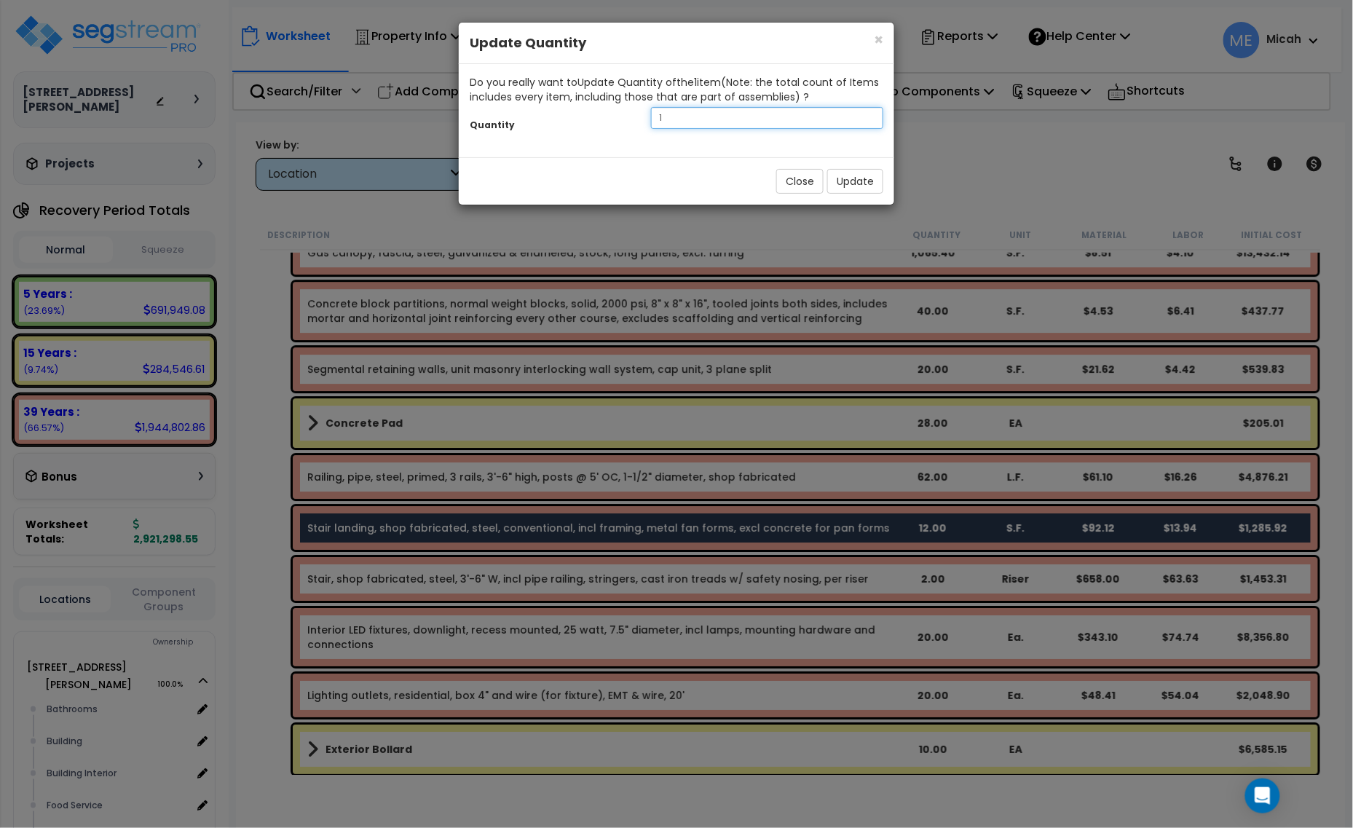
drag, startPoint x: 653, startPoint y: 119, endPoint x: 638, endPoint y: 118, distance: 14.6
click at [639, 118] on div "Quantity 1" at bounding box center [677, 119] width 436 height 31
type input "24"
click at [842, 182] on button "Update" at bounding box center [855, 181] width 56 height 25
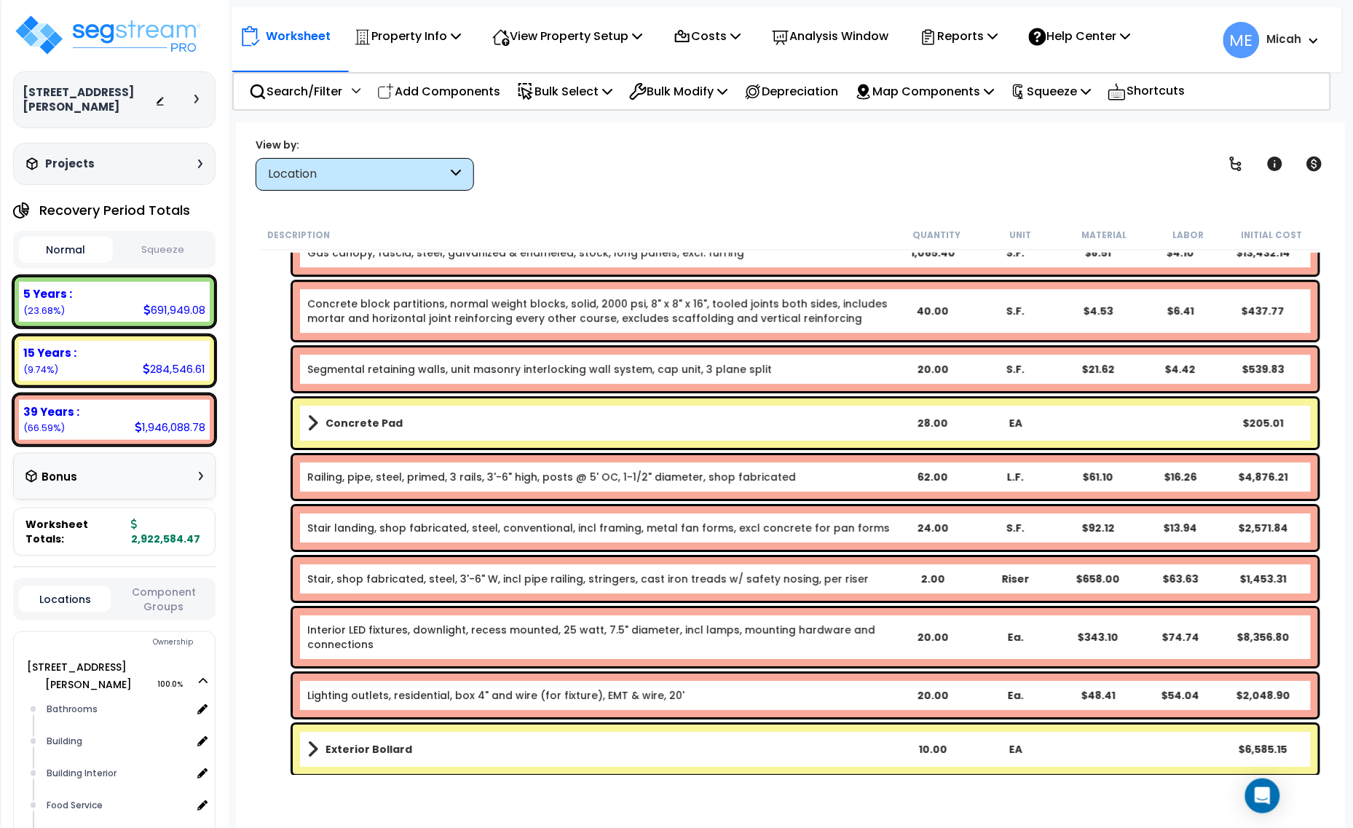
click at [739, 580] on link "Stair, shop fabricated, steel, 3'-6" W, incl pipe railing, stringers, cast iron…" at bounding box center [588, 579] width 562 height 15
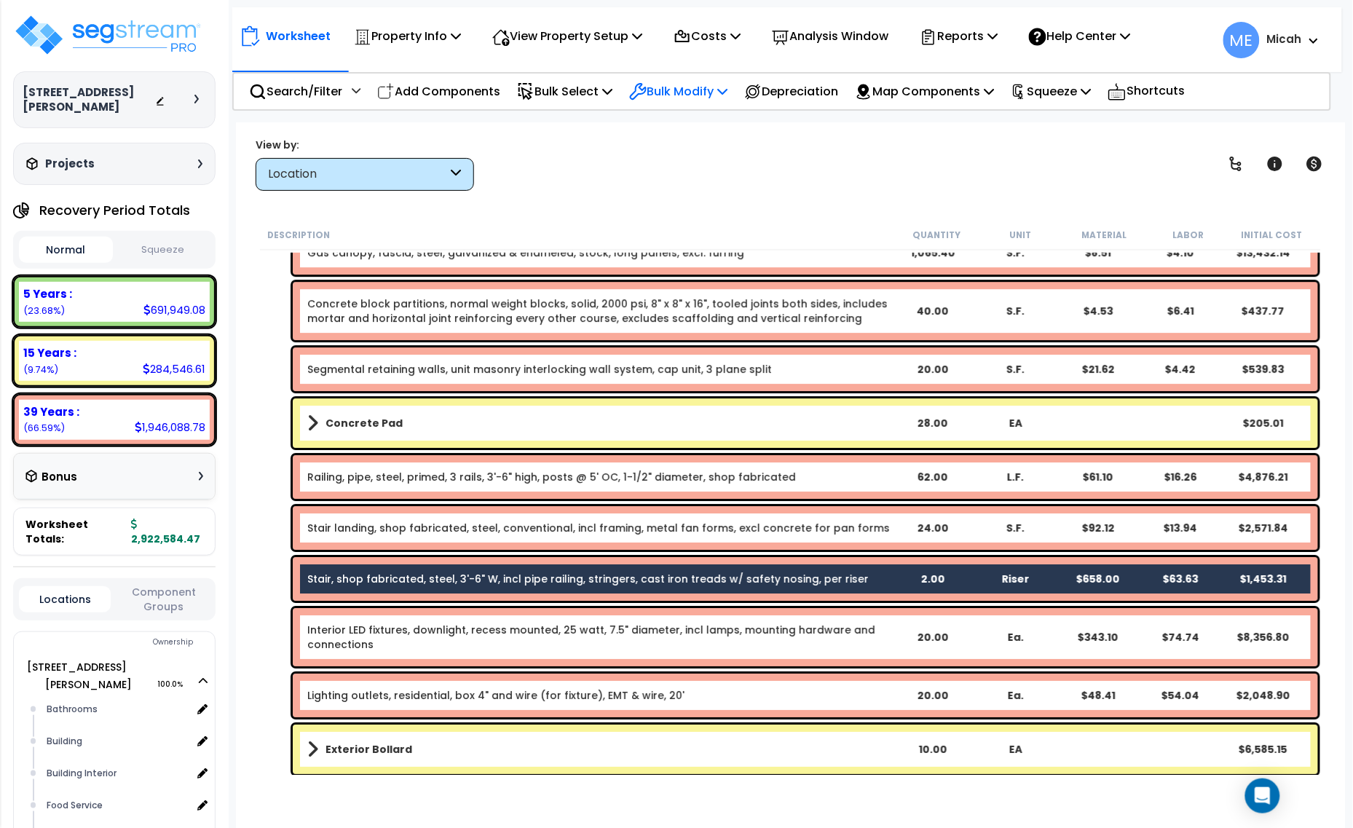
click at [723, 82] on p "Bulk Modify" at bounding box center [678, 92] width 98 height 20
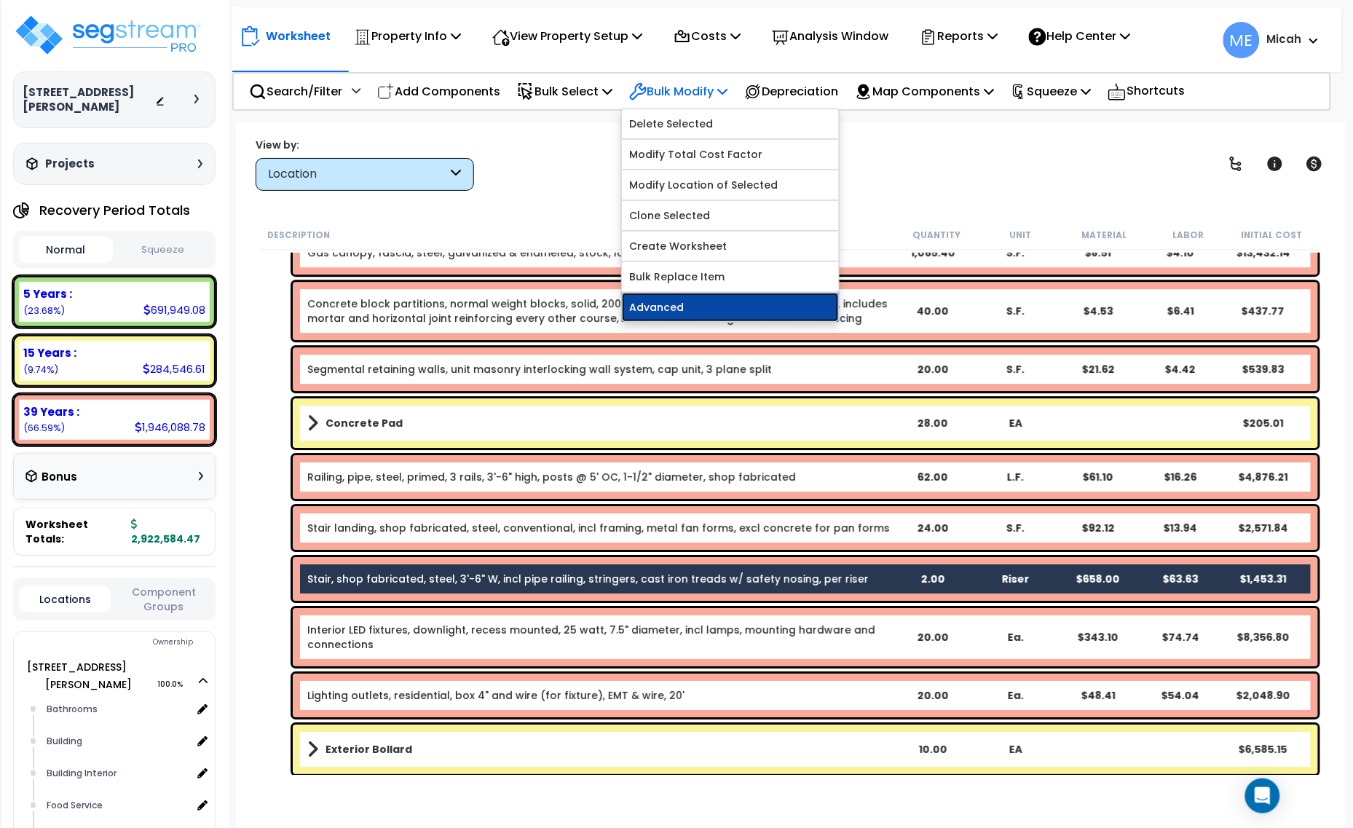
click at [747, 303] on link "Advanced" at bounding box center [730, 307] width 217 height 29
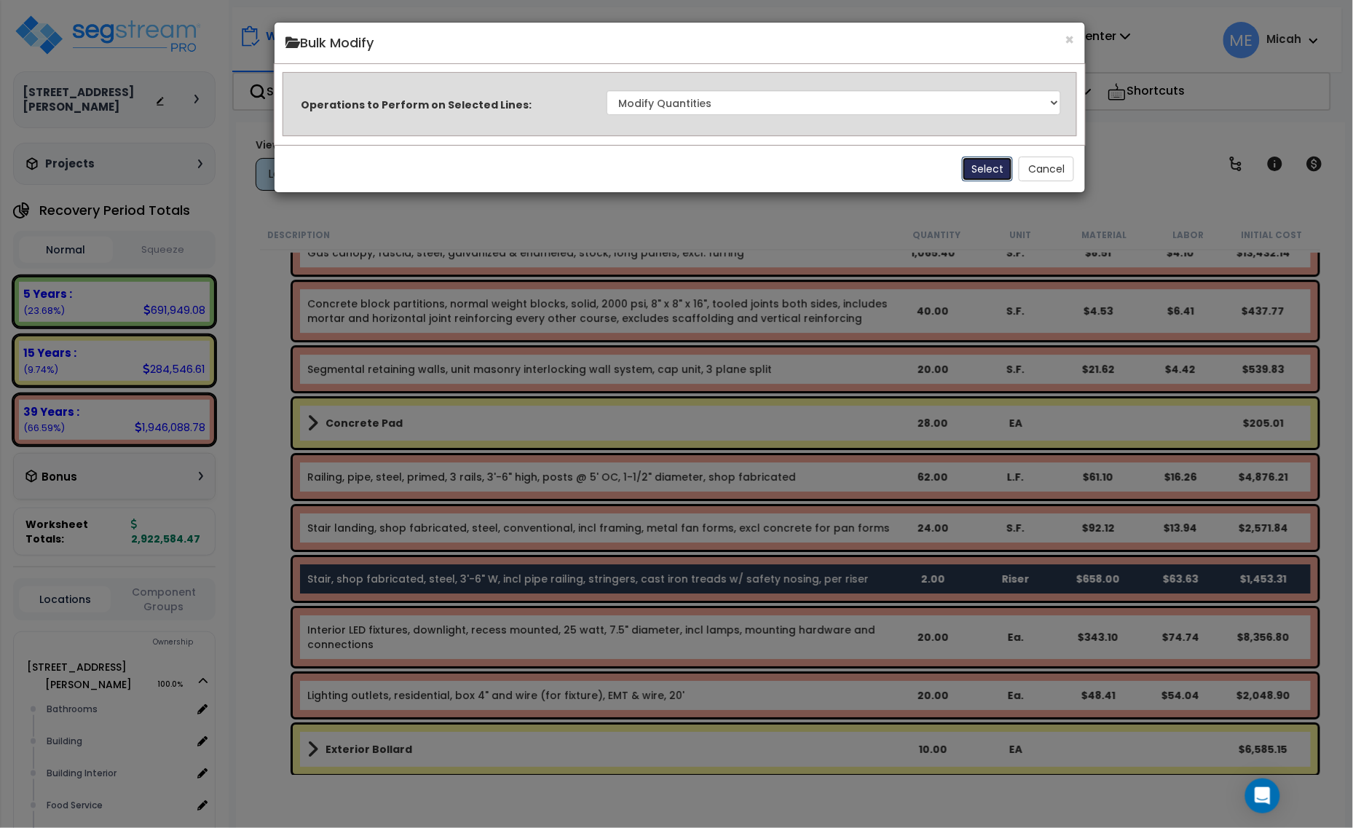
click at [974, 170] on button "Select" at bounding box center [987, 169] width 51 height 25
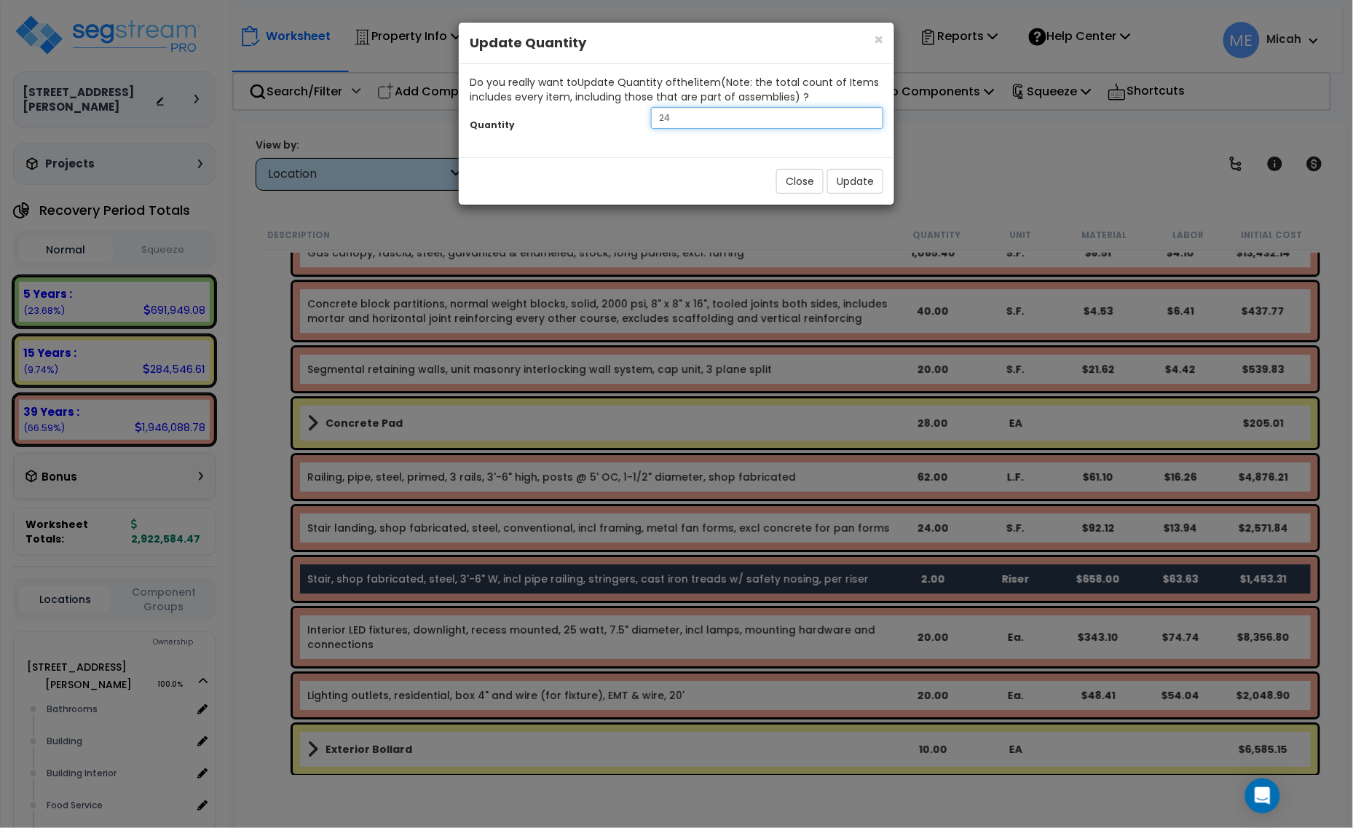
drag, startPoint x: 678, startPoint y: 118, endPoint x: 610, endPoint y: 118, distance: 67.7
click at [610, 118] on div "Quantity 24" at bounding box center [677, 119] width 436 height 31
type input "4"
click at [849, 179] on button "Update" at bounding box center [855, 181] width 56 height 25
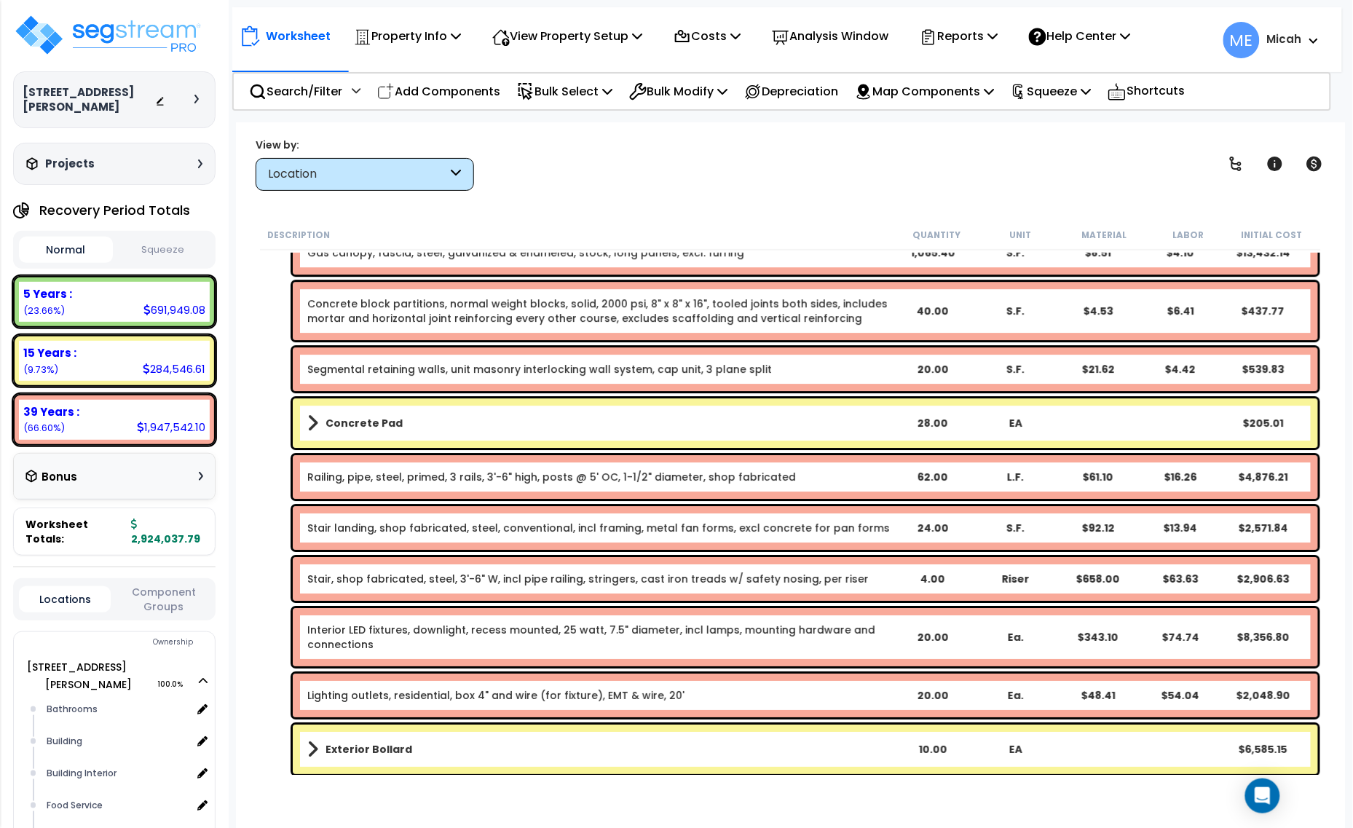
scroll to position [5133, 0]
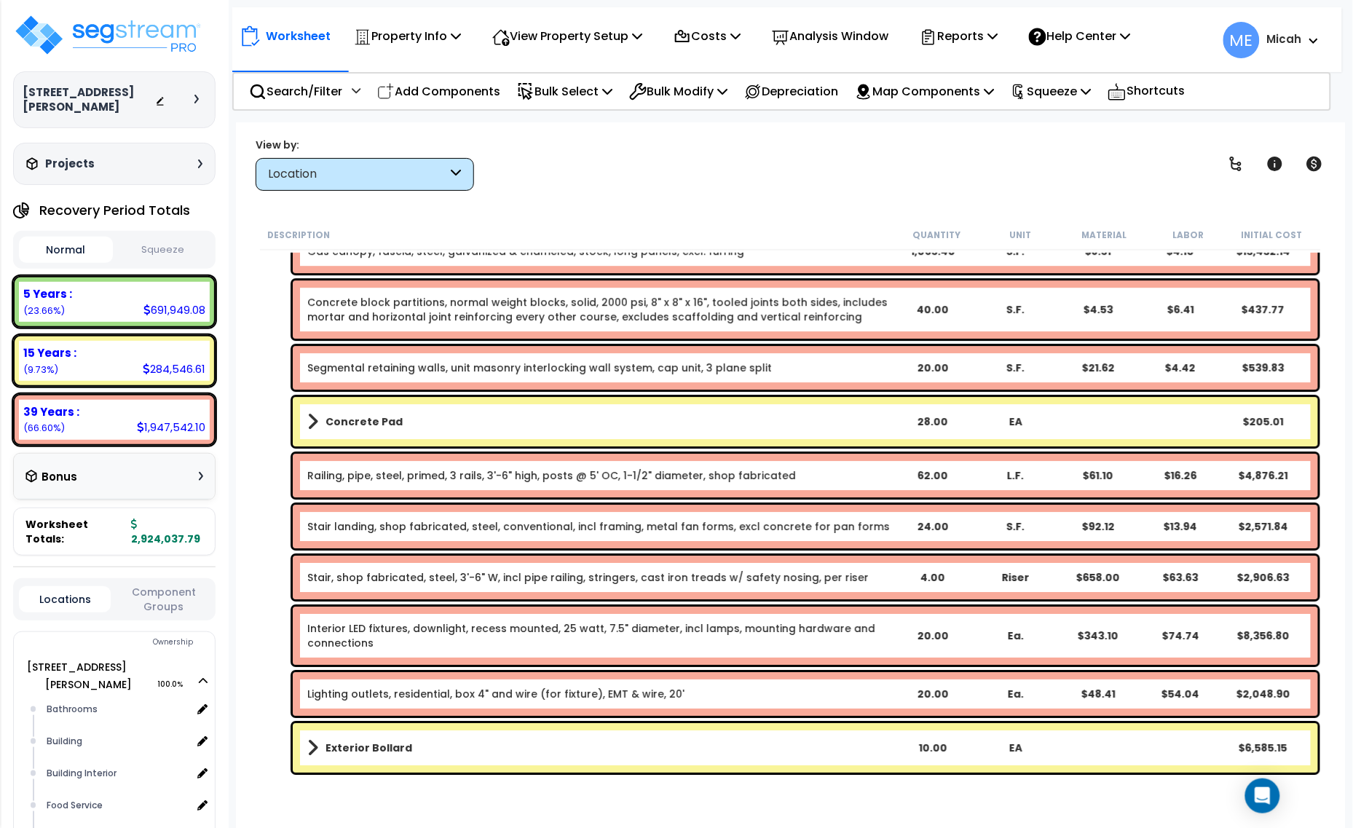
click at [352, 635] on link "Interior LED fixtures, downlight, recess mounted, 25 watt, 7.5" diameter, incl …" at bounding box center [598, 635] width 583 height 29
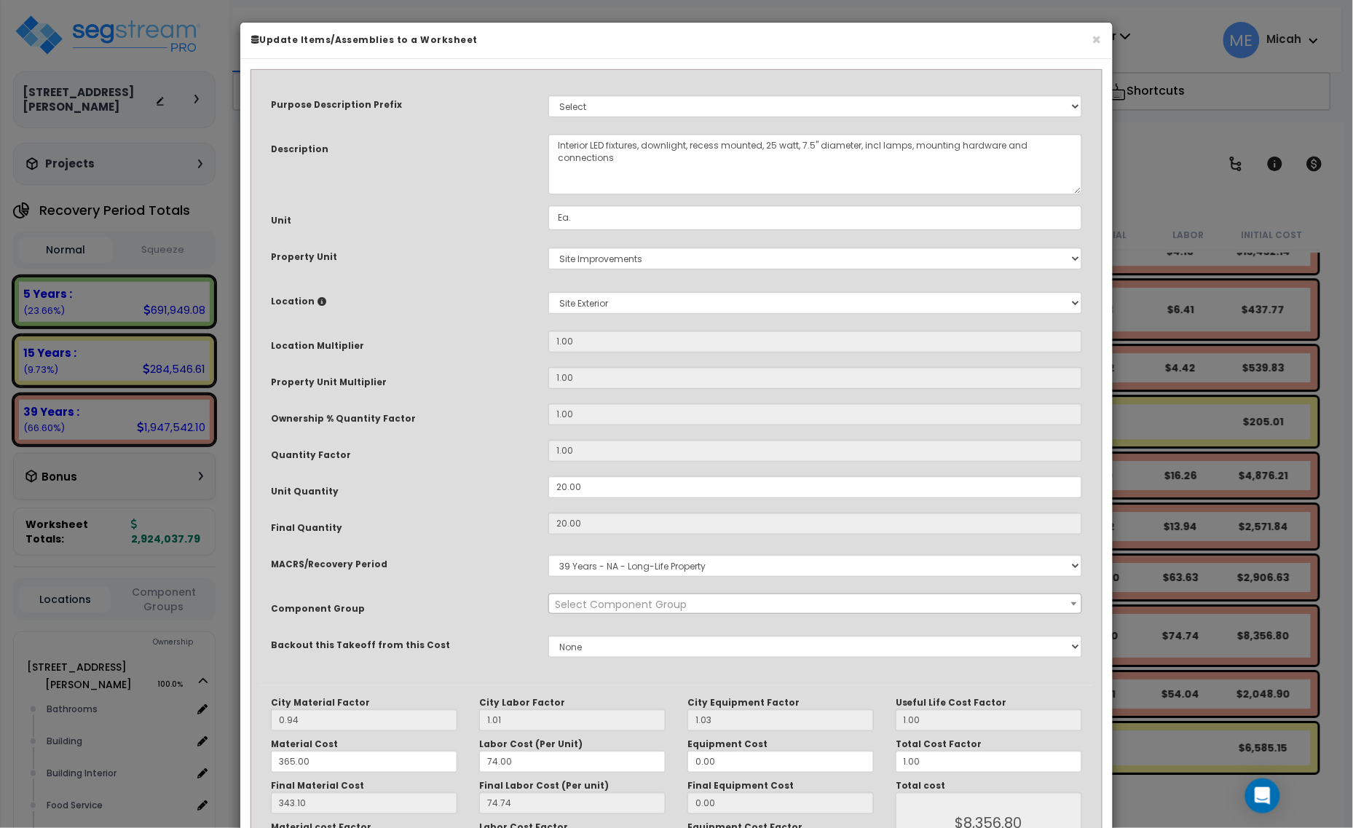
select select "56962"
click at [1093, 40] on button "×" at bounding box center [1096, 39] width 9 height 15
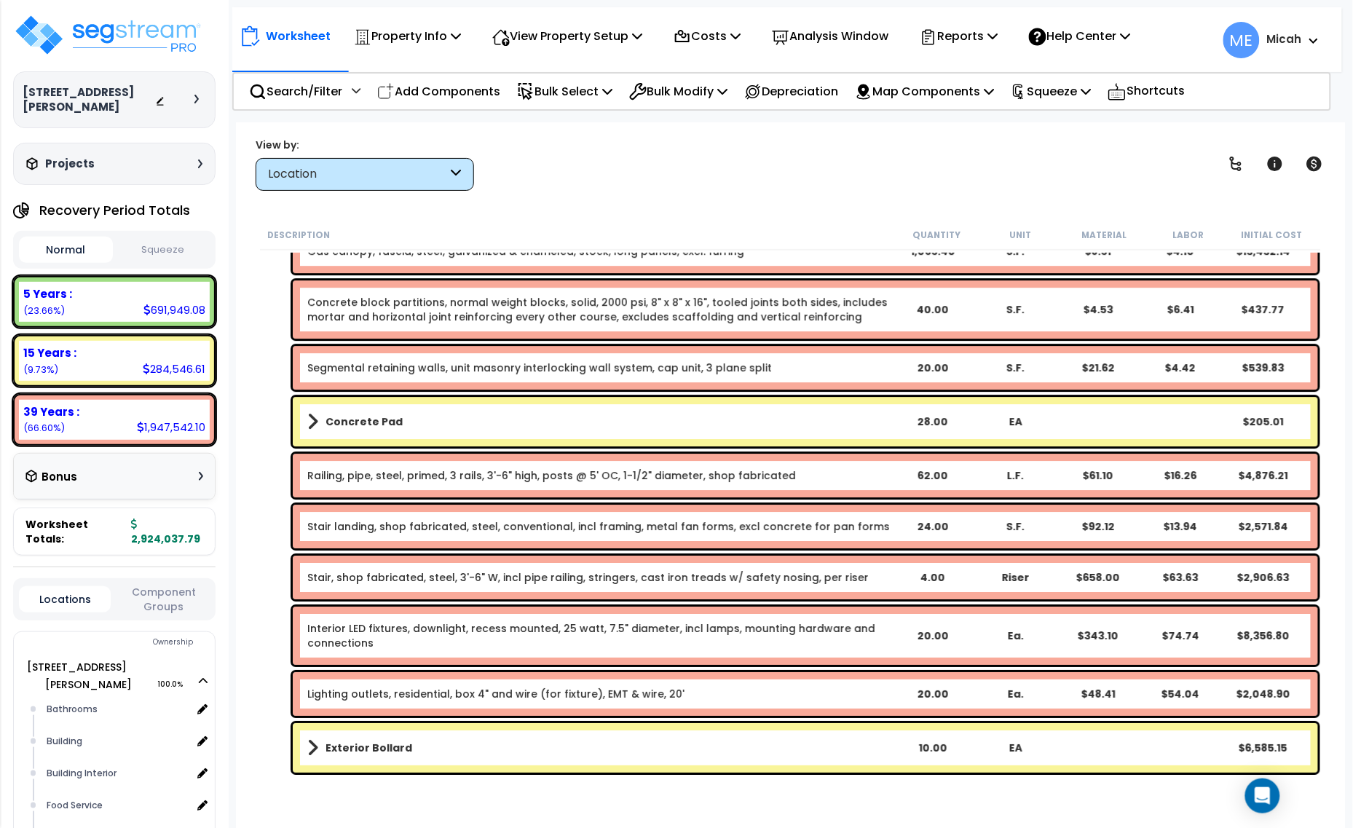
click at [420, 628] on link "Interior LED fixtures, downlight, recess mounted, 25 watt, 7.5" diameter, incl …" at bounding box center [598, 635] width 583 height 29
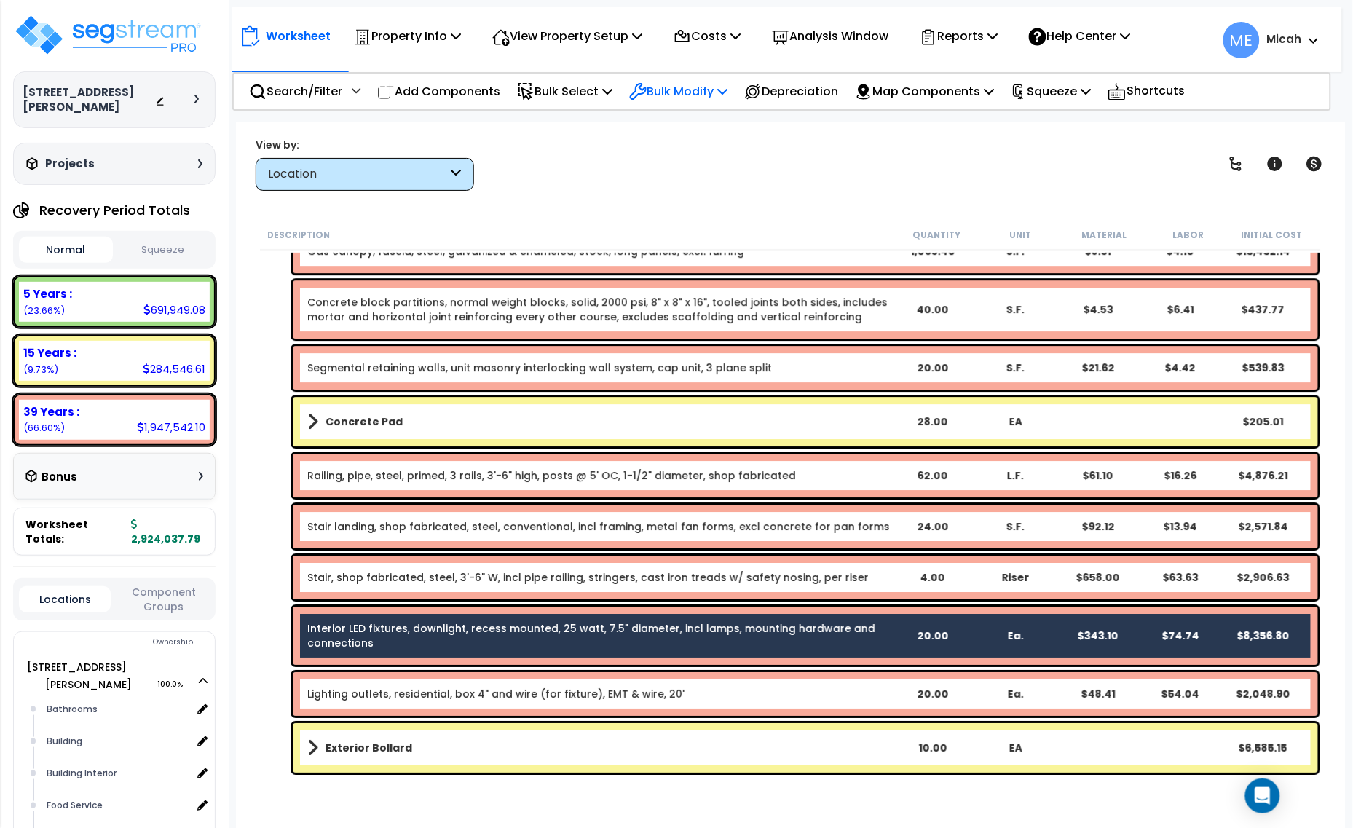
click at [725, 88] on p "Bulk Modify" at bounding box center [678, 92] width 98 height 20
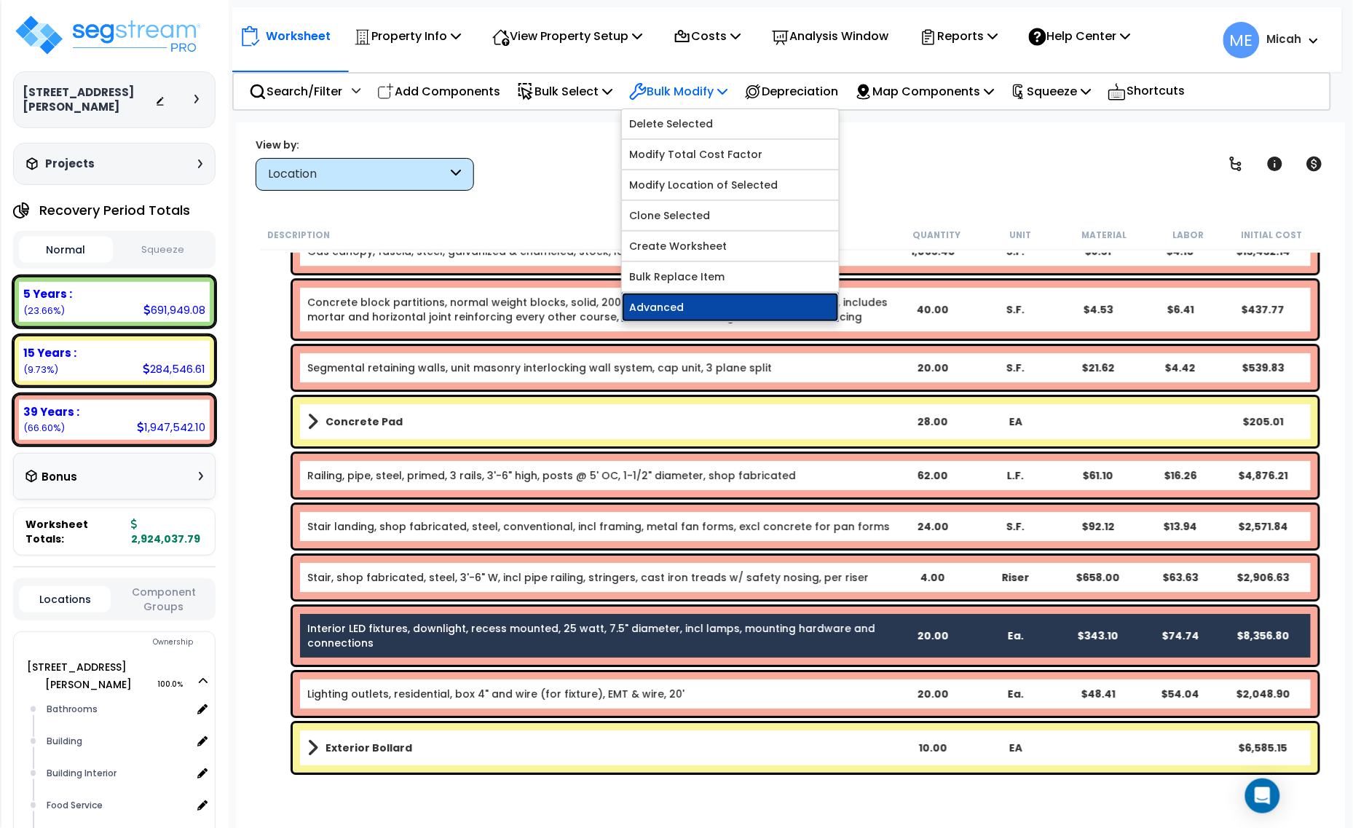
click at [705, 304] on link "Advanced" at bounding box center [730, 307] width 217 height 29
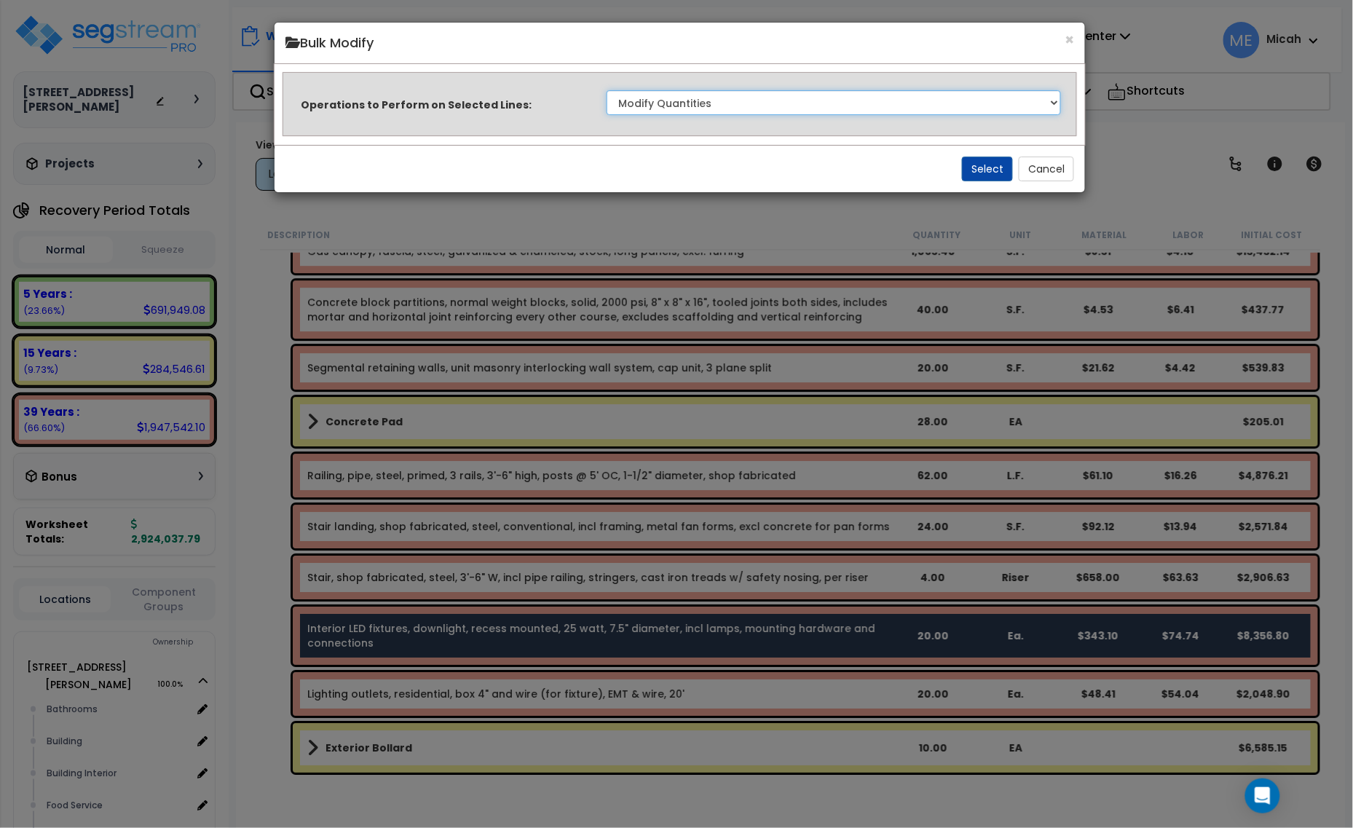
drag, startPoint x: 942, startPoint y: 104, endPoint x: 940, endPoint y: 114, distance: 10.4
click at [942, 104] on select "Clone Delete Delete Zero Quantities Modify Component Group Modify Recovery Peri…" at bounding box center [834, 102] width 455 height 25
select select "updateReplaceKeyword"
click at [607, 90] on select "Clone Delete Delete Zero Quantities Modify Component Group Modify Recovery Peri…" at bounding box center [834, 102] width 455 height 25
click at [971, 168] on button "Select" at bounding box center [987, 169] width 51 height 25
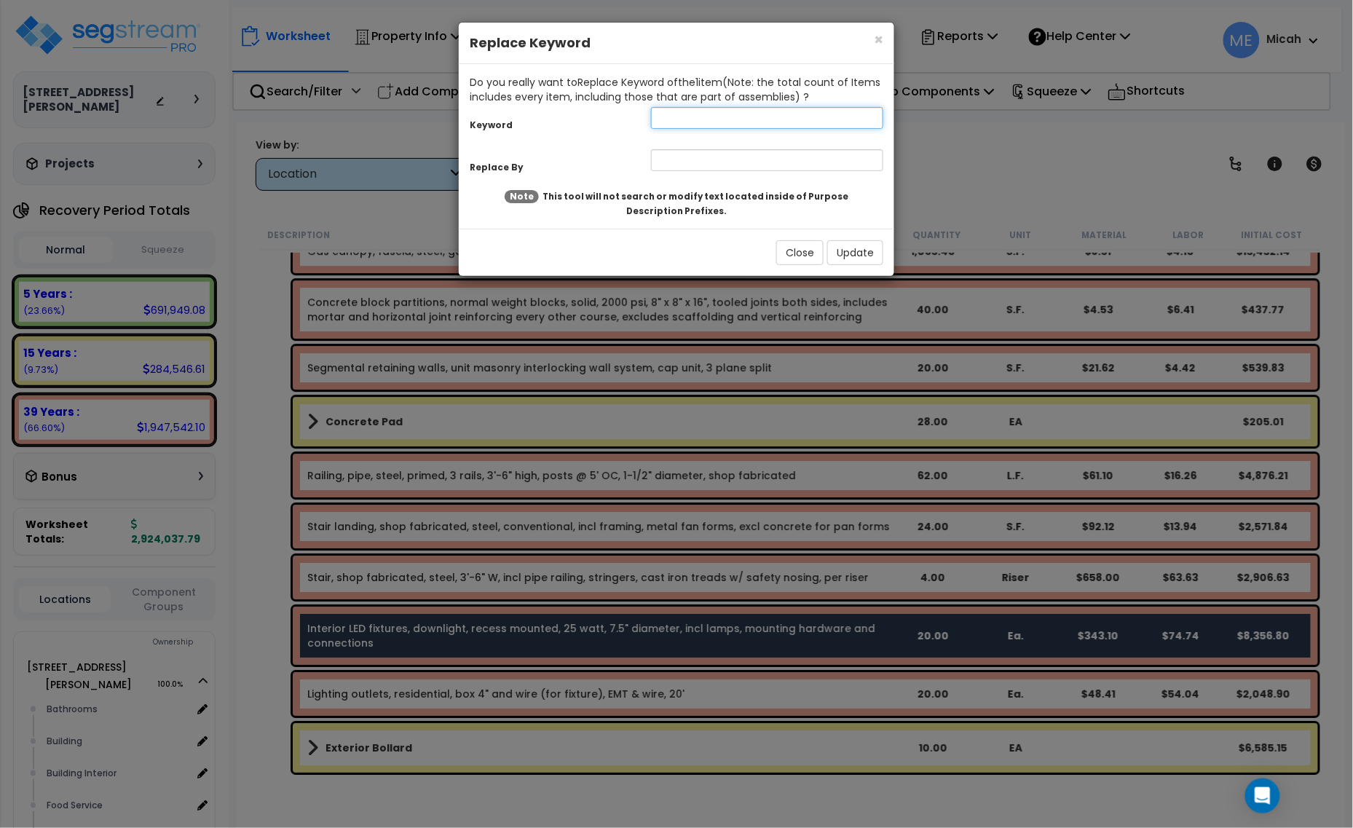
click at [672, 117] on input "text" at bounding box center [767, 118] width 232 height 22
type input "Interior"
click at [723, 161] on input "text" at bounding box center [767, 160] width 232 height 22
type input "Gas canopy, exterior"
click at [845, 259] on button "Update" at bounding box center [855, 252] width 56 height 25
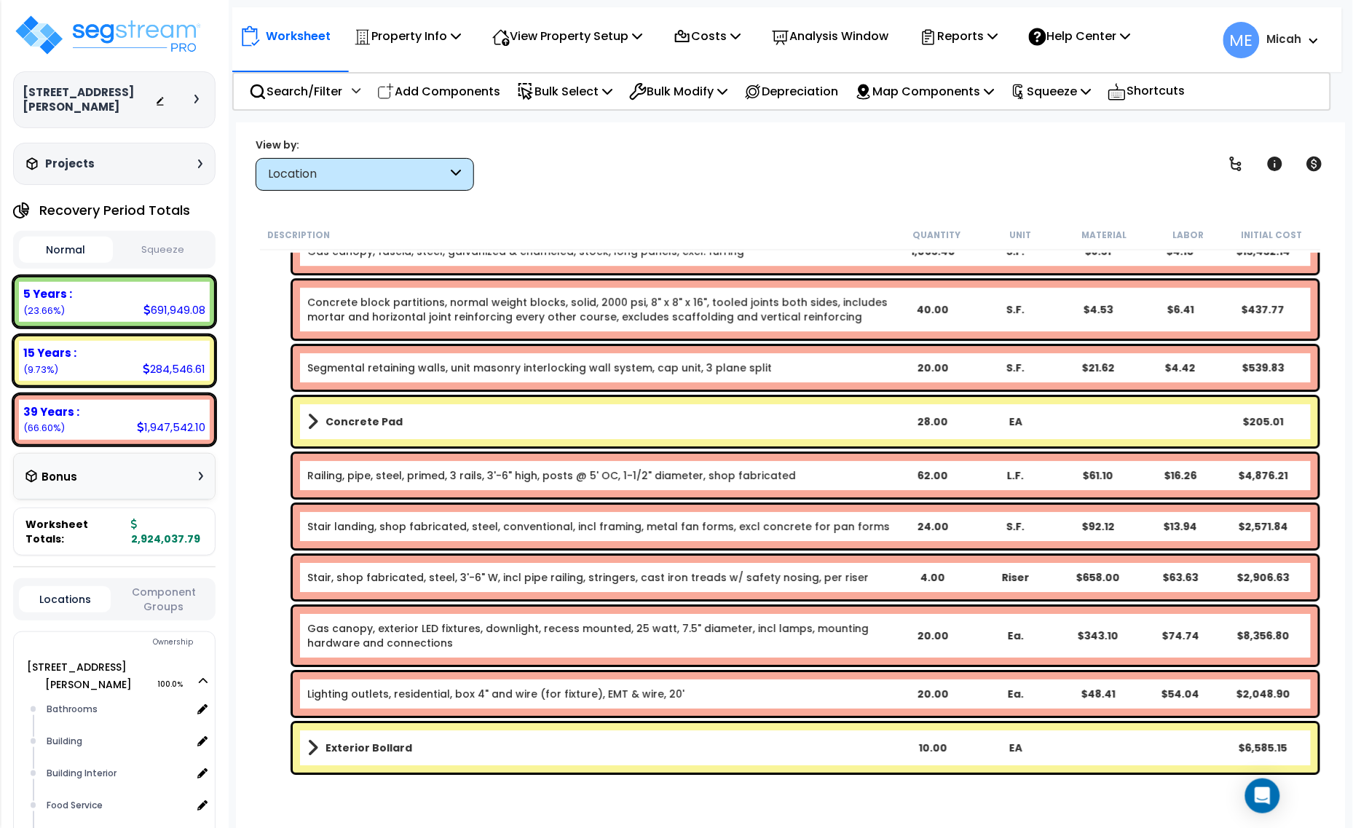
click at [337, 692] on link "Lighting outlets, residential, box 4" and wire (for fixture), EMT & wire, 20'" at bounding box center [495, 694] width 377 height 15
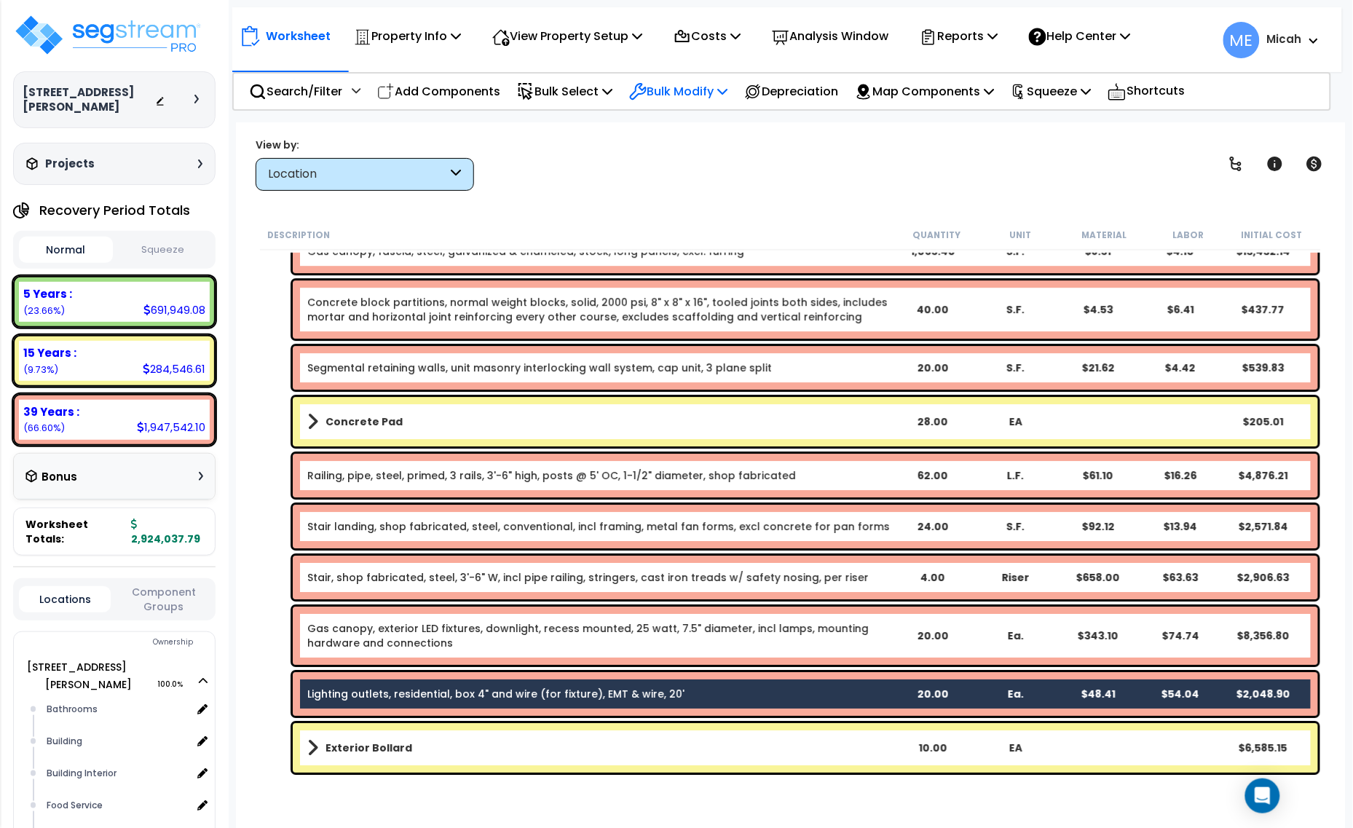
click at [727, 96] on p "Bulk Modify" at bounding box center [678, 92] width 98 height 20
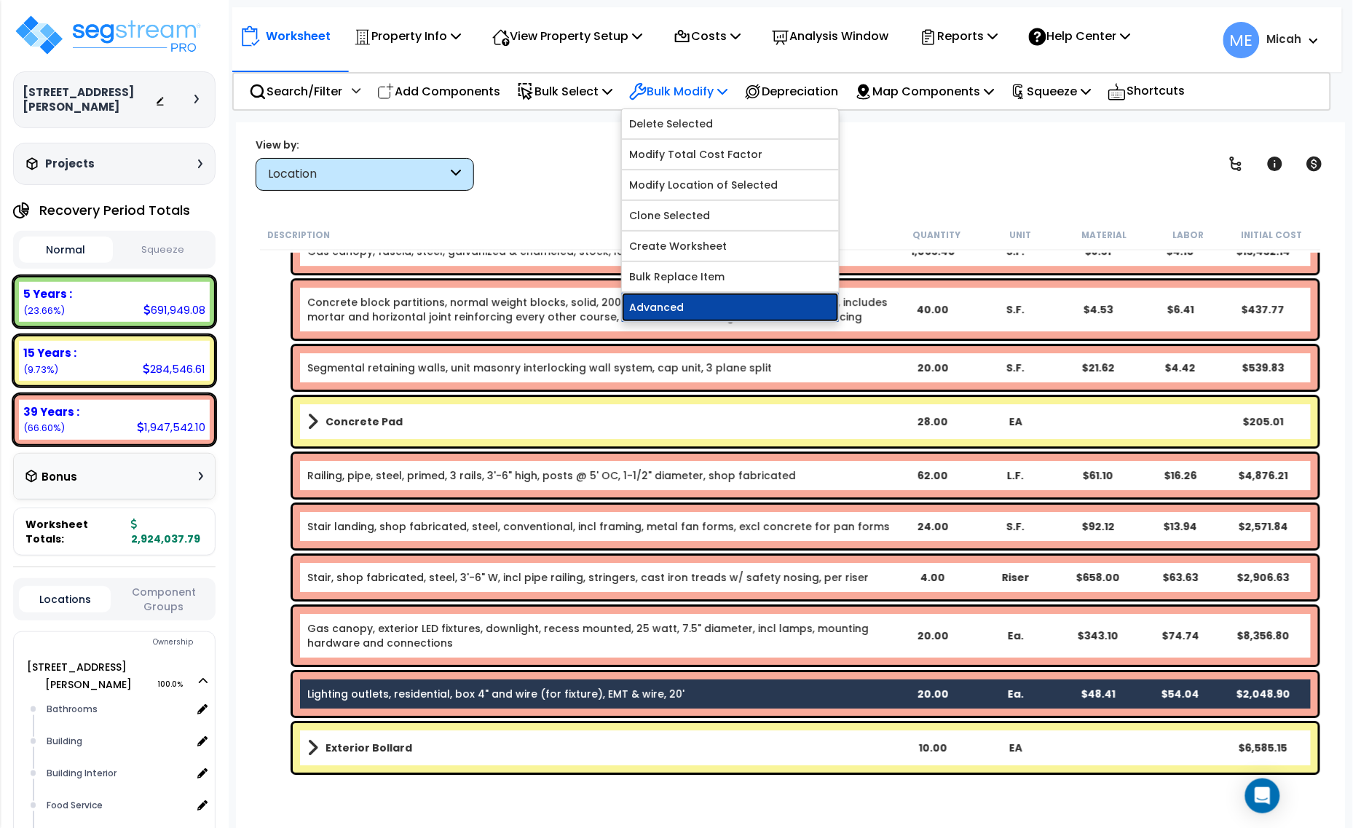
click at [712, 302] on link "Advanced" at bounding box center [730, 307] width 217 height 29
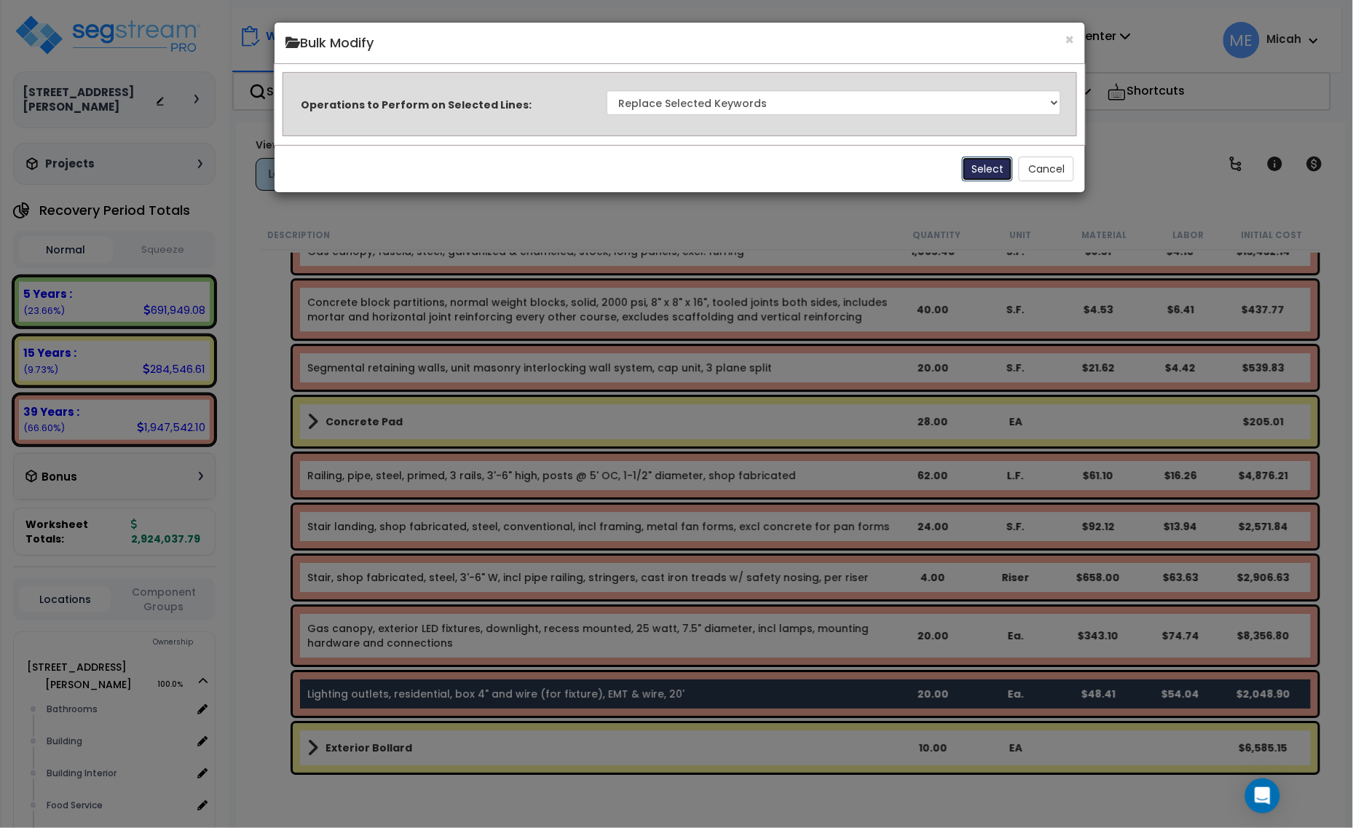
click at [995, 162] on button "Select" at bounding box center [987, 169] width 51 height 25
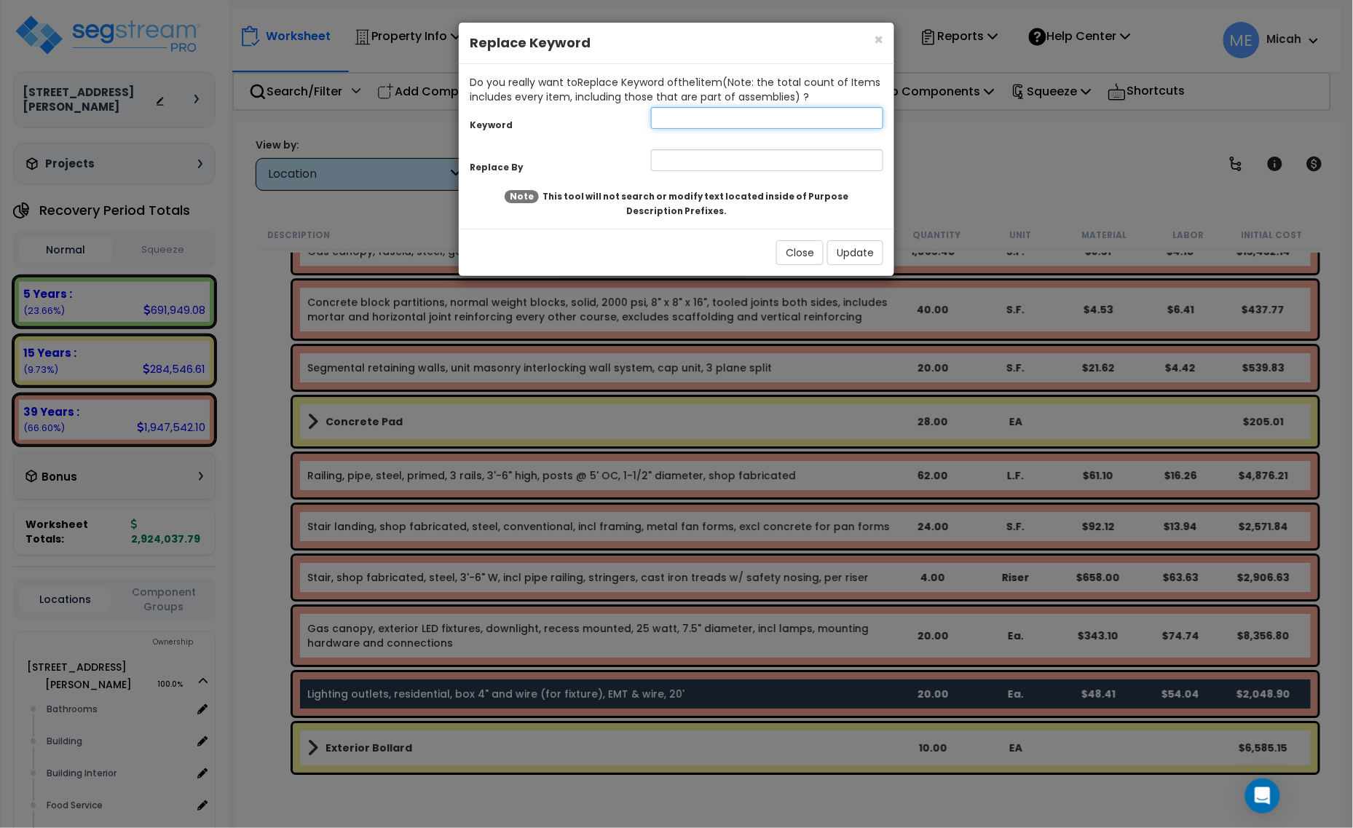
click at [692, 113] on input "text" at bounding box center [767, 118] width 232 height 22
type input "Lighting"
click at [697, 154] on input "text" at bounding box center [767, 160] width 232 height 22
type input "Gas canopy, exterior lighting"
click at [878, 243] on button "Update" at bounding box center [855, 252] width 56 height 25
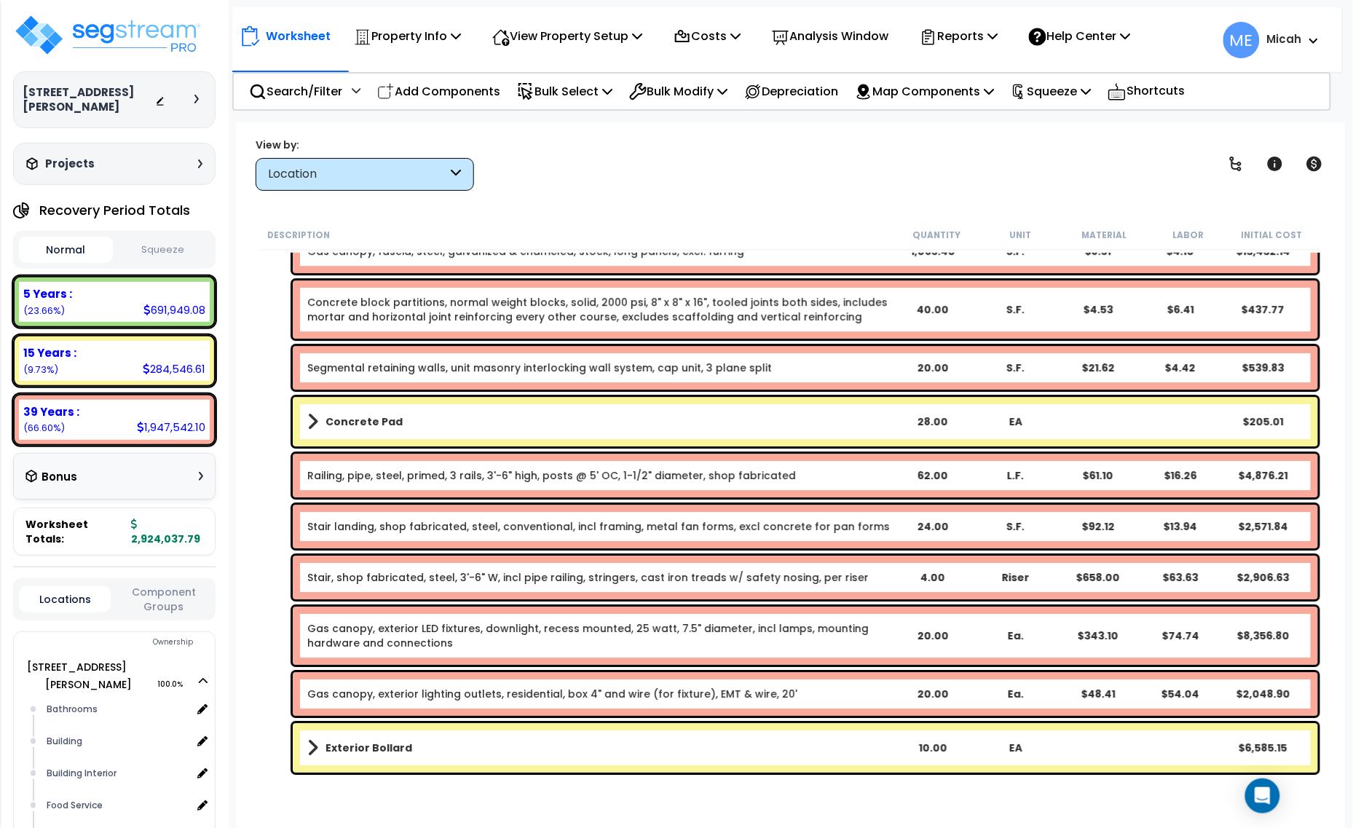
scroll to position [63, 0]
click at [354, 743] on b "Exterior Bollard" at bounding box center [369, 748] width 87 height 15
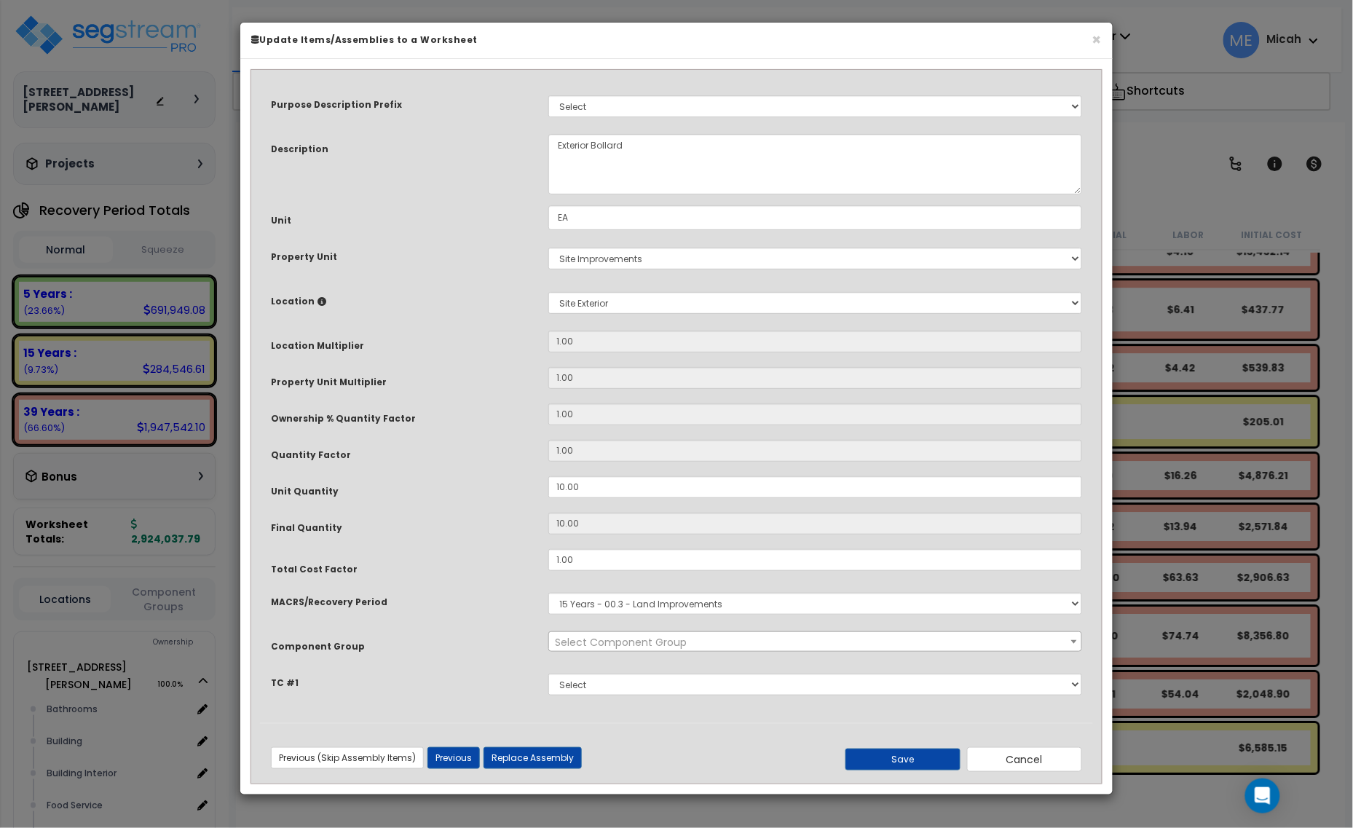
select select "57154"
click at [654, 157] on textarea "Exterior Bollard" at bounding box center [815, 164] width 534 height 60
type textarea "Exterior Bollard Gas Canopy"
click at [896, 760] on button "Save" at bounding box center [903, 760] width 115 height 22
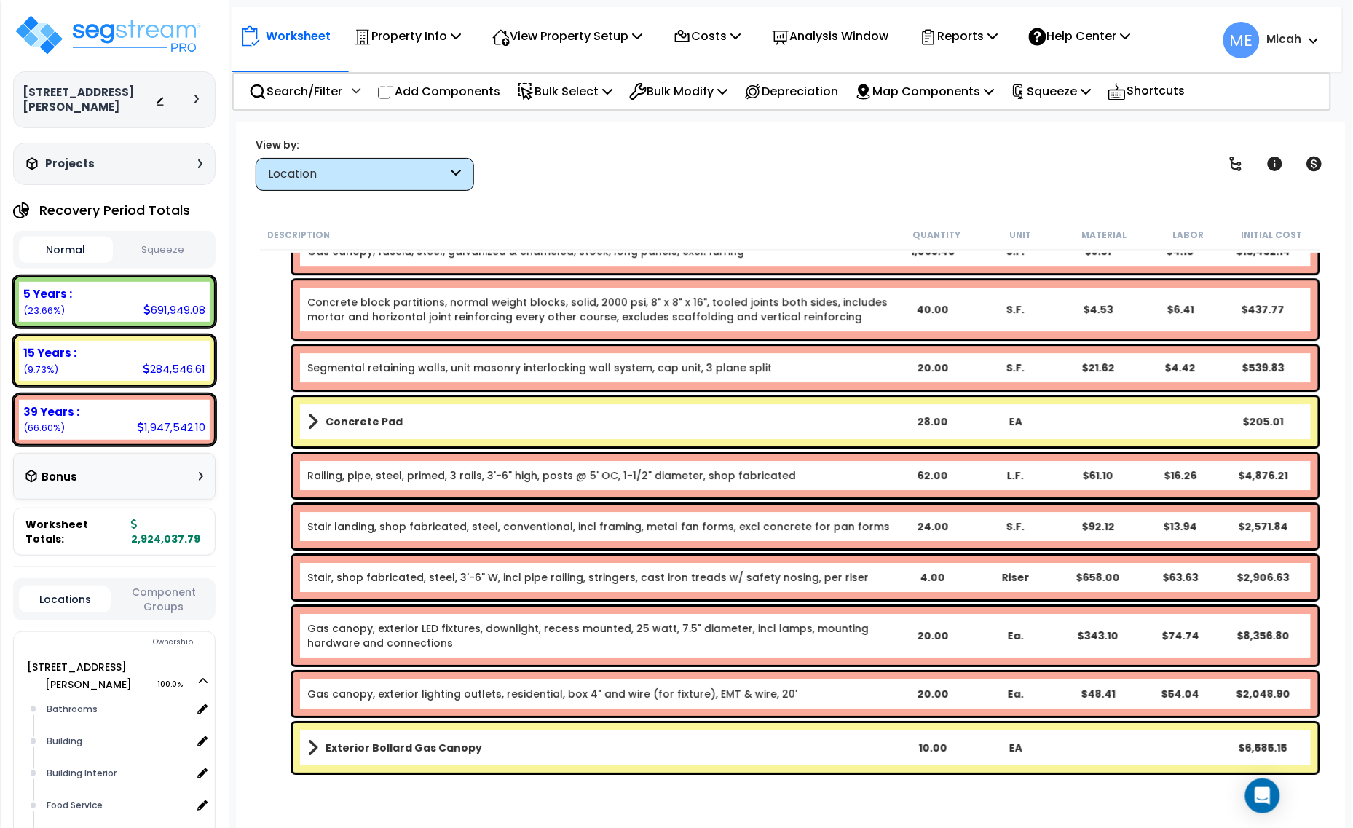
click at [318, 744] on link "Exterior Bollard Gas Canopy" at bounding box center [598, 748] width 583 height 20
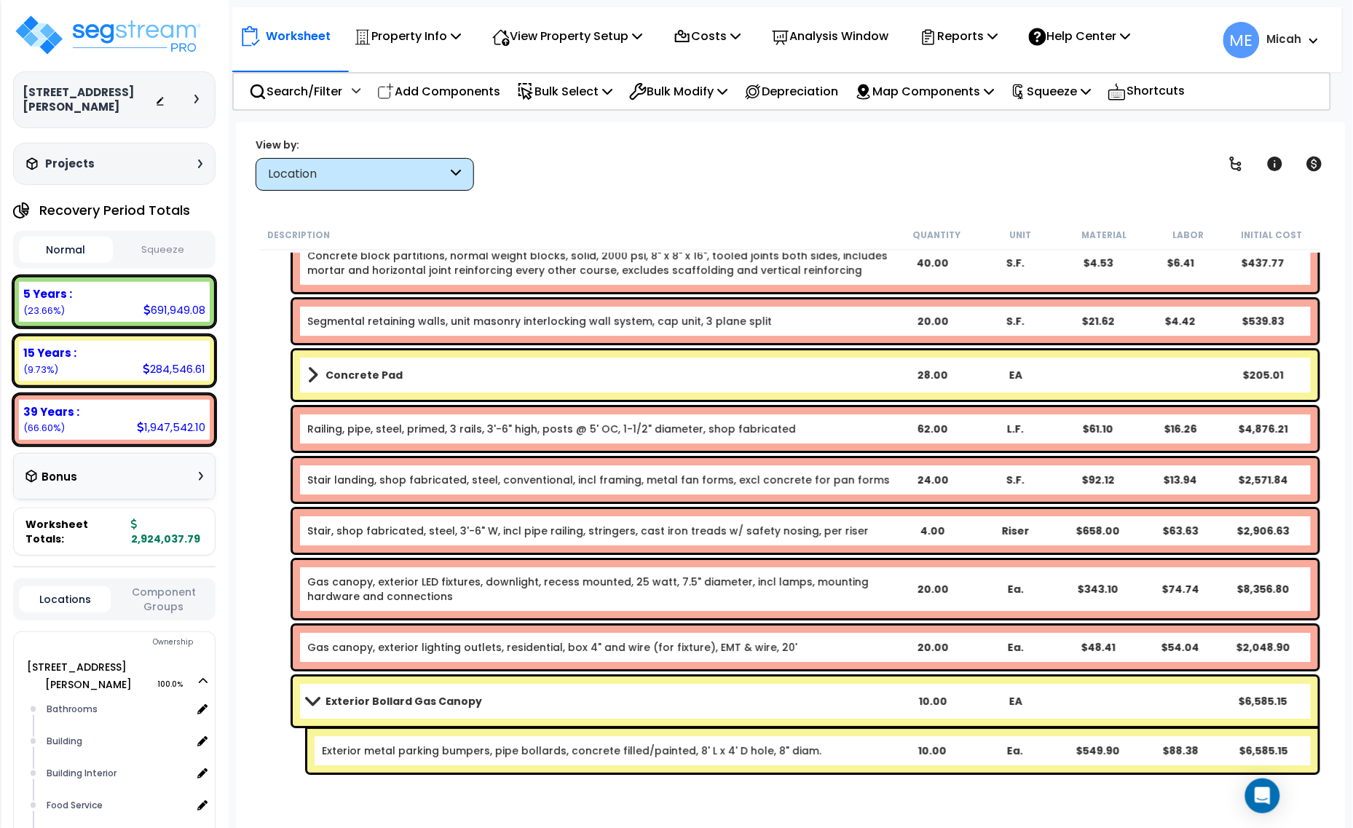
click at [395, 744] on link "Exterior metal parking bumpers, pipe bollards, concrete filled/painted, 8' L x …" at bounding box center [572, 751] width 500 height 15
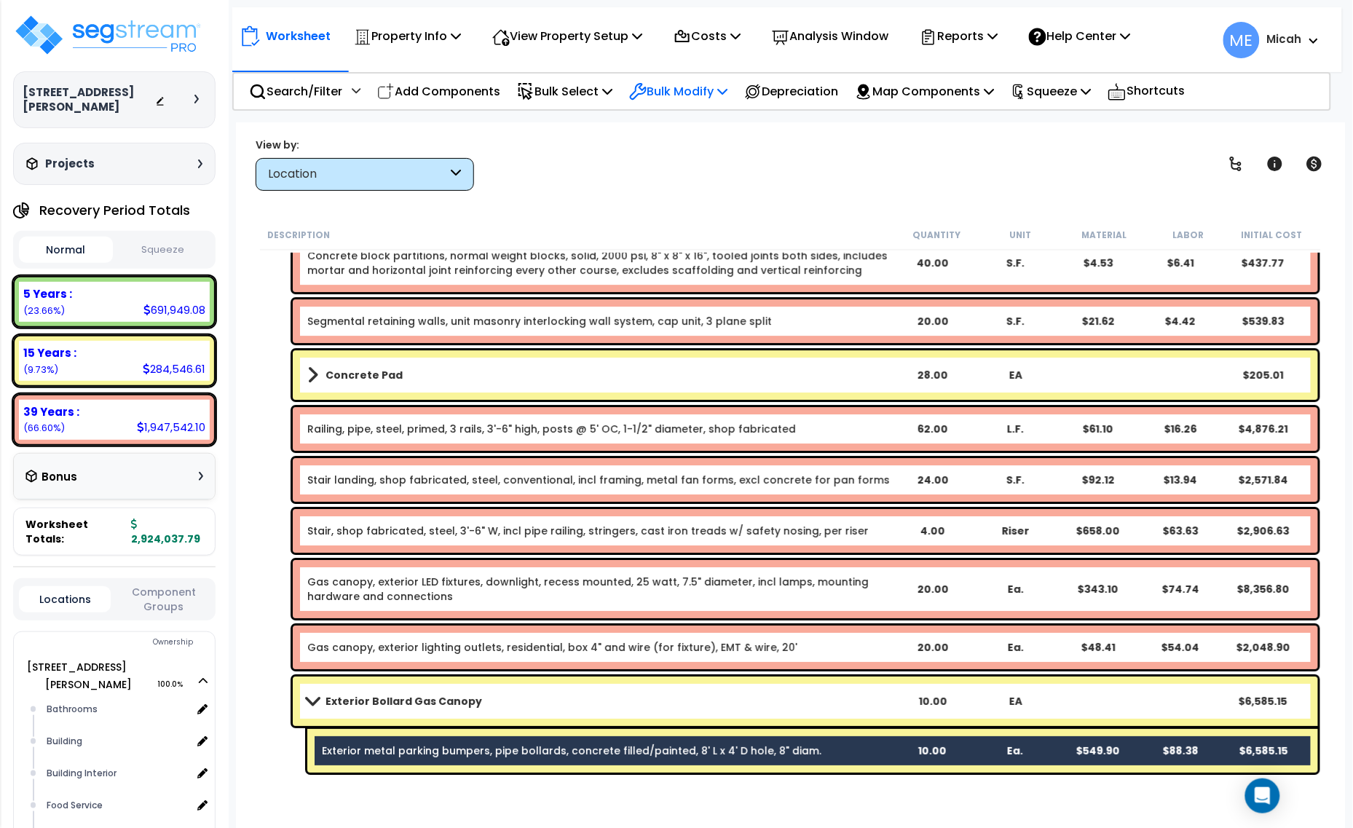
click at [728, 89] on icon at bounding box center [722, 91] width 10 height 12
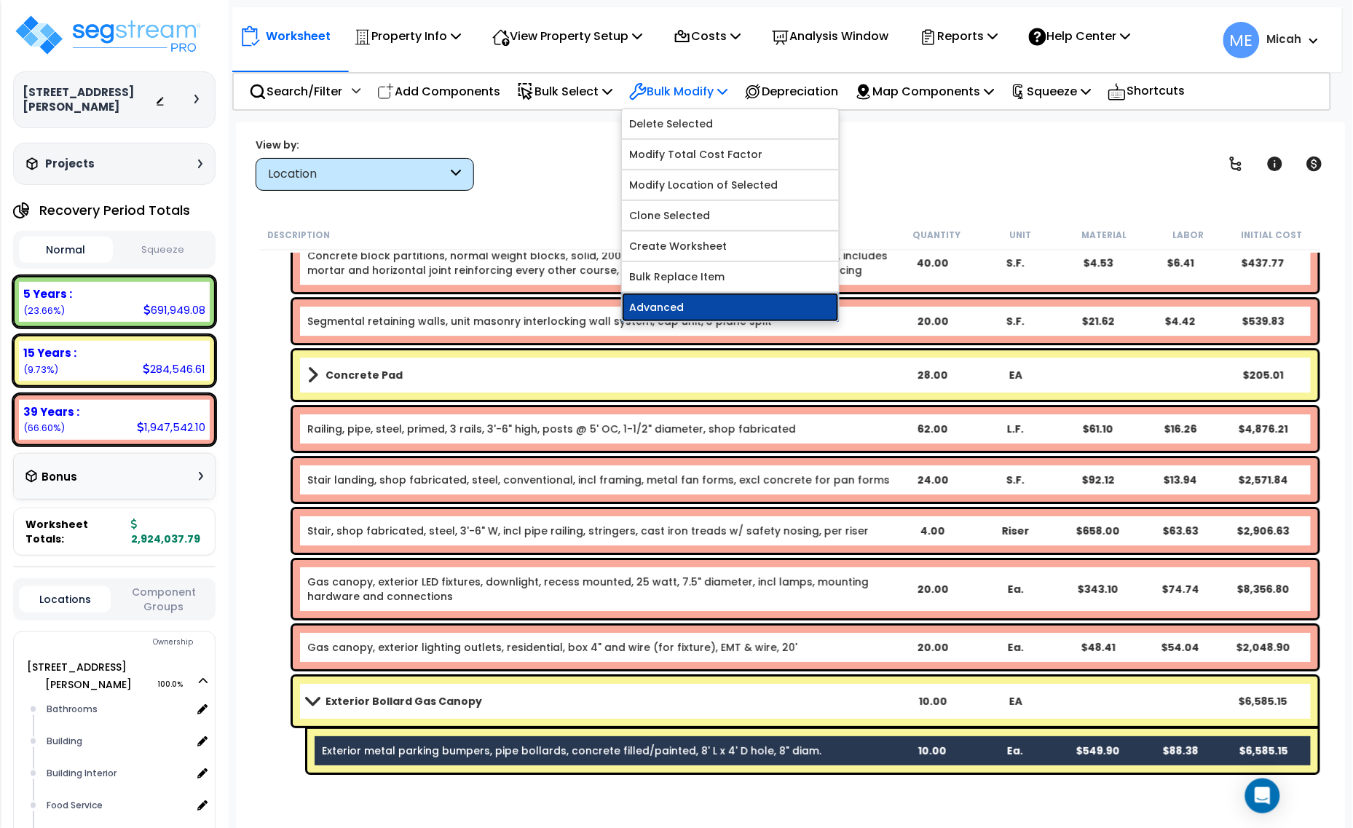
click at [699, 304] on link "Advanced" at bounding box center [730, 307] width 217 height 29
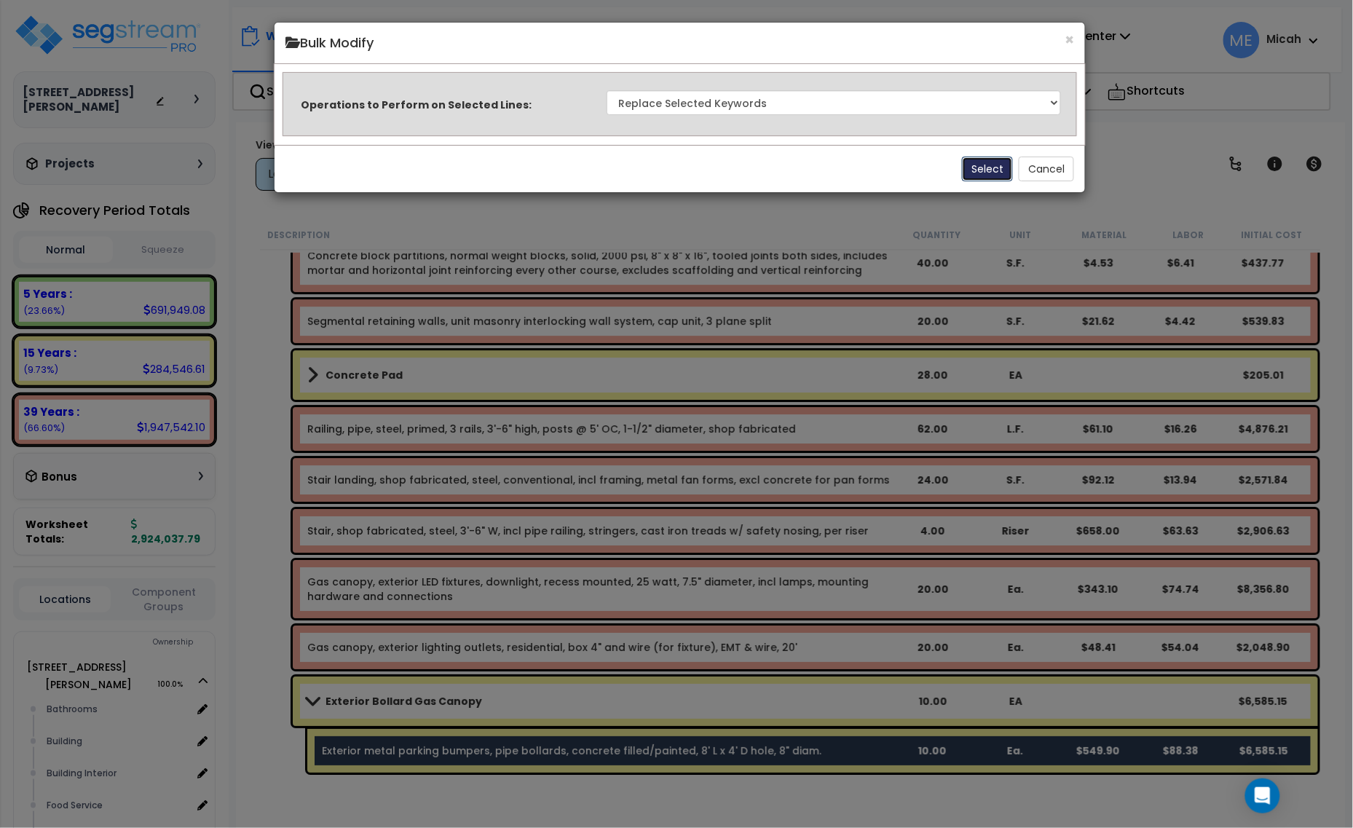
click at [972, 171] on button "Select" at bounding box center [987, 169] width 51 height 25
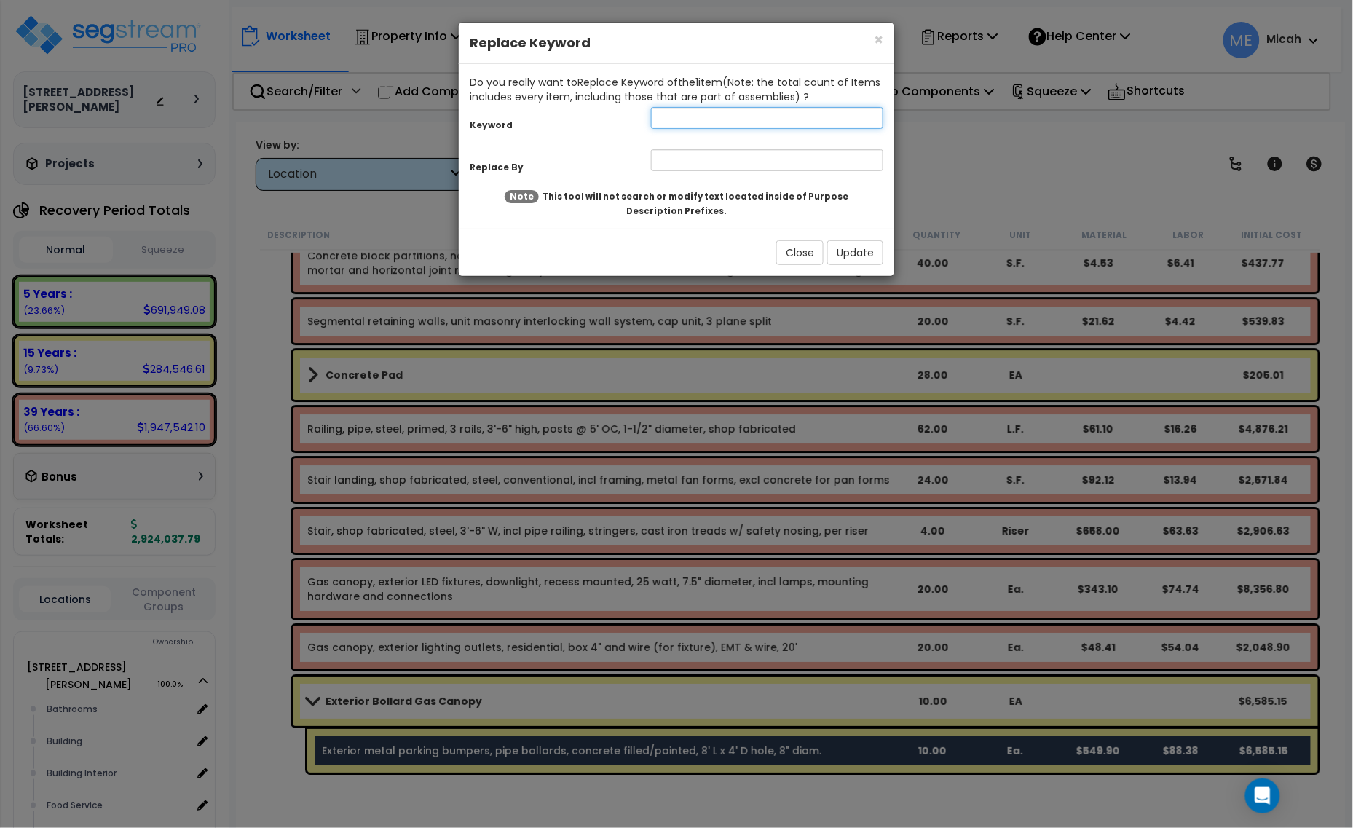
click at [675, 118] on input "text" at bounding box center [767, 118] width 232 height 22
type input "exterior"
click at [696, 165] on input "text" at bounding box center [767, 160] width 232 height 22
type input "Gas canopy, exterior"
click at [835, 252] on button "Update" at bounding box center [855, 252] width 56 height 25
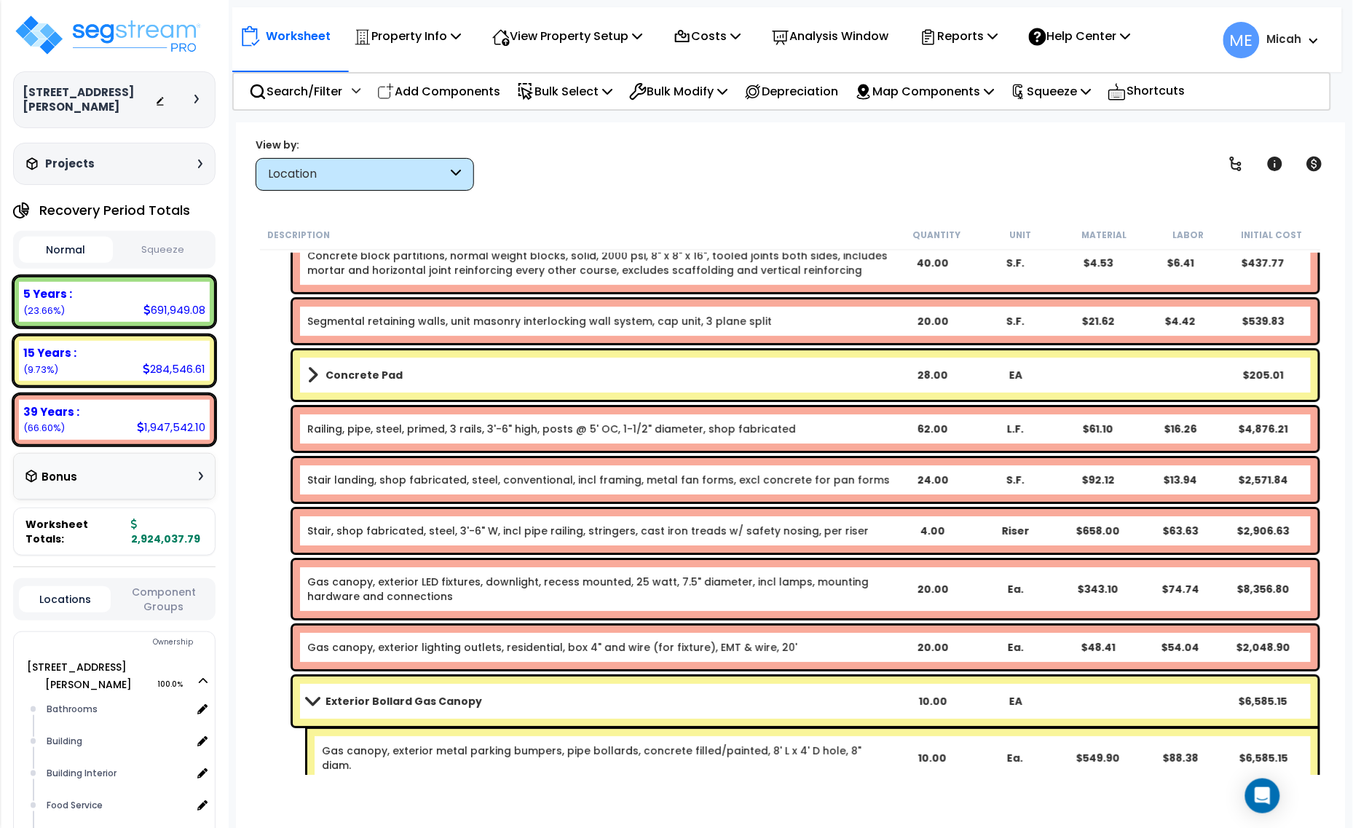
click at [313, 698] on span at bounding box center [312, 701] width 20 height 11
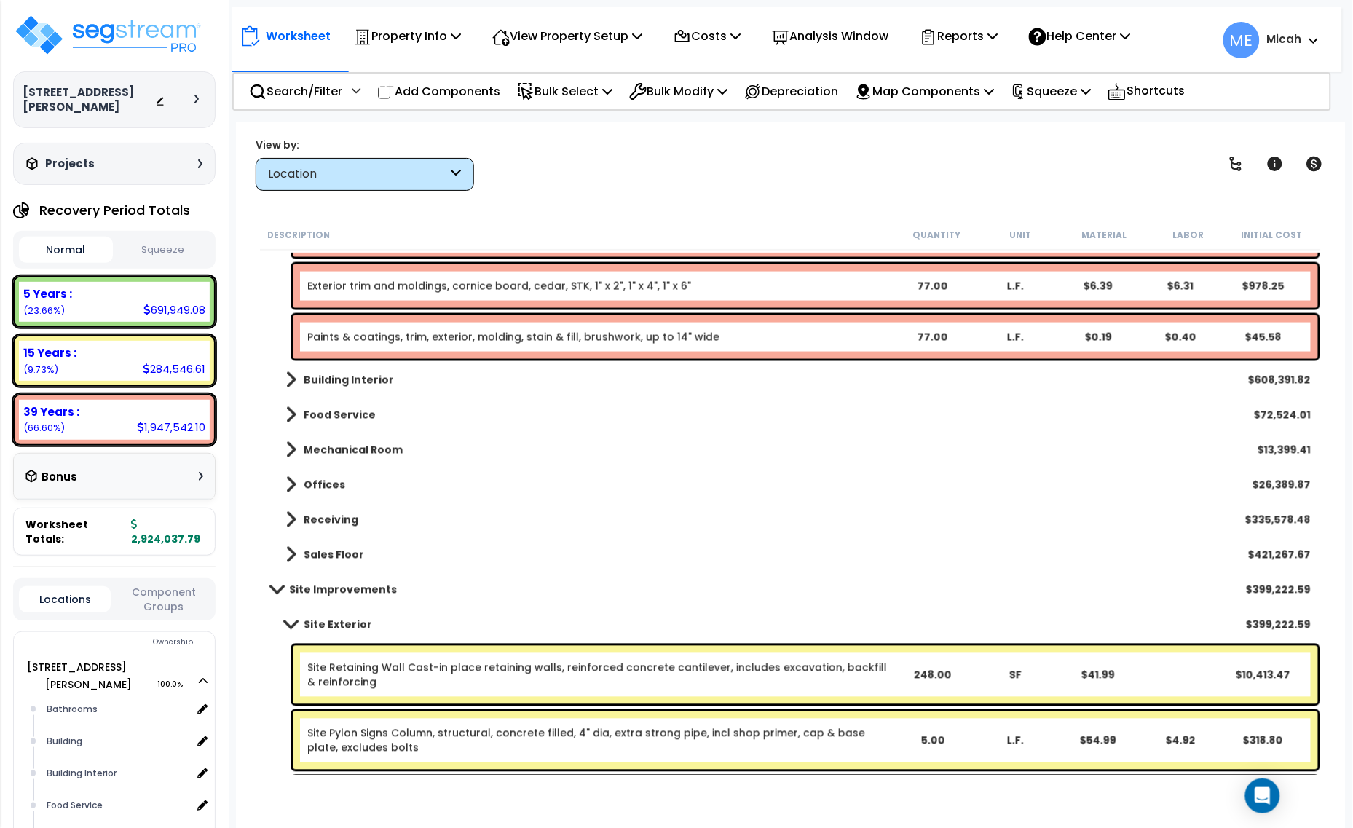
scroll to position [2402, 0]
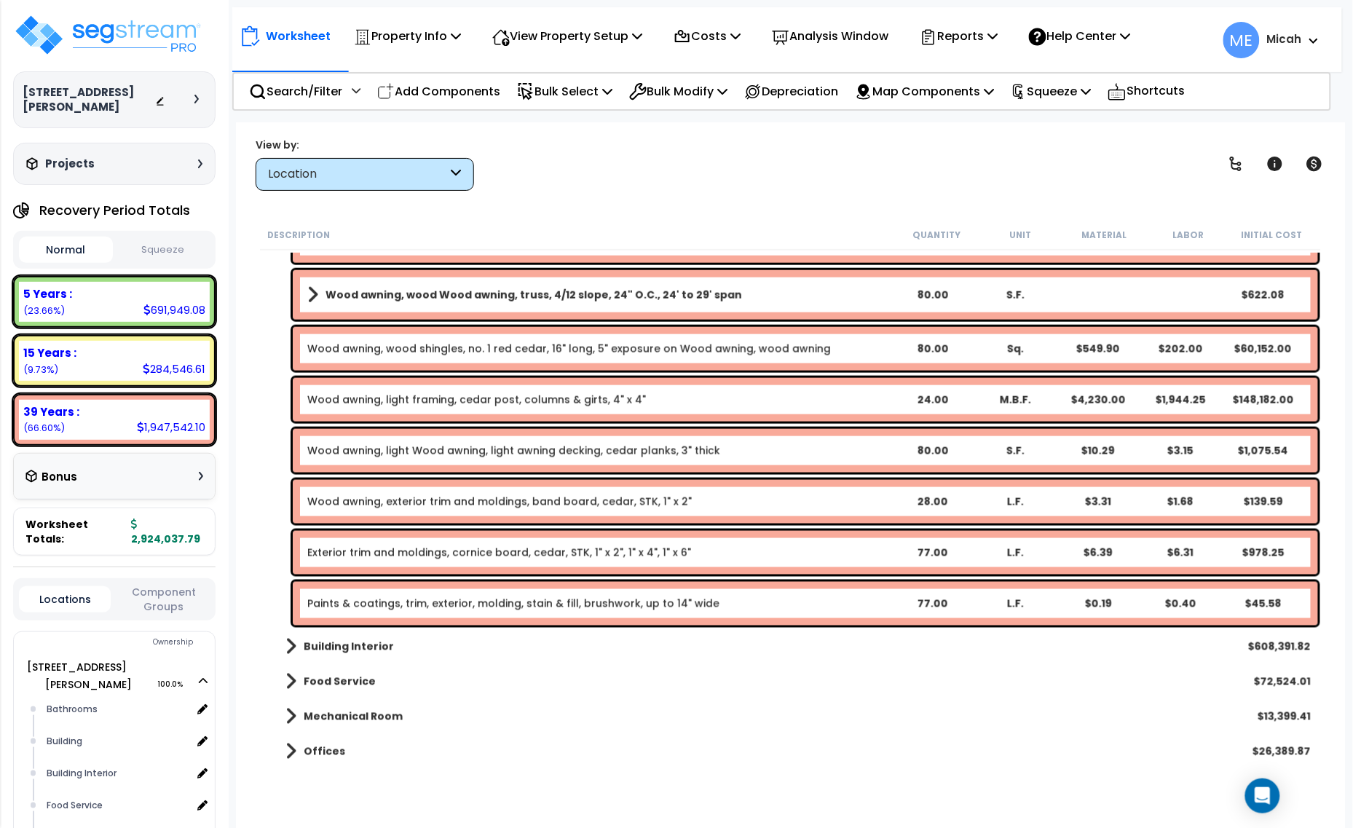
click at [369, 556] on link "Exterior trim and moldings, cornice board, cedar, STK, 1" x 2", 1" x 4", 1" x 6"" at bounding box center [499, 553] width 384 height 15
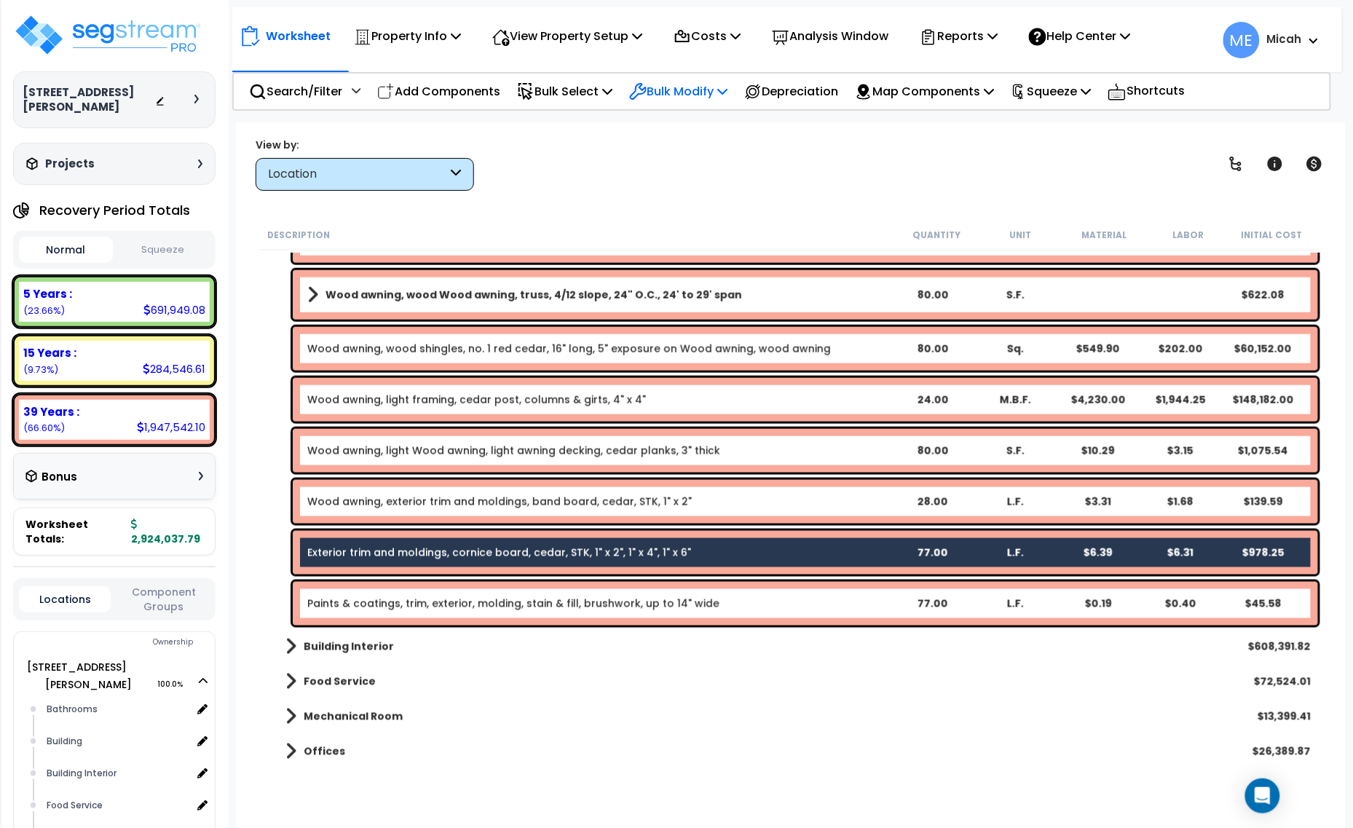
click at [728, 87] on icon at bounding box center [722, 91] width 10 height 12
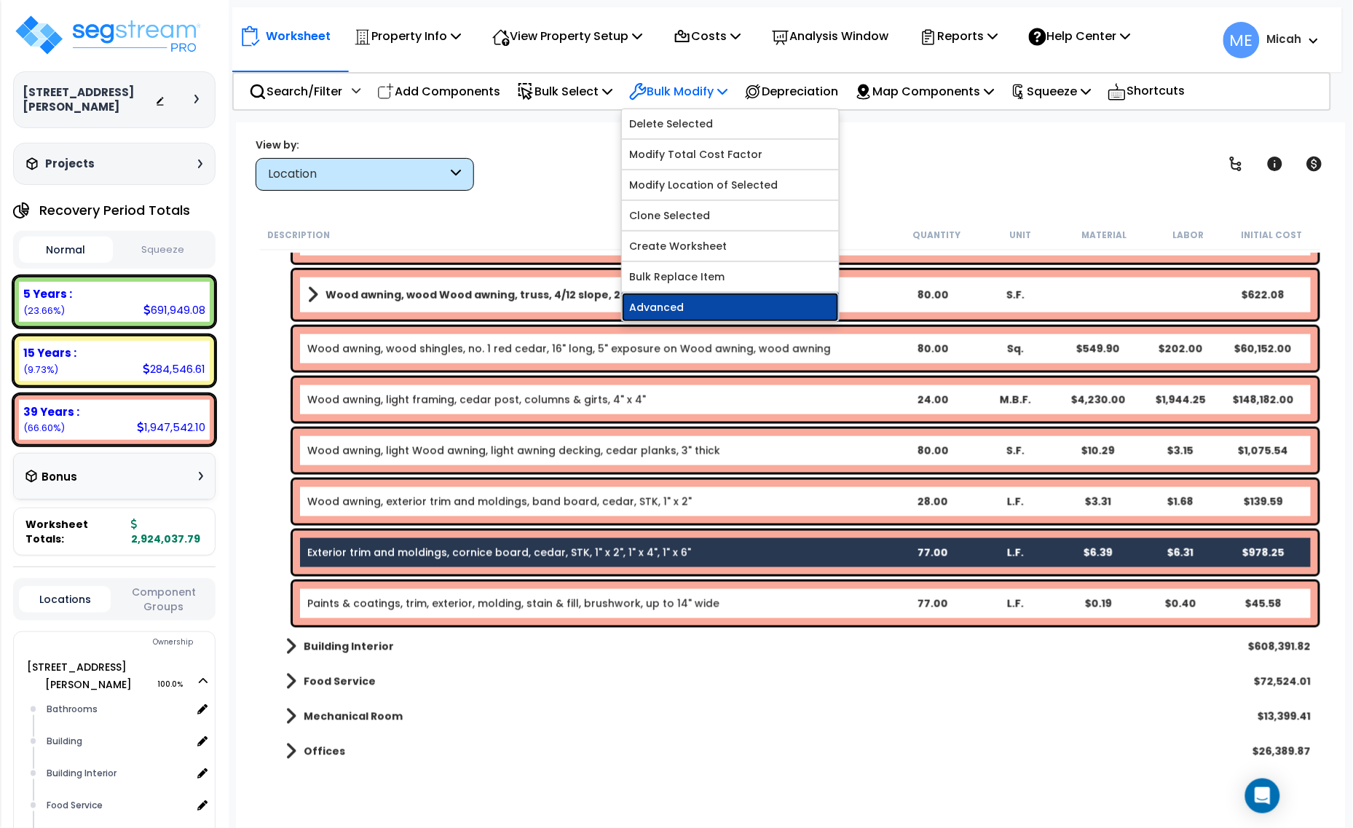
click at [728, 301] on link "Advanced" at bounding box center [730, 307] width 217 height 29
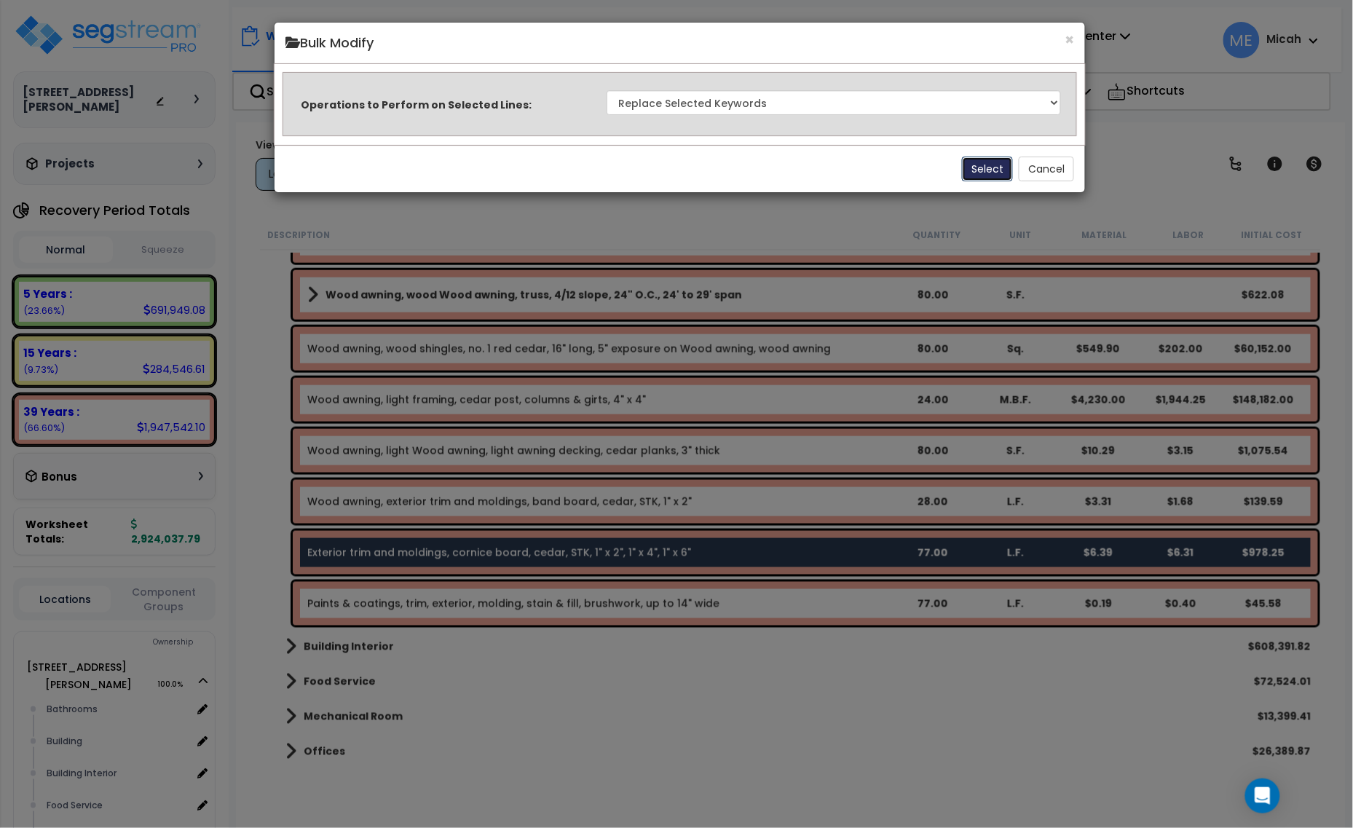
click at [987, 166] on button "Select" at bounding box center [987, 169] width 51 height 25
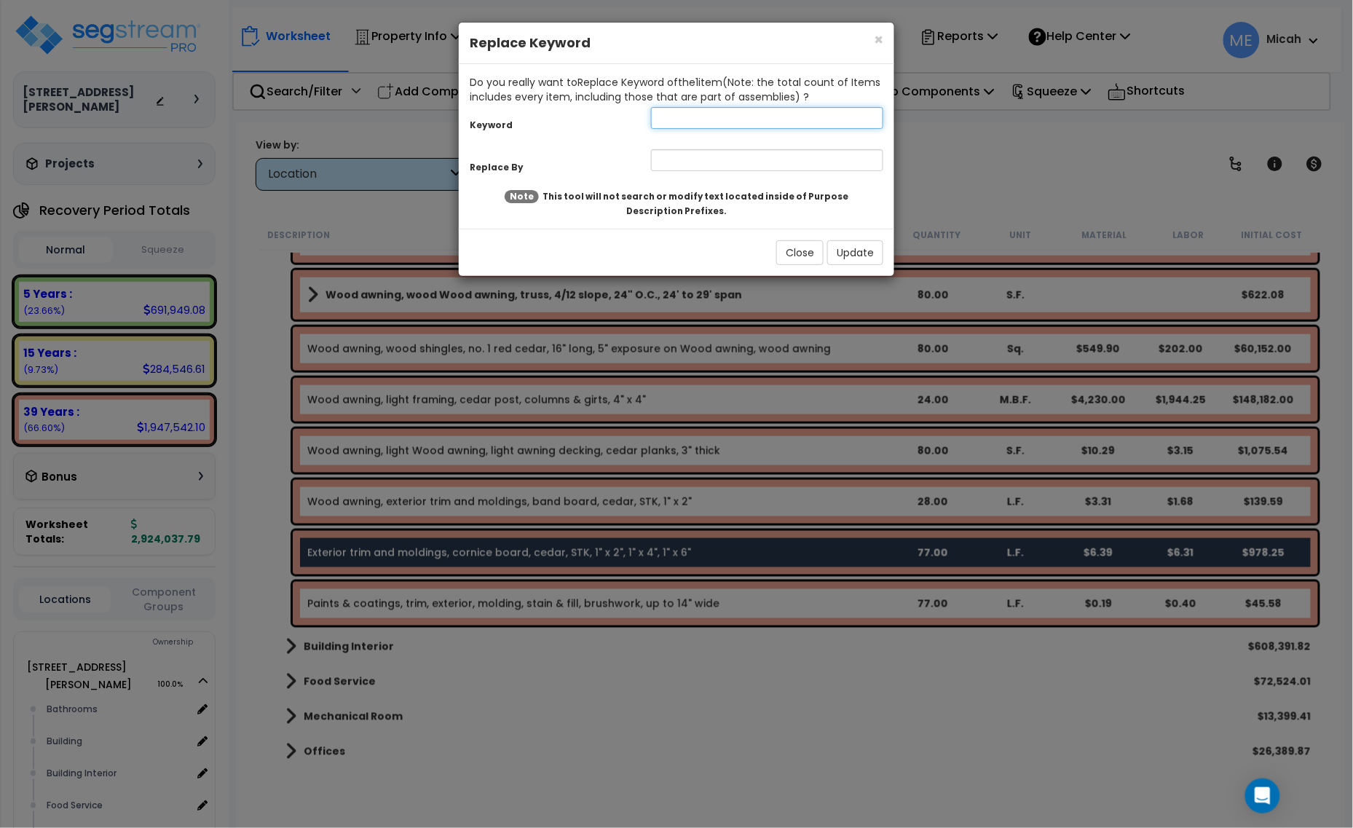
click at [716, 115] on input "text" at bounding box center [767, 118] width 232 height 22
type input "Exterior"
click at [693, 146] on div "Keyword Exterior Replace By" at bounding box center [677, 141] width 414 height 74
click at [692, 151] on input "text" at bounding box center [767, 160] width 232 height 22
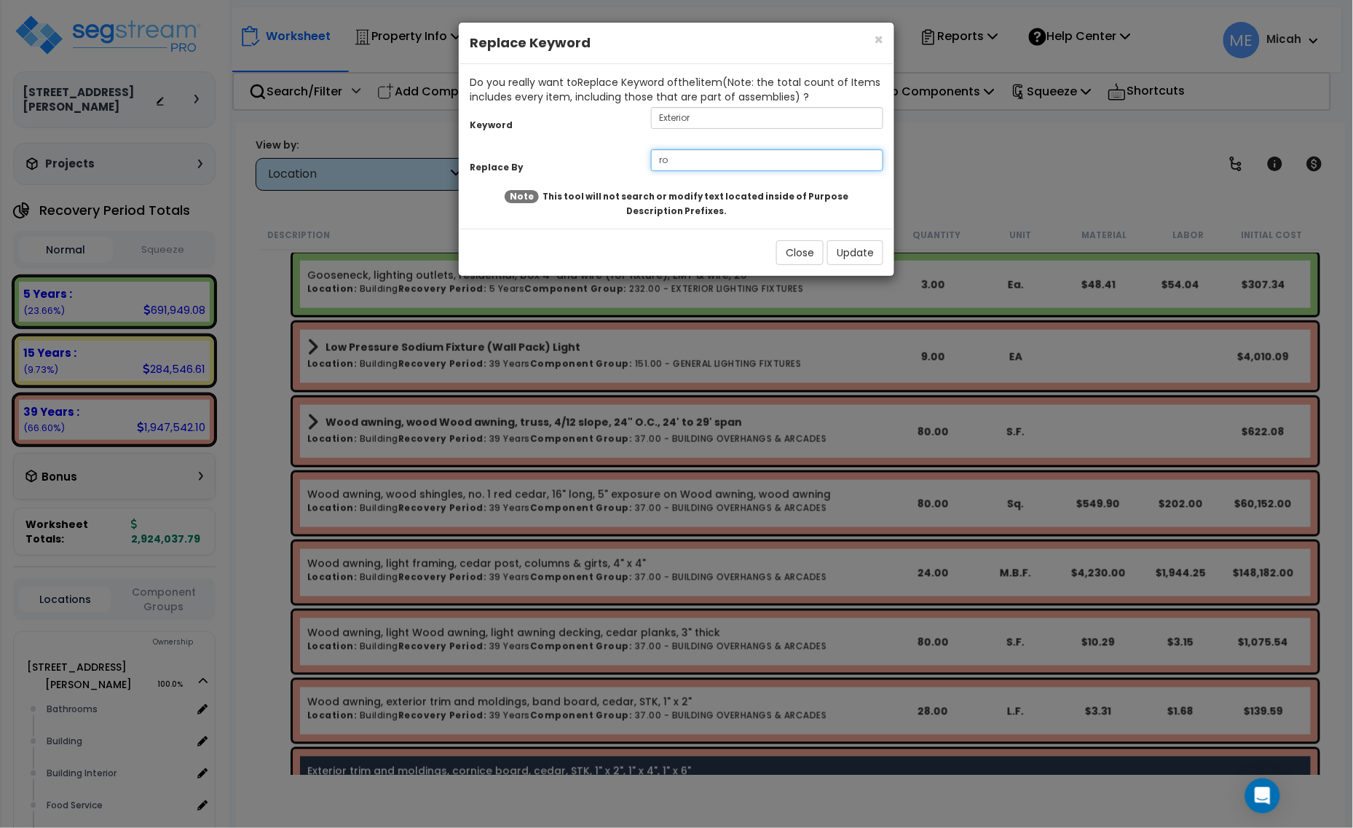
type input "r"
type input "R"
type input "f"
type input "Front of building, exterior"
click at [848, 251] on button "Update" at bounding box center [855, 252] width 56 height 25
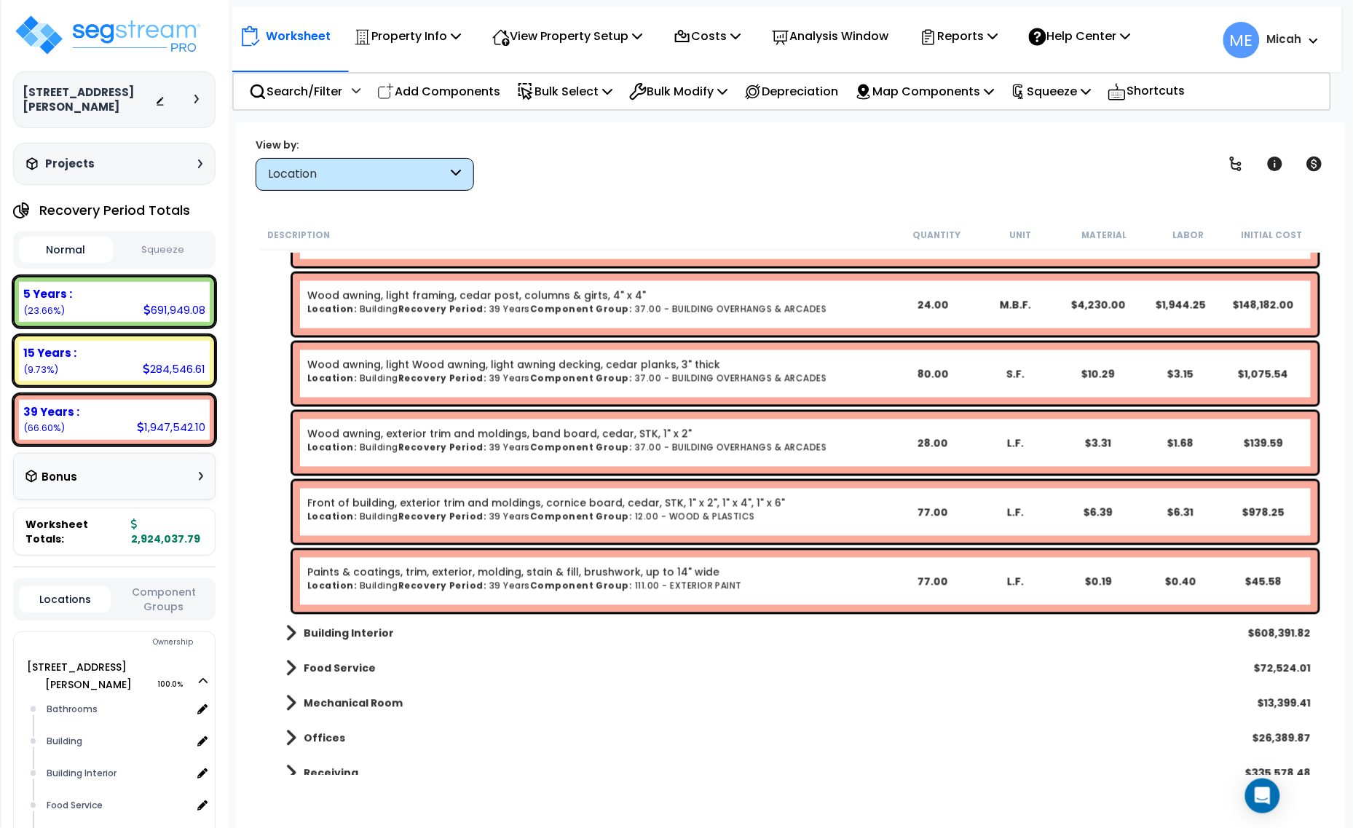
scroll to position [2675, 0]
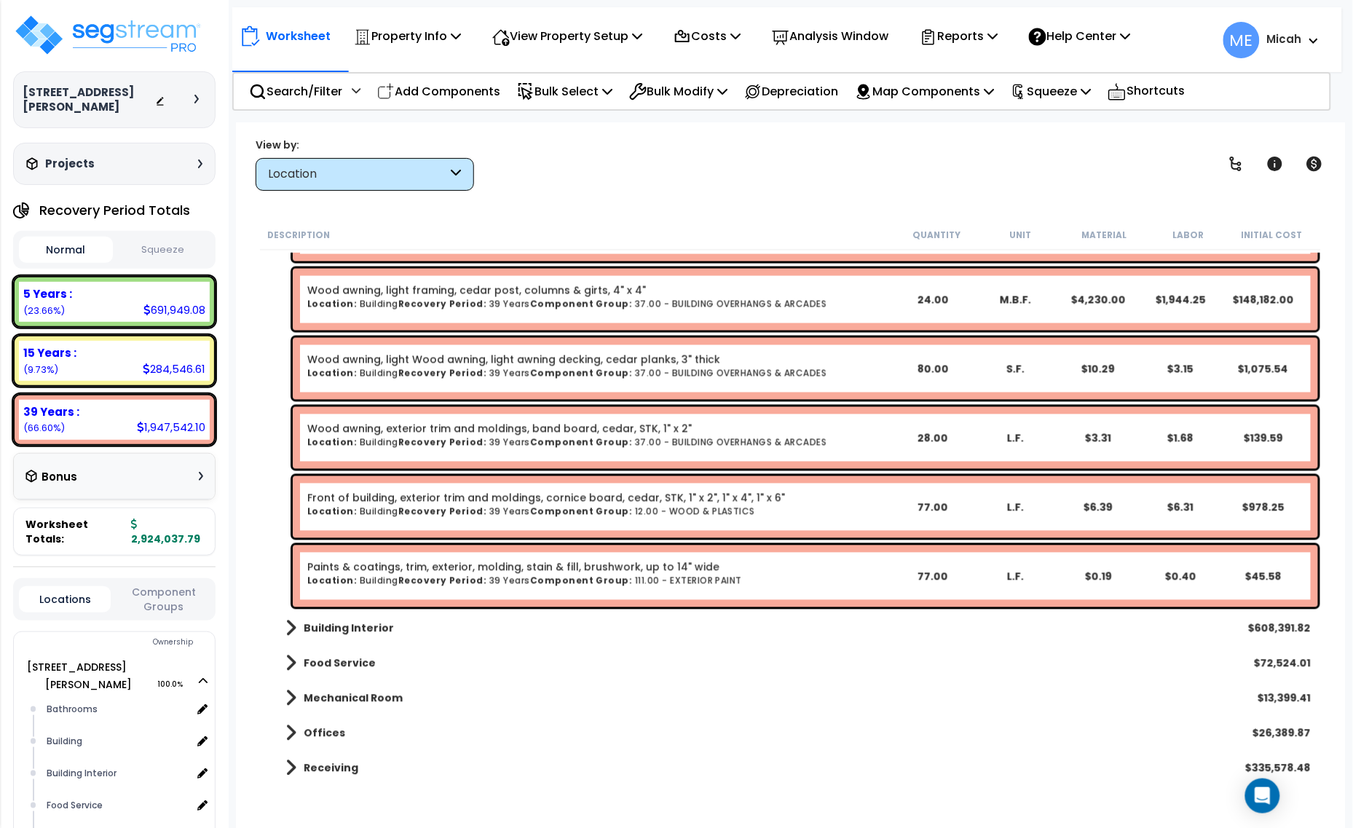
click at [411, 586] on div "Paints & coatings, trim, exterior, molding, stain & fill, brushwork, up to 14" …" at bounding box center [598, 576] width 583 height 33
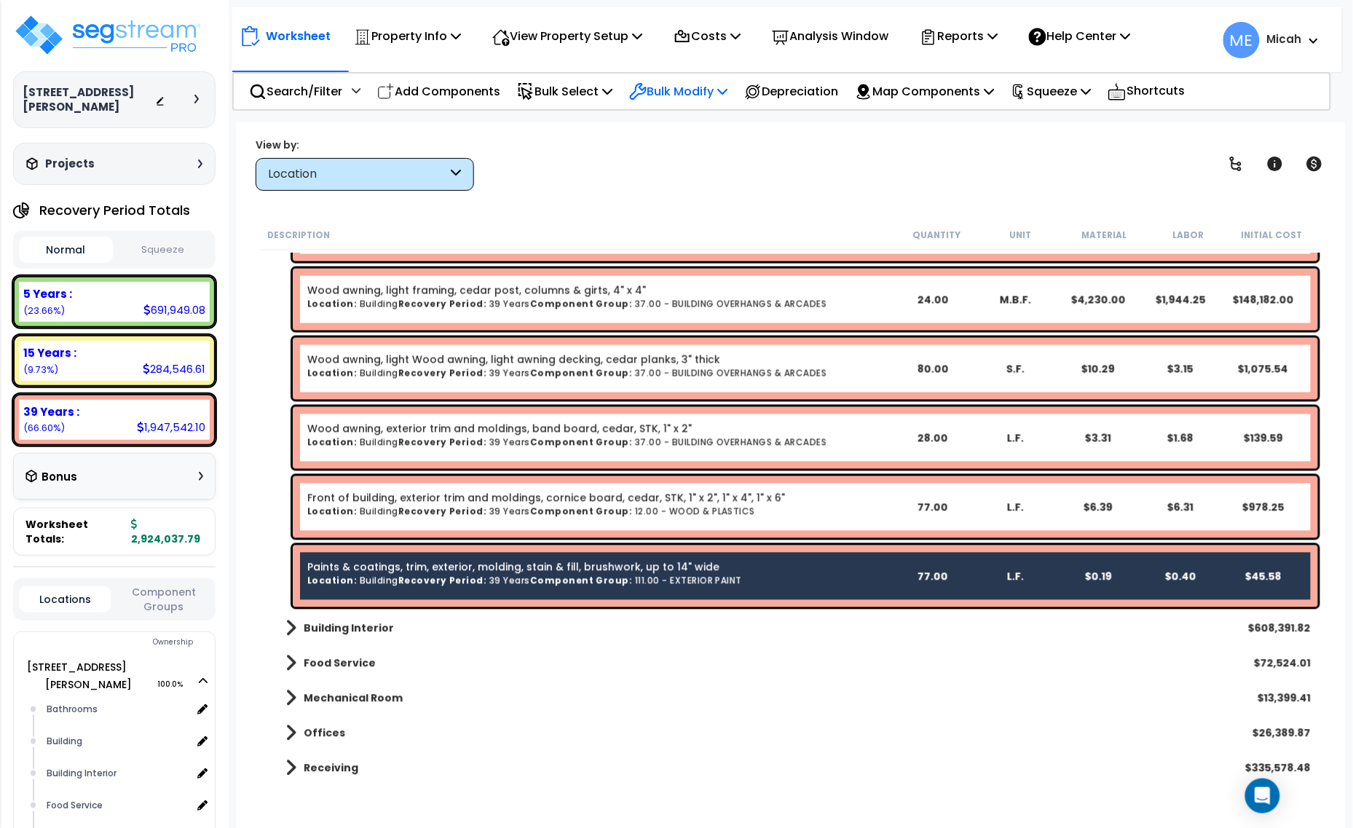
click at [728, 82] on p "Bulk Modify" at bounding box center [678, 92] width 98 height 20
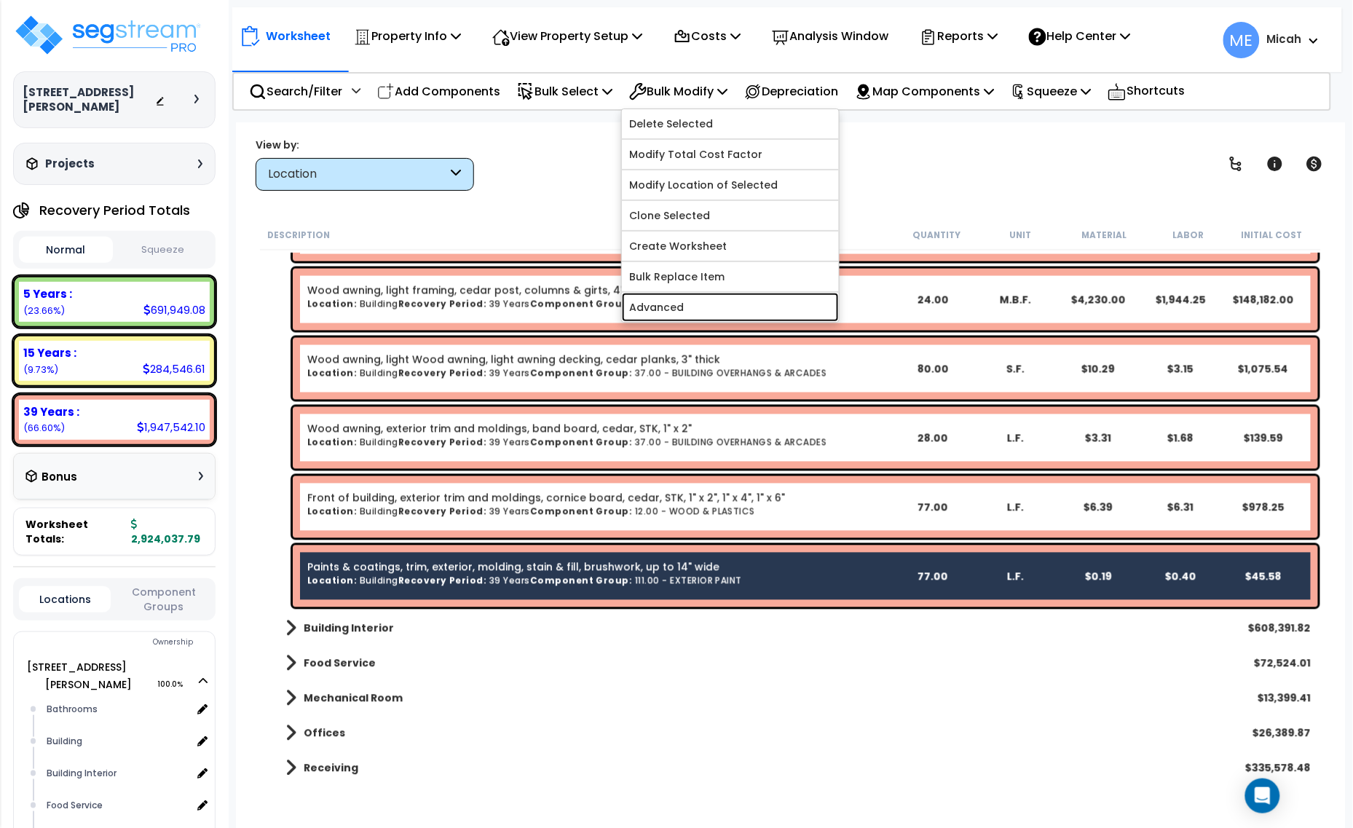
click at [685, 301] on link "Advanced" at bounding box center [730, 307] width 217 height 29
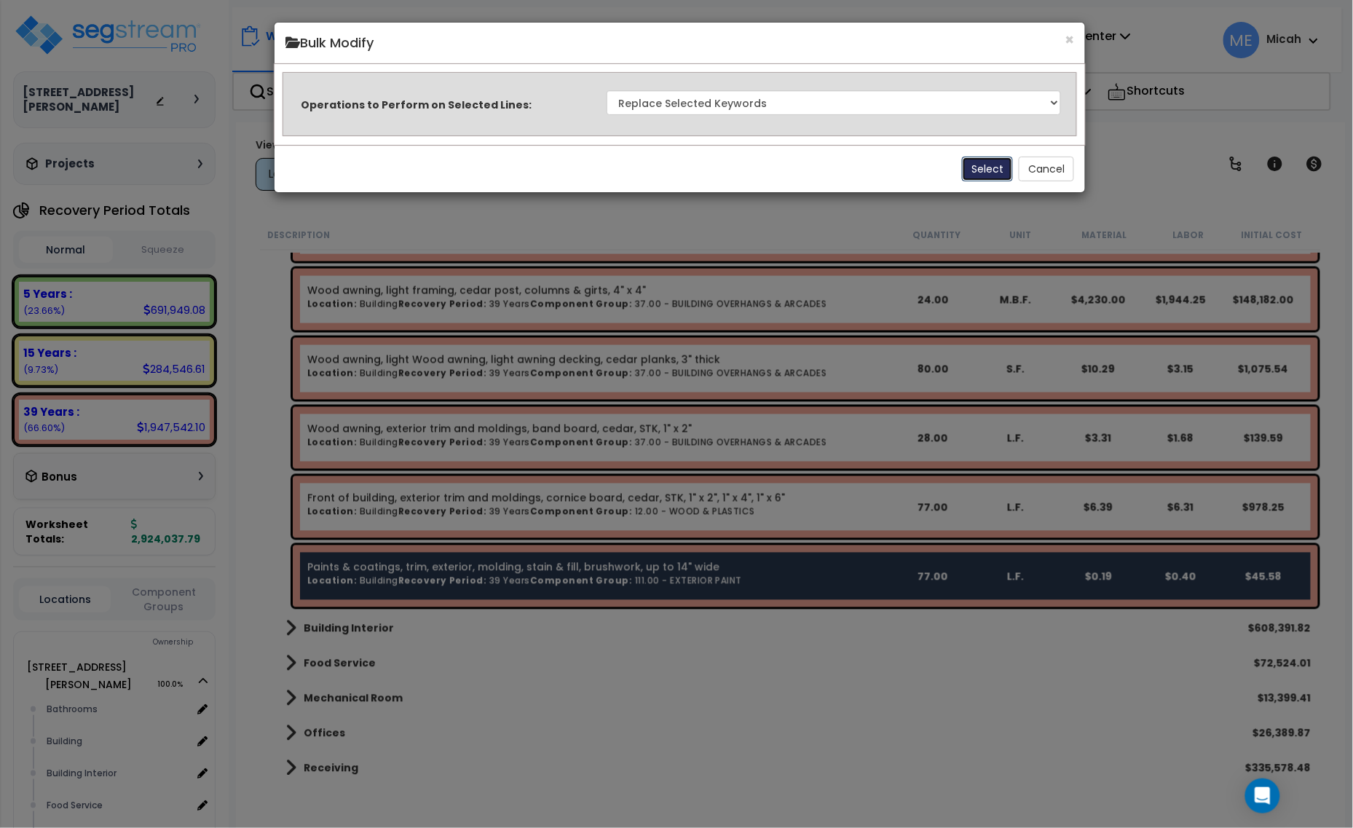
click at [1009, 166] on button "Select" at bounding box center [987, 169] width 51 height 25
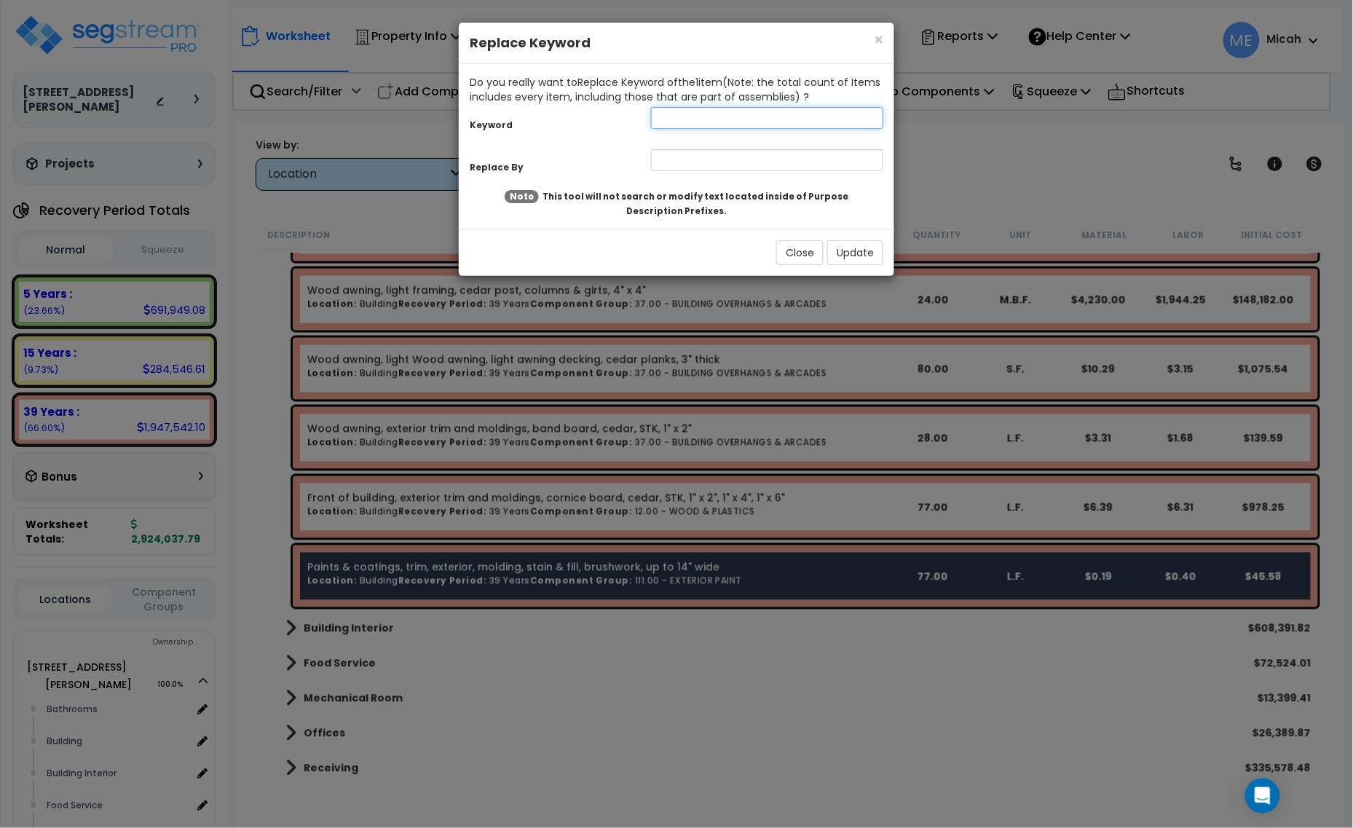
click at [700, 122] on input "text" at bounding box center [767, 118] width 232 height 22
type input "Paints"
click at [674, 158] on input "text" at bounding box center [767, 160] width 232 height 22
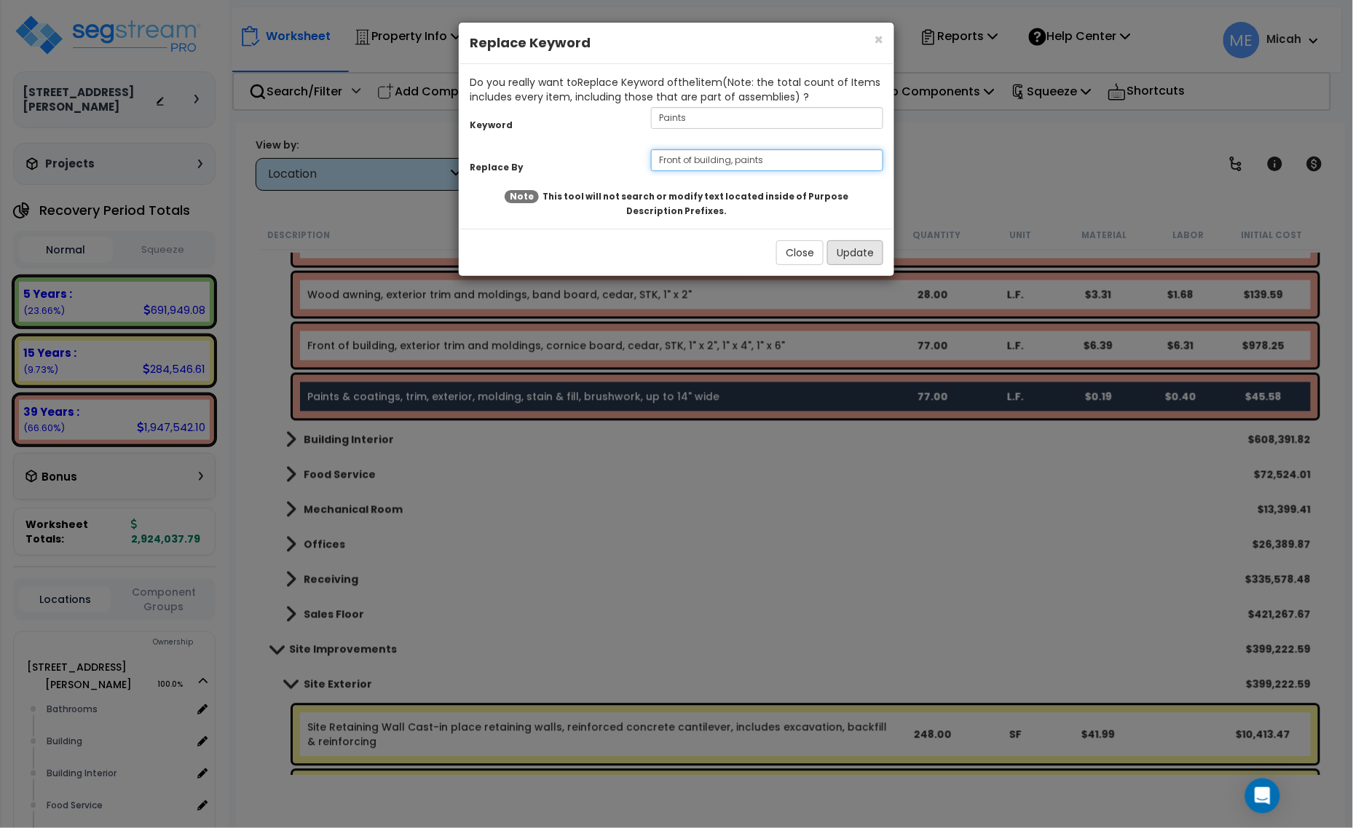
type input "Front of building, paints"
click at [843, 256] on button "Update" at bounding box center [855, 252] width 56 height 25
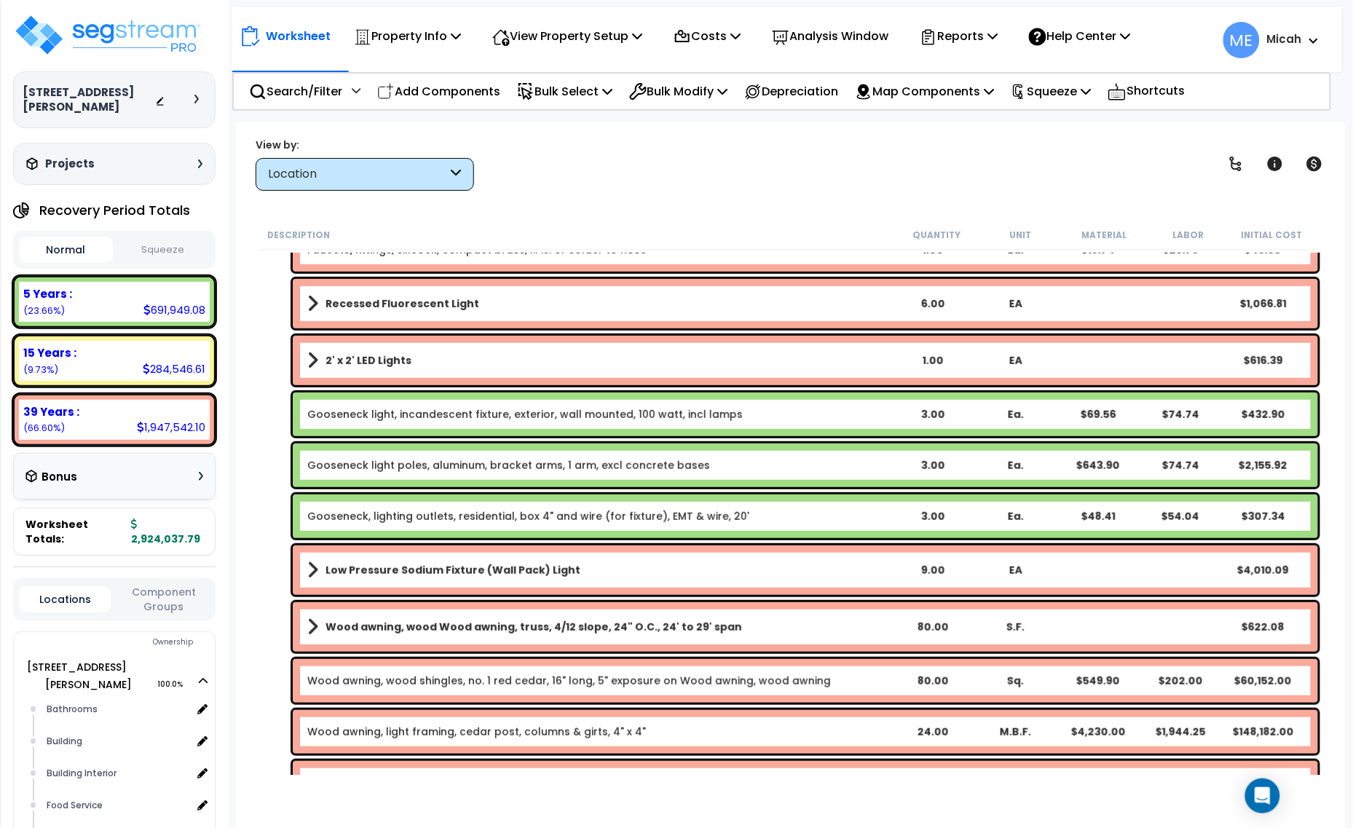
scroll to position [2038, 0]
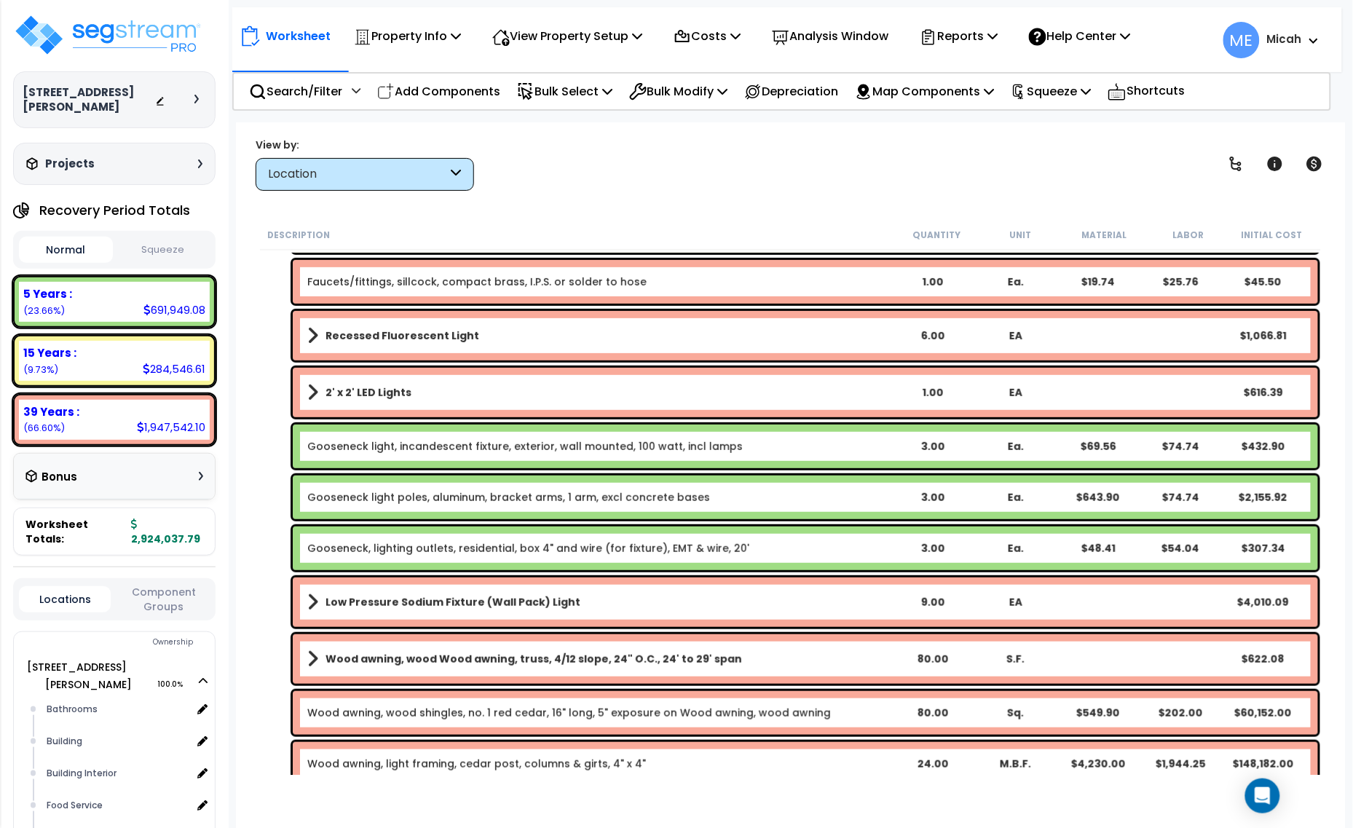
click at [307, 392] on span at bounding box center [312, 392] width 11 height 20
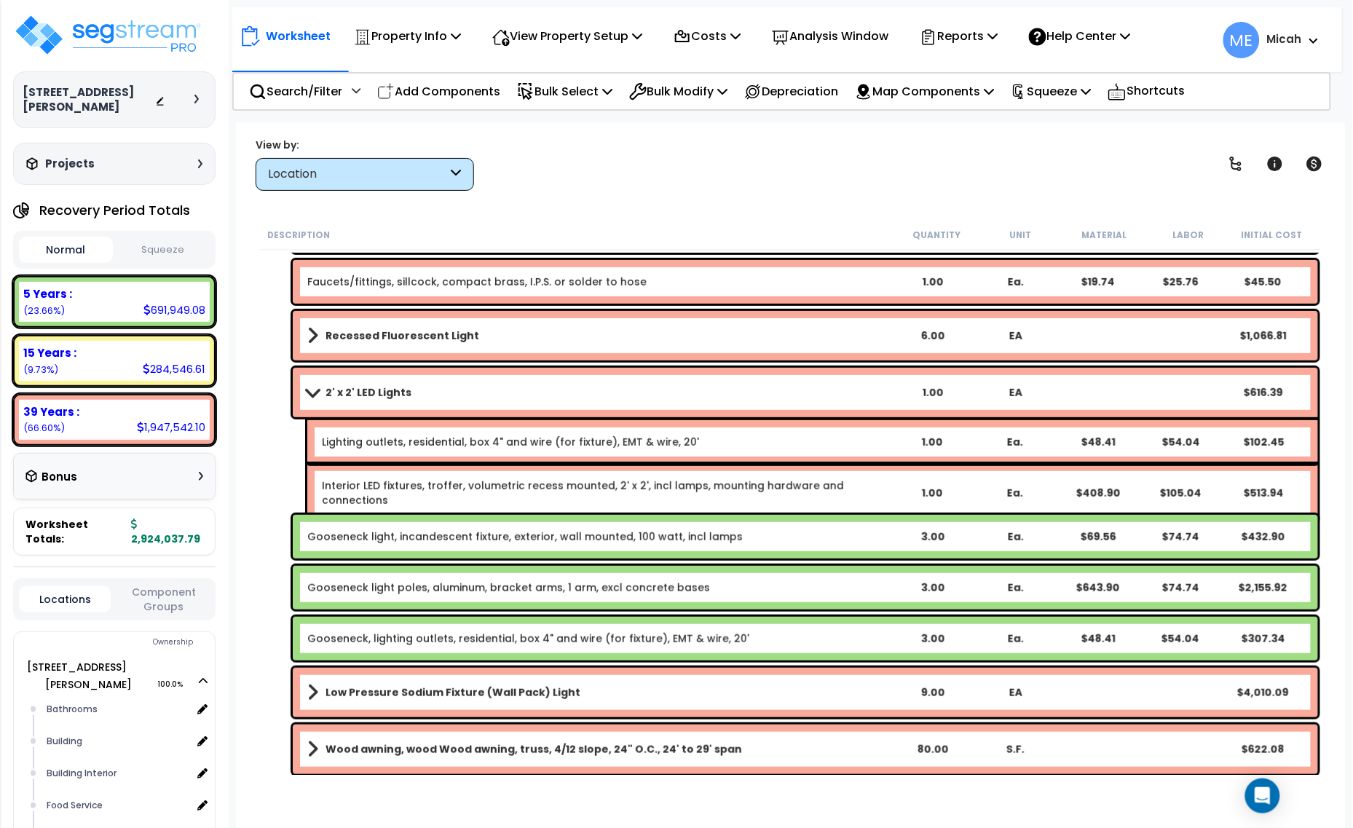
click at [307, 391] on span at bounding box center [312, 392] width 20 height 11
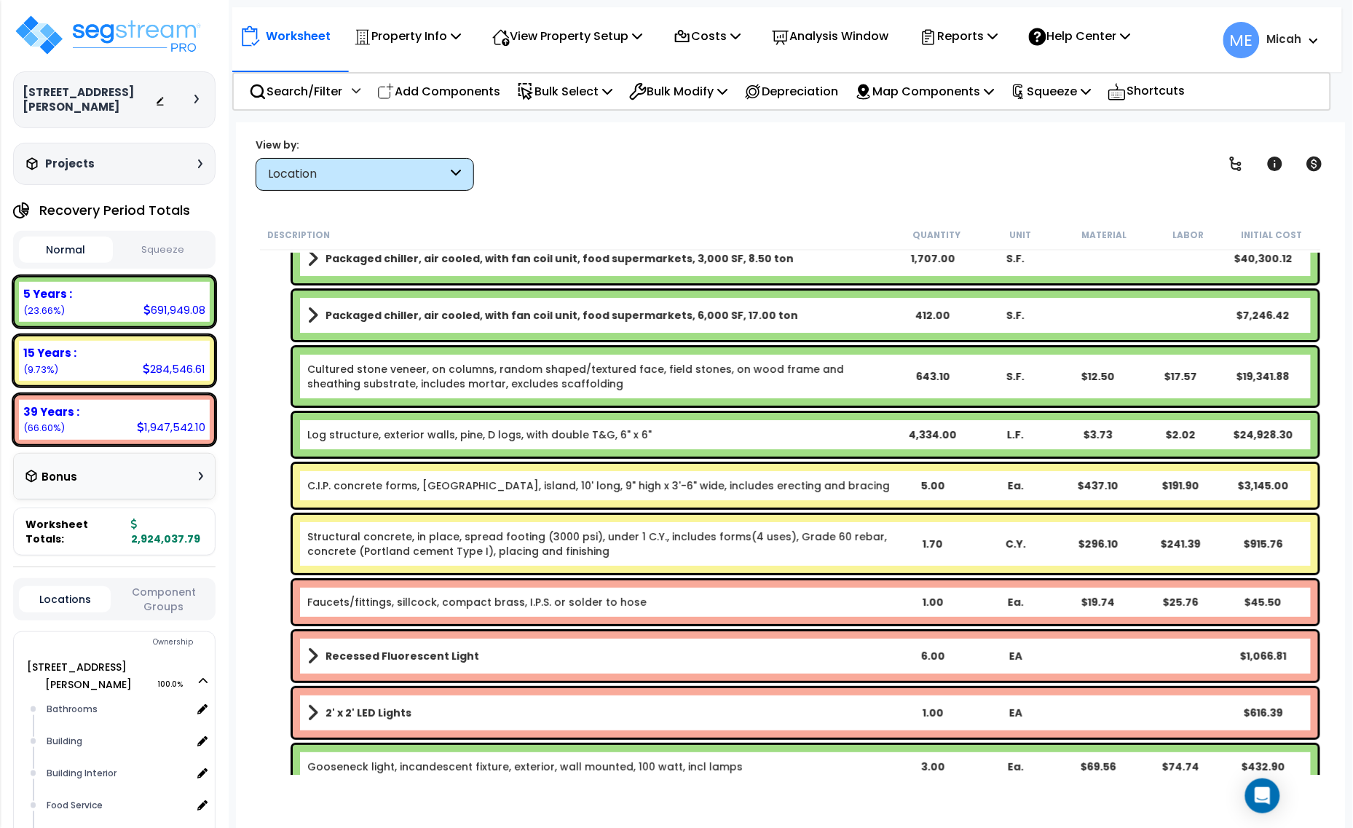
scroll to position [1674, 0]
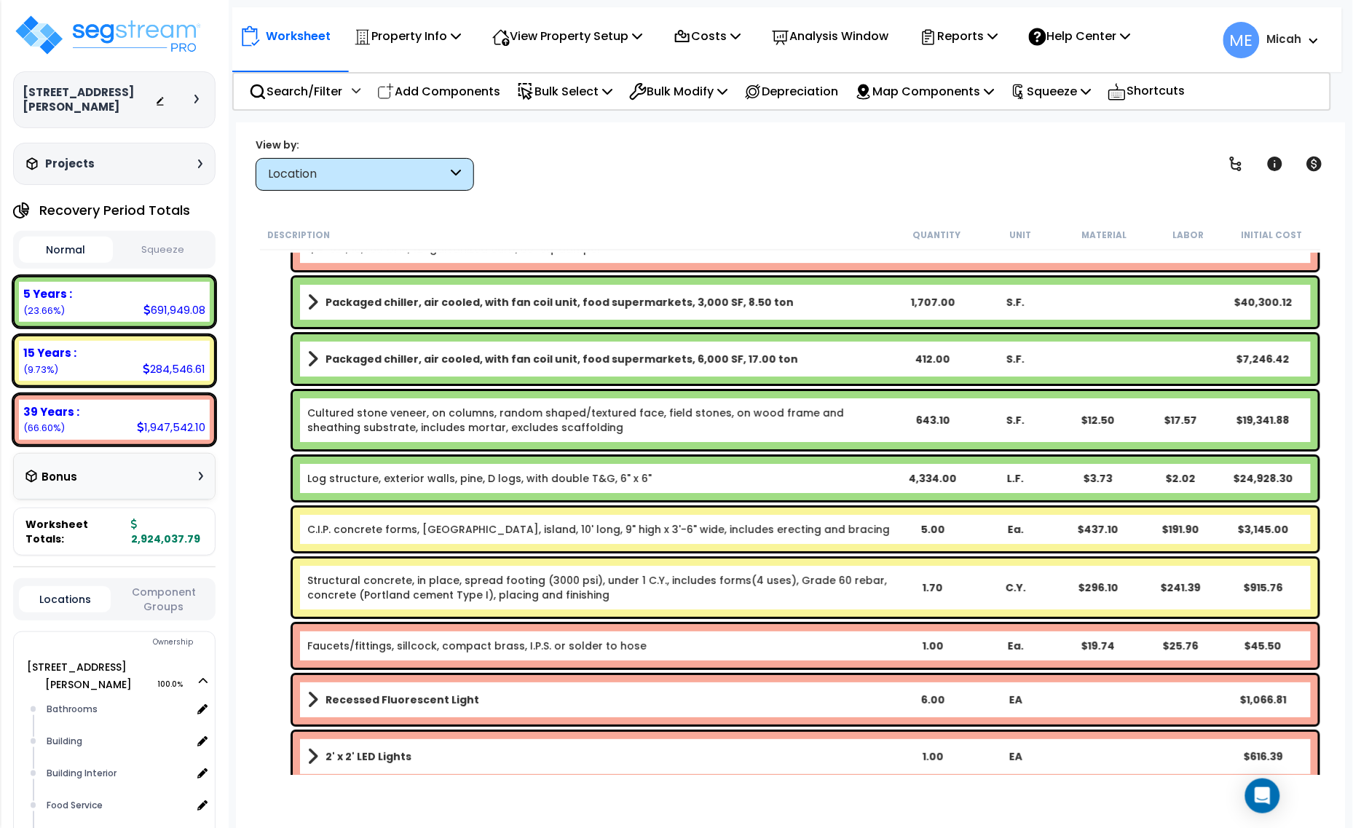
click at [395, 588] on link "Structural concrete, in place, spread footing (3000 psi), under 1 C.Y., include…" at bounding box center [598, 587] width 583 height 29
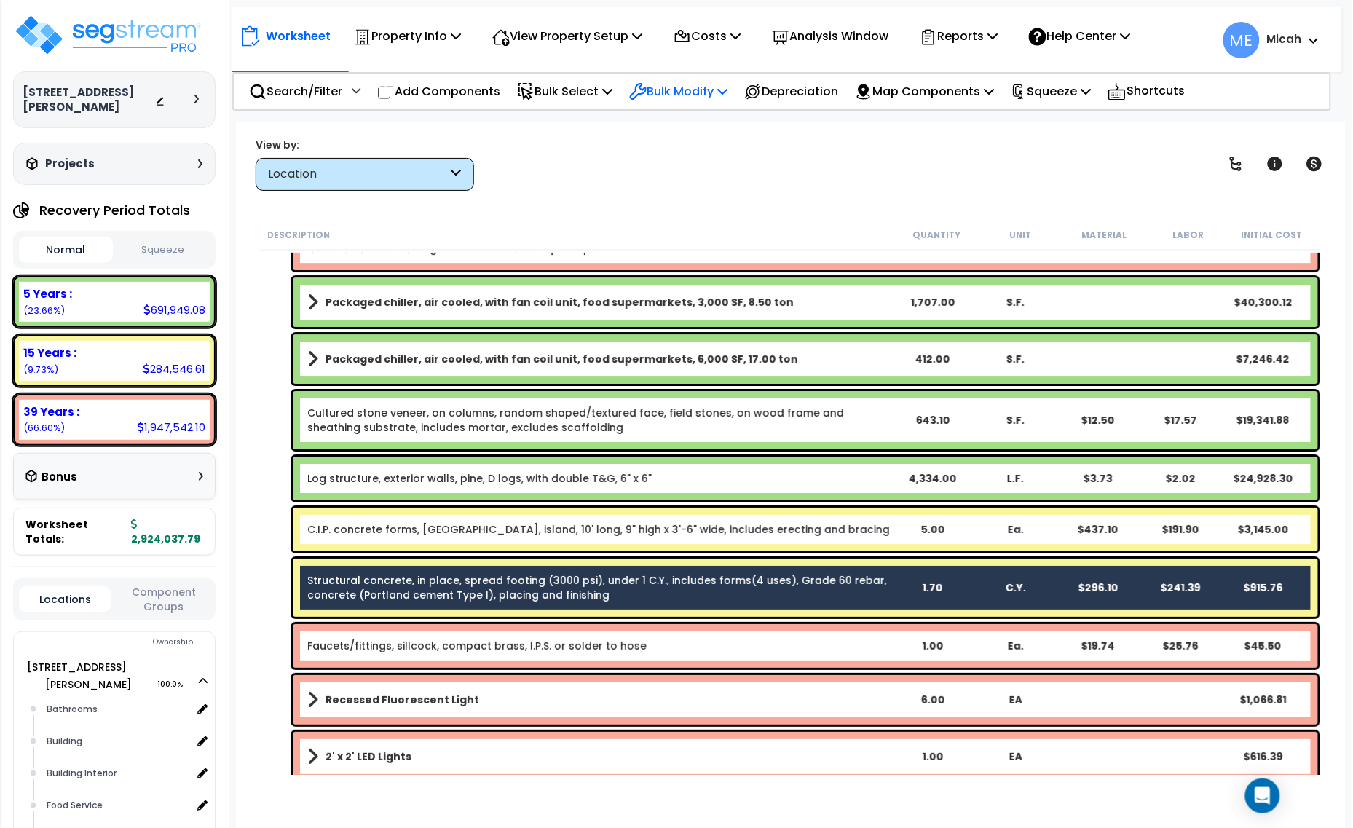
click at [728, 90] on icon at bounding box center [722, 91] width 10 height 12
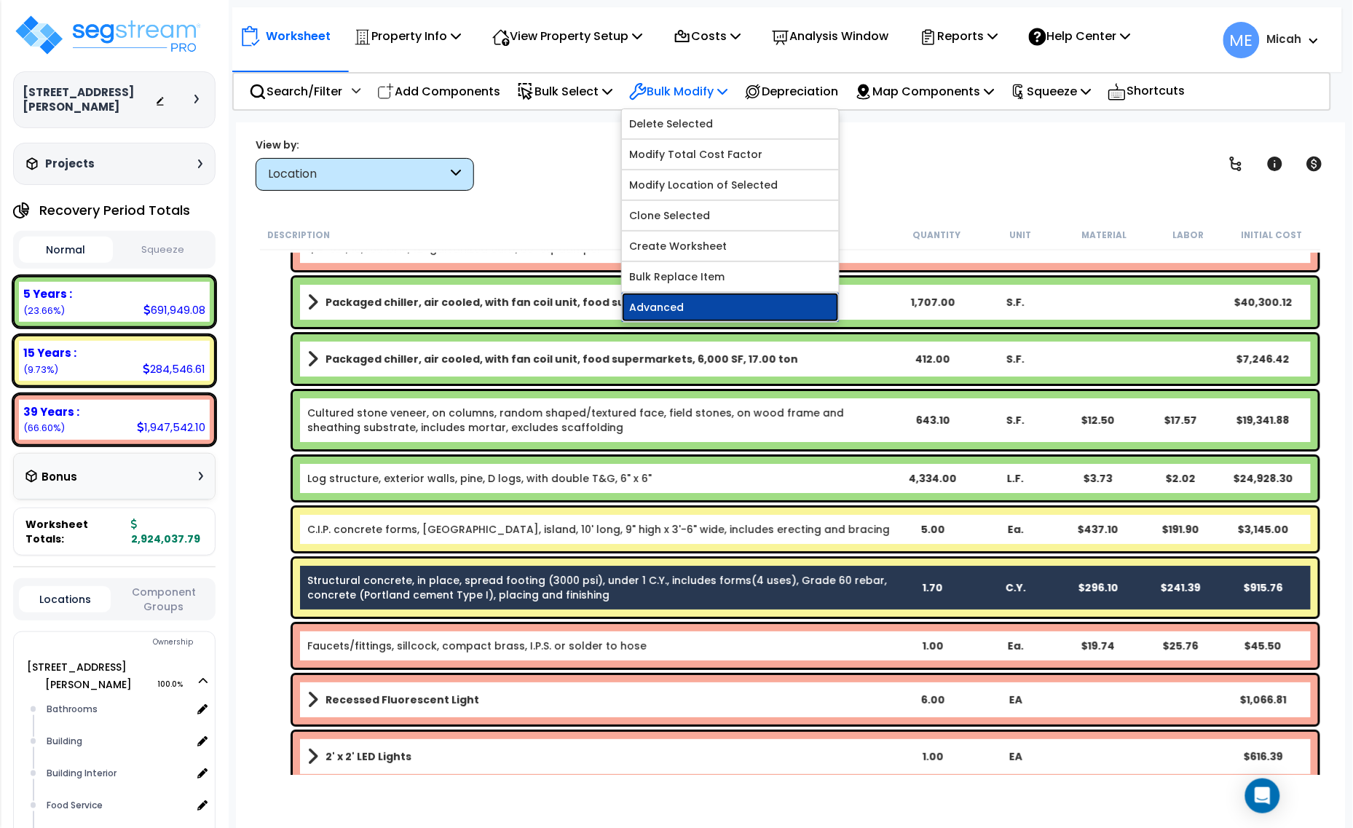
click at [706, 307] on link "Advanced" at bounding box center [730, 307] width 217 height 29
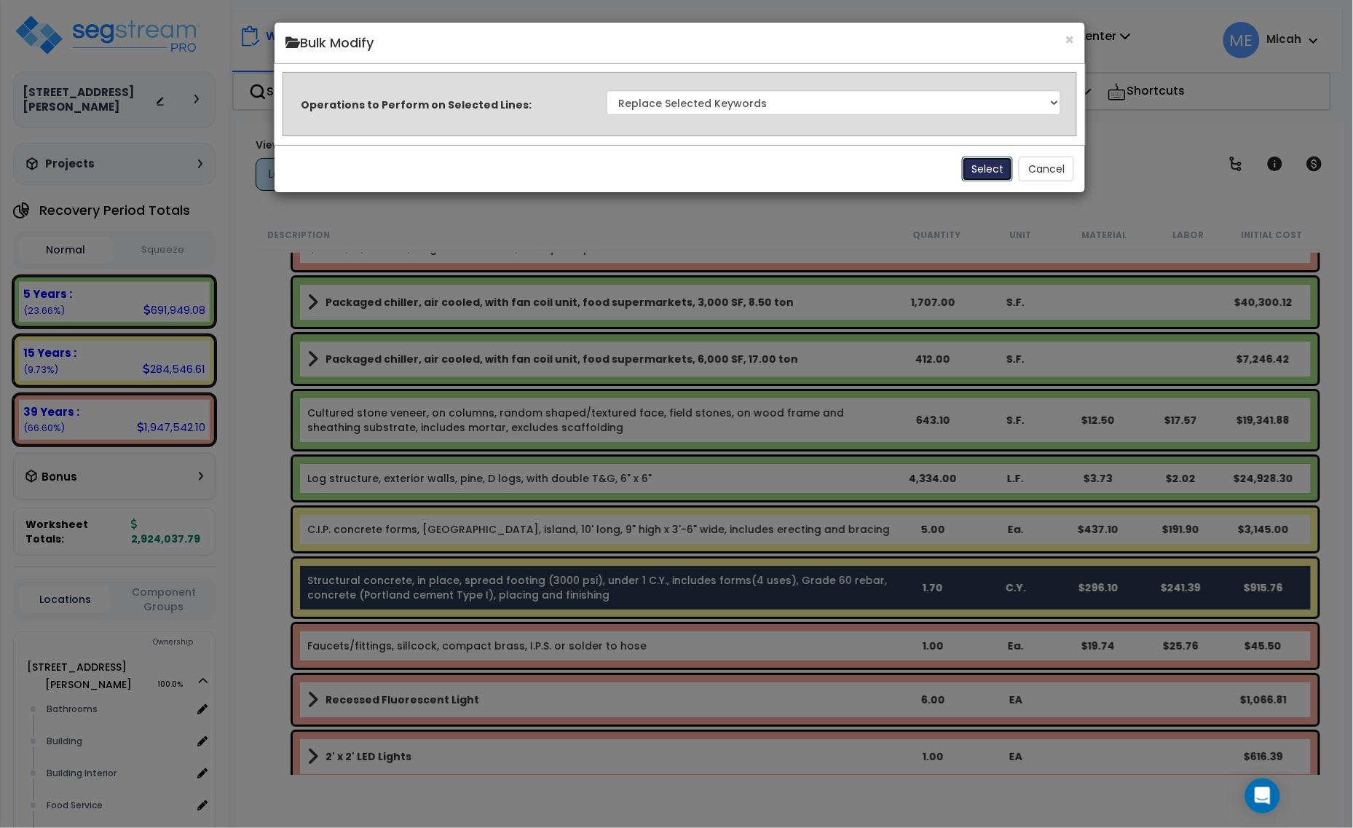
click at [977, 161] on button "Select" at bounding box center [987, 169] width 51 height 25
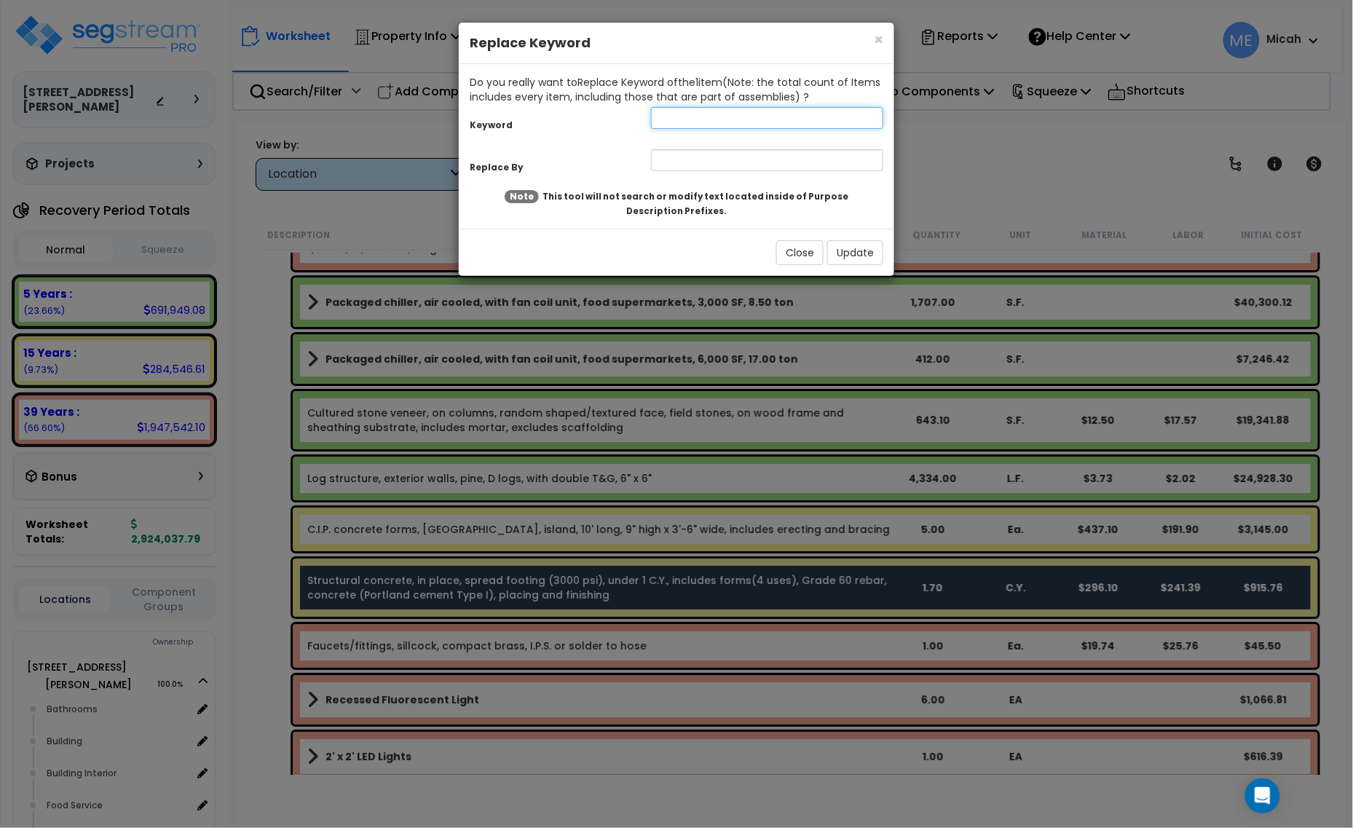
click at [665, 117] on input "text" at bounding box center [767, 118] width 232 height 22
type input "Structural"
click at [665, 158] on input "text" at bounding box center [767, 160] width 232 height 22
type input "Gas island, structural"
click at [849, 244] on button "Update" at bounding box center [855, 252] width 56 height 25
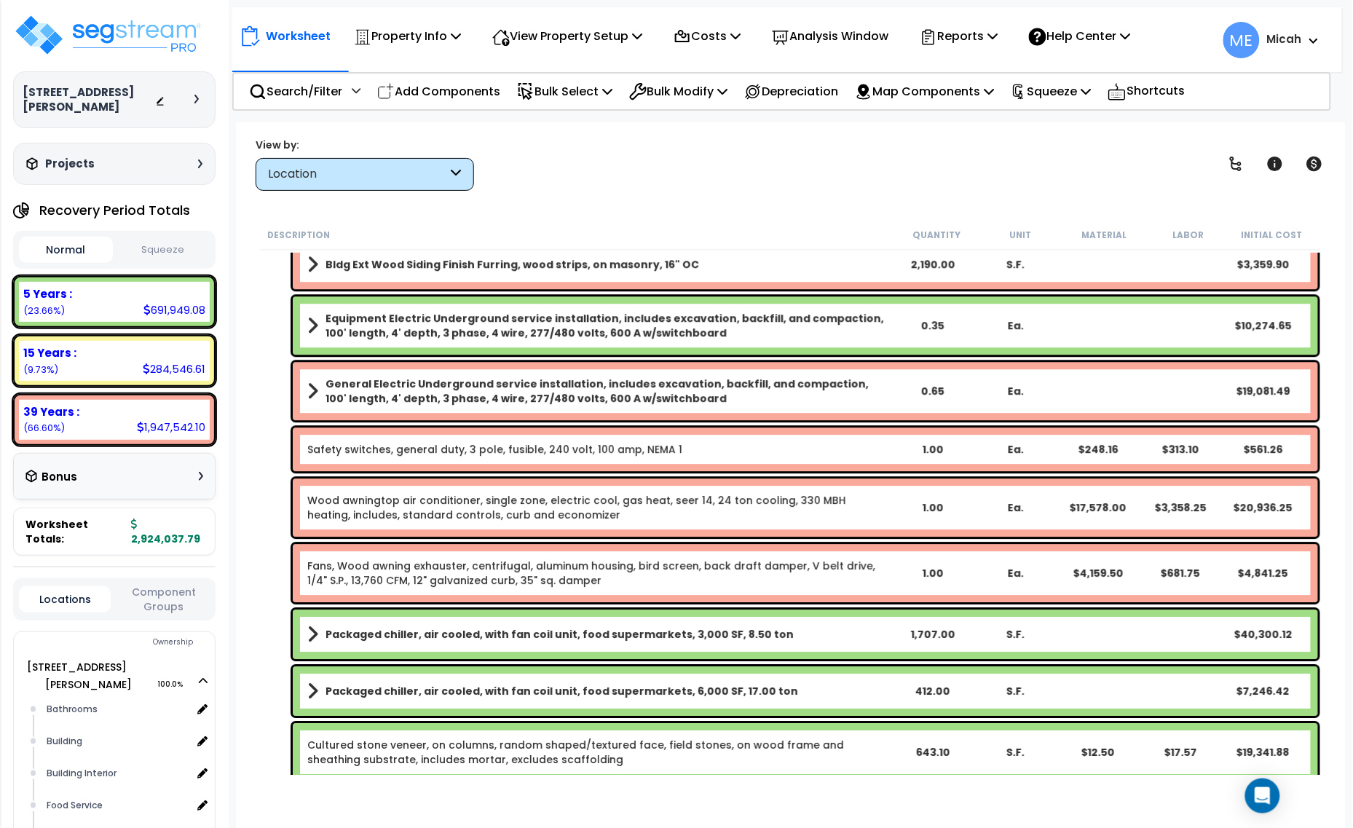
scroll to position [1310, 0]
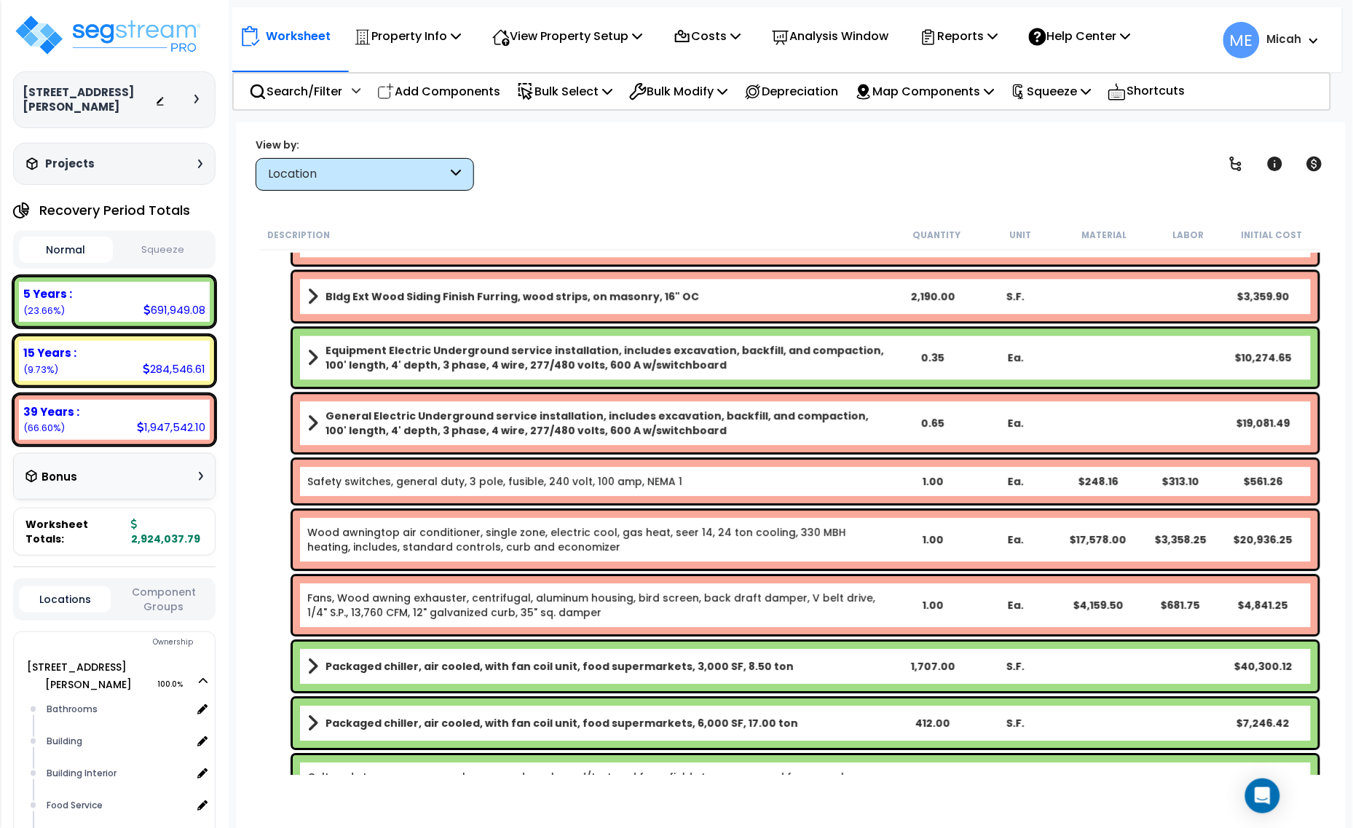
click at [380, 601] on link "Fans, Wood awning exhauster, centrifugal, aluminum housing, bird screen, back d…" at bounding box center [598, 605] width 583 height 29
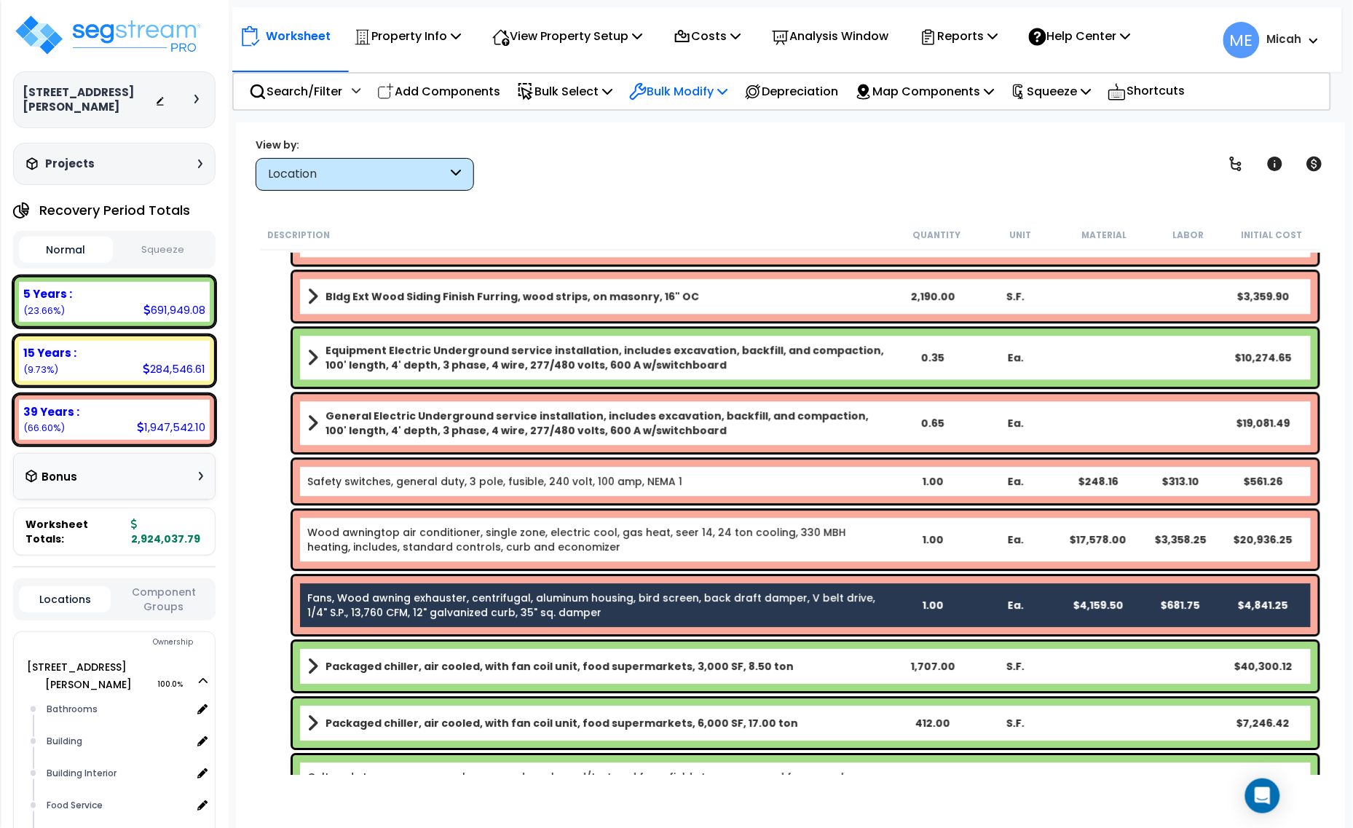
click at [728, 90] on p "Bulk Modify" at bounding box center [678, 92] width 98 height 20
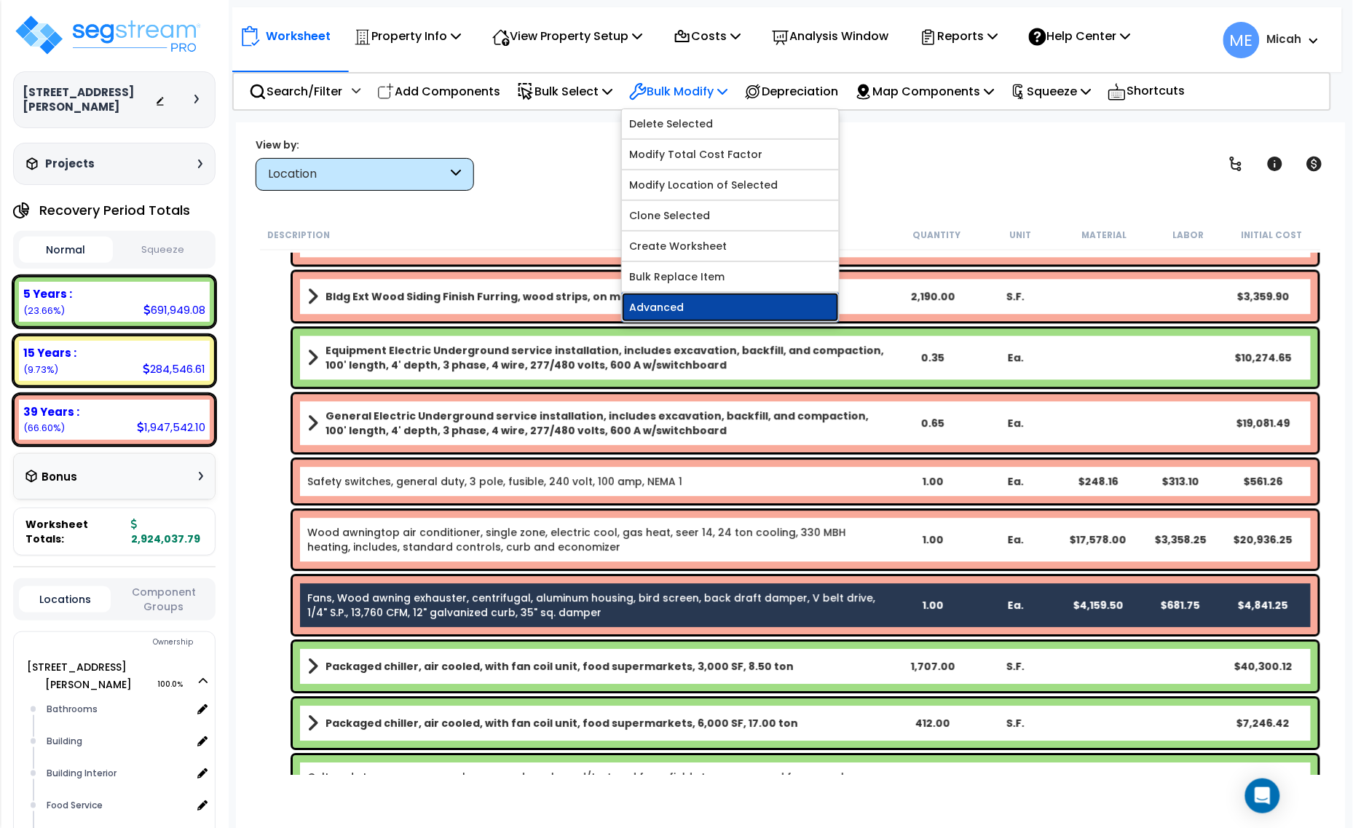
click at [719, 307] on link "Advanced" at bounding box center [730, 307] width 217 height 29
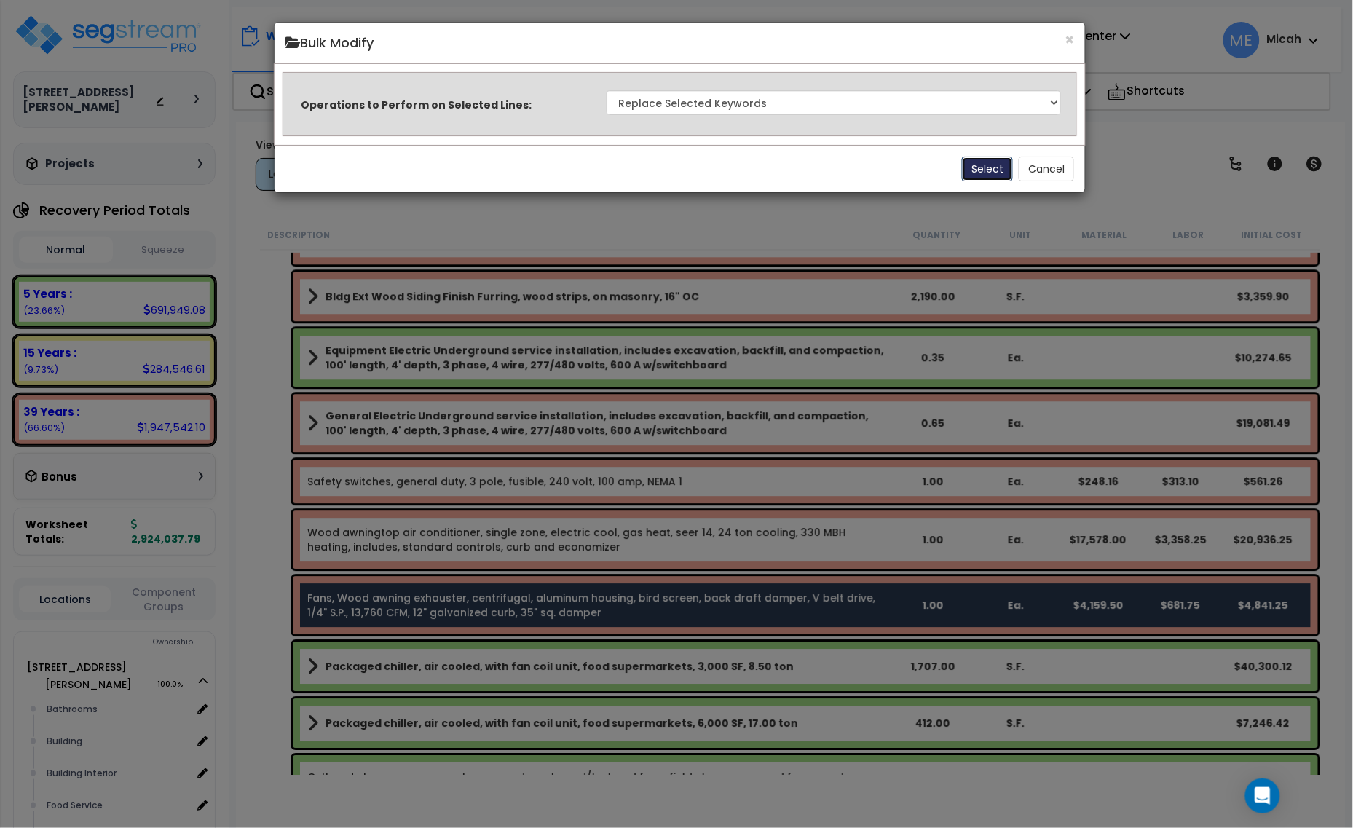
click at [969, 165] on button "Select" at bounding box center [987, 169] width 51 height 25
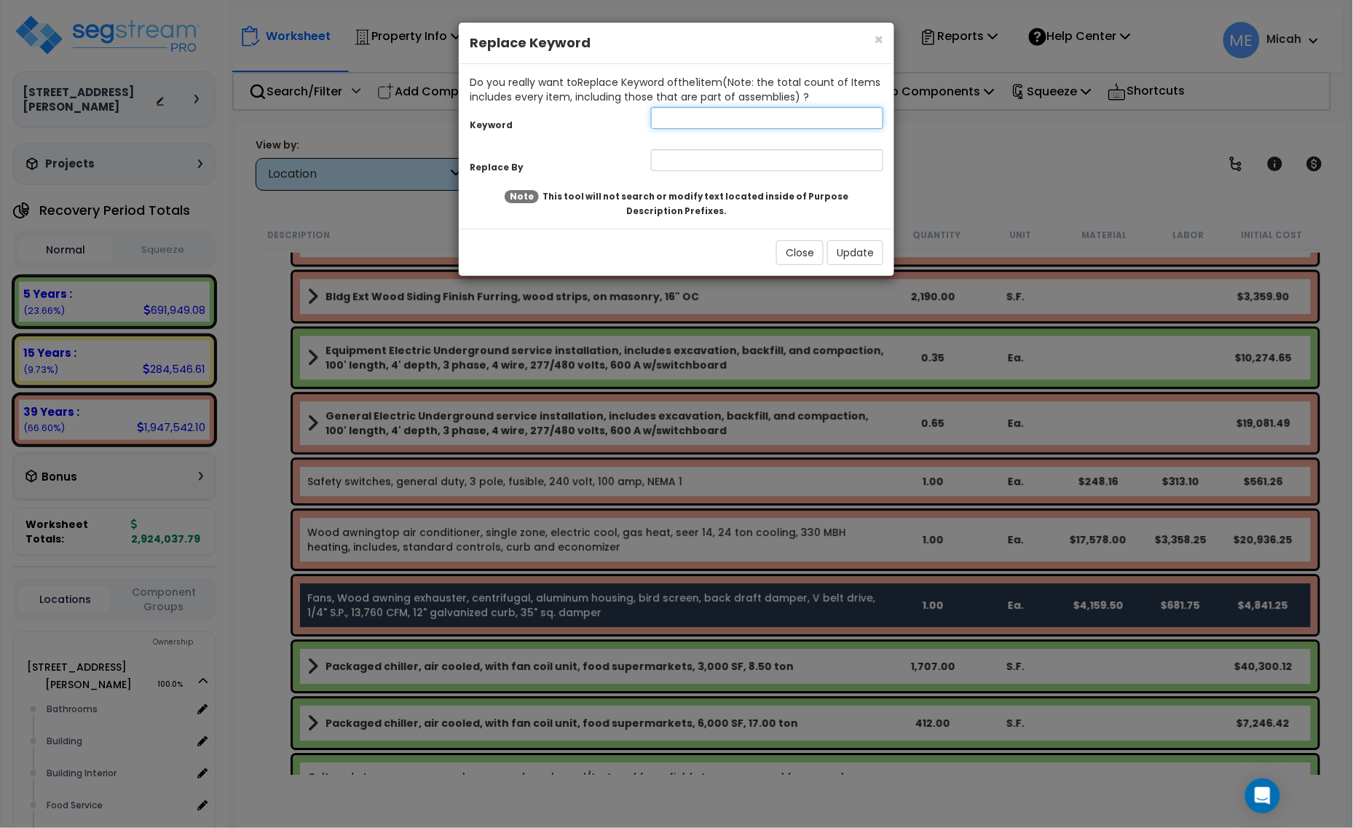
click at [729, 122] on input "text" at bounding box center [767, 118] width 232 height 22
click at [705, 161] on input "text" at bounding box center [767, 160] width 232 height 22
click at [747, 117] on input "wood awning" at bounding box center [767, 118] width 232 height 22
type input "wood awning exhauster"
click at [697, 158] on input "text" at bounding box center [767, 160] width 232 height 22
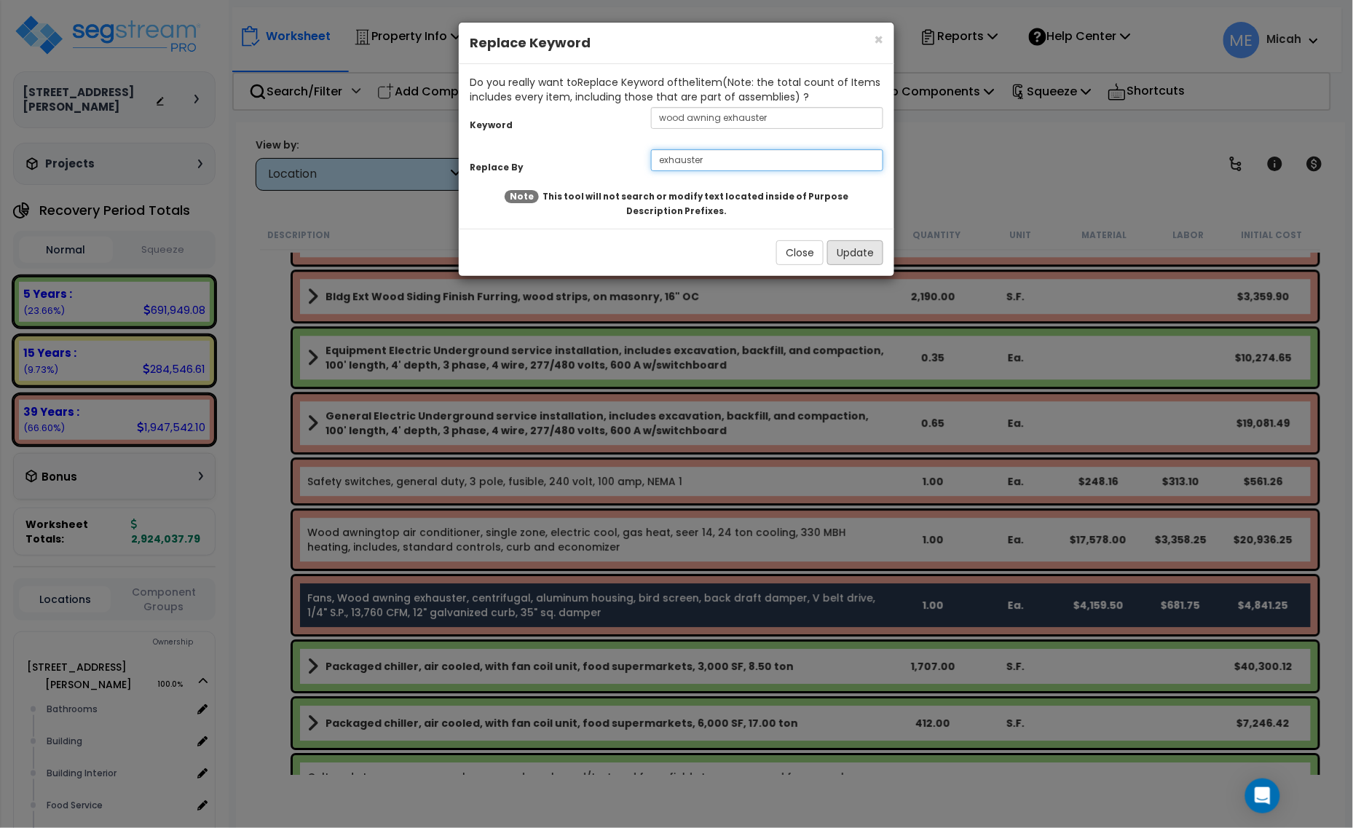
type input "exhauster"
click at [843, 262] on button "Update" at bounding box center [855, 252] width 56 height 25
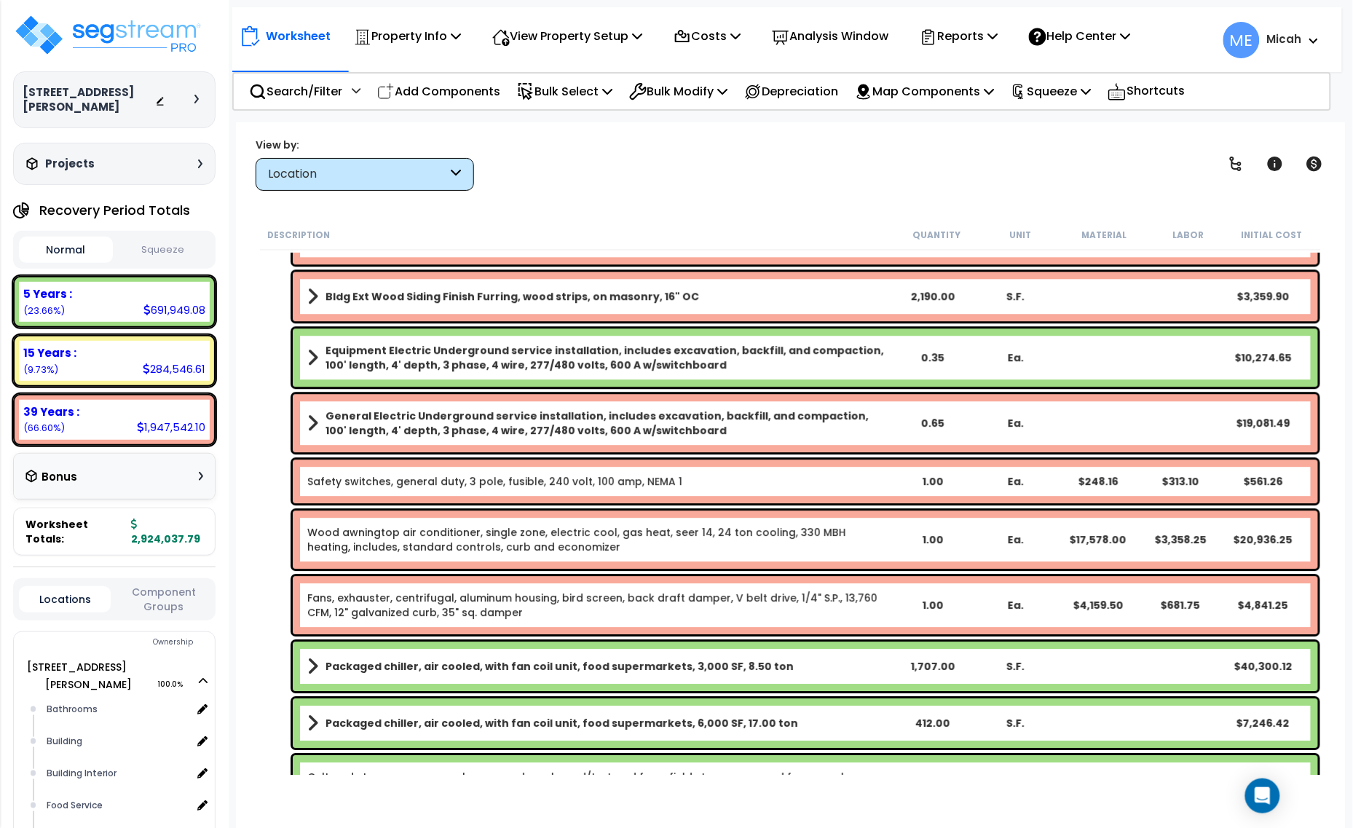
click at [402, 543] on link "Wood awningtop air conditioner, single zone, electric cool, gas heat, seer 14, …" at bounding box center [598, 539] width 583 height 29
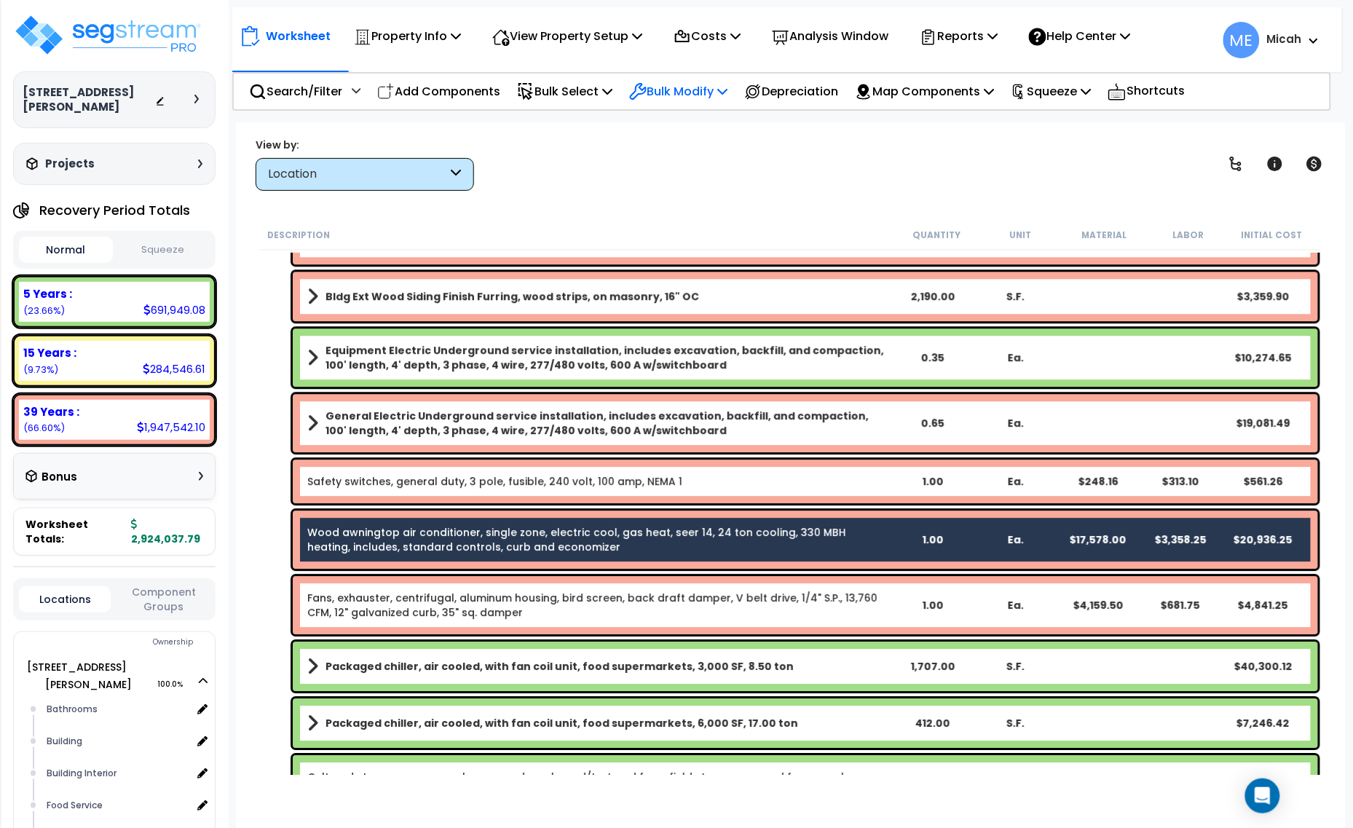
click at [714, 96] on p "Bulk Modify" at bounding box center [678, 92] width 98 height 20
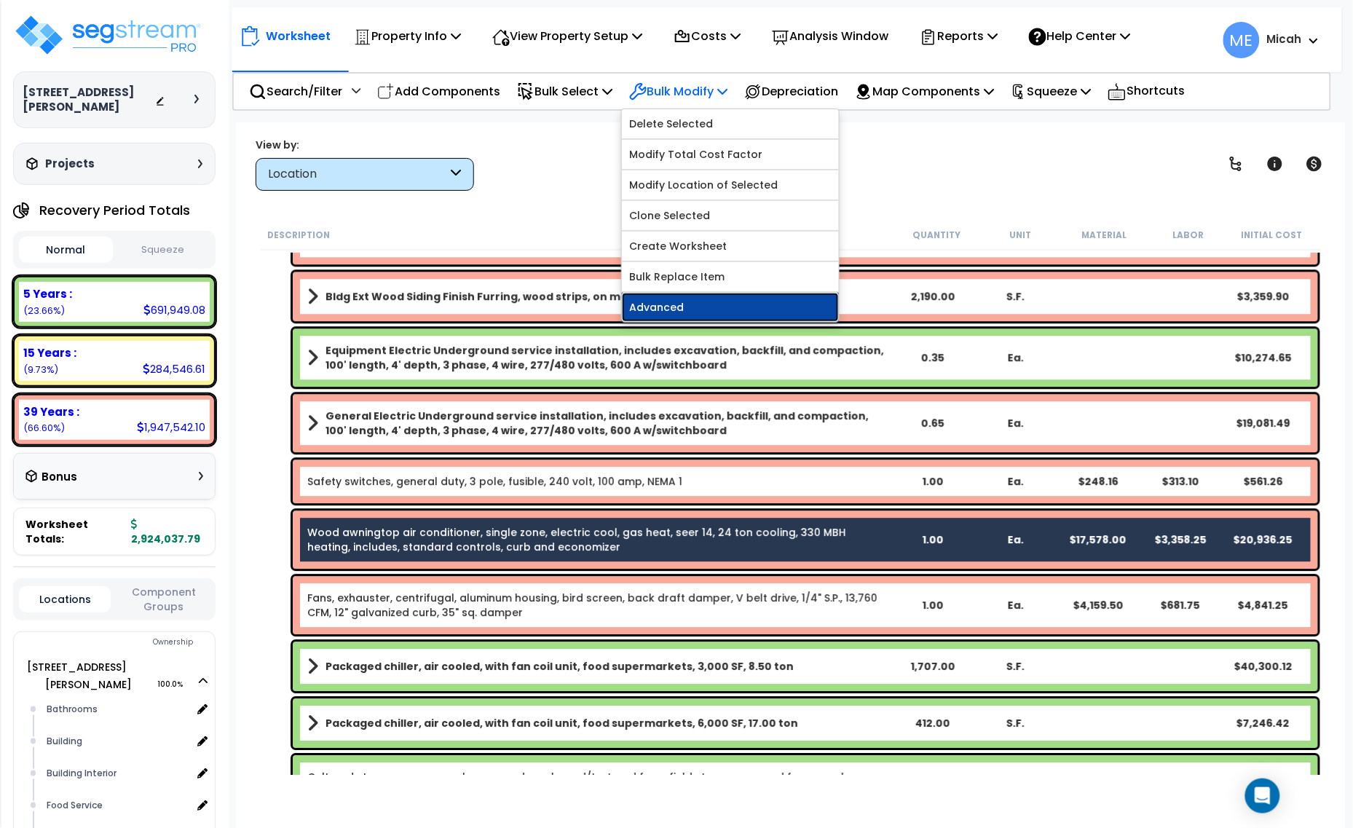
click at [726, 304] on link "Advanced" at bounding box center [730, 307] width 217 height 29
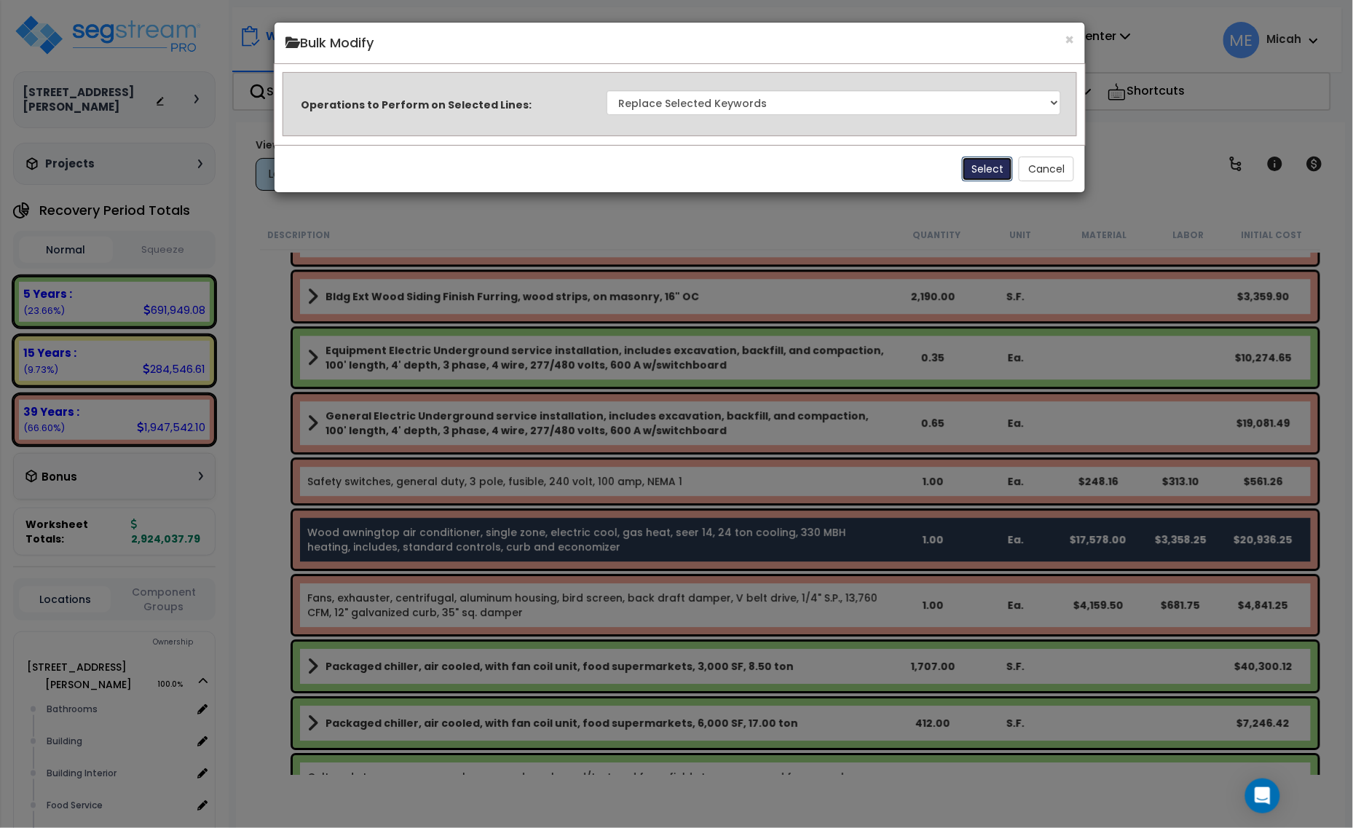
click at [987, 165] on button "Select" at bounding box center [987, 169] width 51 height 25
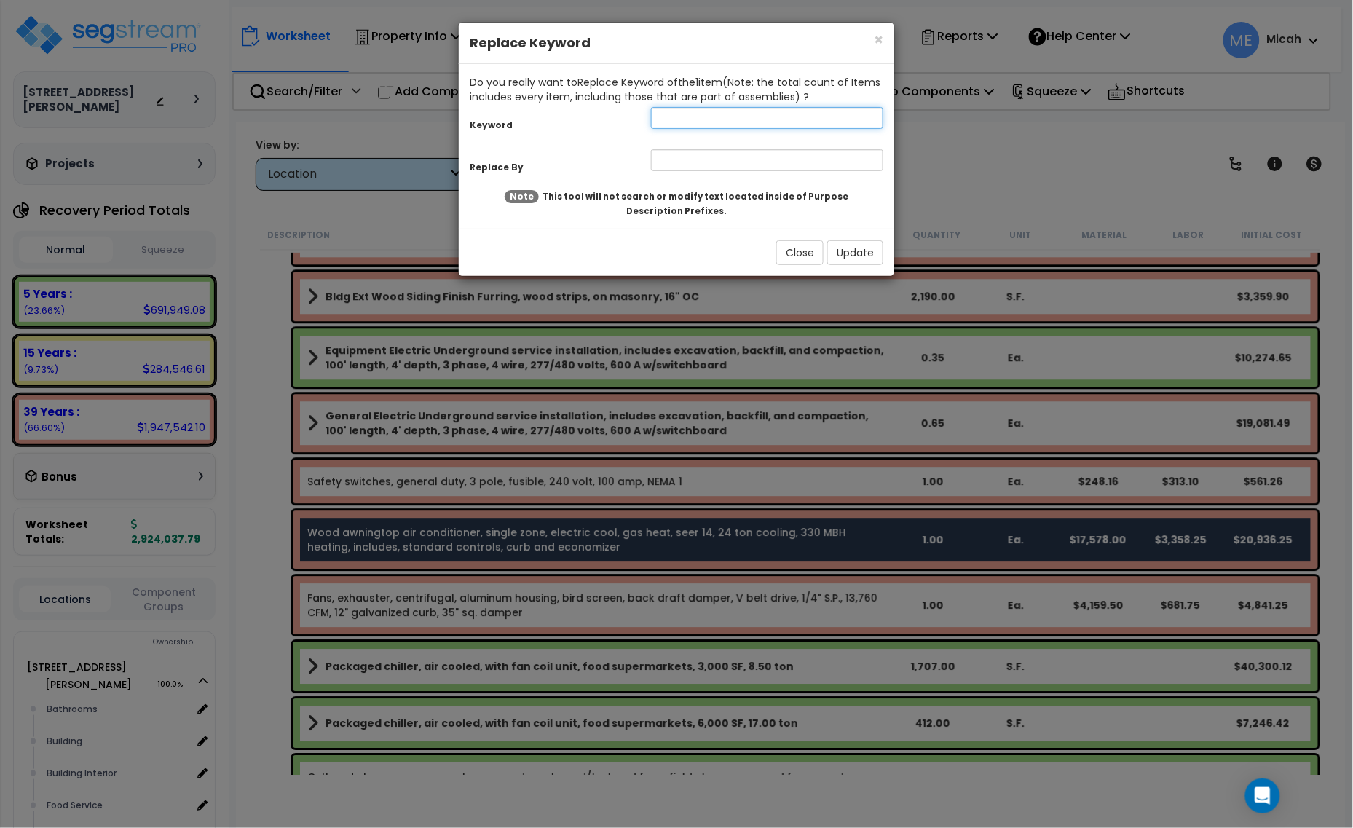
click at [701, 122] on input "text" at bounding box center [767, 118] width 232 height 22
type input "Wood awningtop air"
click at [694, 164] on input "text" at bounding box center [767, 160] width 232 height 22
type input "Rooftop air"
click at [854, 255] on button "Update" at bounding box center [855, 252] width 56 height 25
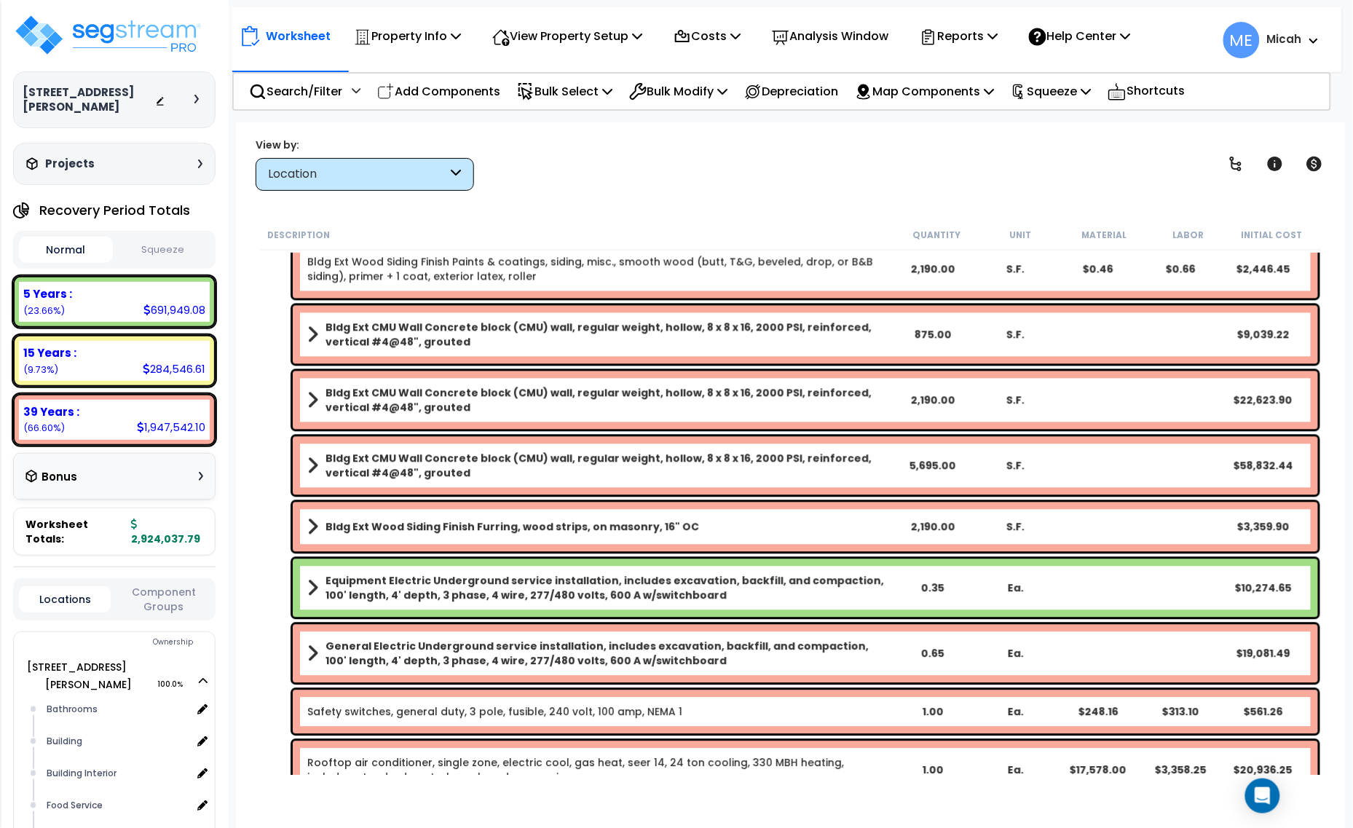
scroll to position [1036, 0]
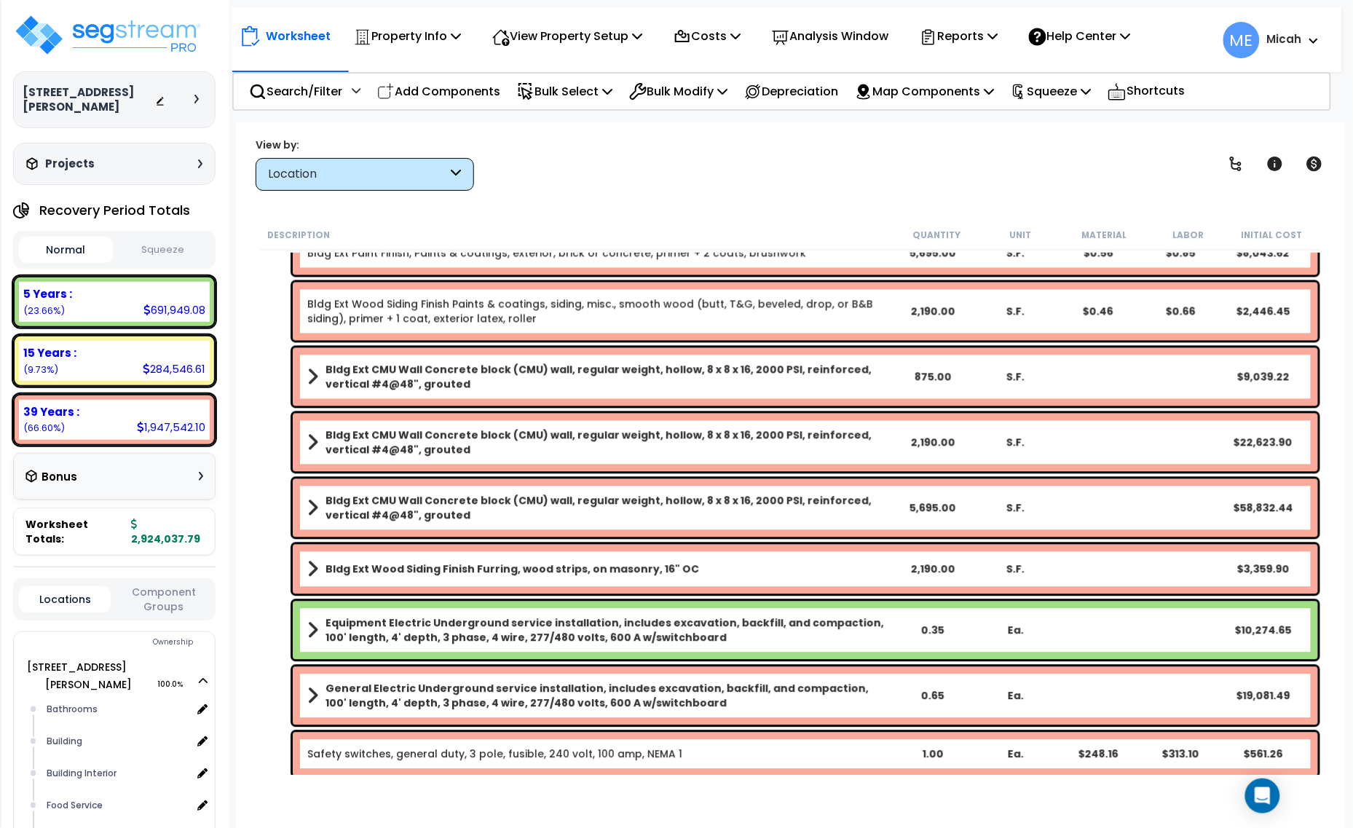
click at [310, 506] on span at bounding box center [312, 508] width 11 height 20
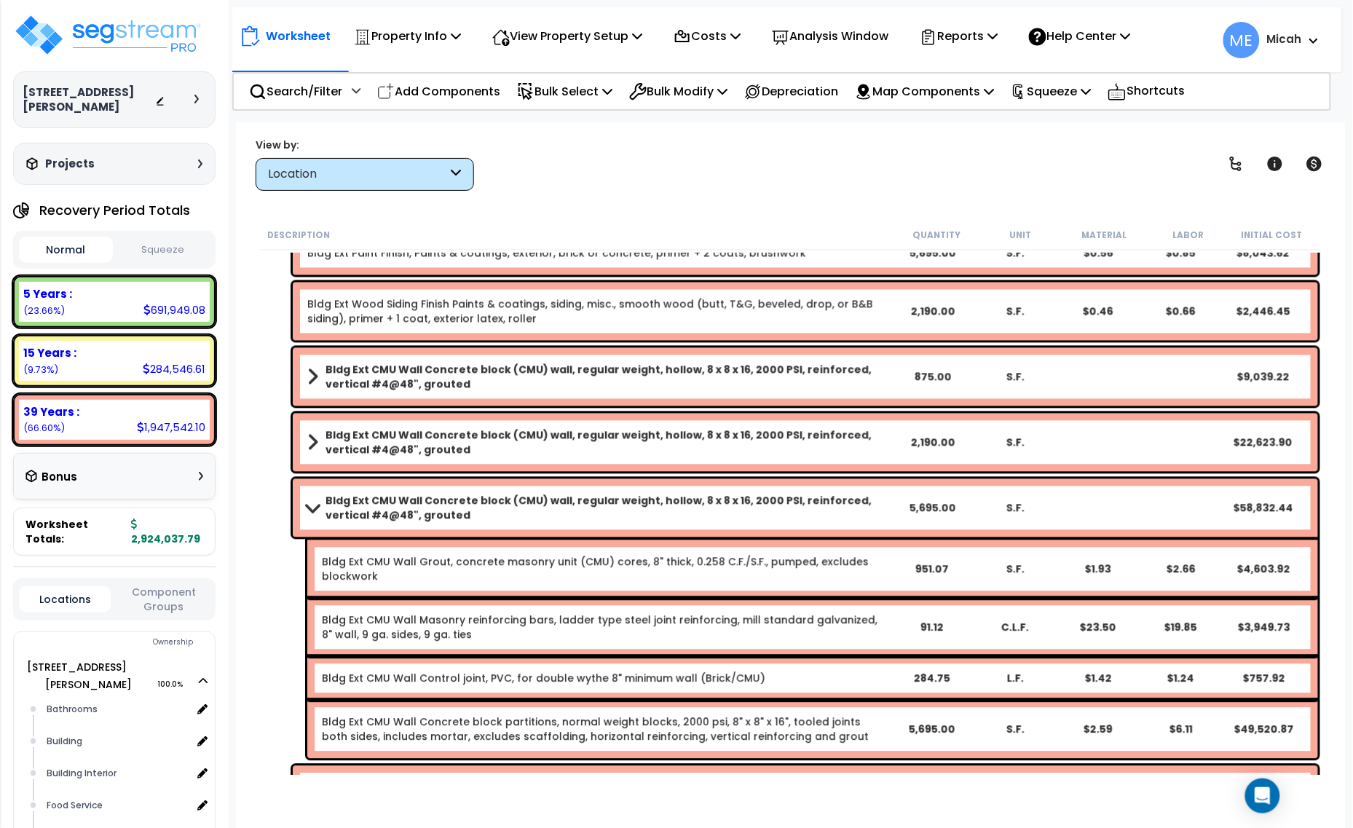
click at [310, 508] on span at bounding box center [312, 508] width 20 height 11
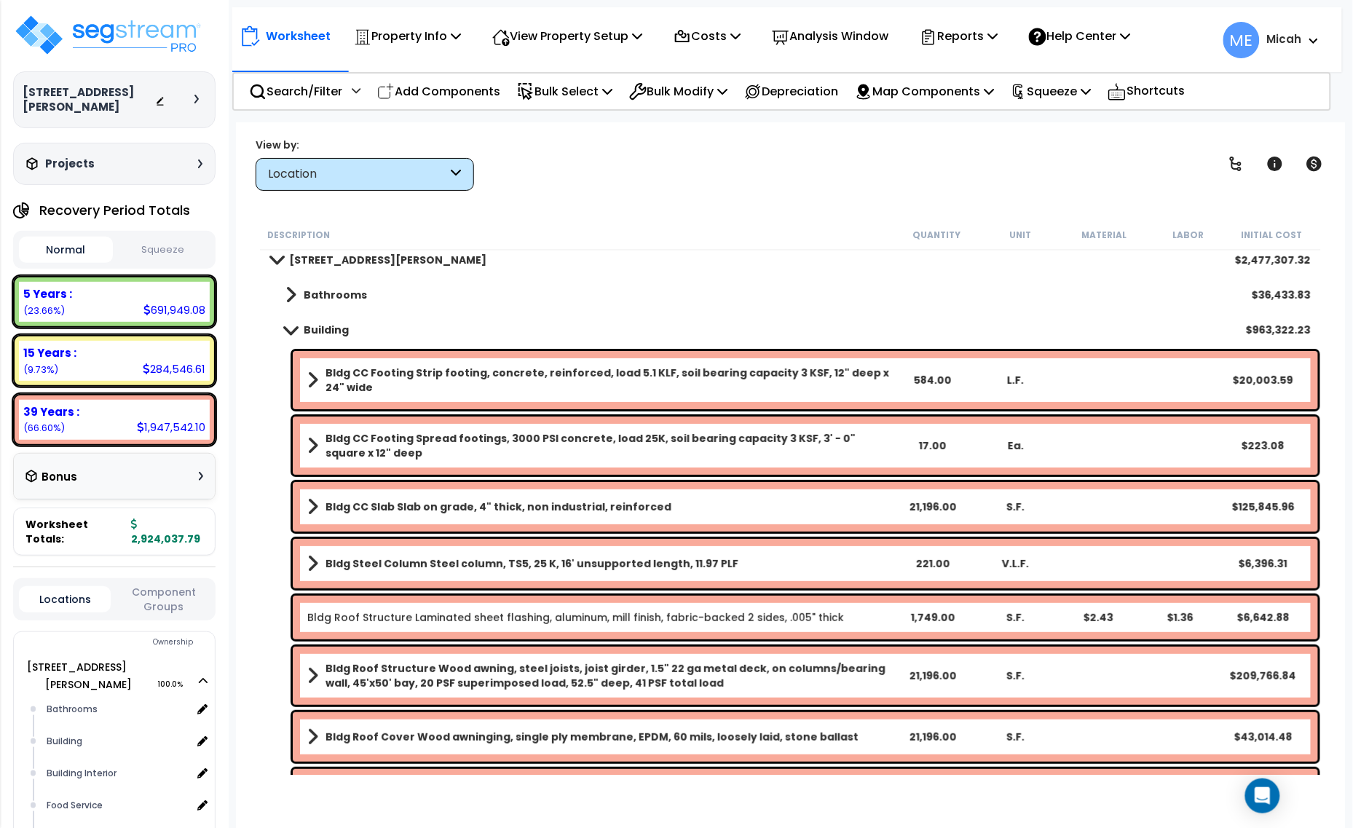
scroll to position [0, 0]
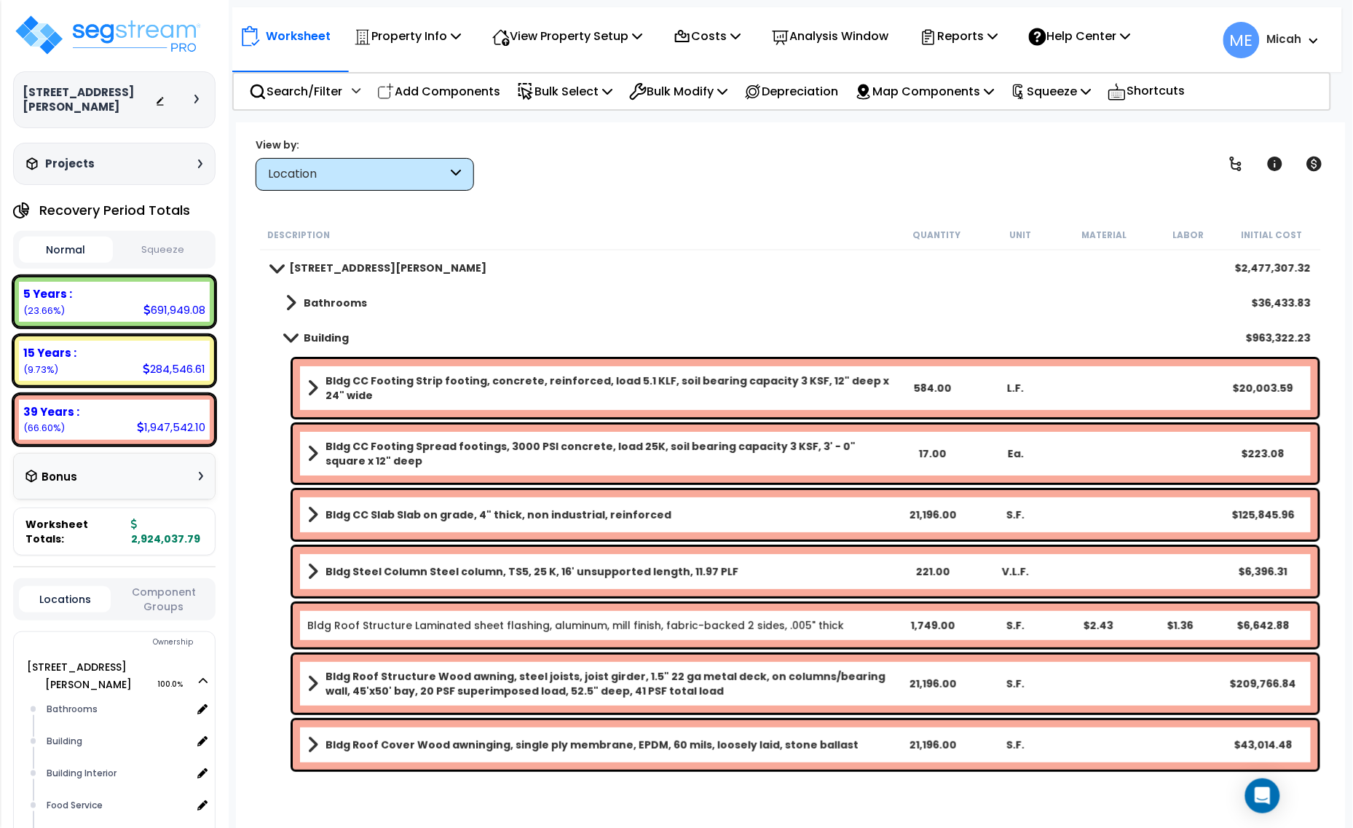
click at [289, 336] on span at bounding box center [290, 337] width 20 height 11
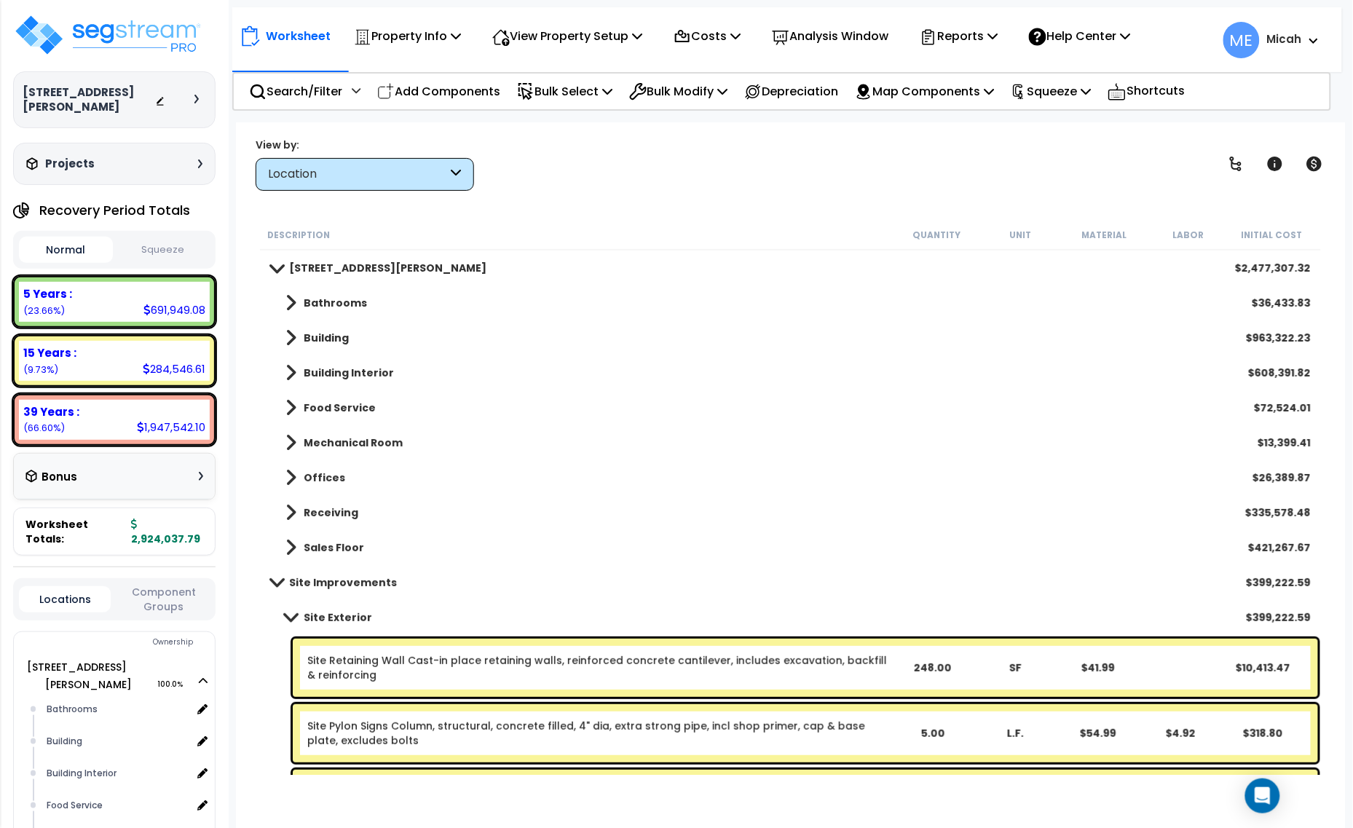
click at [288, 366] on span at bounding box center [291, 373] width 11 height 20
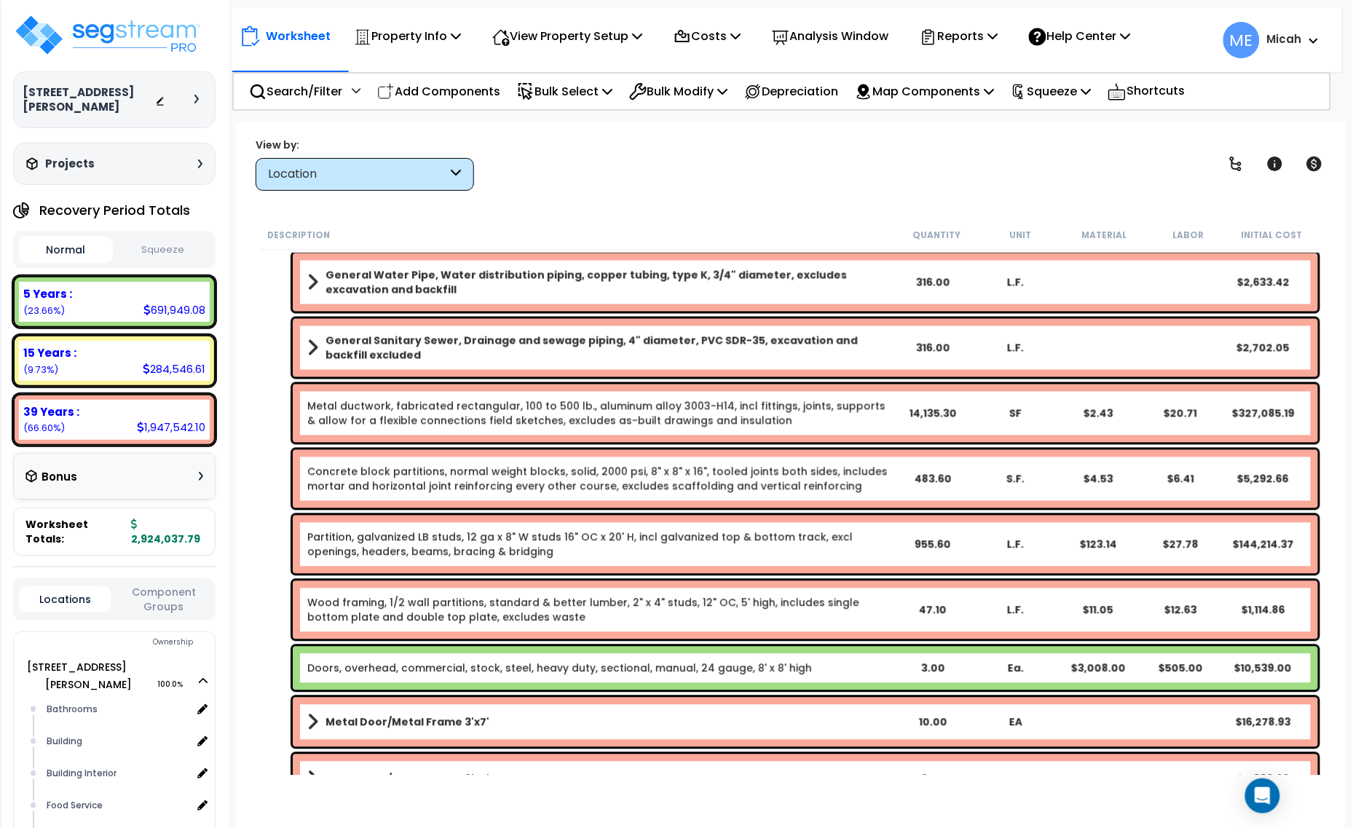
scroll to position [1001, 0]
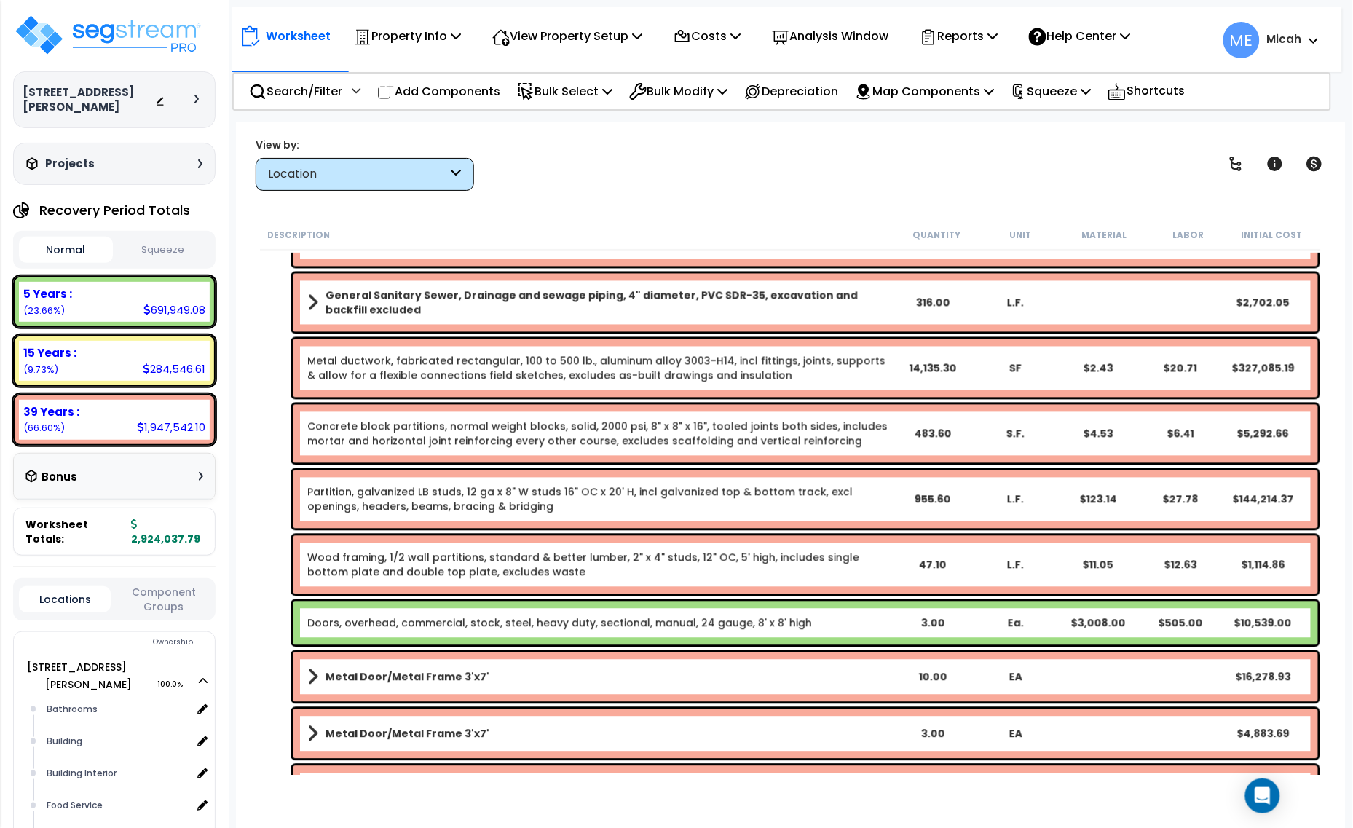
click at [457, 438] on link "Concrete block partitions, normal weight blocks, solid, 2000 psi, 8" x 8" x 16"…" at bounding box center [598, 434] width 583 height 29
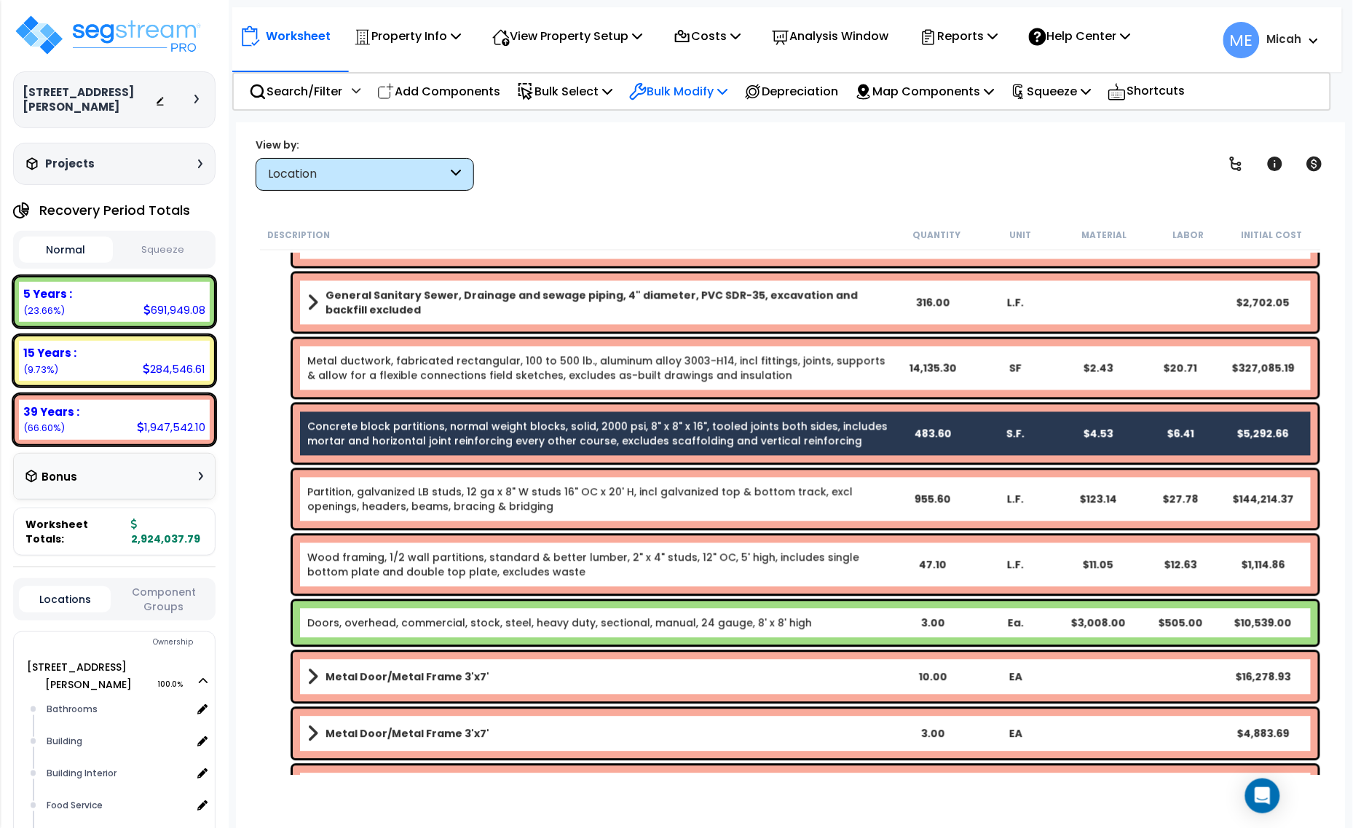
click at [716, 95] on p "Bulk Modify" at bounding box center [678, 92] width 98 height 20
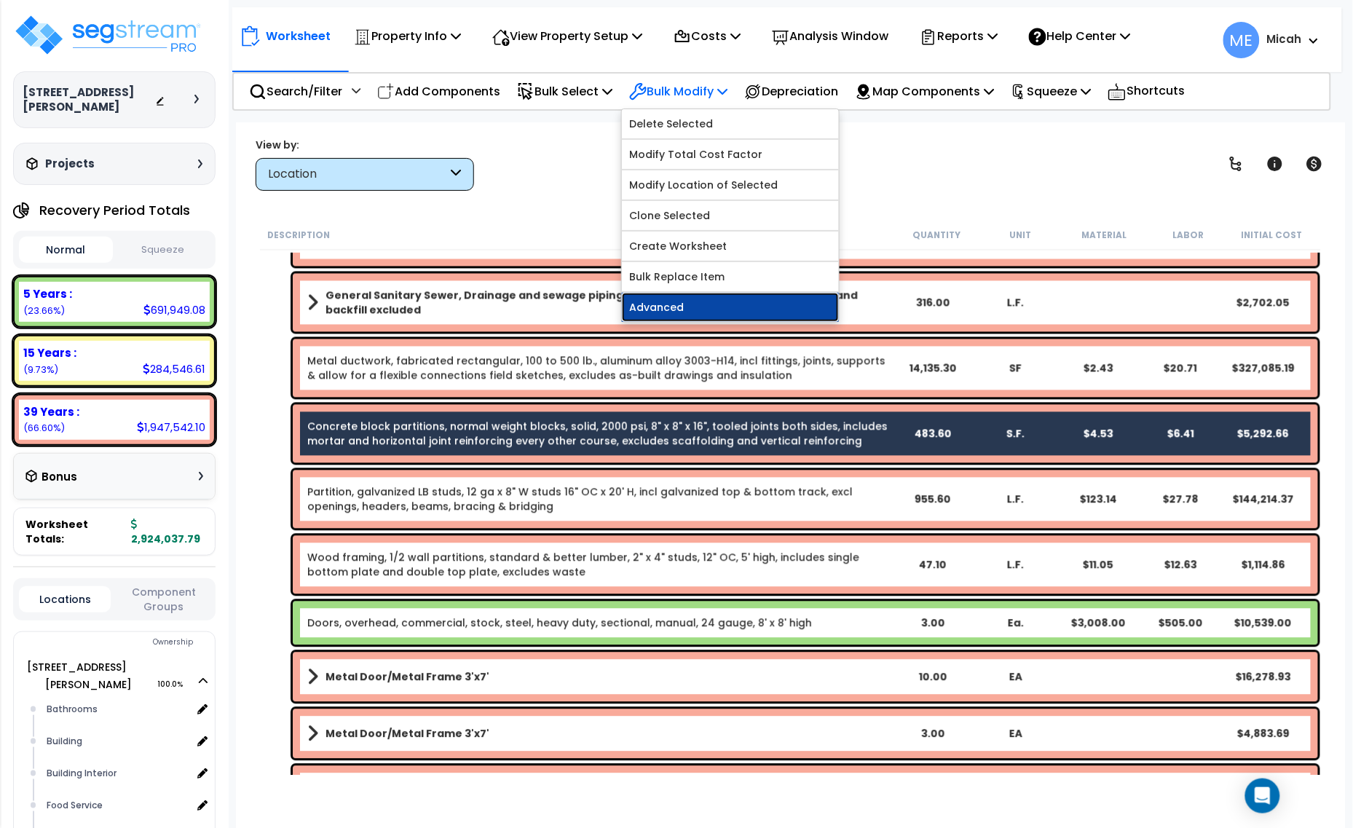
click at [732, 301] on link "Advanced" at bounding box center [730, 307] width 217 height 29
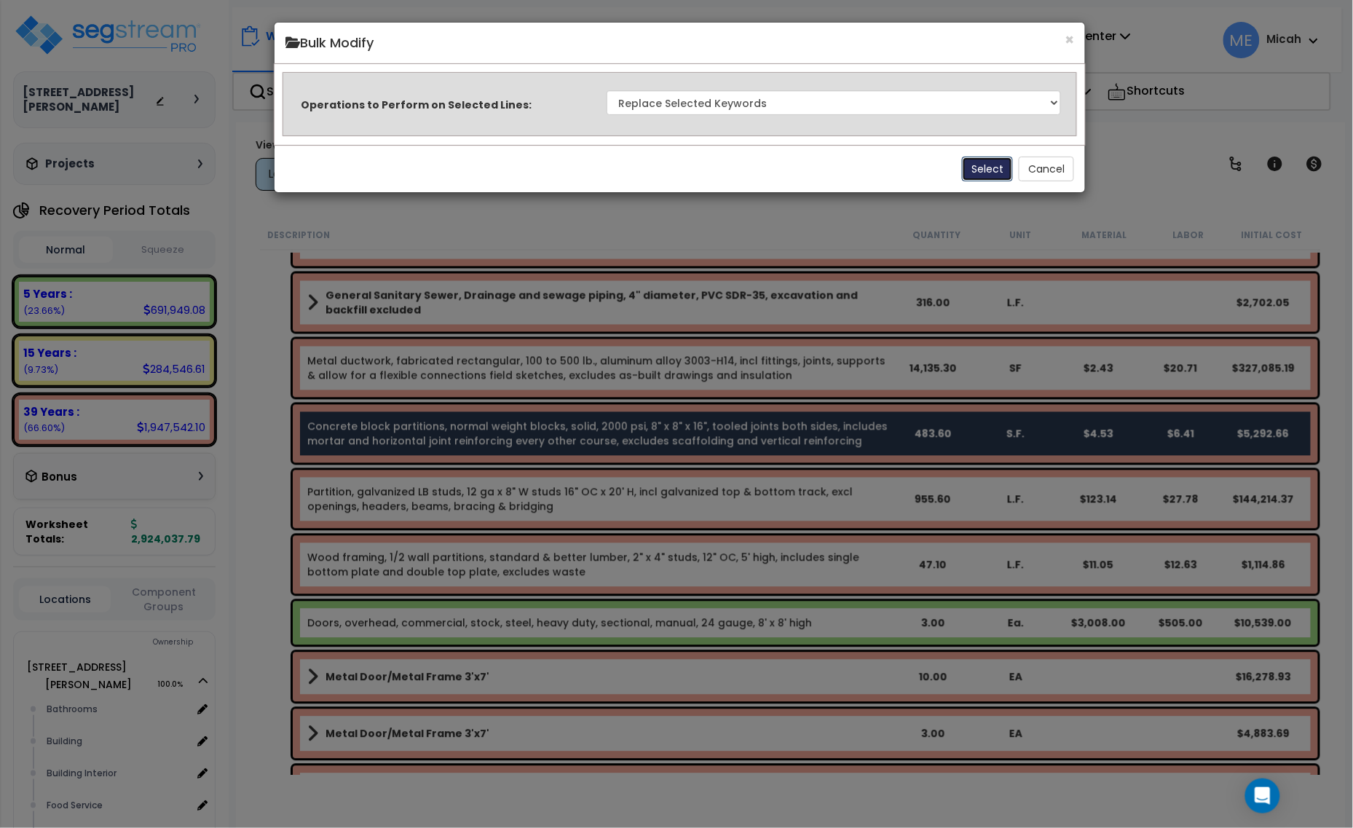
click at [967, 175] on button "Select" at bounding box center [987, 169] width 51 height 25
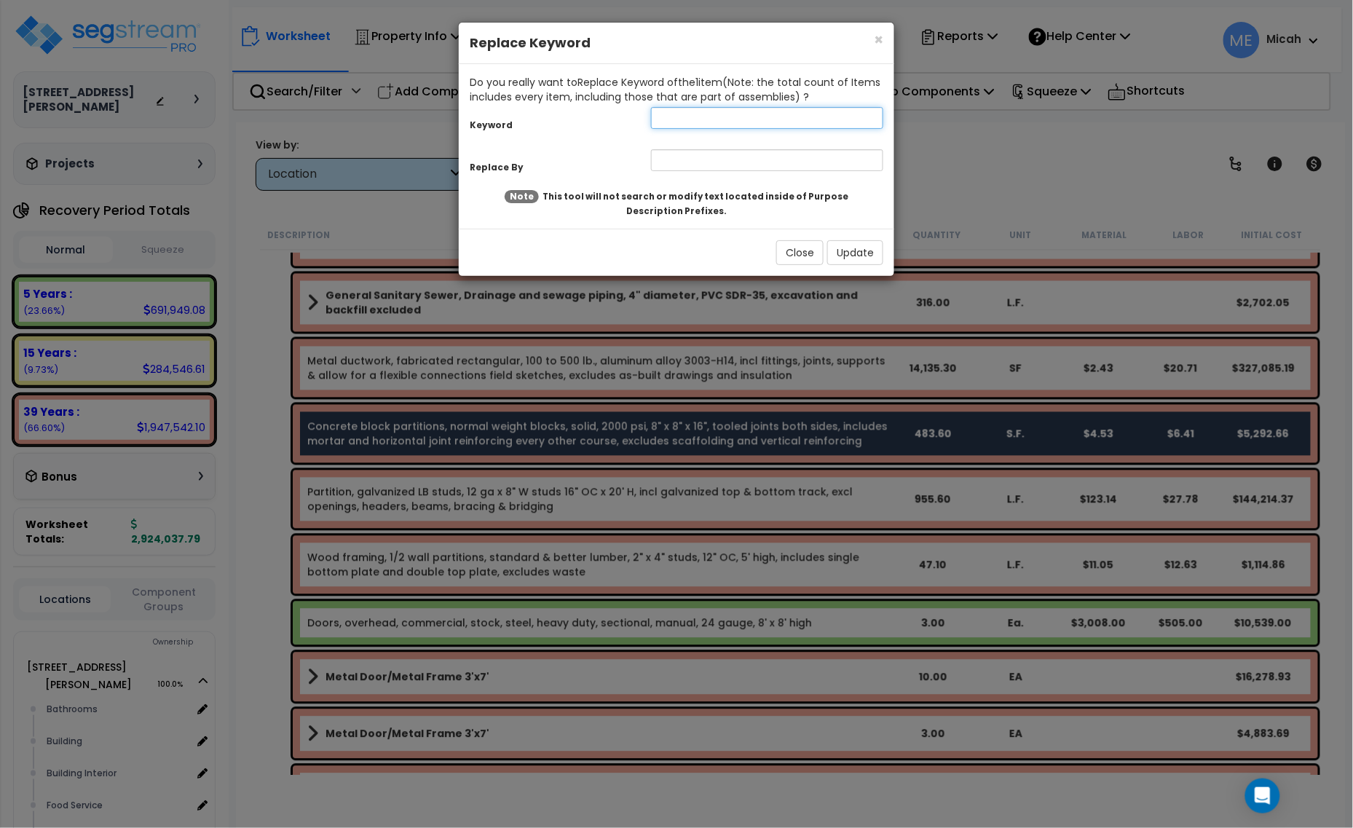
click at [696, 121] on input "text" at bounding box center [767, 118] width 232 height 22
type input "normal"
click at [693, 168] on input "text" at bounding box center [767, 160] width 232 height 22
type input "I"
type input "interior, normal"
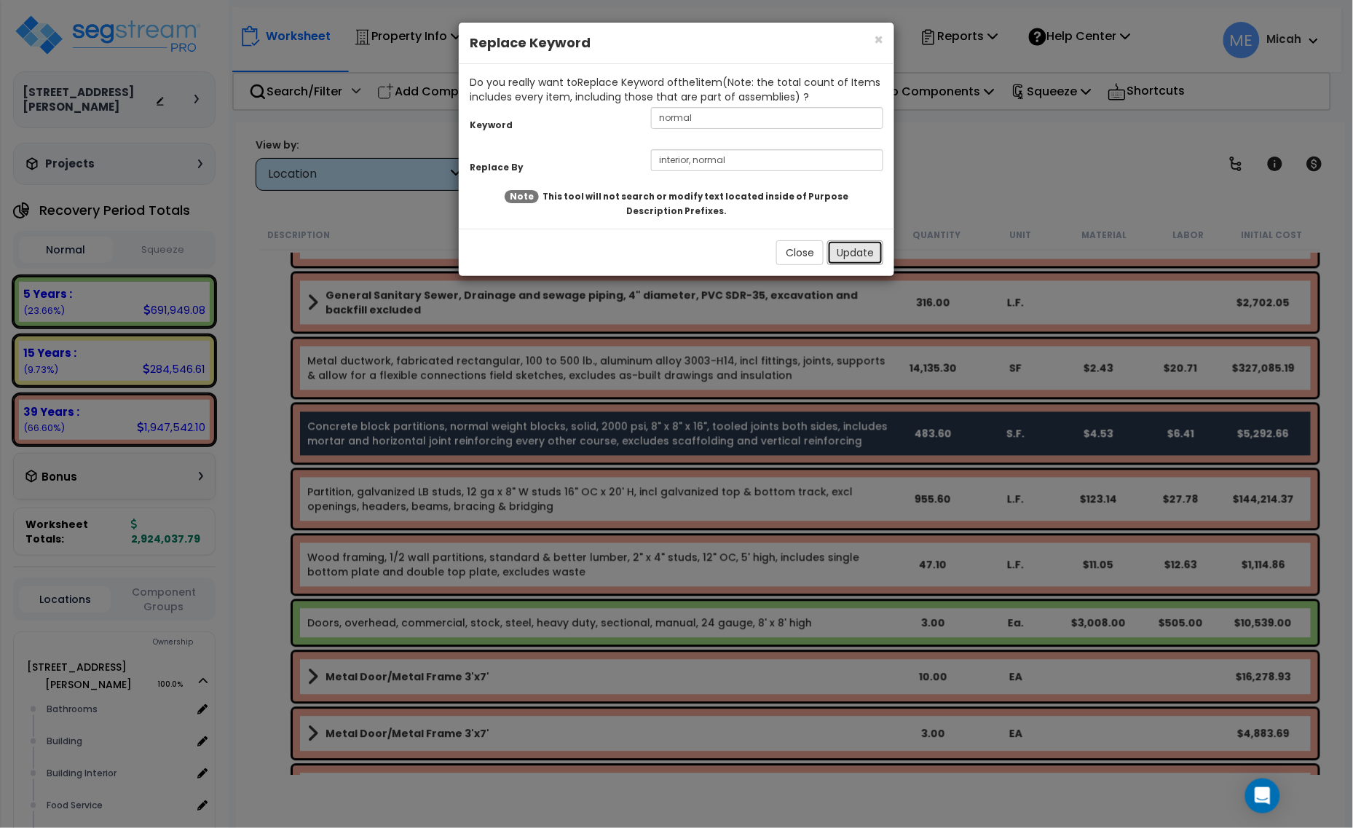
click at [857, 246] on button "Update" at bounding box center [855, 252] width 56 height 25
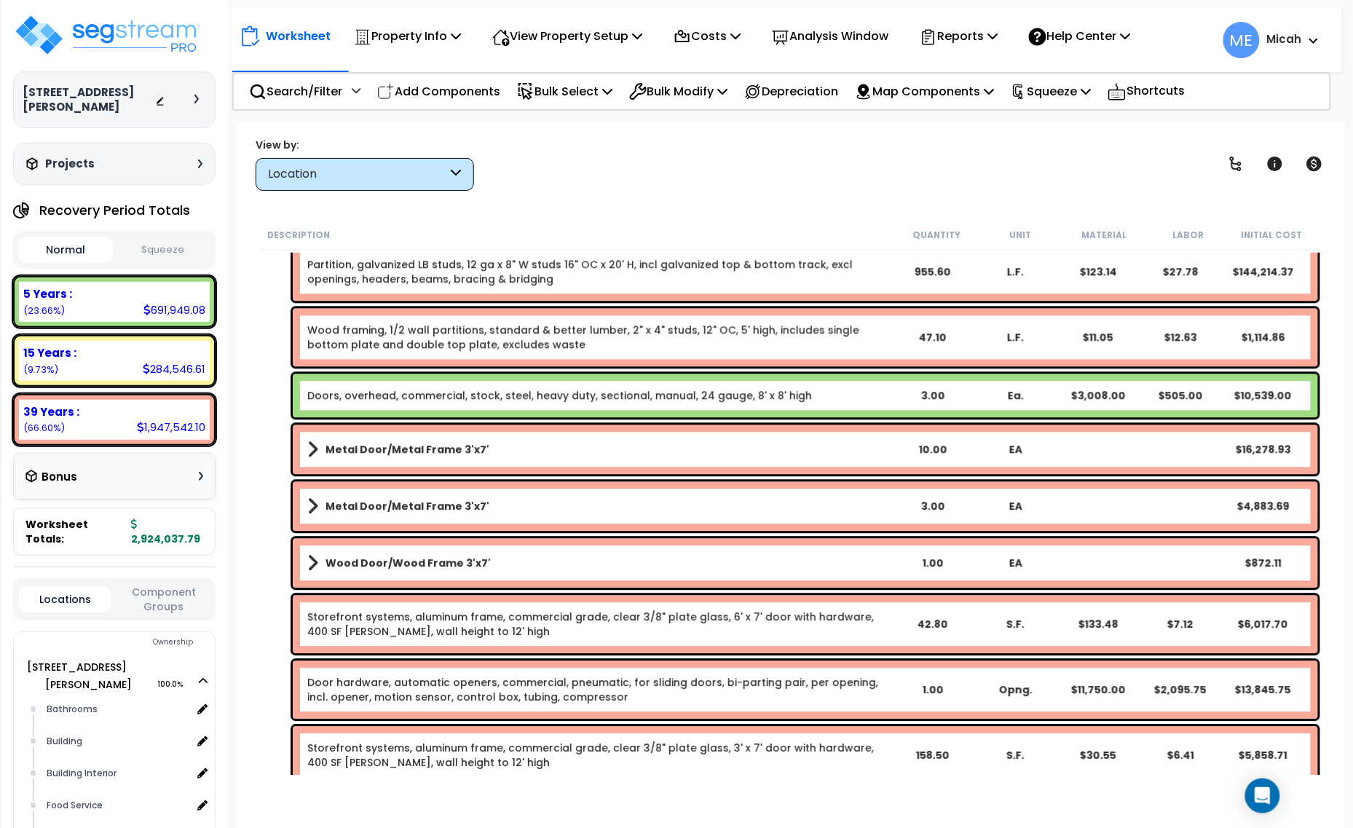
scroll to position [1275, 0]
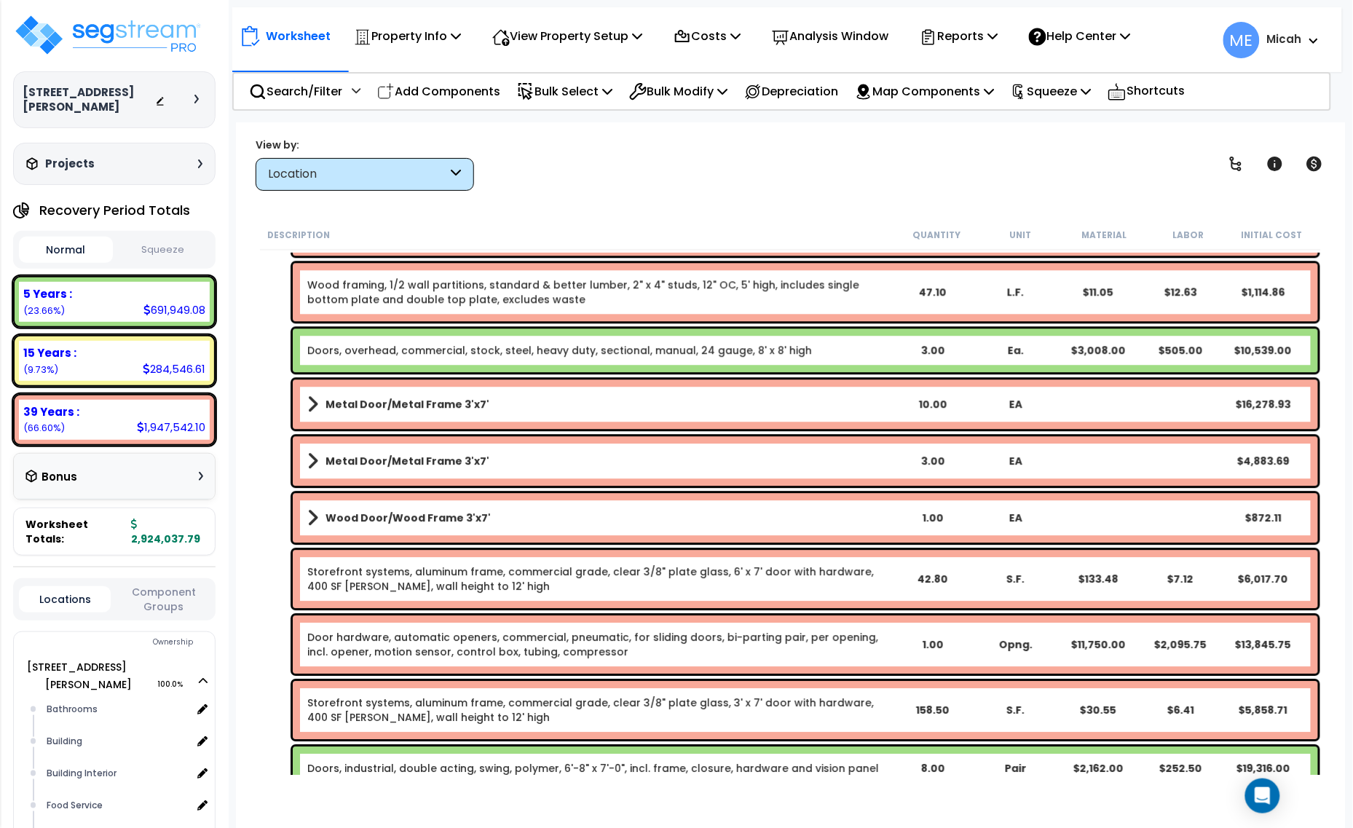
click at [311, 403] on span at bounding box center [312, 404] width 11 height 20
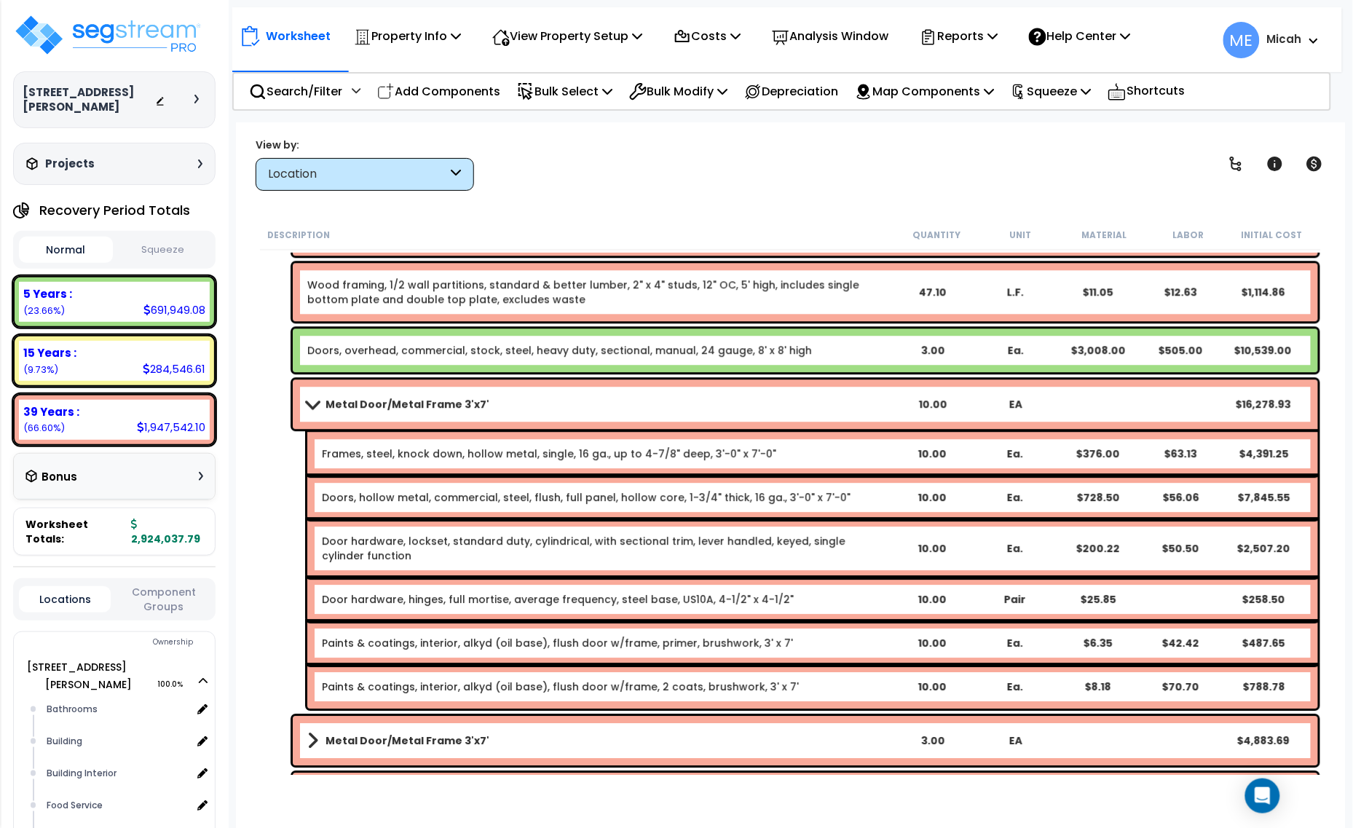
click at [311, 401] on span at bounding box center [312, 403] width 20 height 11
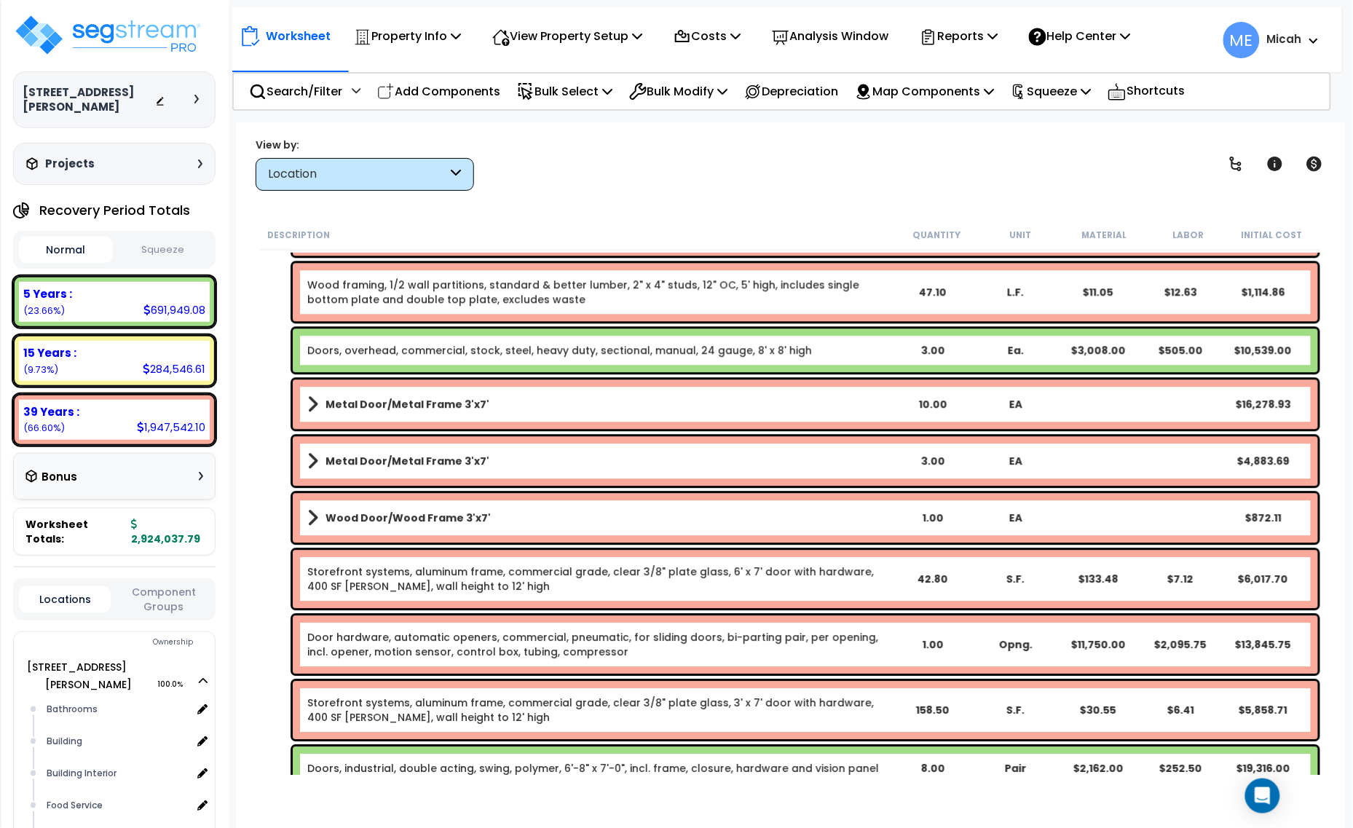
click at [308, 457] on span at bounding box center [312, 461] width 11 height 20
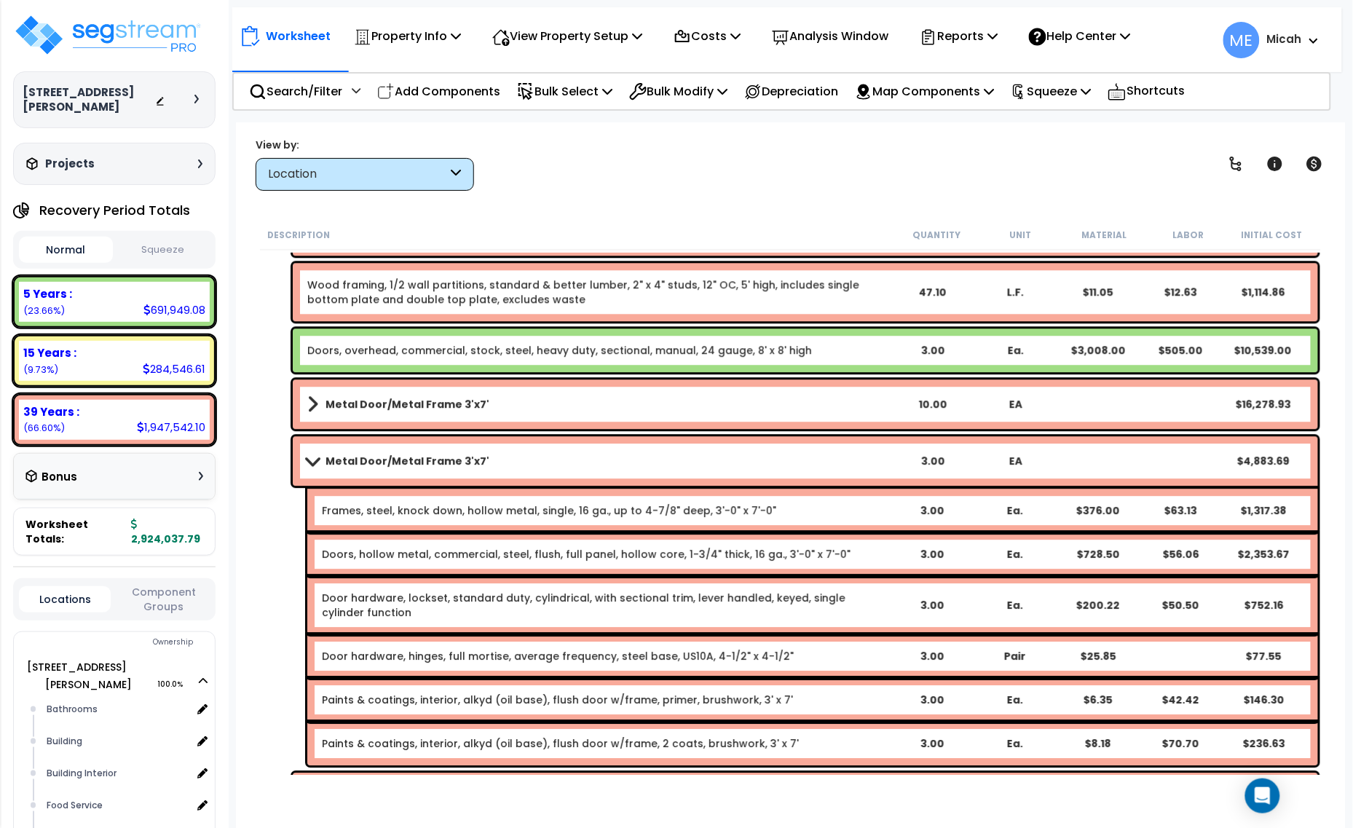
scroll to position [1366, 0]
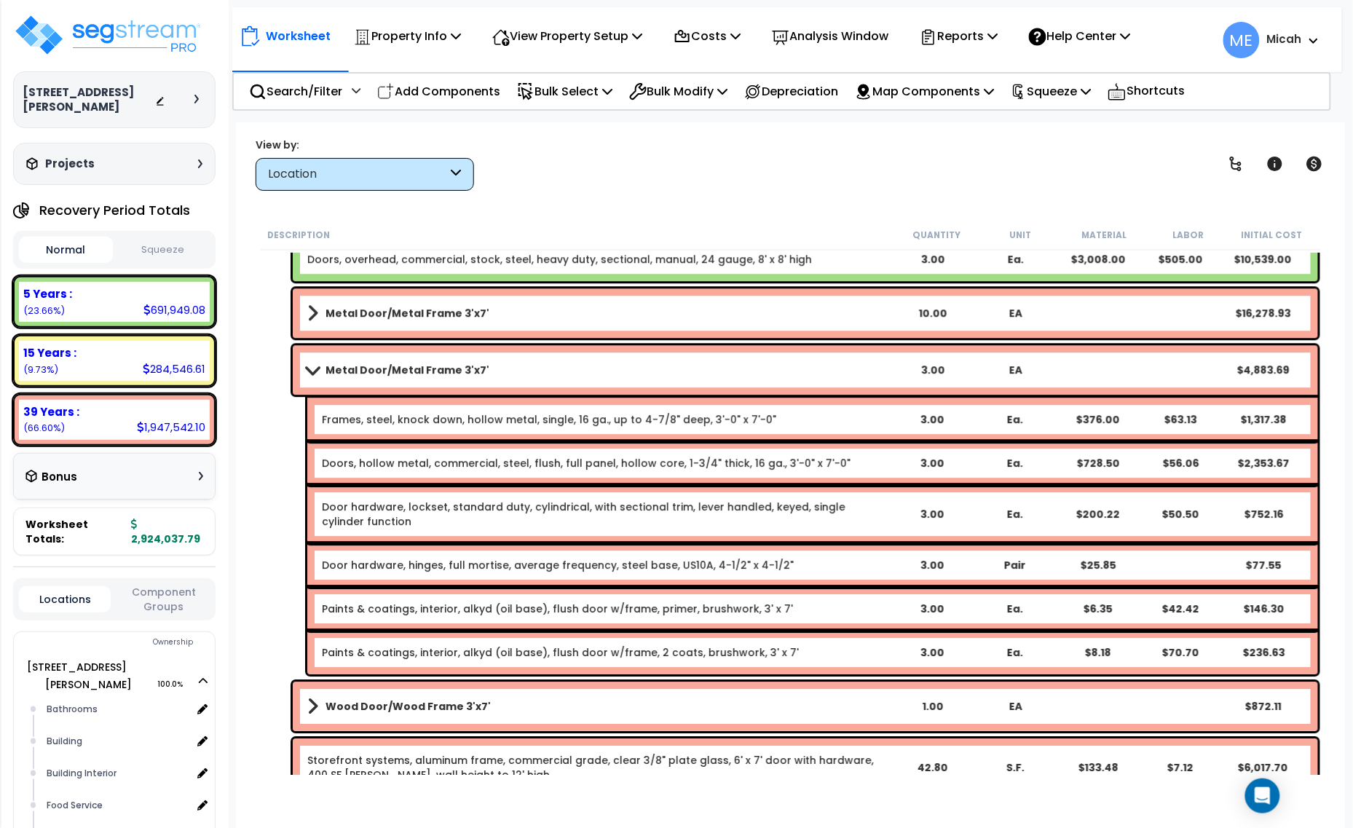
click at [310, 366] on span at bounding box center [312, 369] width 20 height 11
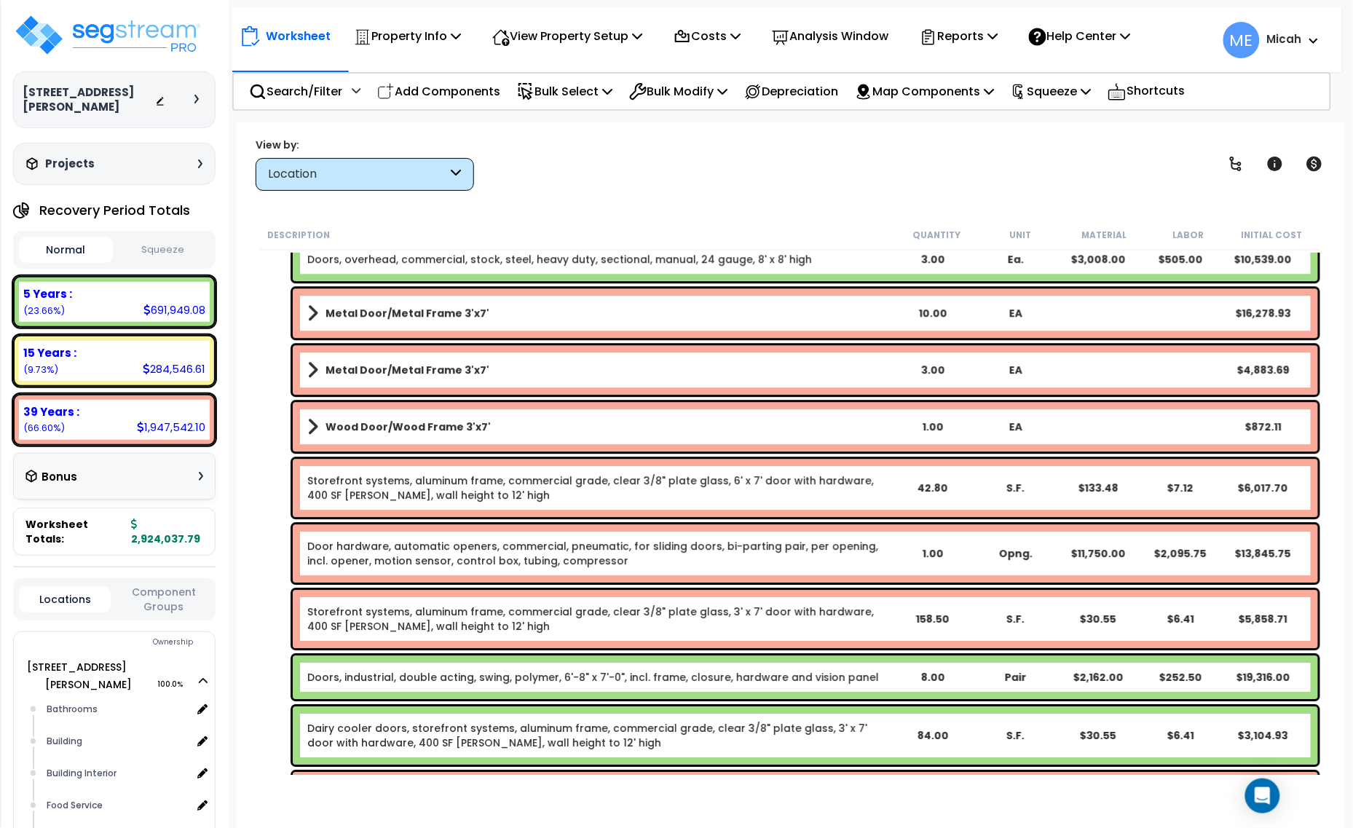
click at [306, 424] on div "Wood Door/Wood Frame 3'x7' 1.00 EA $872.11" at bounding box center [805, 427] width 1025 height 50
click at [311, 428] on span at bounding box center [312, 427] width 11 height 20
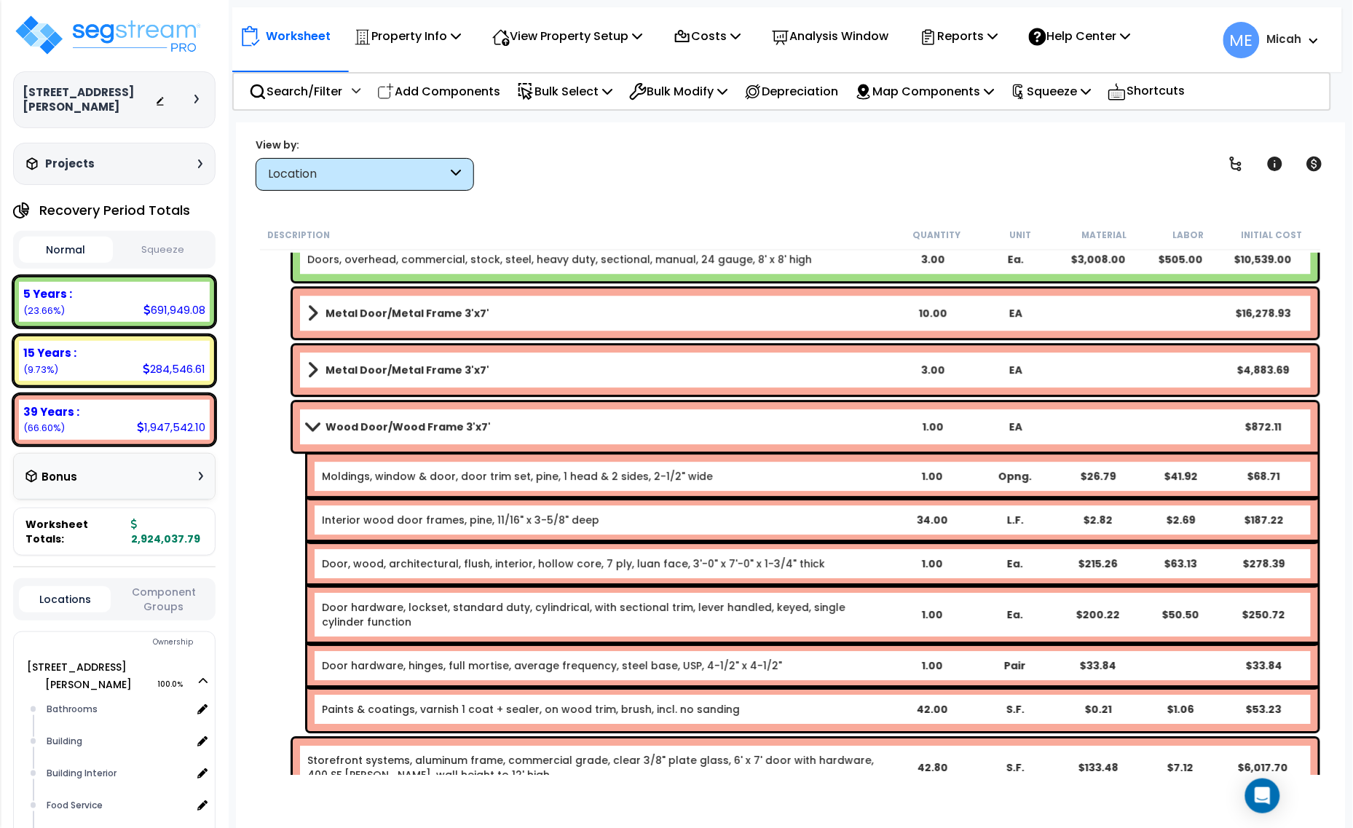
click at [314, 423] on span at bounding box center [312, 426] width 20 height 11
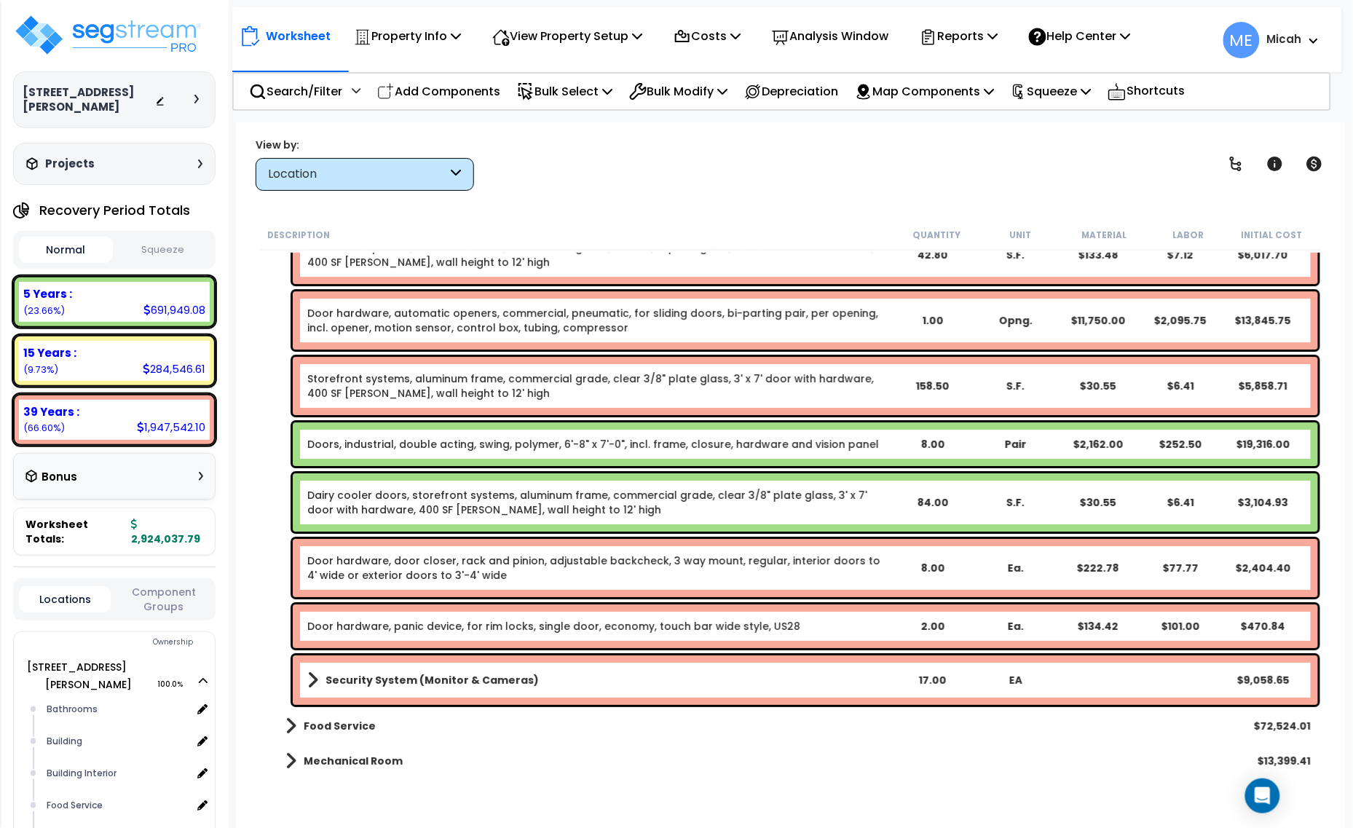
scroll to position [1639, 0]
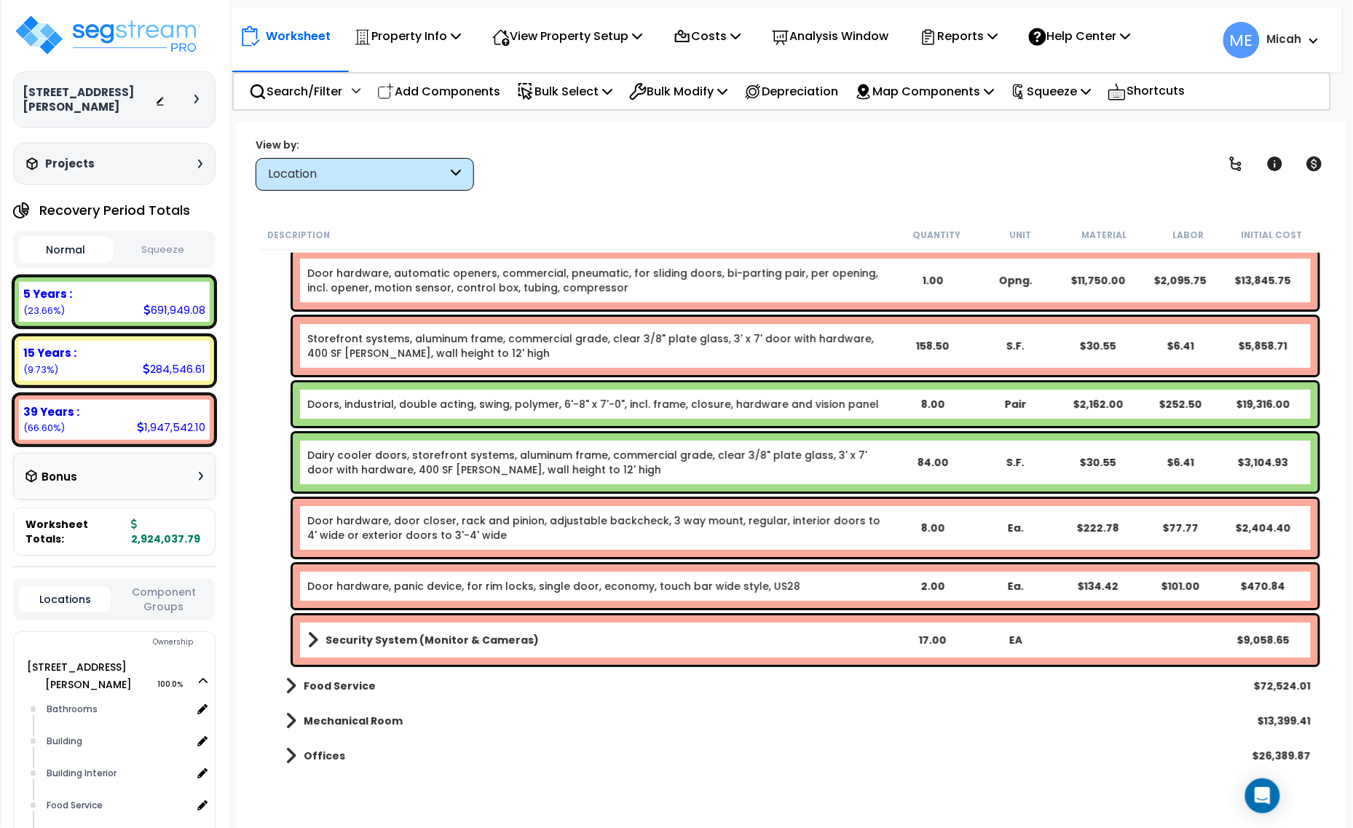
click at [308, 636] on span at bounding box center [312, 640] width 11 height 20
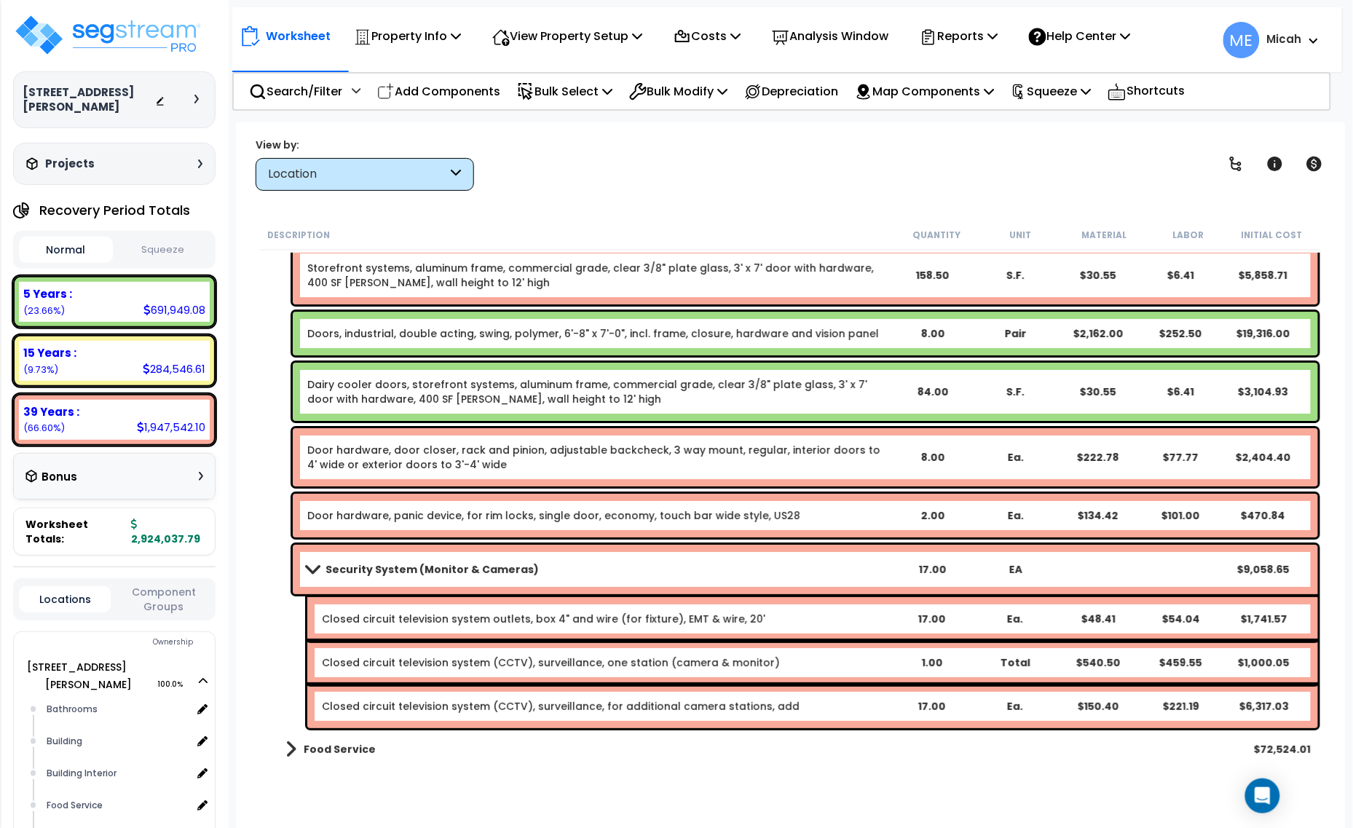
scroll to position [1821, 0]
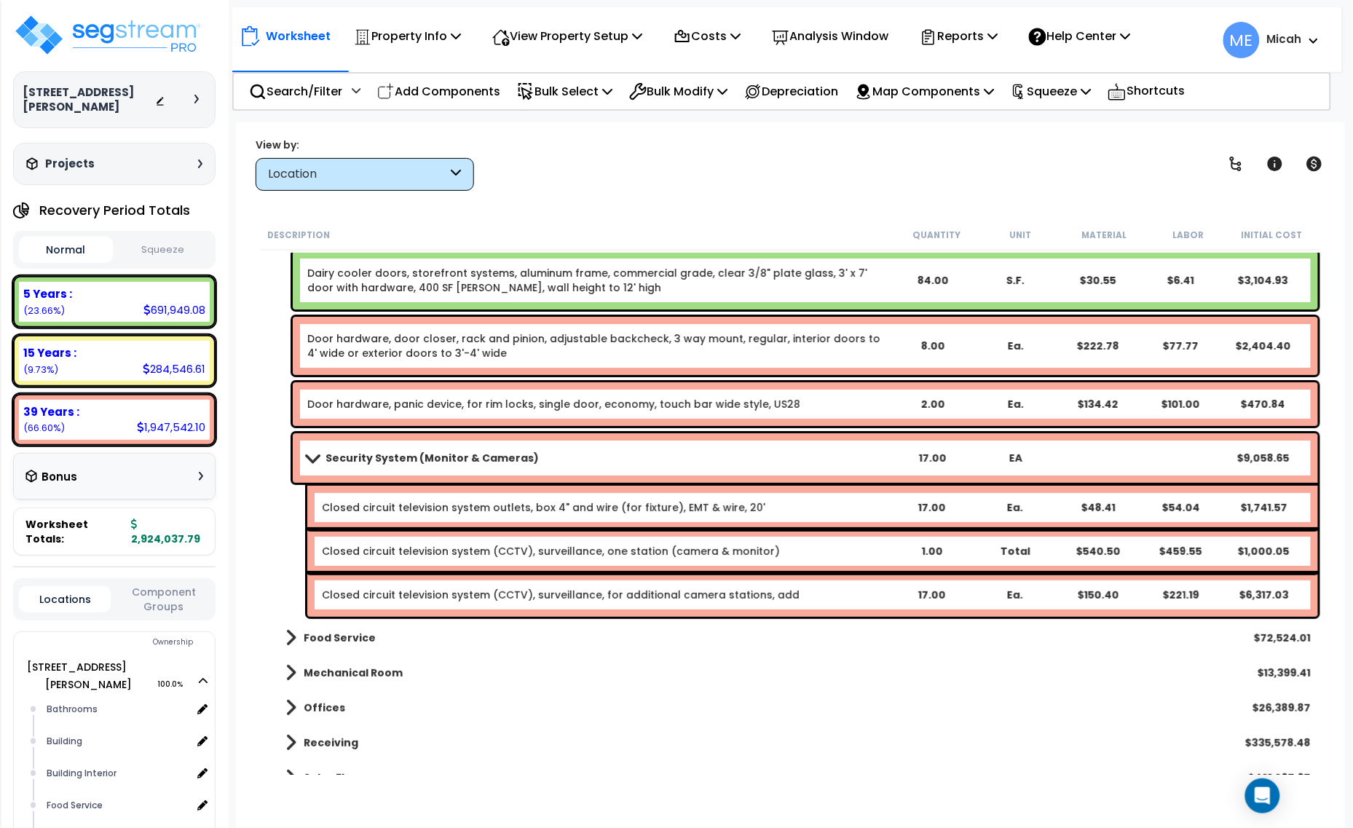
click at [311, 452] on span at bounding box center [312, 457] width 20 height 11
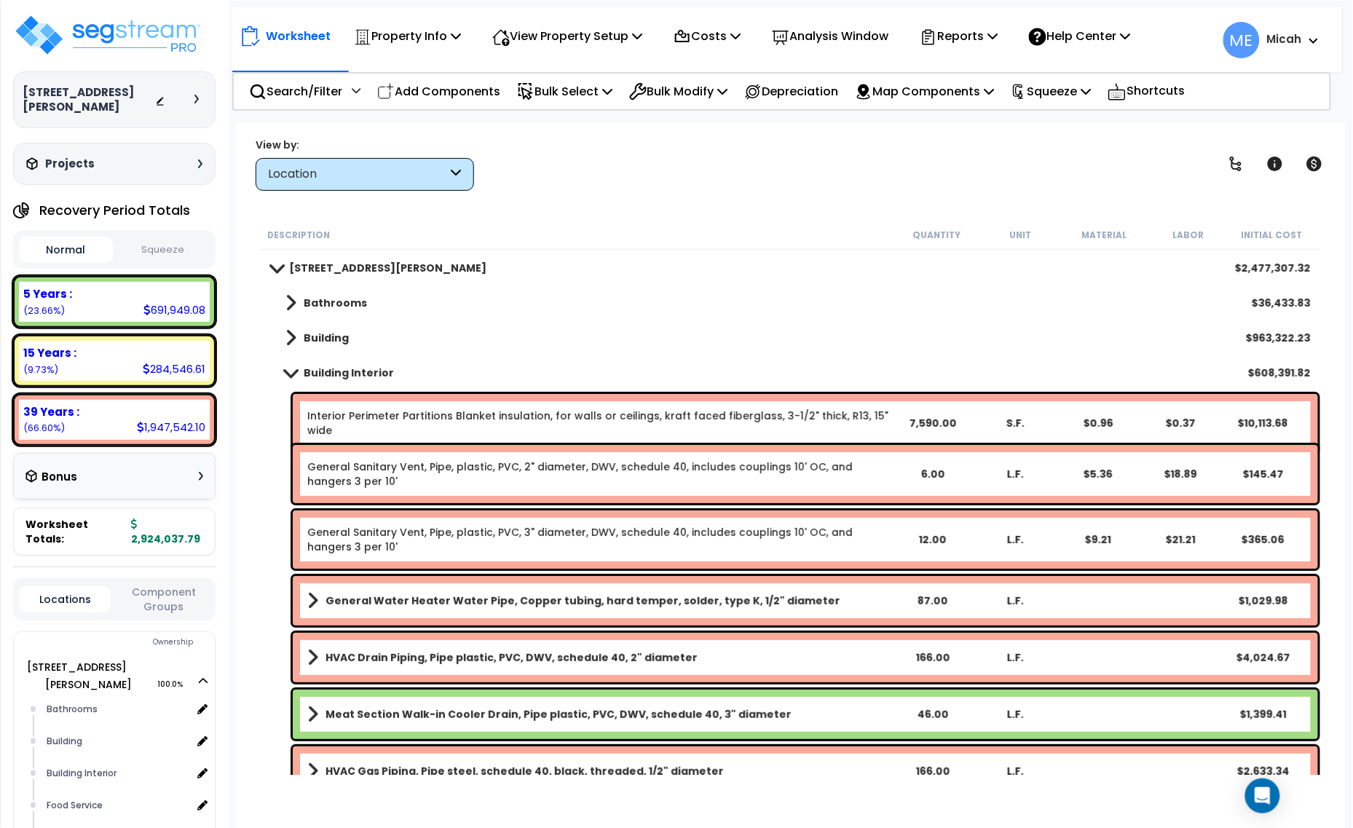
scroll to position [0, 0]
click at [286, 369] on span at bounding box center [290, 372] width 20 height 11
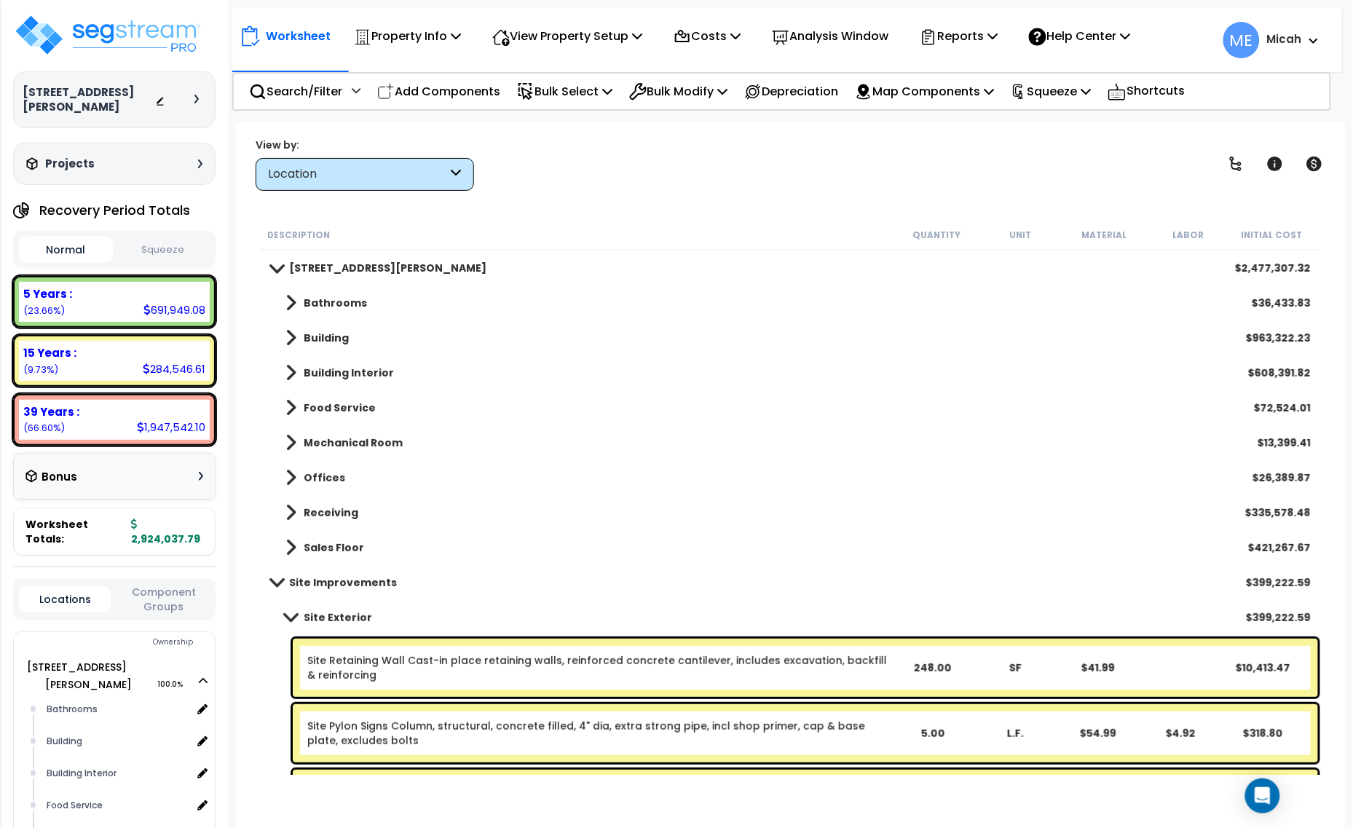
click at [288, 618] on span at bounding box center [290, 617] width 20 height 11
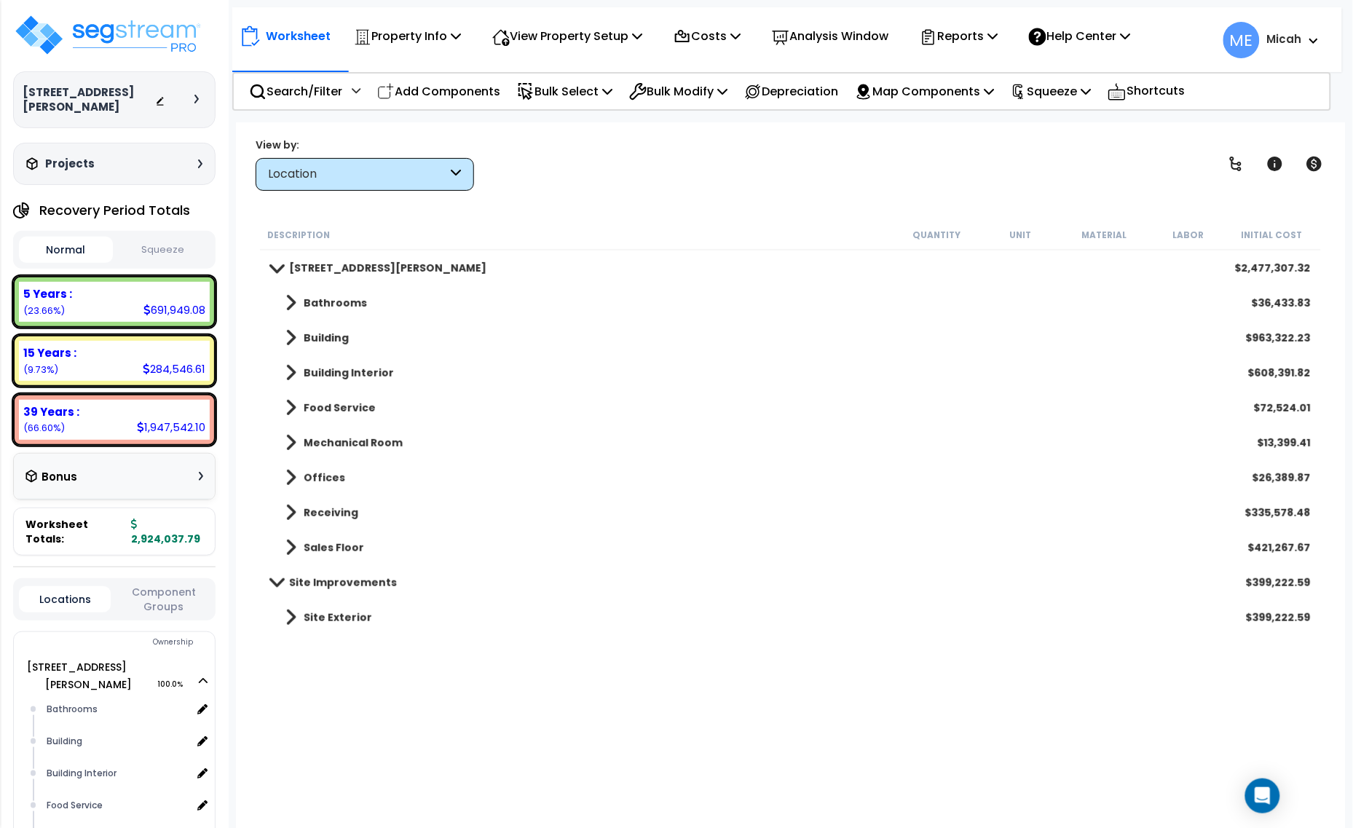
click at [439, 92] on p "Add Components" at bounding box center [438, 92] width 123 height 20
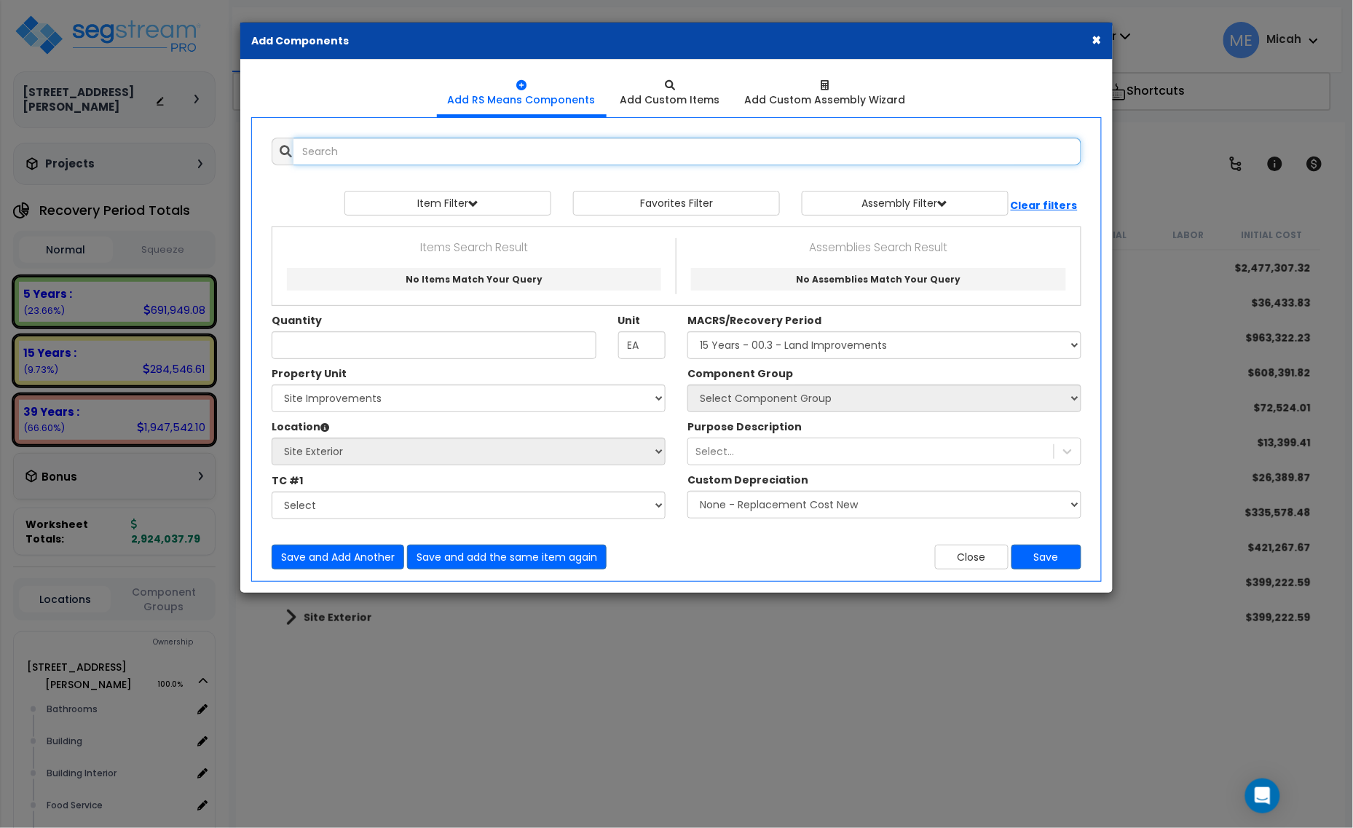
select select
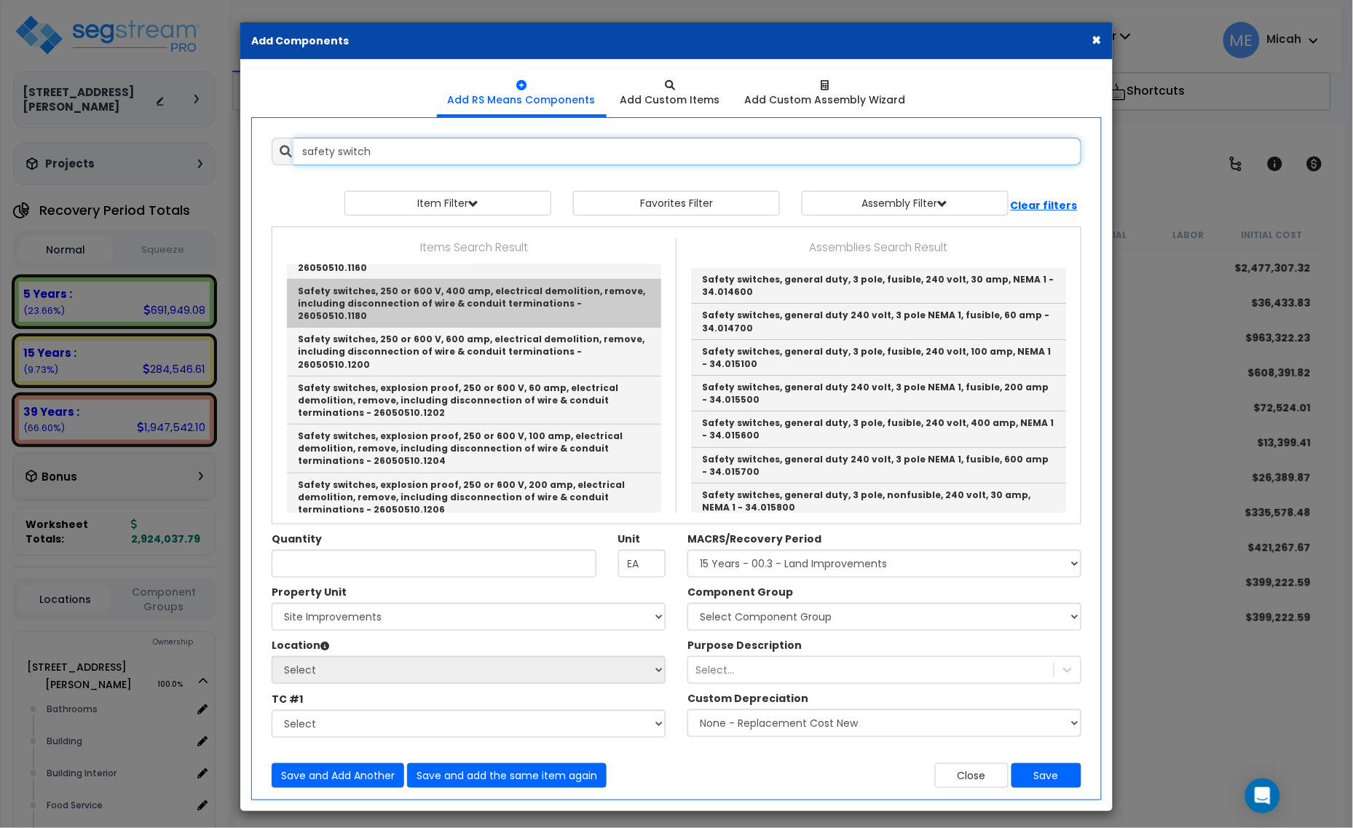
scroll to position [273, 0]
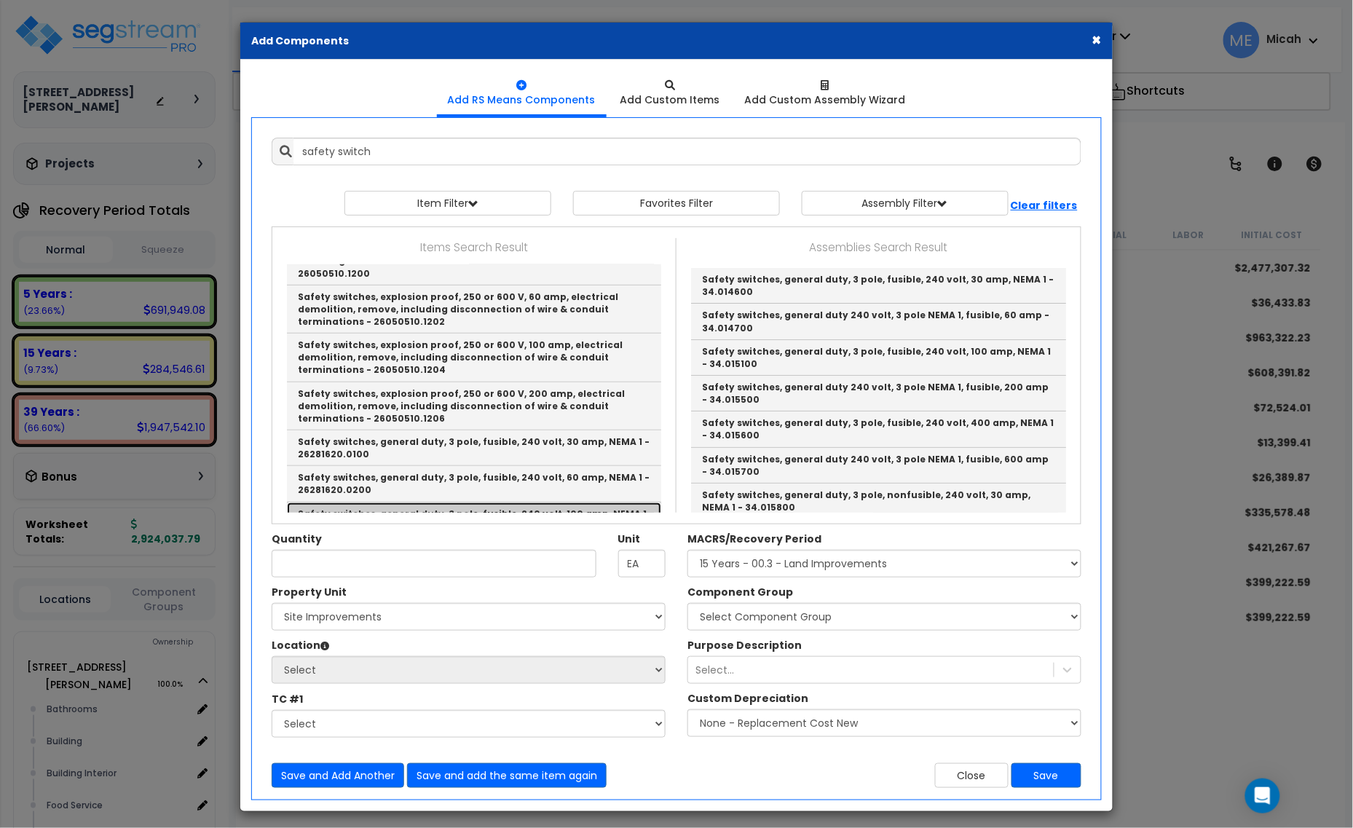
click at [602, 503] on link "Safety switches, general duty, 3 pole, fusible, 240 volt, 100 amp, NEMA 1 - 262…" at bounding box center [474, 521] width 374 height 36
type input "Safety switches, general duty, 3 pole, fusible, 240 volt, 100 amp, NEMA 1 - 262…"
checkbox input "false"
type input "Ea."
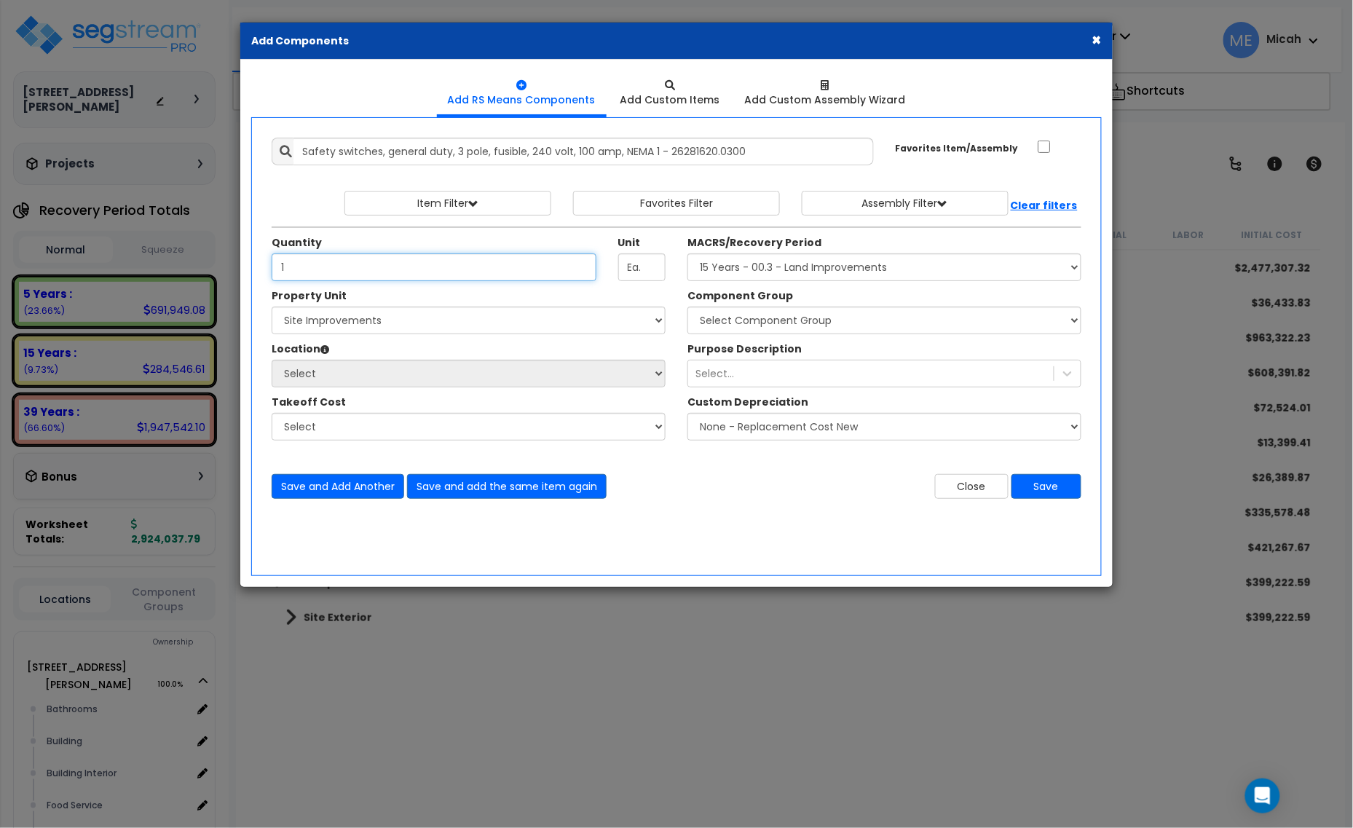
type input "1"
click at [518, 320] on select "Select [STREET_ADDRESS][PERSON_NAME] Site Improvements" at bounding box center [469, 321] width 394 height 28
select select "164425"
click at [272, 307] on select "Select [STREET_ADDRESS][PERSON_NAME] Site Improvements" at bounding box center [469, 321] width 394 height 28
click at [419, 377] on select "Select Bathrooms Building Building Interior Food Service Mechanical Room Office…" at bounding box center [469, 374] width 394 height 28
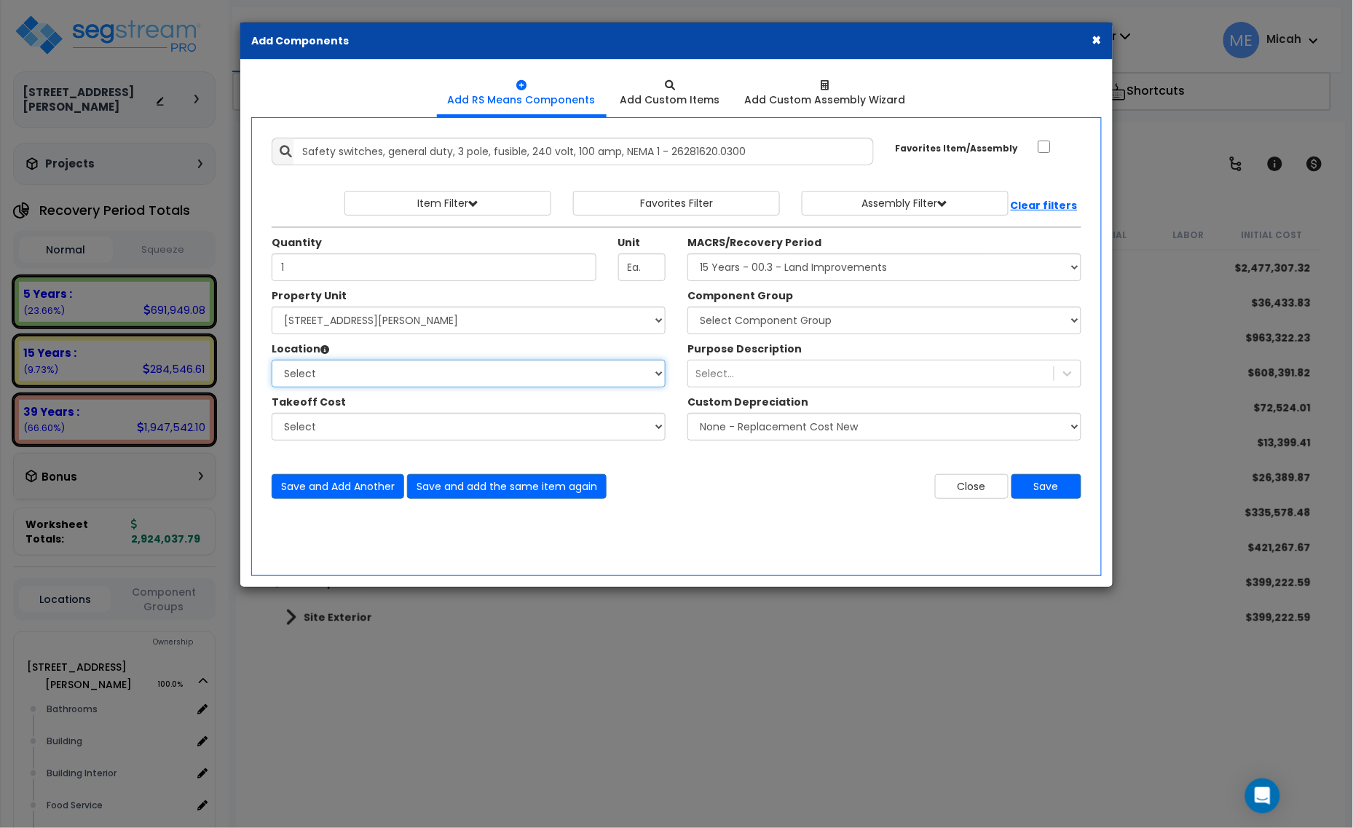
select select "31194"
click at [272, 361] on select "Select Bathrooms Building Building Interior Food Service Mechanical Room Office…" at bounding box center [469, 374] width 394 height 28
click at [937, 269] on select "Select MACRS/Recovery Period 5 Years - 57.0 - Distributive Trades & Services 5 …" at bounding box center [885, 267] width 394 height 28
select select "3669"
click at [688, 254] on select "Select MACRS/Recovery Period 5 Years - 57.0 - Distributive Trades & Services 5 …" at bounding box center [885, 267] width 394 height 28
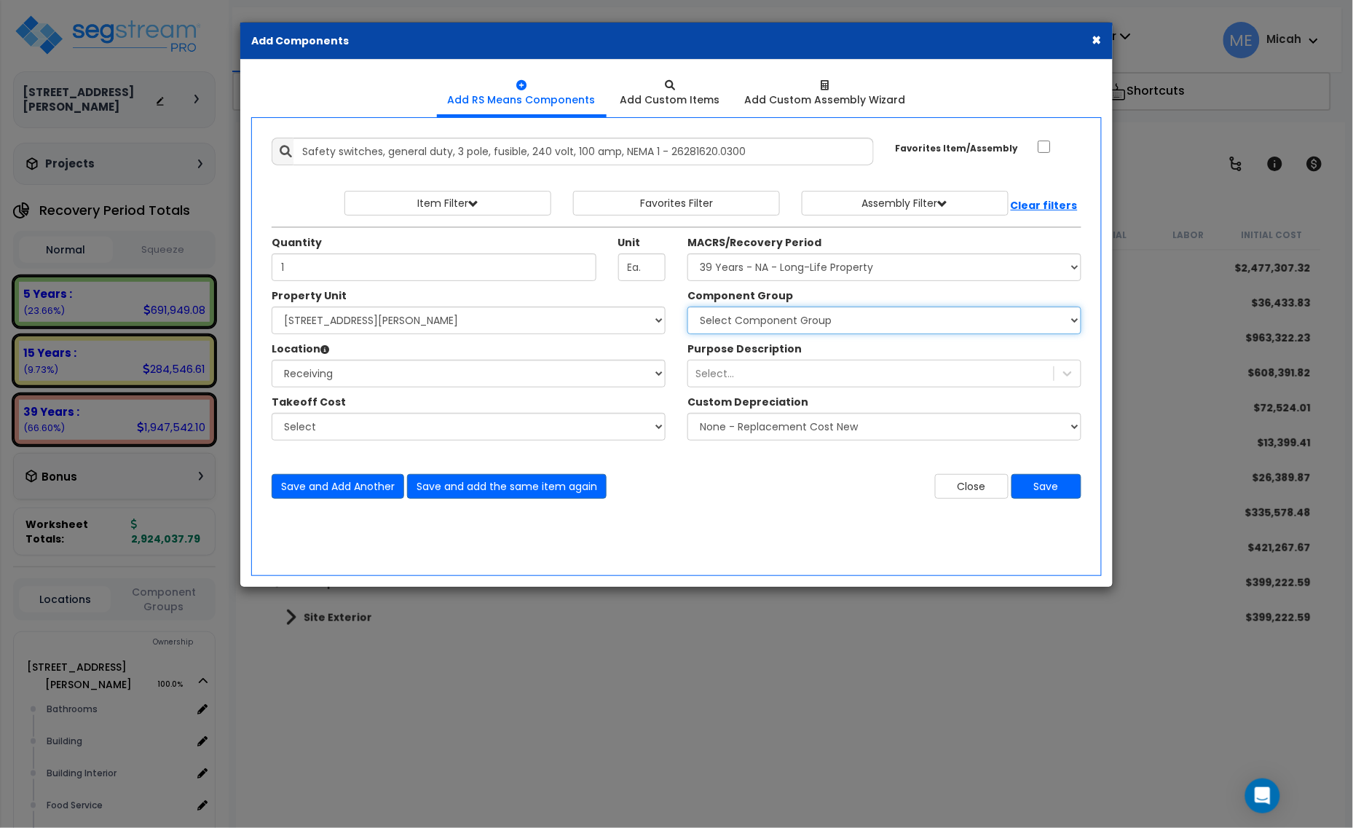
click at [794, 325] on select "Select Component Group 143.00 - FIRE EXTINGUISHERS 350.00 - SITE FIRE PROTECTIO…" at bounding box center [885, 321] width 394 height 28
select select "56955"
click at [794, 325] on select "Select Component Group 143.00 - FIRE EXTINGUISHERS 350.00 - SITE FIRE PROTECTIO…" at bounding box center [885, 321] width 394 height 28
click at [319, 494] on button "Save and Add Another" at bounding box center [338, 486] width 133 height 25
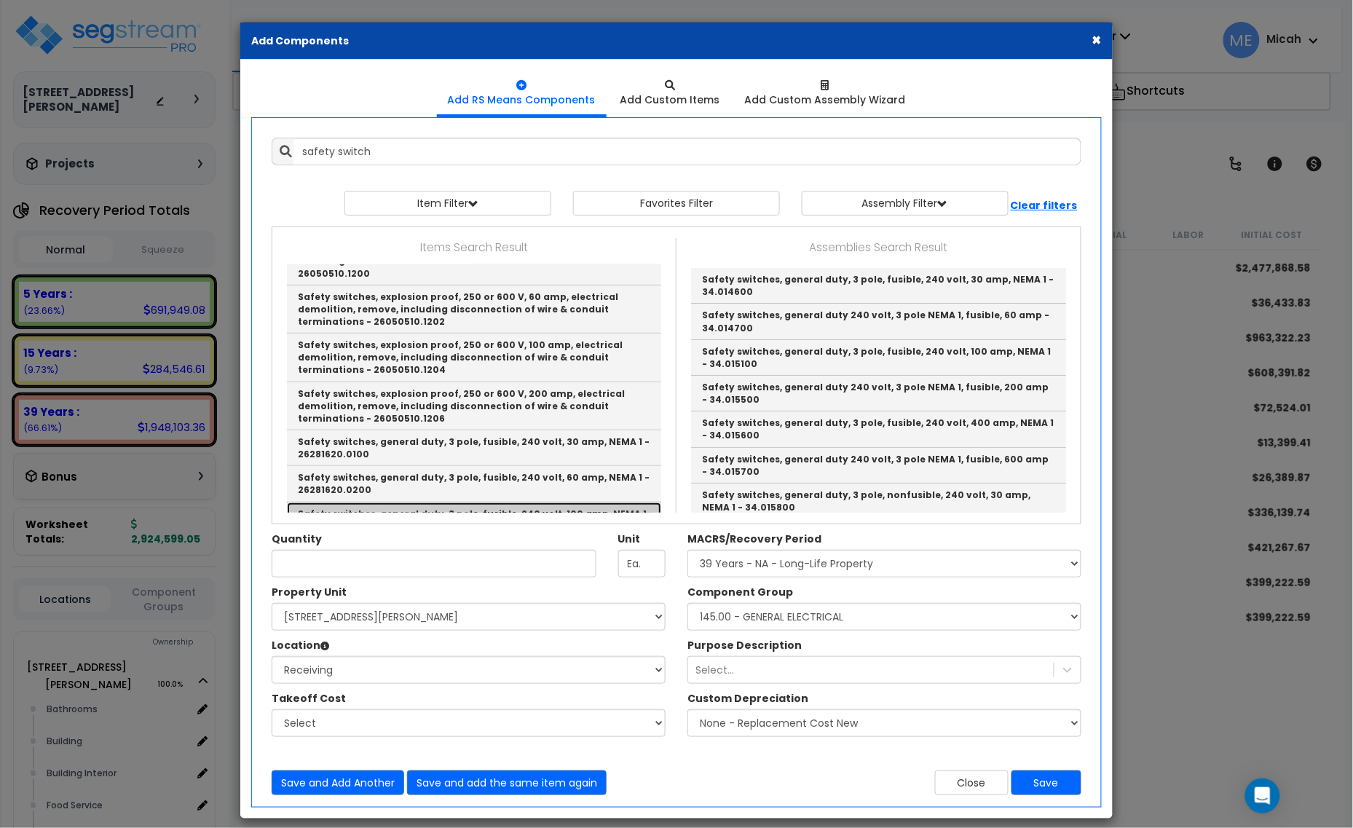
click at [492, 503] on link "Safety switches, general duty, 3 pole, fusible, 240 volt, 100 amp, NEMA 1 - 262…" at bounding box center [474, 521] width 374 height 36
type input "Safety switches, general duty, 3 pole, fusible, 240 volt, 100 amp, NEMA 1 - 262…"
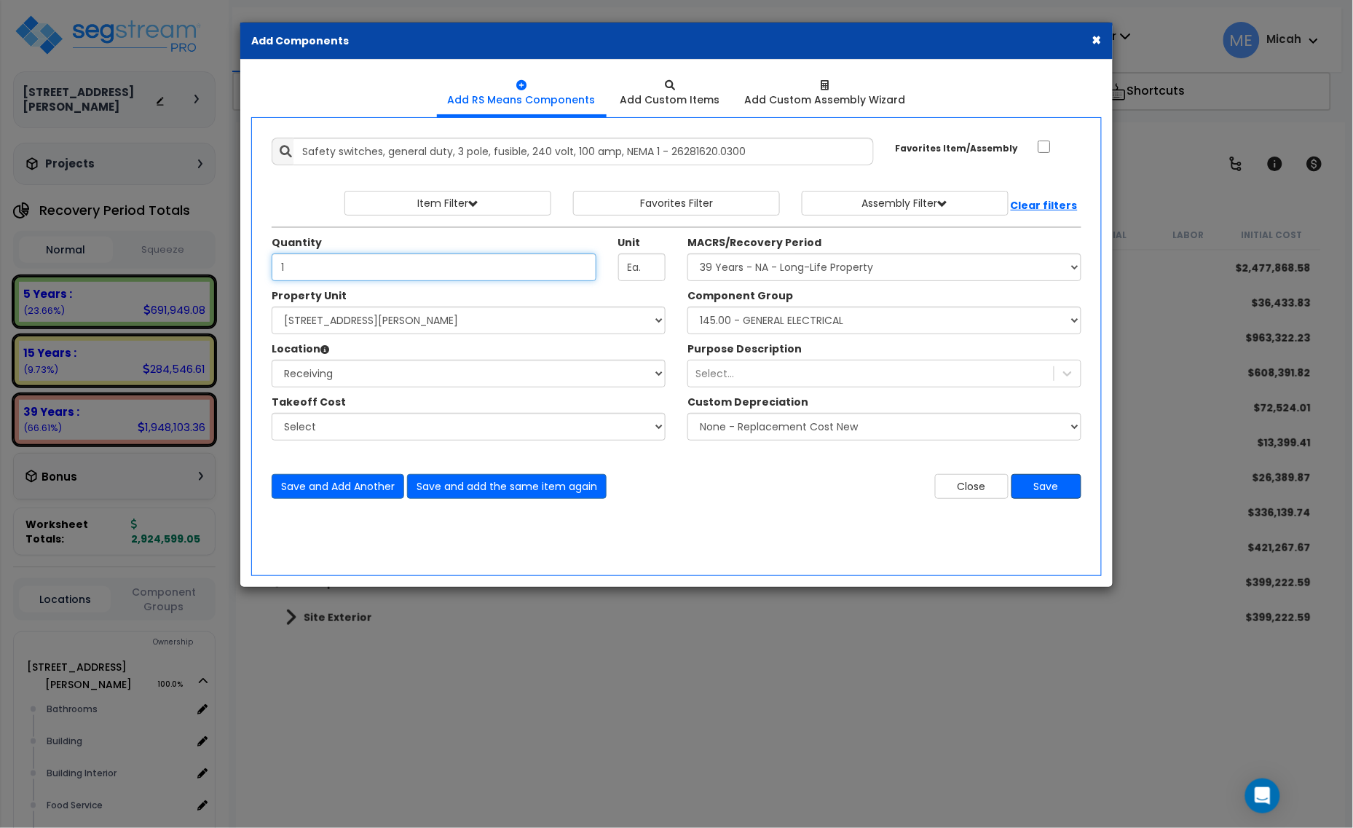
type input "1"
click at [1053, 486] on button "Save" at bounding box center [1047, 486] width 70 height 25
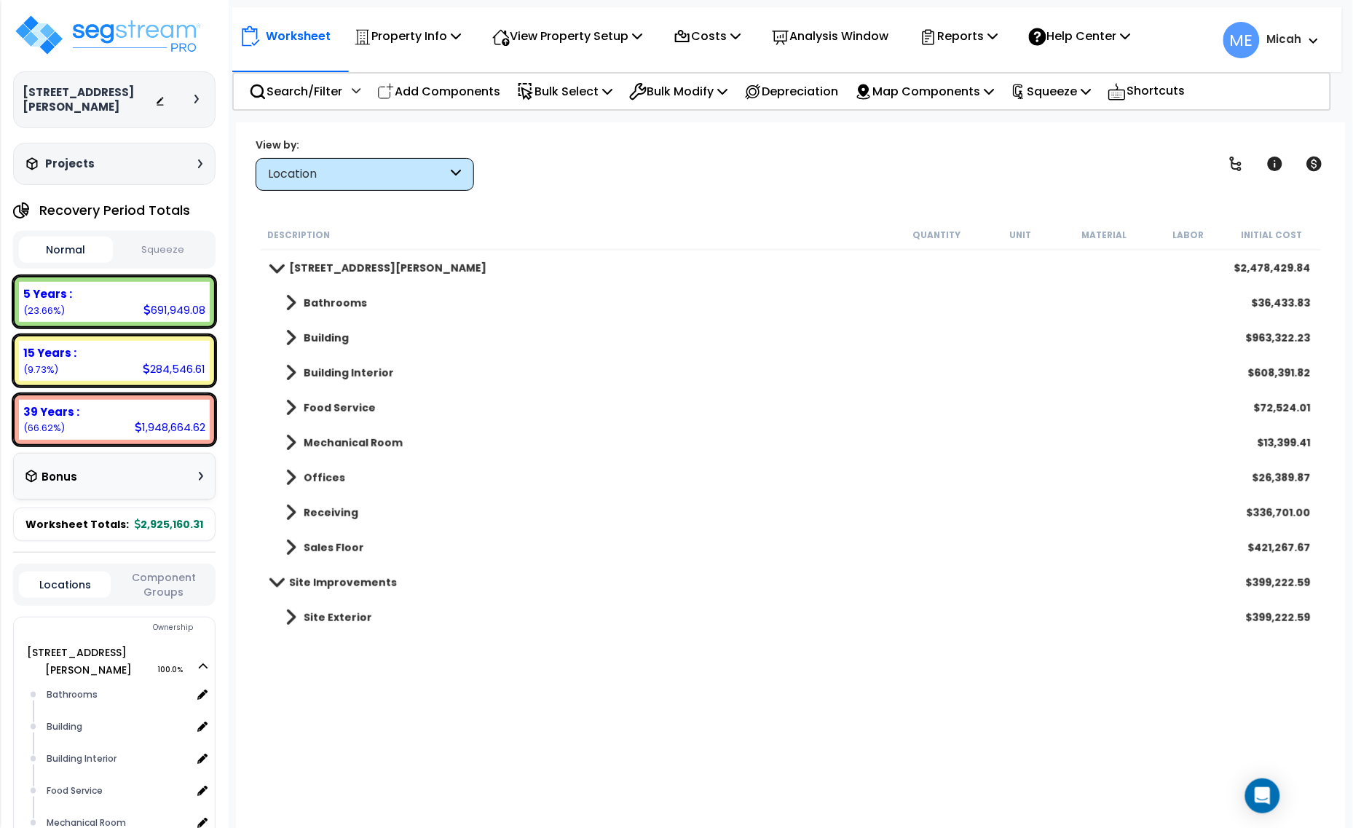
click at [290, 510] on span at bounding box center [291, 513] width 11 height 20
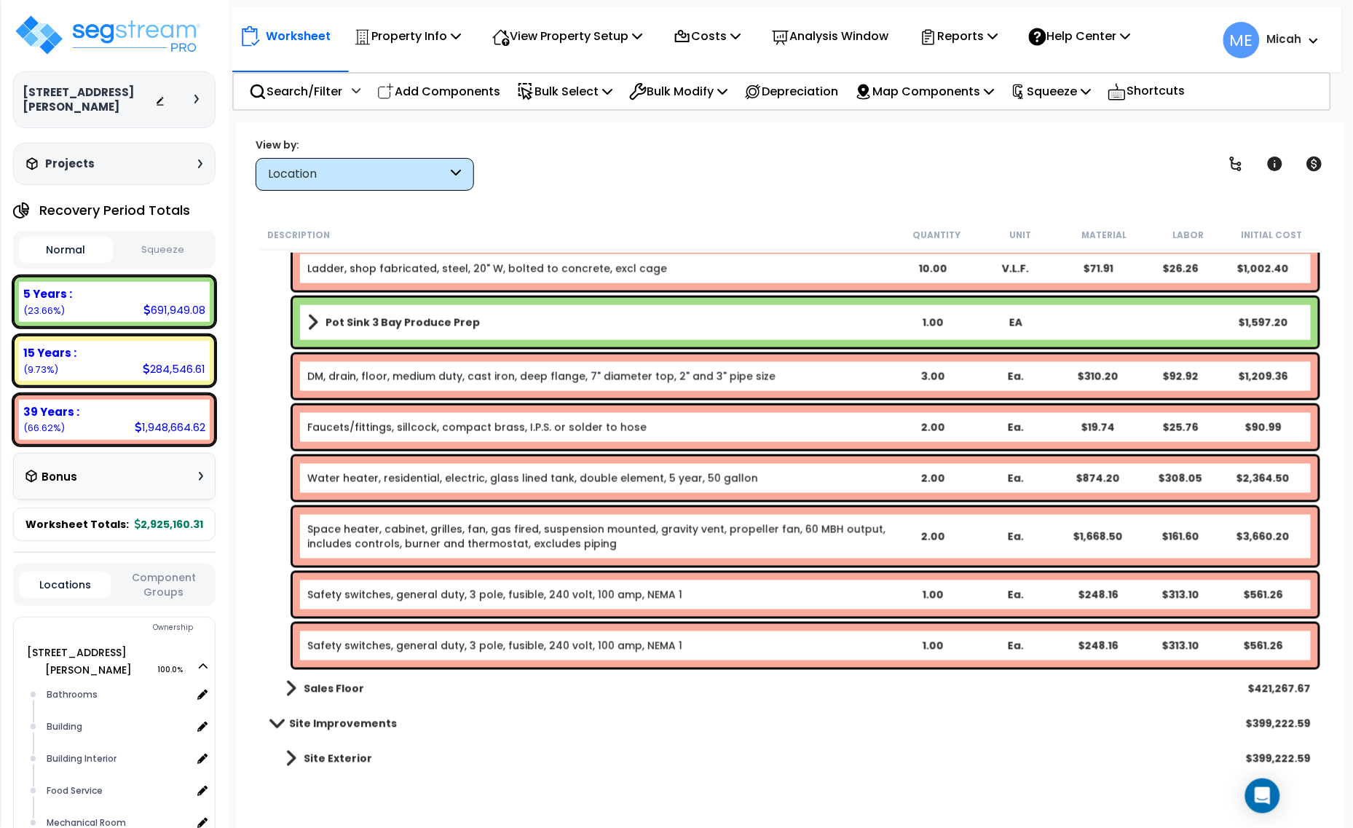
scroll to position [63, 0]
click at [561, 653] on div "Safety switches, general duty, 3 pole, fusible, 240 volt, 100 amp, NEMA 1 1.00 …" at bounding box center [805, 646] width 1025 height 44
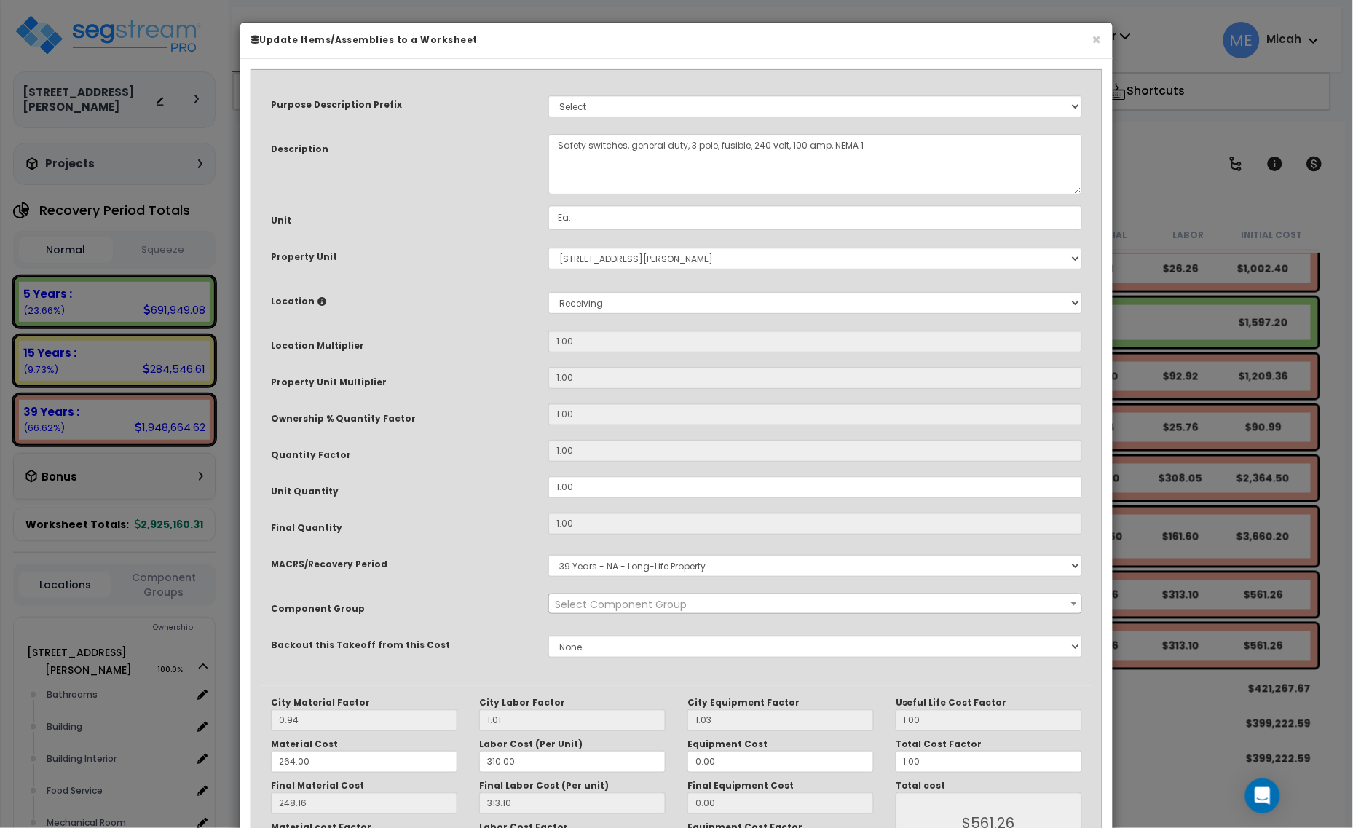
select select "56955"
click at [805, 142] on textarea "Safety switches, general duty, 3 pole, fusible, 240 volt, 100 amp, NEMA 1" at bounding box center [815, 164] width 534 height 60
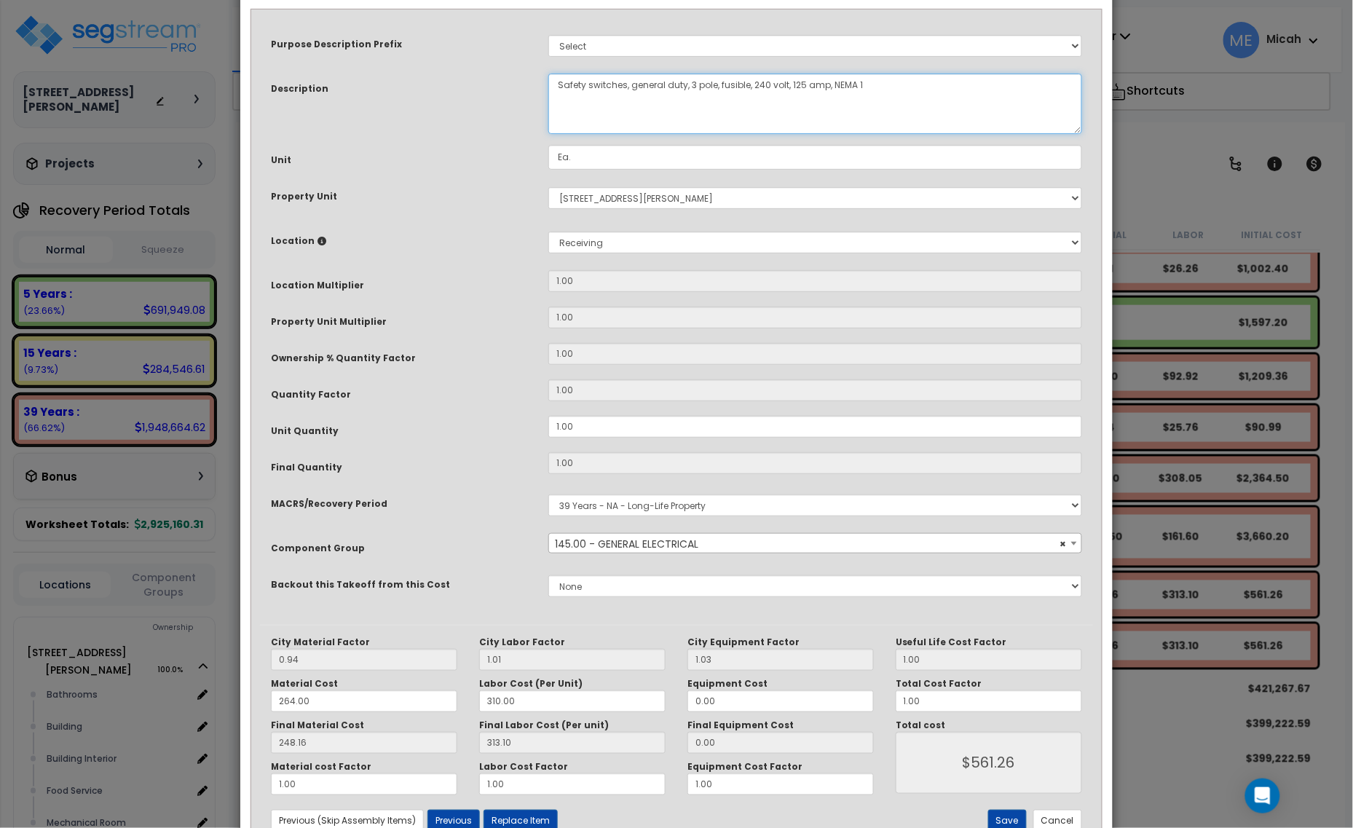
scroll to position [110, 0]
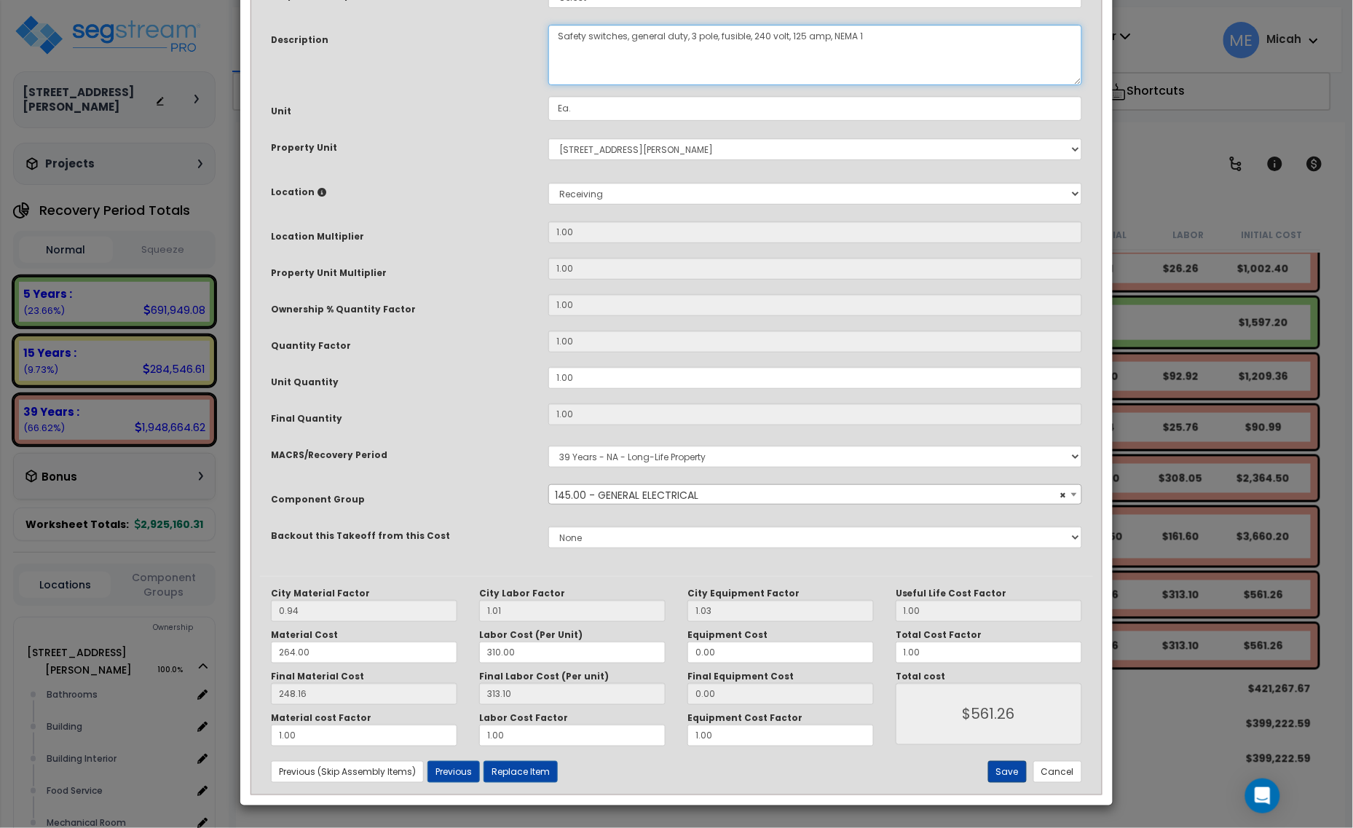
type textarea "Safety switches, general duty, 3 pole, fusible, 240 volt, 125 amp, NEMA 1"
click at [996, 766] on button "Save" at bounding box center [1007, 772] width 39 height 22
type input "561.26"
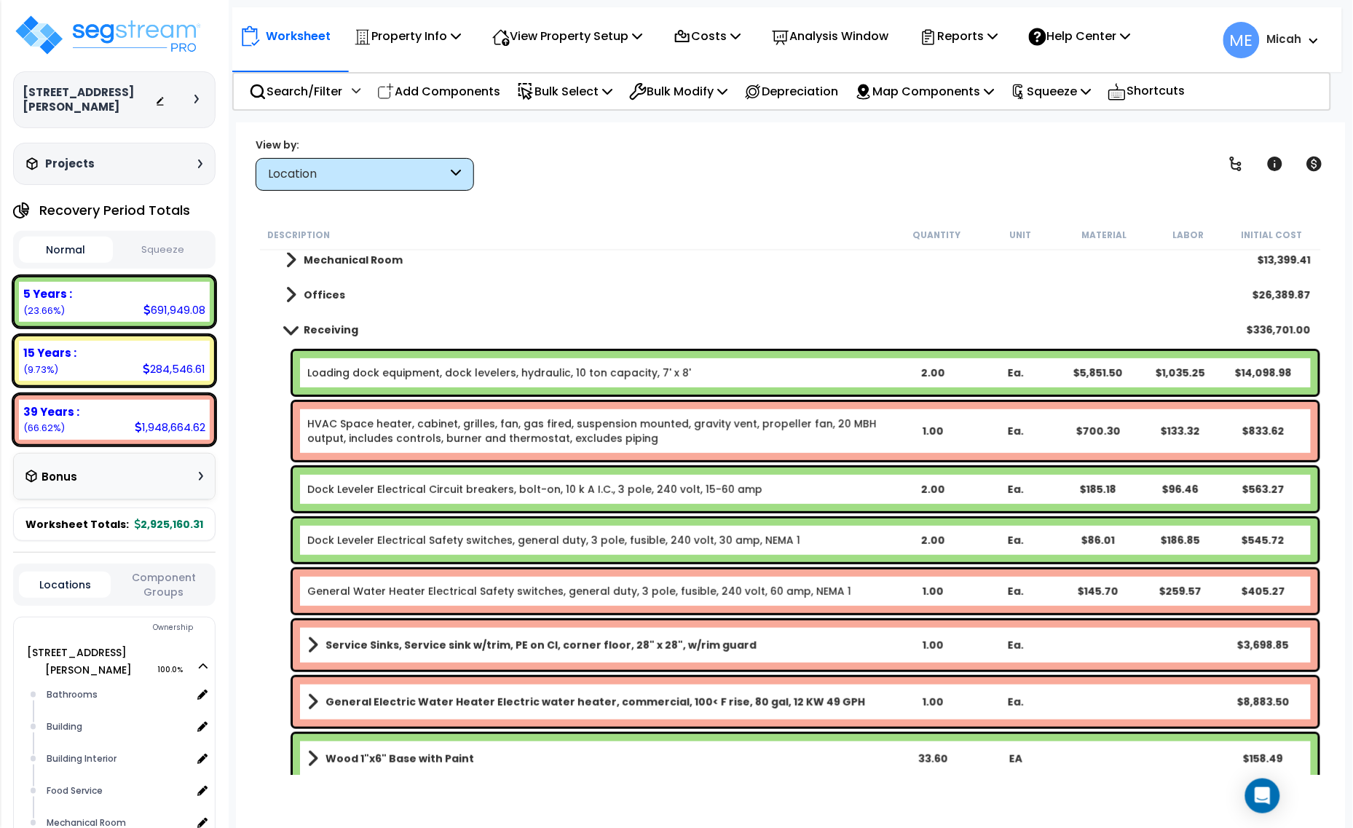
scroll to position [44, 0]
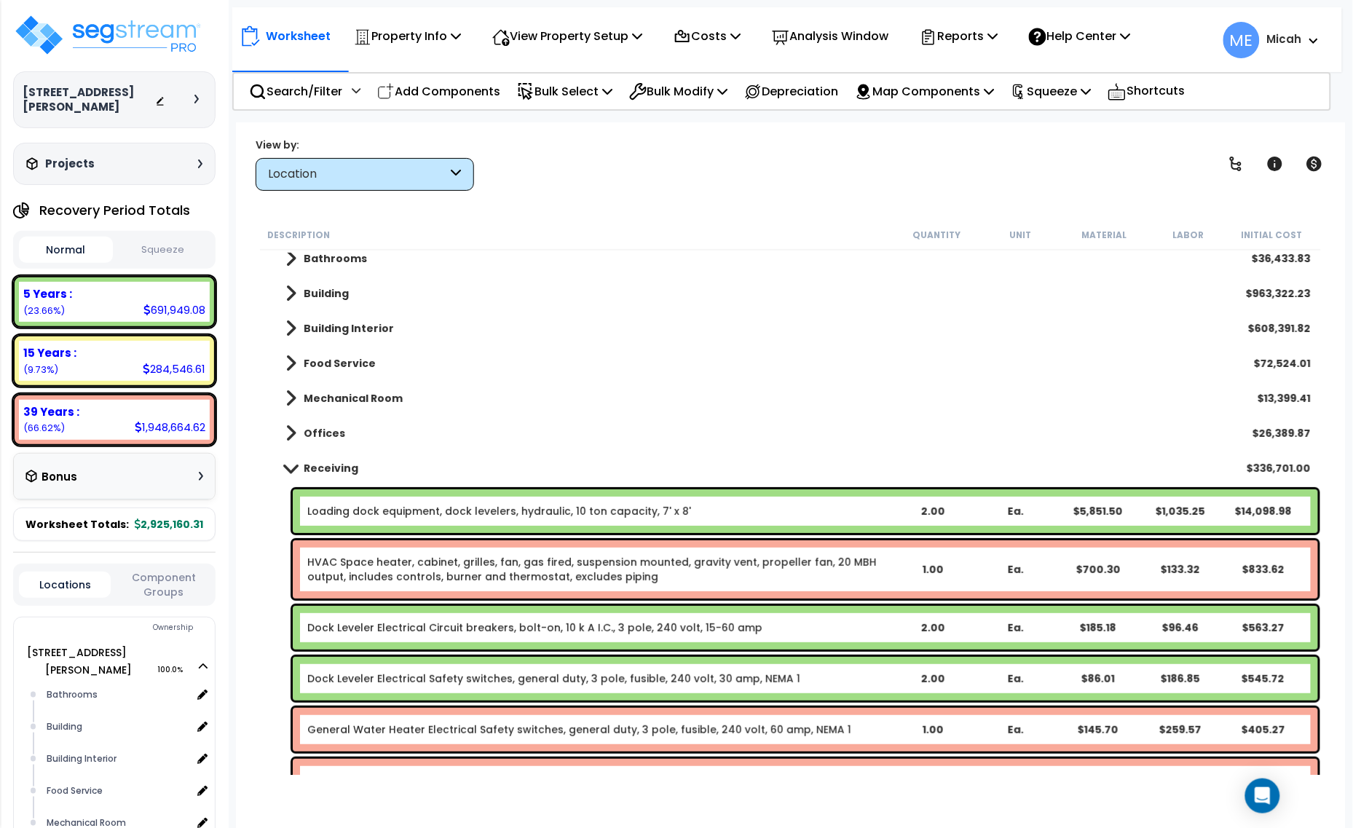
click at [286, 465] on span at bounding box center [290, 467] width 20 height 11
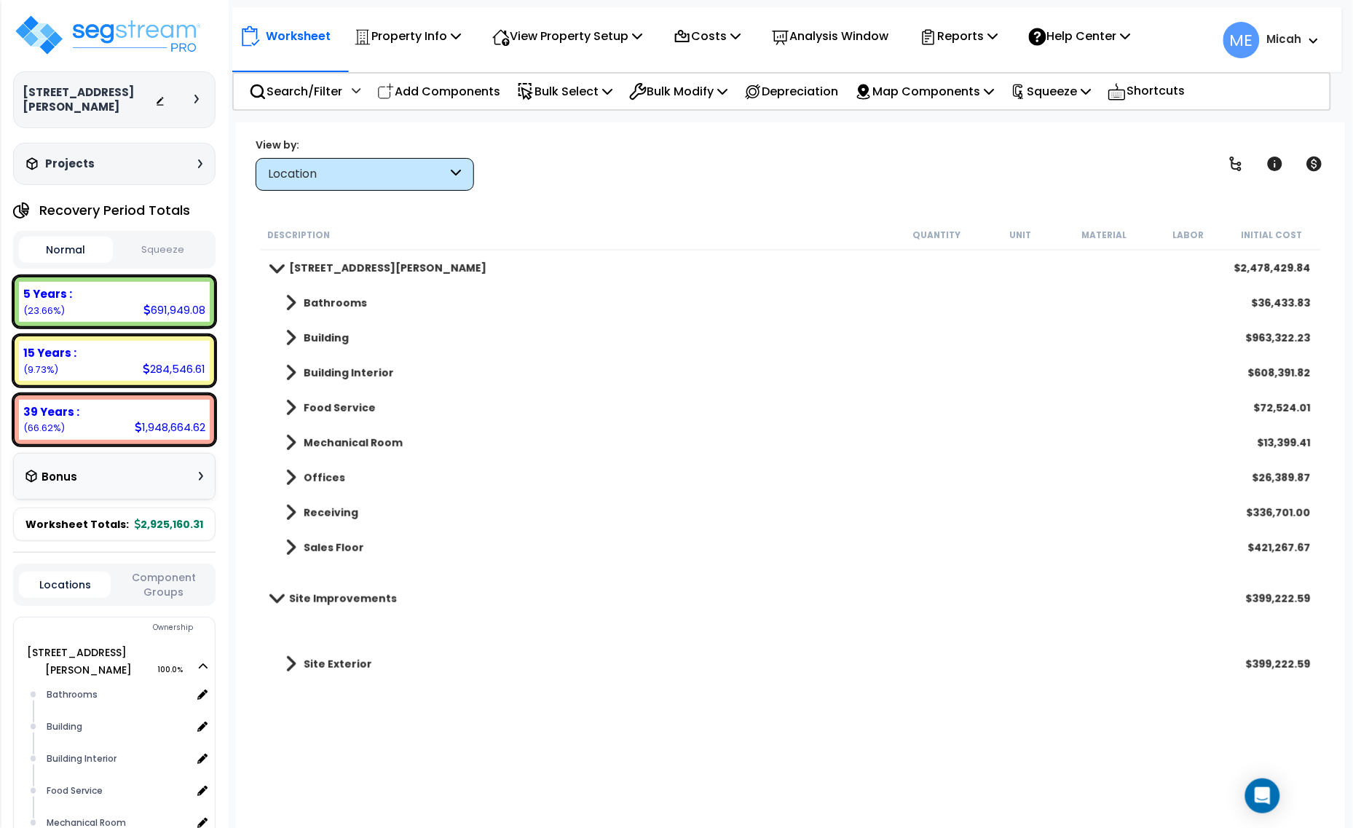
scroll to position [0, 0]
click at [457, 89] on p "Add Components" at bounding box center [438, 92] width 123 height 20
select select
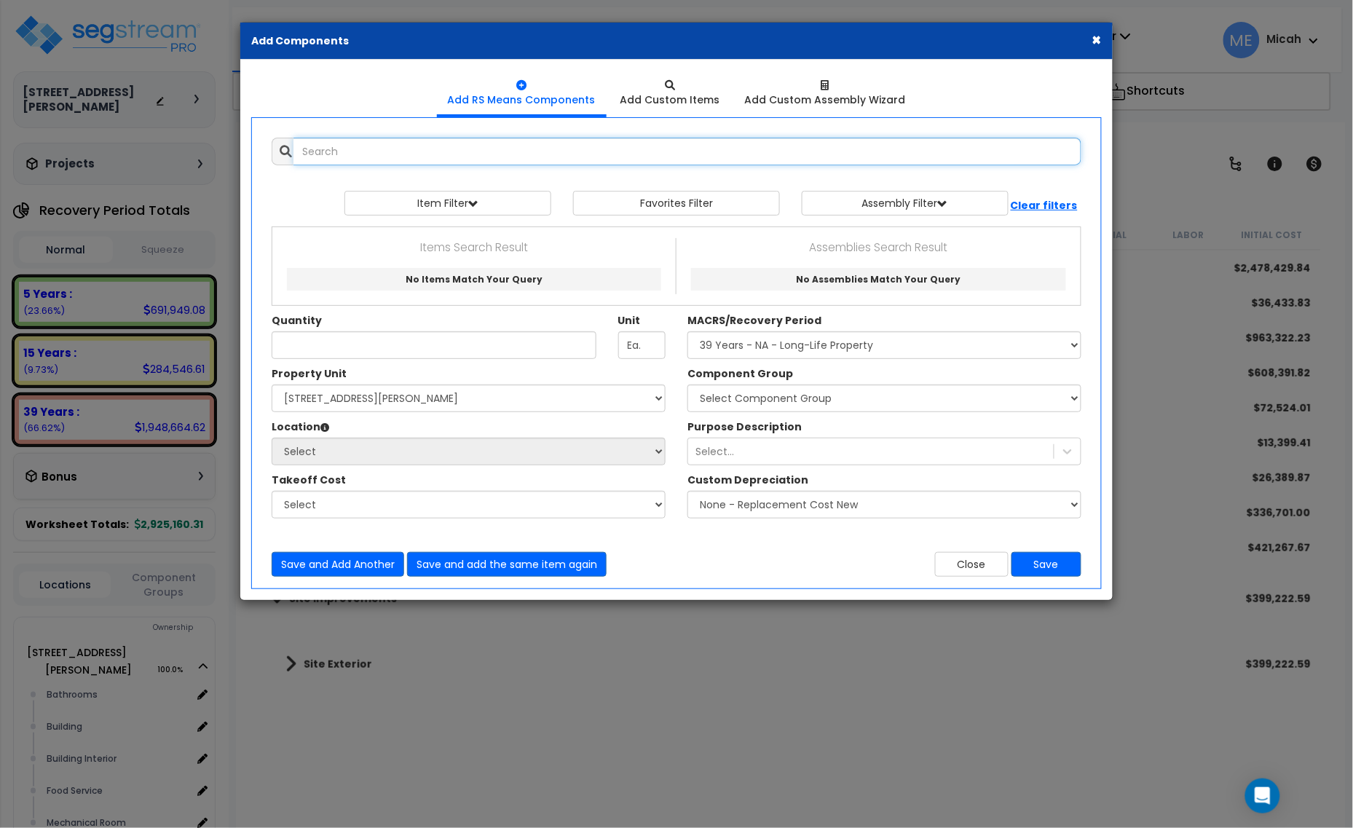
select select
click at [548, 140] on input "text" at bounding box center [688, 152] width 788 height 28
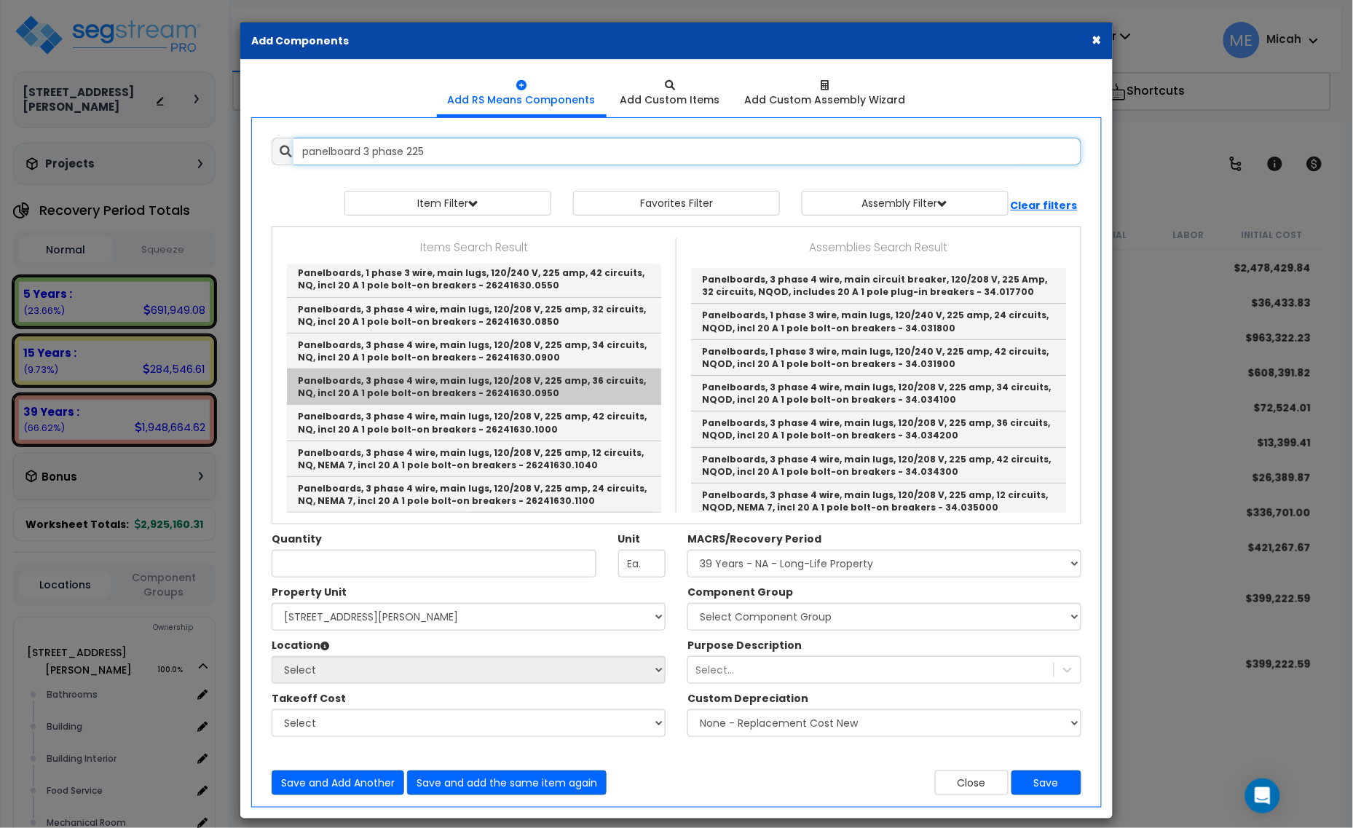
scroll to position [182, 0]
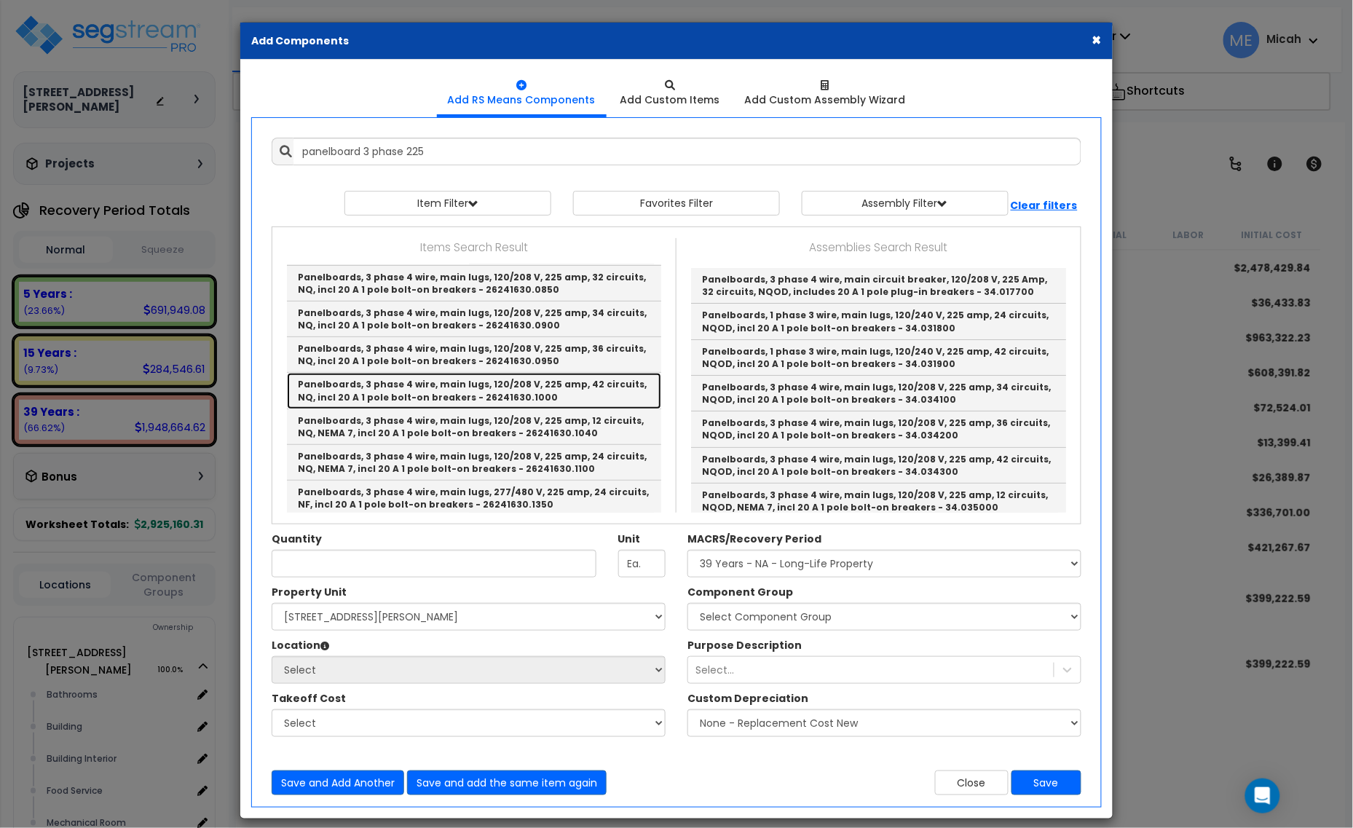
click at [546, 390] on link "Panelboards, 3 phase 4 wire, main lugs, 120/208 V, 225 amp, 42 circuits, NQ, in…" at bounding box center [474, 391] width 374 height 36
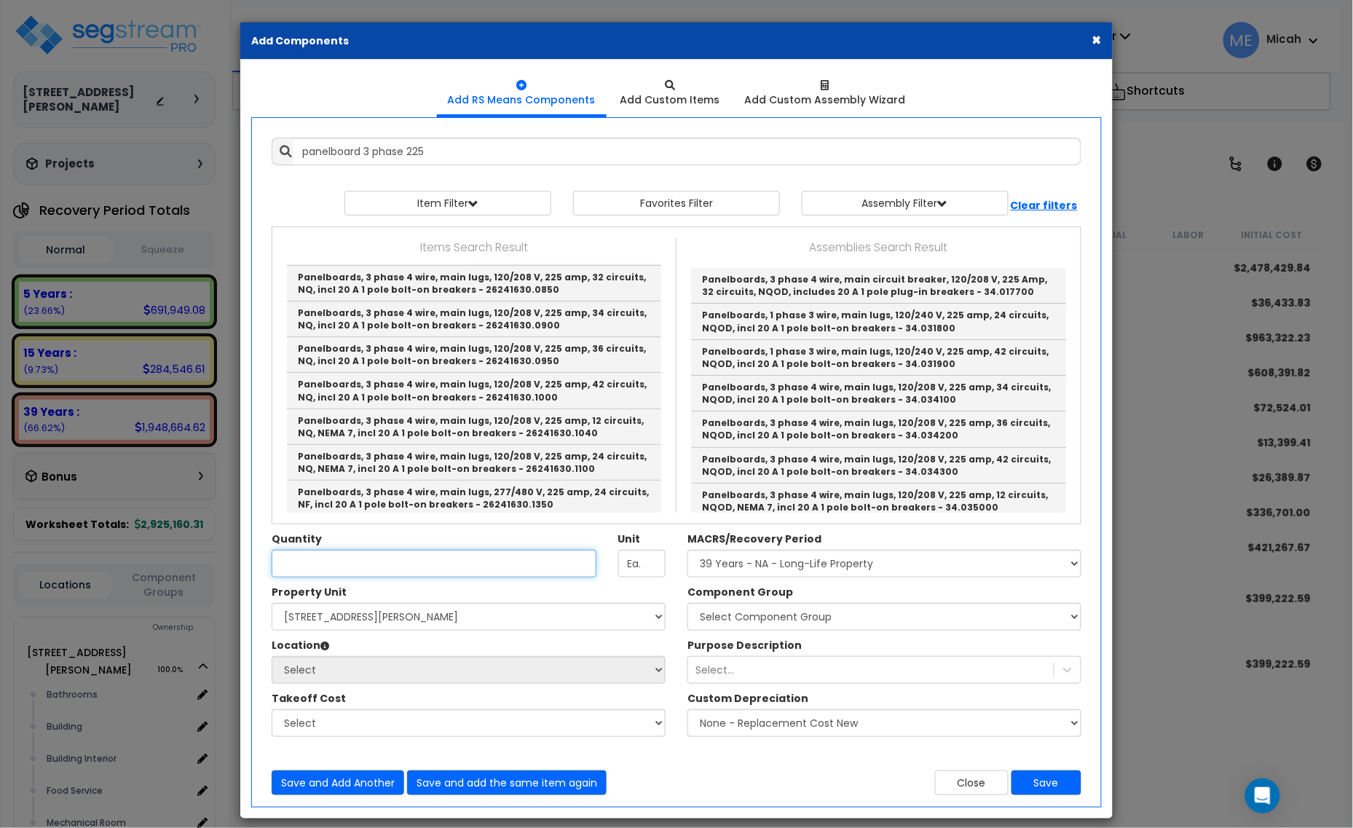
type input "Panelboards, 3 phase 4 wire, main lugs, 120/208 V, 225 amp, 42 circuits, NQ, in…"
checkbox input "true"
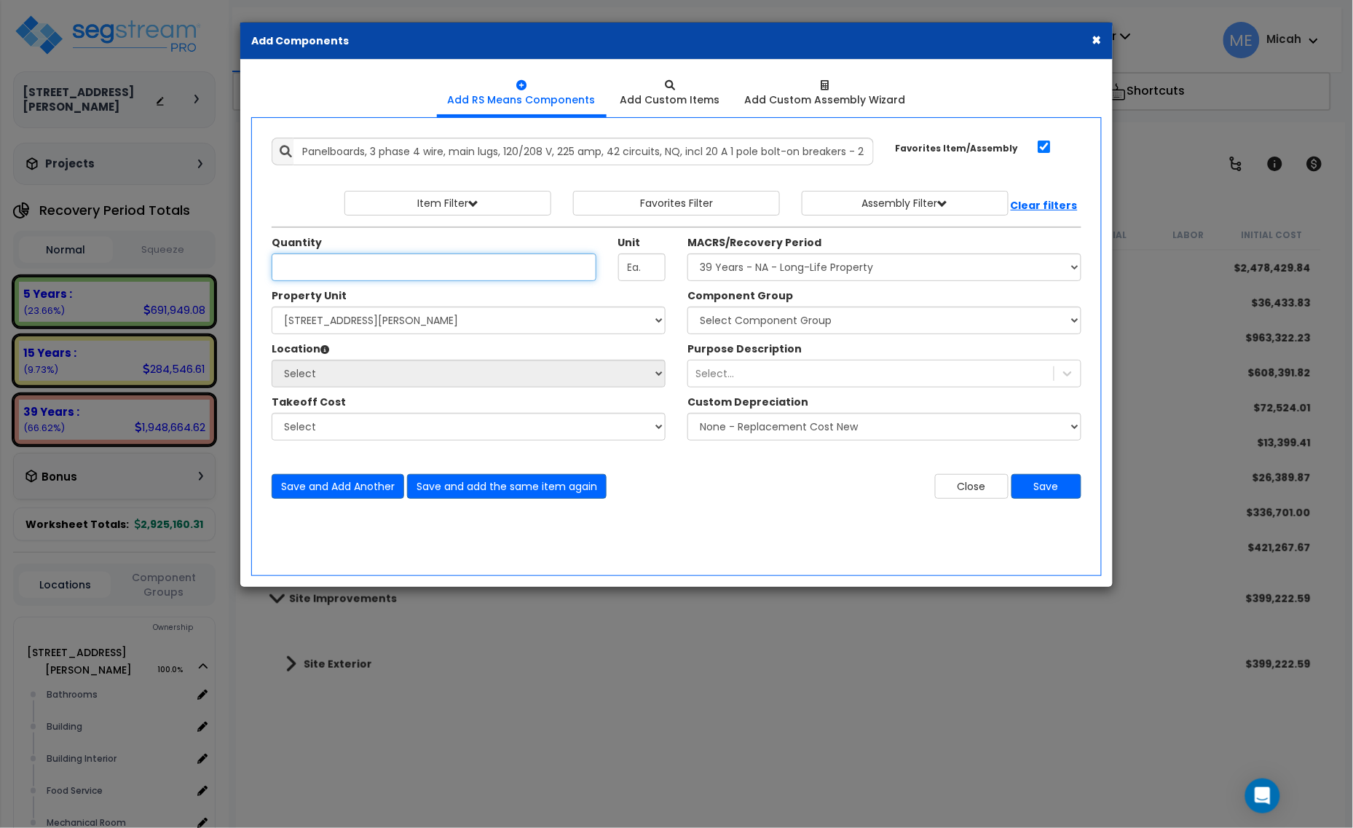
scroll to position [0, 0]
type input ".40"
click at [387, 319] on select "Select [STREET_ADDRESS][PERSON_NAME] Site Improvements" at bounding box center [469, 321] width 394 height 28
select select "164425"
click at [272, 307] on select "Select [STREET_ADDRESS][PERSON_NAME] Site Improvements" at bounding box center [469, 321] width 394 height 28
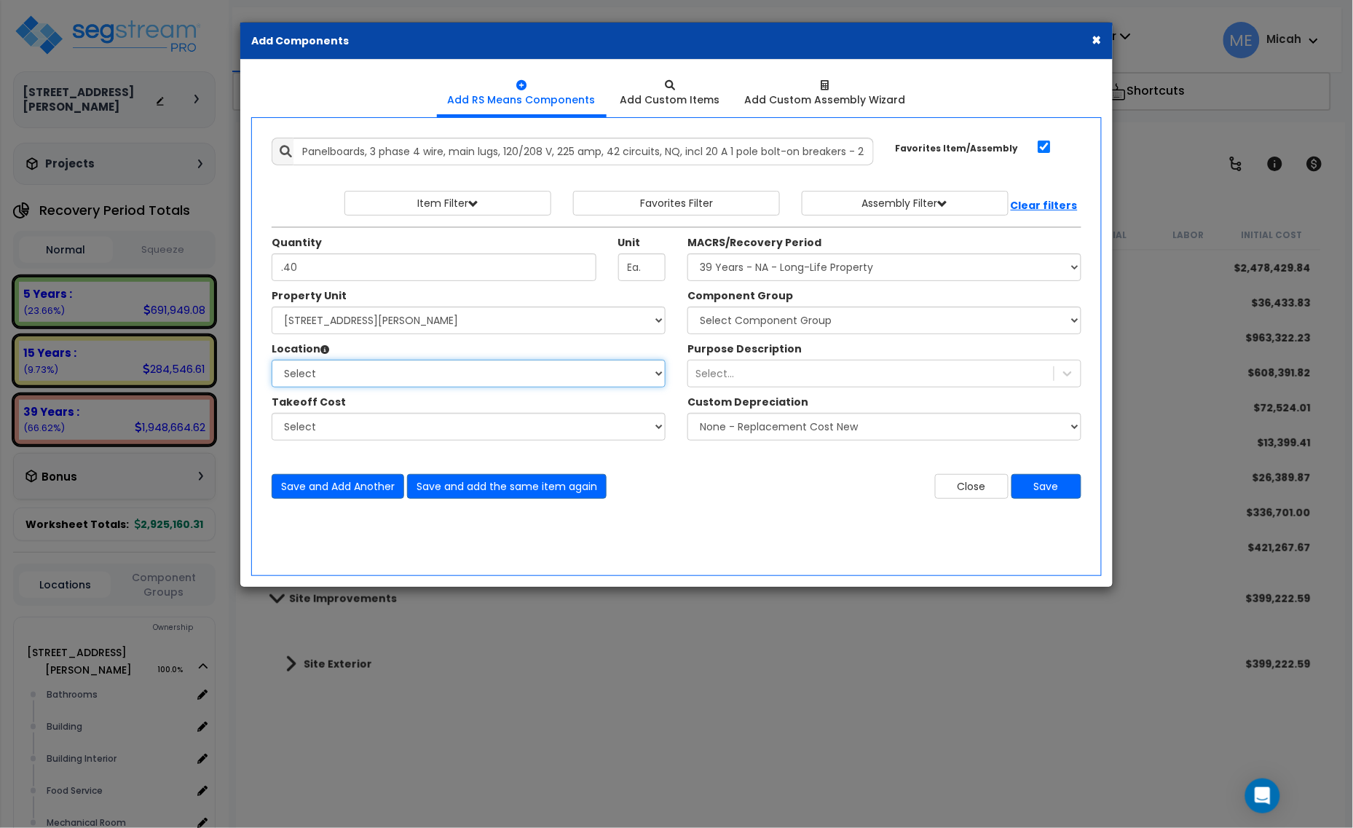
click at [371, 368] on select "Select Bathrooms Building Building Interior Food Service Mechanical Room Office…" at bounding box center [469, 374] width 394 height 28
select select "31194"
click at [272, 361] on select "Select Bathrooms Building Building Interior Food Service Mechanical Room Office…" at bounding box center [469, 374] width 394 height 28
click at [795, 264] on select "Select MACRS/Recovery Period 5 Years - 57.0 - Distributive Trades & Services 5 …" at bounding box center [885, 267] width 394 height 28
click at [743, 264] on select "Select MACRS/Recovery Period 5 Years - 57.0 - Distributive Trades & Services 5 …" at bounding box center [885, 267] width 394 height 28
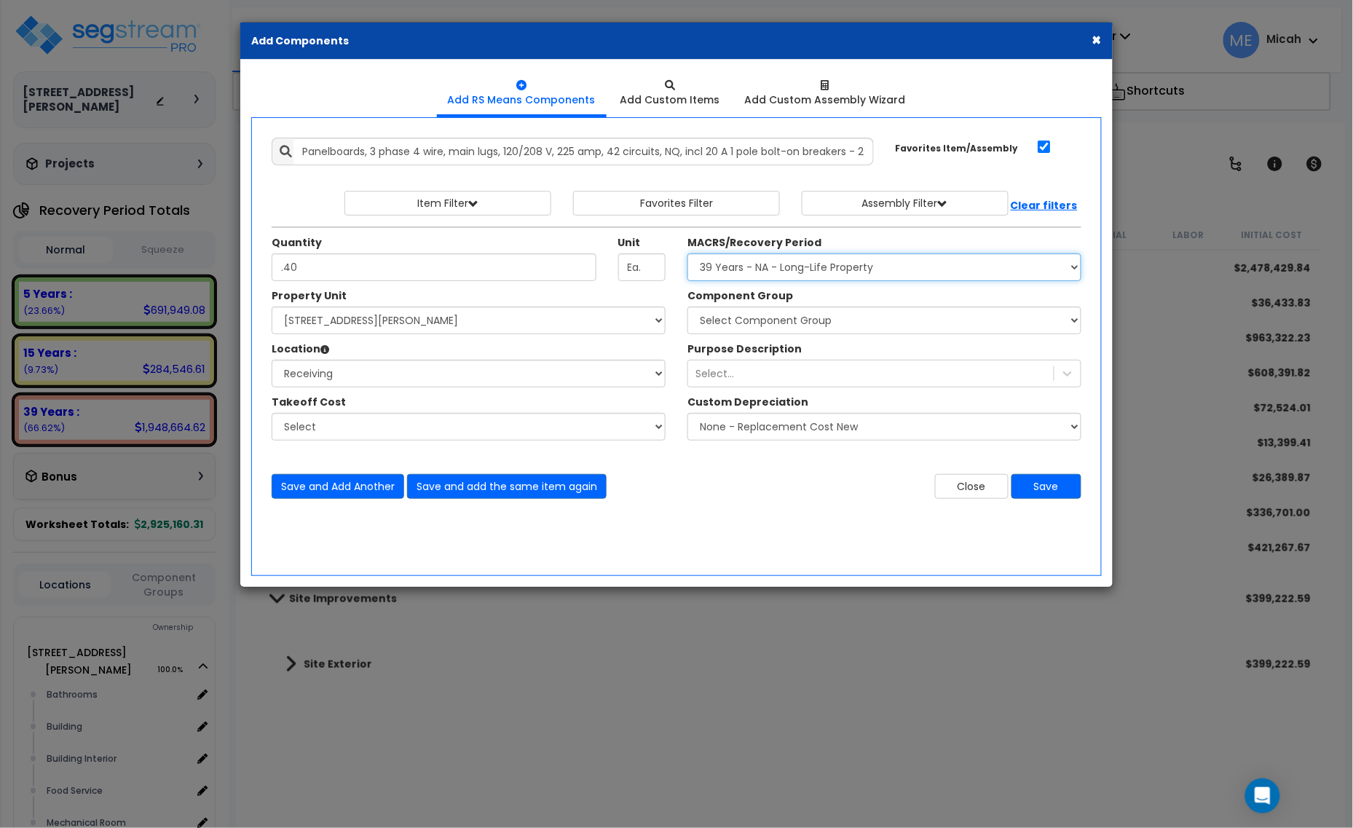
select select "3667"
click at [688, 254] on select "Select MACRS/Recovery Period 5 Years - 57.0 - Distributive Trades & Services 5 …" at bounding box center [885, 267] width 394 height 28
click at [780, 325] on select "Select Component Group 286.00 - LAUNDRY ELECTRICAL 284.00 - LAUNDRY PLUMBING 31…" at bounding box center [885, 321] width 394 height 28
select select "57033"
click at [780, 325] on select "Select Component Group 286.00 - LAUNDRY ELECTRICAL 284.00 - LAUNDRY PLUMBING 31…" at bounding box center [885, 321] width 394 height 28
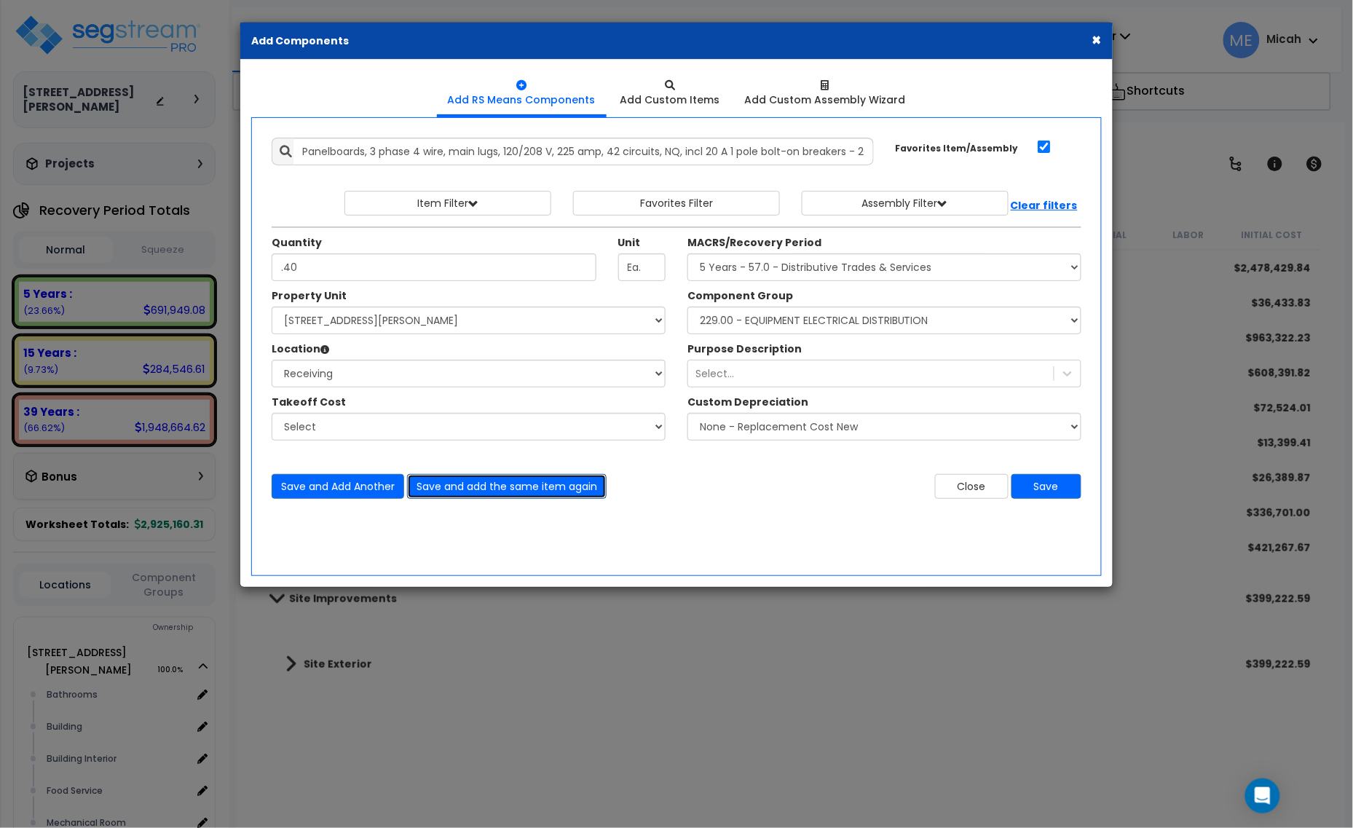
click at [468, 496] on button "Save and add the same item again" at bounding box center [507, 486] width 200 height 25
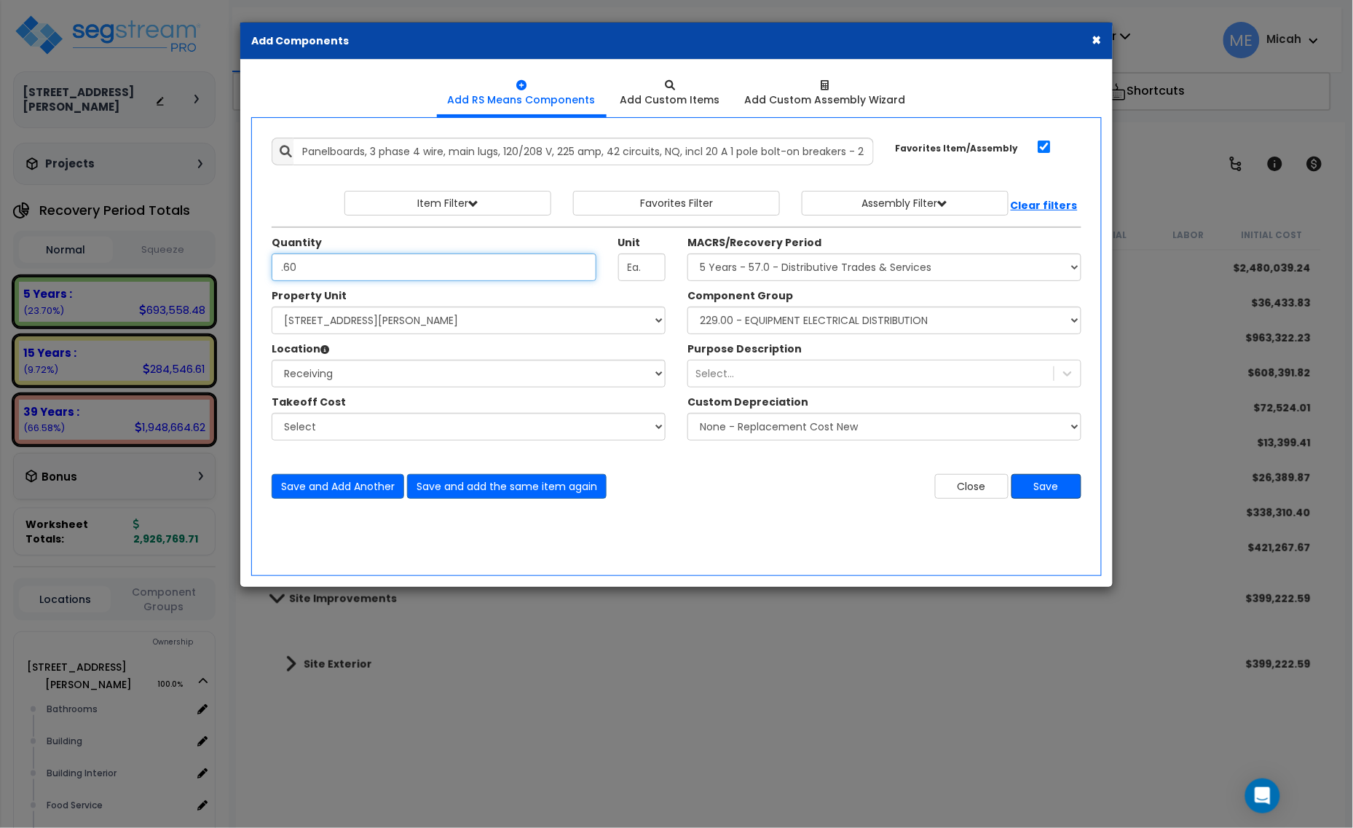
type input ".60"
click at [1060, 489] on button "Save" at bounding box center [1047, 486] width 70 height 25
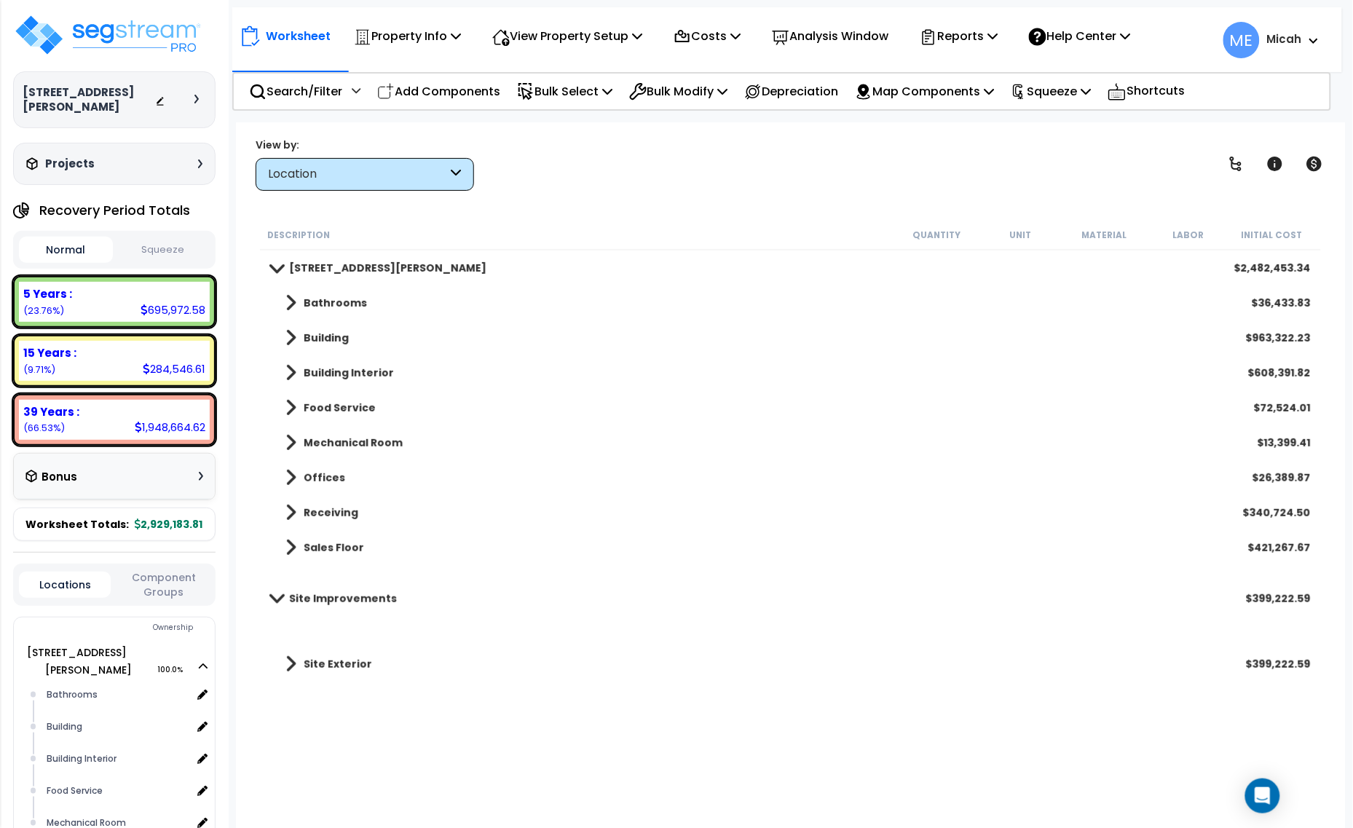
click at [286, 519] on span at bounding box center [291, 513] width 11 height 20
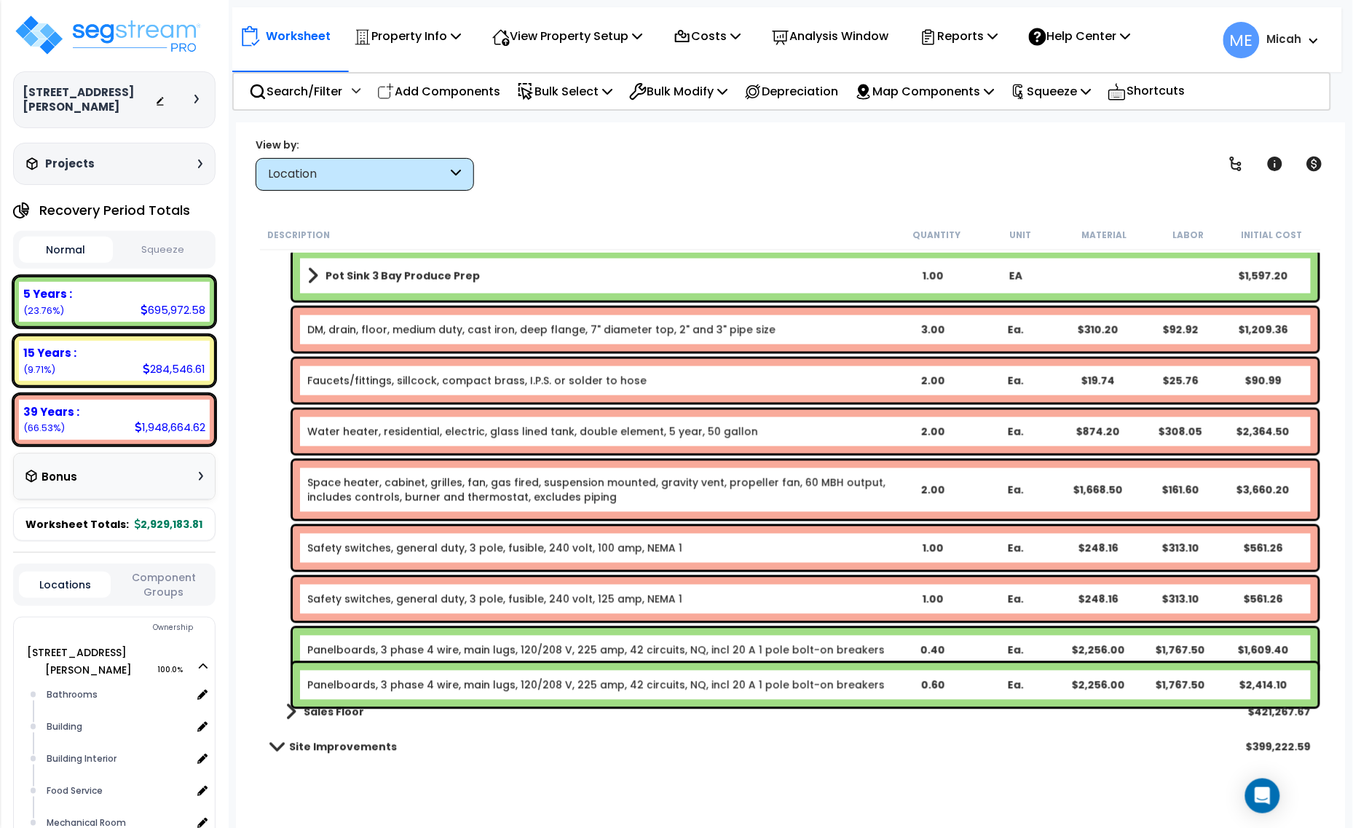
scroll to position [2604, 0]
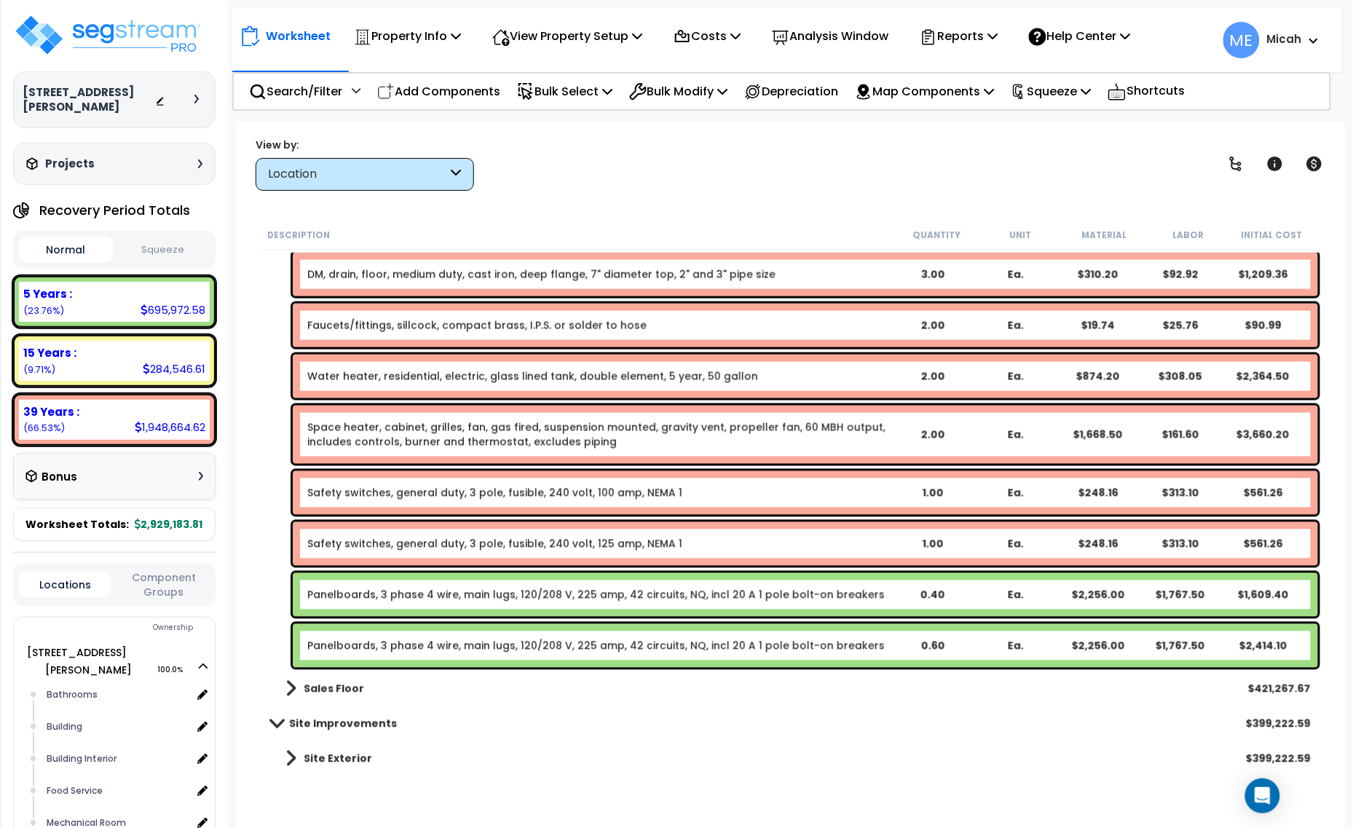
click at [355, 595] on link "Panelboards, 3 phase 4 wire, main lugs, 120/208 V, 225 amp, 42 circuits, NQ, in…" at bounding box center [596, 595] width 578 height 15
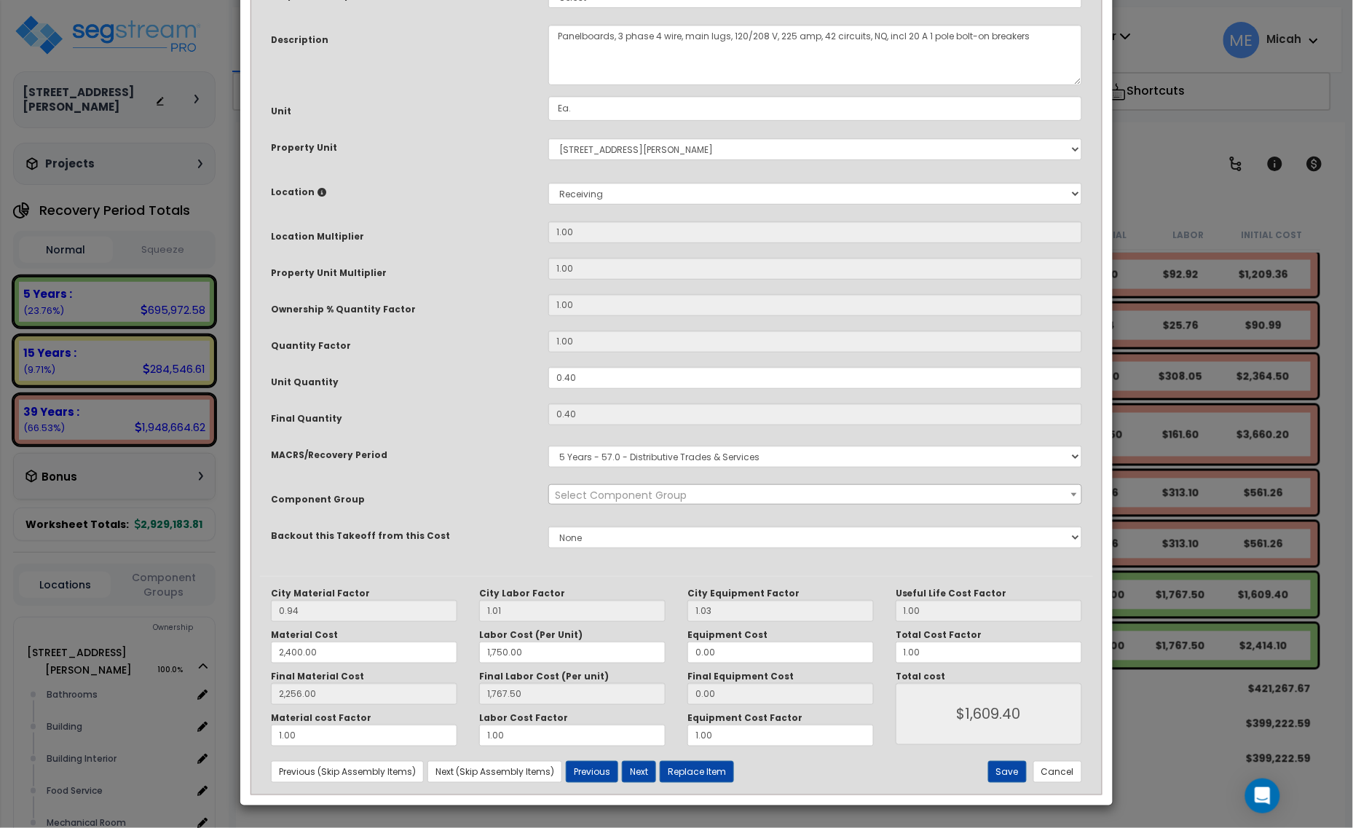
scroll to position [0, 0]
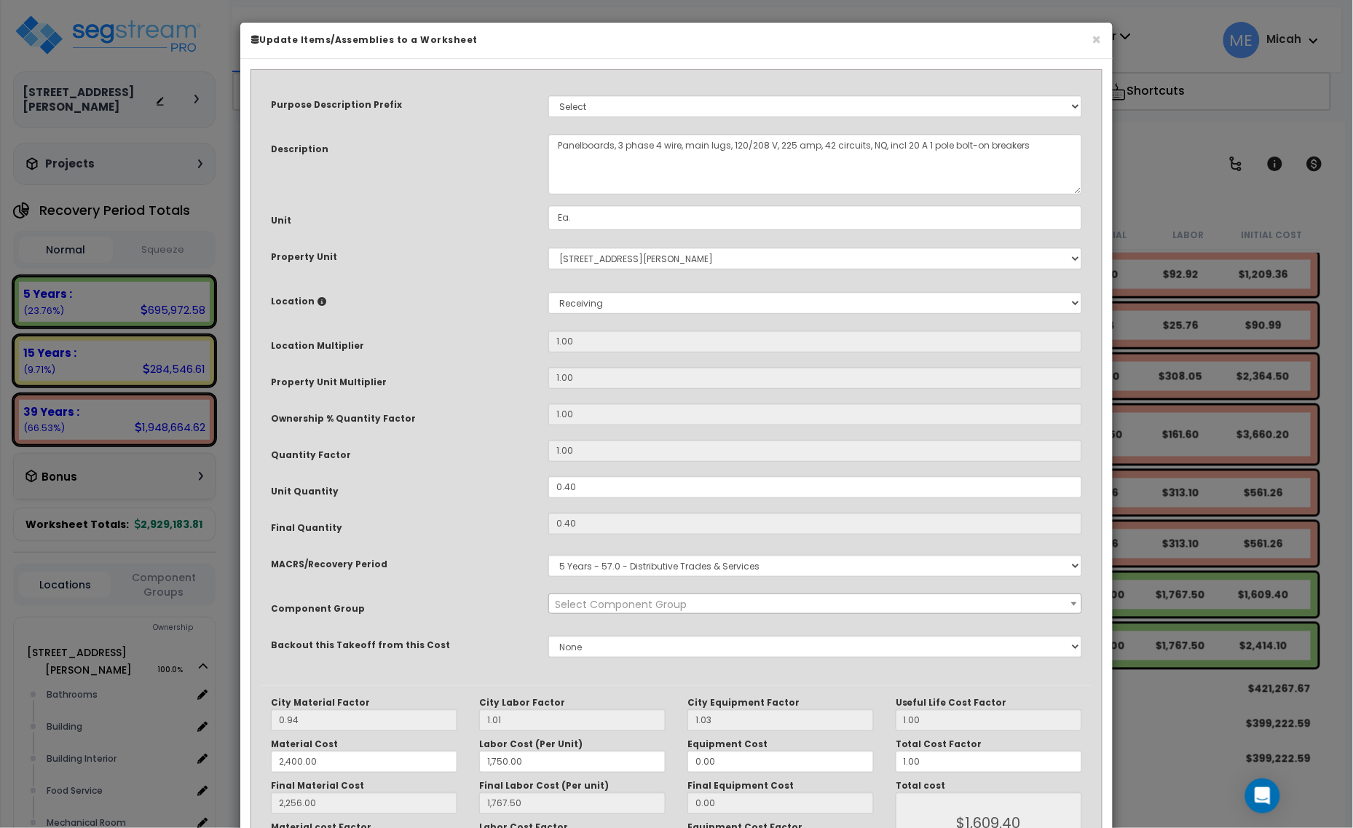
select select "57033"
click at [559, 140] on textarea "Panelboards, 3 phase 4 wire, main lugs, 120/208 V, 225 amp, 42 circuits, NQ, in…" at bounding box center [815, 164] width 534 height 60
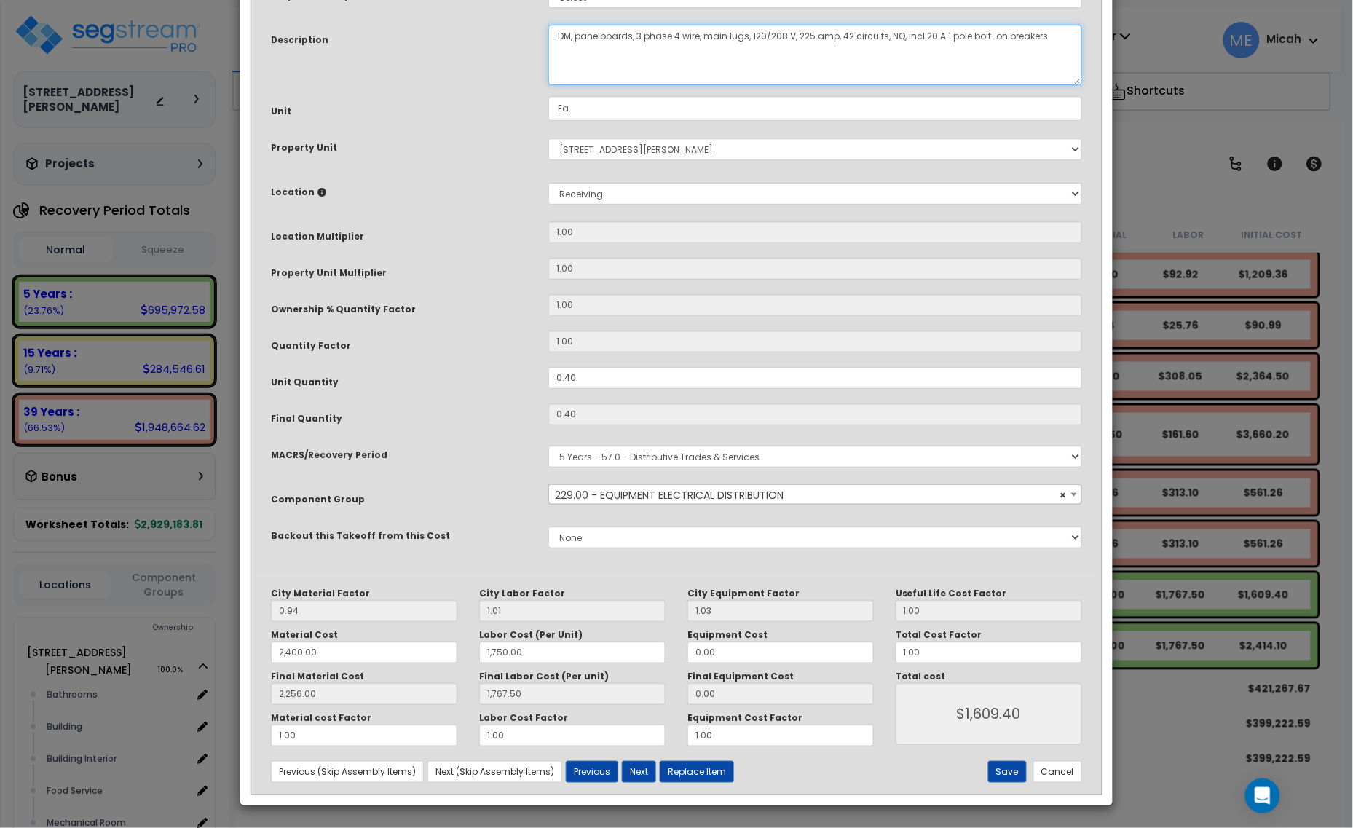
scroll to position [110, 0]
type textarea "DM, panelboards, 3 phase 4 wire, main lugs, 120/208 V, 225 amp, 42 circuits, NQ…"
click at [1002, 776] on button "Save" at bounding box center [1007, 772] width 39 height 22
type input "2400.00"
type input "1750.00"
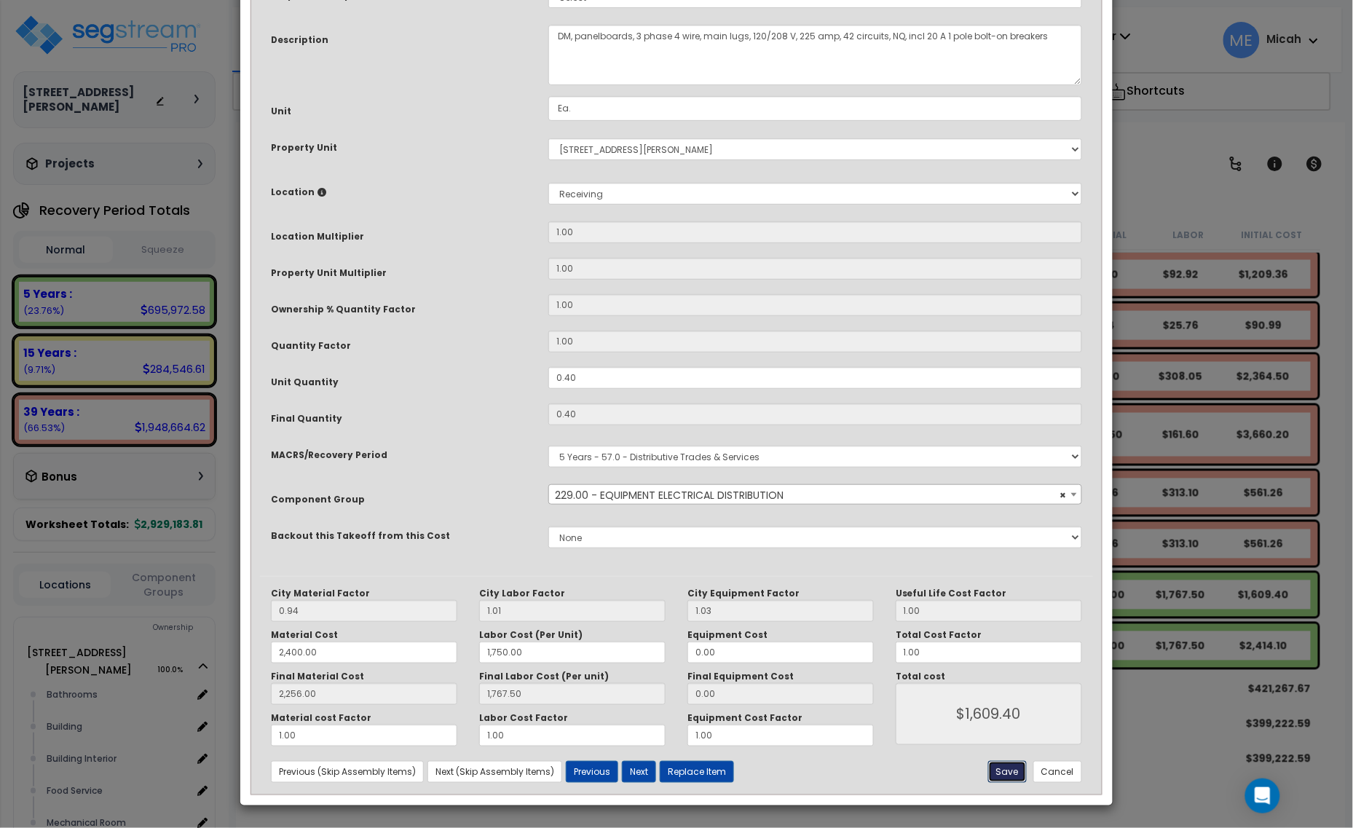
type input "2256.00"
type input "1767.50"
type input "1609.40"
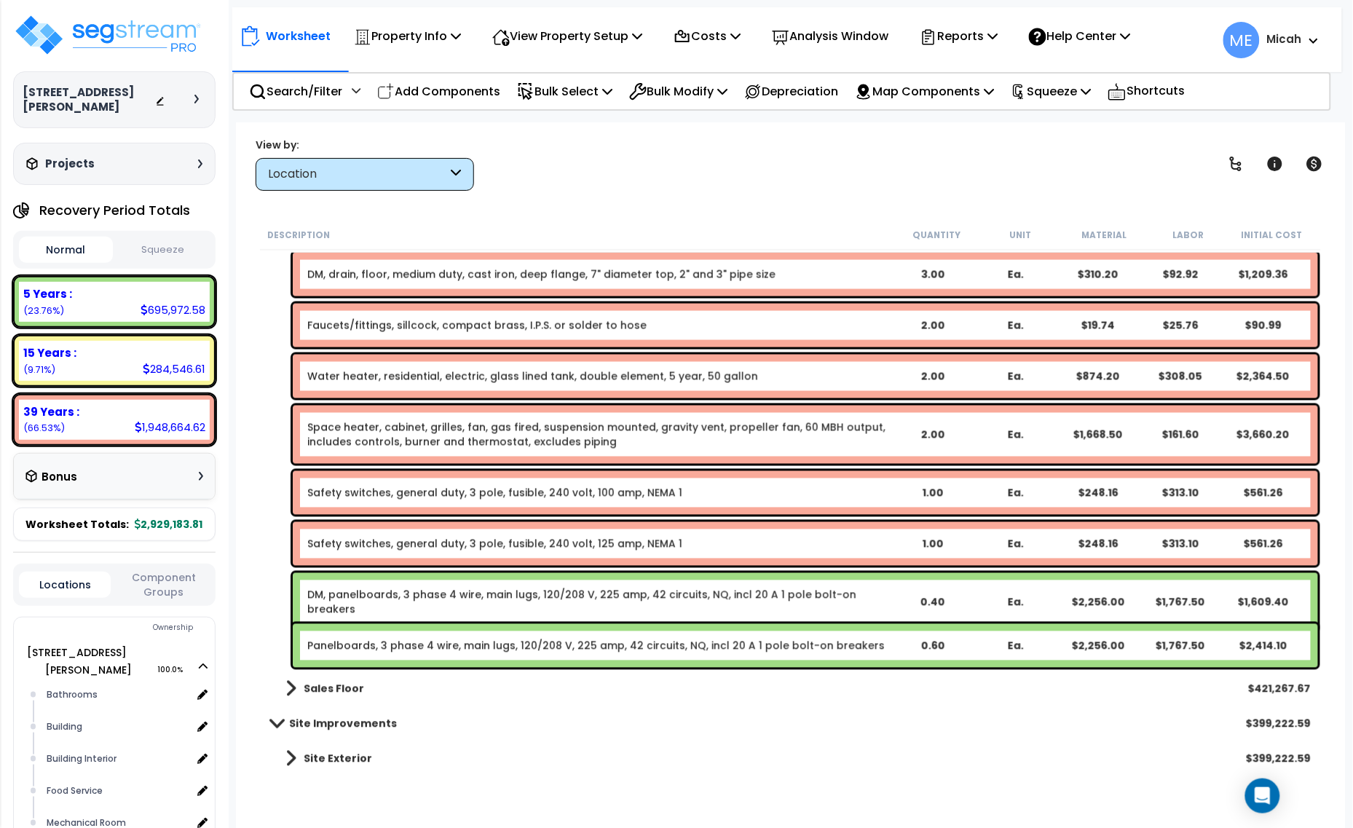
click at [433, 645] on link "Panelboards, 3 phase 4 wire, main lugs, 120/208 V, 225 amp, 42 circuits, NQ, in…" at bounding box center [596, 646] width 578 height 15
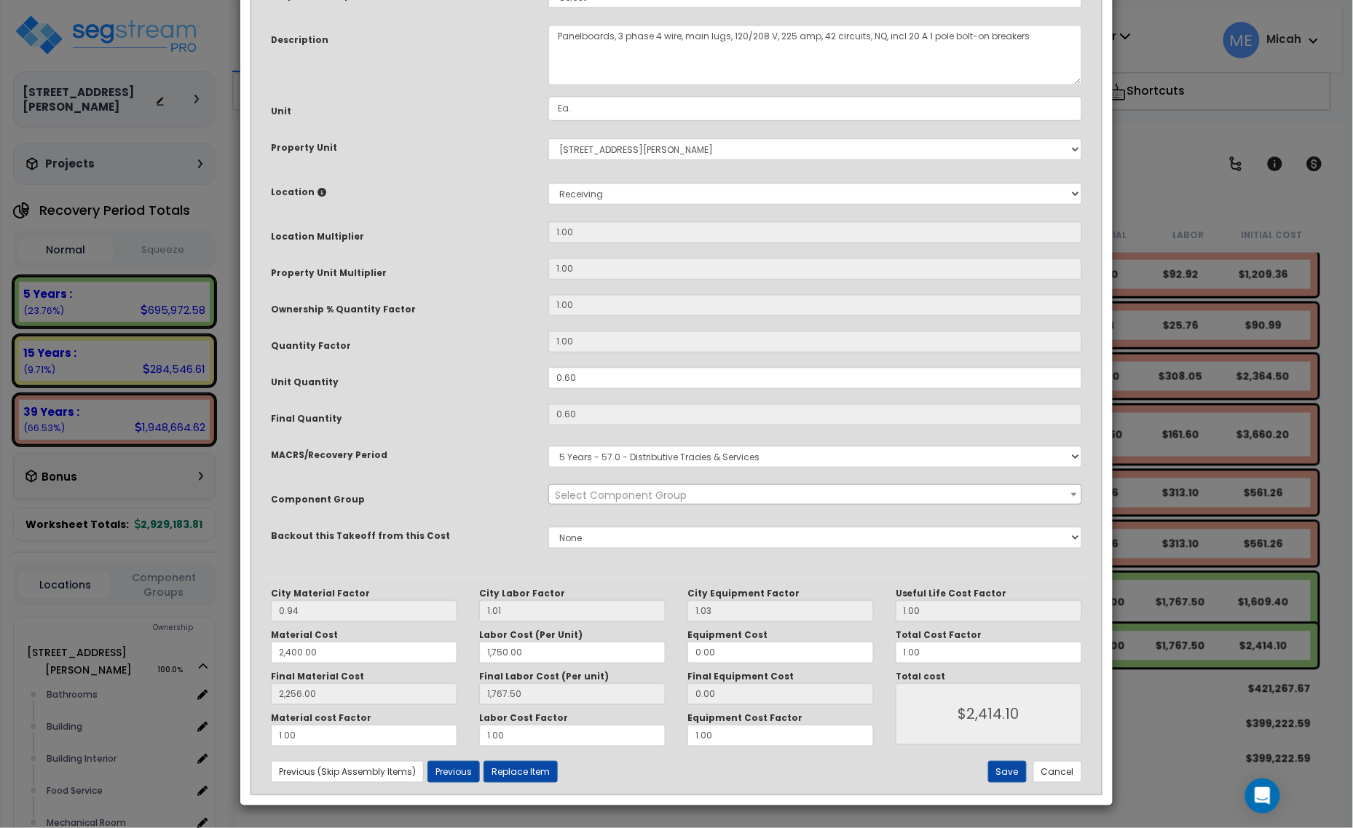
scroll to position [0, 0]
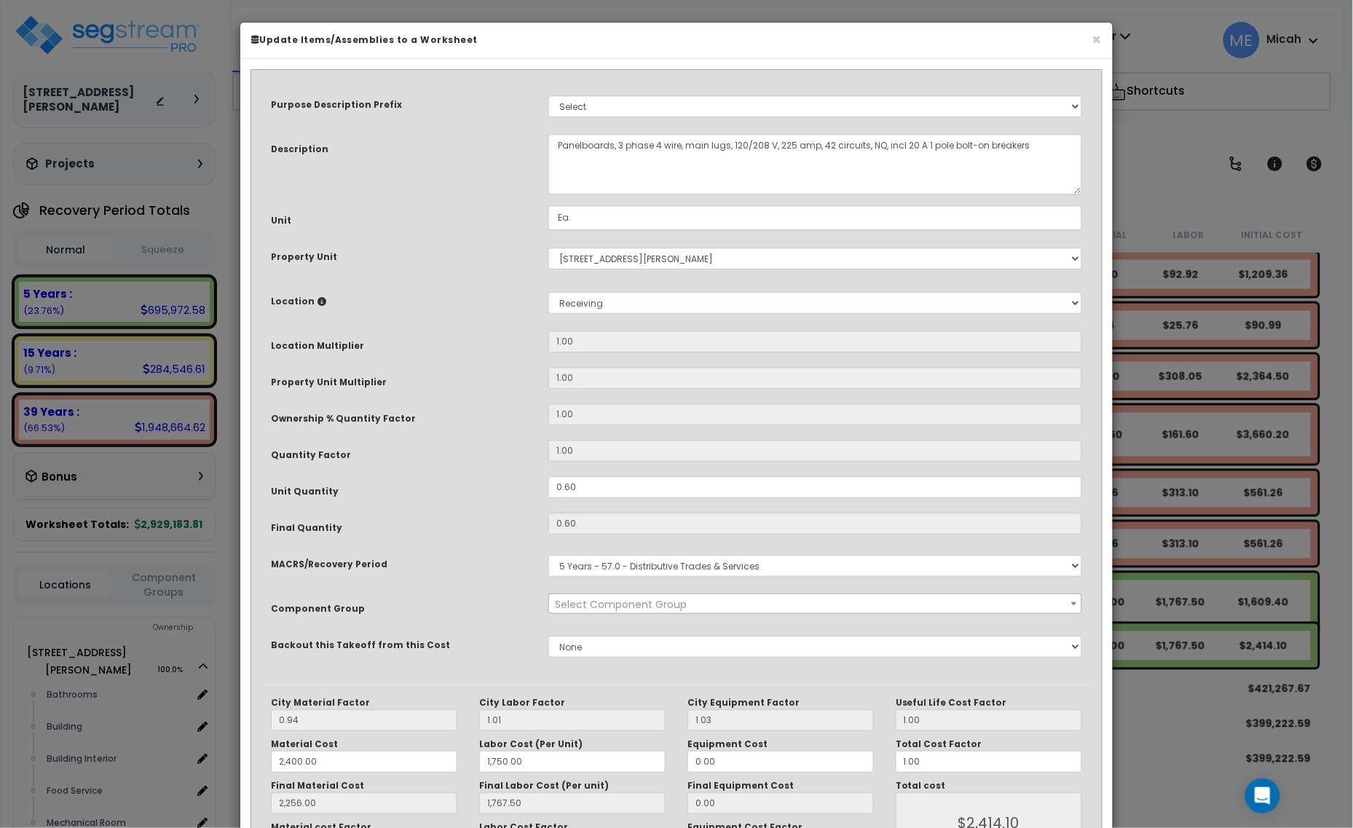
select select "57033"
click at [557, 143] on textarea "Panelboards, 3 phase 4 wire, main lugs, 120/208 V, 225 amp, 42 circuits, NQ, in…" at bounding box center [815, 164] width 534 height 60
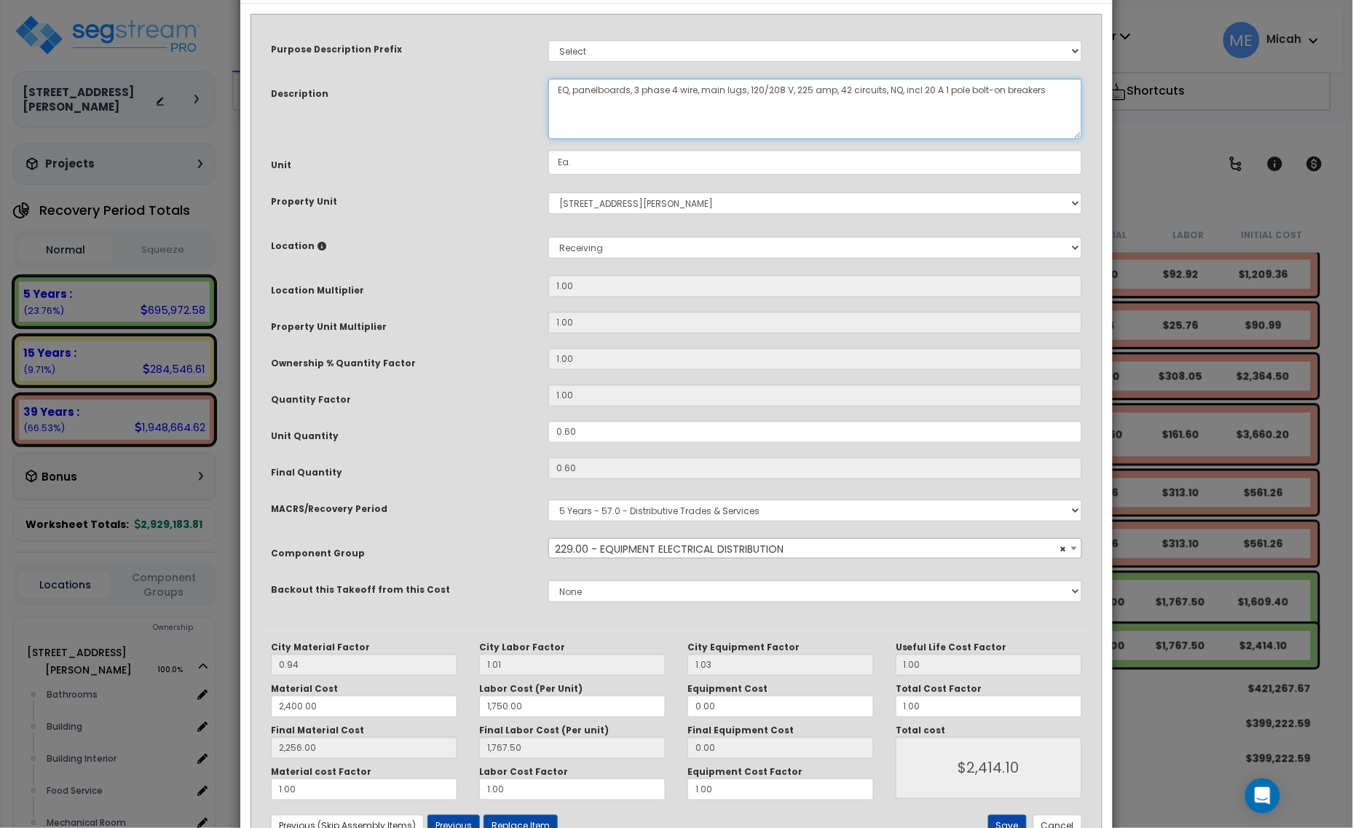
scroll to position [110, 0]
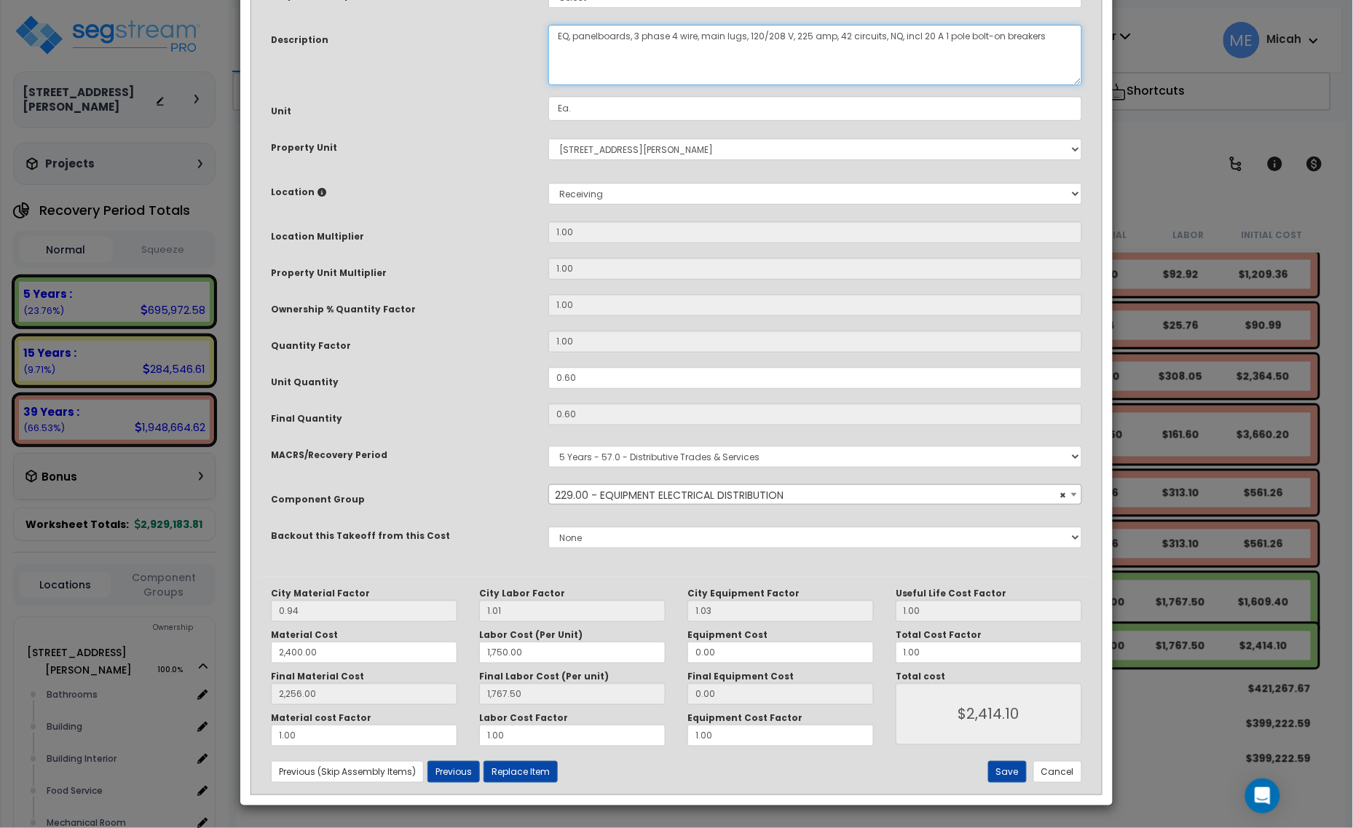
type textarea "EQ, panelboards, 3 phase 4 wire, main lugs, 120/208 V, 225 amp, 42 circuits, NQ…"
click at [993, 773] on button "Save" at bounding box center [1007, 772] width 39 height 22
type input "2400.00"
type input "1750.00"
type input "2256.00"
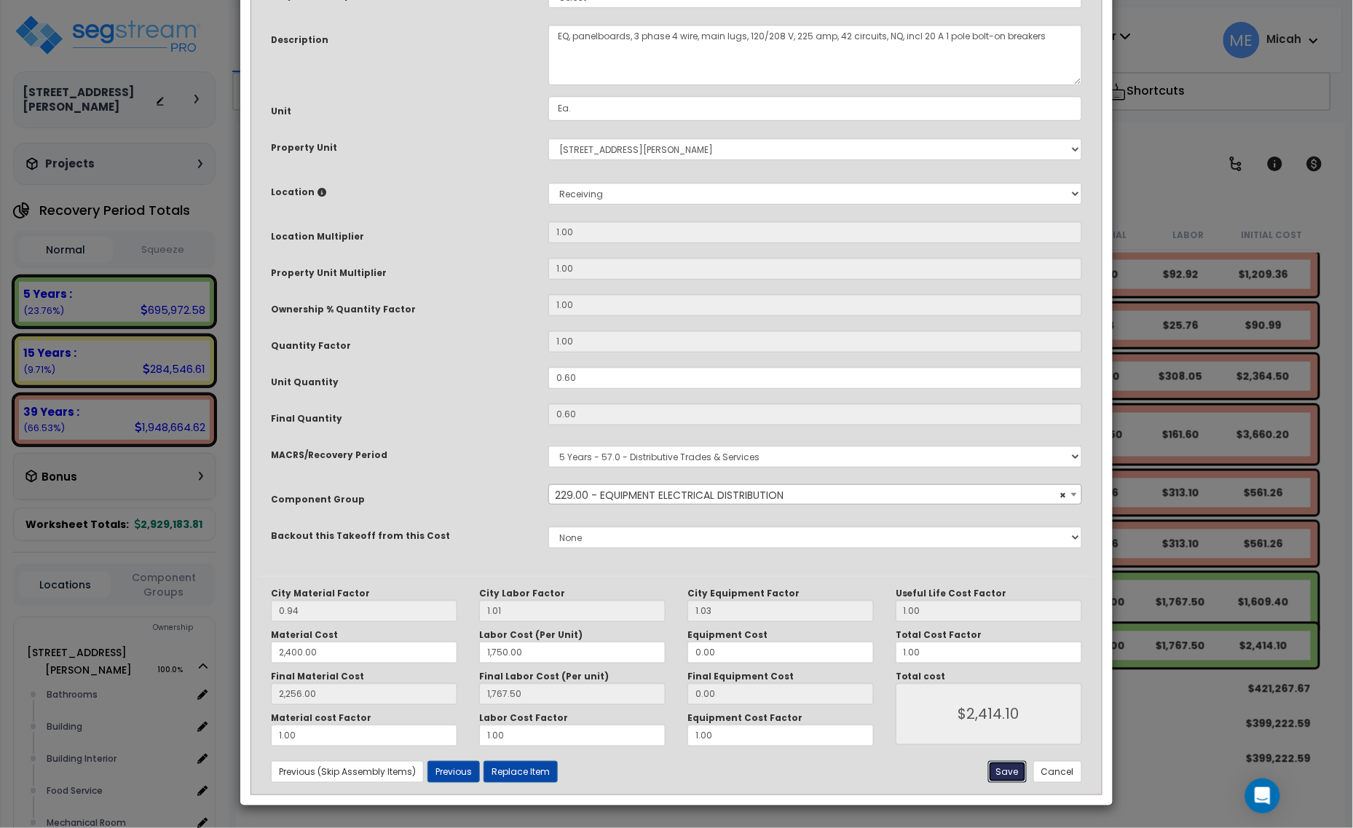
type input "1767.50"
type input "2414.10"
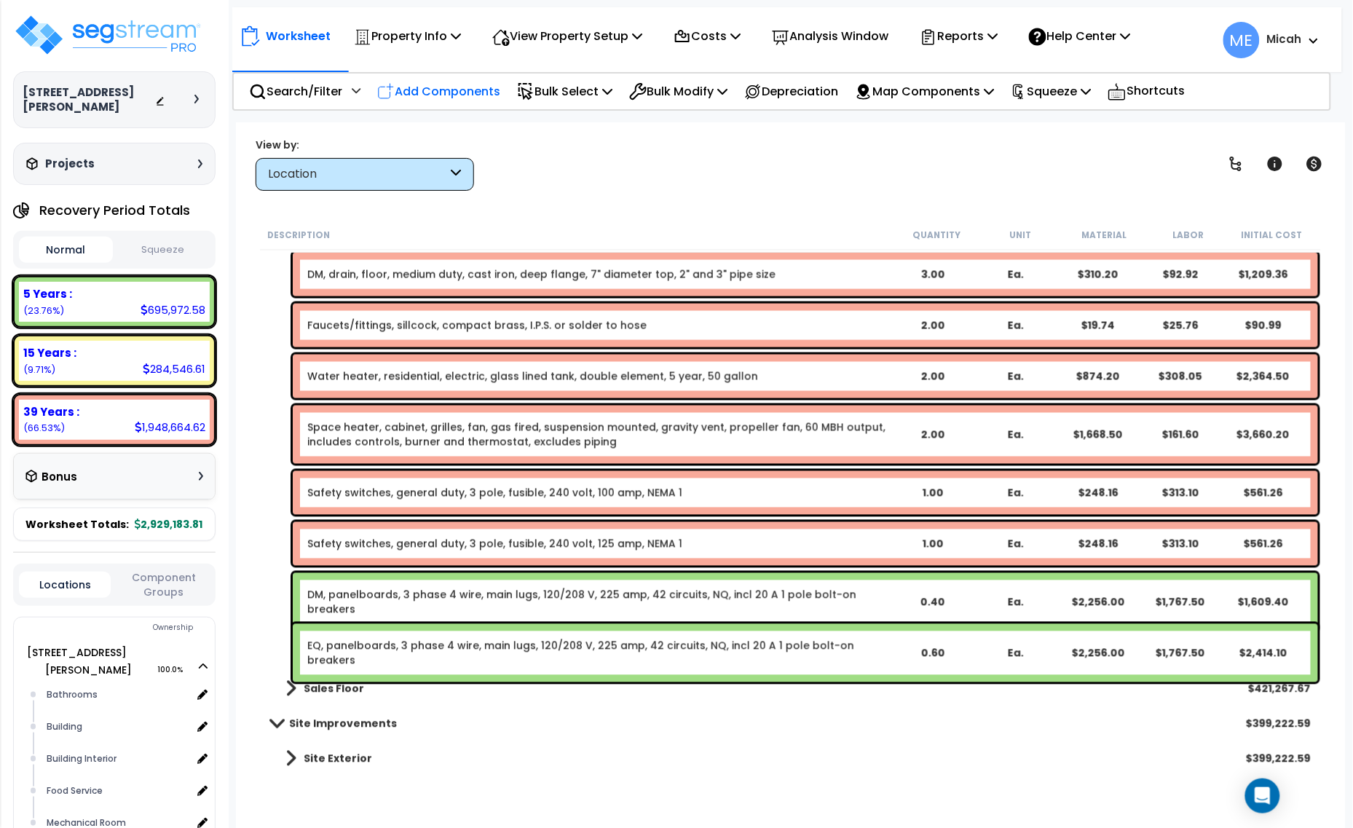
click at [460, 92] on p "Add Components" at bounding box center [438, 92] width 123 height 20
select select
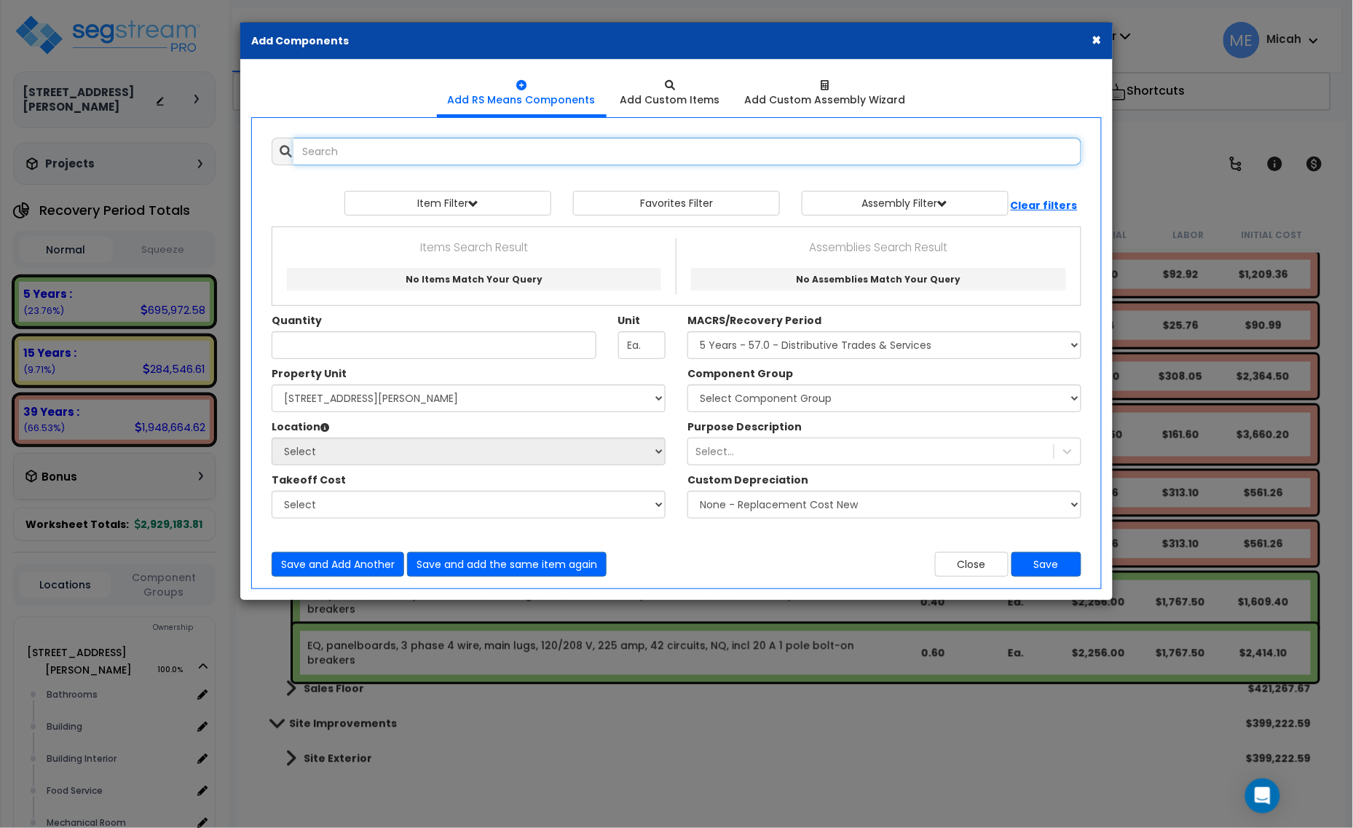
select select
click at [423, 148] on input "text" at bounding box center [688, 152] width 788 height 28
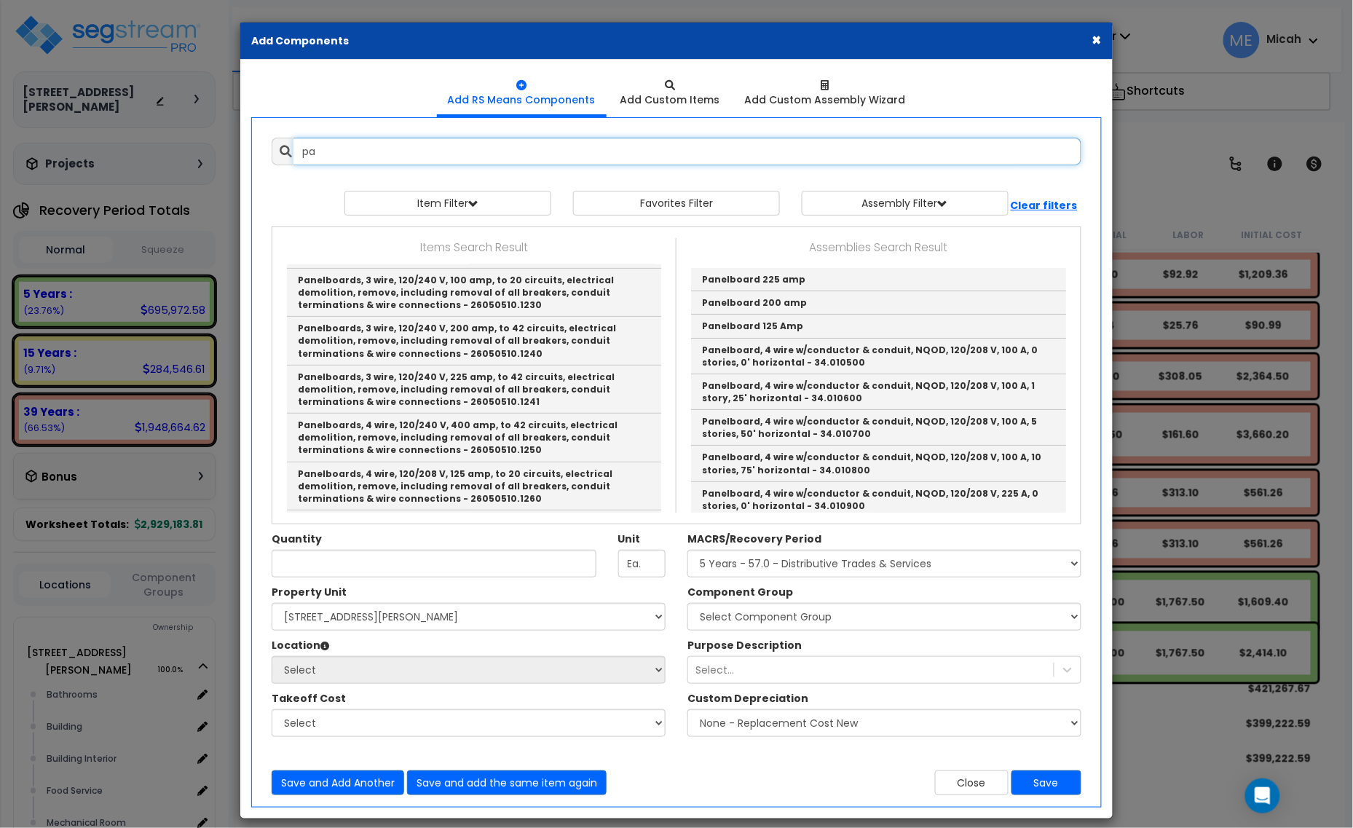
type input "p"
click at [1097, 36] on button "×" at bounding box center [1096, 39] width 9 height 15
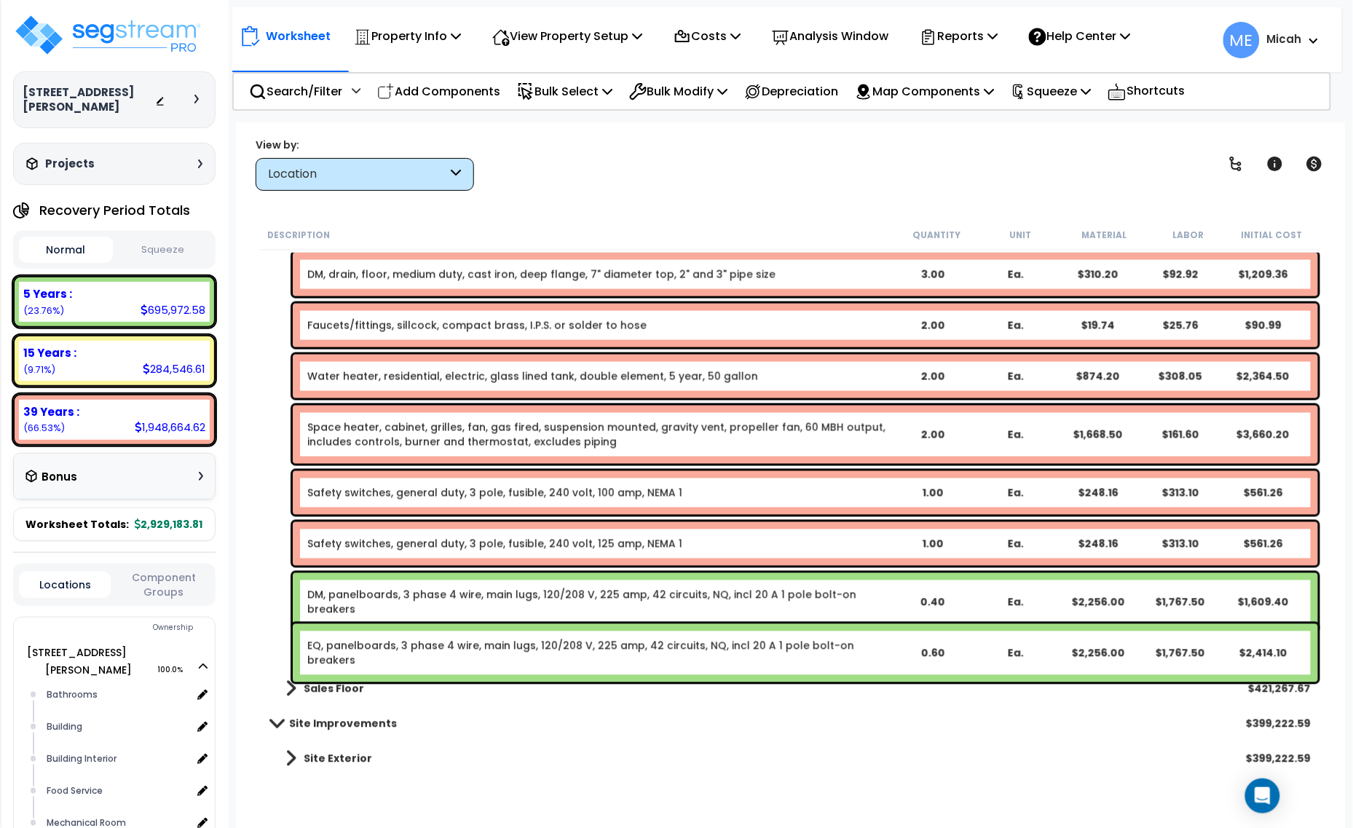
click at [511, 595] on link "DM, panelboards, 3 phase 4 wire, main lugs, 120/208 V, 225 amp, 42 circuits, NQ…" at bounding box center [598, 602] width 583 height 29
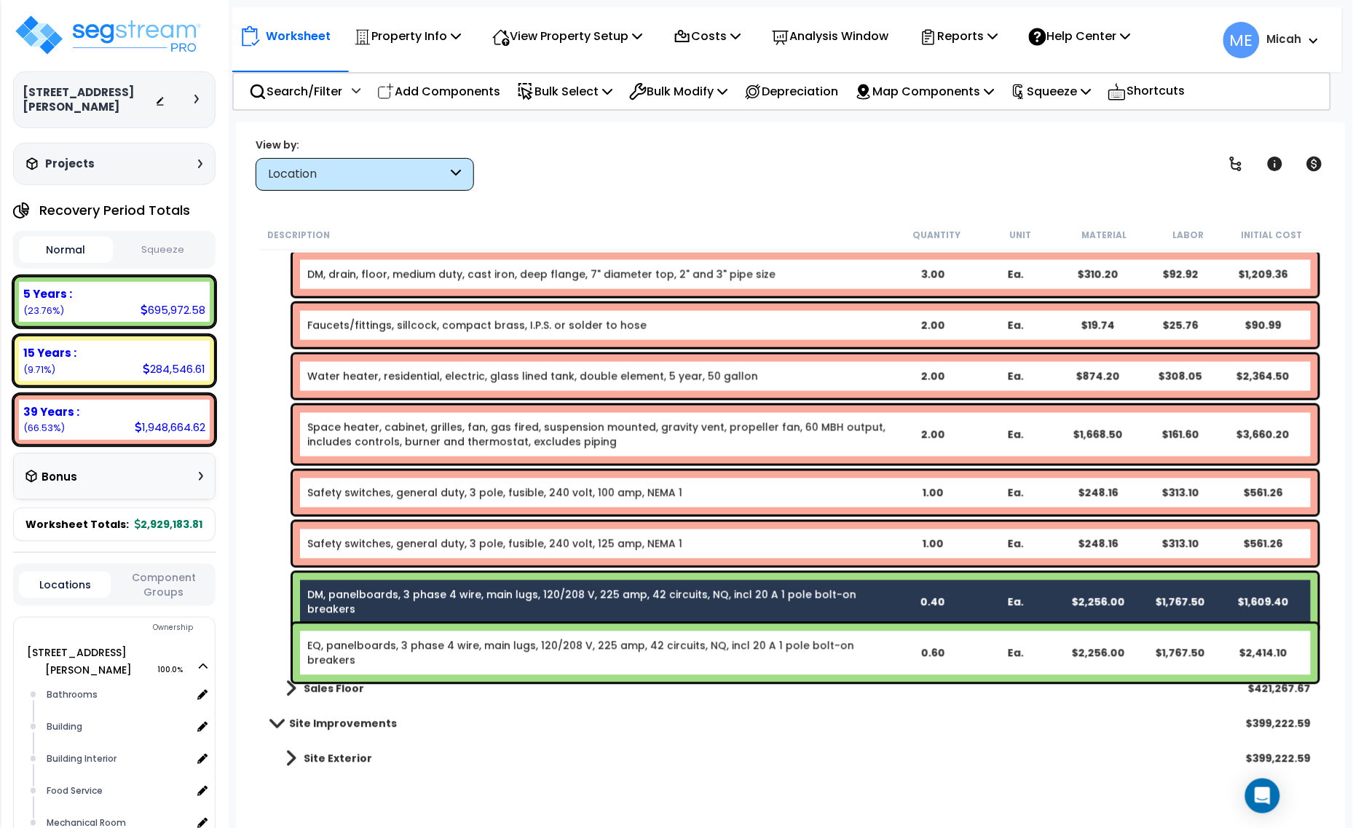
click at [493, 654] on div "EQ, panelboards, 3 phase 4 wire, main lugs, 120/208 V, 225 amp, 42 circuits, NQ…" at bounding box center [805, 653] width 1025 height 58
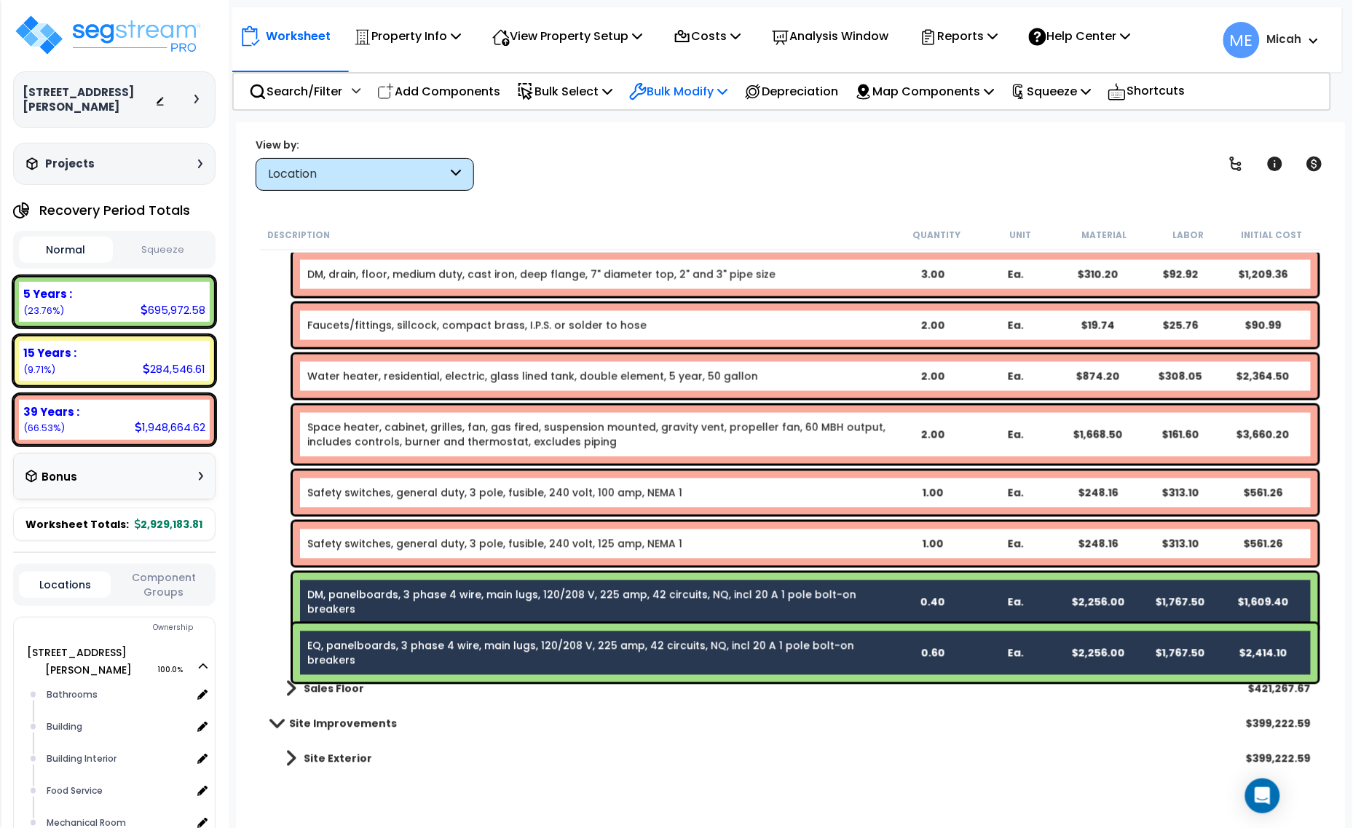
click at [728, 95] on icon at bounding box center [722, 91] width 10 height 12
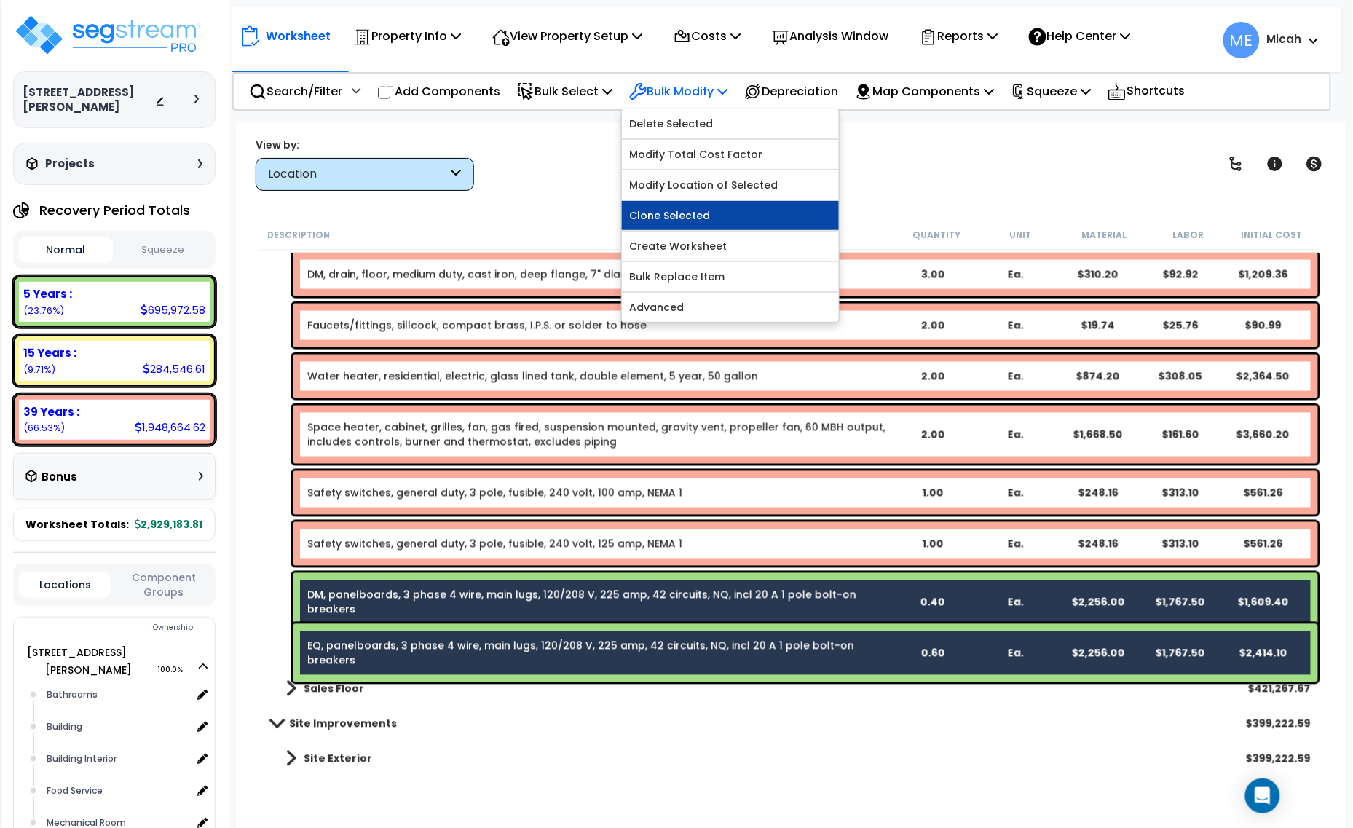
click at [736, 216] on link "Clone Selected" at bounding box center [730, 215] width 217 height 29
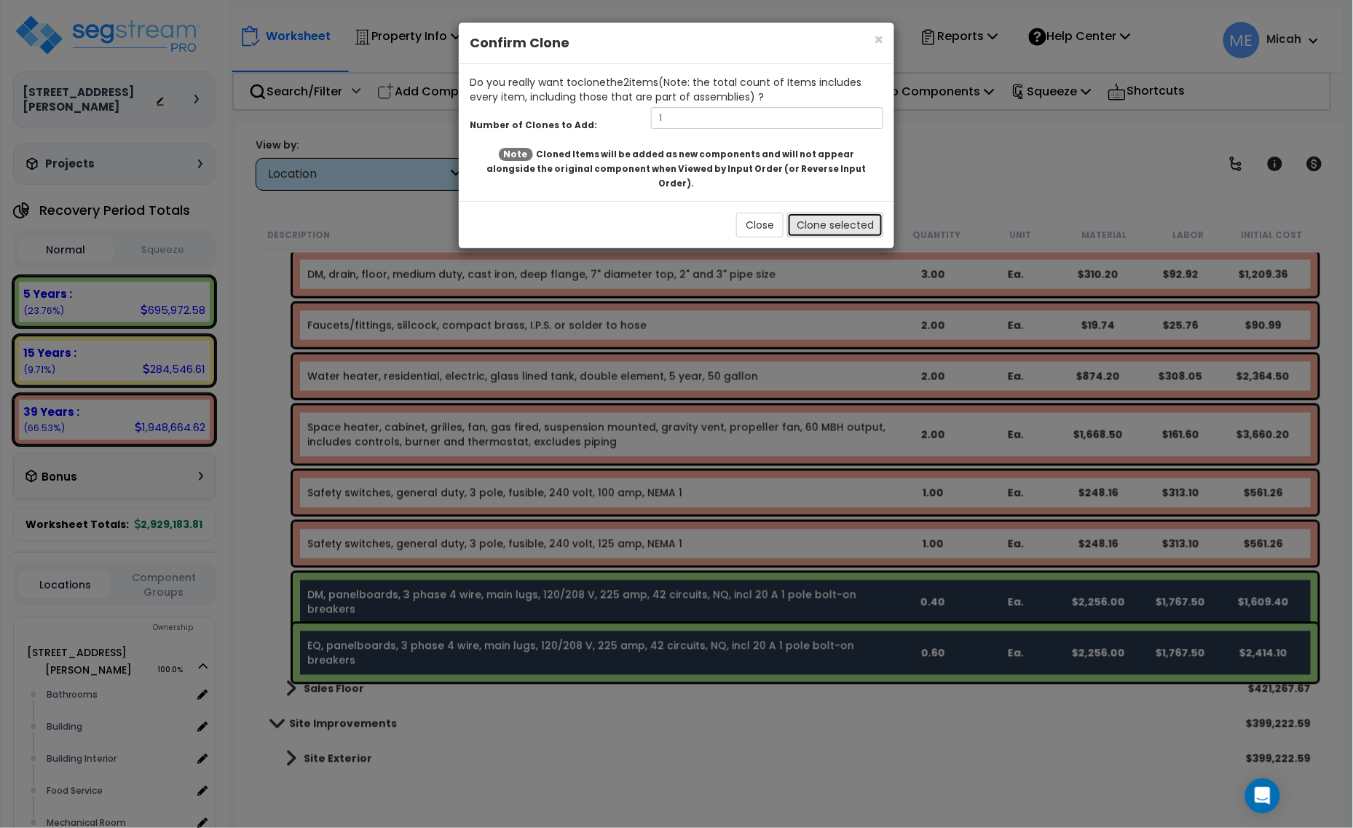
click at [832, 213] on button "Clone selected" at bounding box center [835, 225] width 96 height 25
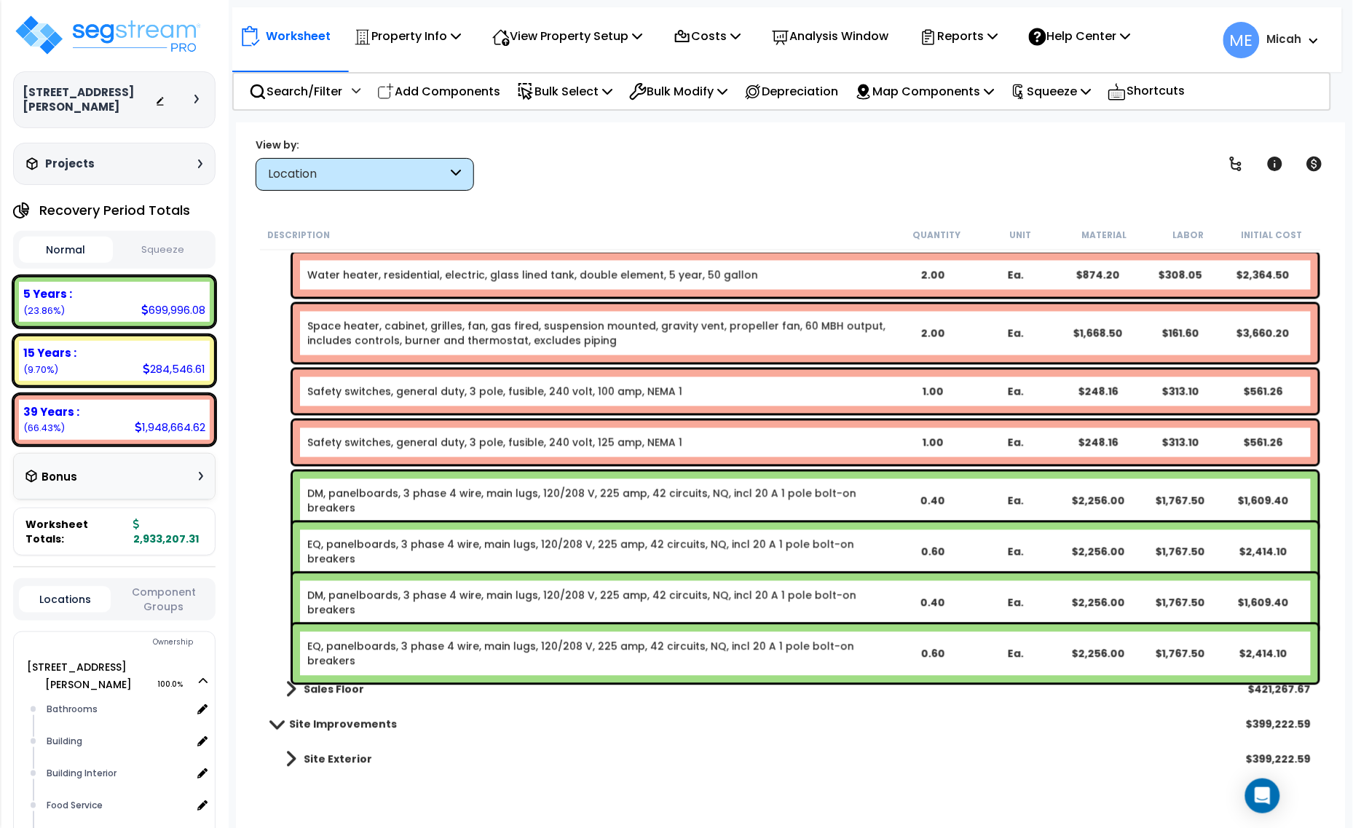
scroll to position [2706, 0]
click at [387, 493] on link "DM, panelboards, 3 phase 4 wire, main lugs, 120/208 V, 225 amp, 42 circuits, NQ…" at bounding box center [598, 500] width 583 height 29
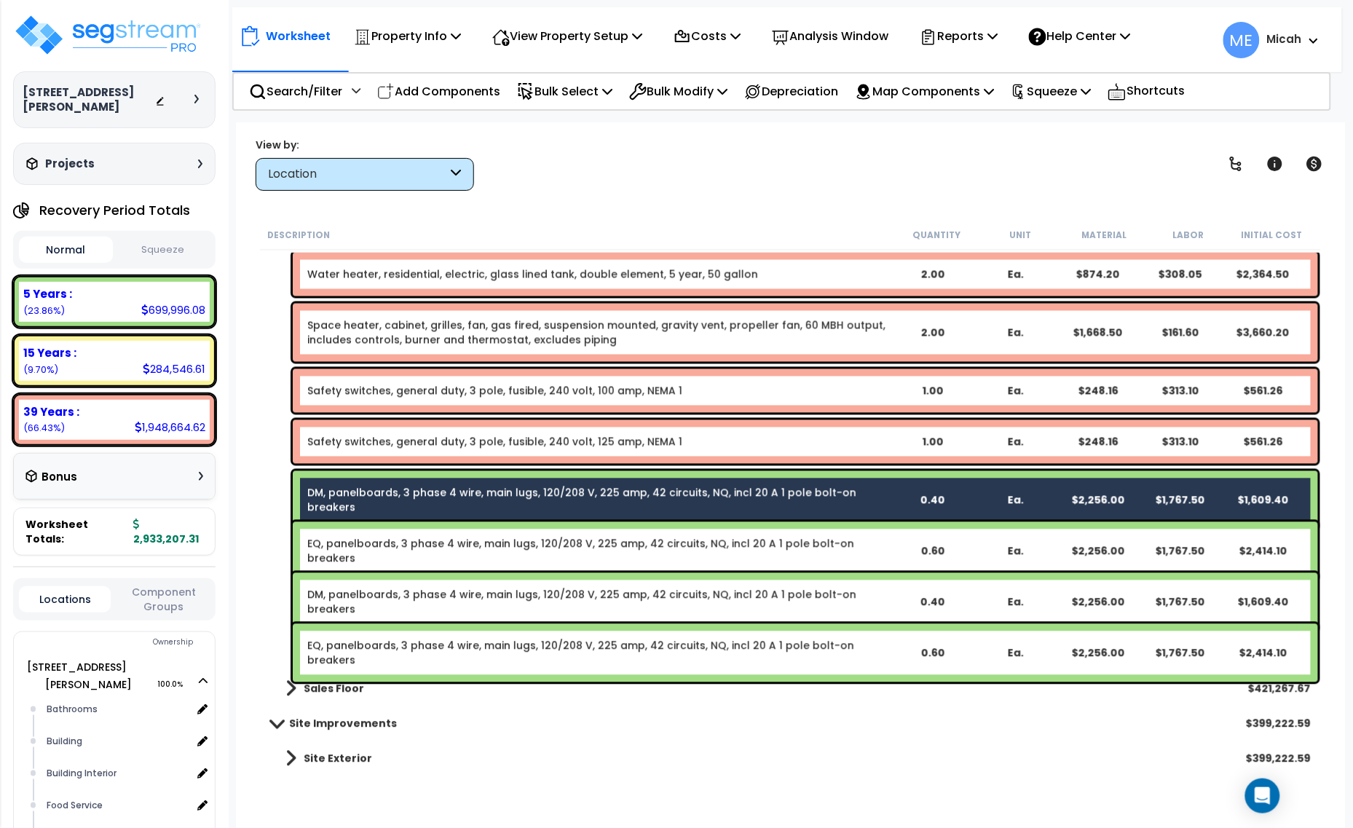
click at [391, 536] on div "EQ, panelboards, 3 phase 4 wire, main lugs, 120/208 V, 225 amp, 42 circuits, NQ…" at bounding box center [805, 551] width 1025 height 58
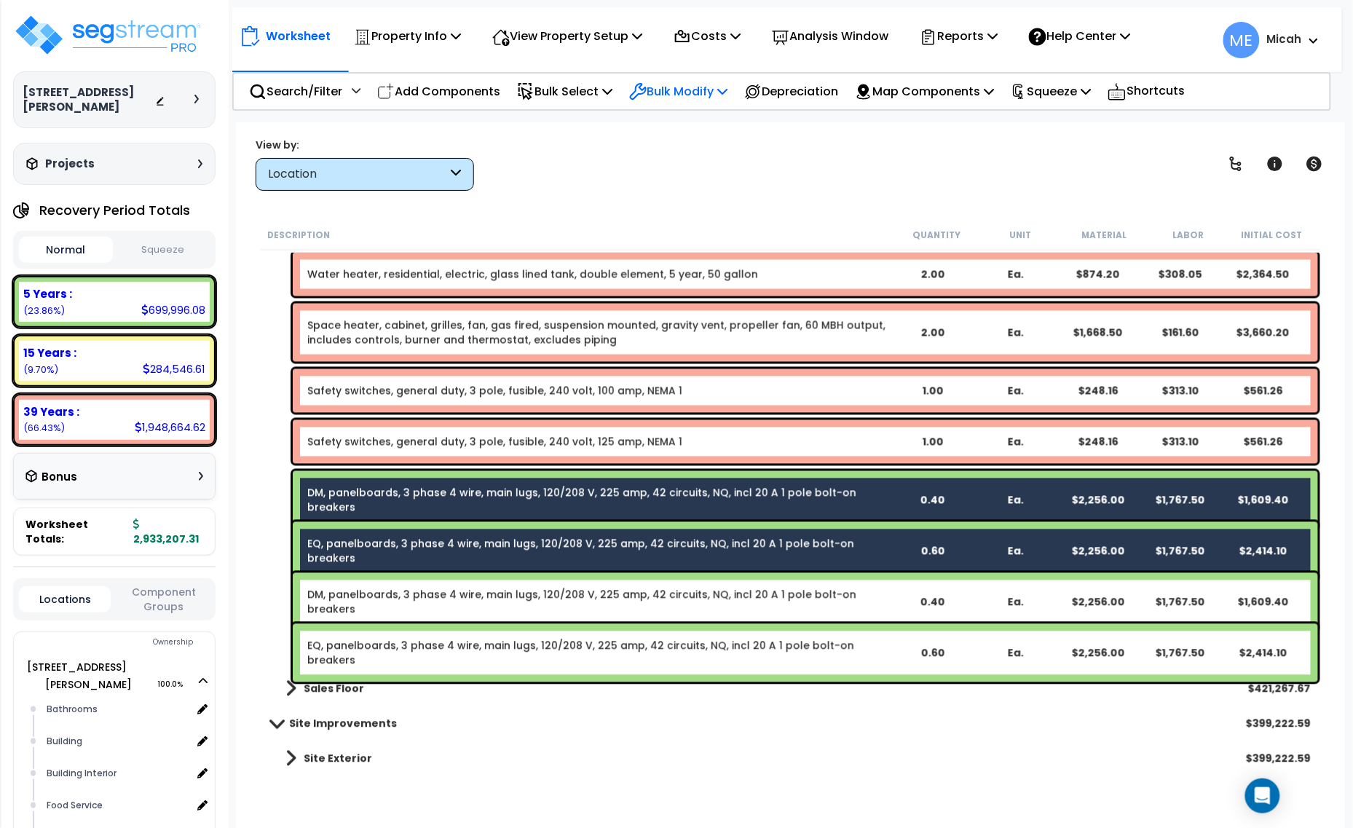
click at [728, 87] on icon at bounding box center [722, 91] width 10 height 12
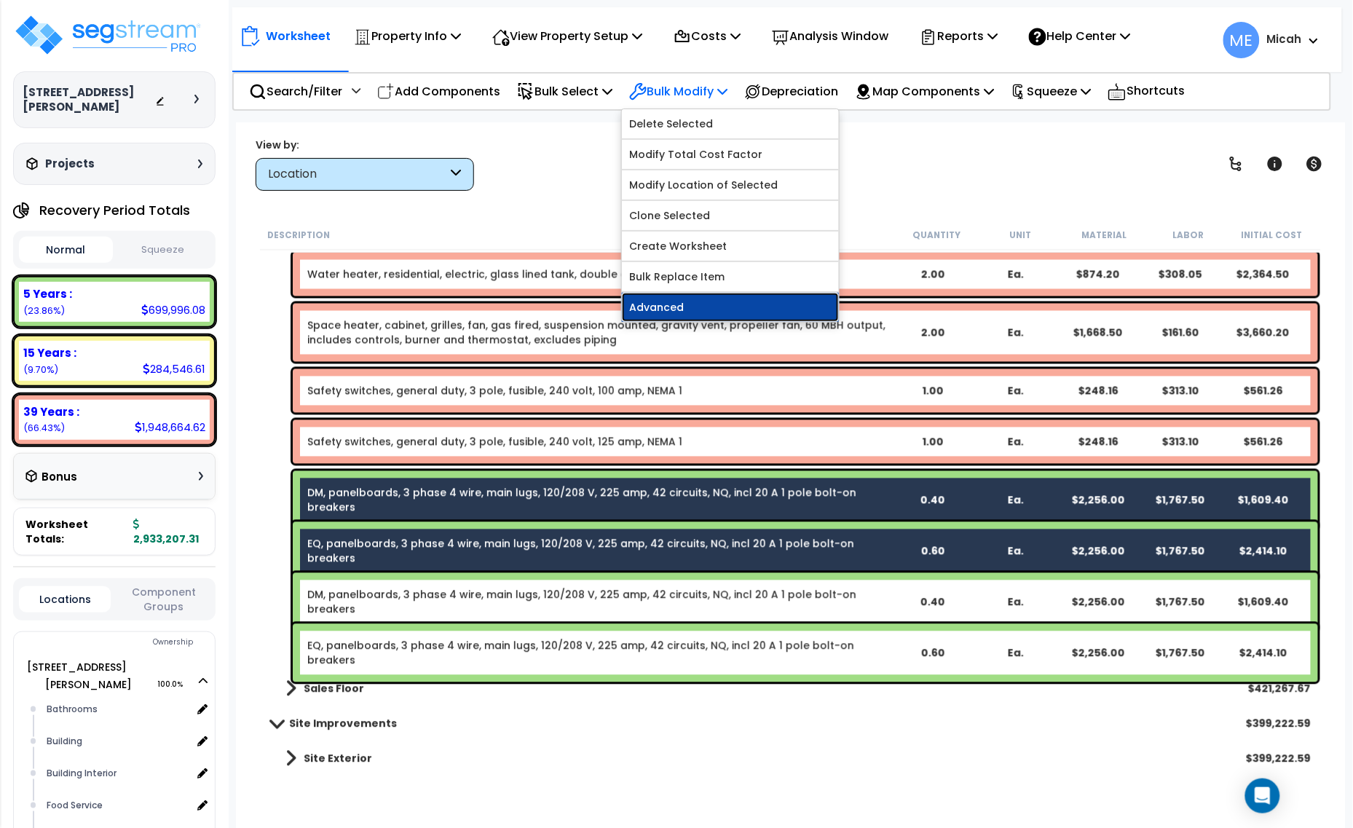
click at [763, 303] on link "Advanced" at bounding box center [730, 307] width 217 height 29
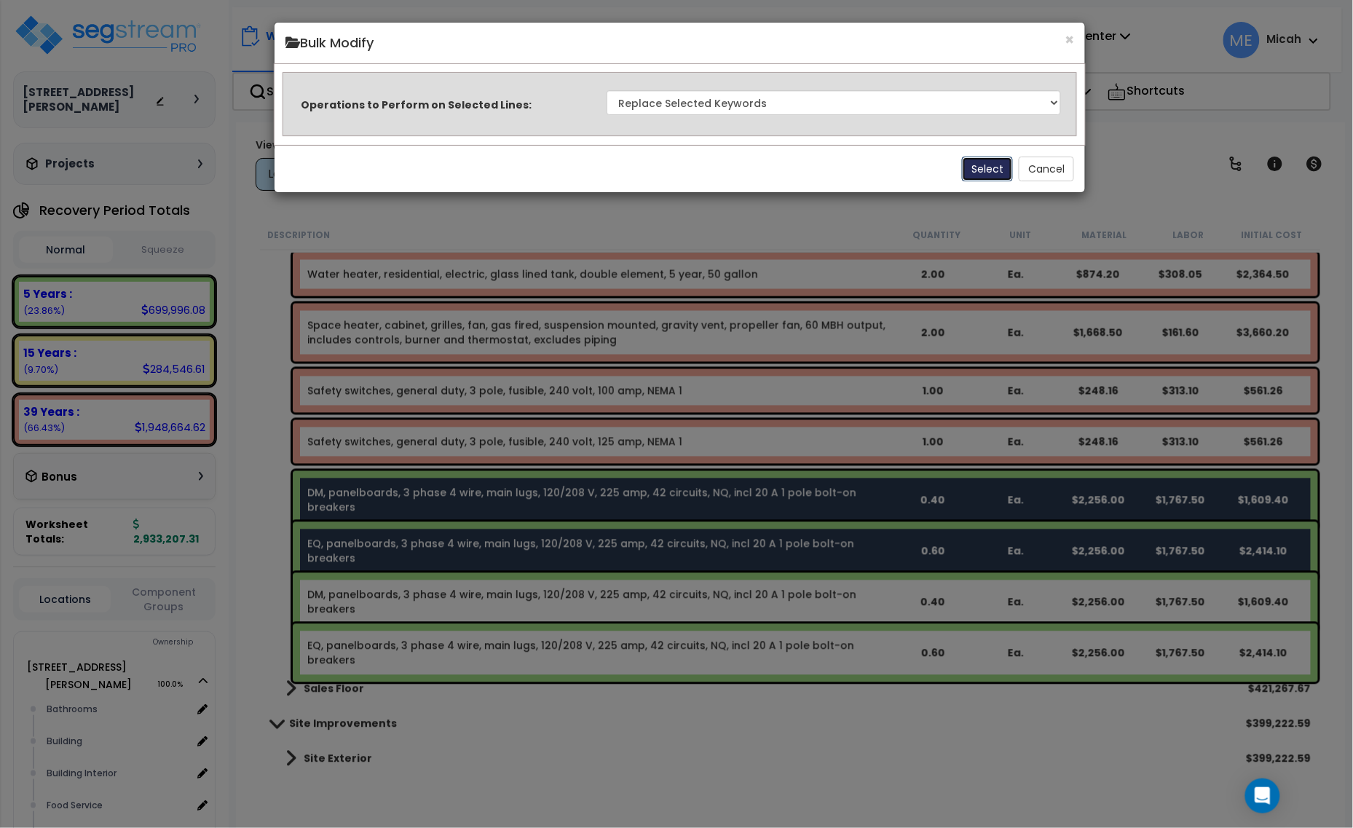
click at [995, 160] on button "Select" at bounding box center [987, 169] width 51 height 25
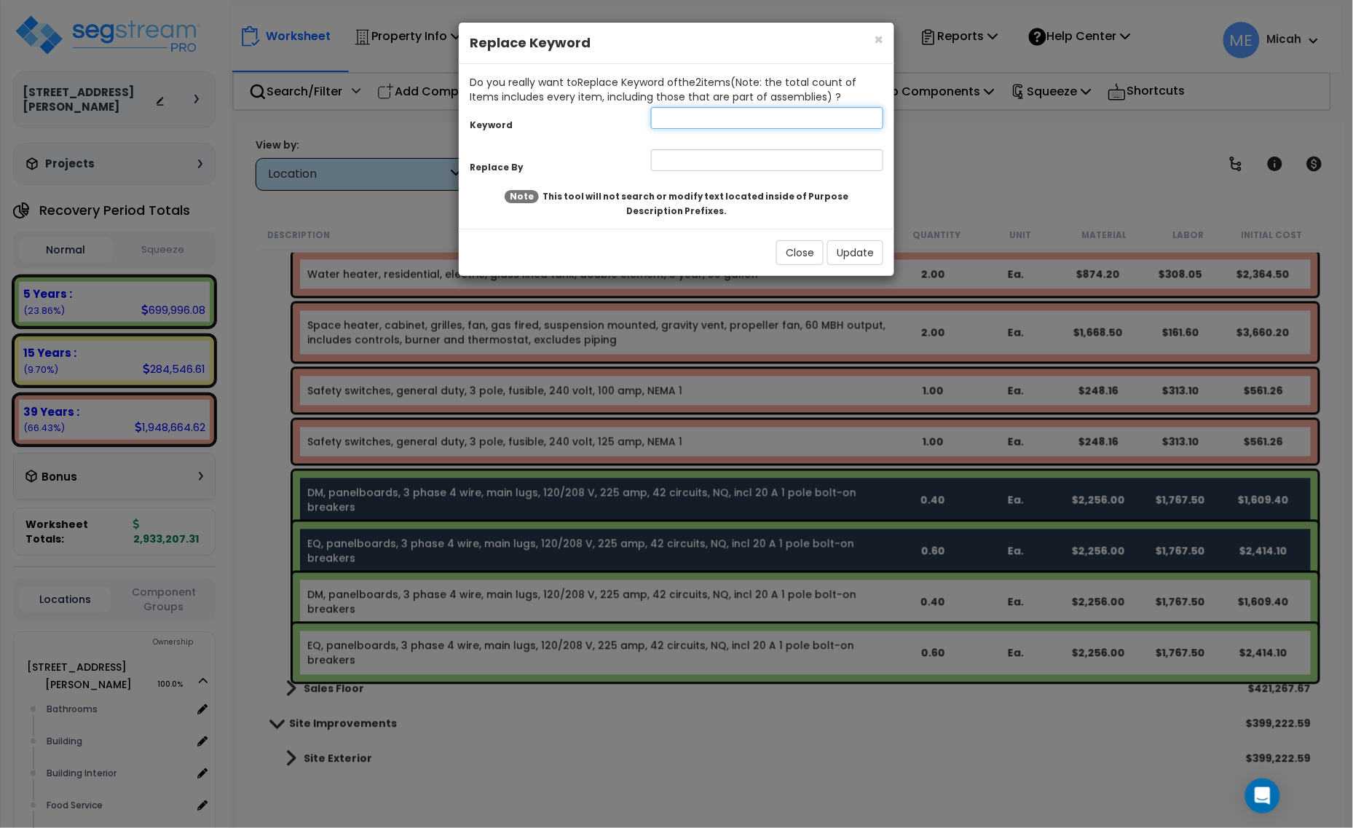
click at [736, 109] on input "text" at bounding box center [767, 118] width 232 height 22
type input "panelboard"
click at [696, 161] on input "text" at bounding box center [767, 160] width 232 height 22
type input "pane"
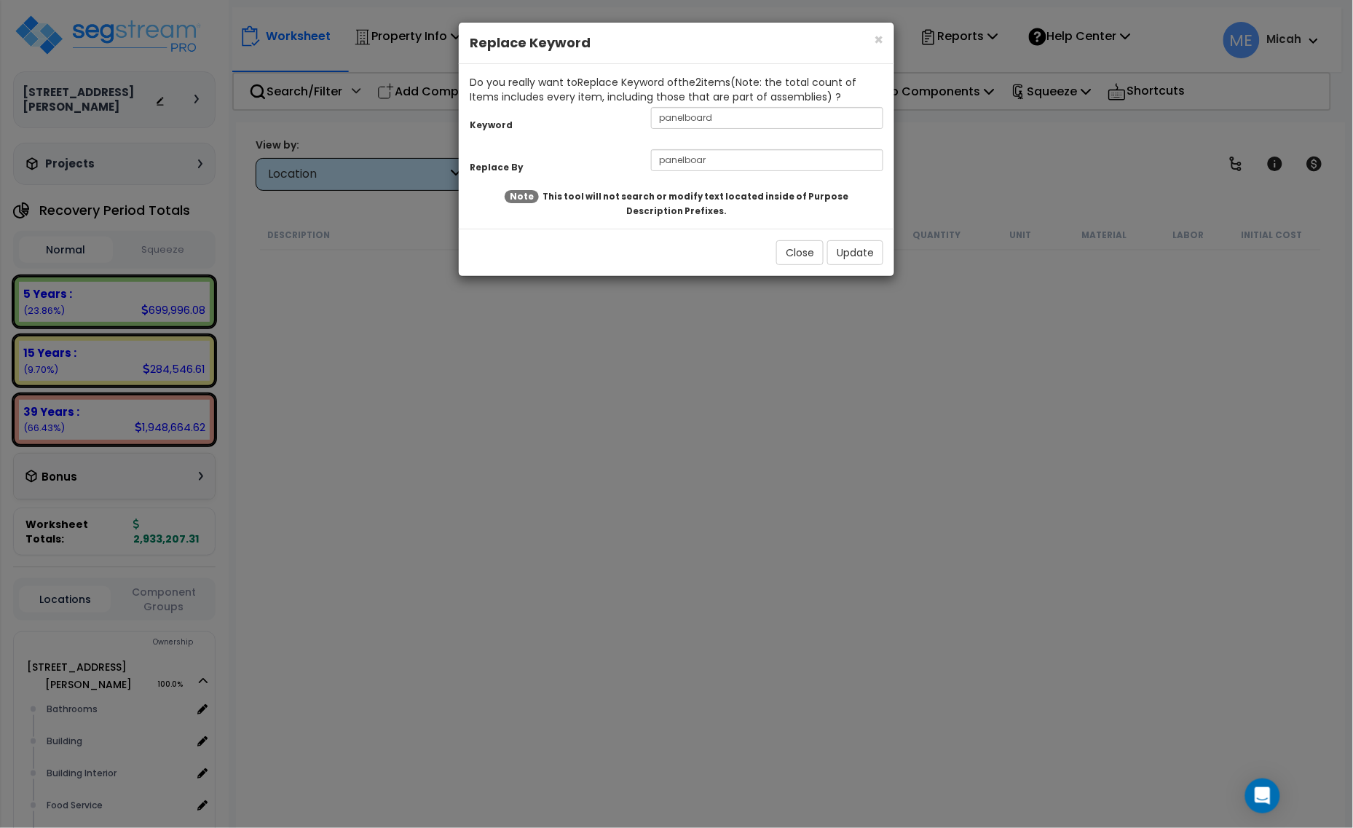
scroll to position [2706, 0]
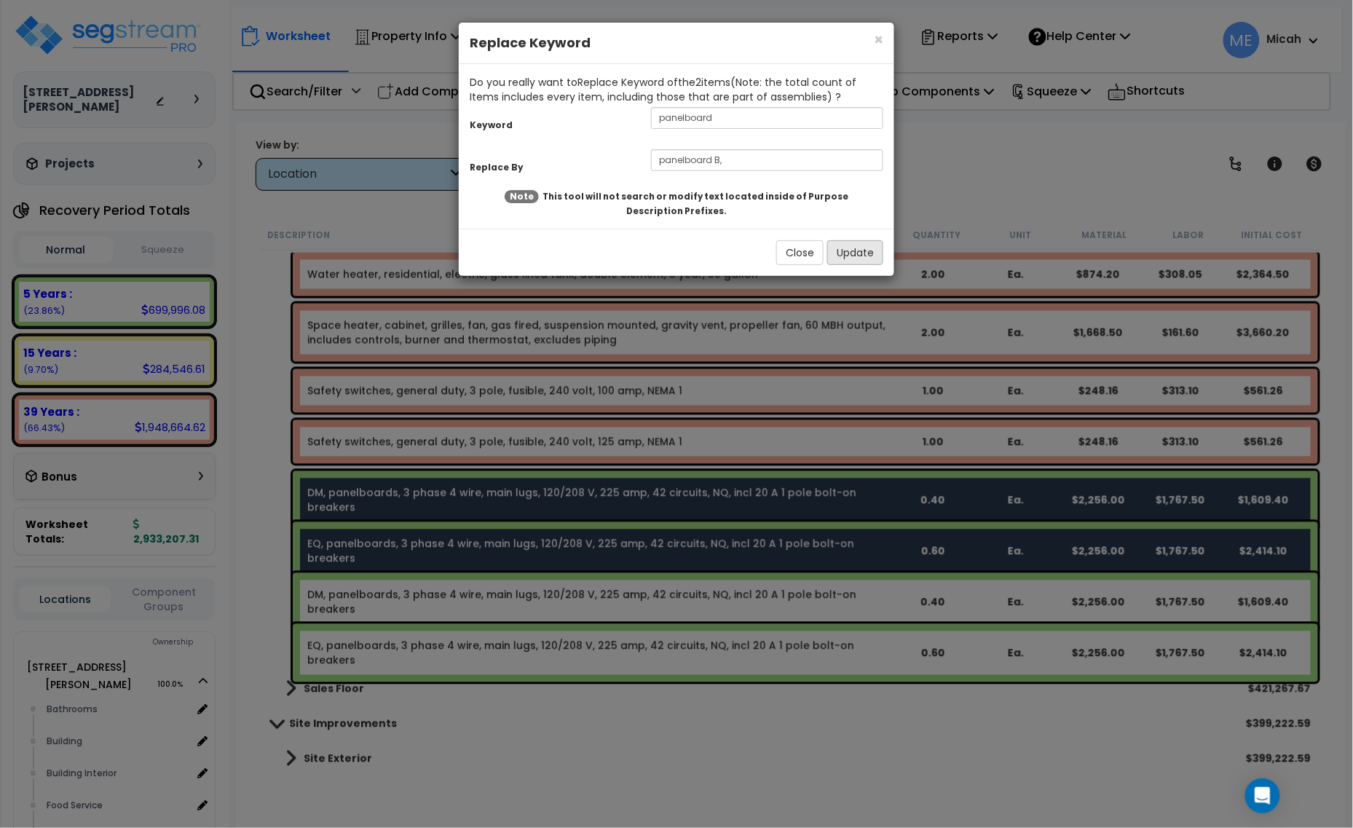
type input "panelboard B,"
click at [873, 252] on button "Update" at bounding box center [855, 252] width 56 height 25
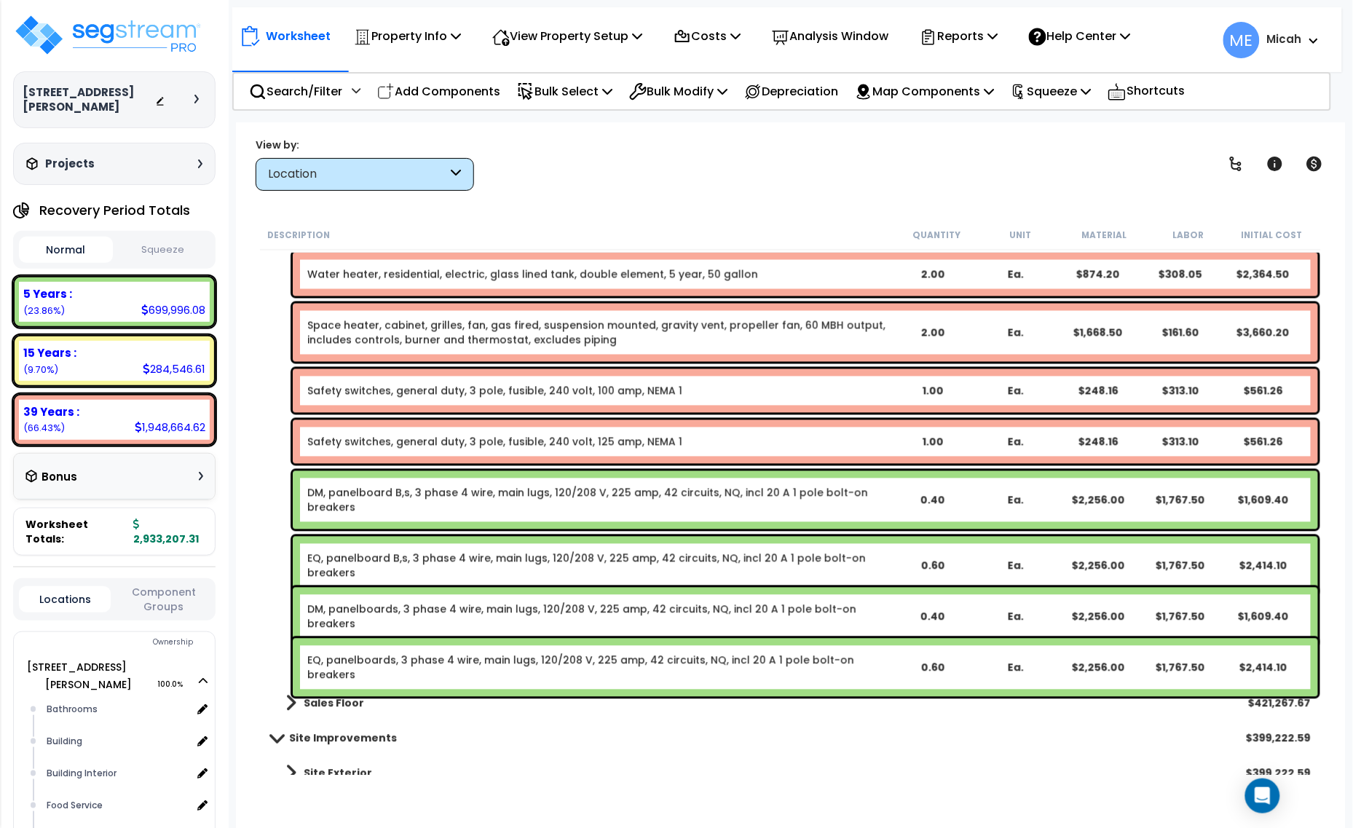
click at [406, 499] on link "DM, panelboard B,s, 3 phase 4 wire, main lugs, 120/208 V, 225 amp, 42 circuits,…" at bounding box center [598, 500] width 583 height 29
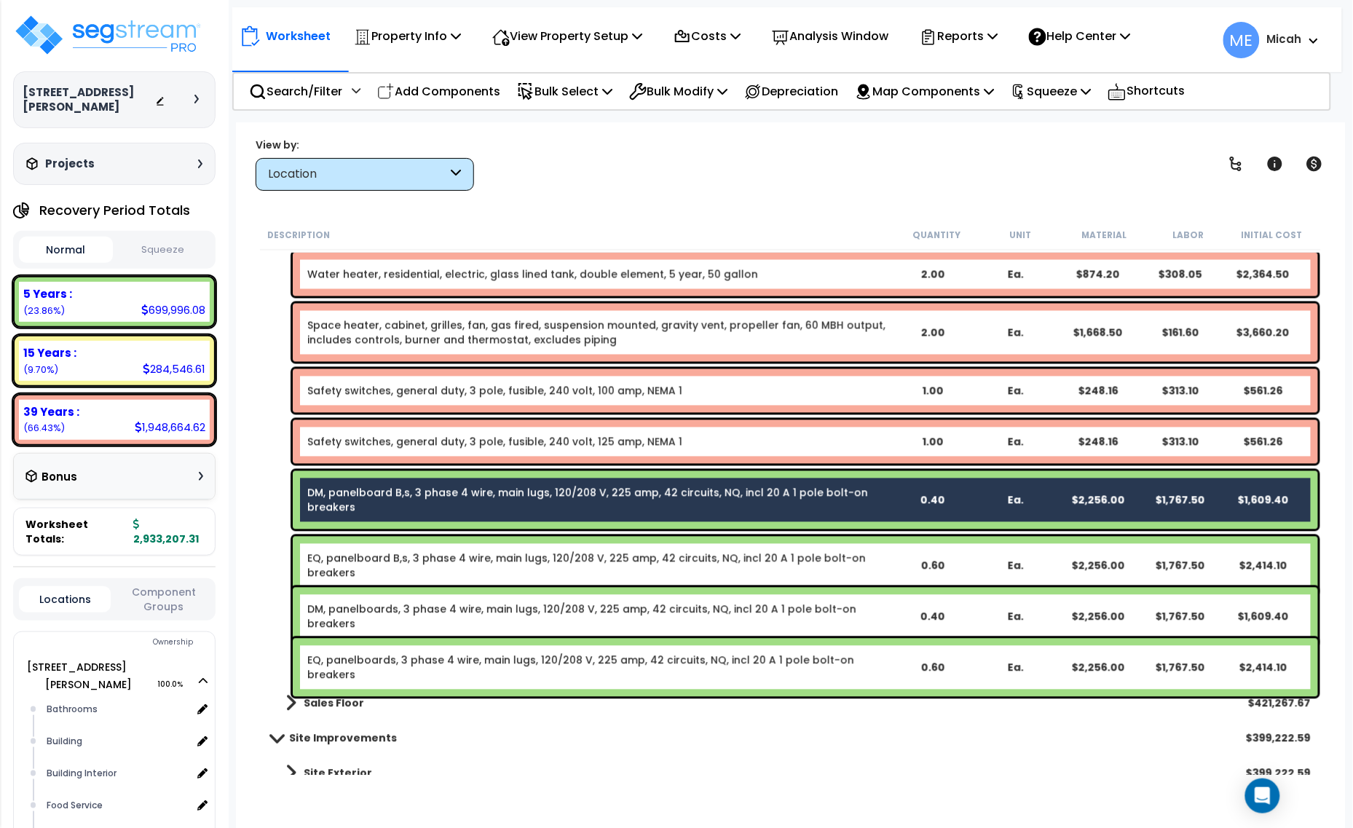
click at [399, 550] on div "EQ, panelboard B,s, 3 phase 4 wire, main lugs, 120/208 V, 225 amp, 42 circuits,…" at bounding box center [805, 566] width 1025 height 58
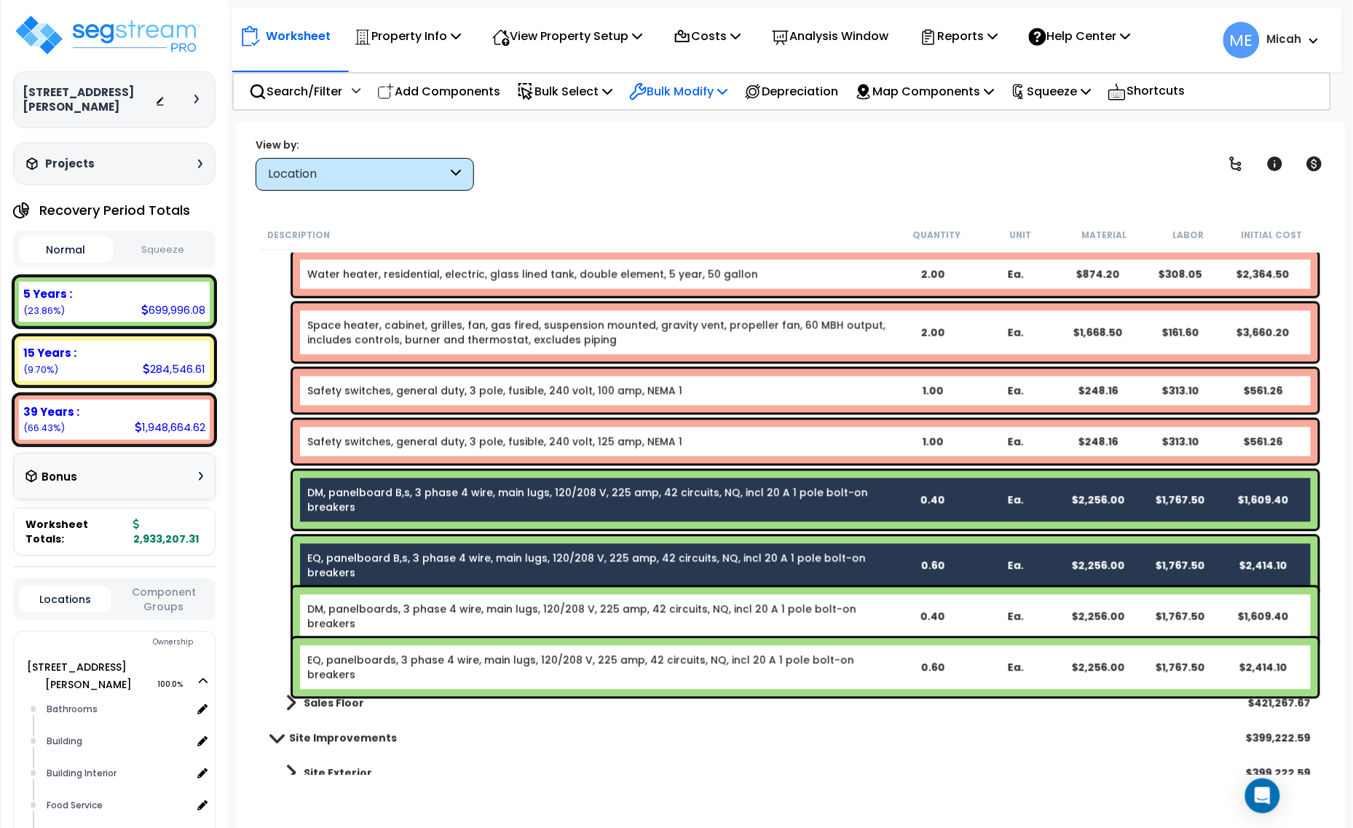
click at [717, 93] on p "Bulk Modify" at bounding box center [678, 92] width 98 height 20
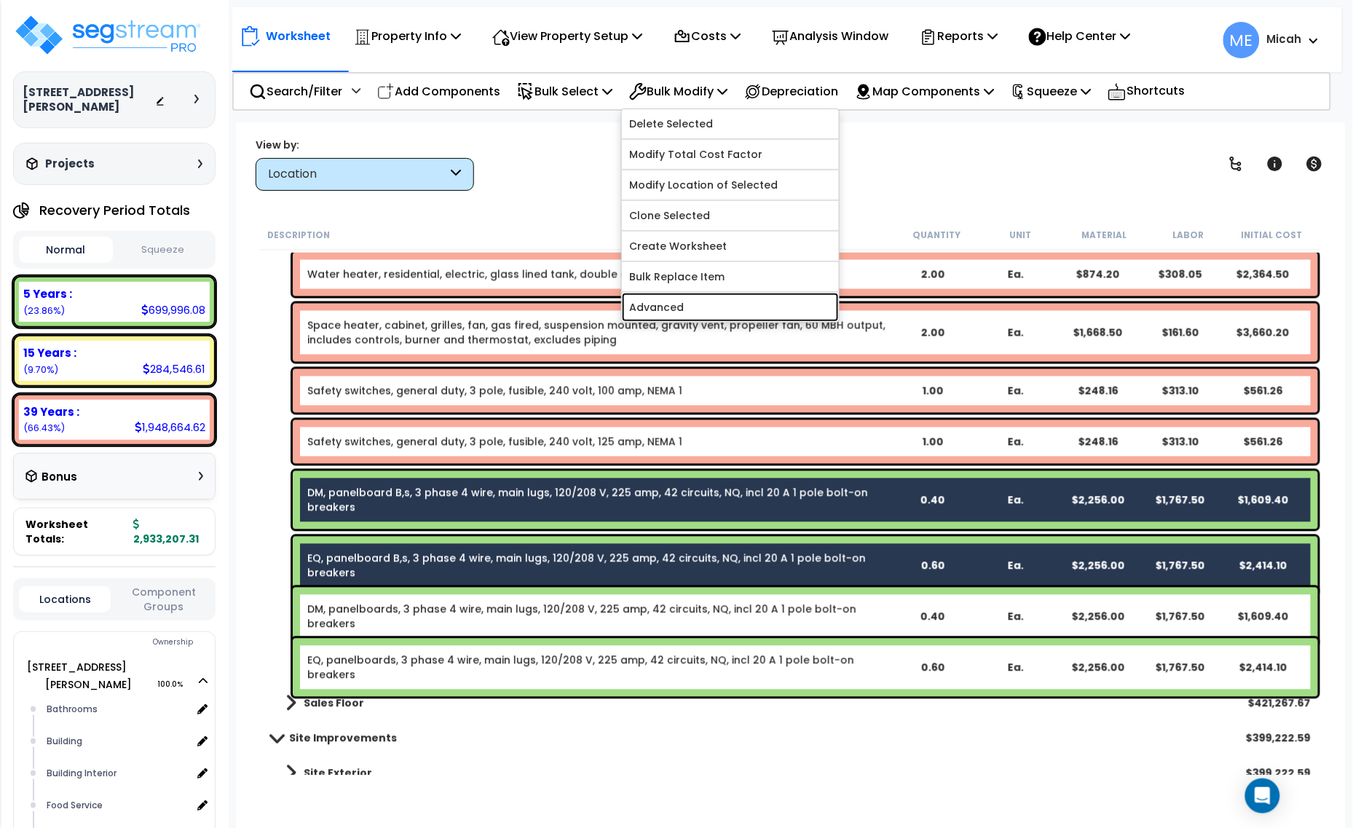
click at [697, 299] on link "Advanced" at bounding box center [730, 307] width 217 height 29
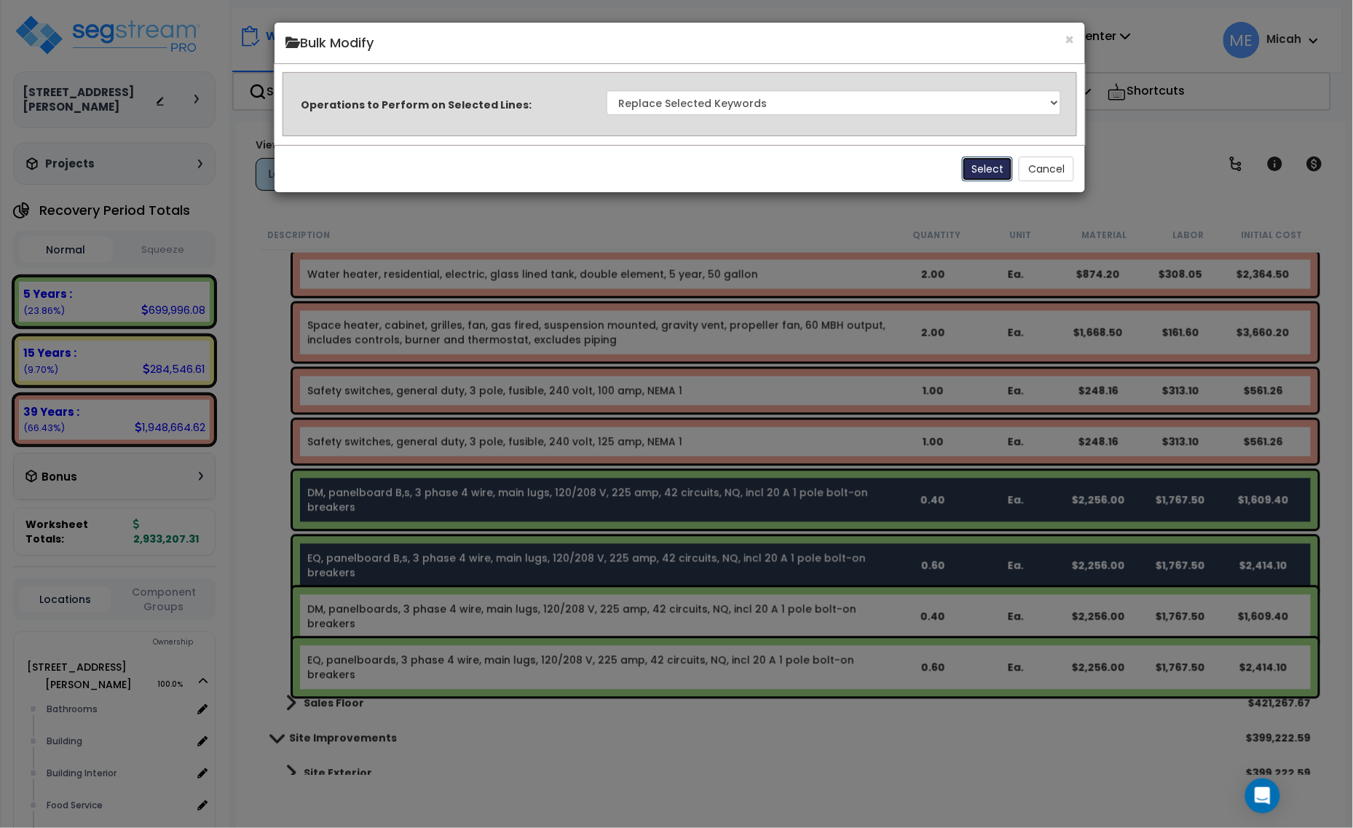
click at [966, 171] on button "Select" at bounding box center [987, 169] width 51 height 25
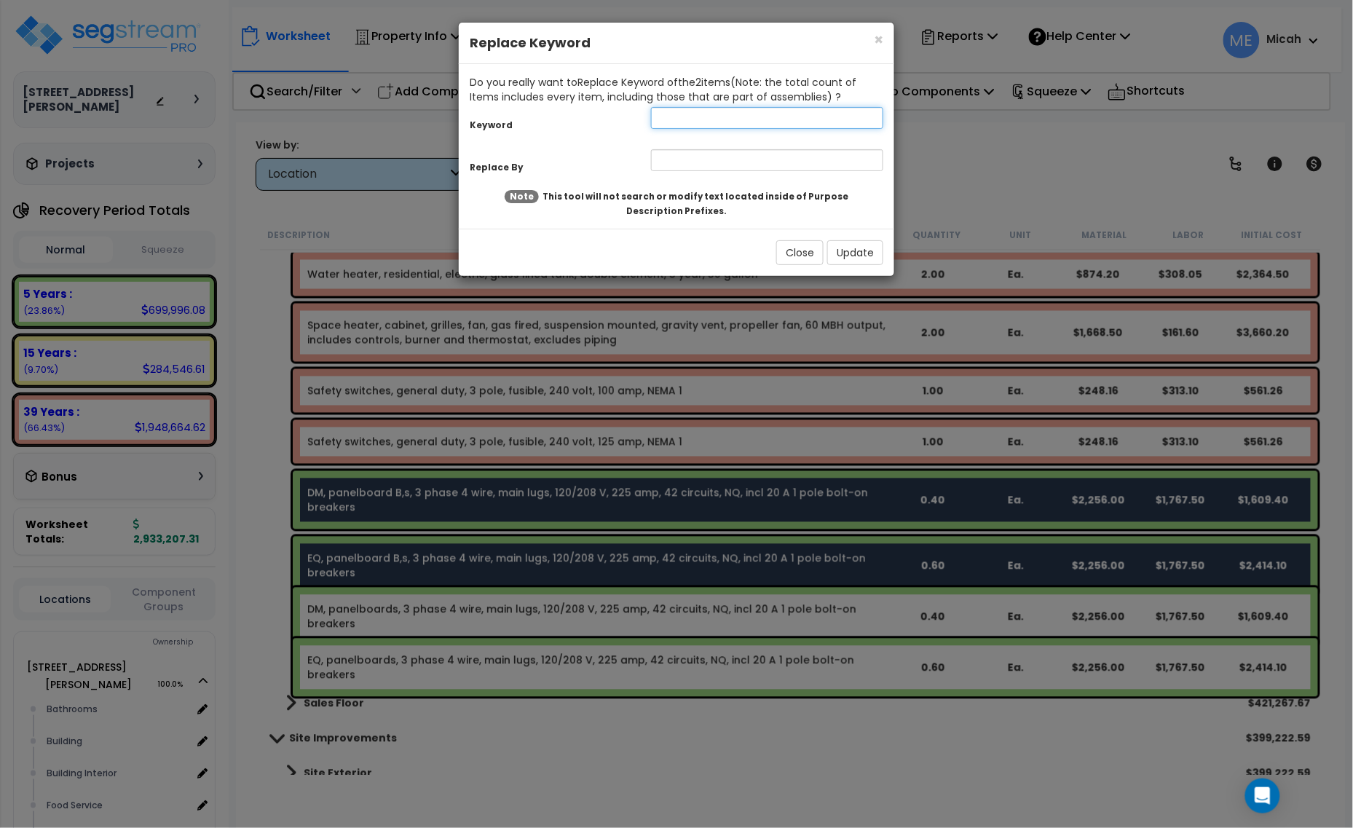
click at [751, 120] on input "text" at bounding box center [767, 118] width 232 height 22
type input "x"
type input ",s,"
click at [733, 151] on input "text" at bounding box center [767, 160] width 232 height 22
type input ","
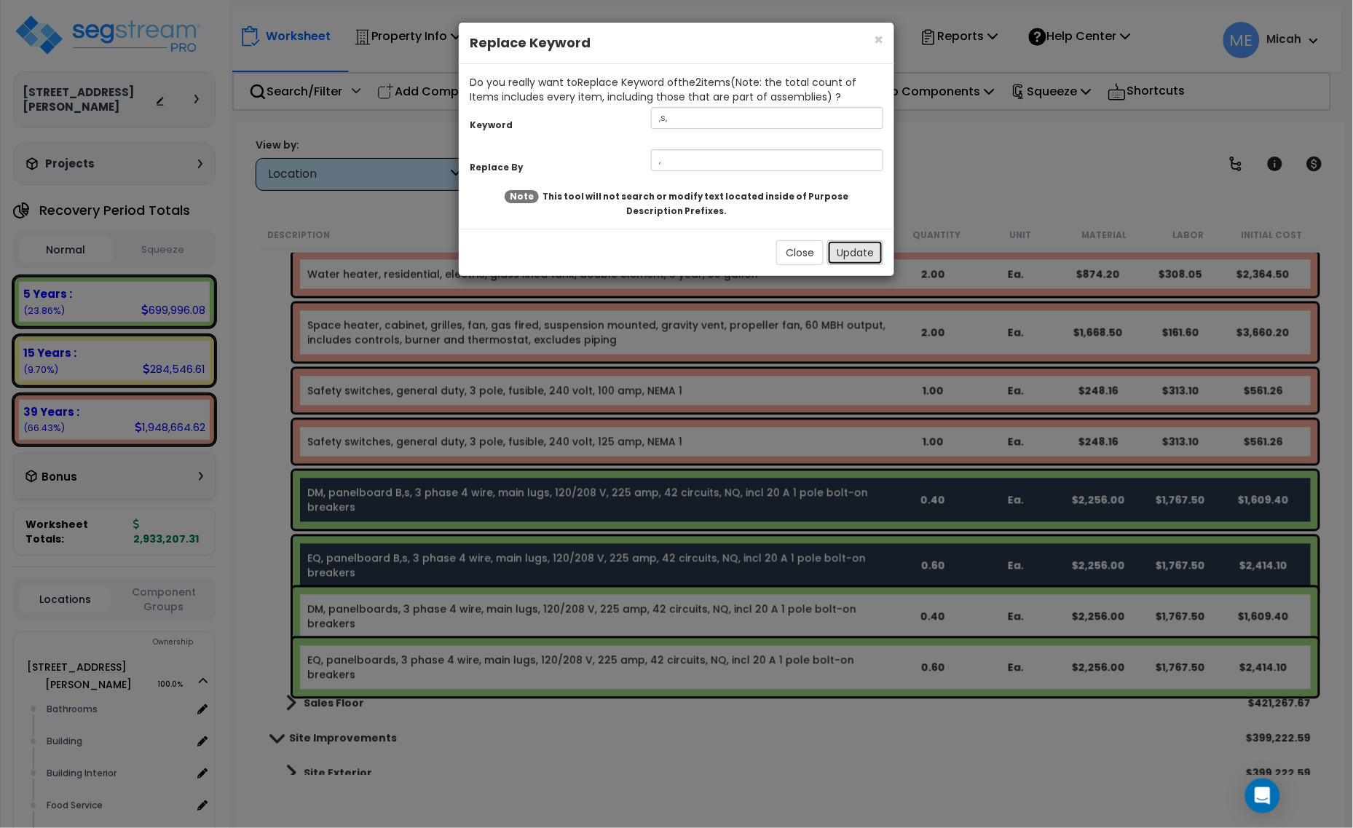
click at [848, 253] on button "Update" at bounding box center [855, 252] width 56 height 25
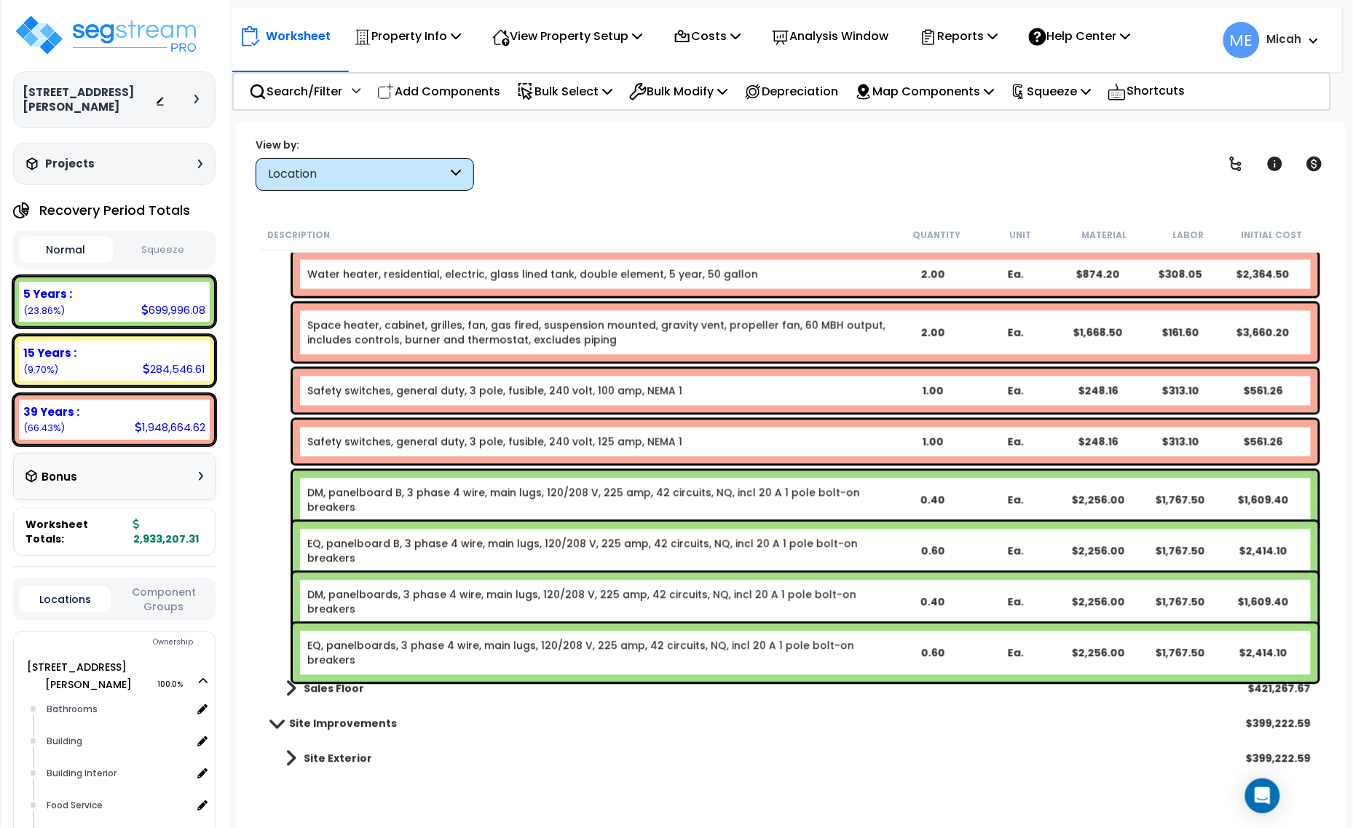
click at [390, 597] on link "DM, panelboards, 3 phase 4 wire, main lugs, 120/208 V, 225 amp, 42 circuits, NQ…" at bounding box center [598, 602] width 583 height 29
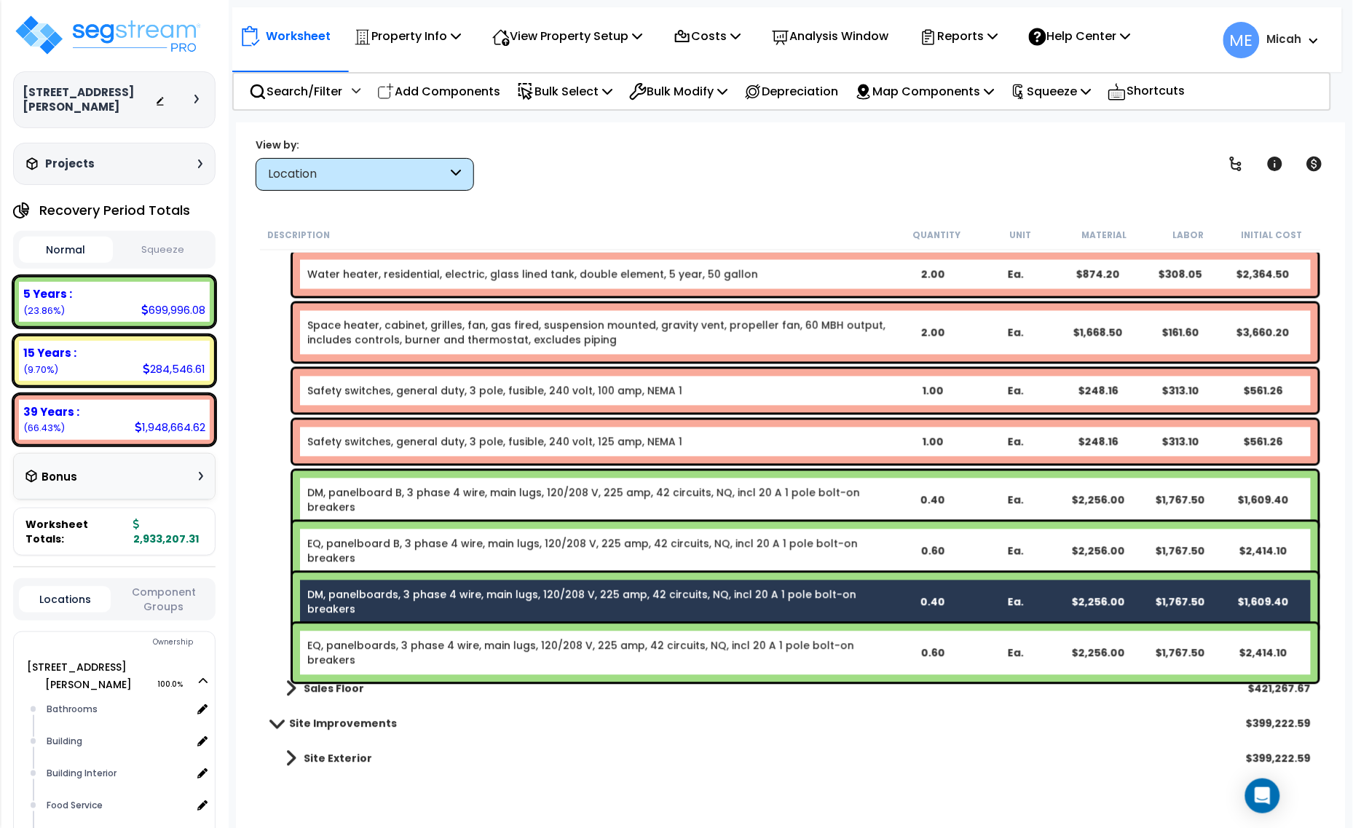
click at [398, 643] on link "EQ, panelboards, 3 phase 4 wire, main lugs, 120/208 V, 225 amp, 42 circuits, NQ…" at bounding box center [598, 653] width 583 height 29
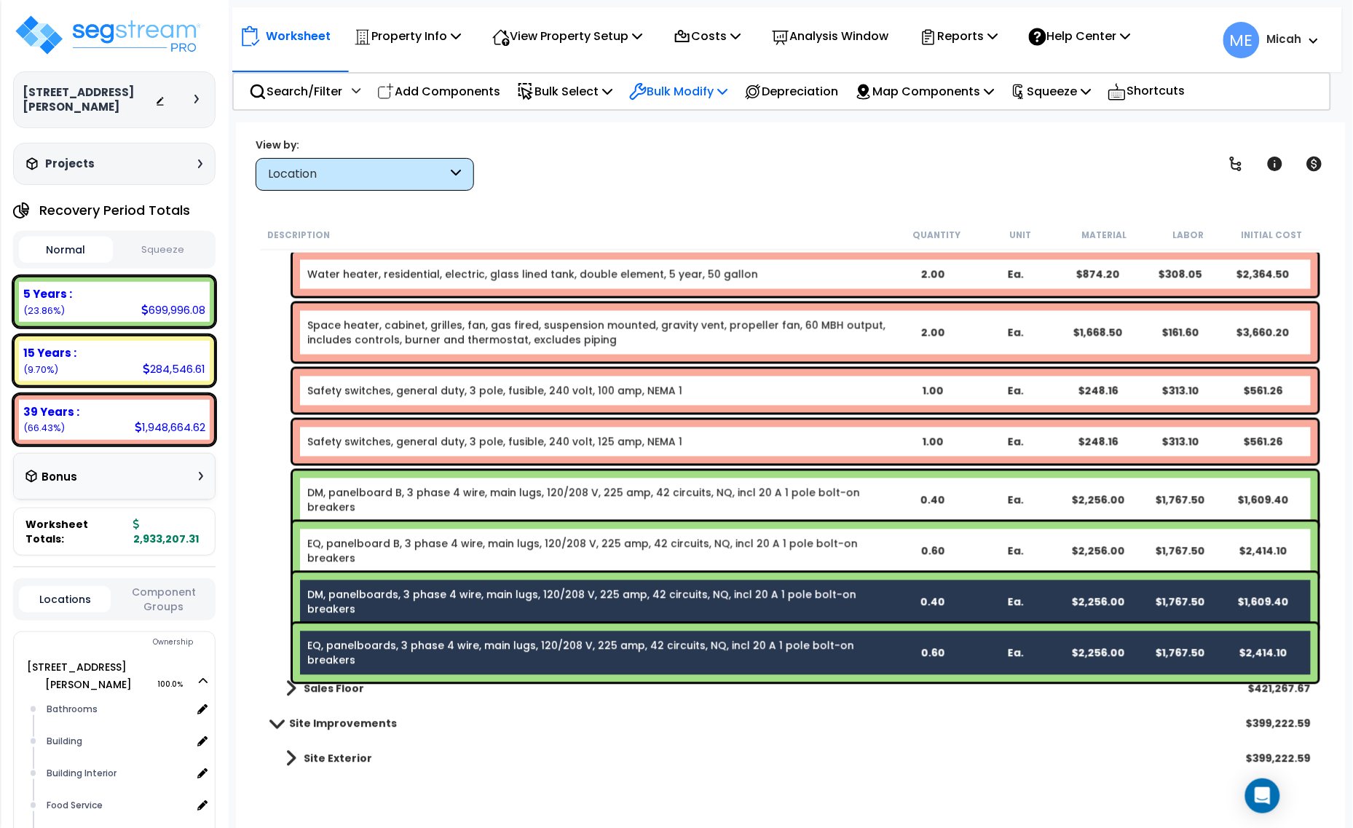
click at [727, 84] on p "Bulk Modify" at bounding box center [678, 92] width 98 height 20
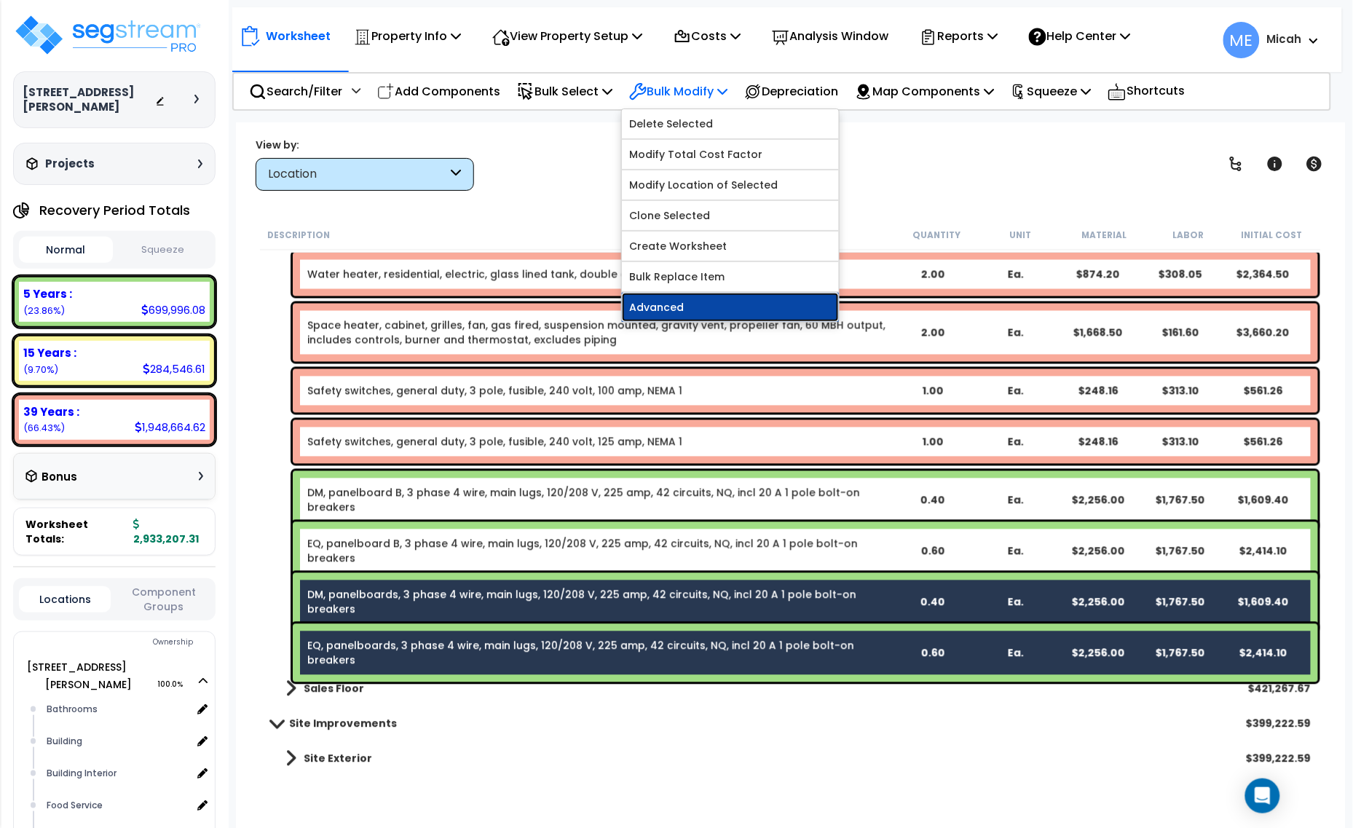
click at [728, 310] on link "Advanced" at bounding box center [730, 307] width 217 height 29
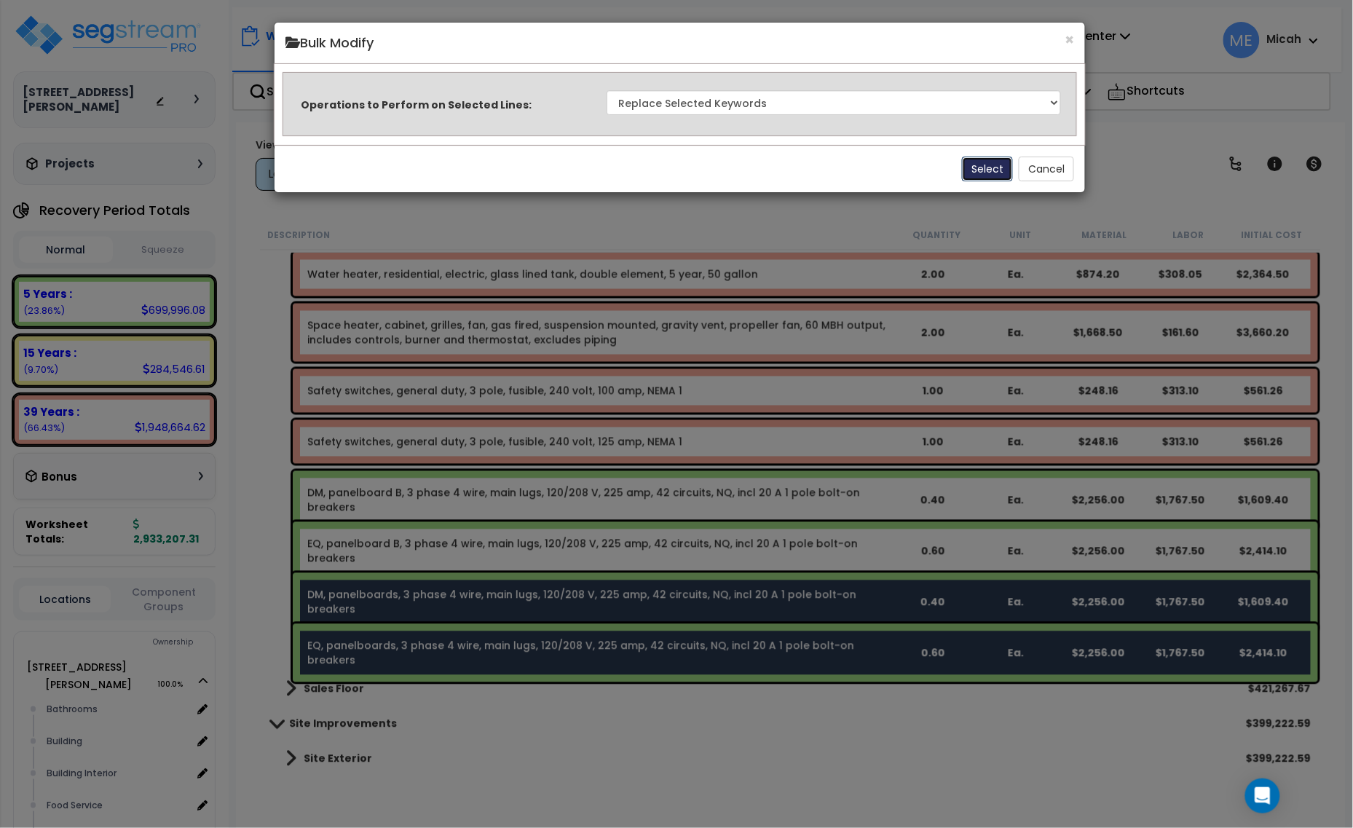
click at [976, 170] on button "Select" at bounding box center [987, 169] width 51 height 25
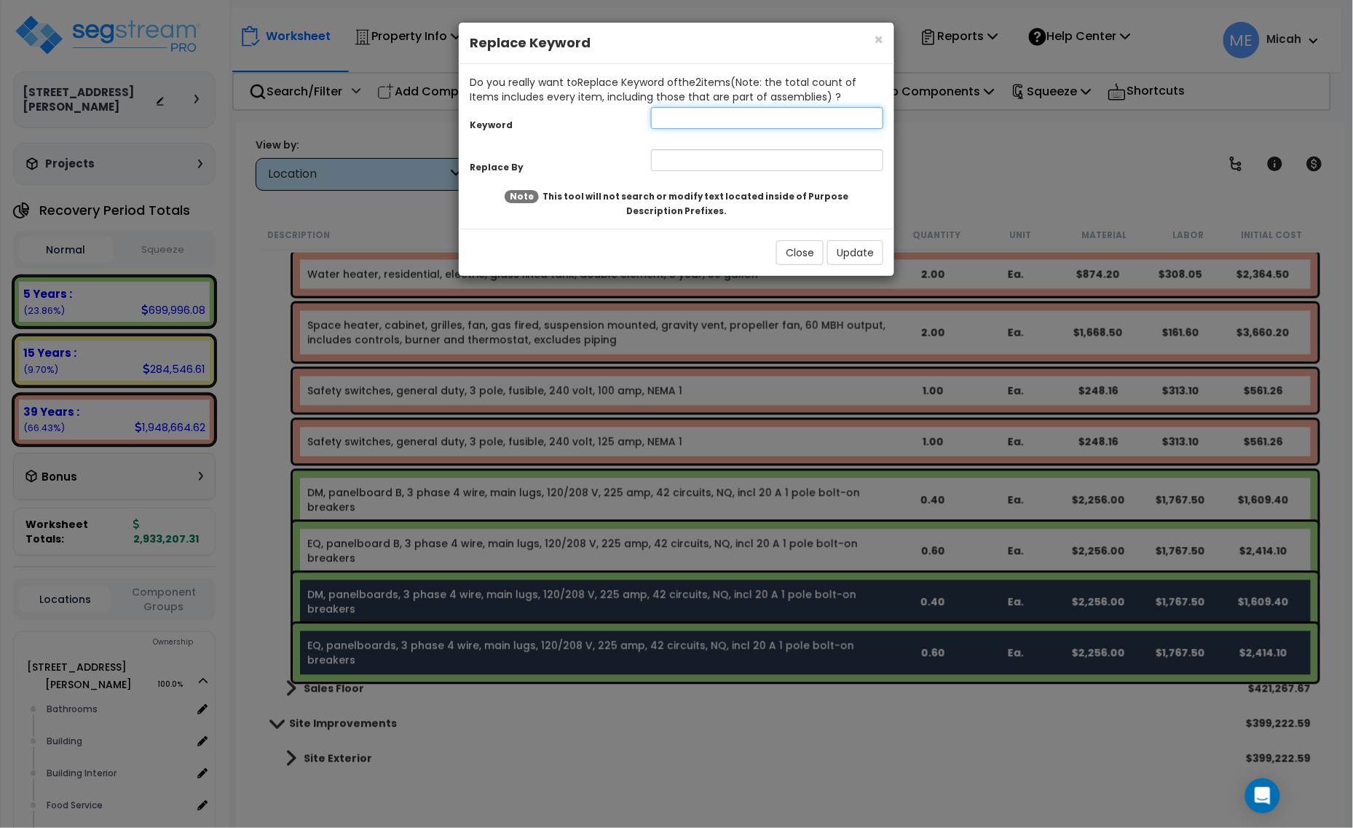
click at [686, 118] on input "text" at bounding box center [767, 118] width 232 height 22
type input "panelboards"
click at [677, 159] on input "text" at bounding box center [767, 160] width 232 height 22
type input "panelboard B1"
click at [878, 256] on button "Update" at bounding box center [855, 252] width 56 height 25
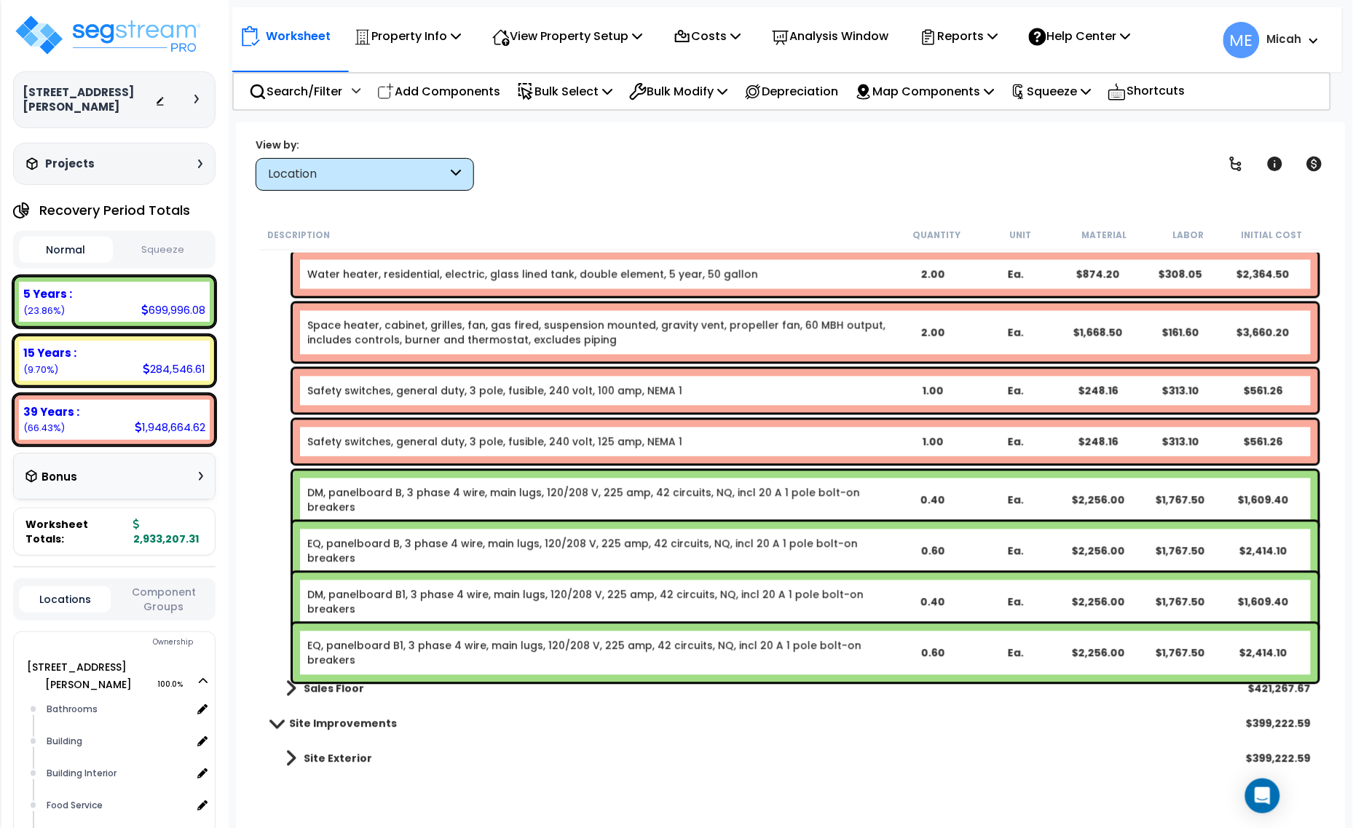
click at [878, 590] on link "DM, panelboard B1, 3 phase 4 wire, main lugs, 120/208 V, 225 amp, 42 circuits, …" at bounding box center [598, 602] width 583 height 29
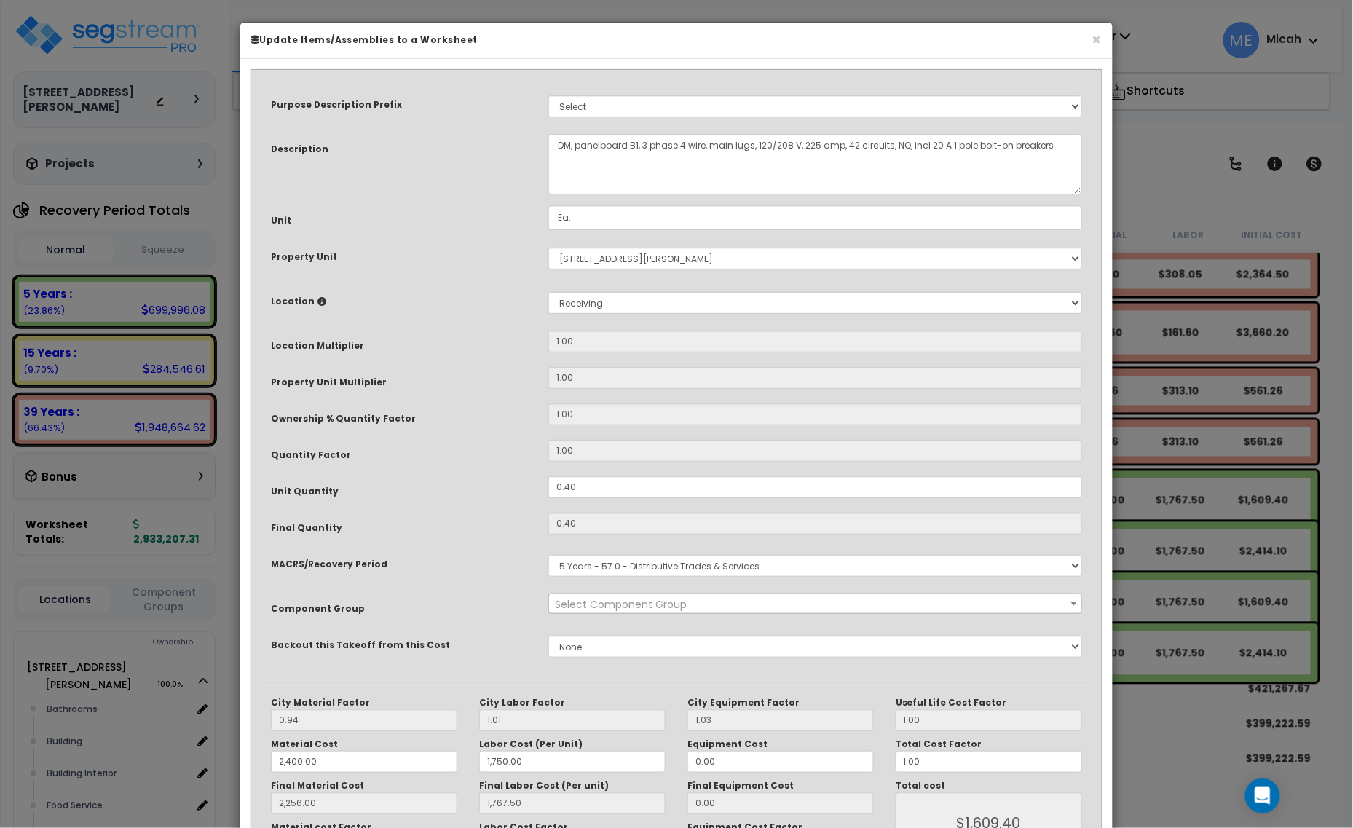
scroll to position [0, 0]
select select "57033"
drag, startPoint x: 599, startPoint y: 489, endPoint x: 555, endPoint y: 492, distance: 43.8
click at [563, 492] on input "0.40" at bounding box center [815, 487] width 534 height 22
type input "0"
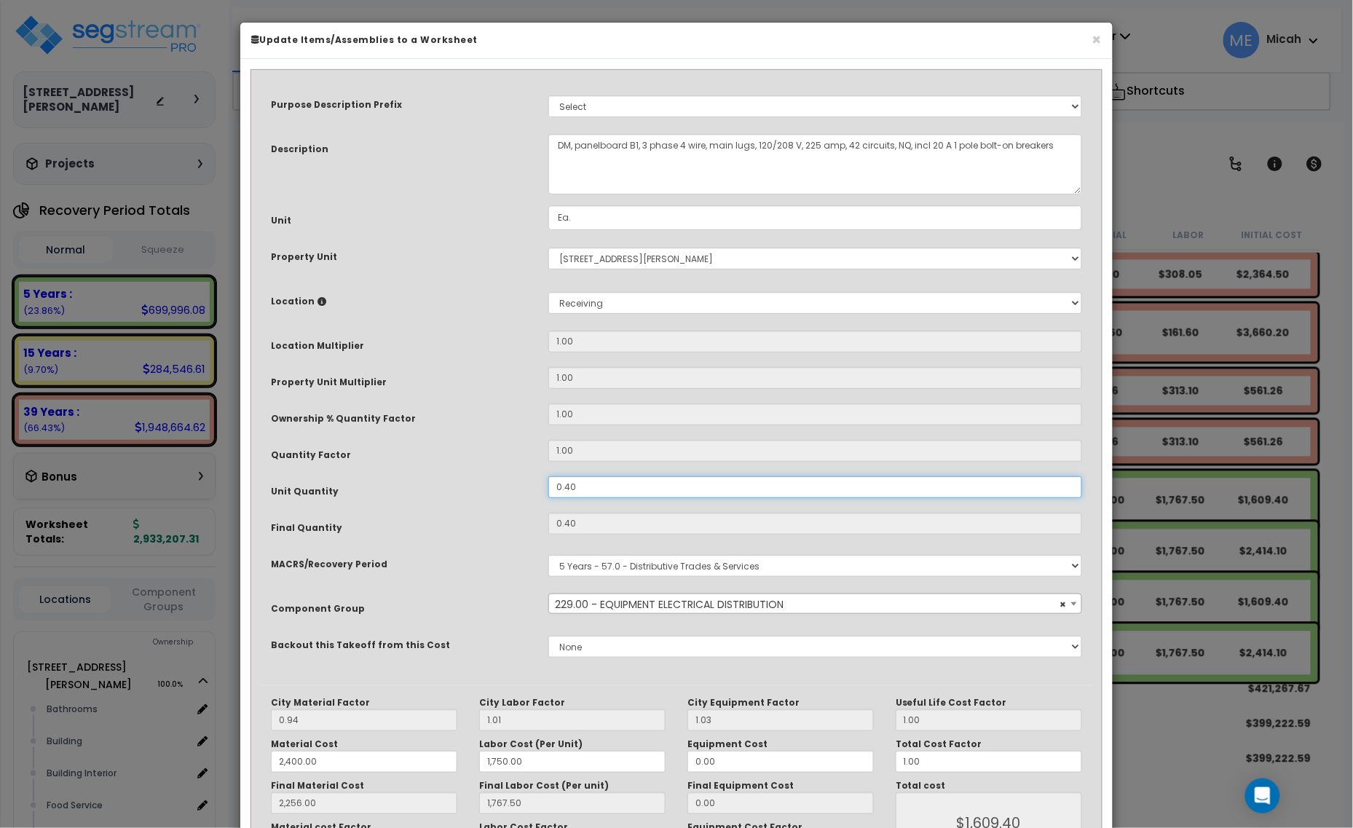
type input "0.4"
type input "2,256.00"
type input "1,767.50"
type input "$1,609.40"
type input "0"
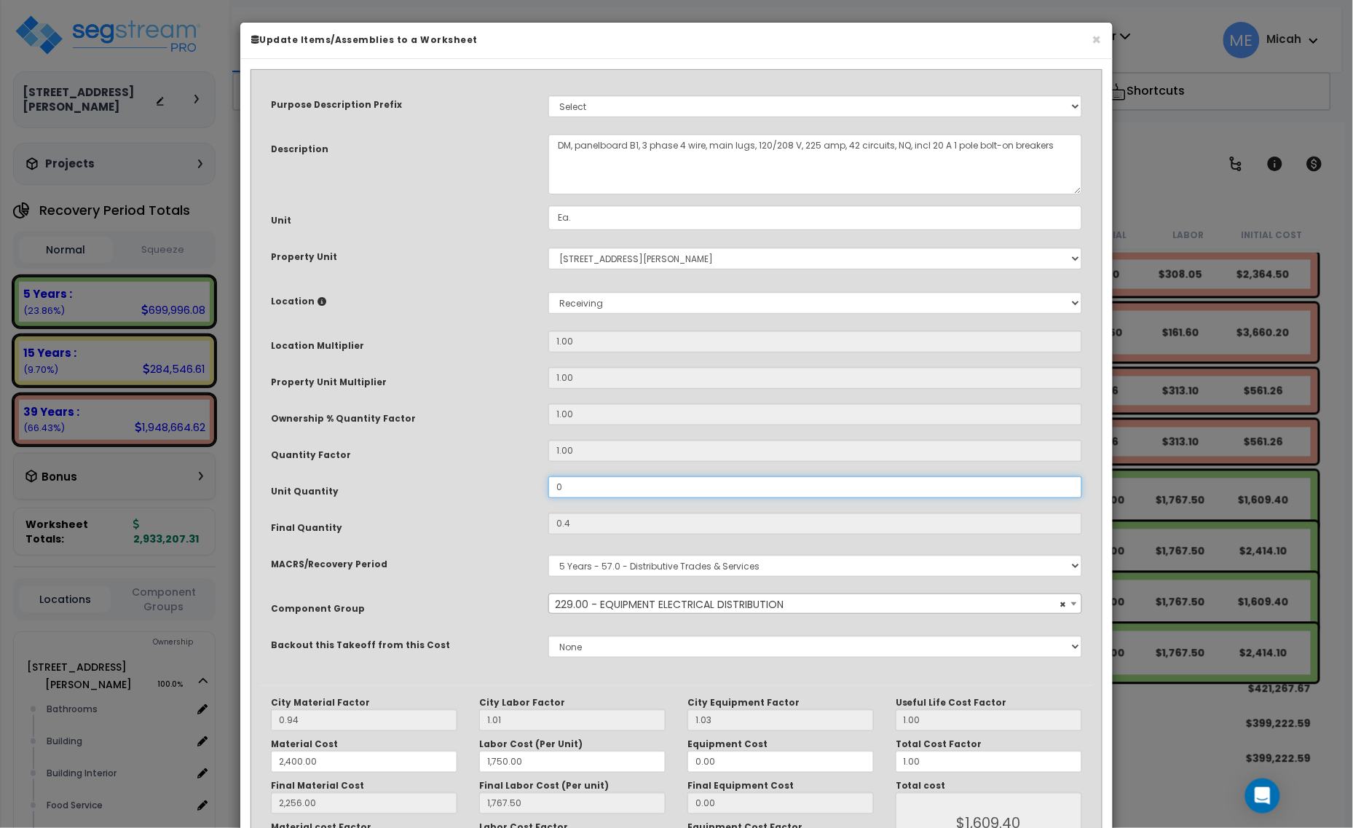
type input "2,256.00"
type input "1,767.50"
type input "$0.00"
type input "2,256.00"
type input "1,767.50"
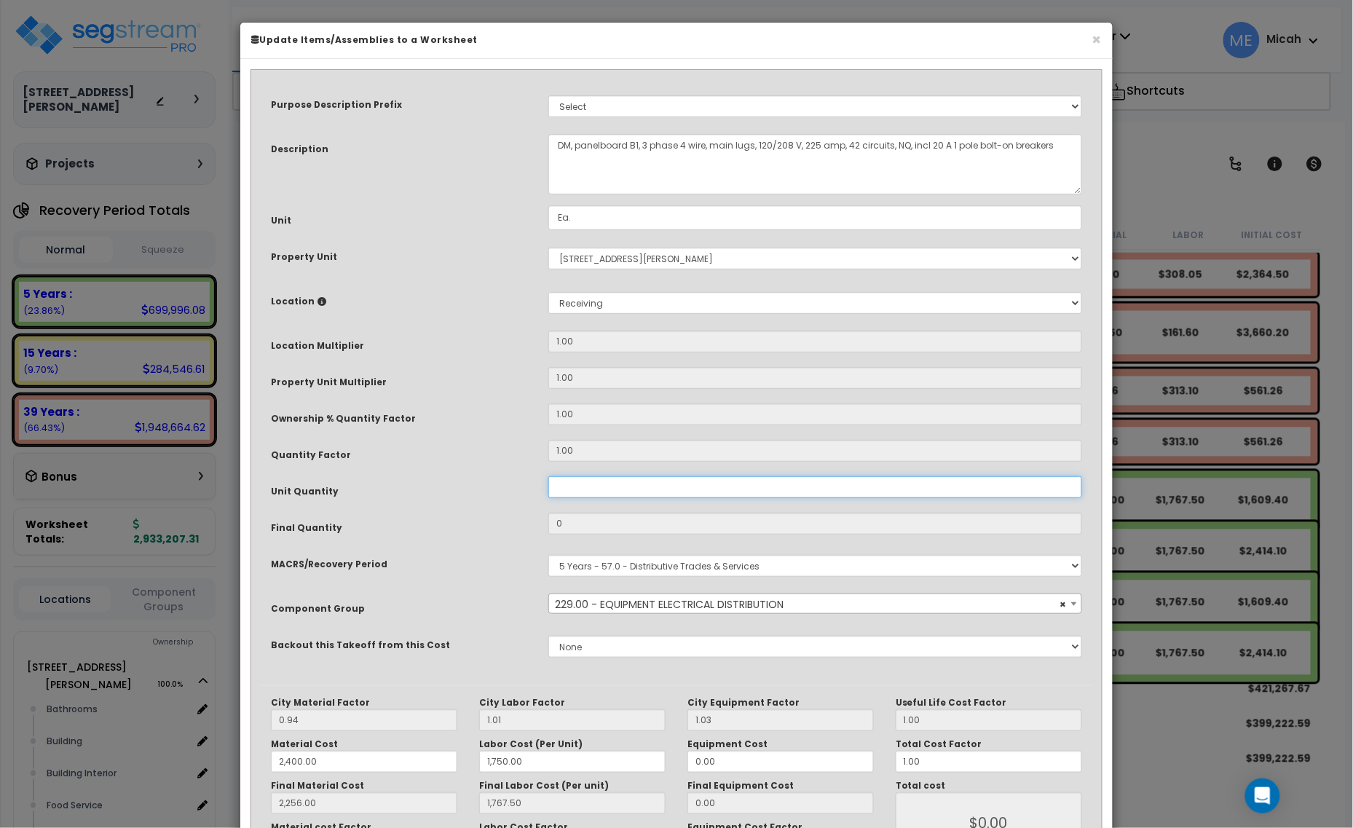
type input "2,256.00"
type input "1,767.50"
type input "."
type input "2,256.00"
type input "1,767.50"
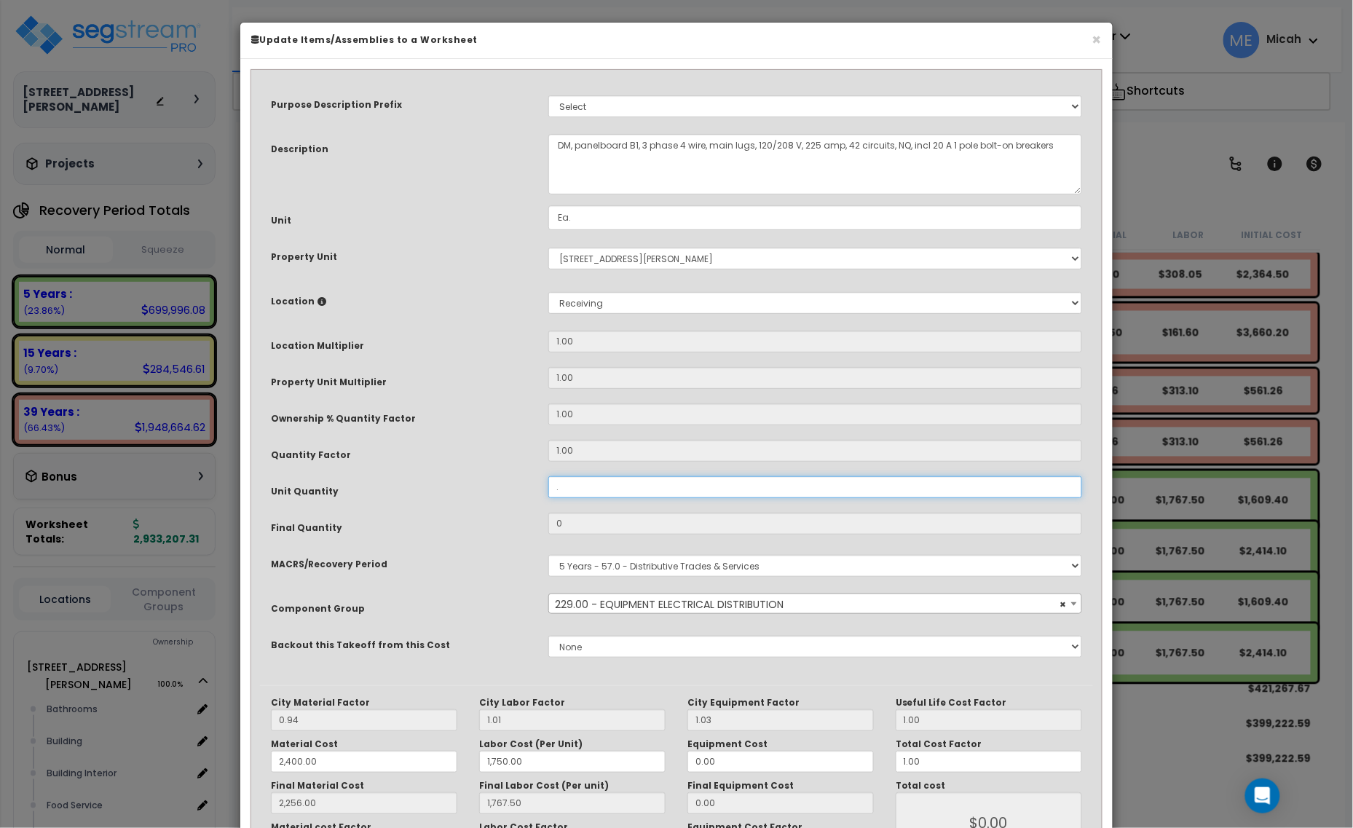
type input "2,256.00"
type input "1,767.50"
type input ".7"
type input "2,256.00"
type input "1,767.50"
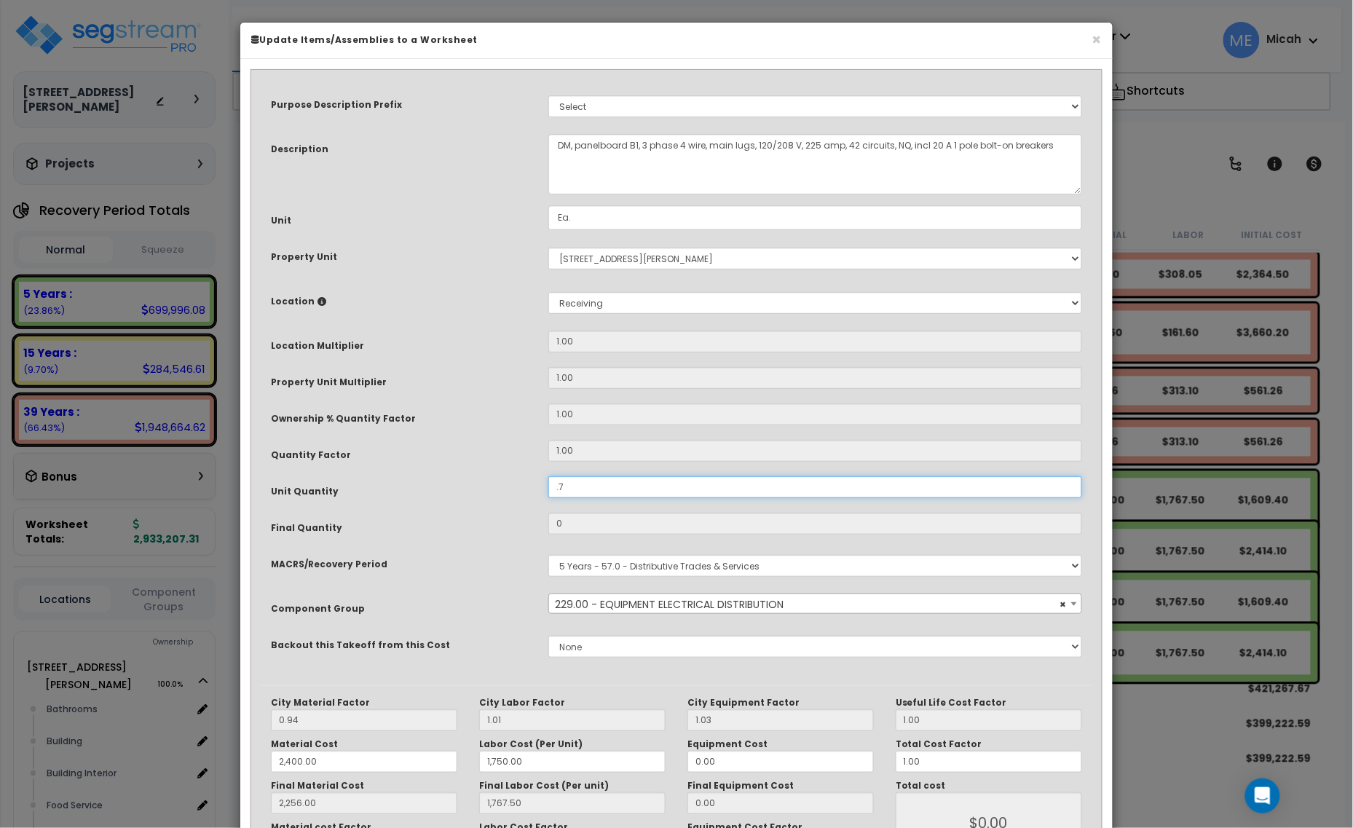
type input "0.7"
type input "2,256.00"
type input "1,767.50"
type input "$2,816.45"
type input ".71"
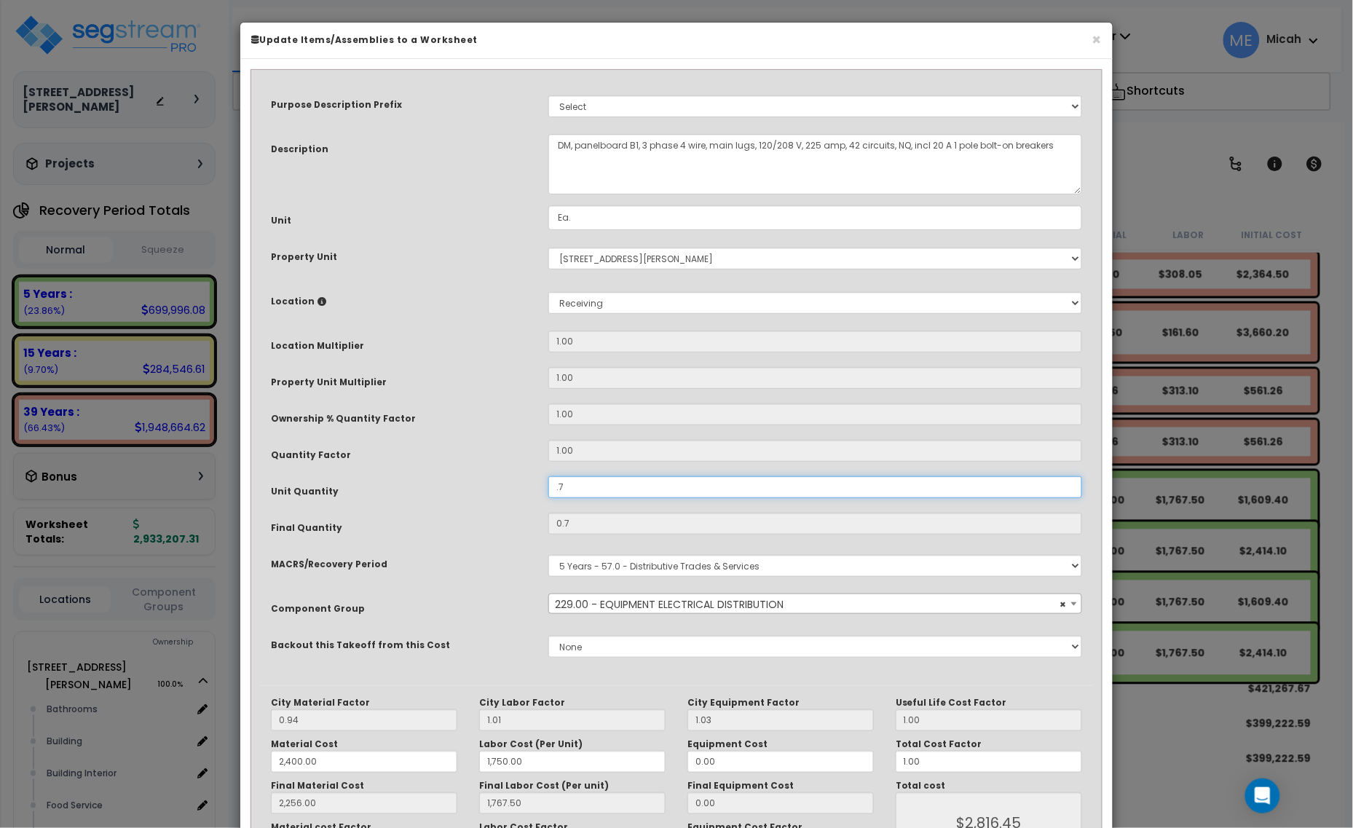
type input "2,256.00"
type input "1,767.50"
type input "$2,816.45"
type input "0.71"
type input "2,256.00"
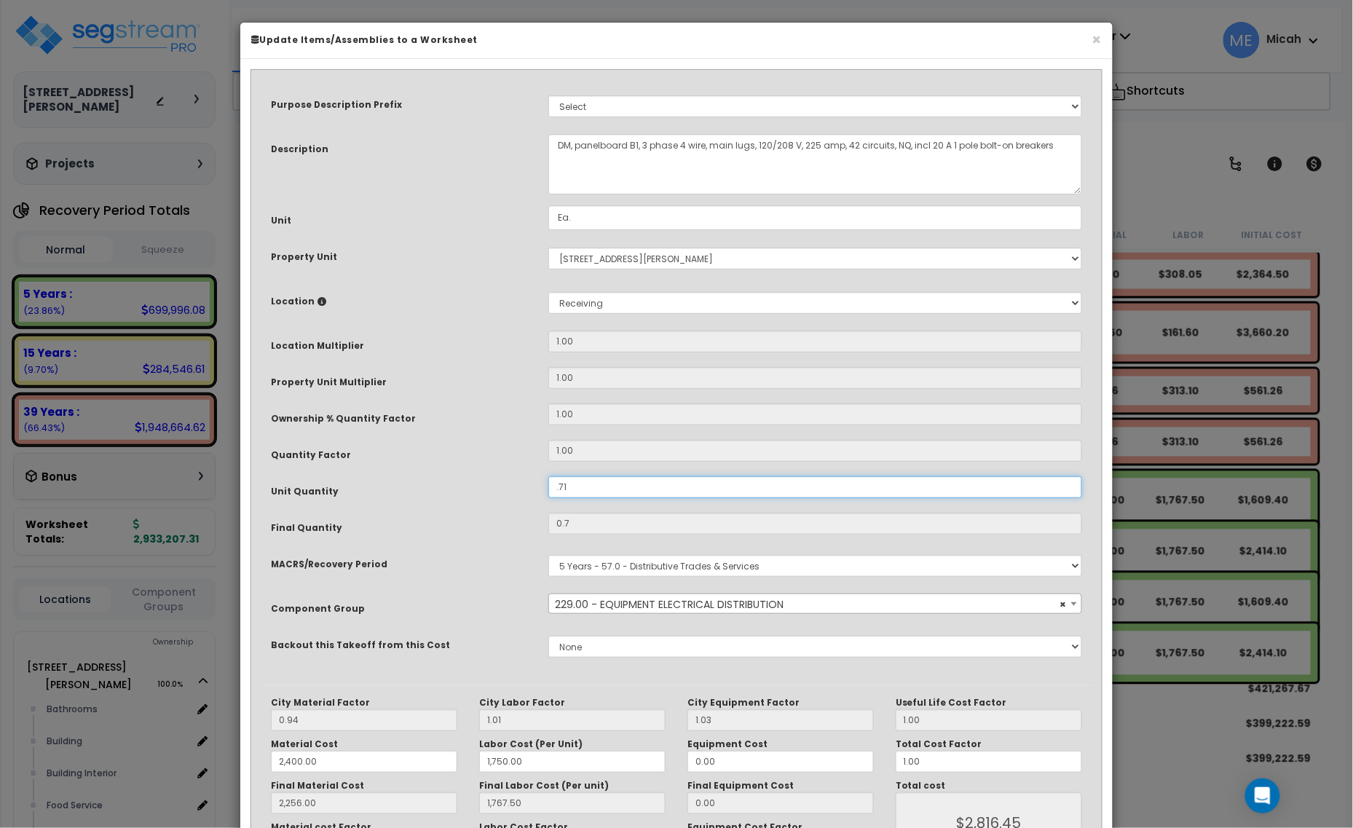
type input "1,767.50"
type input "$2,856.68"
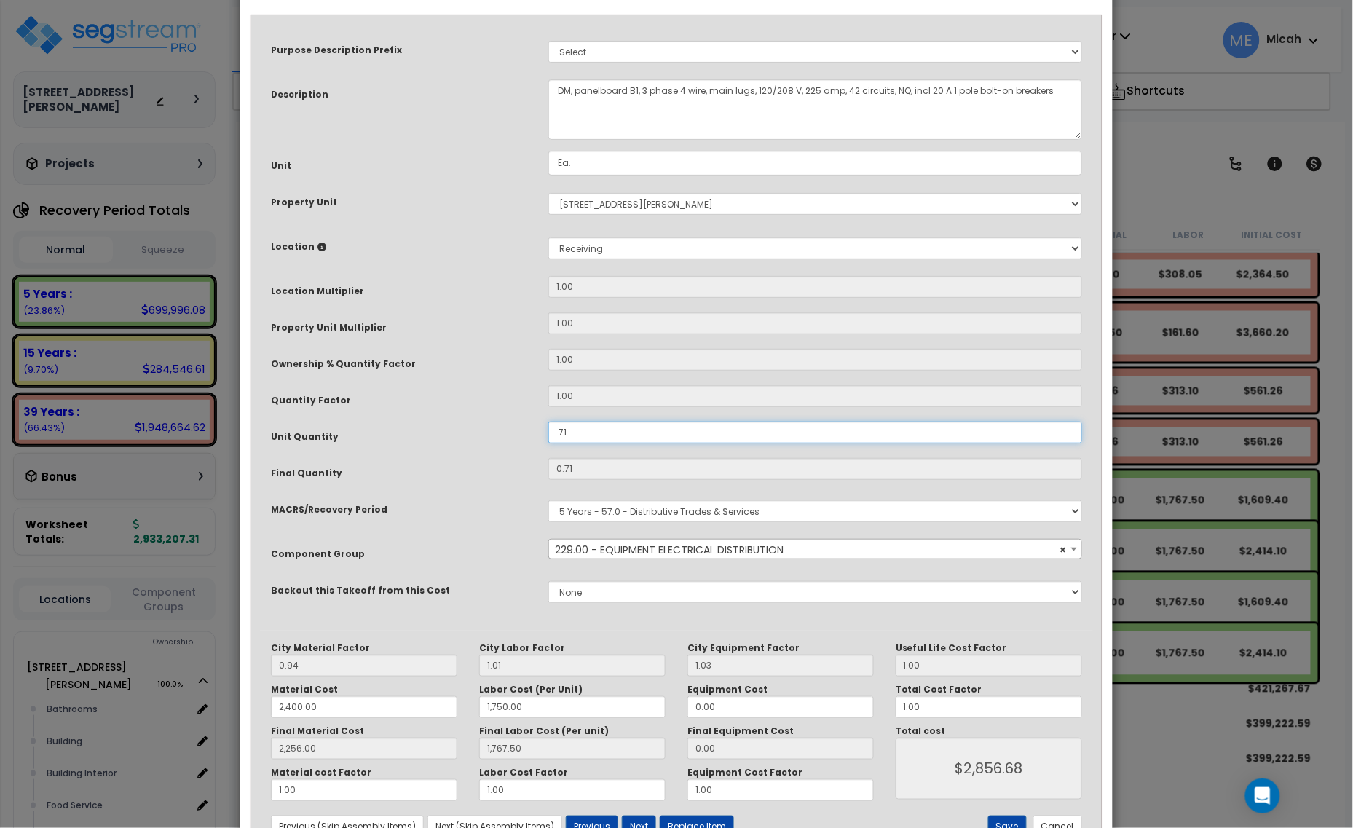
scroll to position [110, 0]
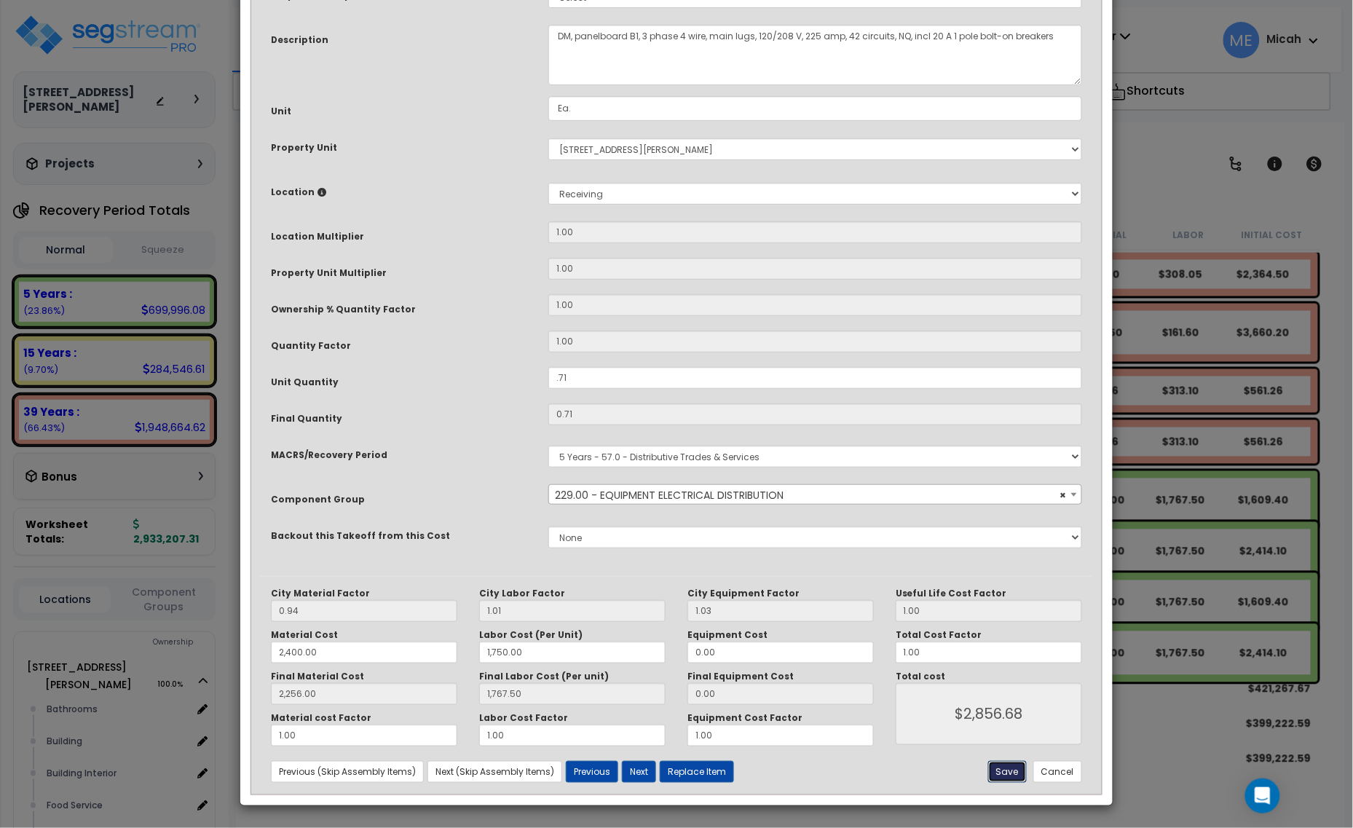
click at [995, 774] on button "Save" at bounding box center [1007, 772] width 39 height 22
type input "0.71"
type input "2400.00"
type input "1750.00"
type input "2256.00"
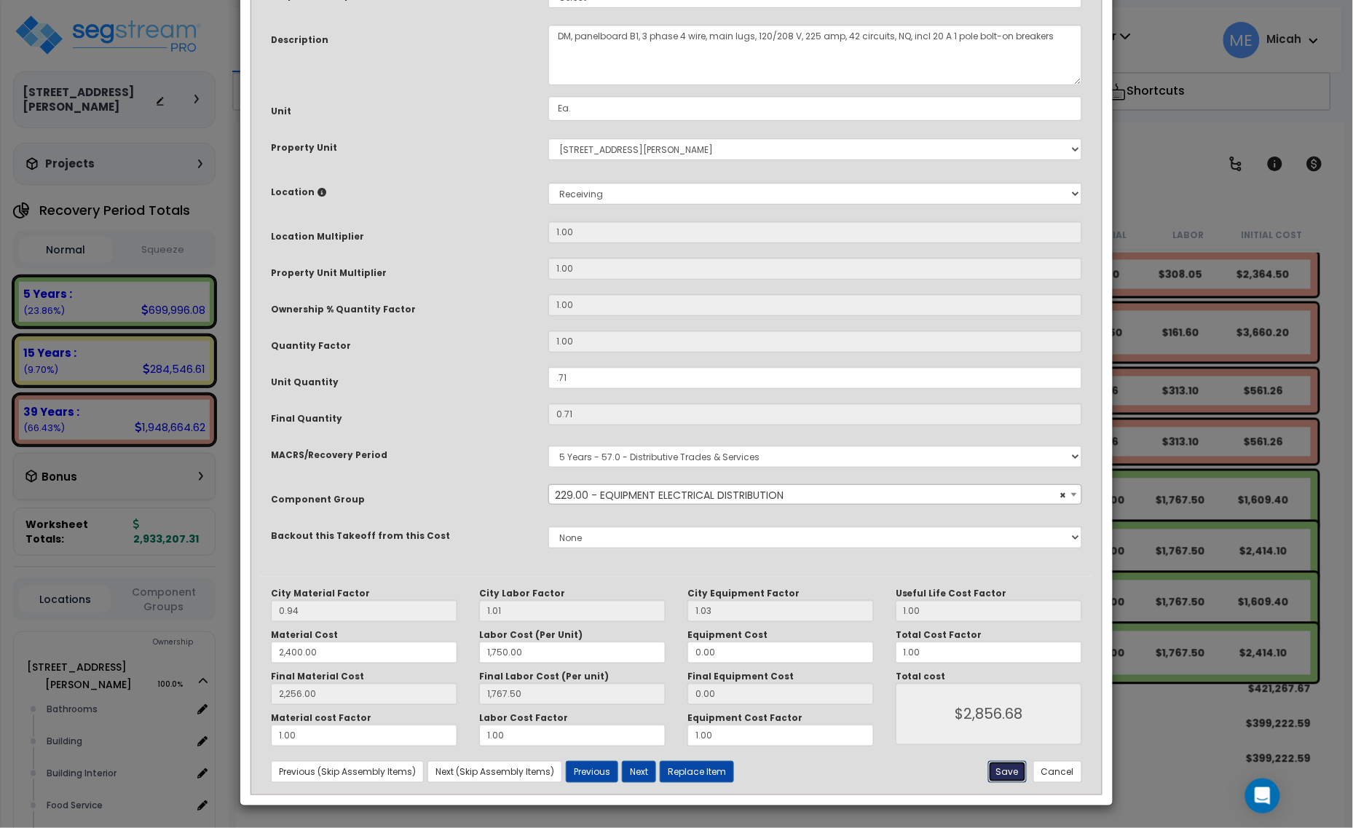
type input "1767.50"
type input "2856.68"
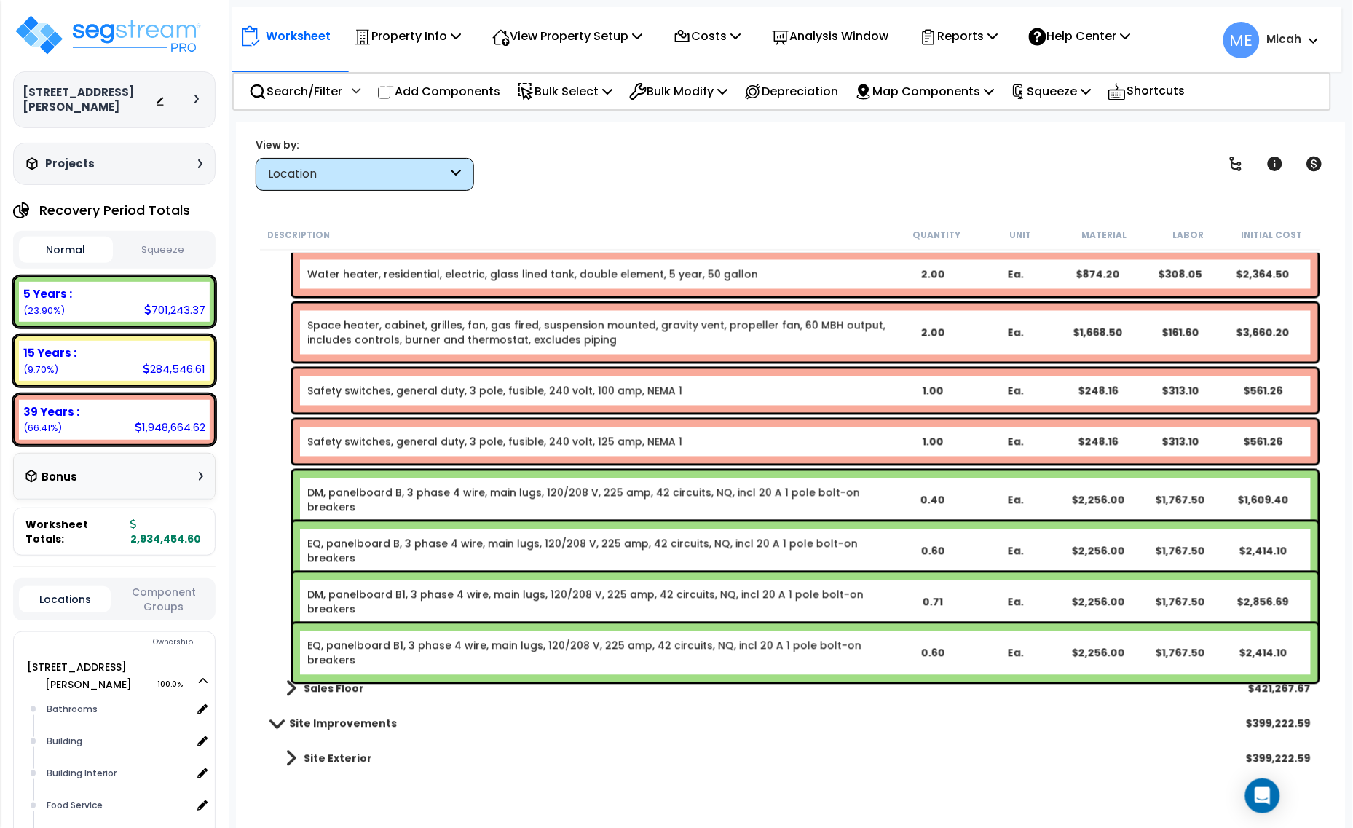
click at [523, 652] on link "EQ, panelboard B1, 3 phase 4 wire, main lugs, 120/208 V, 225 amp, 42 circuits, …" at bounding box center [598, 653] width 583 height 29
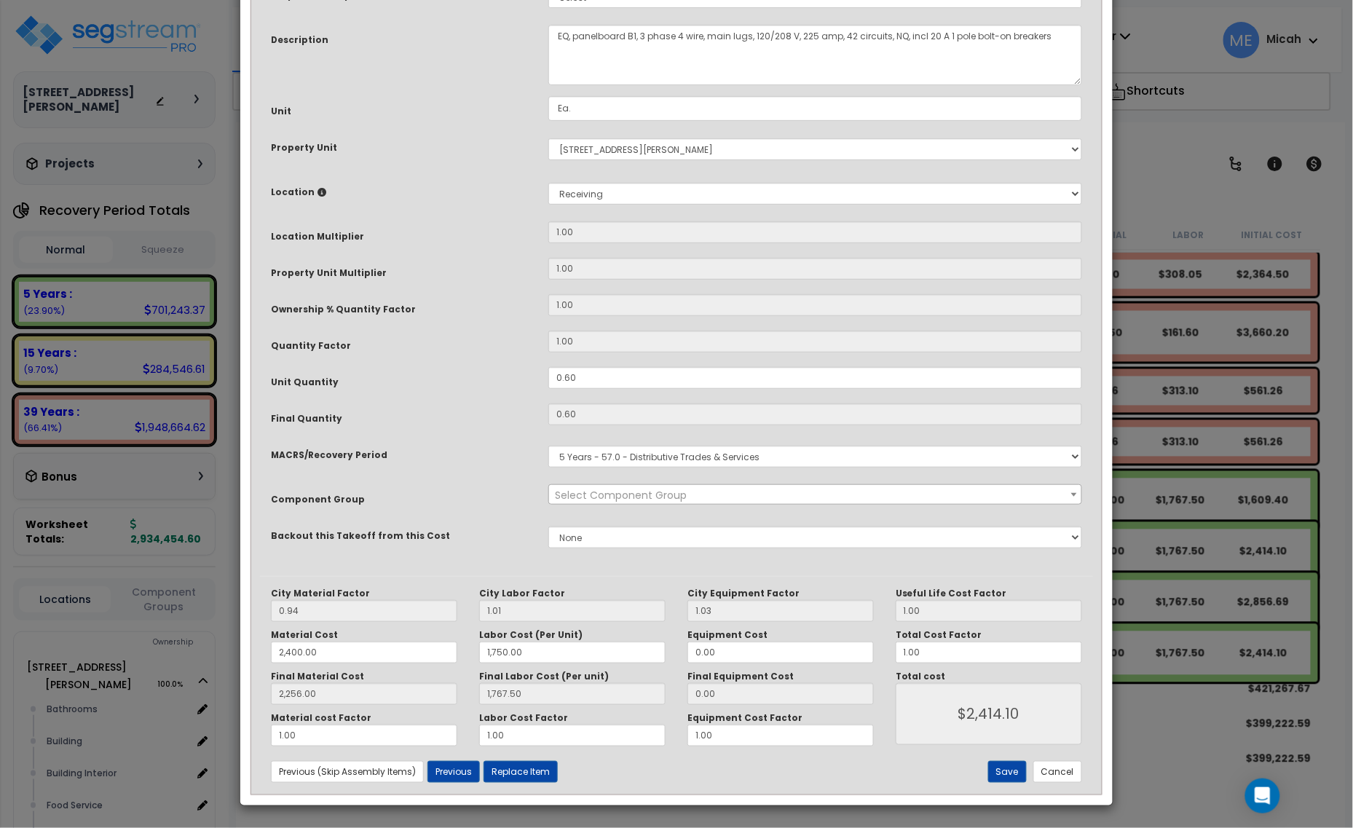
scroll to position [0, 0]
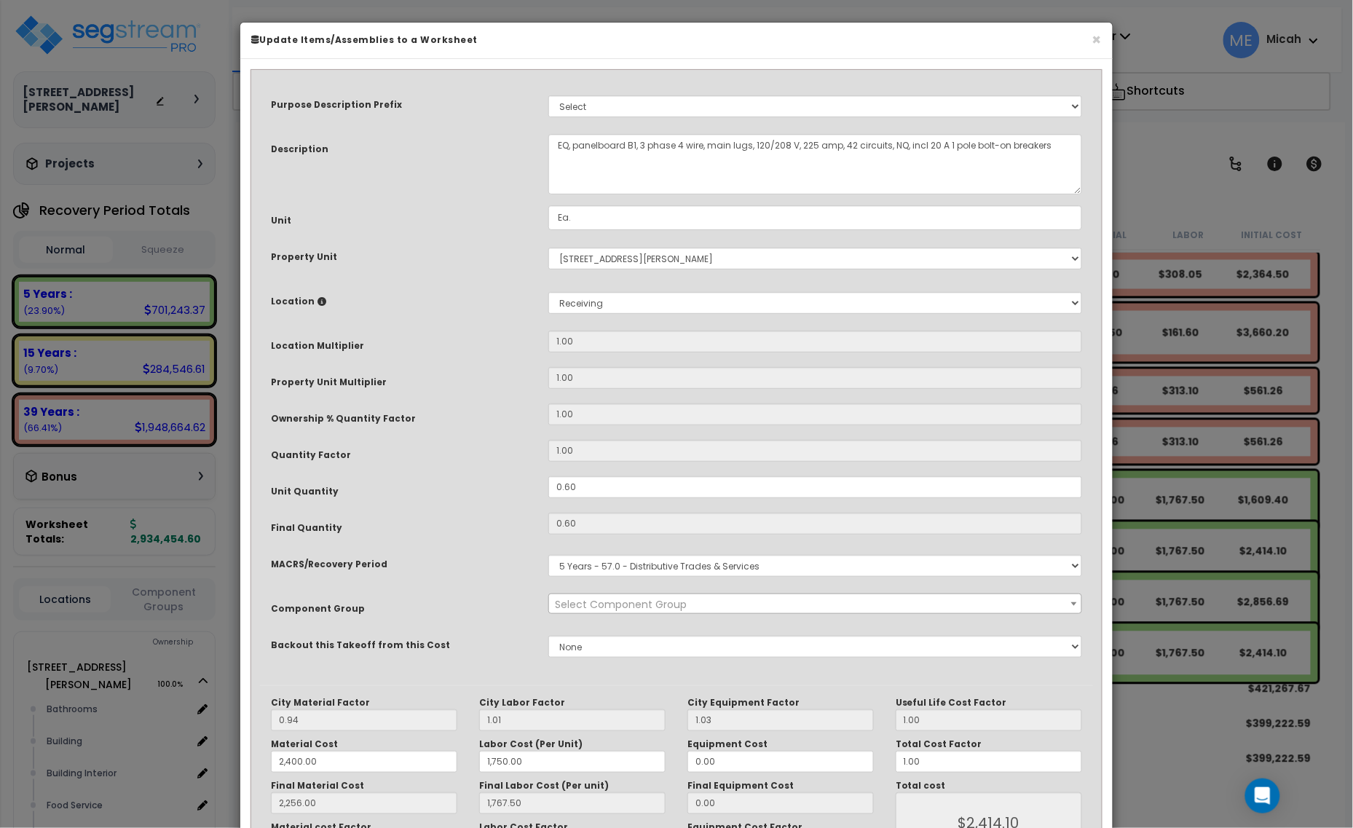
select select "57033"
drag, startPoint x: 596, startPoint y: 481, endPoint x: 535, endPoint y: 492, distance: 61.4
click at [535, 492] on div "Unit Quantity 0.60" at bounding box center [676, 488] width 833 height 25
type input "."
type input "0.6"
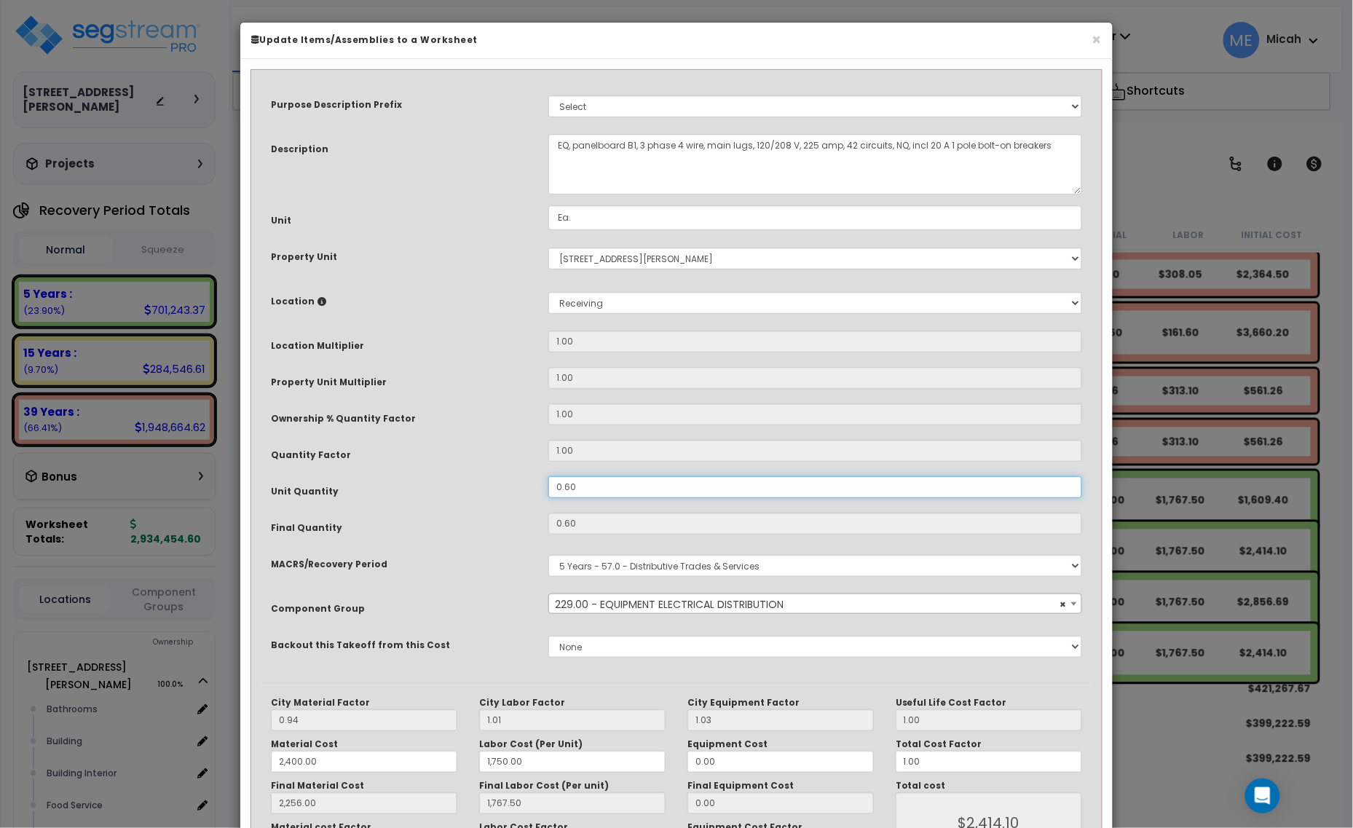
type input "2,256.00"
type input "1,767.50"
type input "$2,414.10"
type input "0"
type input "2,256.00"
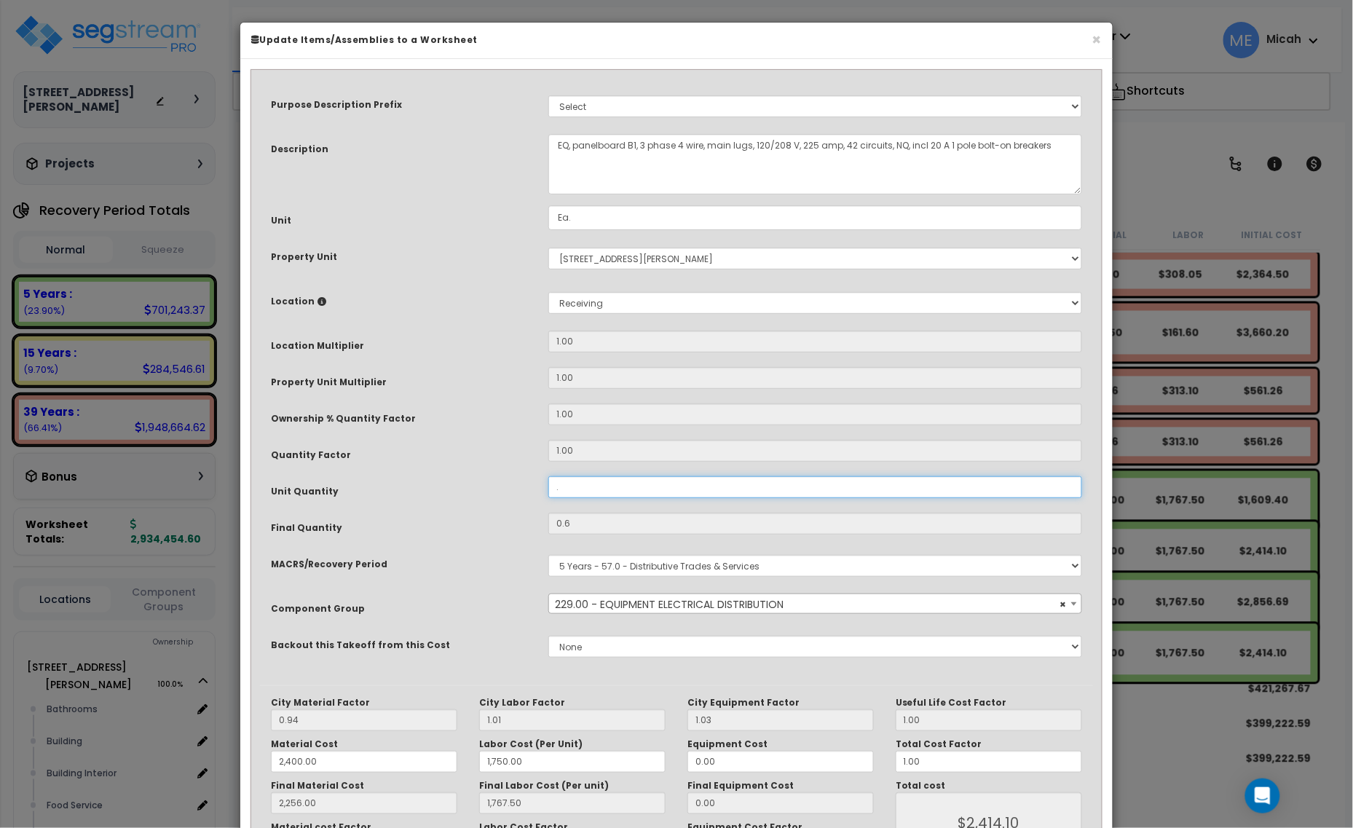
type input "1,767.50"
type input "$0.00"
type input ".2"
type input "2,256.00"
type input "1,767.50"
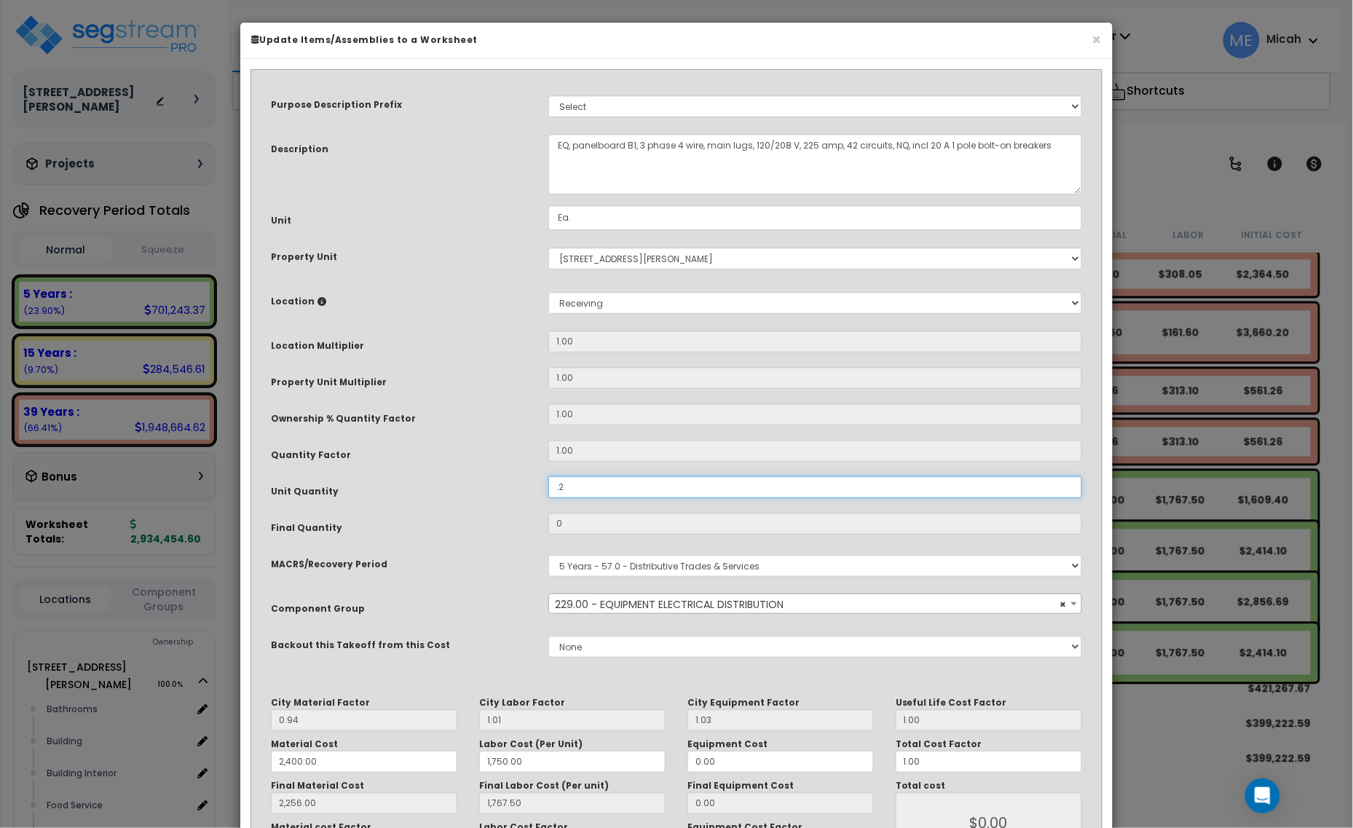
type input "0.2"
type input "2,256.00"
type input "1,767.50"
type input "$804.70"
type input ".29"
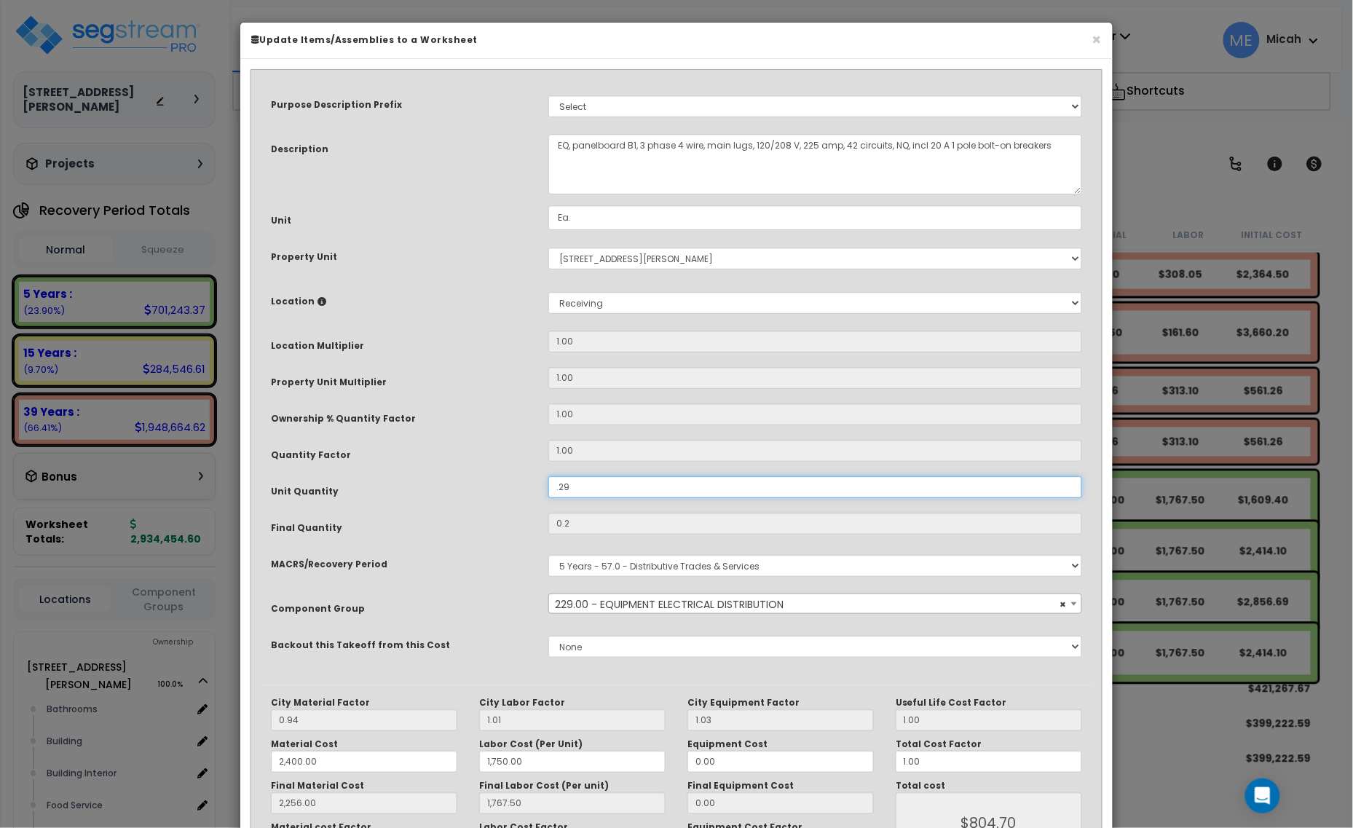
type input "2,256.00"
type input "1,767.50"
type input "0.29"
type input "2,256.00"
type input "1,767.50"
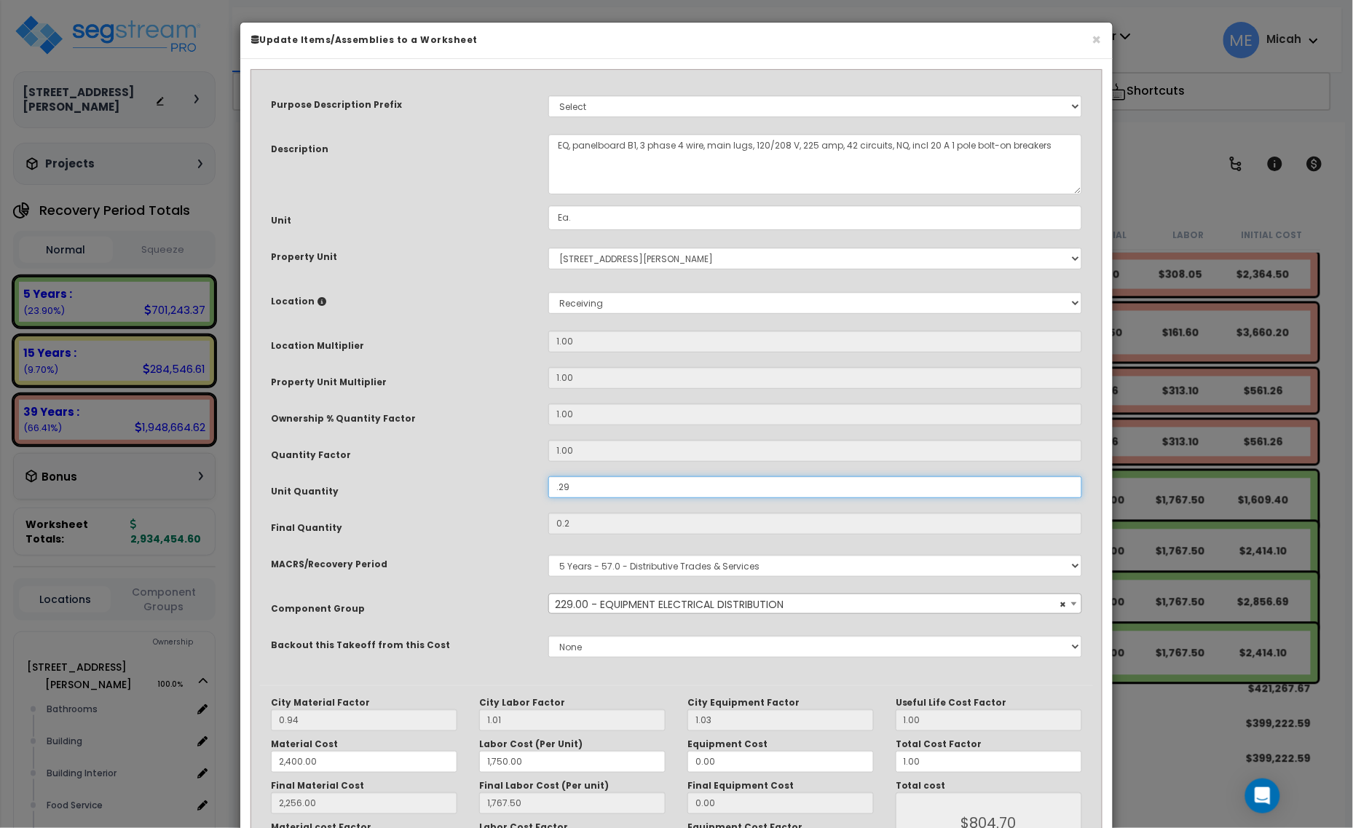
type input "$1,166.81"
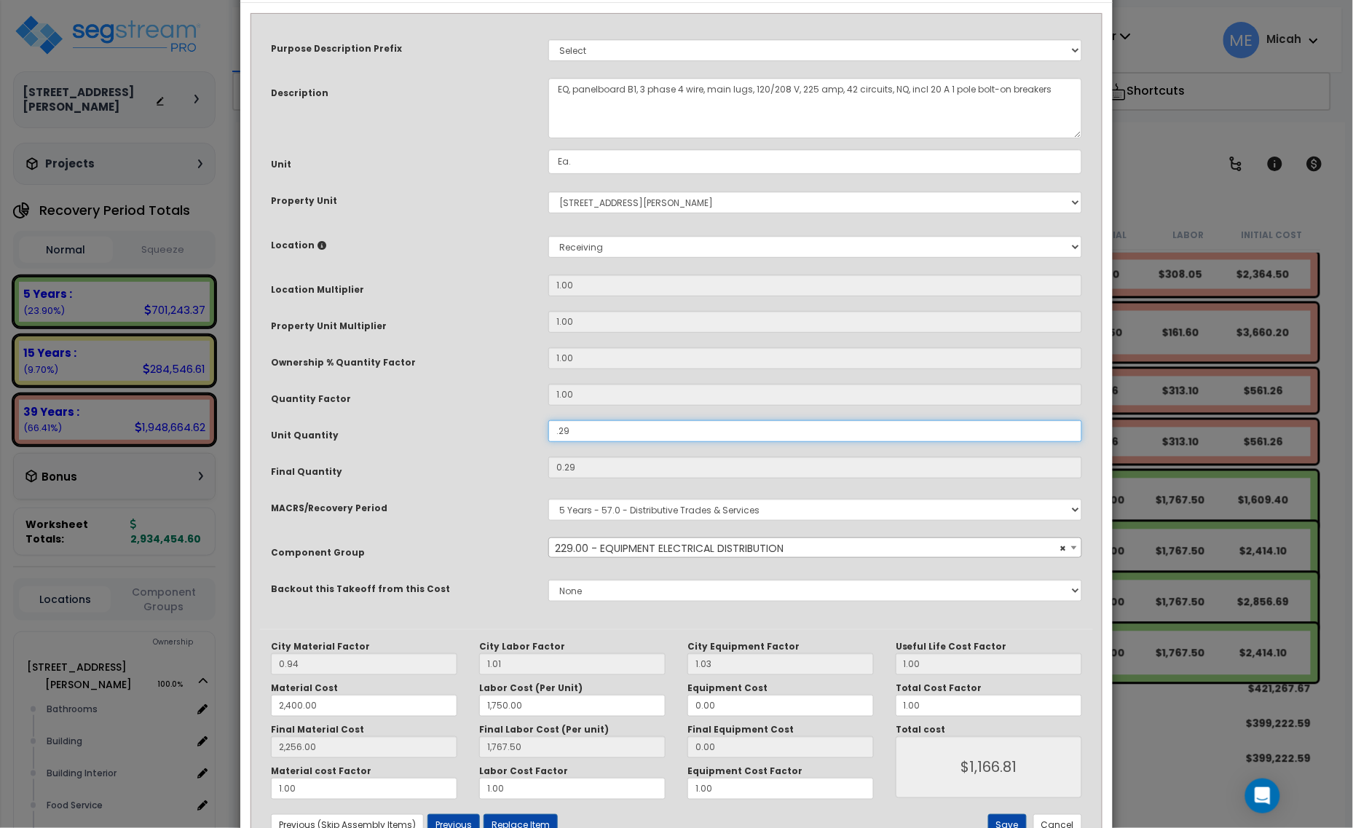
scroll to position [110, 0]
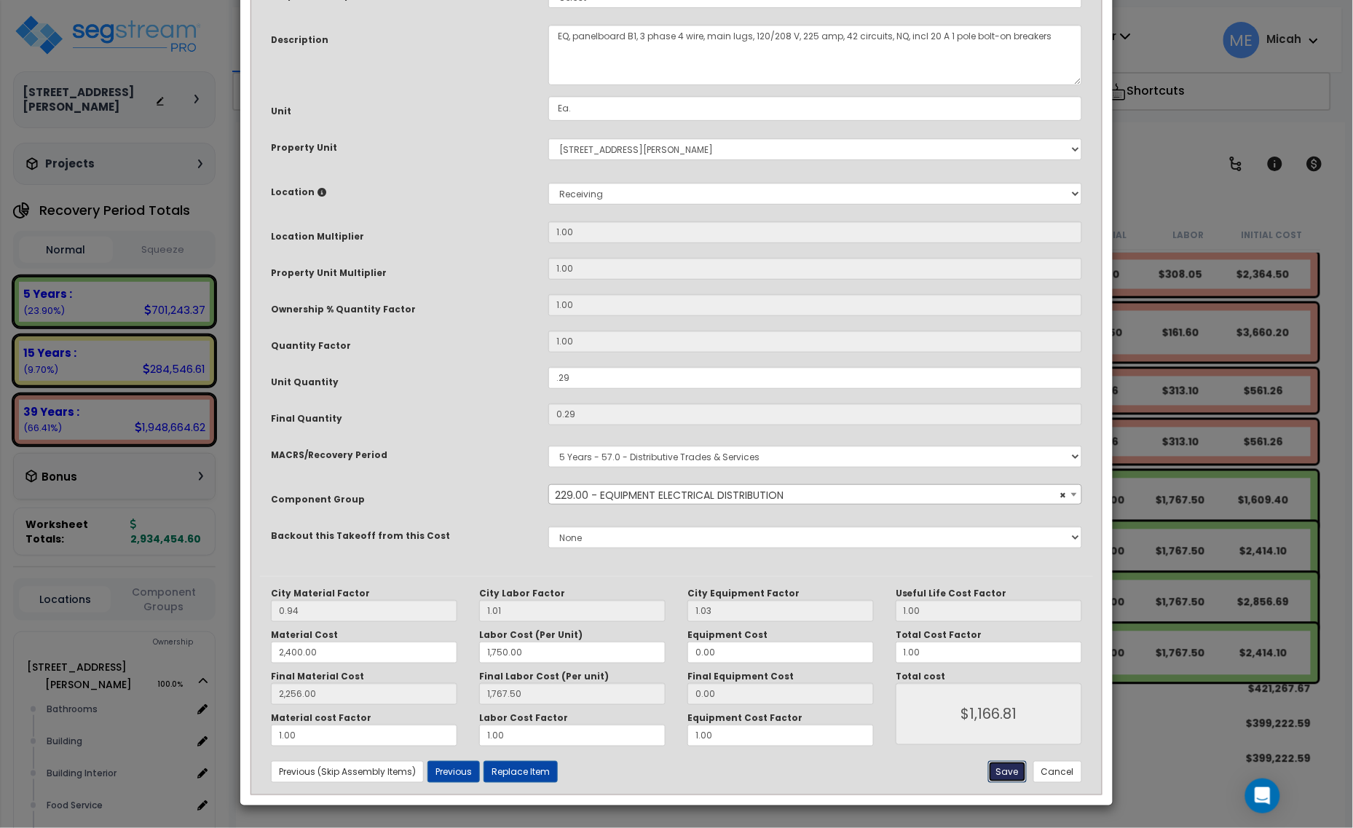
click at [1001, 776] on button "Save" at bounding box center [1007, 772] width 39 height 22
type input "0.29"
type input "2400.00"
type input "1750.00"
type input "2256.00"
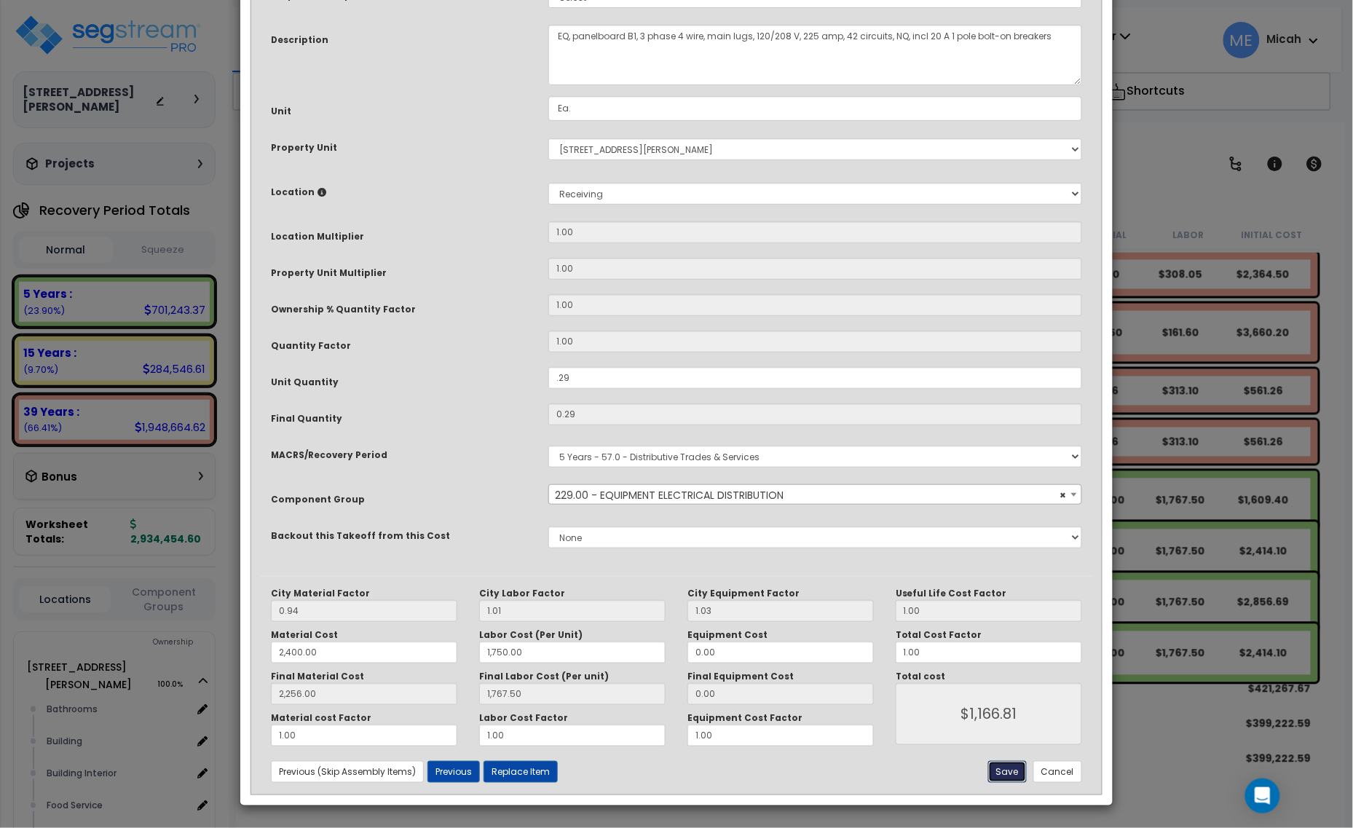
type input "1767.50"
type input "1166.81"
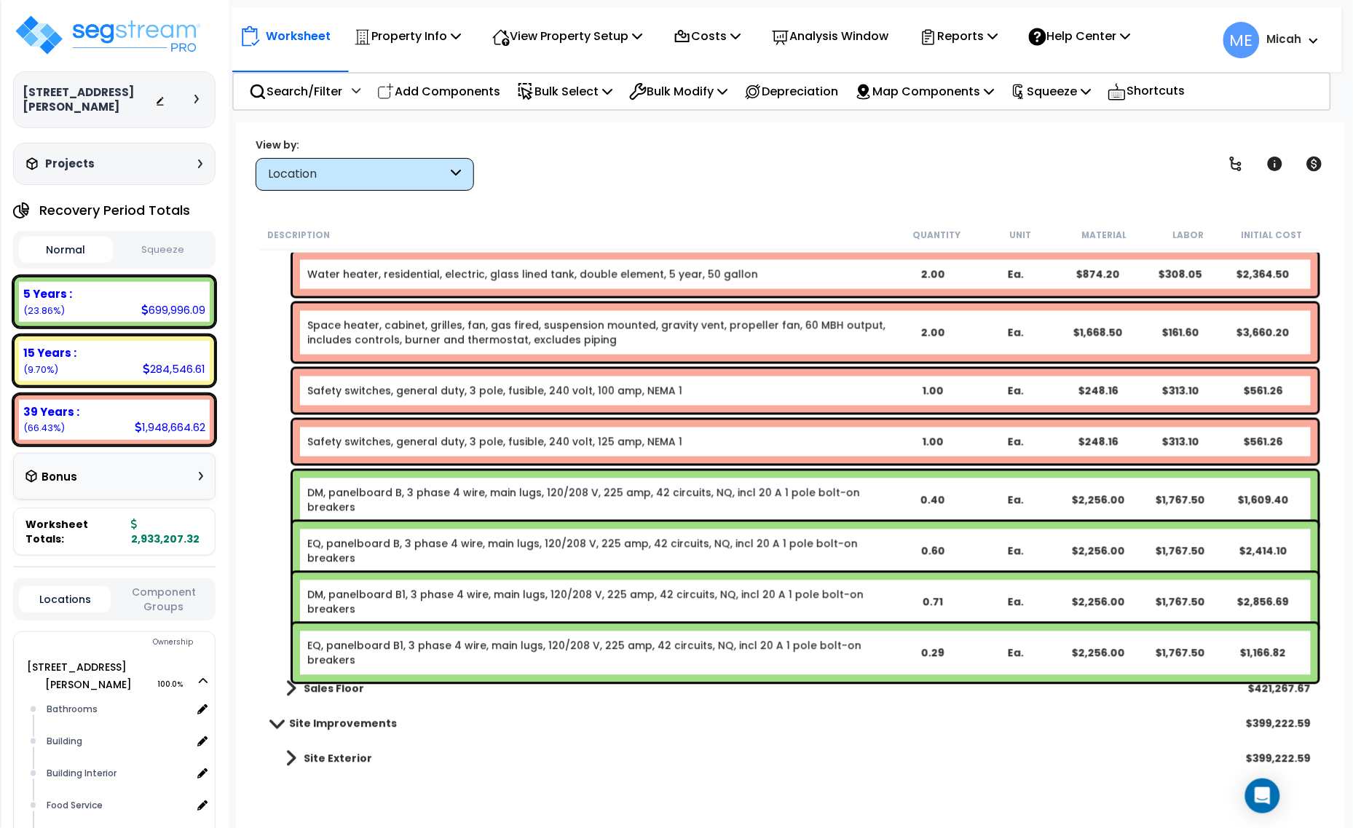
click at [706, 725] on div "Site Improvements $399,222.59" at bounding box center [791, 723] width 1055 height 35
click at [550, 592] on link "DM, panelboard B1, 3 phase 4 wire, main lugs, 120/208 V, 225 amp, 42 circuits, …" at bounding box center [598, 602] width 583 height 29
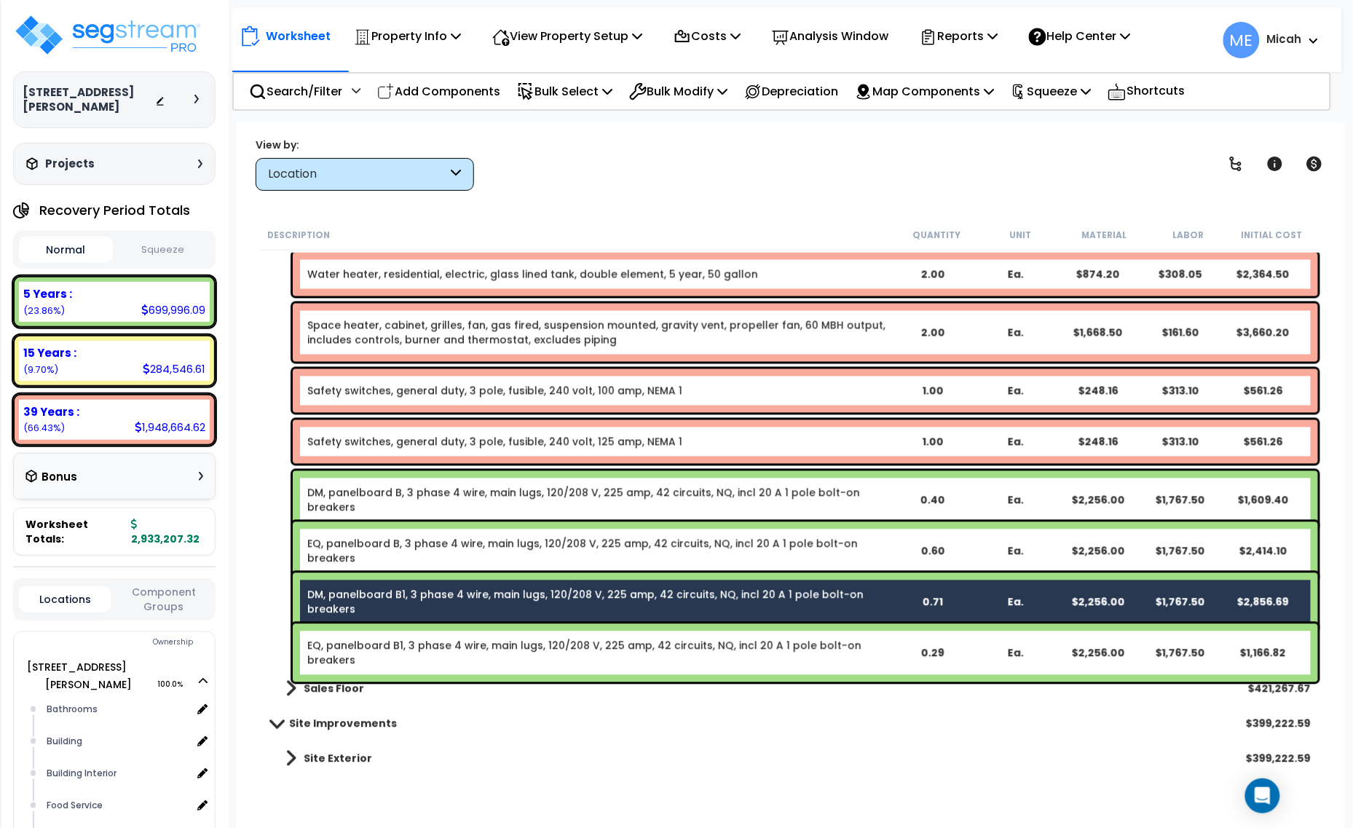
click at [541, 637] on div "EQ, panelboard B1, 3 phase 4 wire, main lugs, 120/208 V, 225 amp, 42 circuits, …" at bounding box center [805, 653] width 1025 height 58
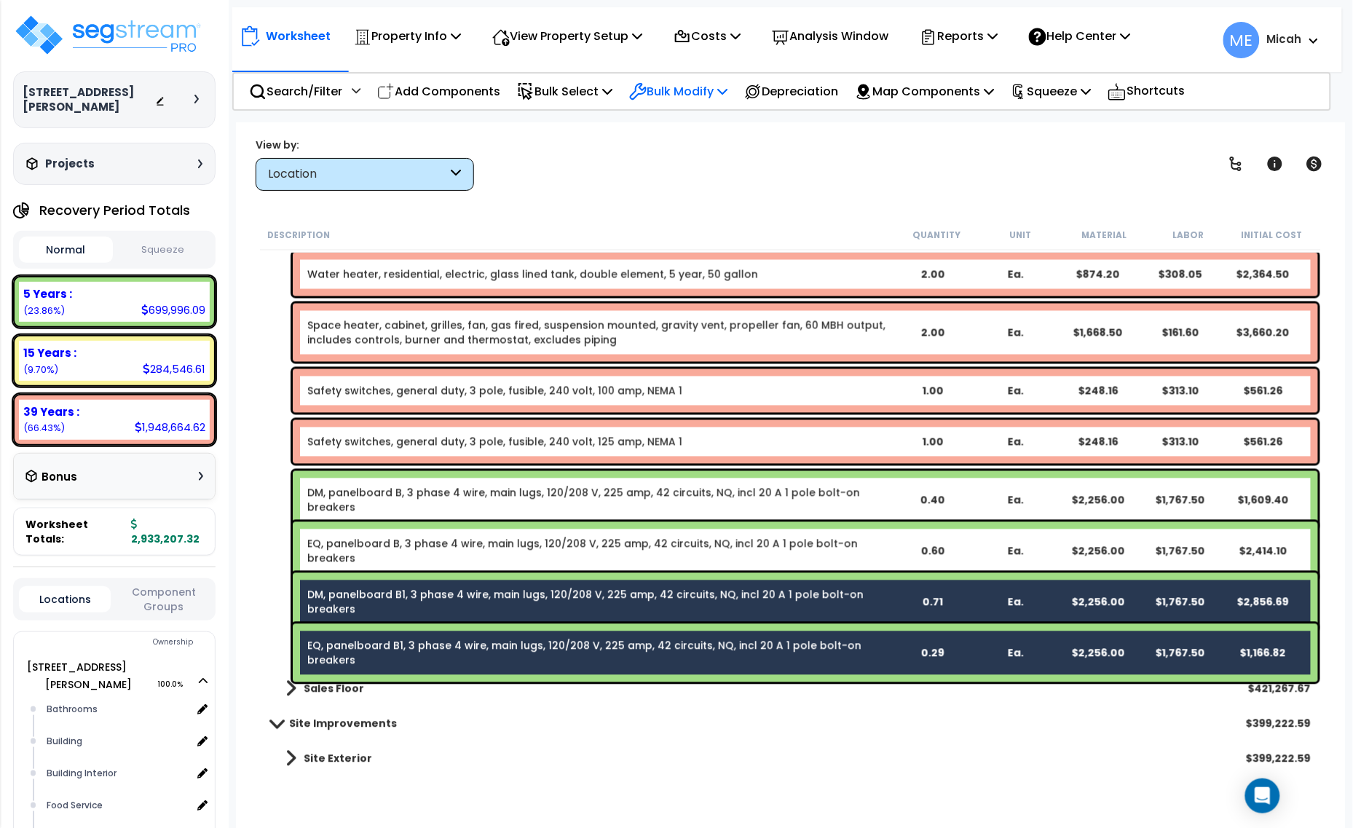
click at [728, 84] on p "Bulk Modify" at bounding box center [678, 92] width 98 height 20
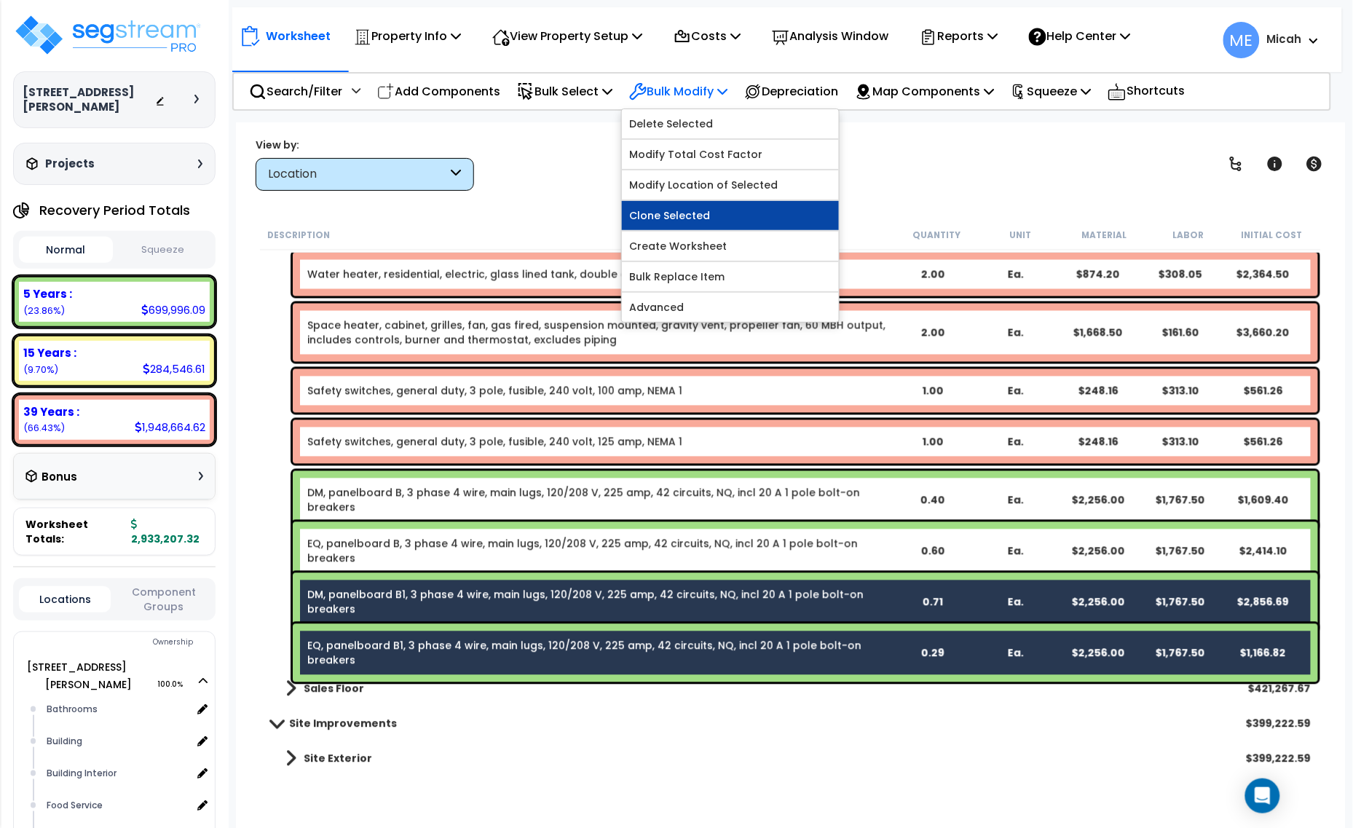
click at [729, 216] on link "Clone Selected" at bounding box center [730, 215] width 217 height 29
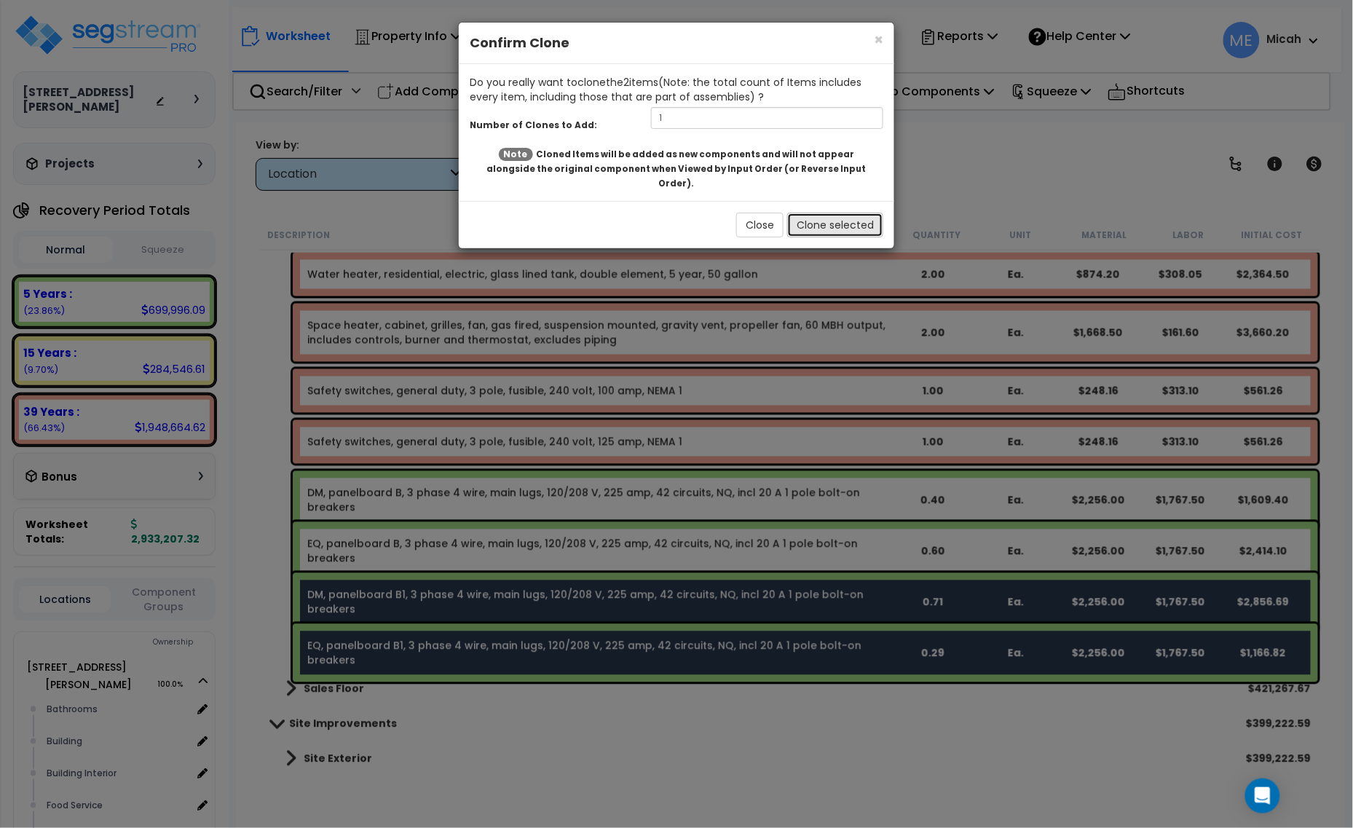
click at [817, 213] on button "Clone selected" at bounding box center [835, 225] width 96 height 25
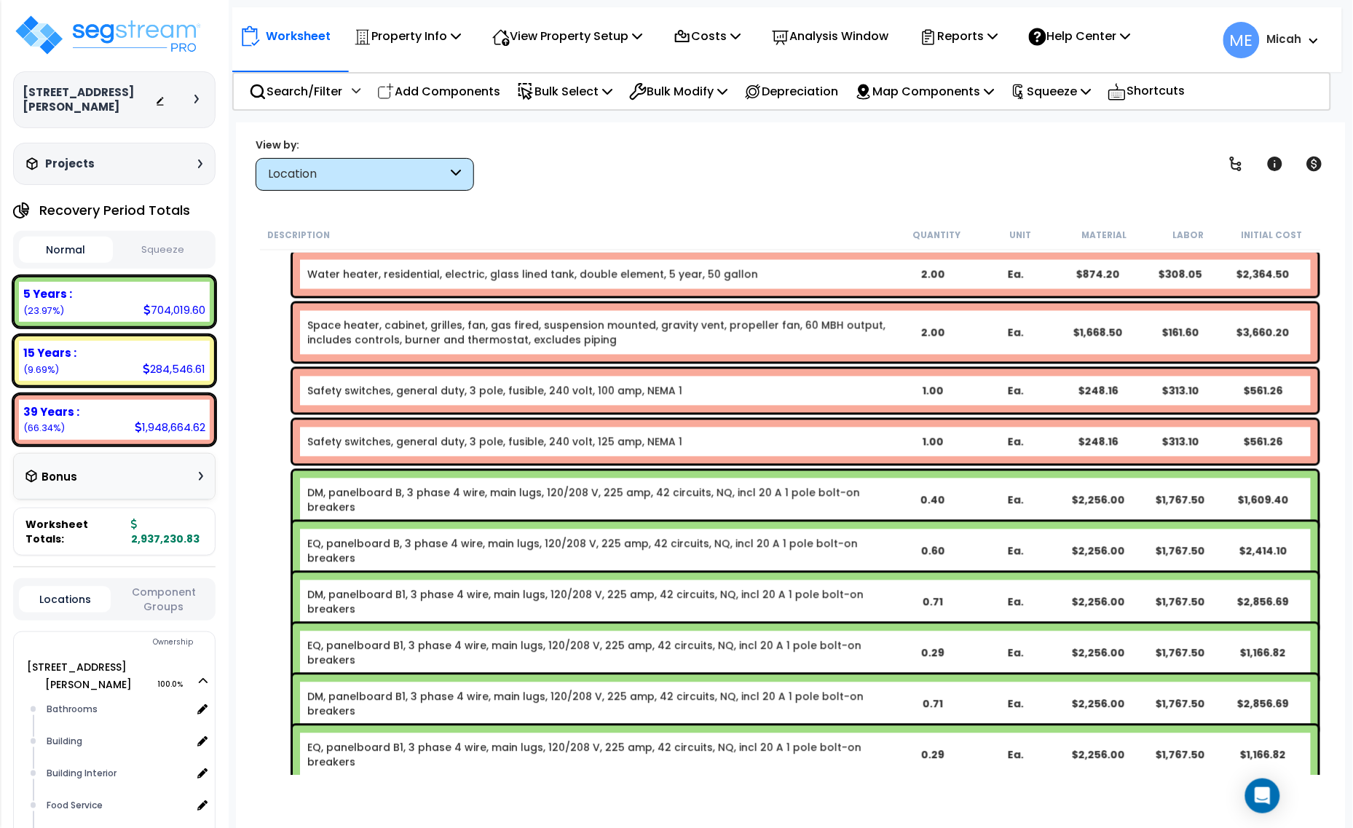
click at [445, 696] on link "DM, panelboard B1, 3 phase 4 wire, main lugs, 120/208 V, 225 amp, 42 circuits, …" at bounding box center [598, 704] width 583 height 29
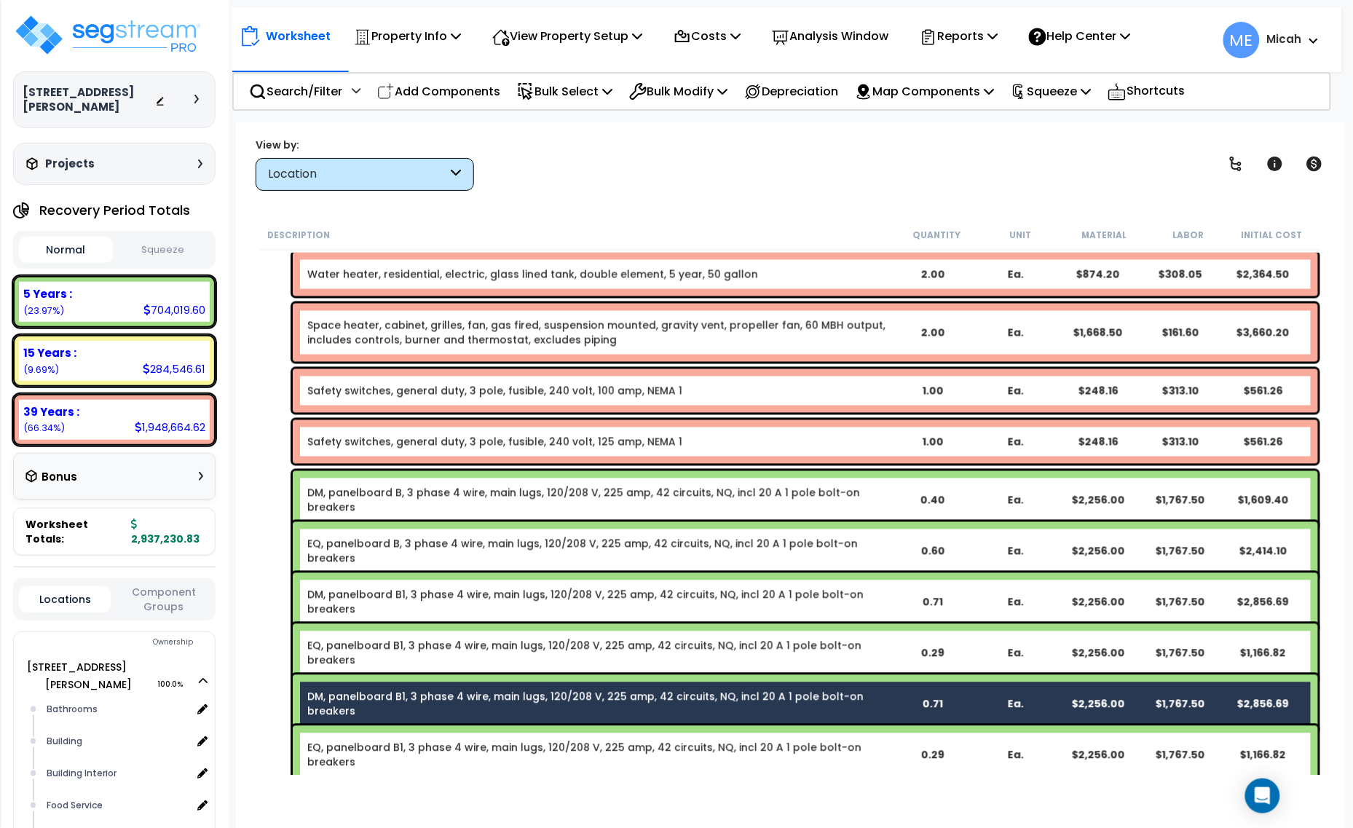
click at [453, 747] on link "EQ, panelboard B1, 3 phase 4 wire, main lugs, 120/208 V, 225 amp, 42 circuits, …" at bounding box center [598, 755] width 583 height 29
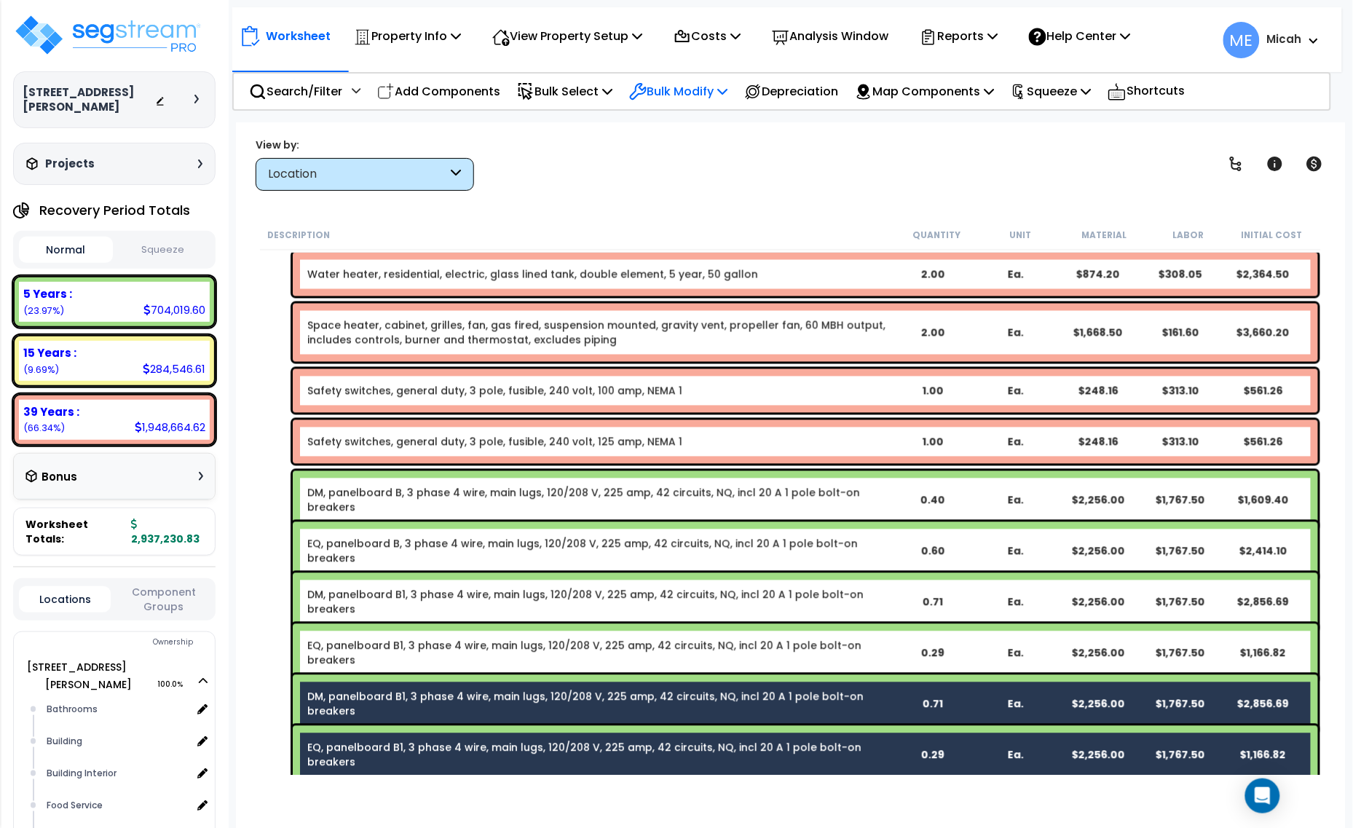
click at [728, 82] on p "Bulk Modify" at bounding box center [678, 92] width 98 height 20
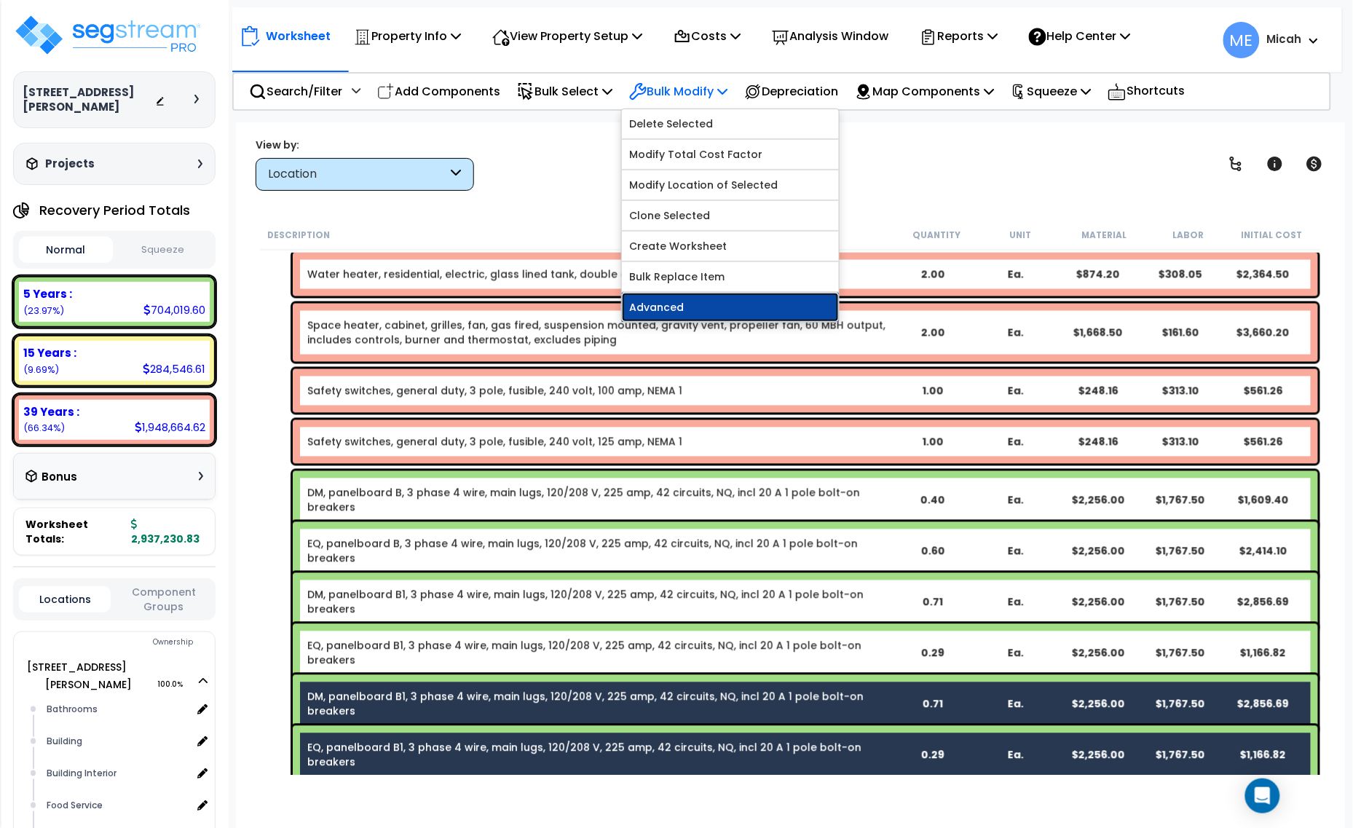
click at [734, 308] on link "Advanced" at bounding box center [730, 307] width 217 height 29
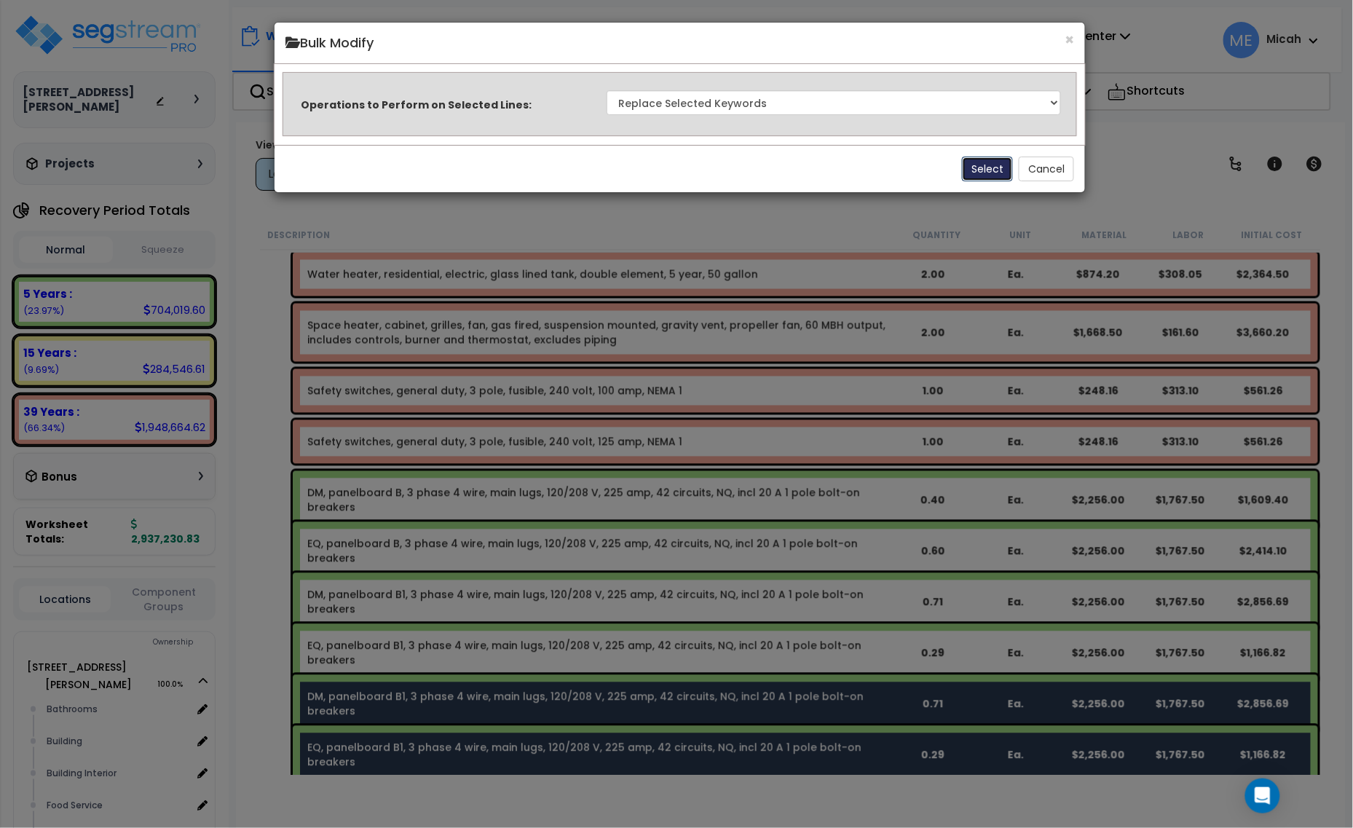
click at [999, 173] on button "Select" at bounding box center [987, 169] width 51 height 25
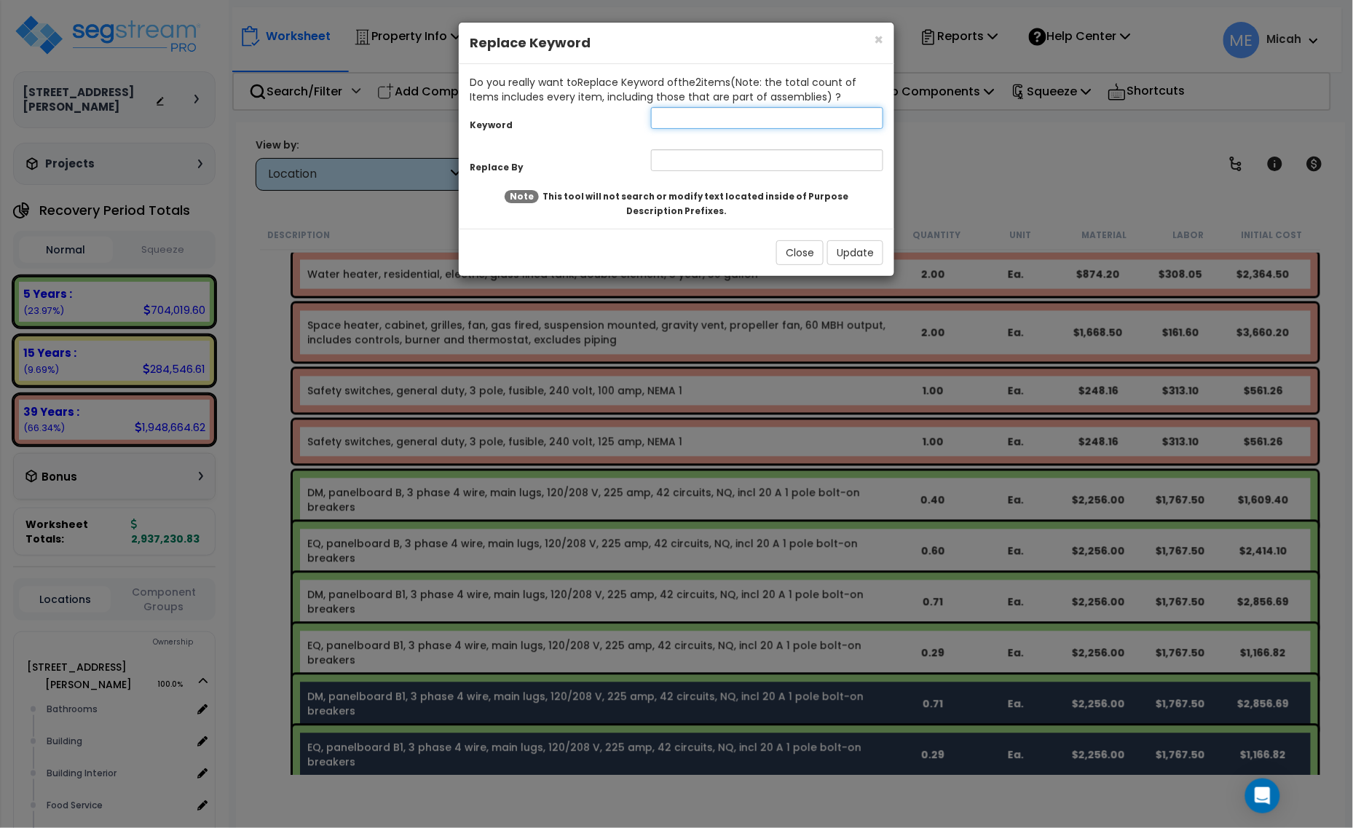
click at [722, 114] on input "text" at bounding box center [767, 118] width 232 height 22
type input "B1"
click at [714, 162] on input "text" at bounding box center [767, 160] width 232 height 22
type input "D"
click at [861, 255] on button "Update" at bounding box center [855, 252] width 56 height 25
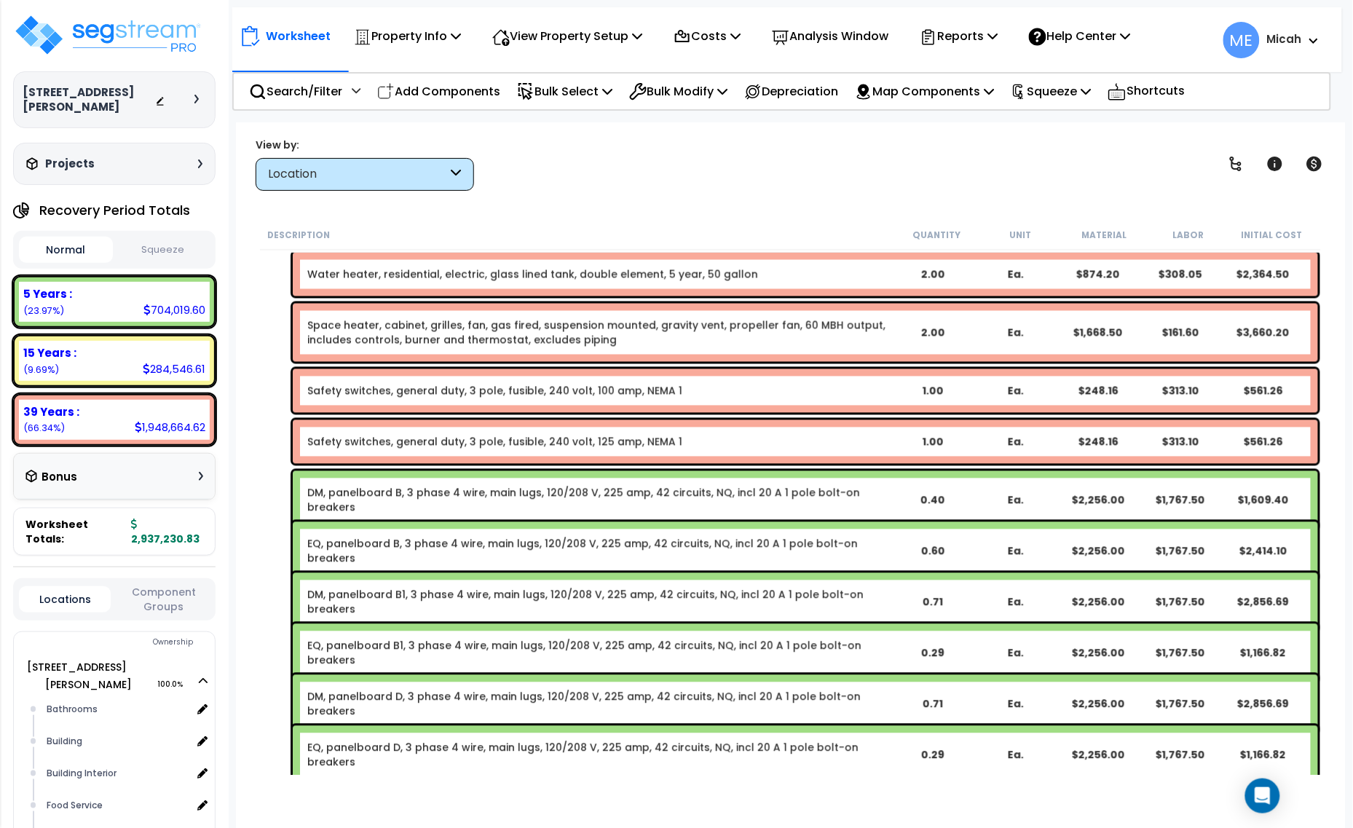
click at [543, 699] on link "DM, panelboard D, 3 phase 4 wire, main lugs, 120/208 V, 225 amp, 42 circuits, N…" at bounding box center [598, 704] width 583 height 29
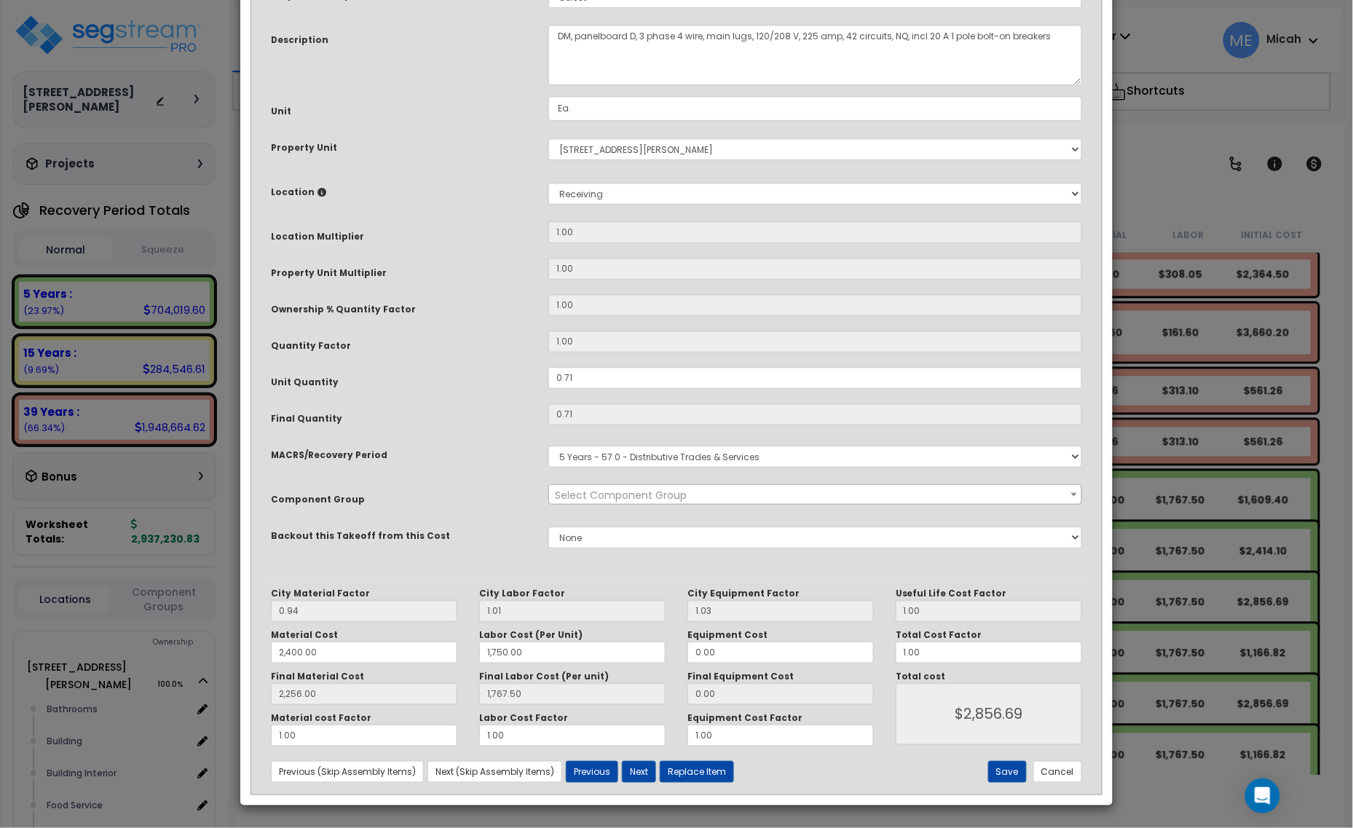
scroll to position [0, 0]
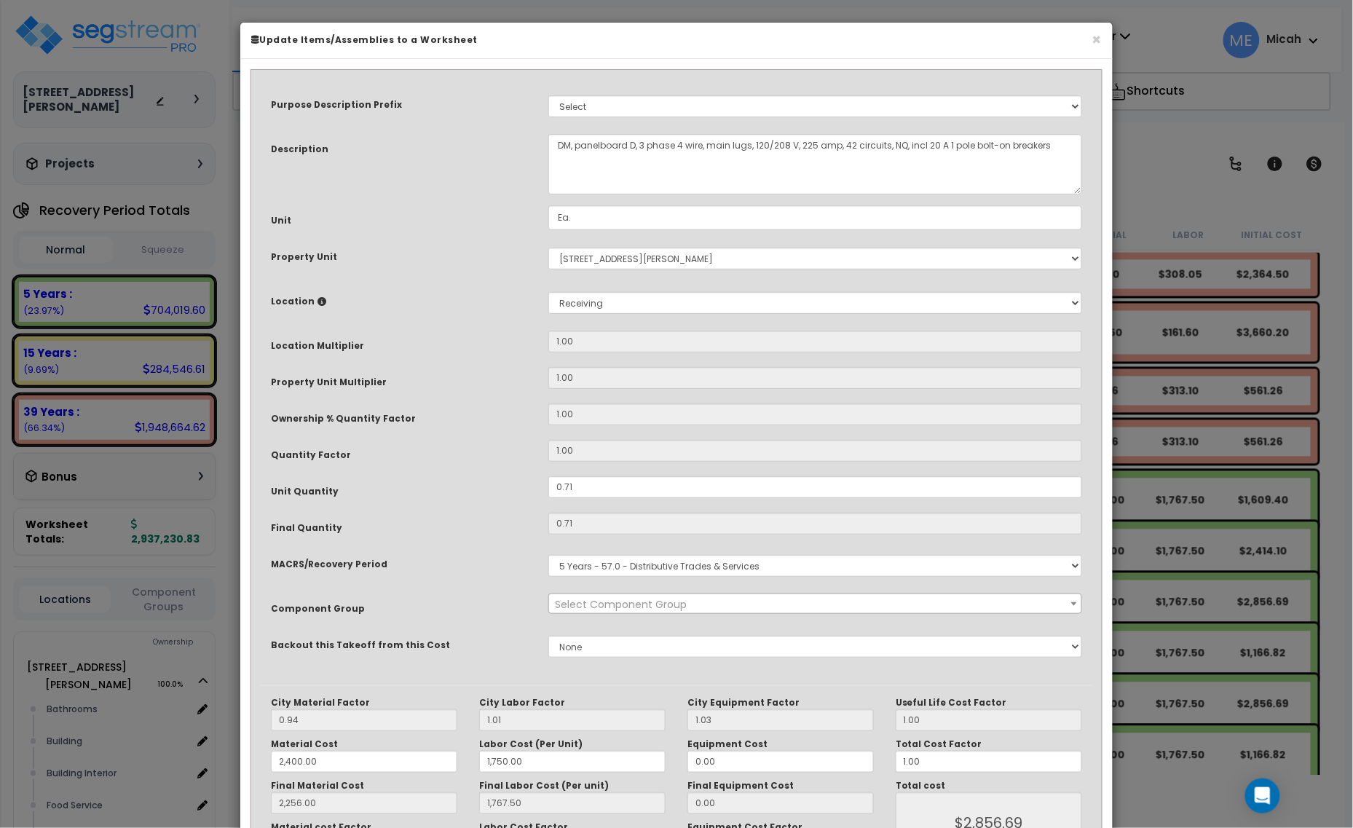
select select "57033"
drag, startPoint x: 602, startPoint y: 522, endPoint x: 539, endPoint y: 525, distance: 63.4
click at [539, 498] on div "0.71" at bounding box center [815, 487] width 556 height 22
type input "2,256.00"
type input "1,767.50"
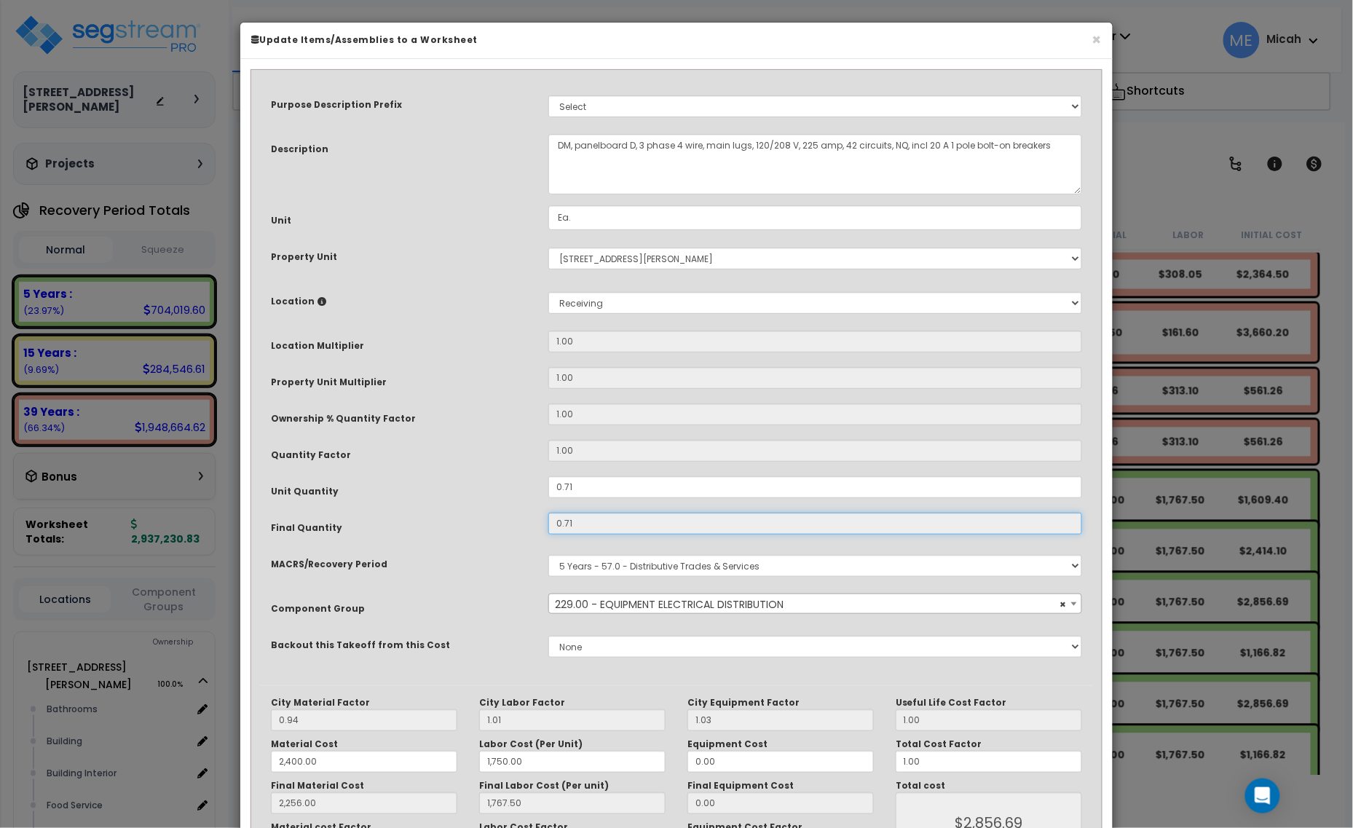
type input "$2,856.68"
type input "$undefined"
type input "2,256.00"
type input "1,767.50"
type input "$0.00"
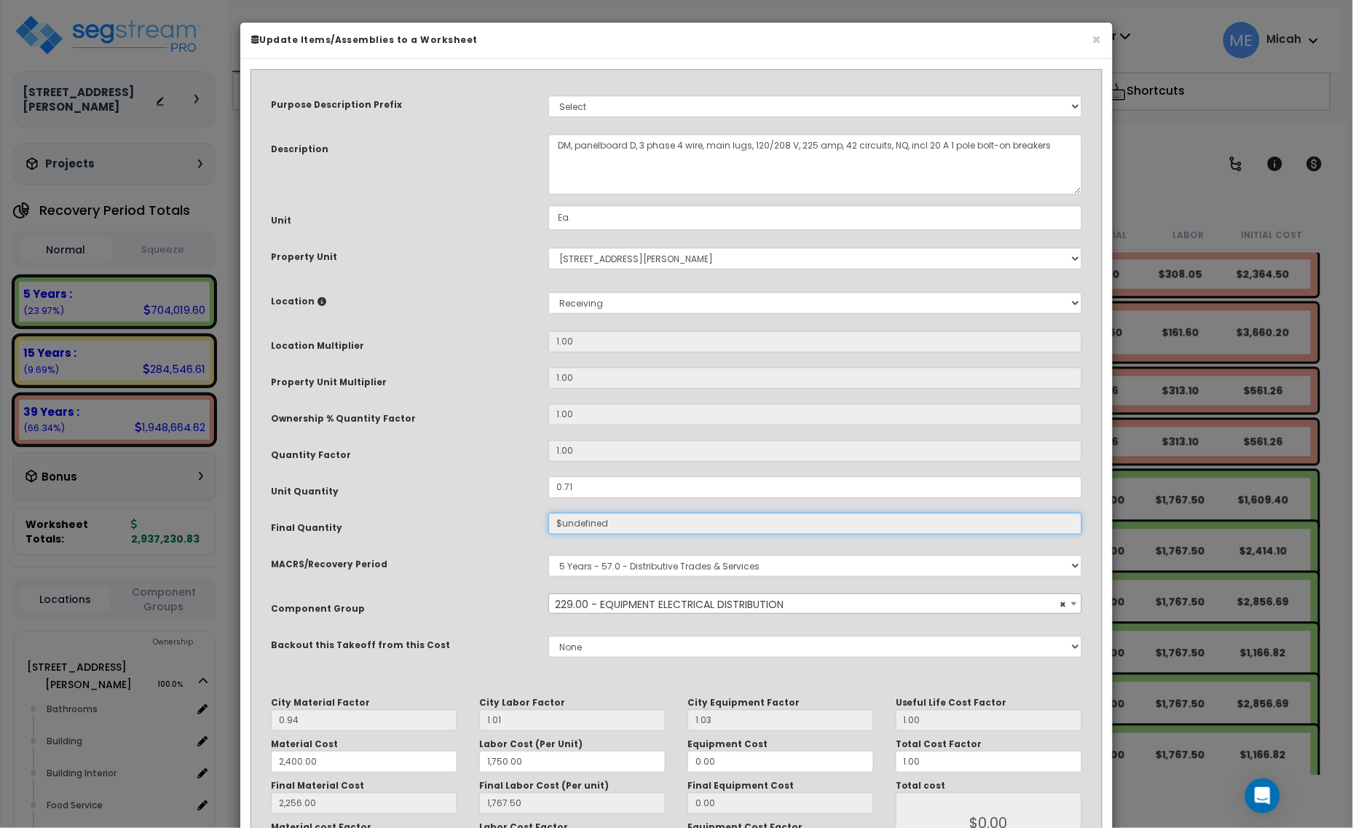
type input "2,256.00"
type input "1,767.50"
type input "2,256.00"
type input "1,767.50"
type input "2,256.00"
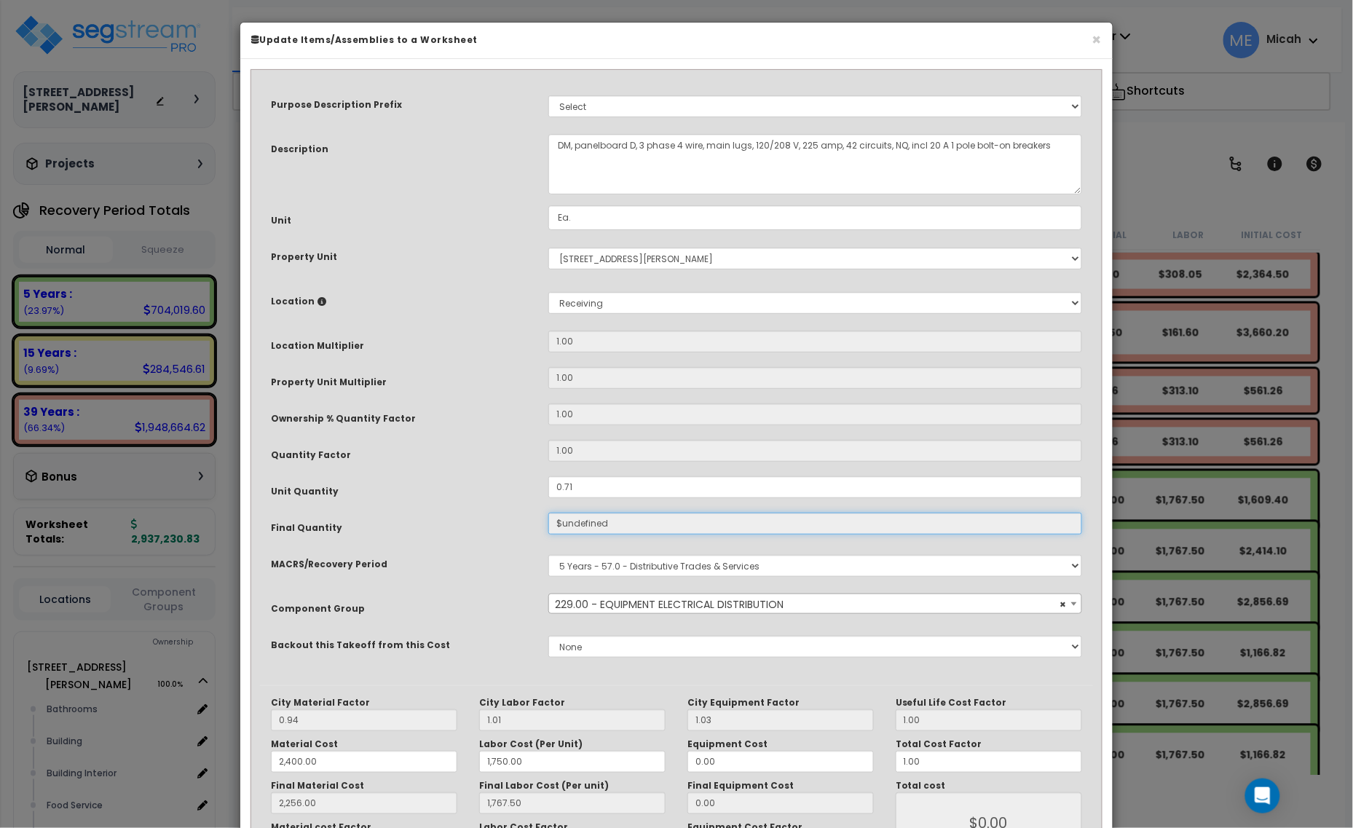
type input "1,767.50"
type input "2,256.00"
type input "1,767.50"
click at [612, 492] on input "0.71" at bounding box center [815, 487] width 534 height 22
click at [545, 483] on div "0.71" at bounding box center [815, 487] width 556 height 22
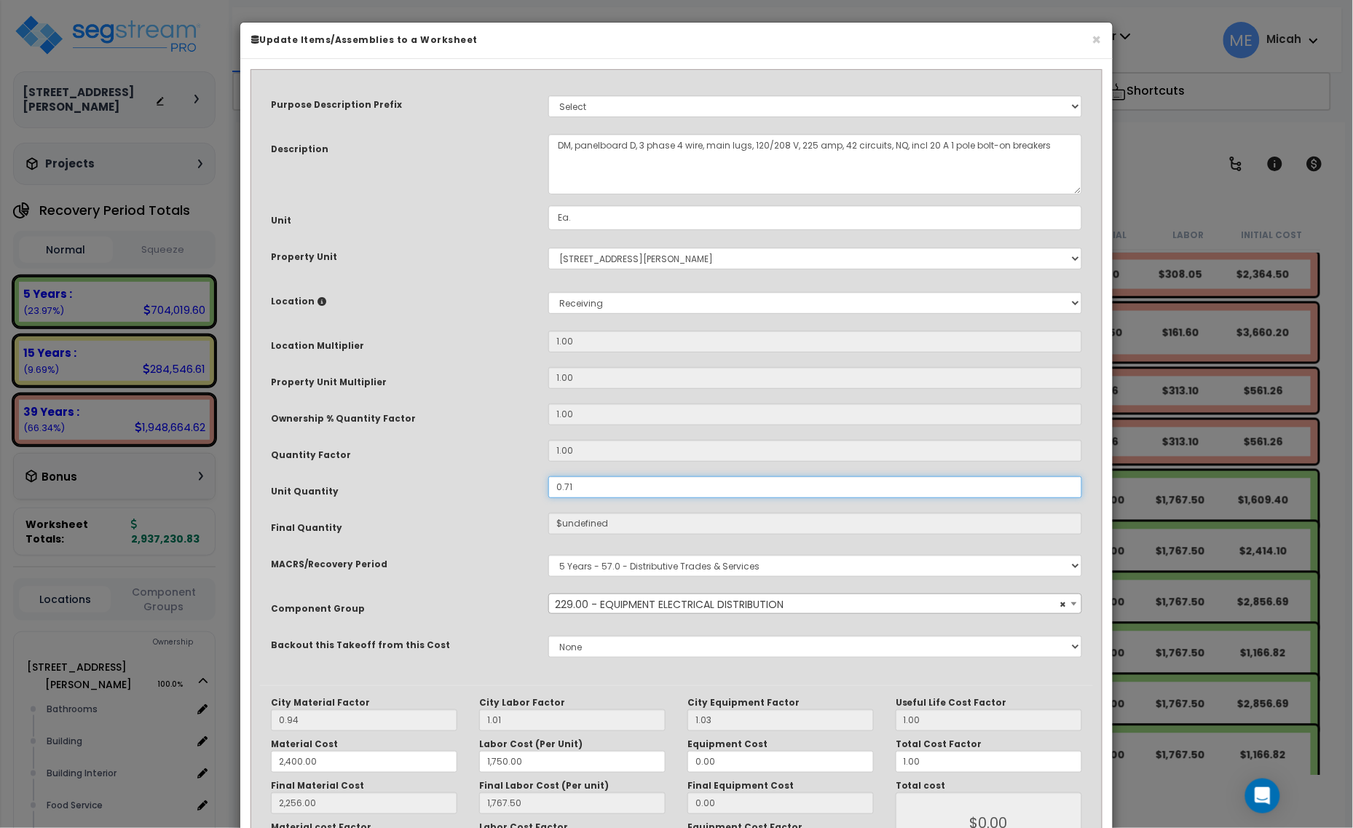
type input "."
type input "0.71"
type input "2,256.00"
type input "1,767.50"
type input "$2,856.68"
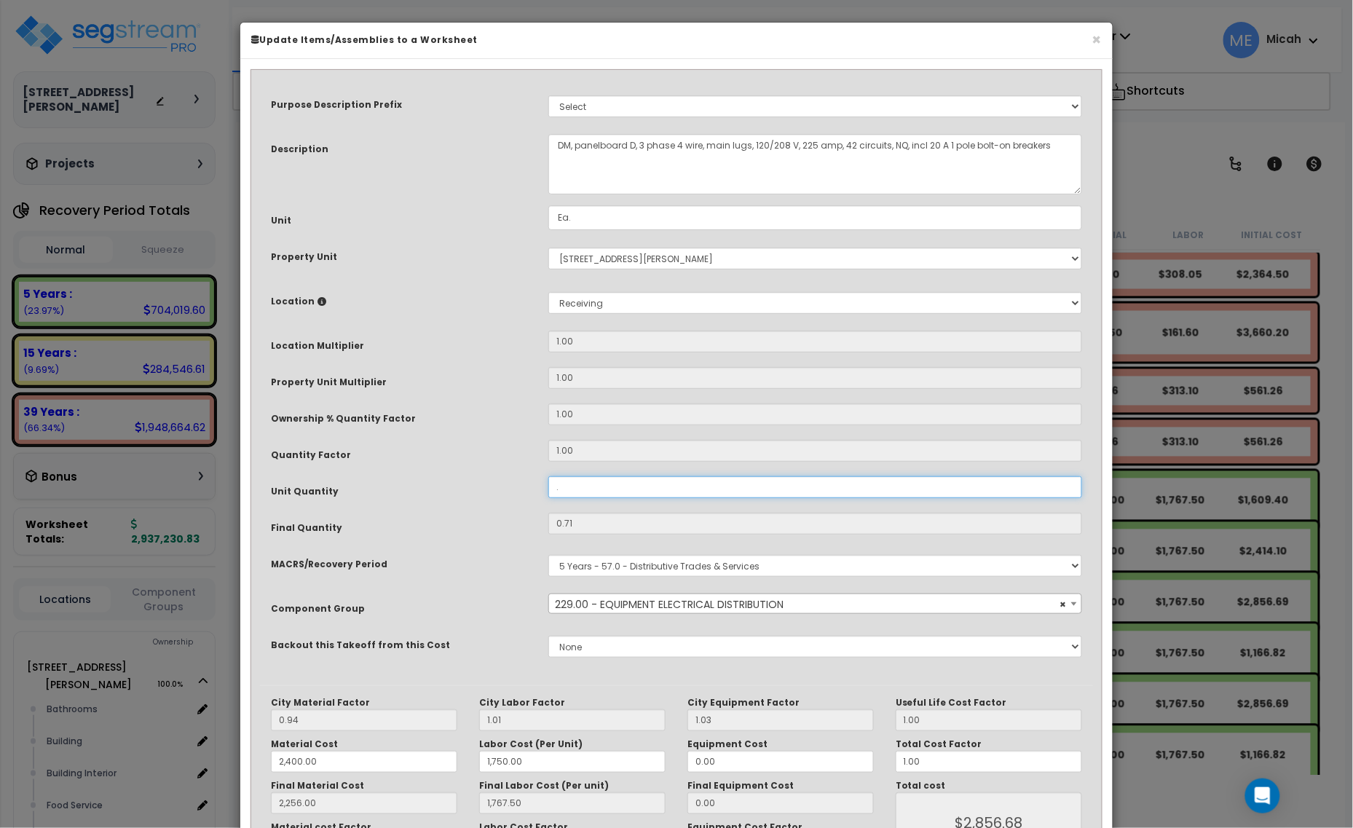
type input "0"
type input "2,256.00"
type input "1,767.50"
type input "$0.00"
type input ".0"
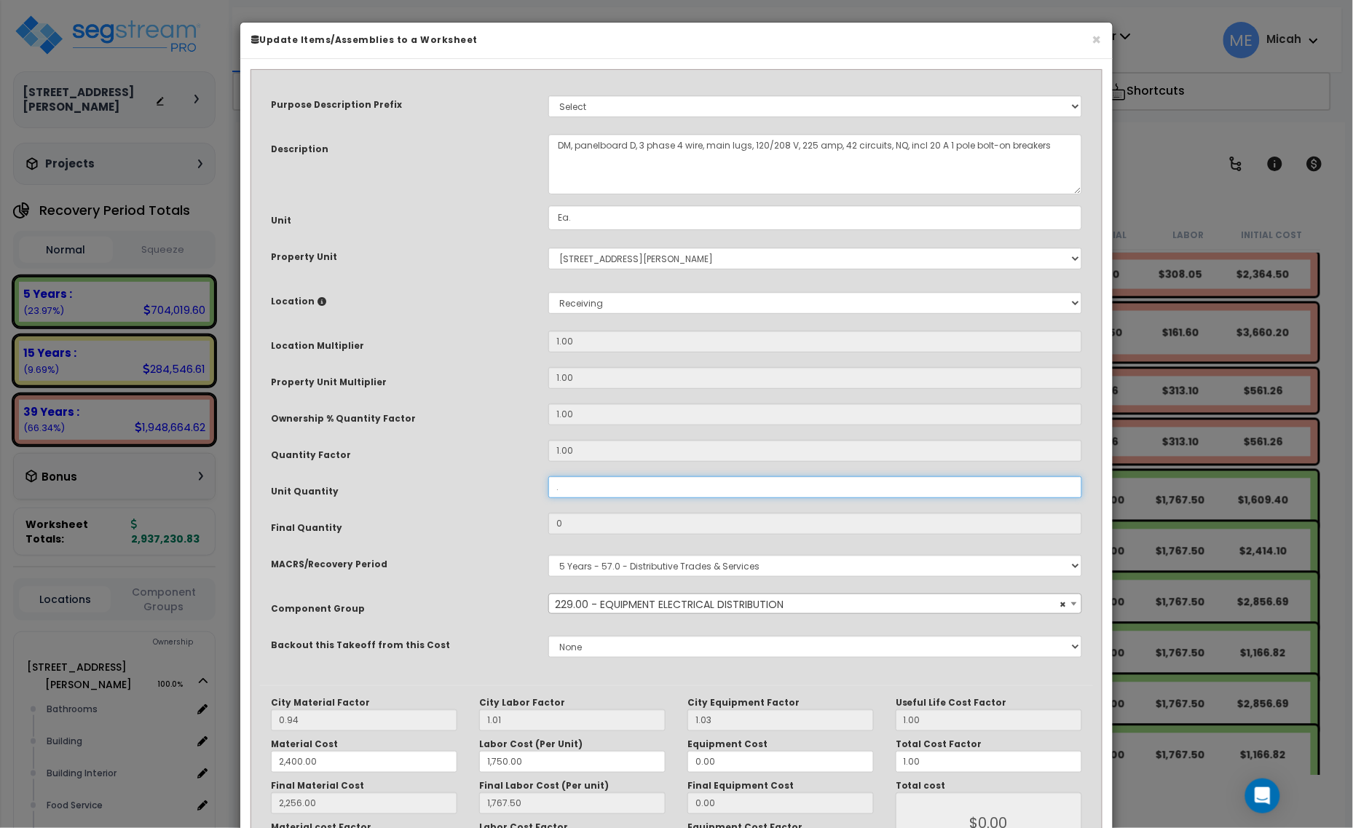
type input "2,256.00"
type input "1,767.50"
type input "2,256.00"
type input "1,767.50"
type input ".07"
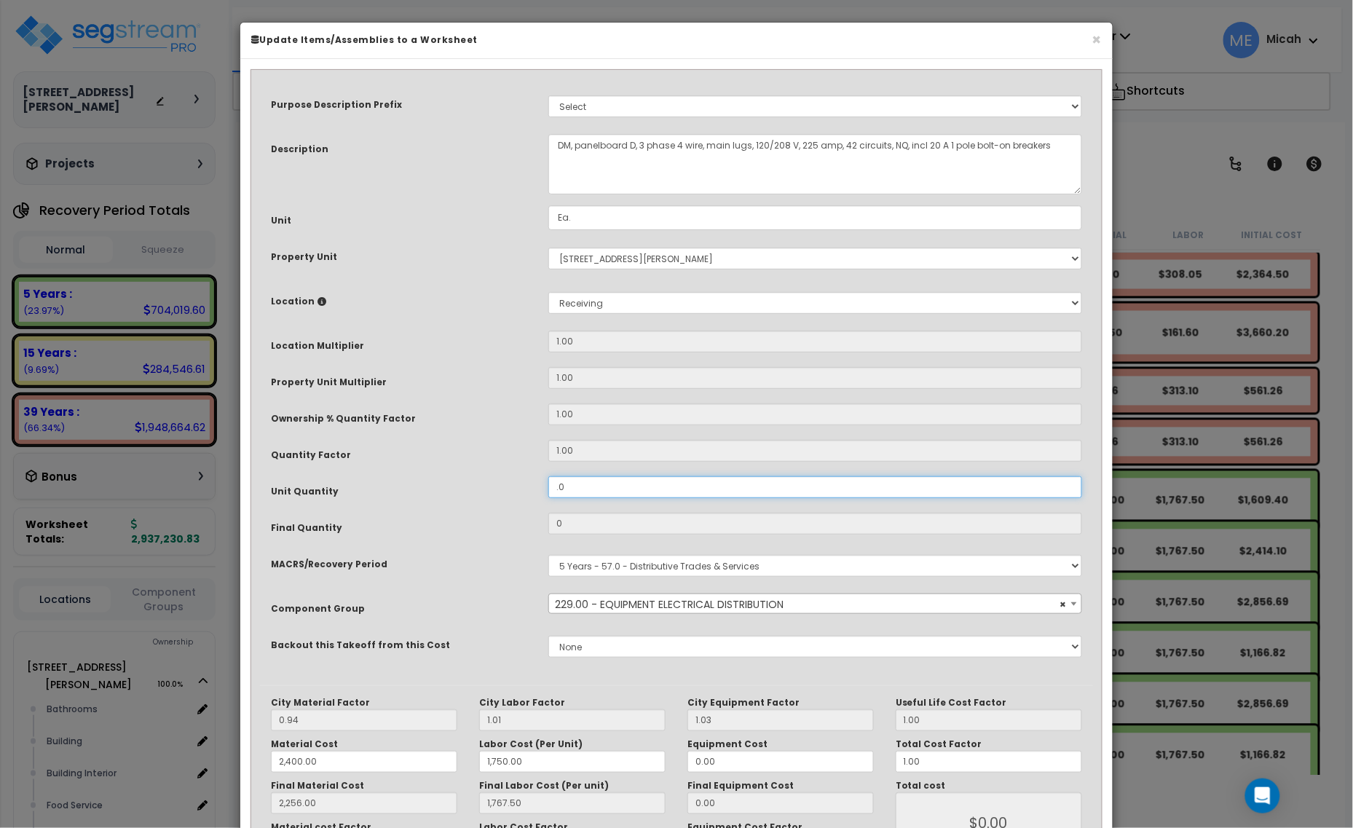
type input "2,256.00"
type input "1,767.50"
type input "0.07"
type input "2,256.00"
type input "1,767.50"
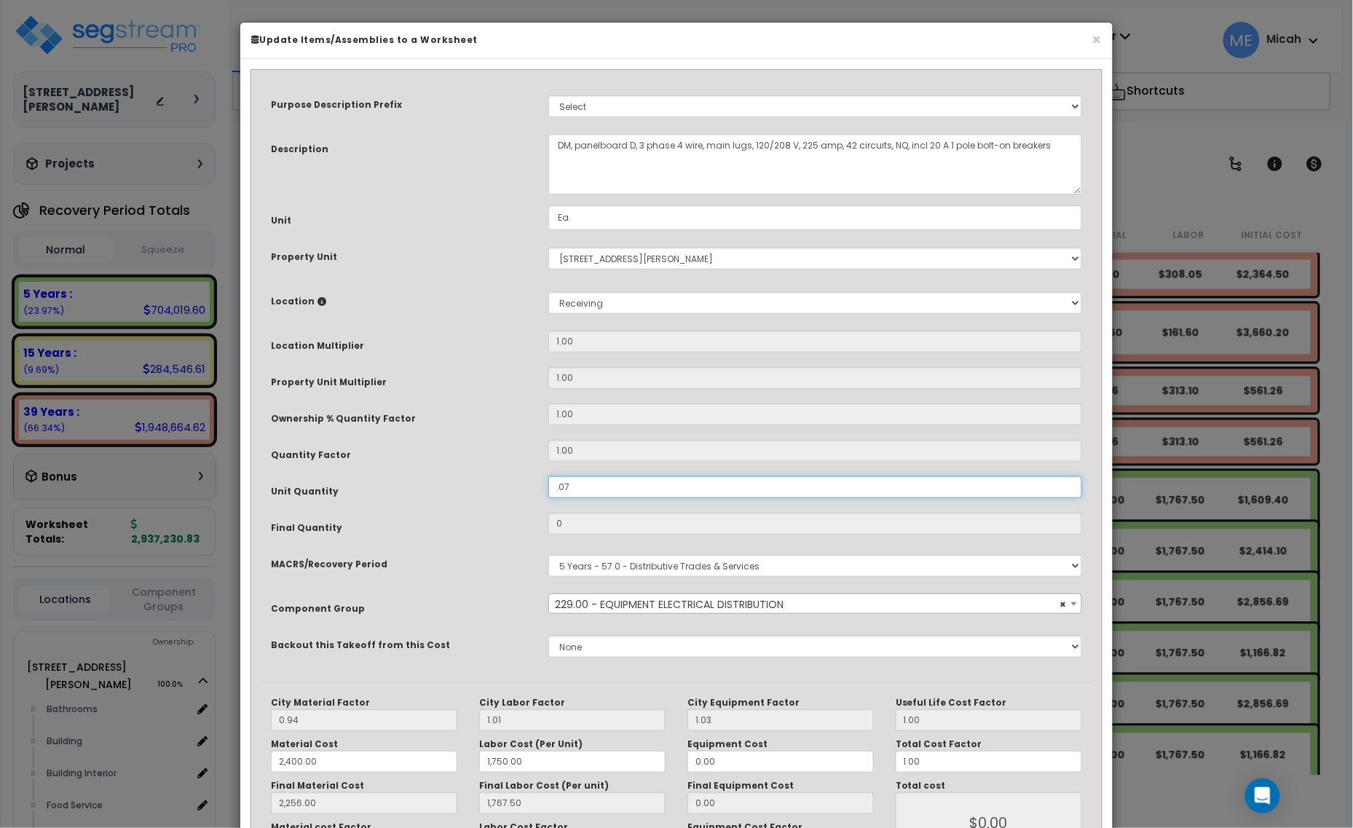
type input "$281.65"
type input ".0"
type input "2,256.00"
type input "1,767.50"
type input "0"
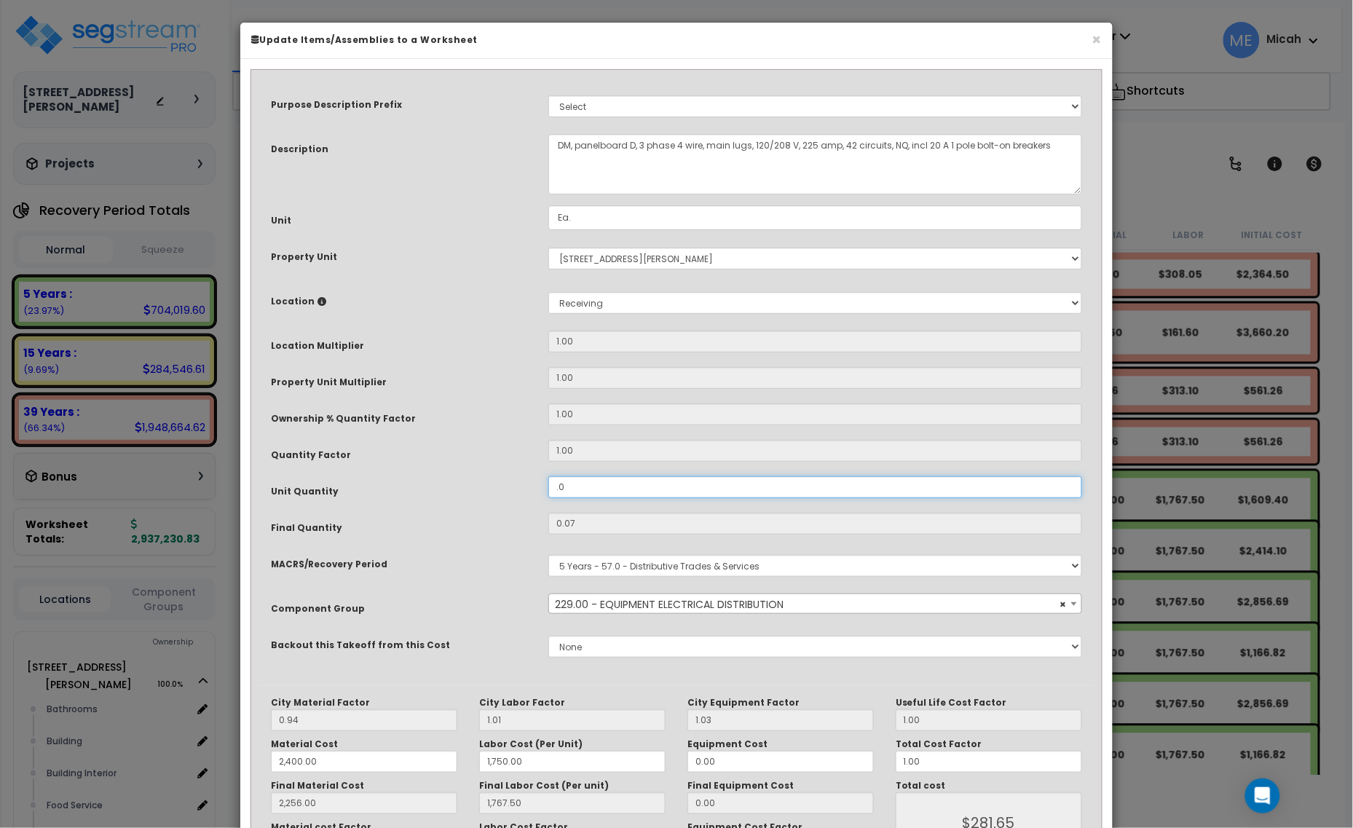
type input "2,256.00"
type input "1,767.50"
type input "$0.00"
type input "."
type input "2,256.00"
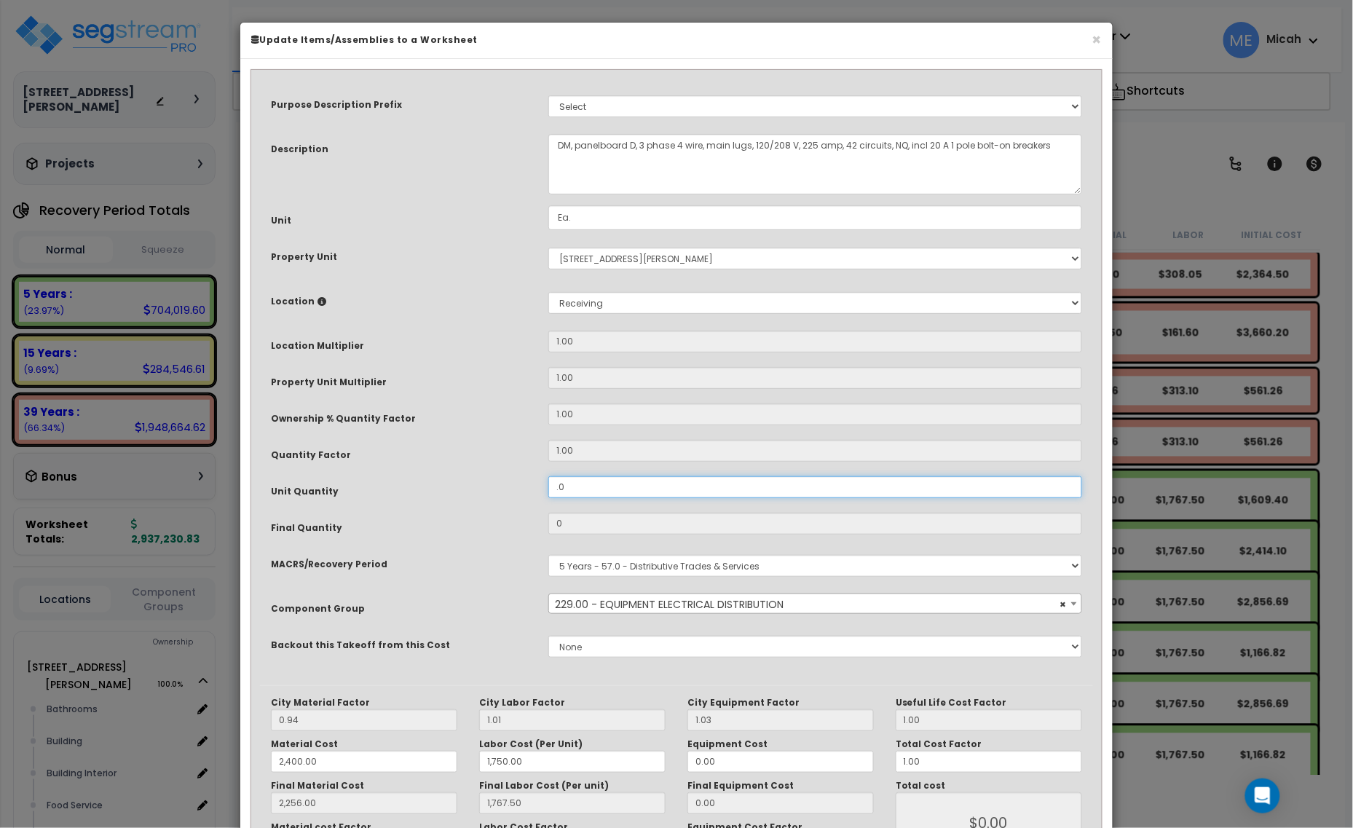
type input "1,767.50"
type input "2,256.00"
type input "1,767.50"
type input ".7"
type input "2,256.00"
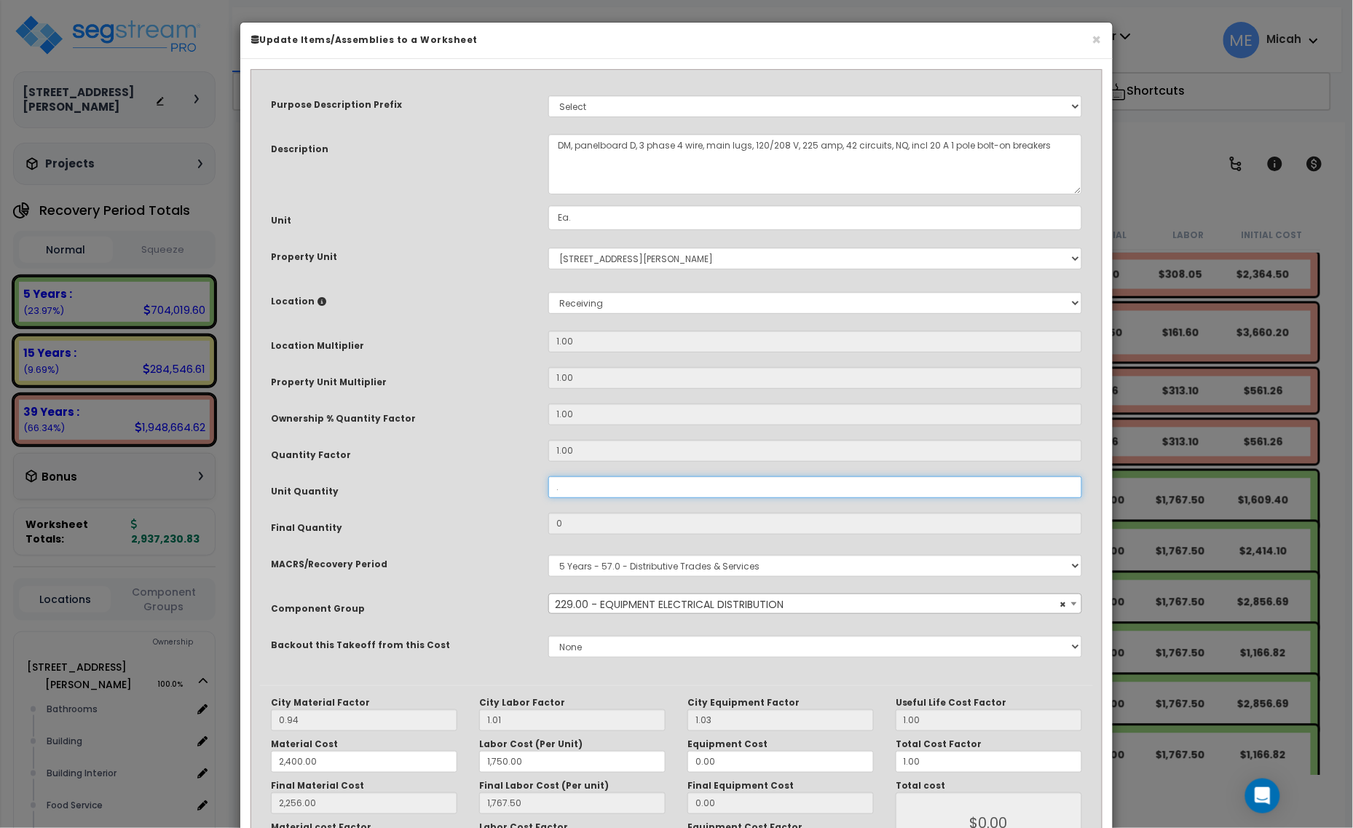
type input "1,767.50"
type input "0.7"
type input "2,256.00"
type input "1,767.50"
type input "$2,816.45"
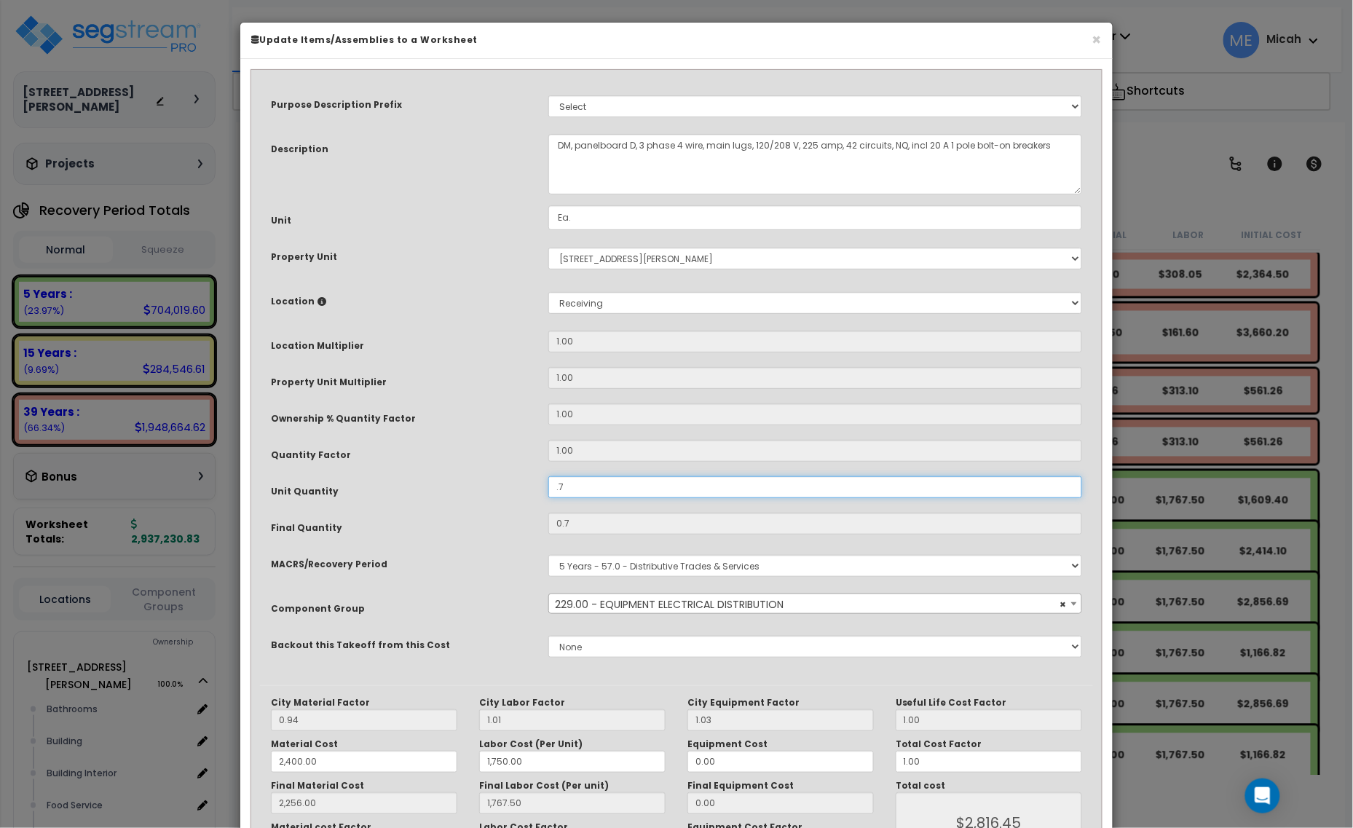
type input ".70"
type input "2,256.00"
type input "1,767.50"
type input "$2,816.45"
type input "2,256.00"
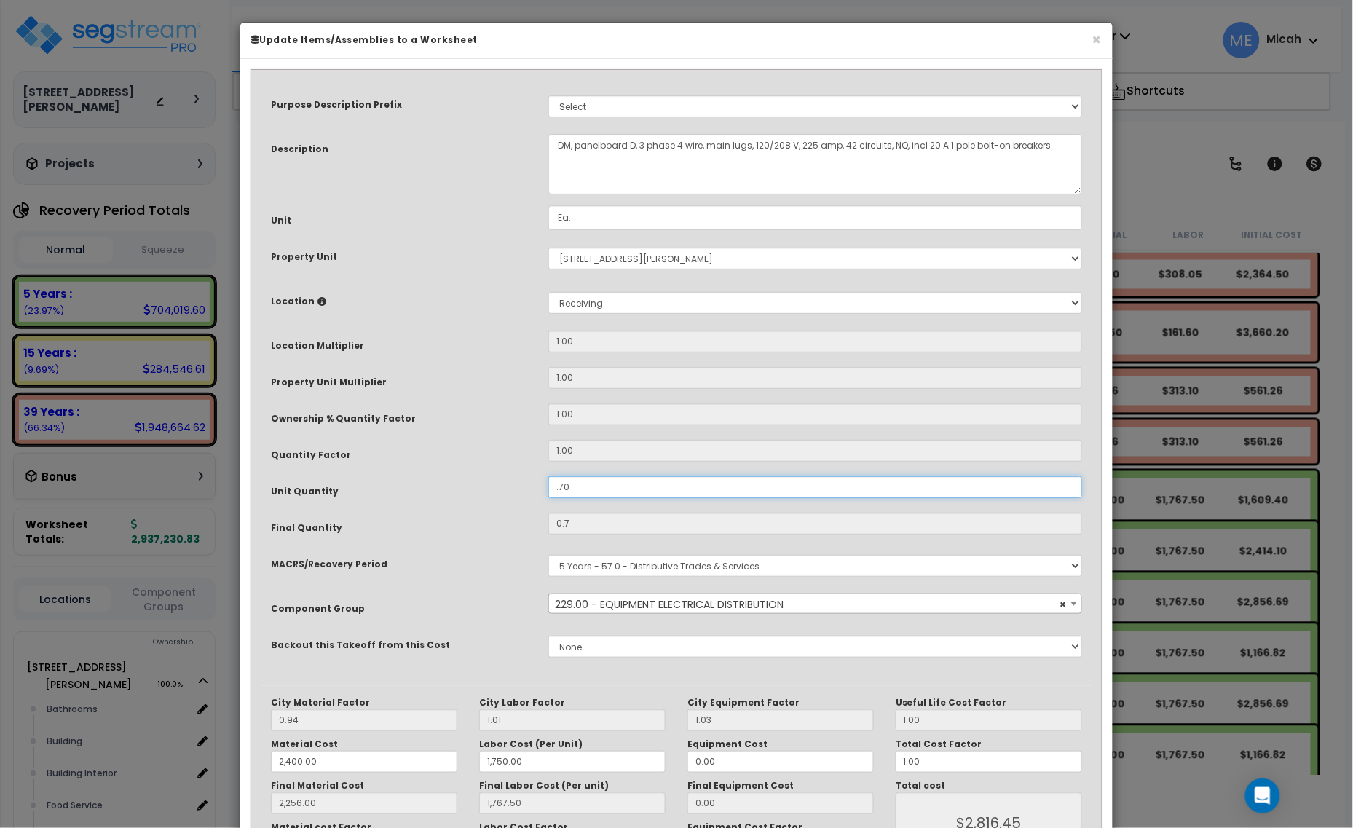
type input "1,767.50"
type input "$2,816.45"
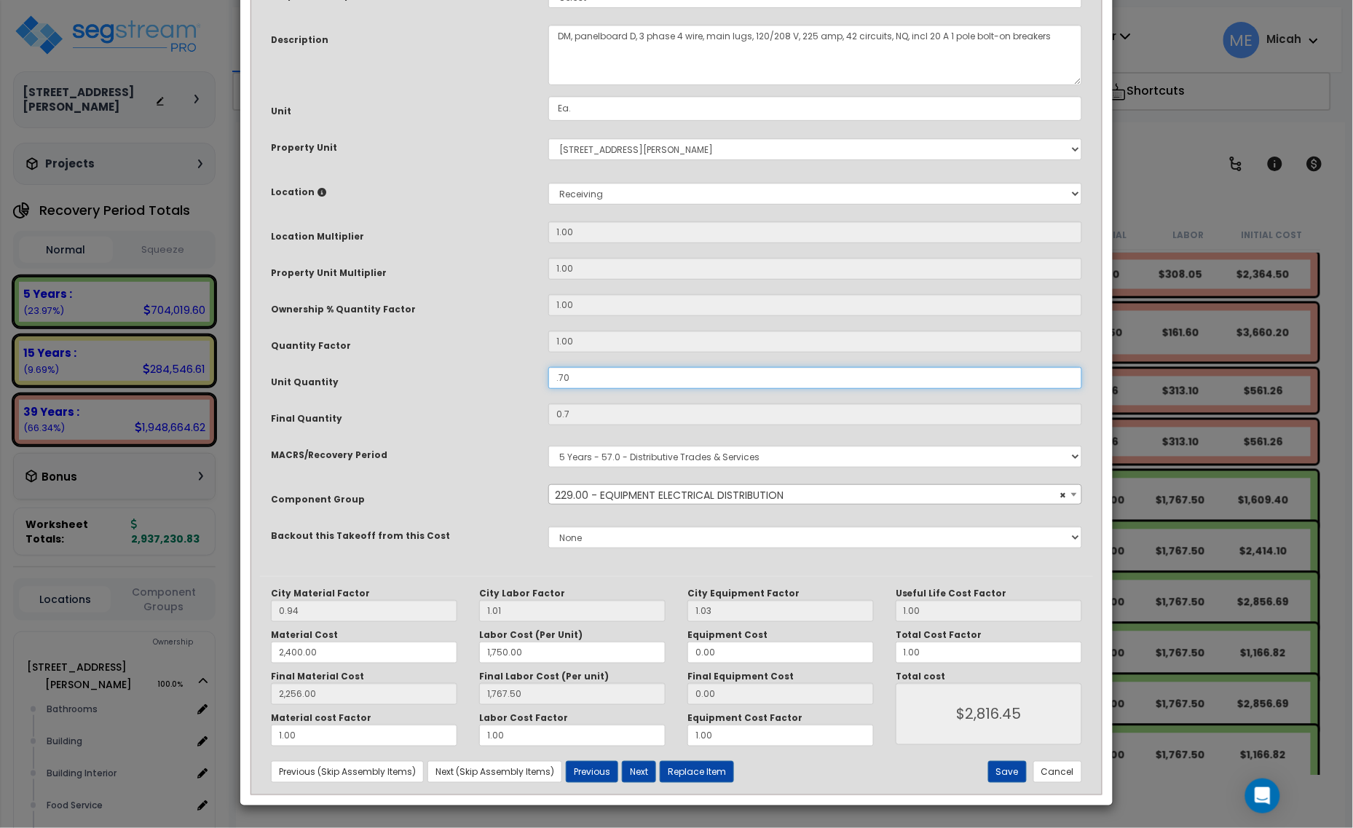
scroll to position [110, 0]
click at [996, 771] on button "Save" at bounding box center [1007, 772] width 39 height 22
type input "0.70"
type input "2400.00"
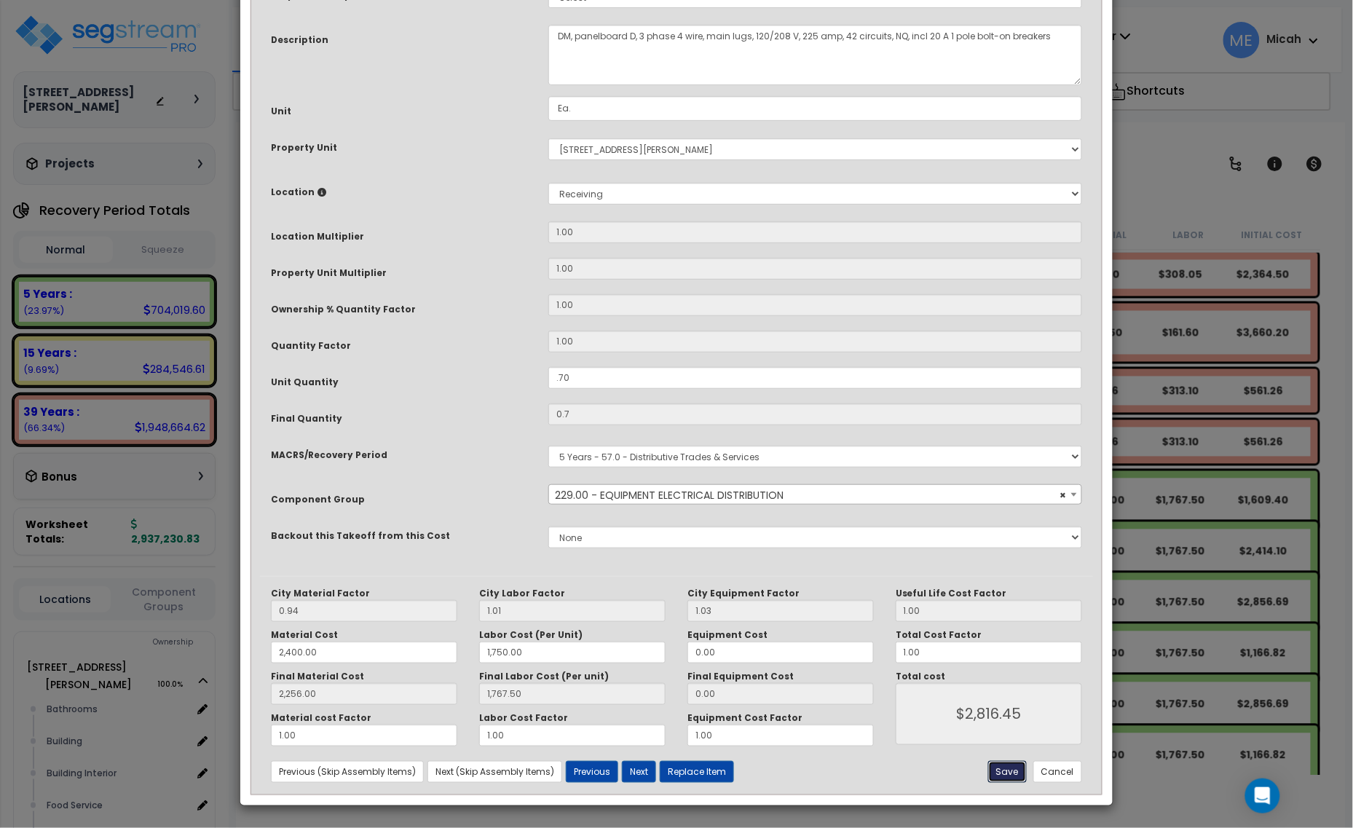
type input "1750.00"
type input "2256.00"
type input "1767.50"
type input "2816.45"
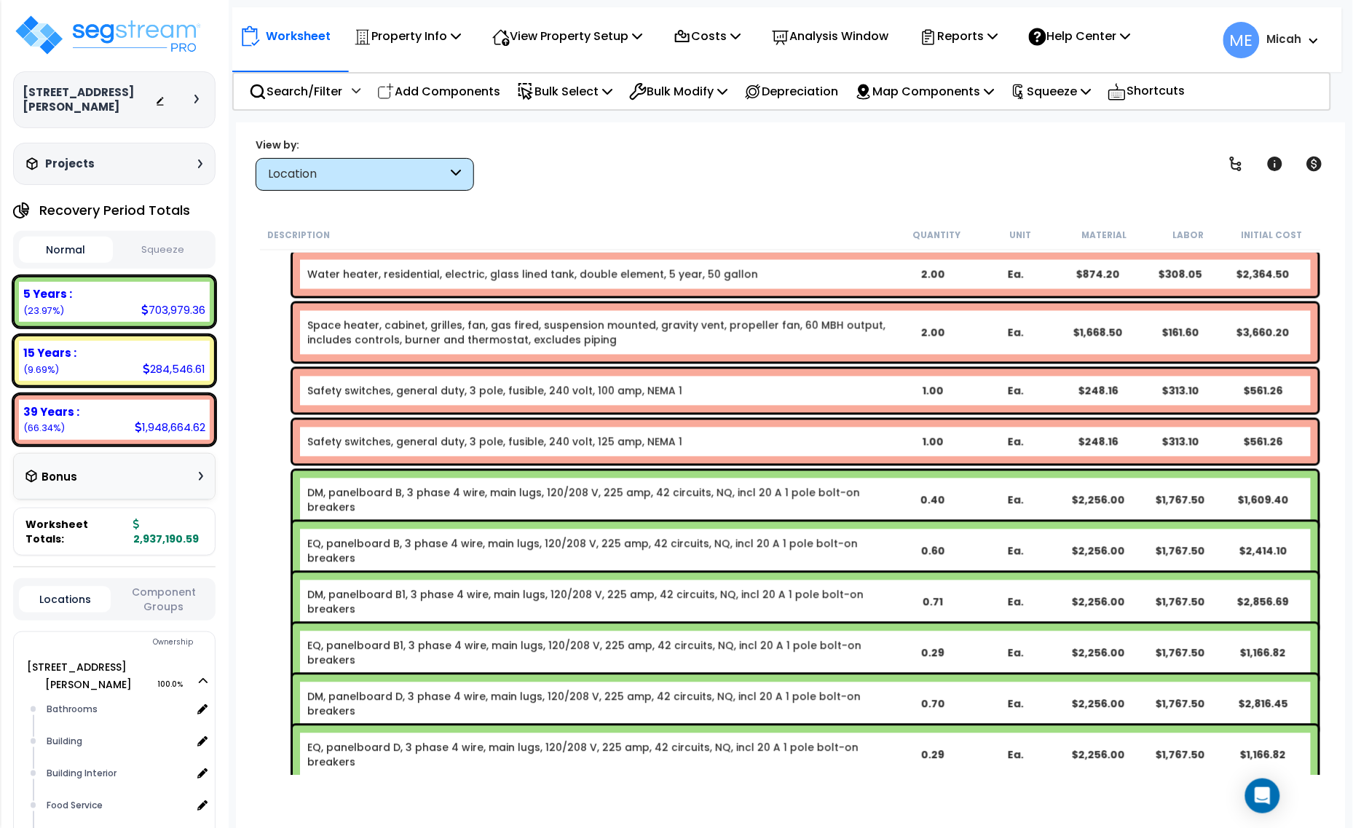
click at [767, 744] on link "EQ, panelboard D, 3 phase 4 wire, main lugs, 120/208 V, 225 amp, 42 circuits, N…" at bounding box center [598, 755] width 583 height 29
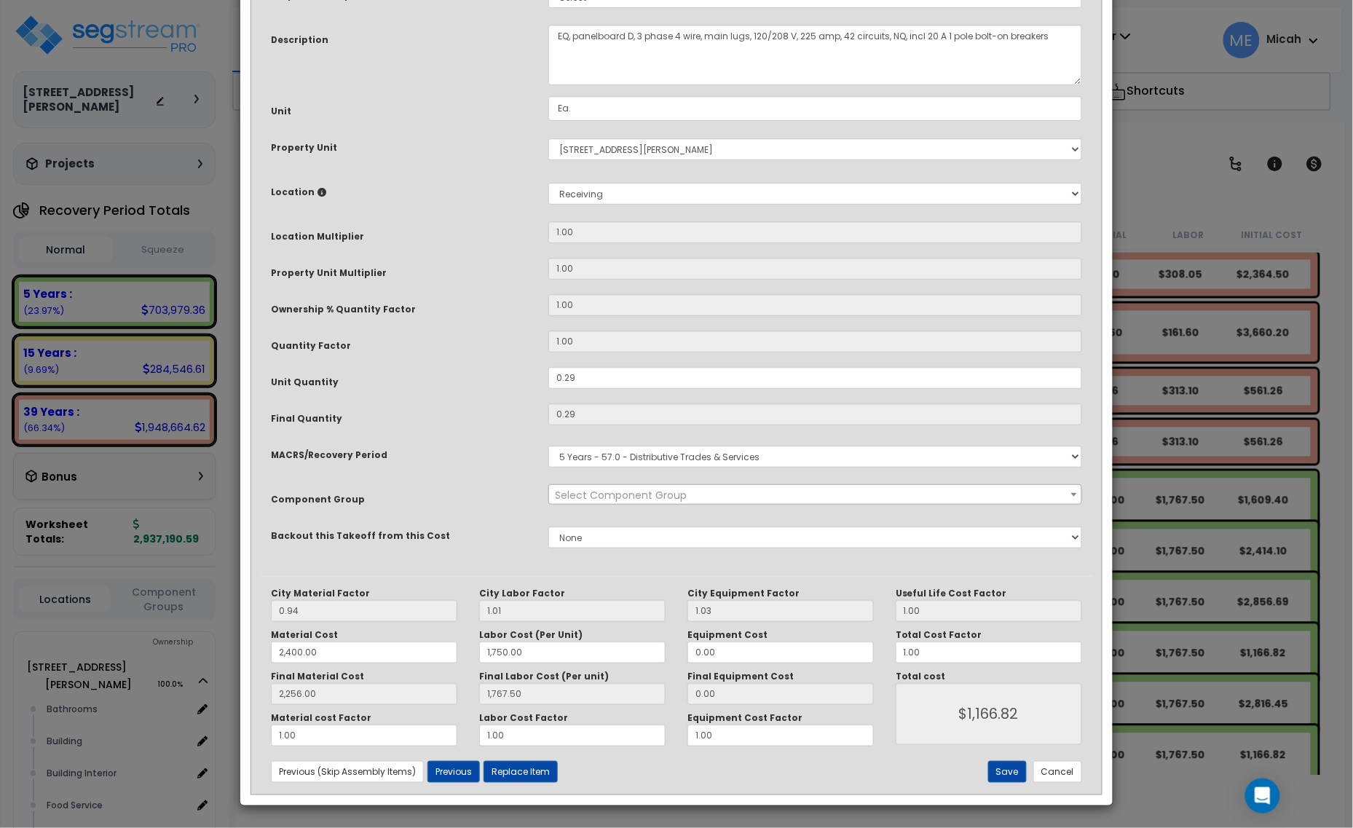
scroll to position [0, 0]
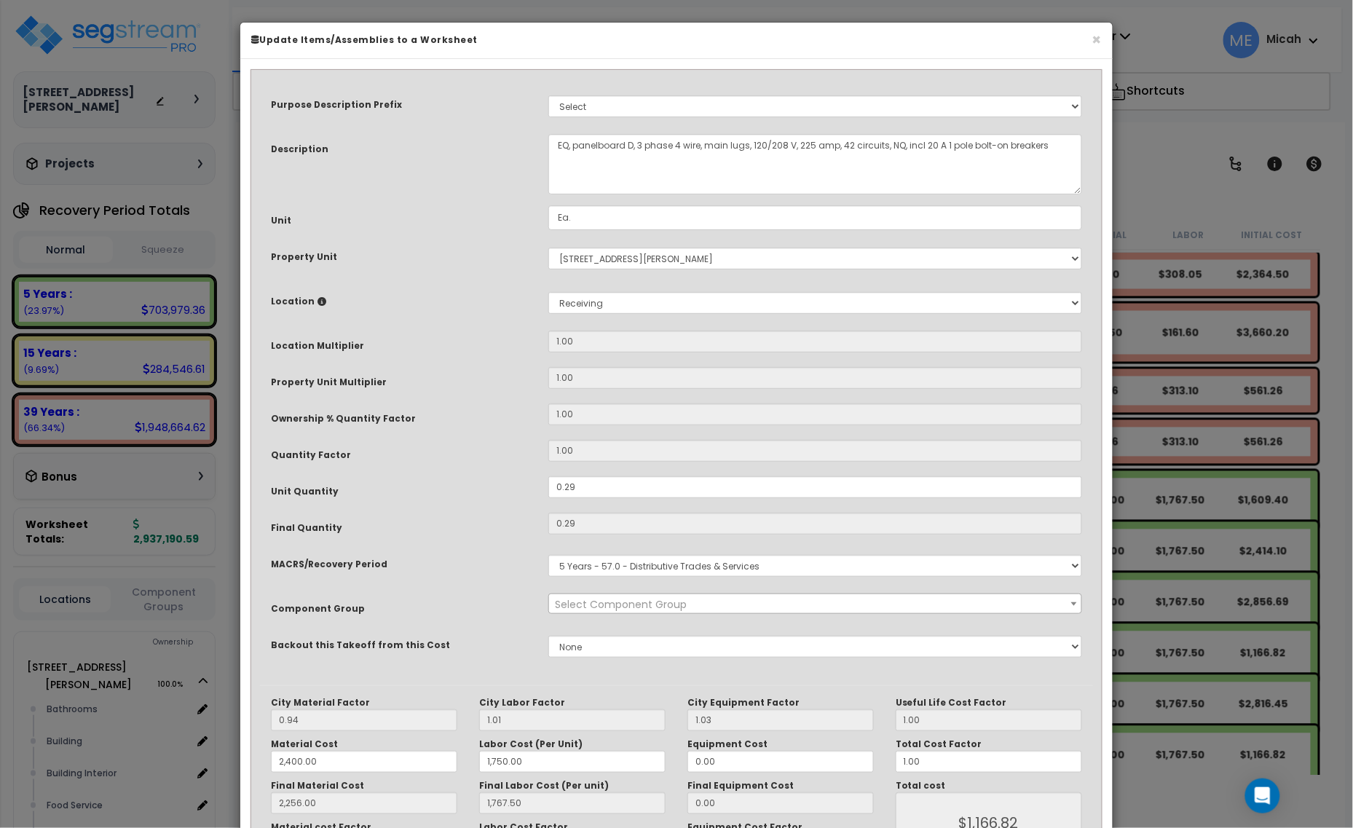
select select "57033"
drag, startPoint x: 601, startPoint y: 486, endPoint x: 541, endPoint y: 486, distance: 59.7
click at [541, 486] on div "0.29" at bounding box center [815, 487] width 556 height 22
type input "."
type input "2,256.00"
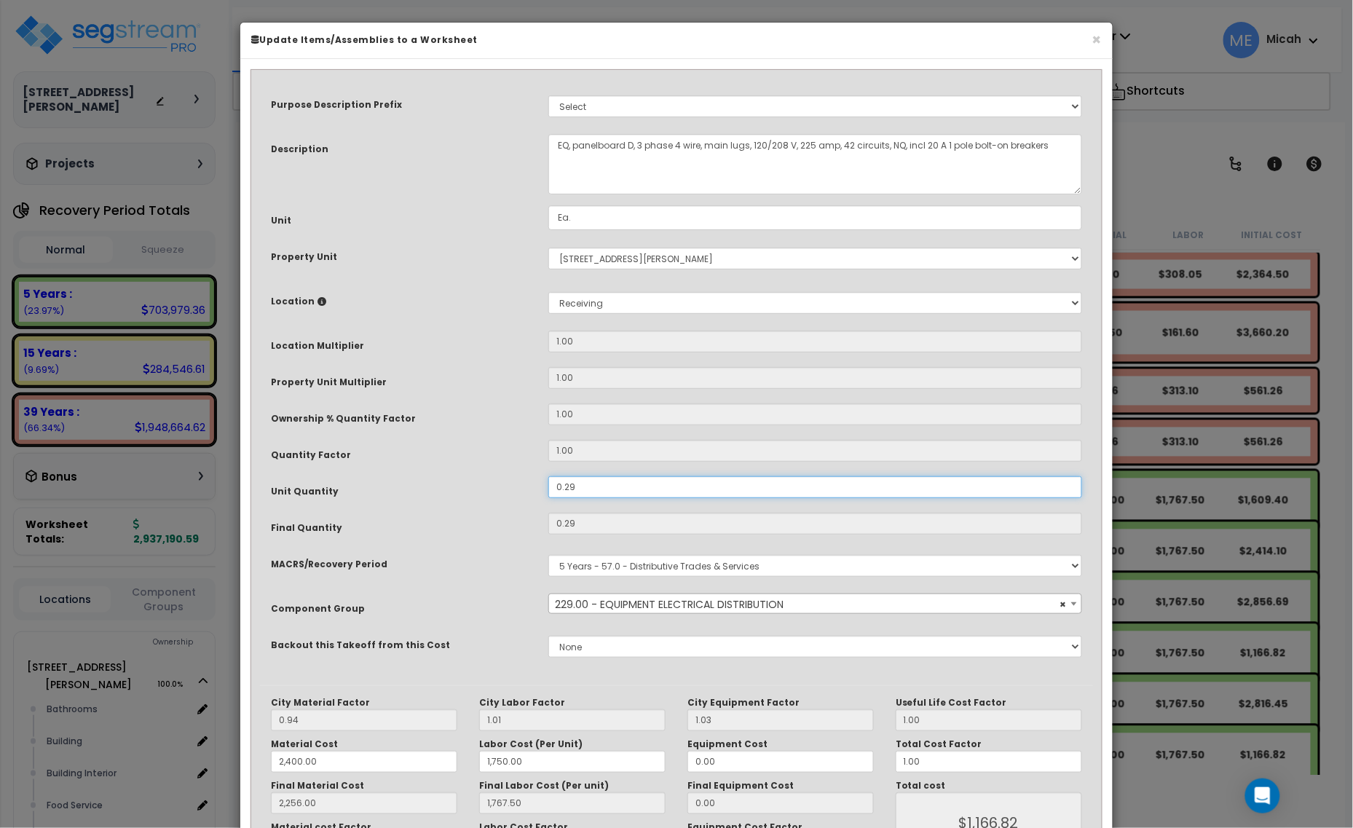
type input "1,767.50"
type input "$1,166.81"
type input "0"
type input "2,256.00"
type input "1,767.50"
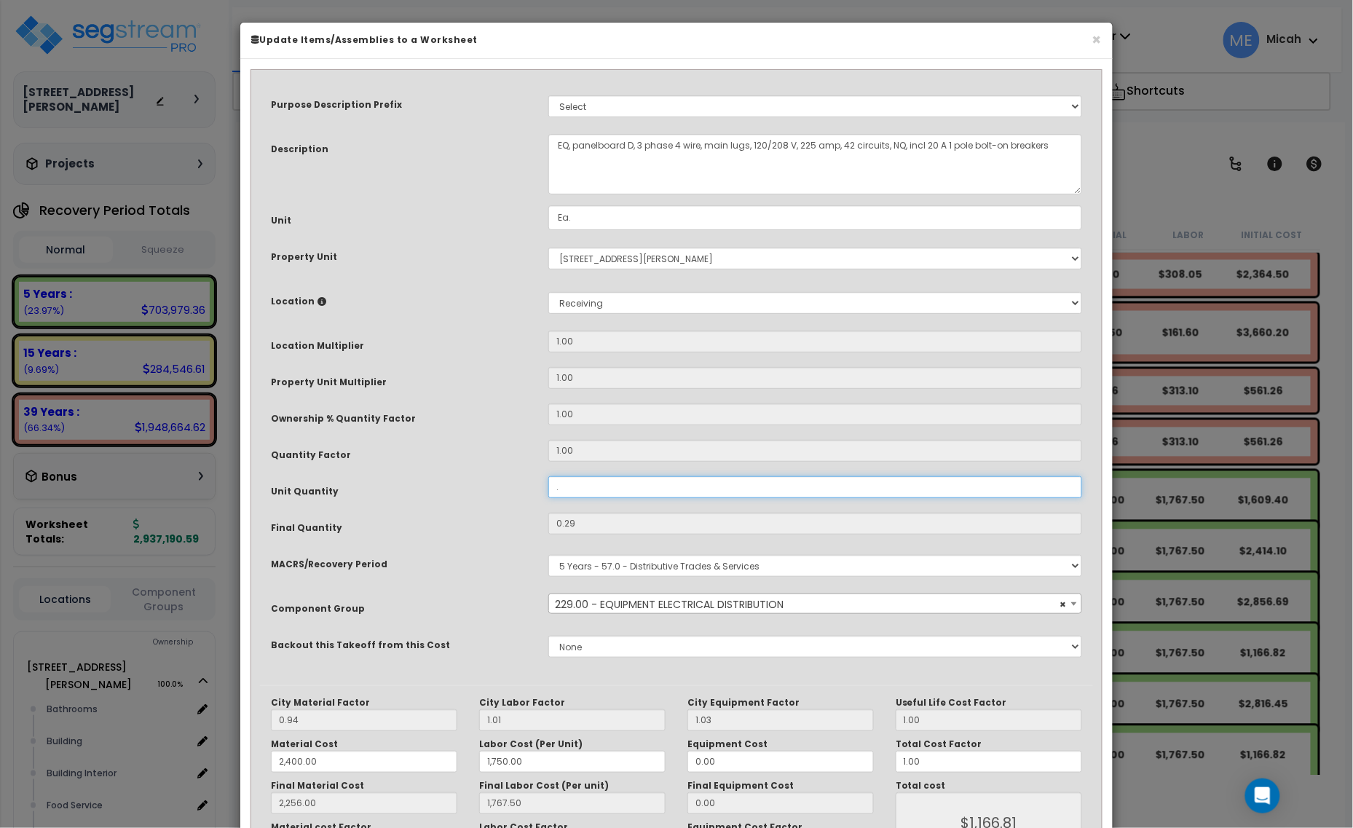
type input "$0.00"
type input ".3"
type input "2,256.00"
type input "1,767.50"
type input "0.3"
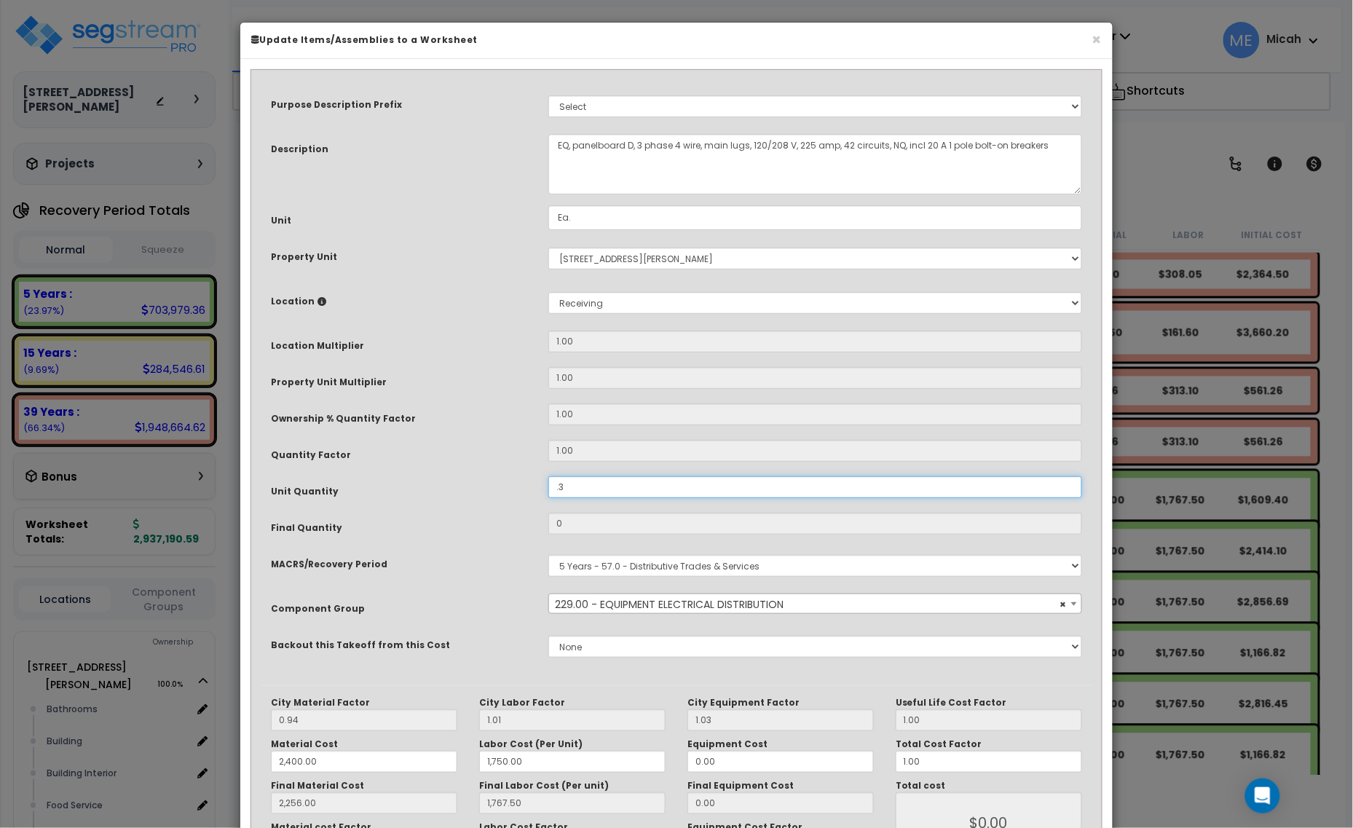
type input "2,256.00"
type input "1,767.50"
type input "$1,207.05"
type input ".30"
type input "2,256.00"
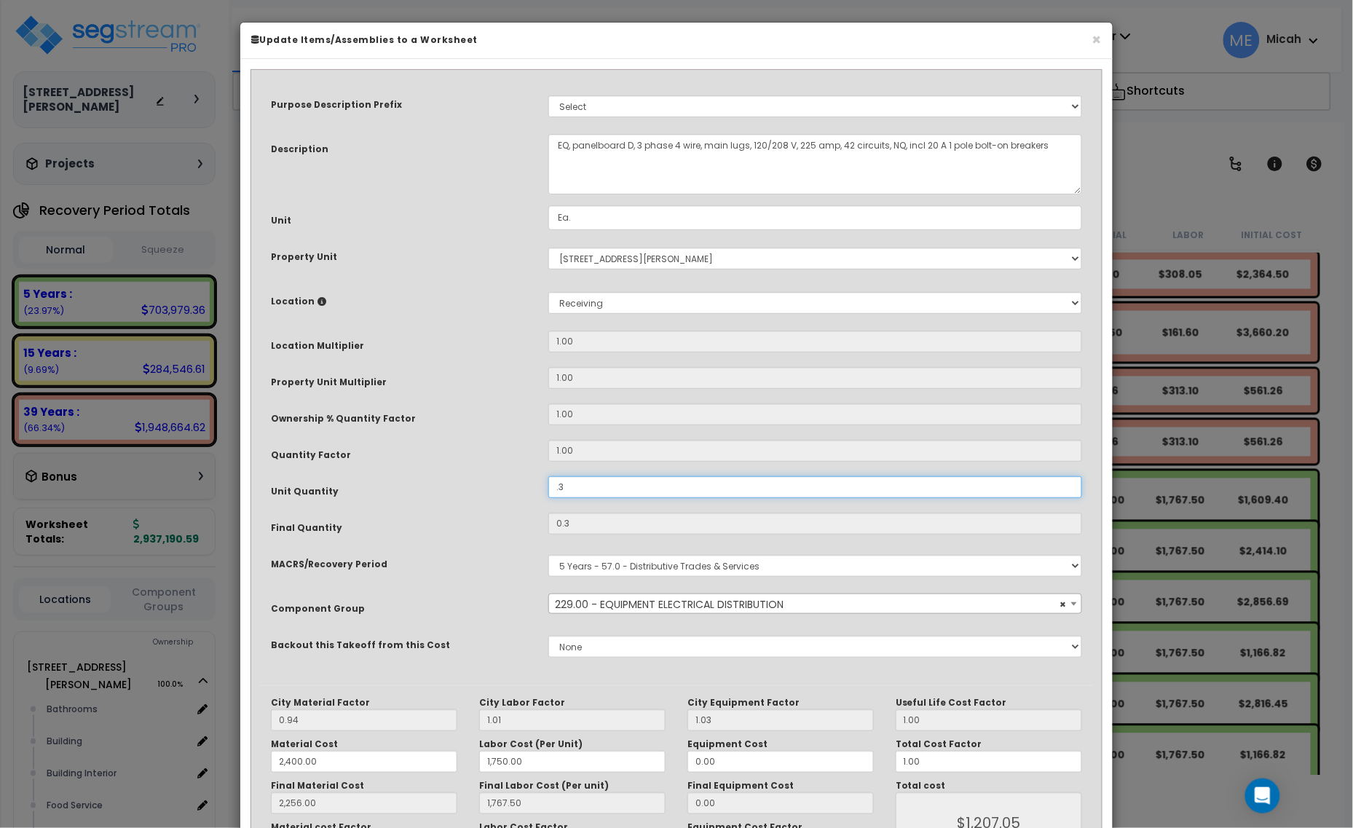
type input "1,767.50"
type input "$1,207.05"
type input "2,256.00"
type input "1,767.50"
type input "$1,207.05"
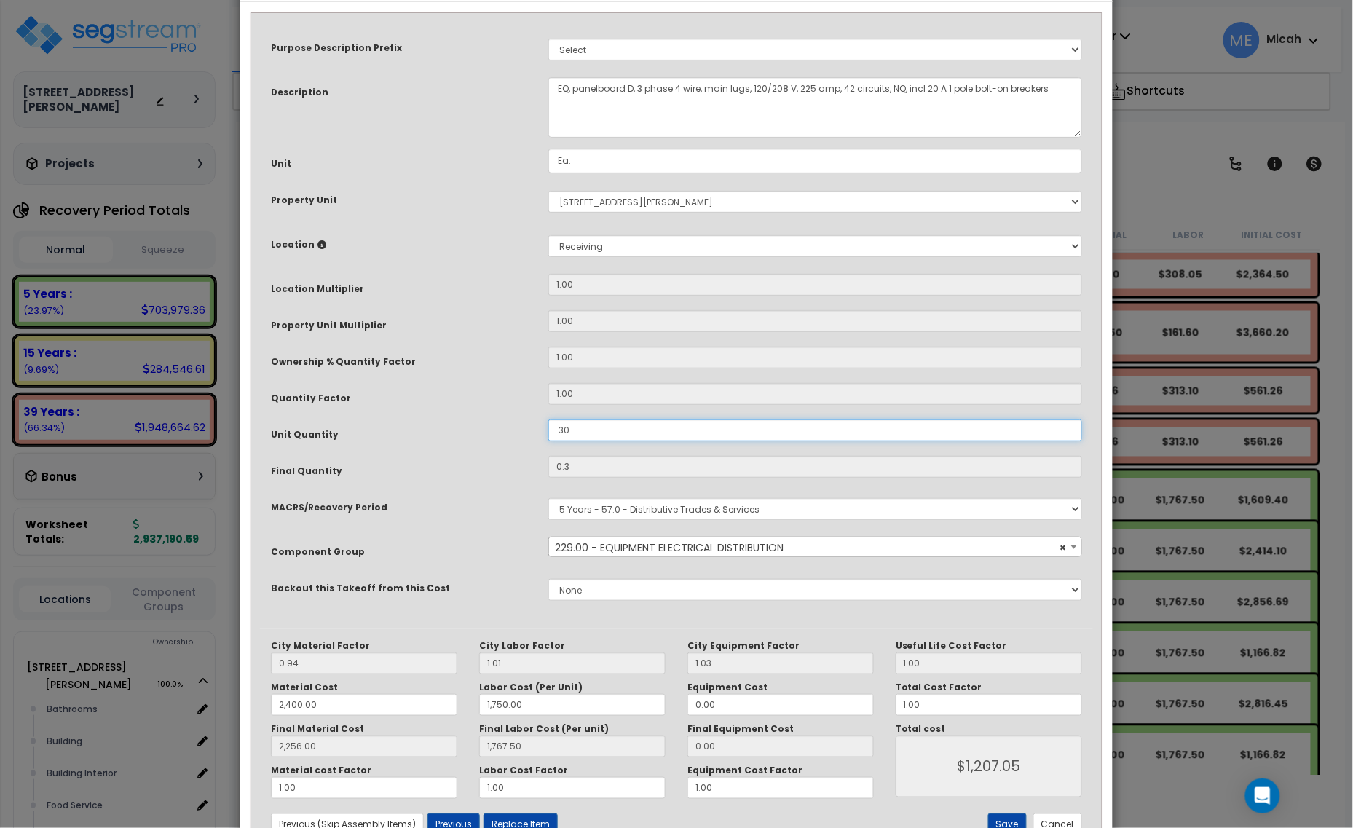
scroll to position [110, 0]
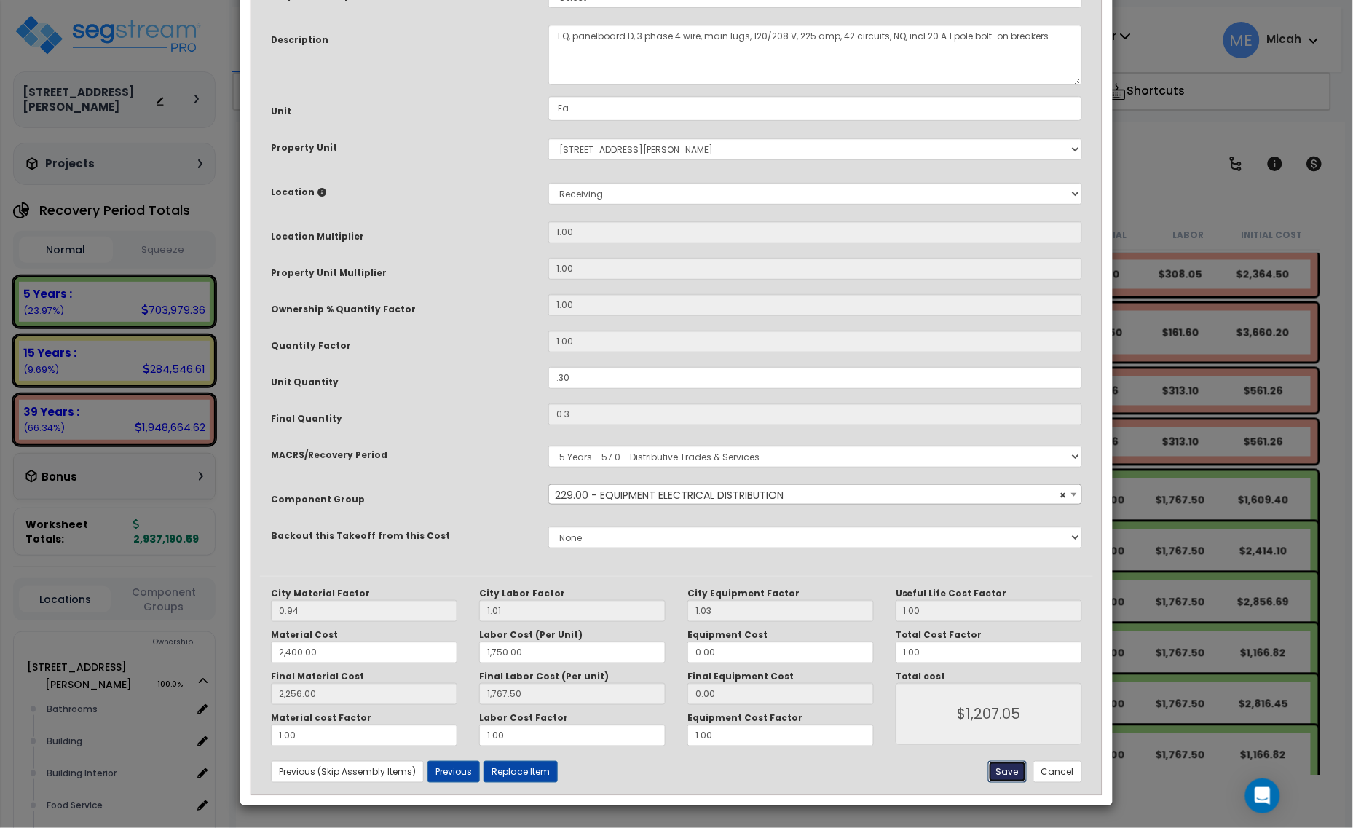
click at [1014, 776] on button "Save" at bounding box center [1007, 772] width 39 height 22
type input "0.30"
type input "2400.00"
type input "1750.00"
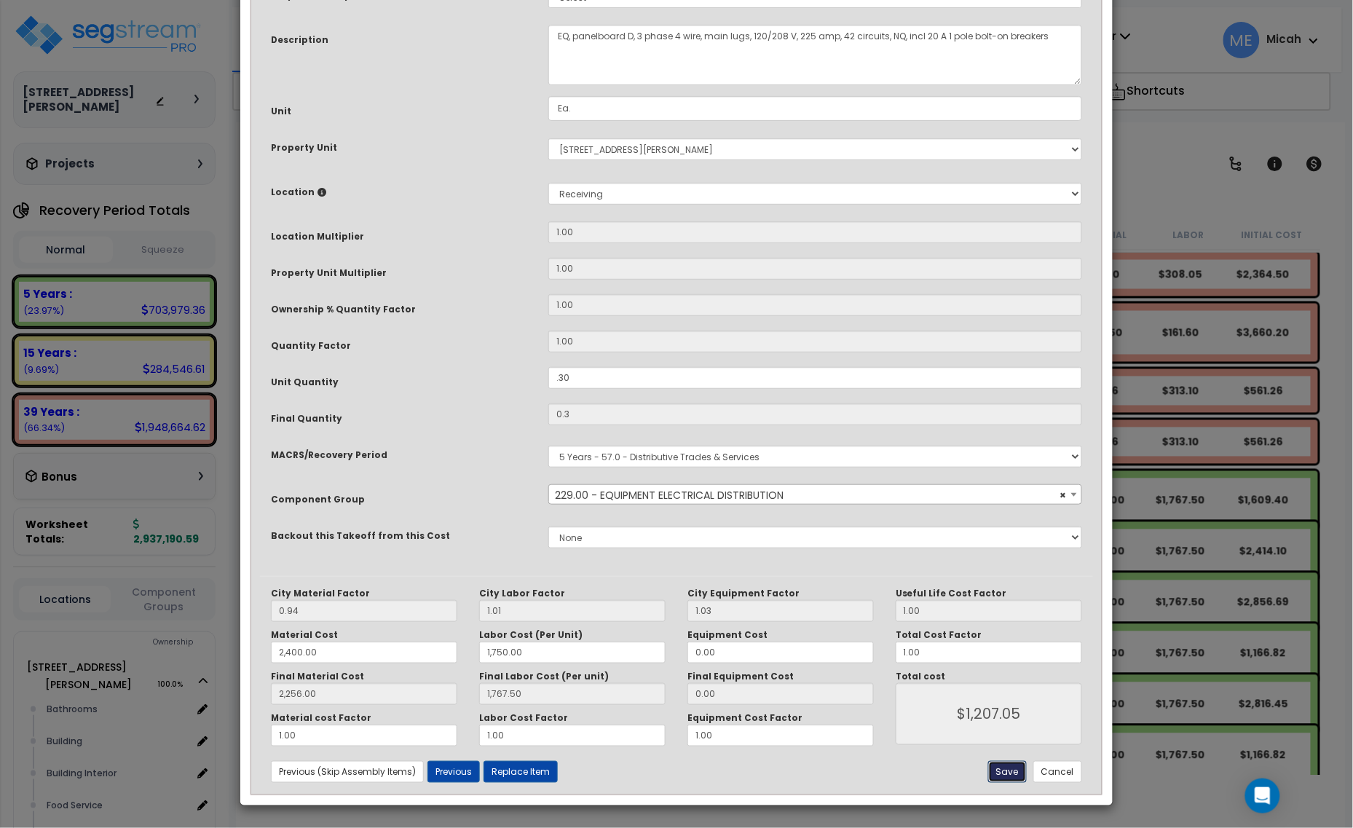
type input "2256.00"
type input "1767.50"
type input "1207.05"
